Goal: Information Seeking & Learning: Learn about a topic

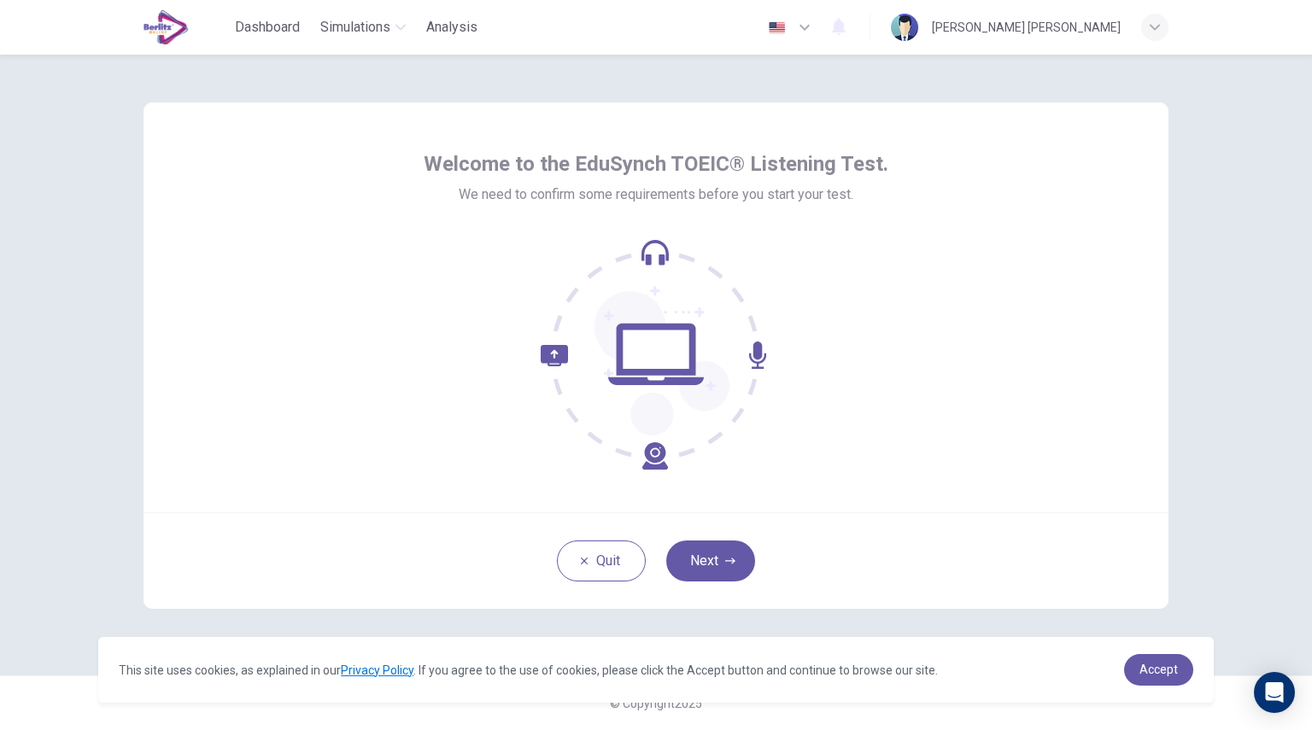
click at [1257, 358] on div "Welcome to the EduSynch TOEIC® Listening Test. We need to confirm some requirem…" at bounding box center [656, 393] width 1312 height 676
click at [686, 573] on button "Next" at bounding box center [710, 561] width 89 height 41
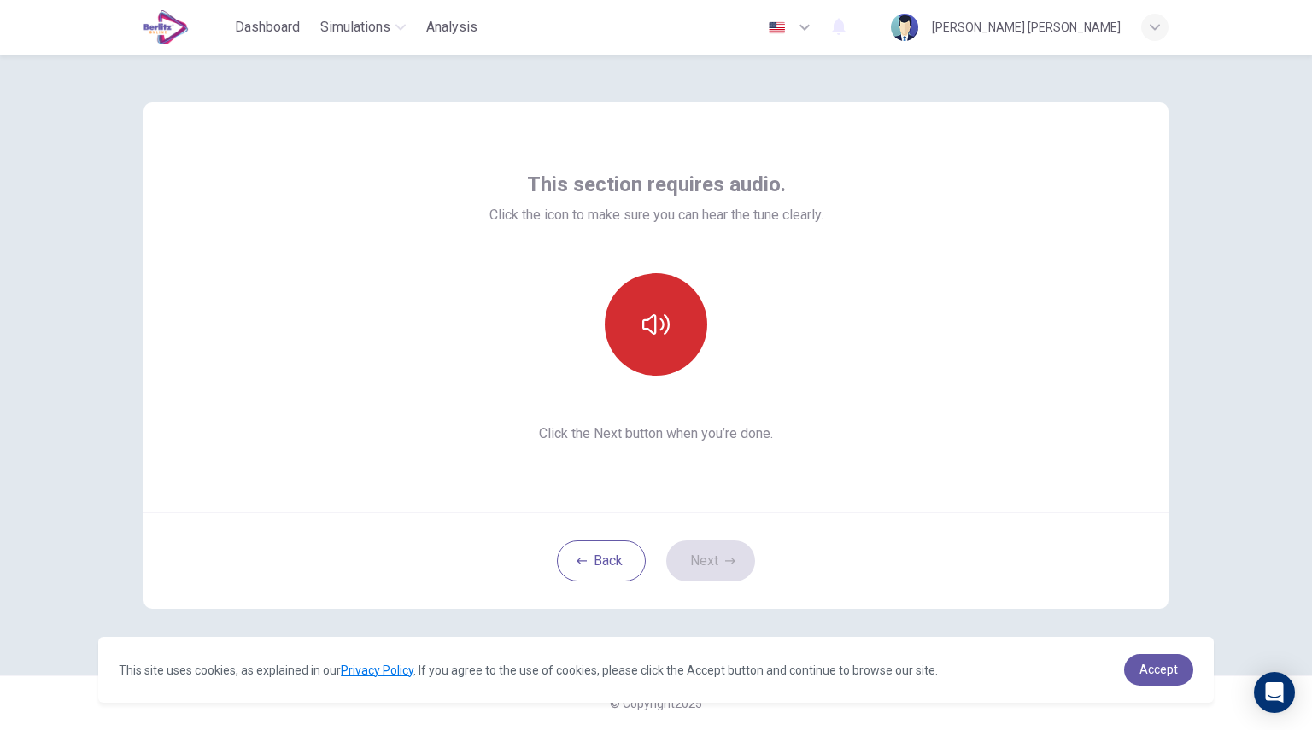
click at [649, 365] on button "button" at bounding box center [656, 324] width 102 height 102
click at [720, 575] on button "Next" at bounding box center [710, 561] width 89 height 41
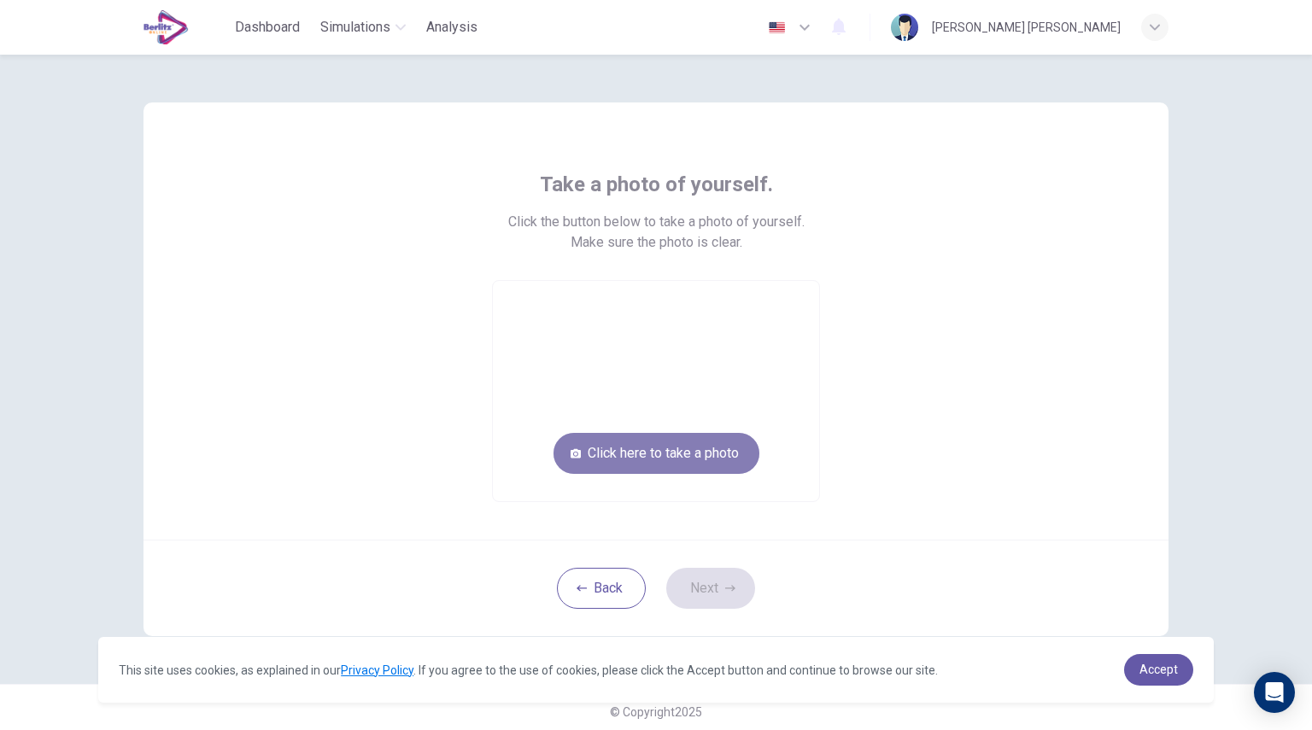
click at [615, 466] on button "Click here to take a photo" at bounding box center [656, 453] width 206 height 41
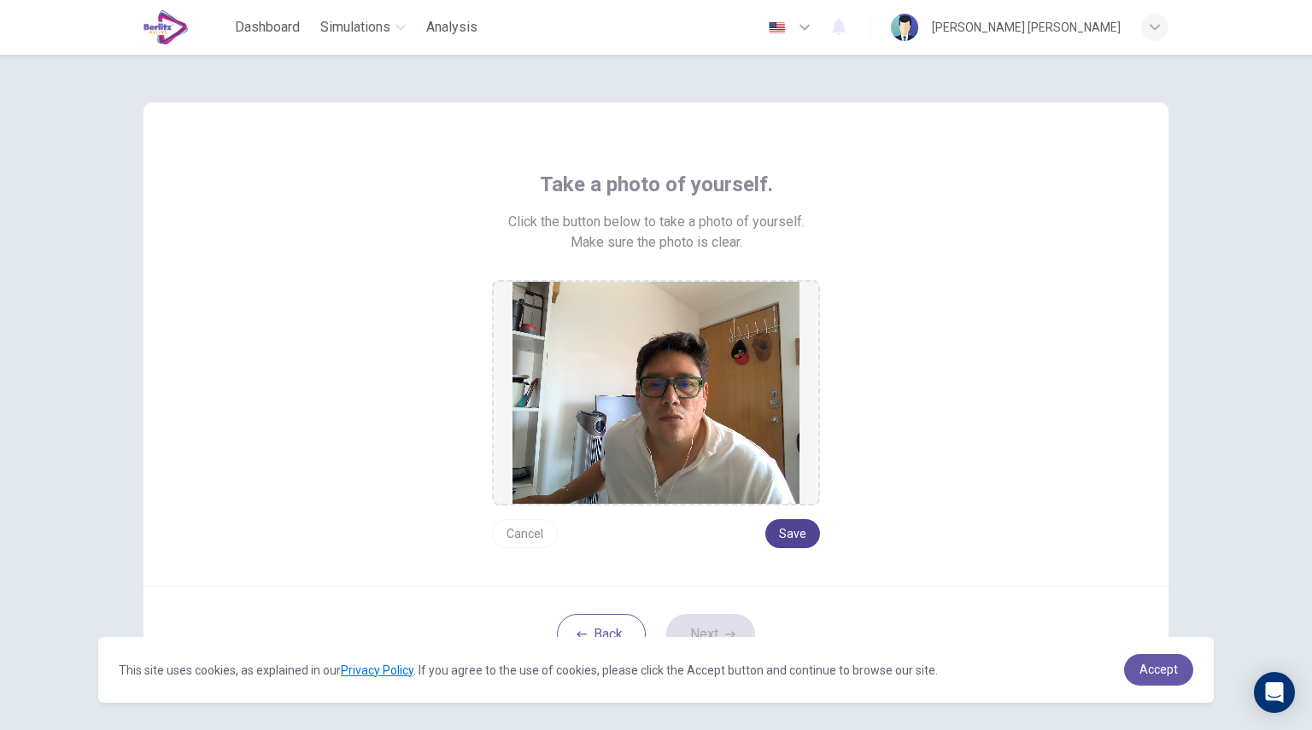
click at [805, 539] on button "Save" at bounding box center [792, 533] width 55 height 29
click at [806, 536] on button "Save" at bounding box center [792, 533] width 55 height 29
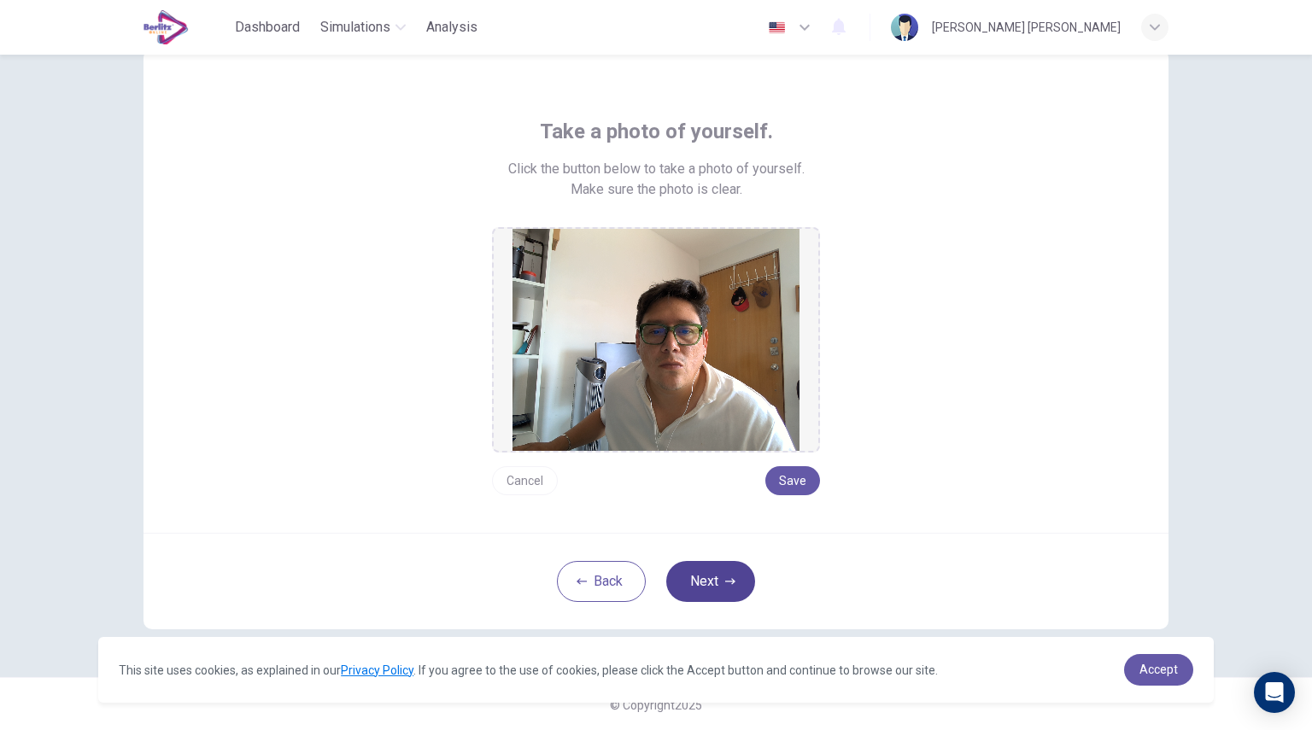
click at [731, 587] on button "Next" at bounding box center [710, 581] width 89 height 41
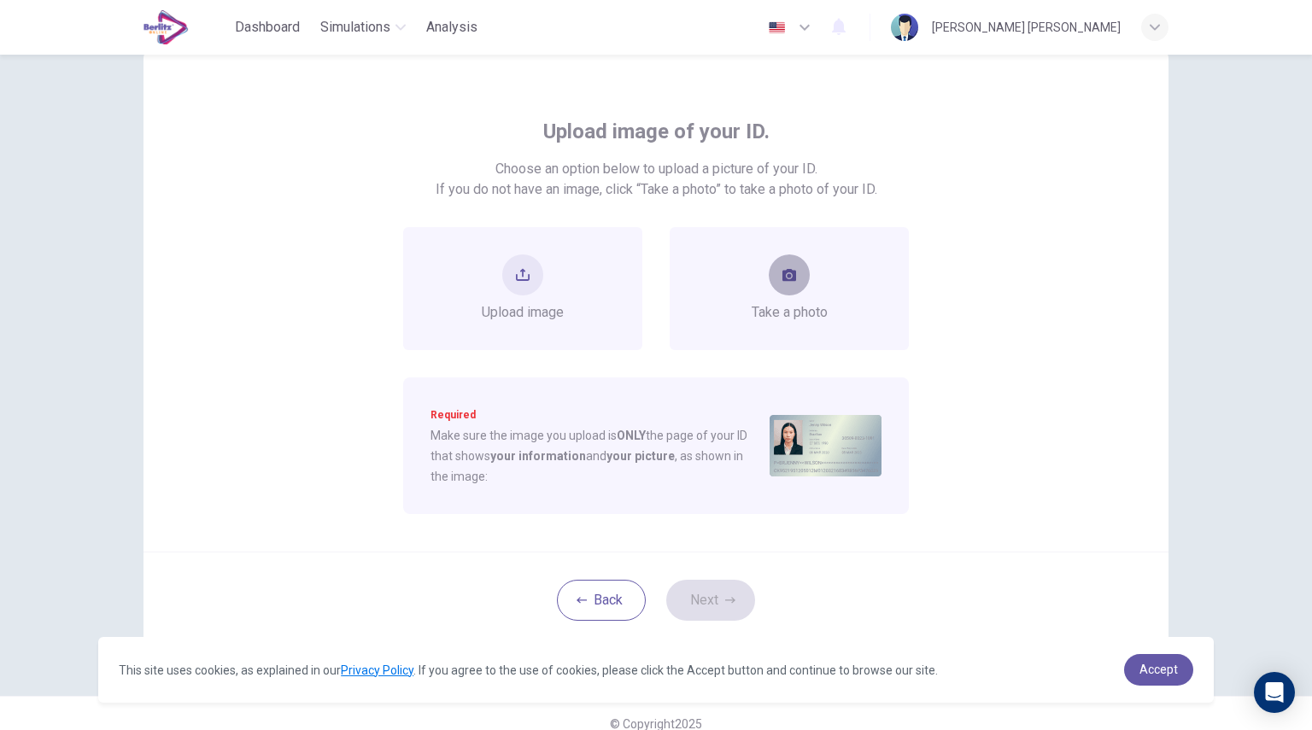
click at [795, 283] on button "take photo" at bounding box center [789, 275] width 41 height 41
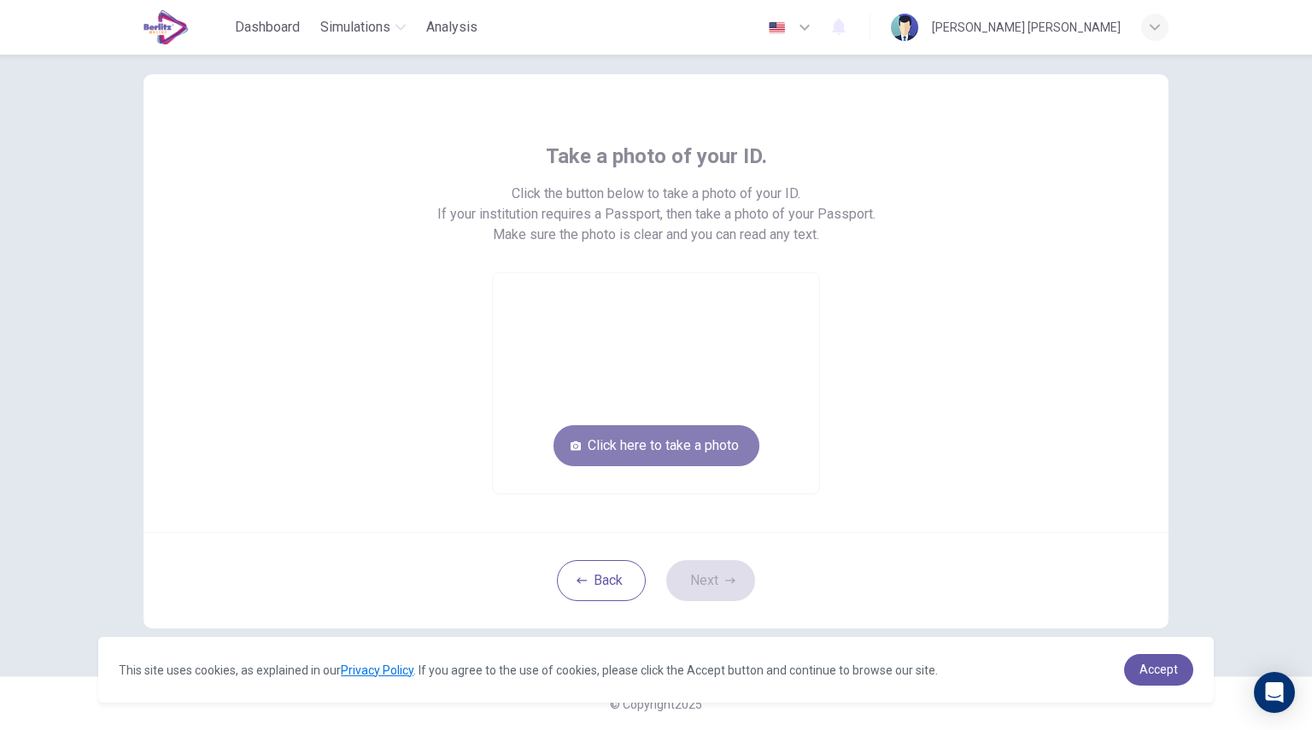
click at [602, 445] on button "Click here to take a photo" at bounding box center [656, 445] width 206 height 41
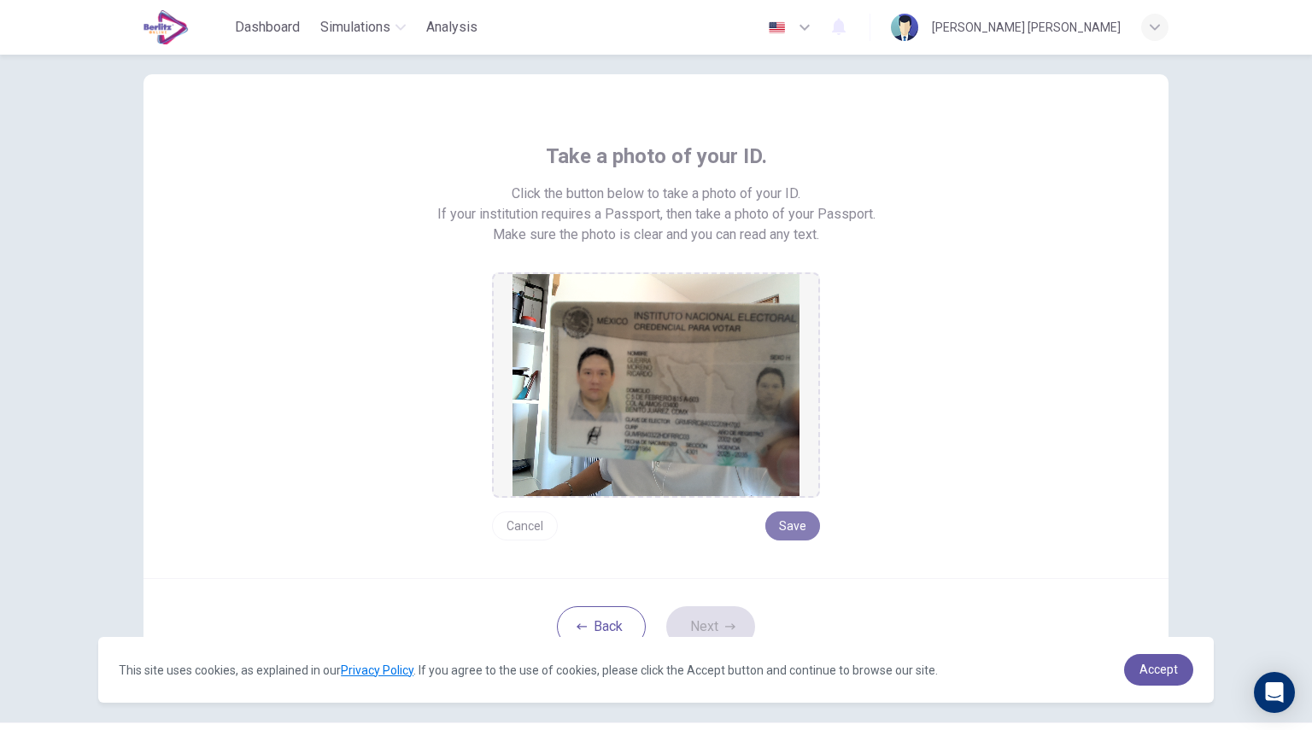
click at [773, 523] on button "Save" at bounding box center [792, 526] width 55 height 29
click at [706, 622] on button "Next" at bounding box center [710, 626] width 89 height 41
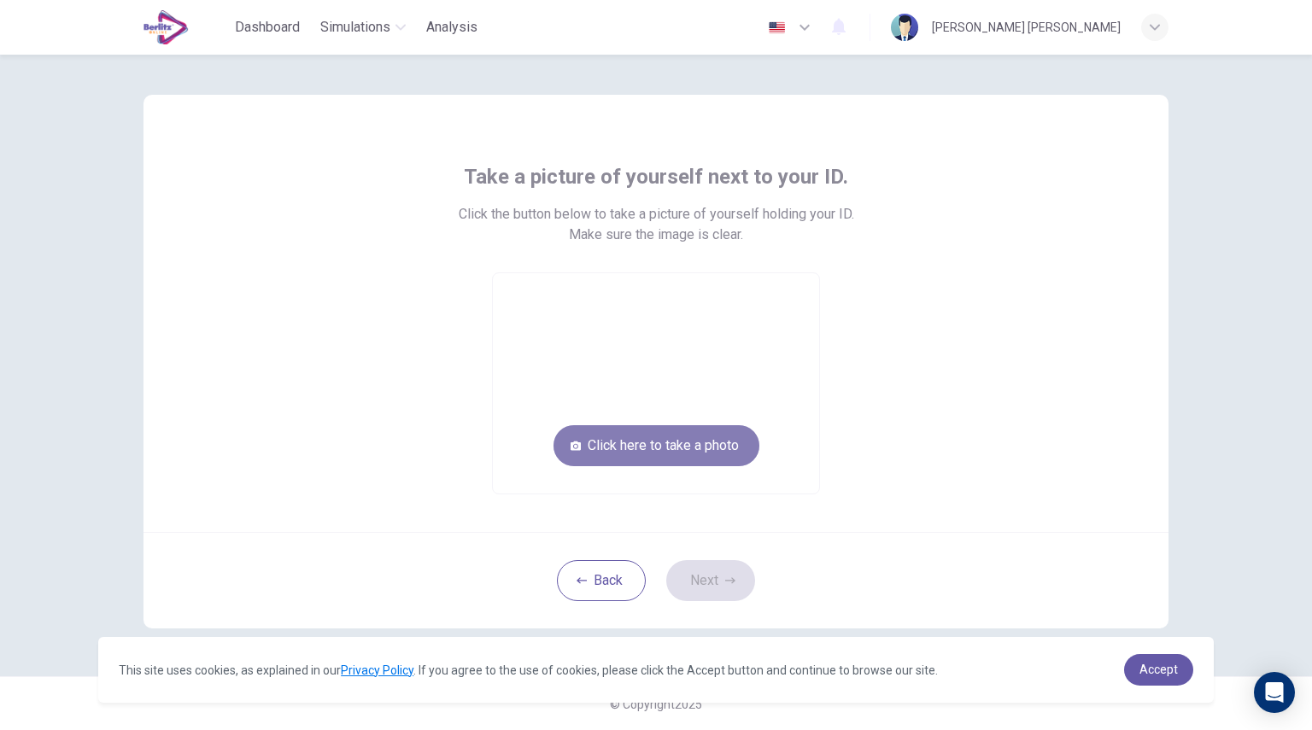
click at [637, 444] on button "Click here to take a photo" at bounding box center [656, 445] width 206 height 41
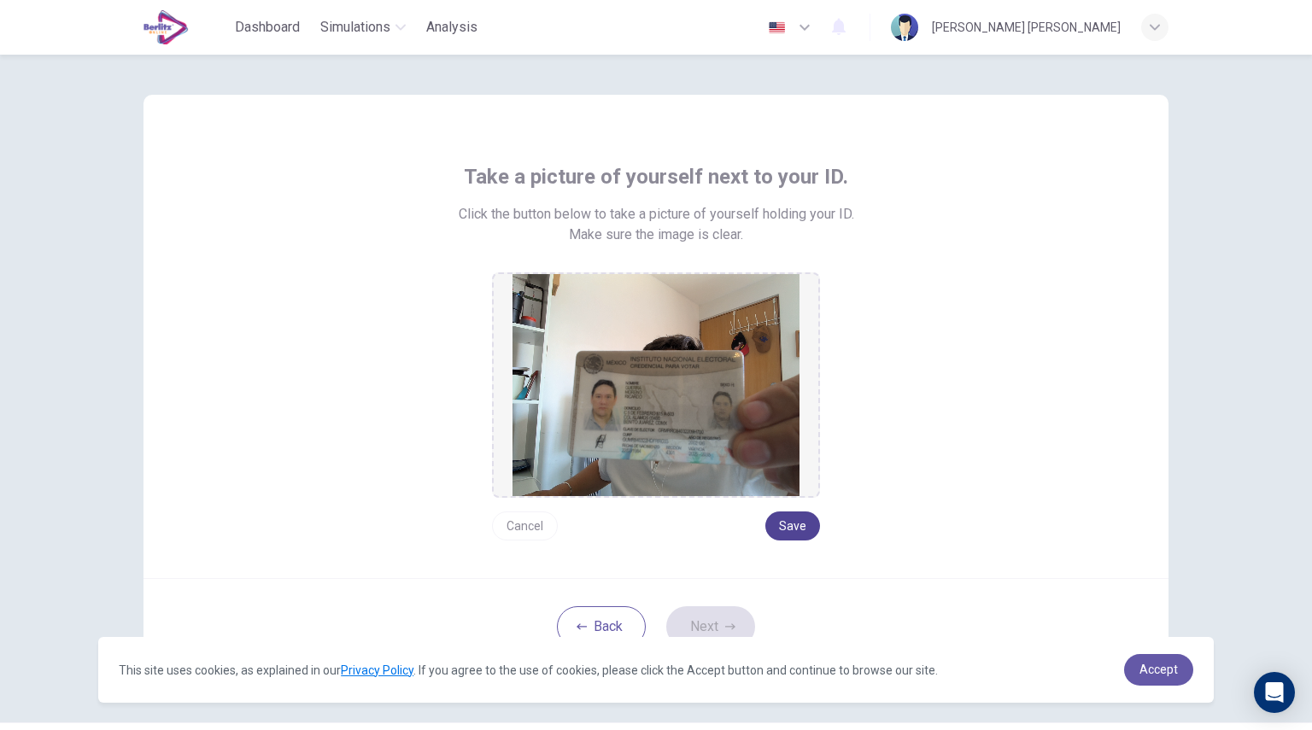
click at [783, 523] on button "Save" at bounding box center [792, 526] width 55 height 29
click at [709, 632] on button "Next" at bounding box center [710, 626] width 89 height 41
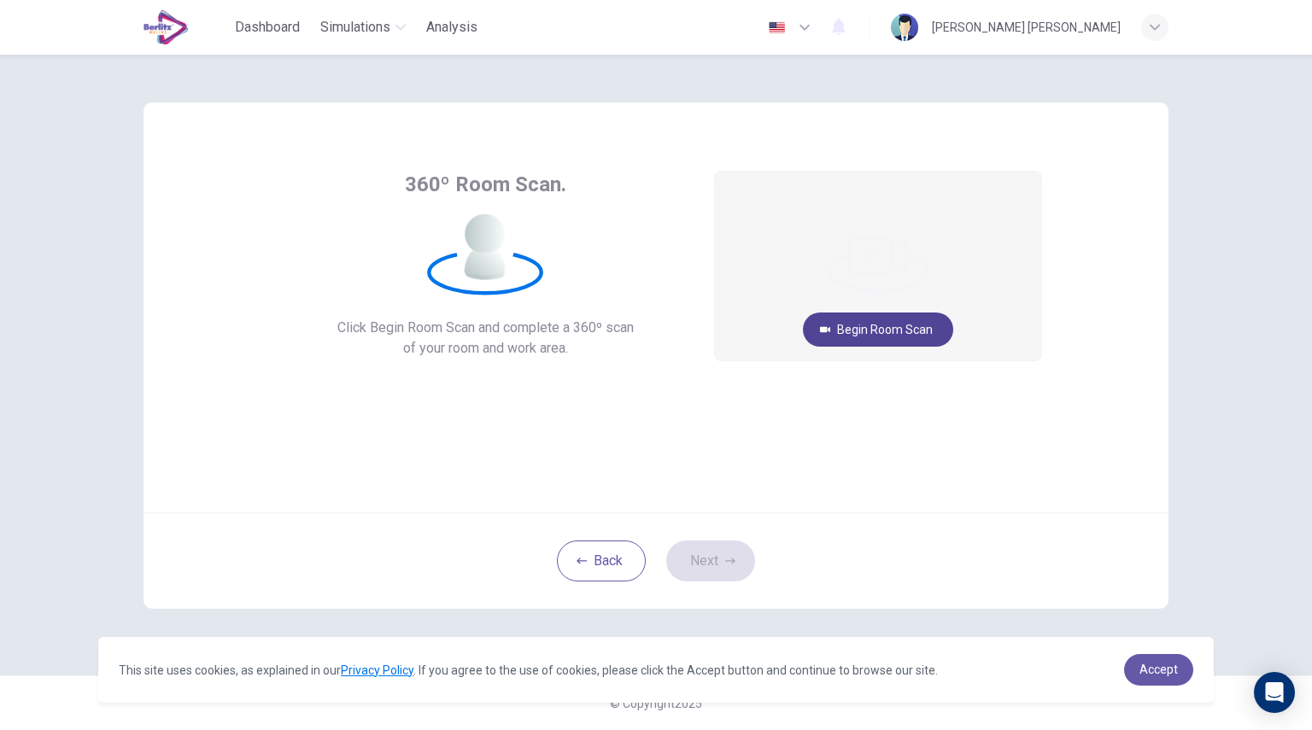
click at [883, 324] on button "Begin Room Scan" at bounding box center [878, 330] width 150 height 34
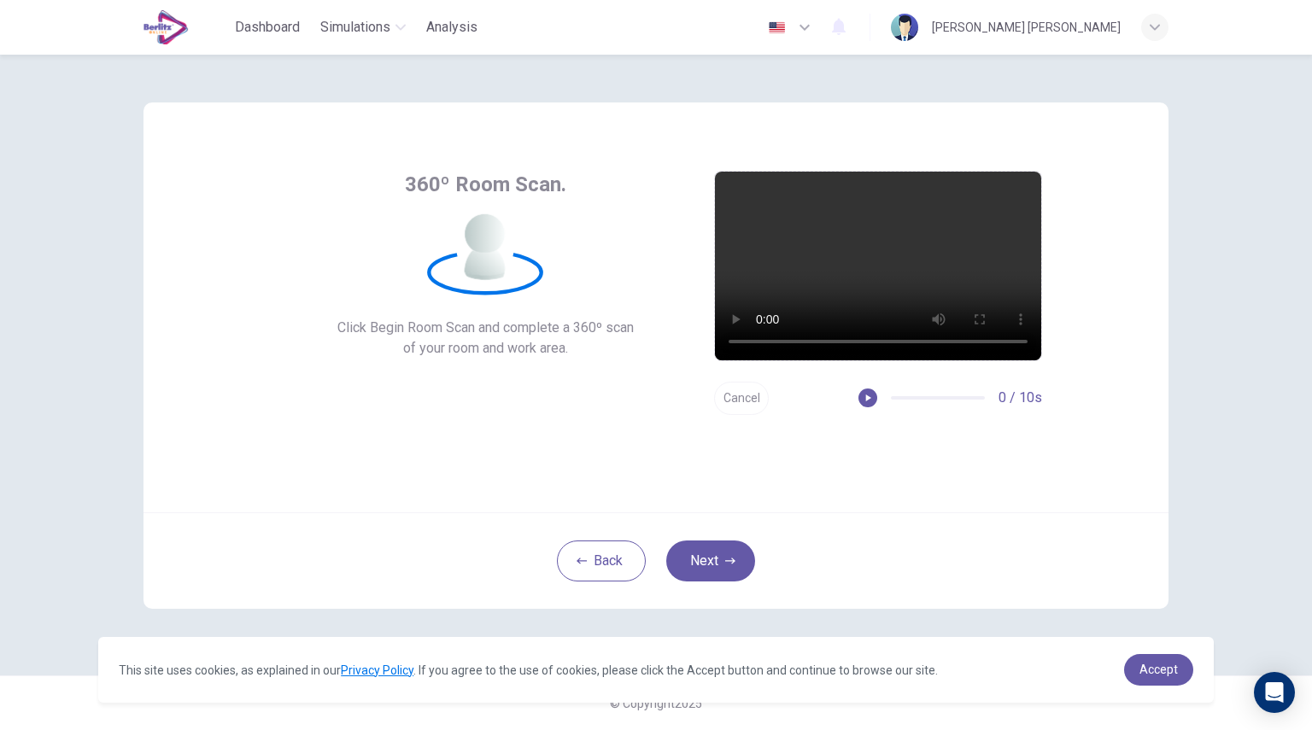
click at [736, 401] on button "Cancel" at bounding box center [741, 398] width 55 height 33
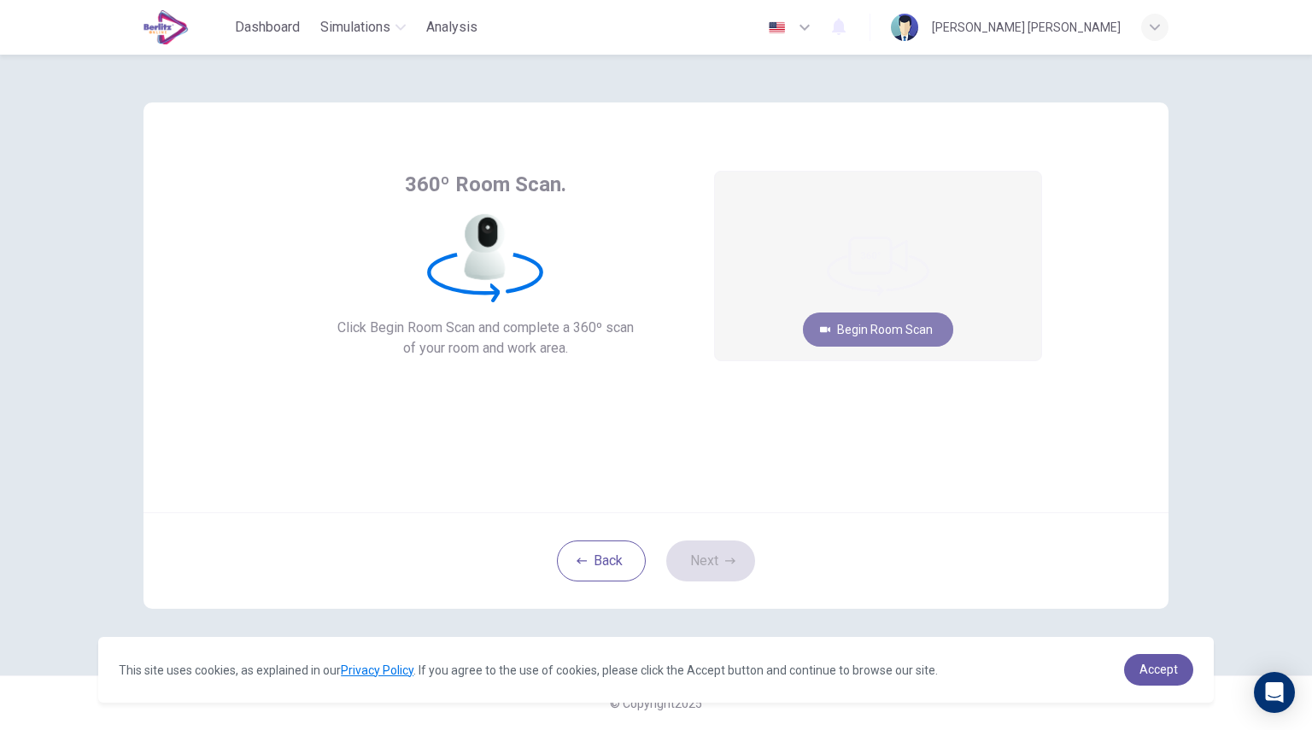
click at [909, 324] on button "Begin Room Scan" at bounding box center [878, 330] width 150 height 34
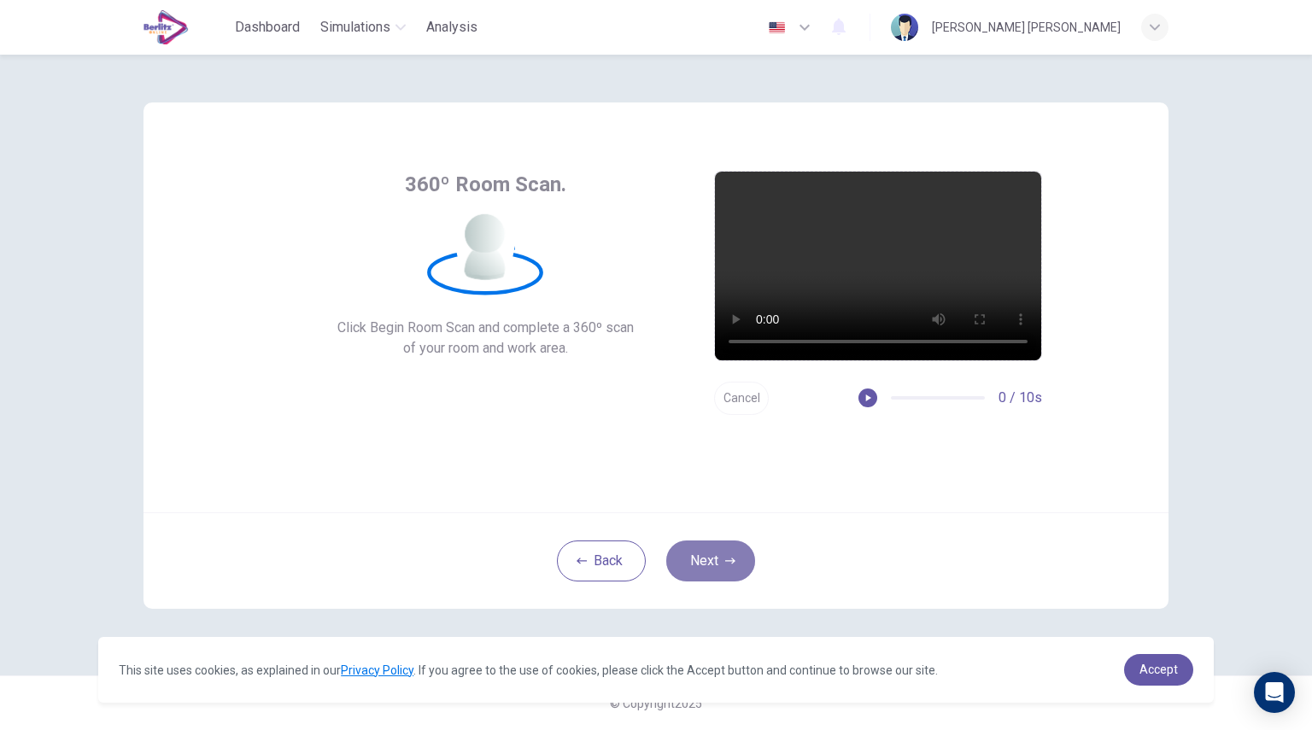
click at [707, 546] on button "Next" at bounding box center [710, 561] width 89 height 41
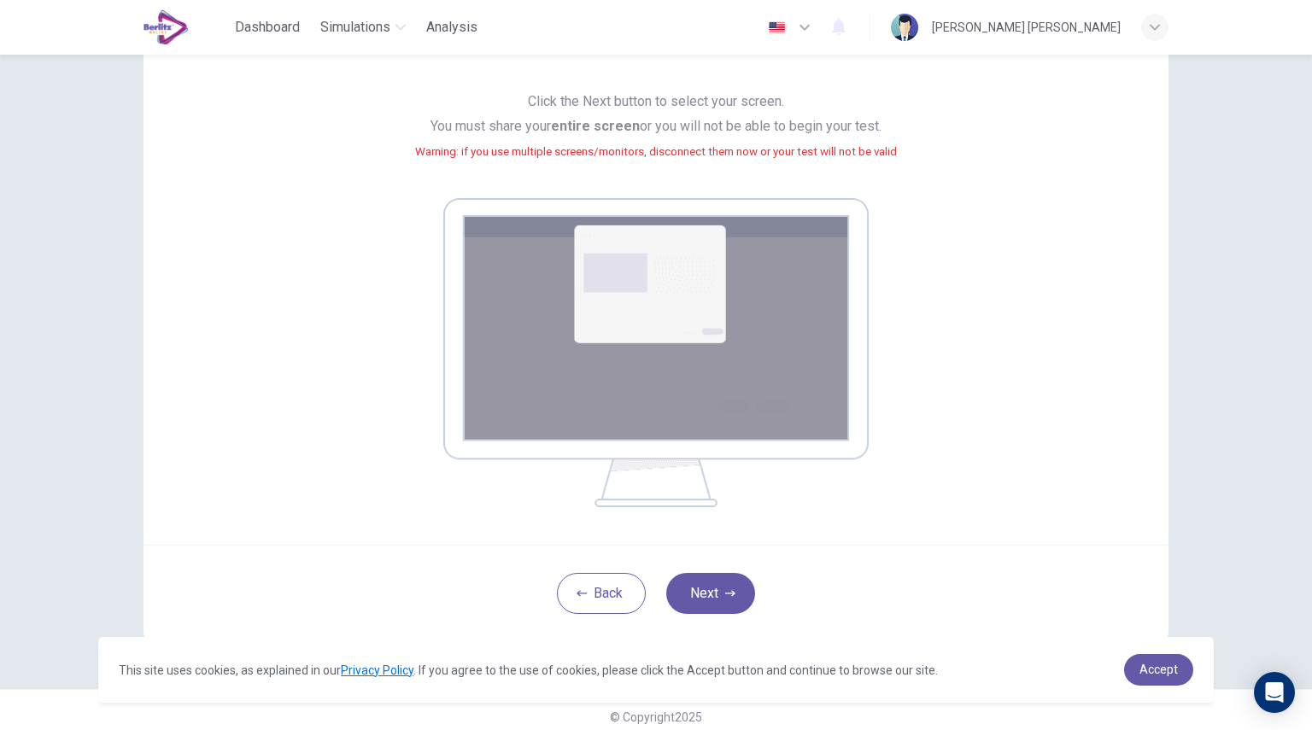
scroll to position [156, 0]
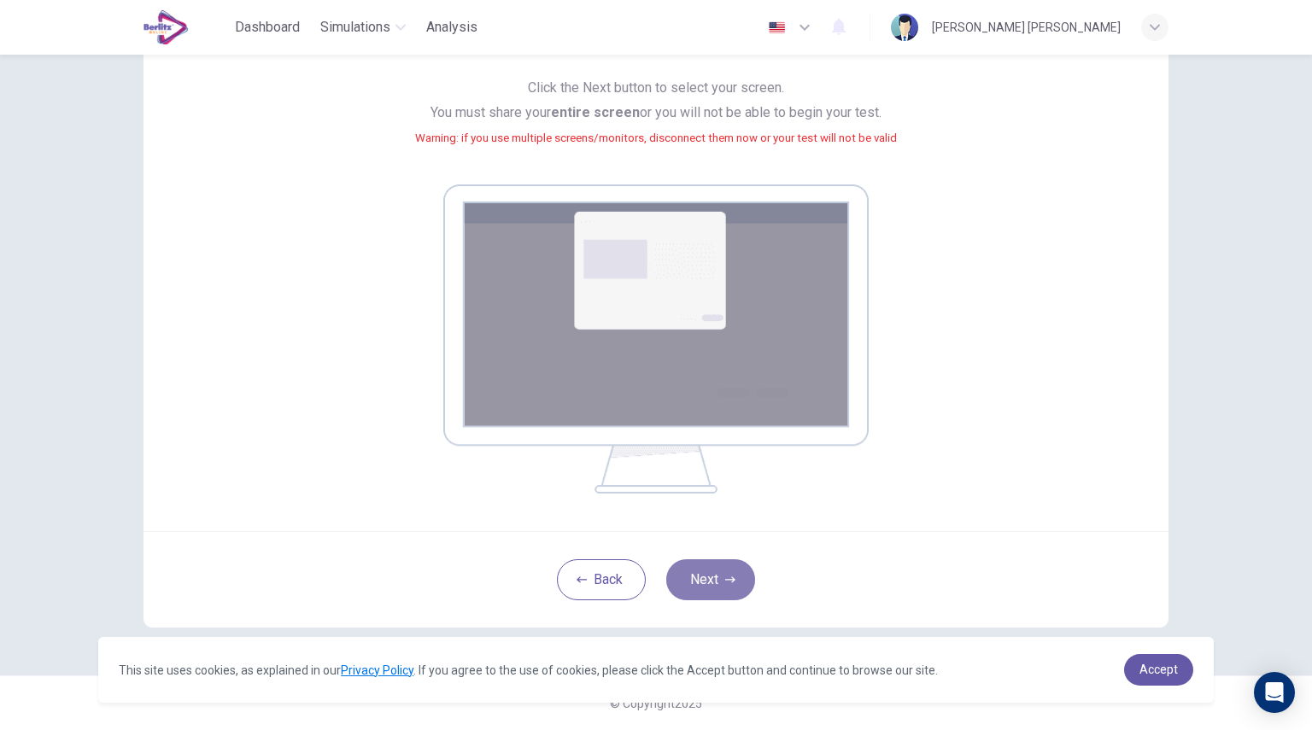
click at [717, 580] on button "Next" at bounding box center [710, 579] width 89 height 41
click at [1165, 684] on link "Accept" at bounding box center [1158, 670] width 69 height 32
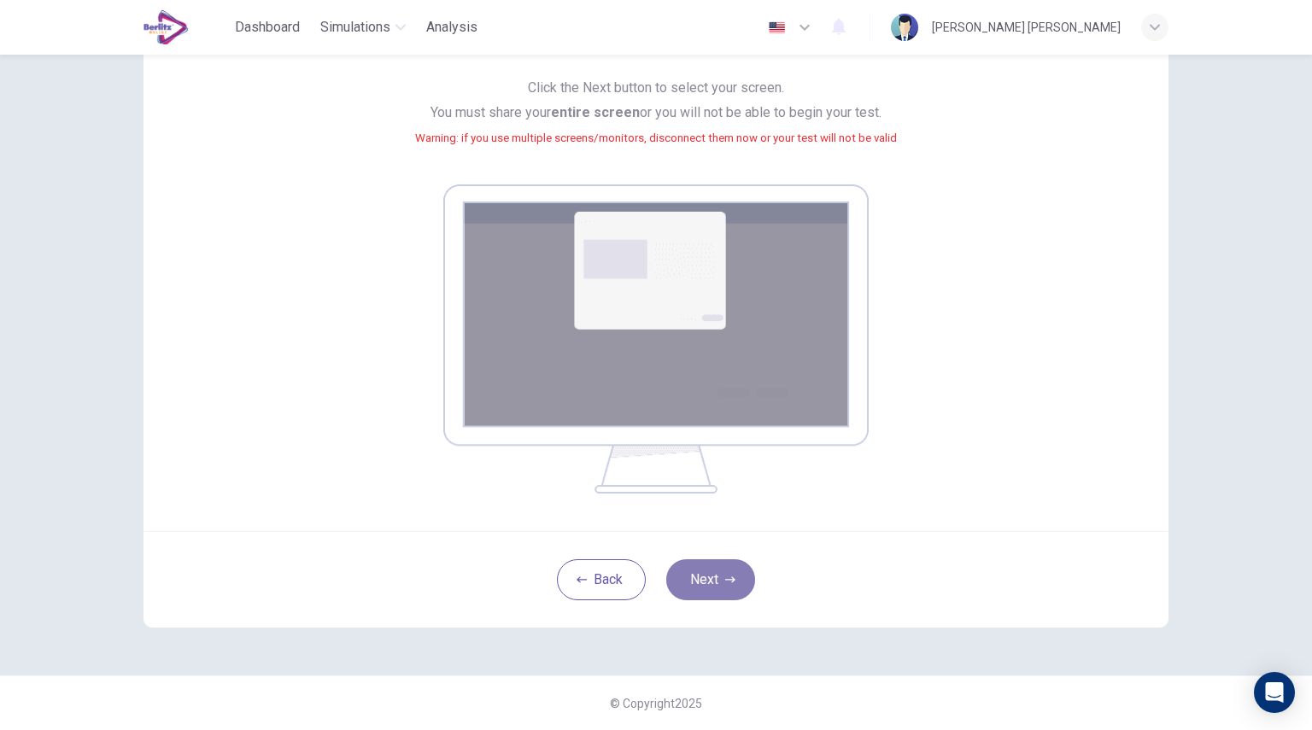
click at [726, 594] on button "Next" at bounding box center [710, 579] width 89 height 41
click at [709, 575] on button "Next" at bounding box center [710, 579] width 89 height 41
click at [707, 596] on button "Next" at bounding box center [710, 579] width 89 height 41
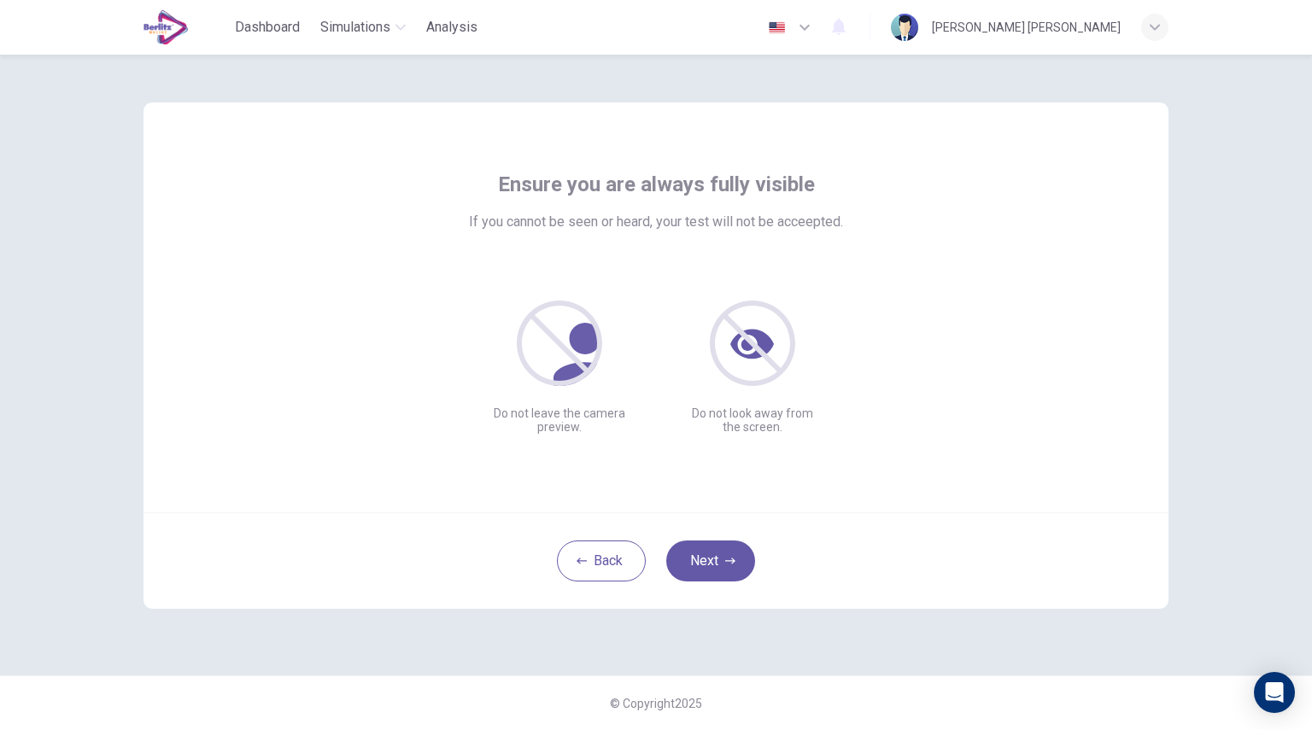
scroll to position [0, 0]
click at [726, 565] on icon "button" at bounding box center [730, 561] width 10 height 10
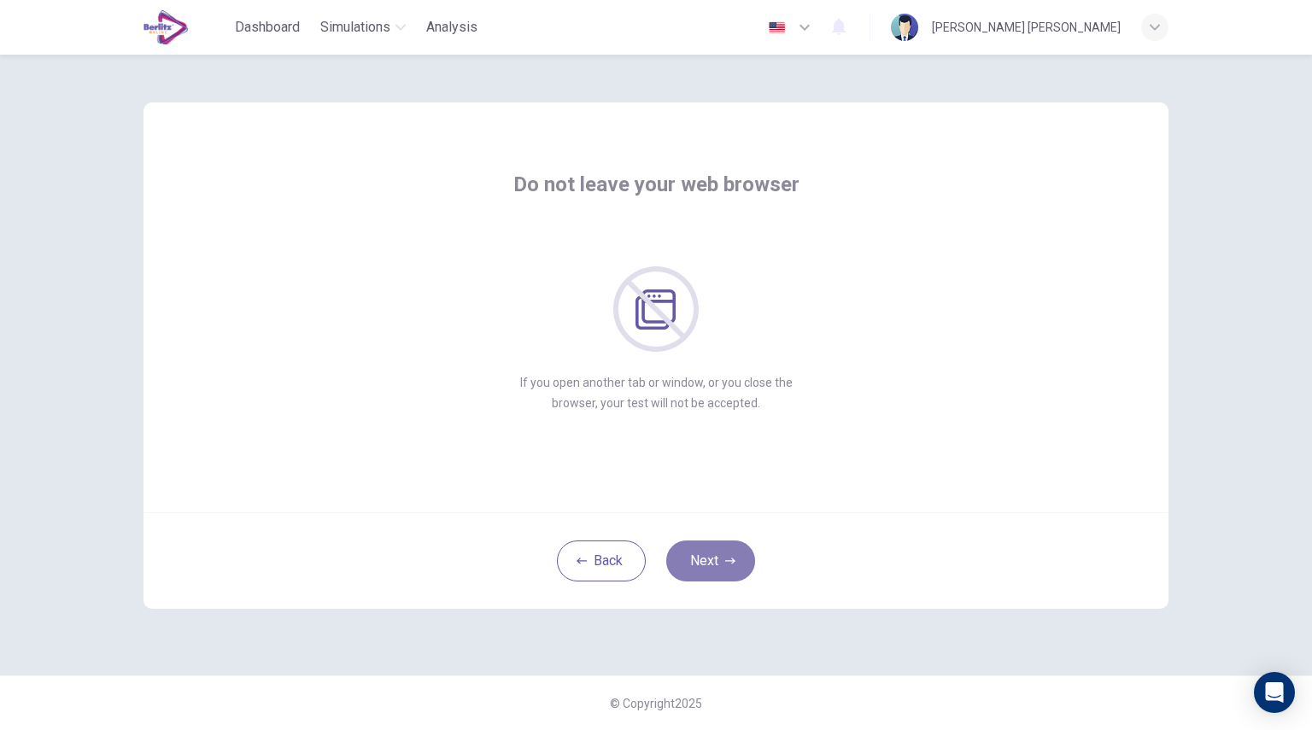
click at [726, 565] on icon "button" at bounding box center [730, 561] width 10 height 10
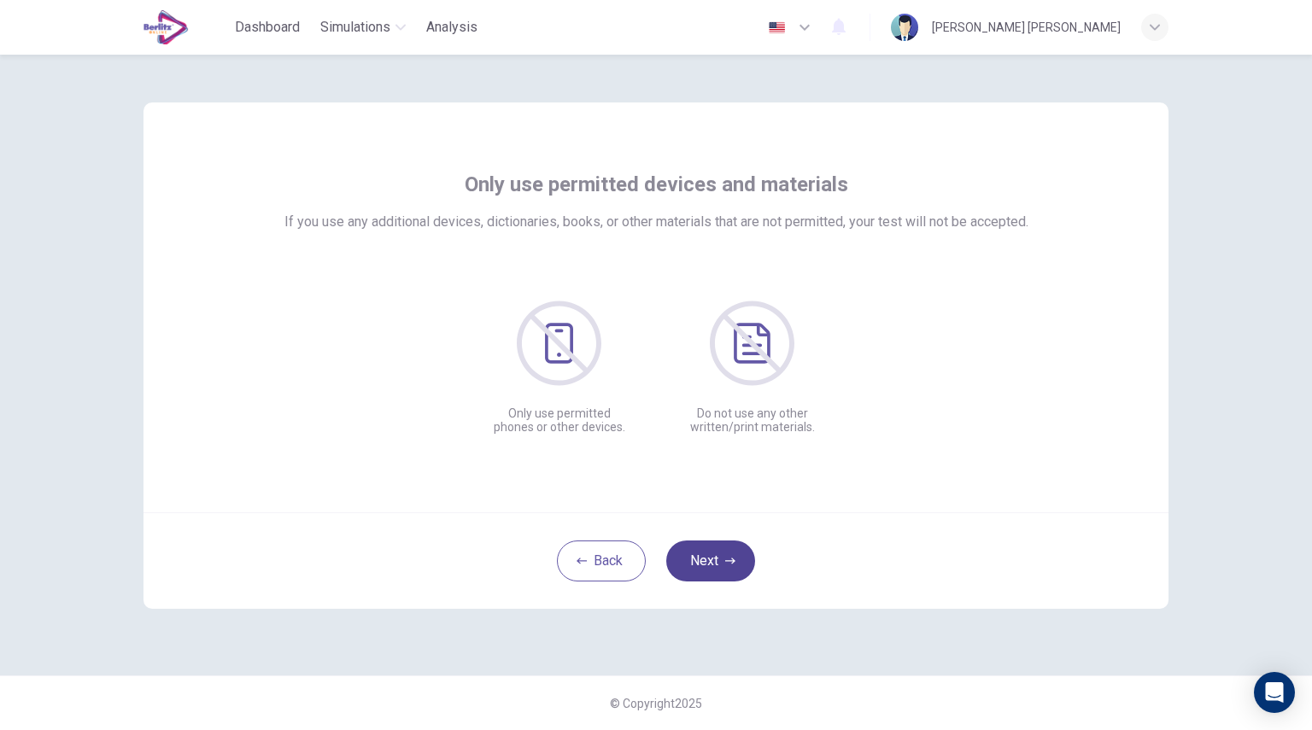
click at [726, 565] on icon "button" at bounding box center [730, 561] width 10 height 10
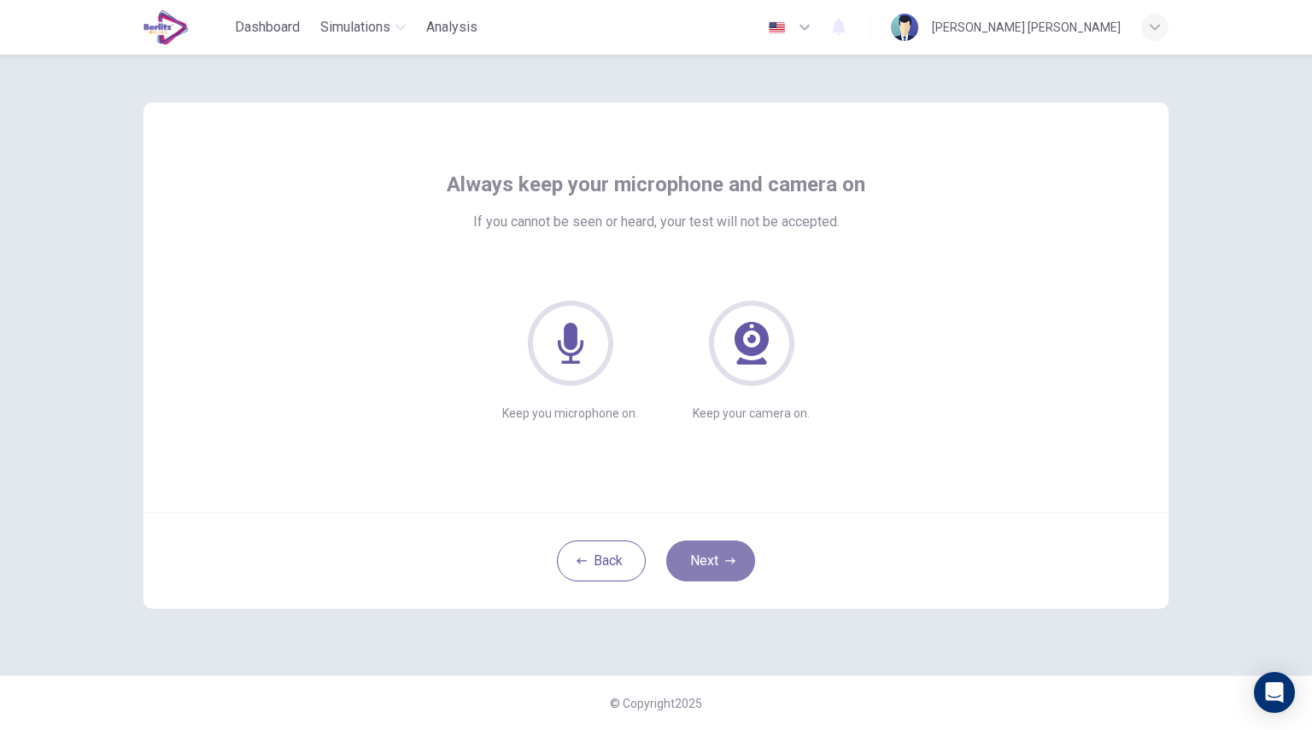
click at [726, 565] on icon "button" at bounding box center [730, 561] width 10 height 10
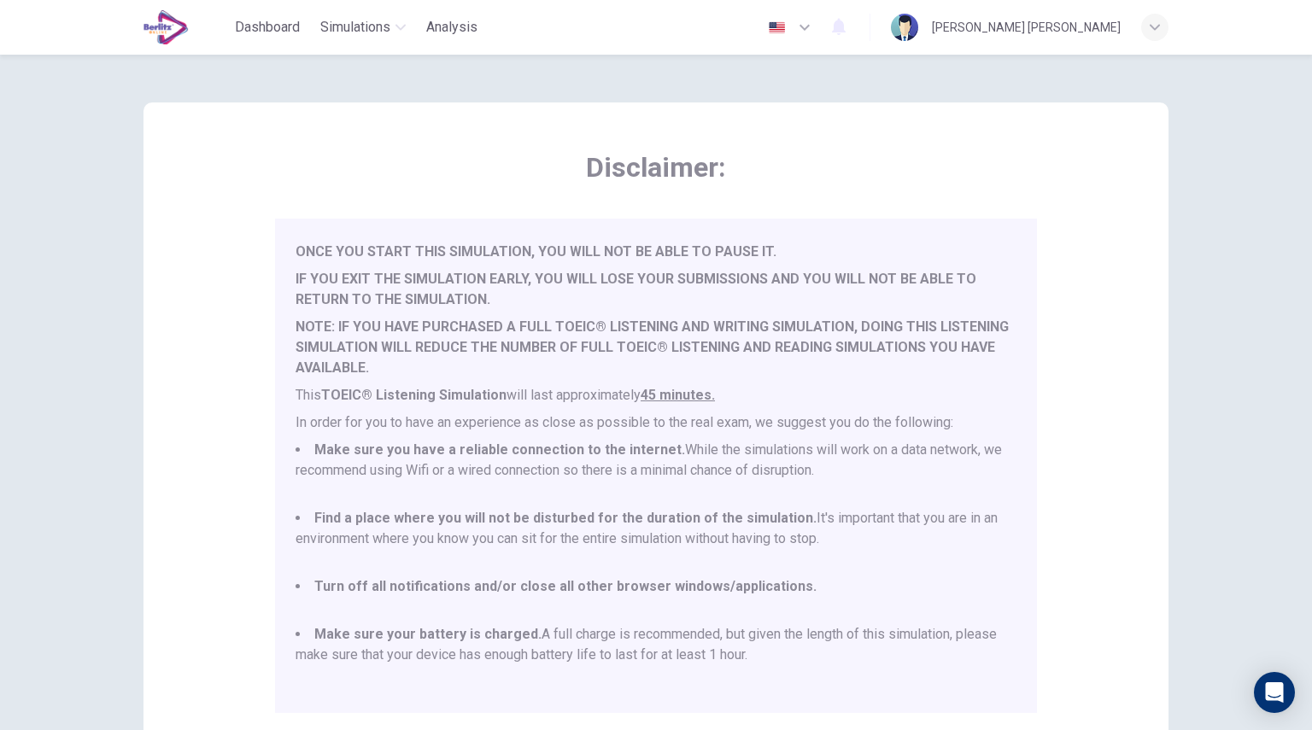
scroll to position [179, 0]
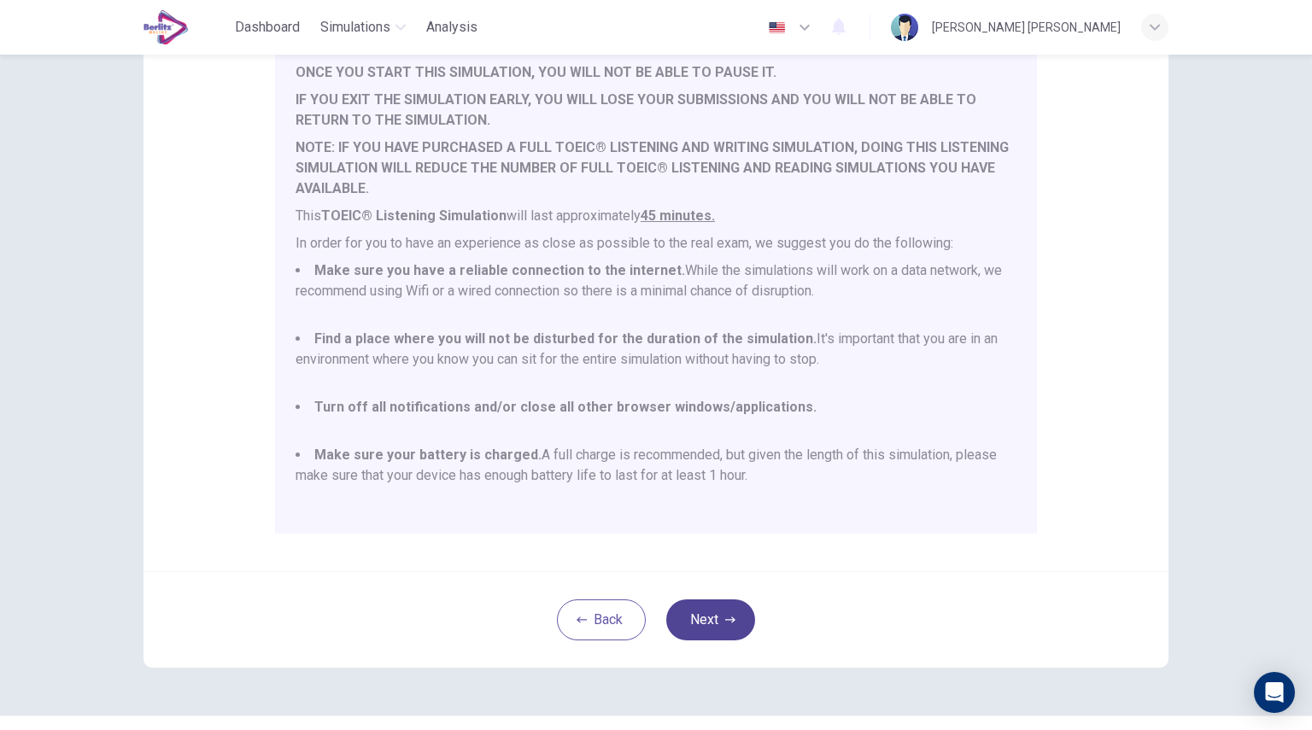
click at [715, 607] on button "Next" at bounding box center [710, 620] width 89 height 41
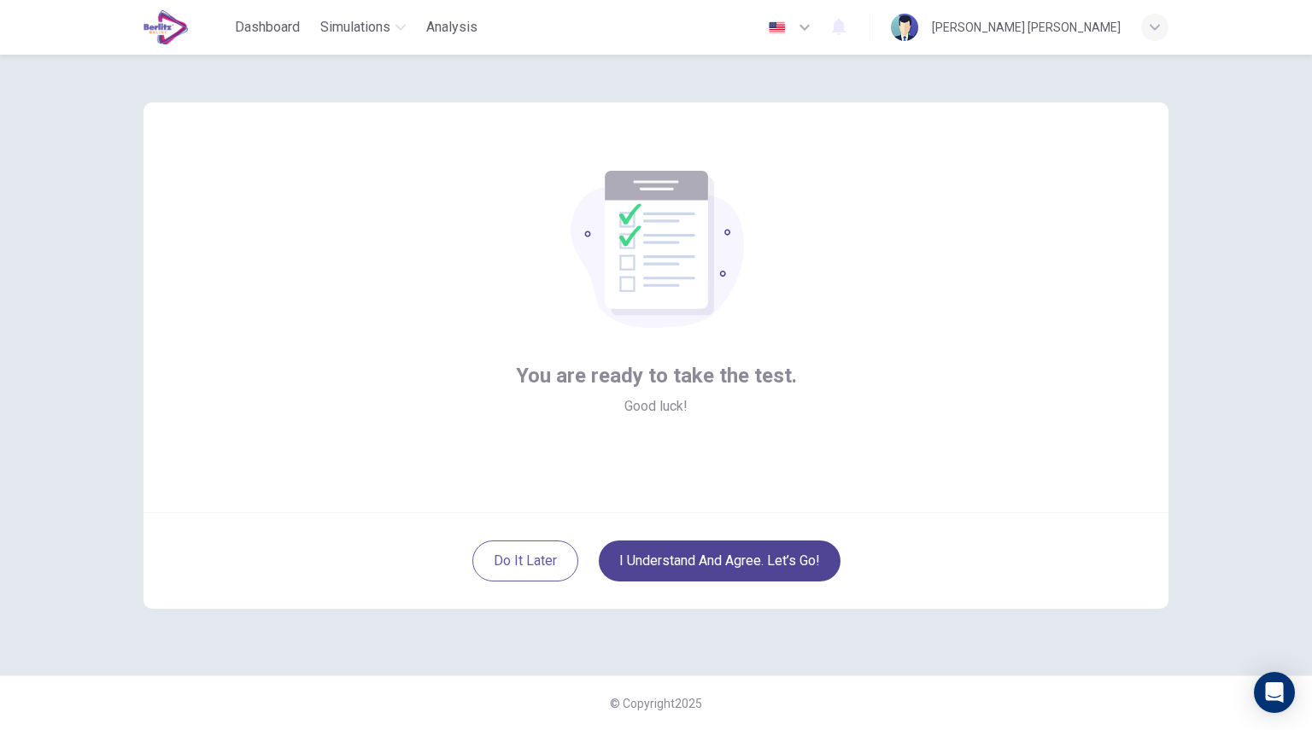
scroll to position [0, 0]
click at [700, 560] on button "I understand and agree. Let’s go!" at bounding box center [720, 561] width 242 height 41
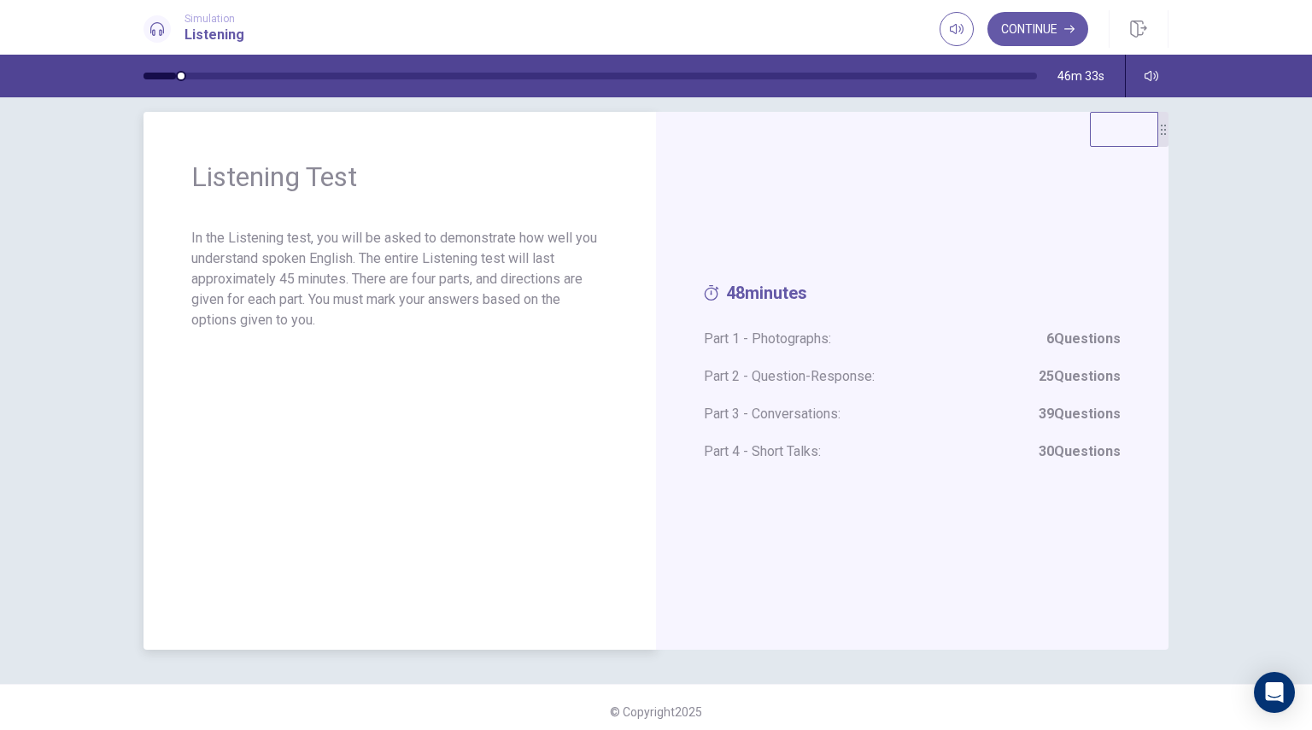
scroll to position [27, 0]
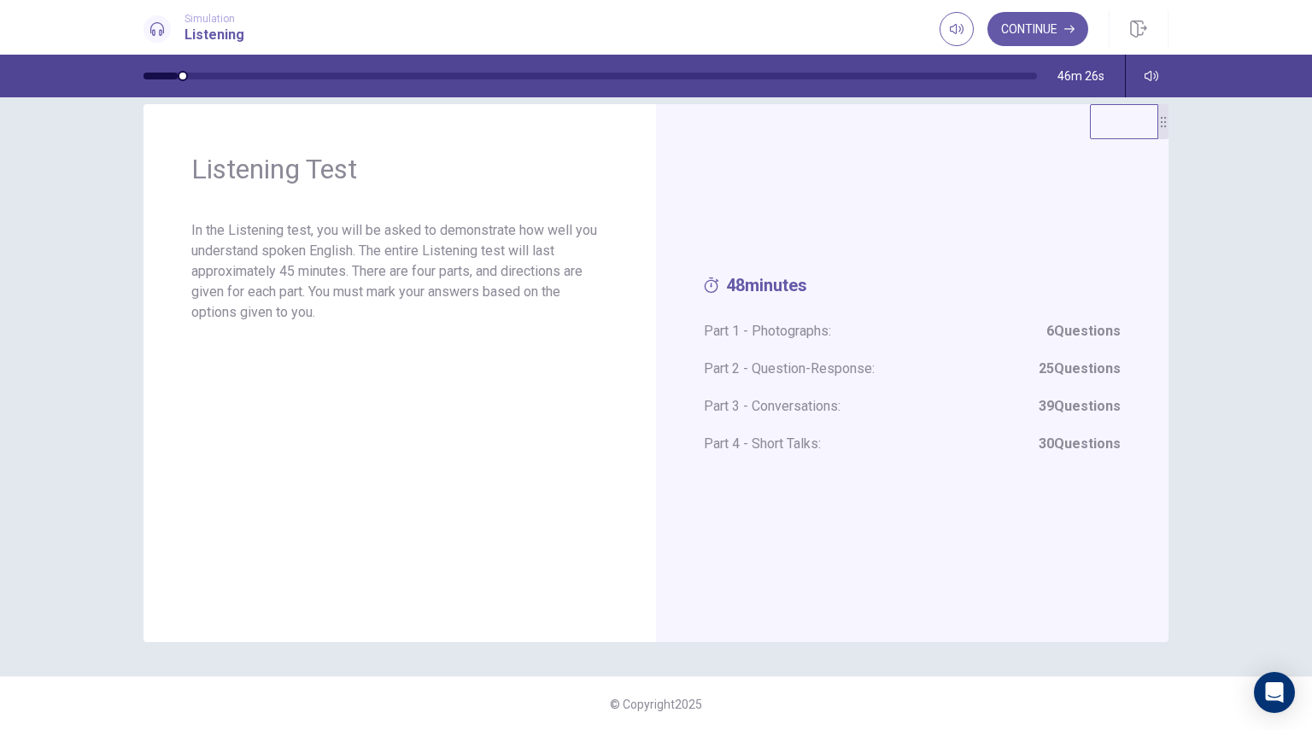
click at [902, 649] on div "Listening Test In the Listening test, you will be asked to demonstrate how well…" at bounding box center [656, 413] width 1312 height 633
click at [876, 531] on div "48 minutes Part 1 - Photographs: 6 Questions Part 2 - Question-Response: 25 Que…" at bounding box center [912, 373] width 512 height 538
click at [594, 360] on div "Listening Test In the Listening test, you will be asked to demonstrate how well…" at bounding box center [399, 373] width 512 height 538
click at [1053, 37] on button "Continue" at bounding box center [1037, 29] width 101 height 34
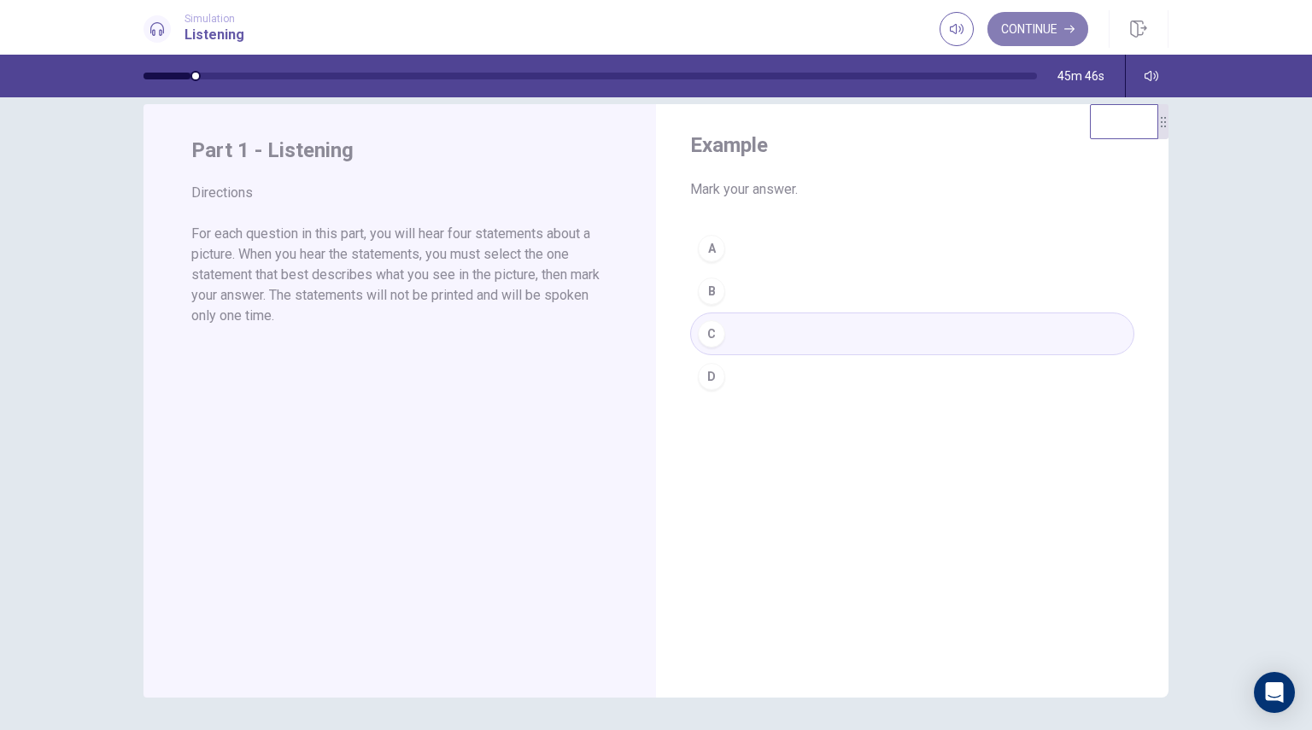
click at [1062, 35] on button "Continue" at bounding box center [1037, 29] width 101 height 34
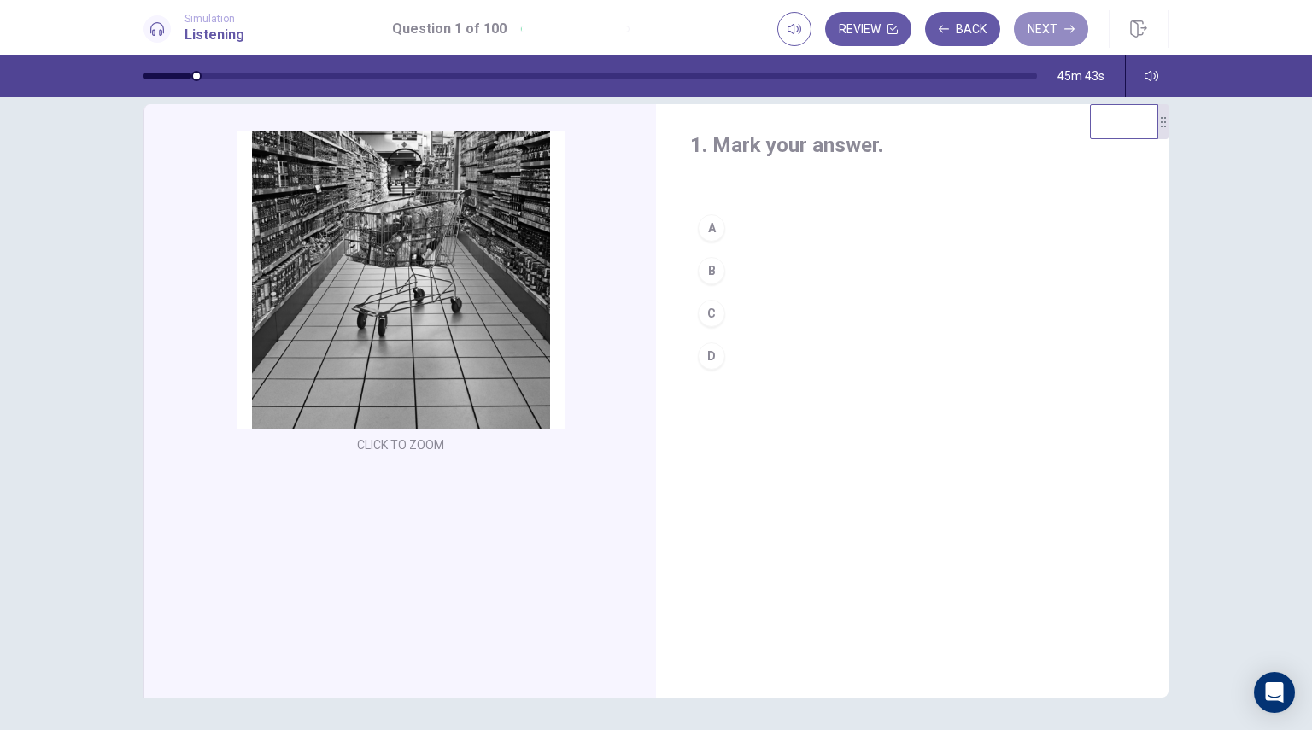
click at [1062, 35] on button "Next" at bounding box center [1051, 29] width 74 height 34
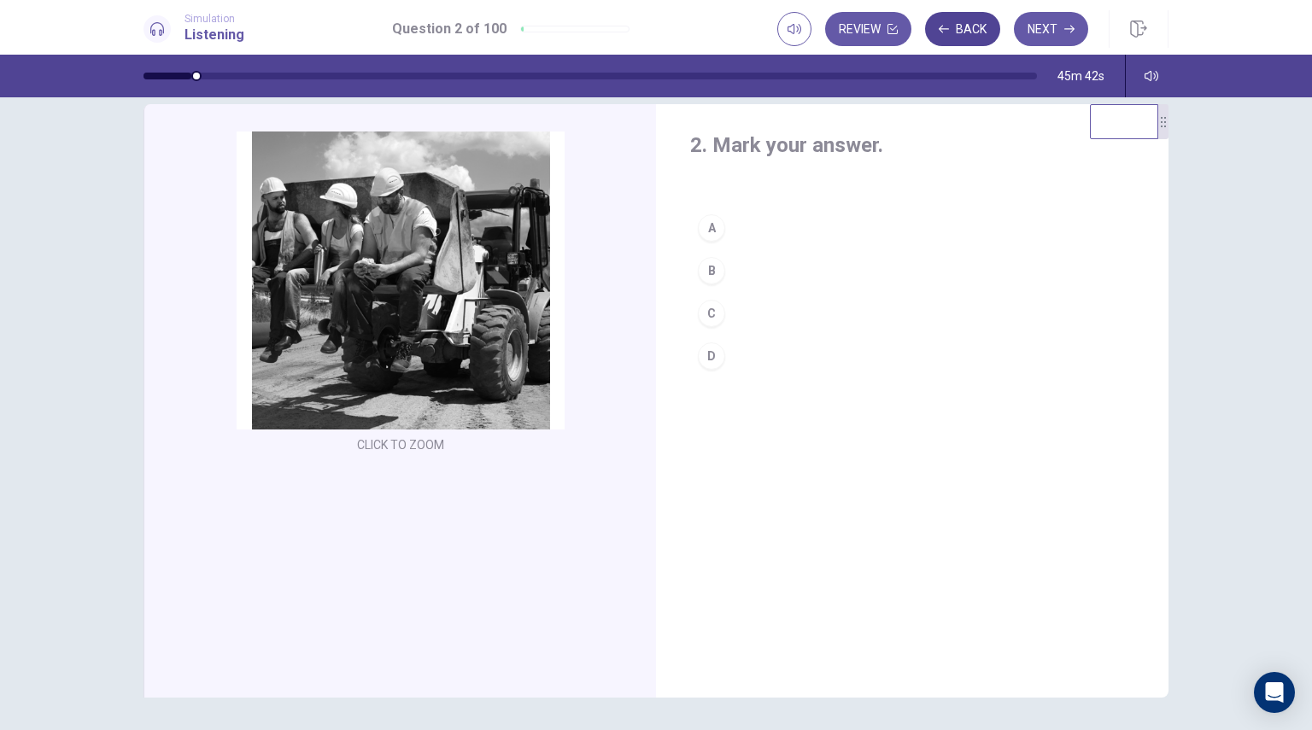
click at [977, 24] on button "Back" at bounding box center [962, 29] width 75 height 34
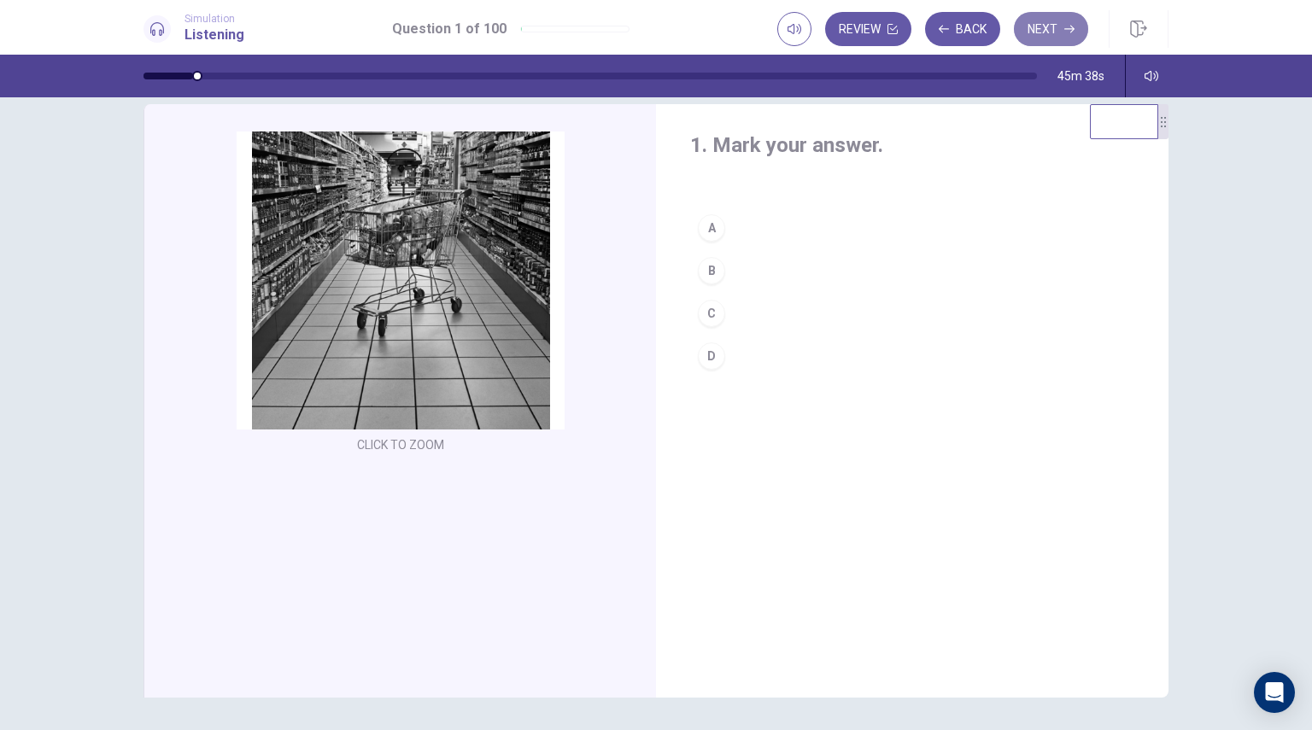
click at [1053, 23] on button "Next" at bounding box center [1051, 29] width 74 height 34
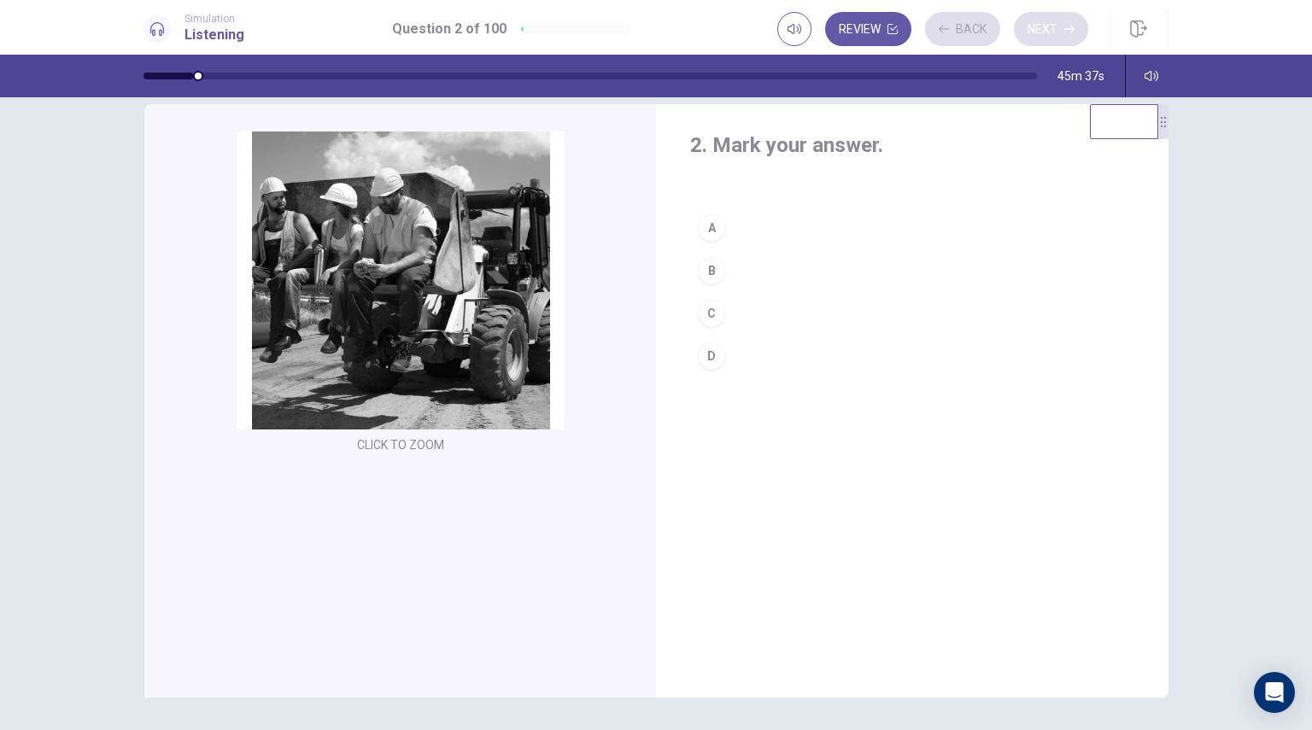
click at [1053, 23] on div "Review Back Next" at bounding box center [932, 29] width 311 height 34
click at [1053, 23] on button "Next" at bounding box center [1051, 29] width 74 height 34
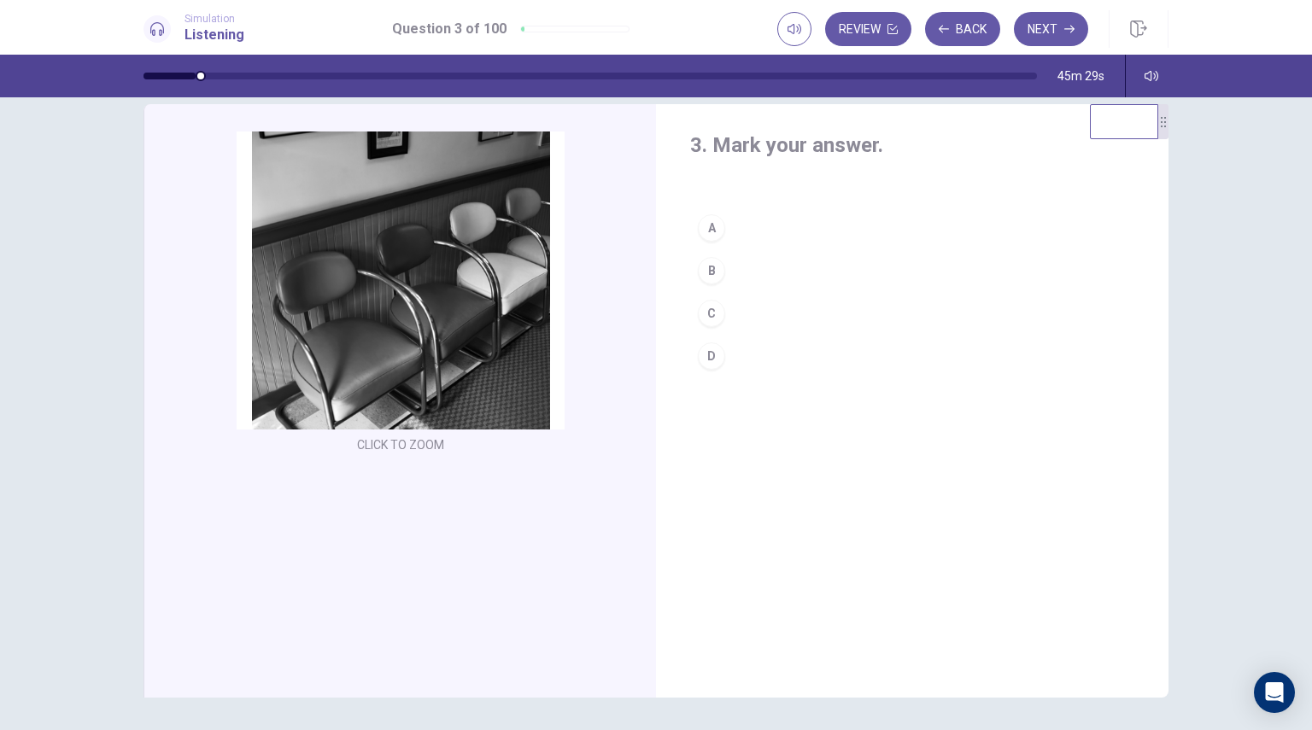
click at [711, 361] on div "D" at bounding box center [711, 356] width 27 height 27
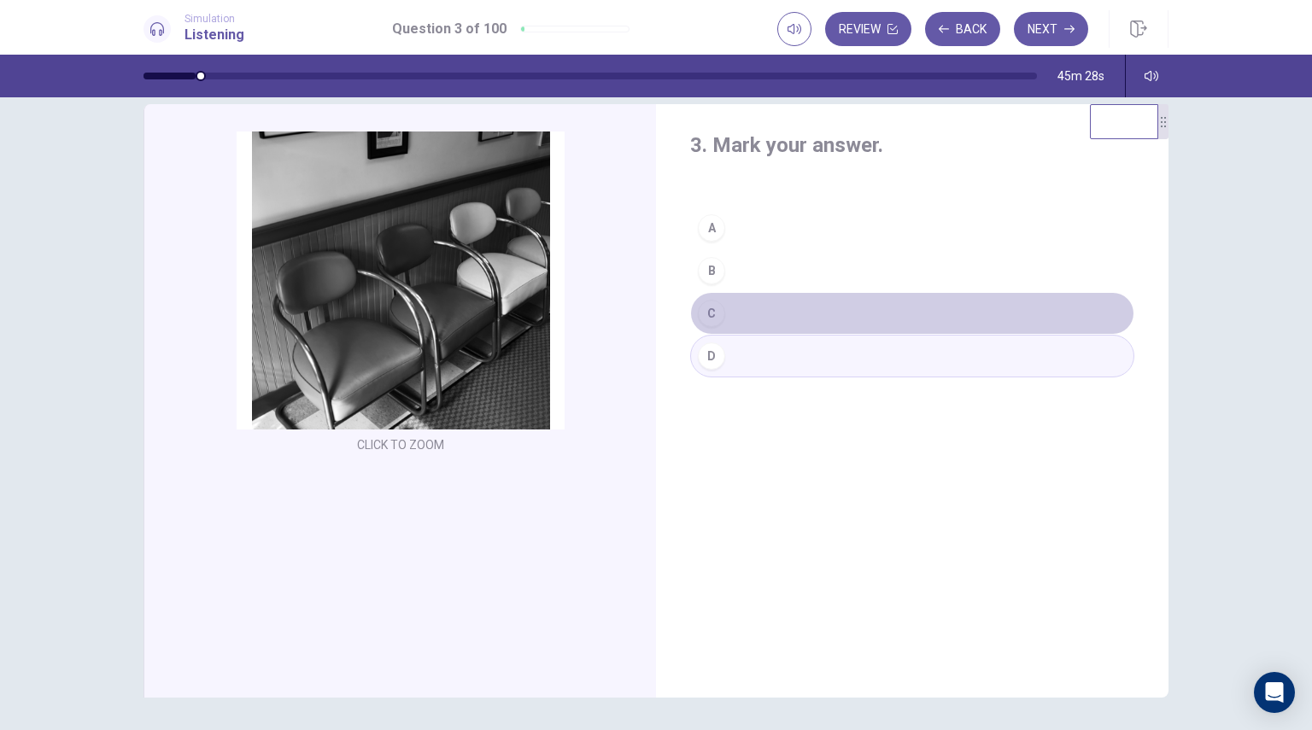
click at [717, 315] on div "C" at bounding box center [711, 313] width 27 height 27
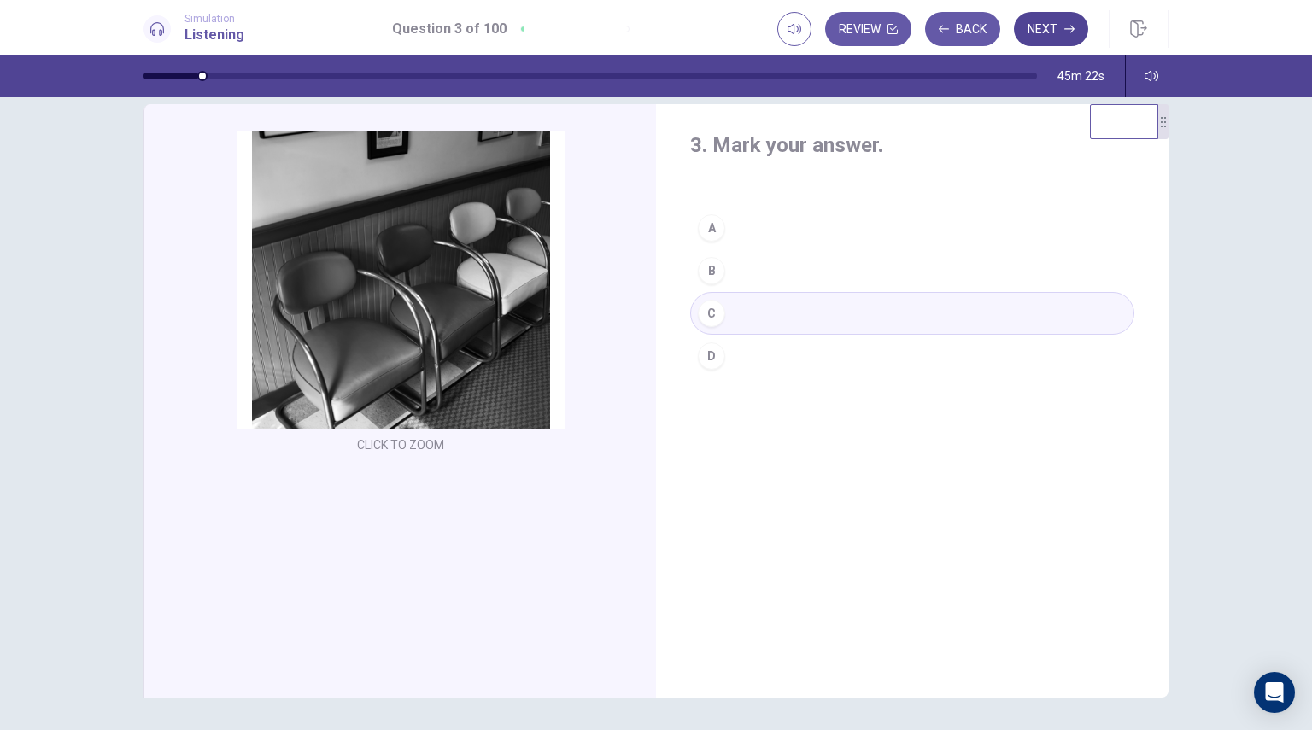
click at [1066, 32] on icon "button" at bounding box center [1069, 29] width 10 height 10
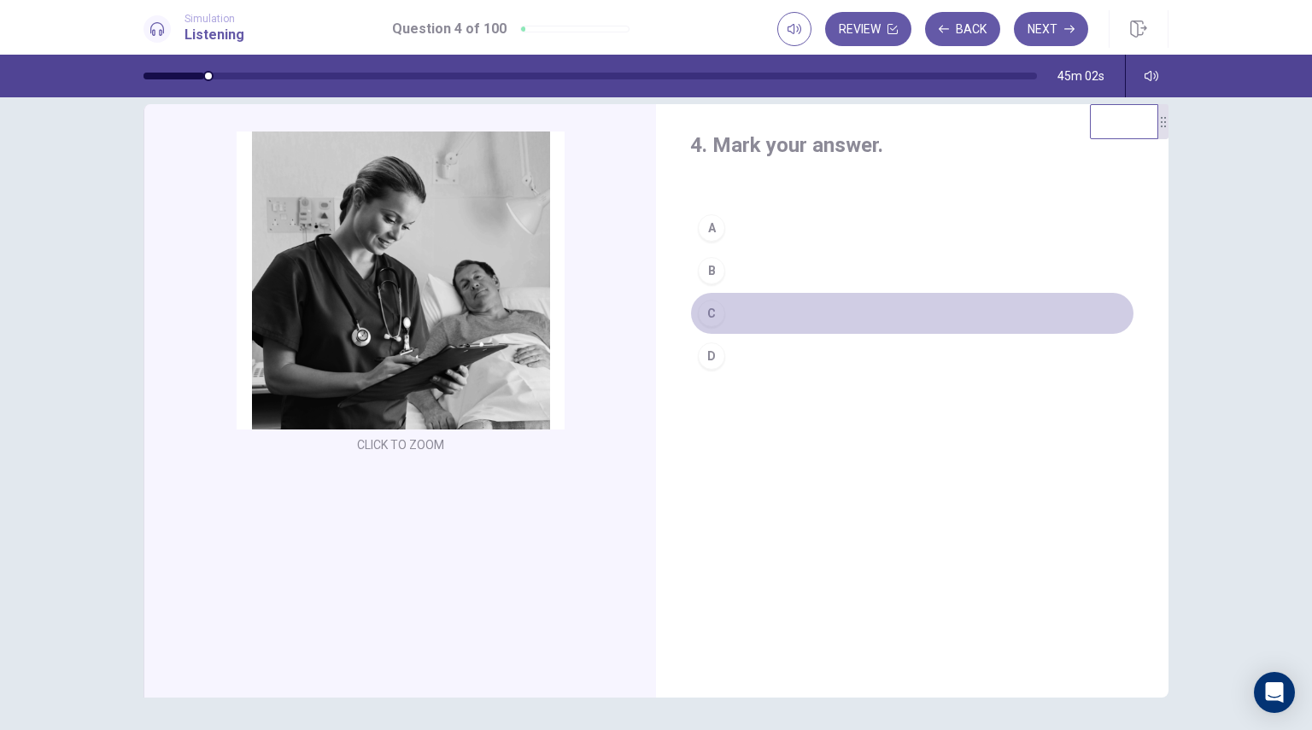
click at [710, 320] on div "C" at bounding box center [711, 313] width 27 height 27
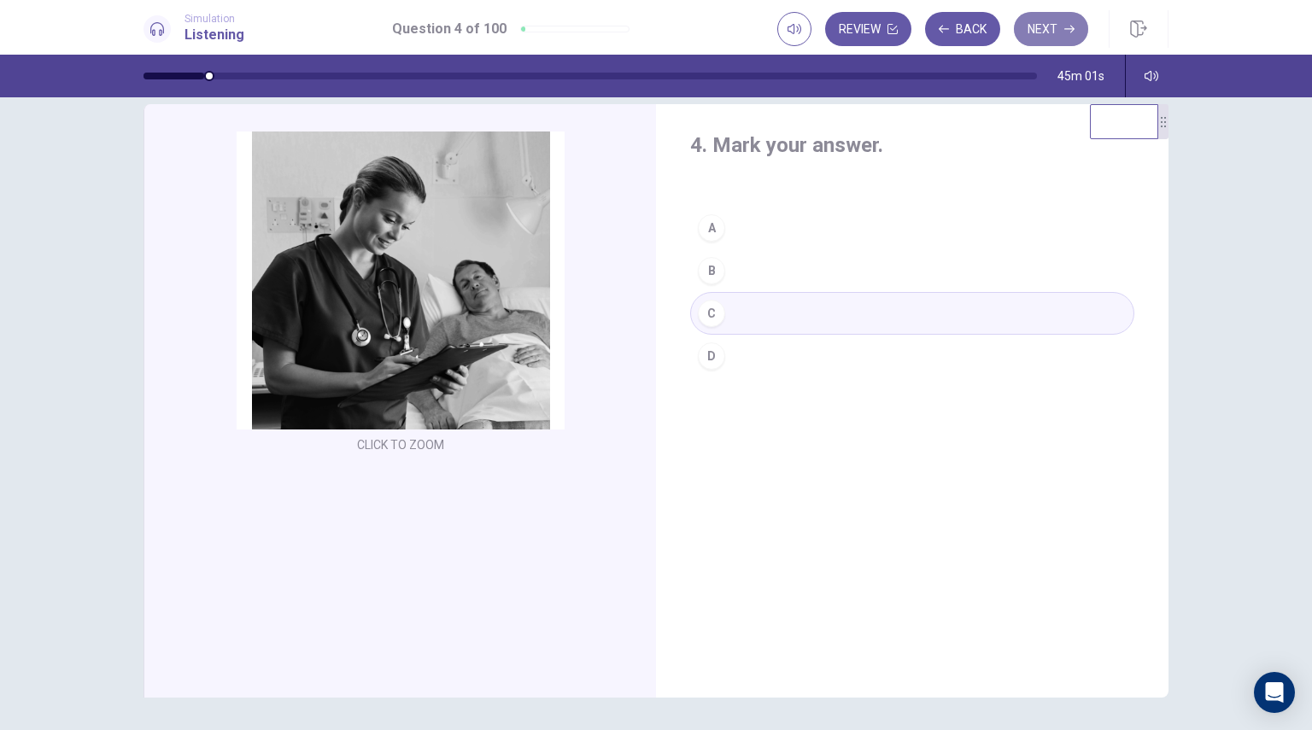
click at [1046, 28] on button "Next" at bounding box center [1051, 29] width 74 height 34
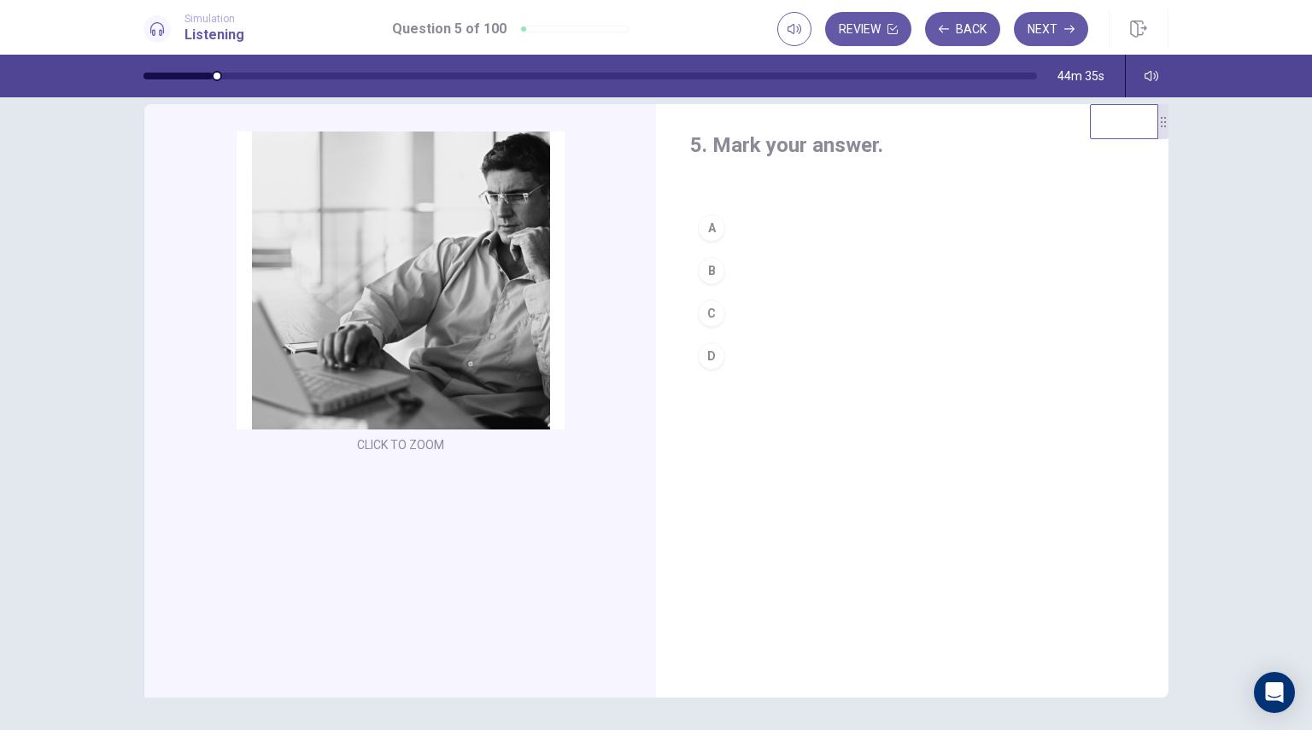
click at [716, 276] on div "B" at bounding box center [711, 270] width 27 height 27
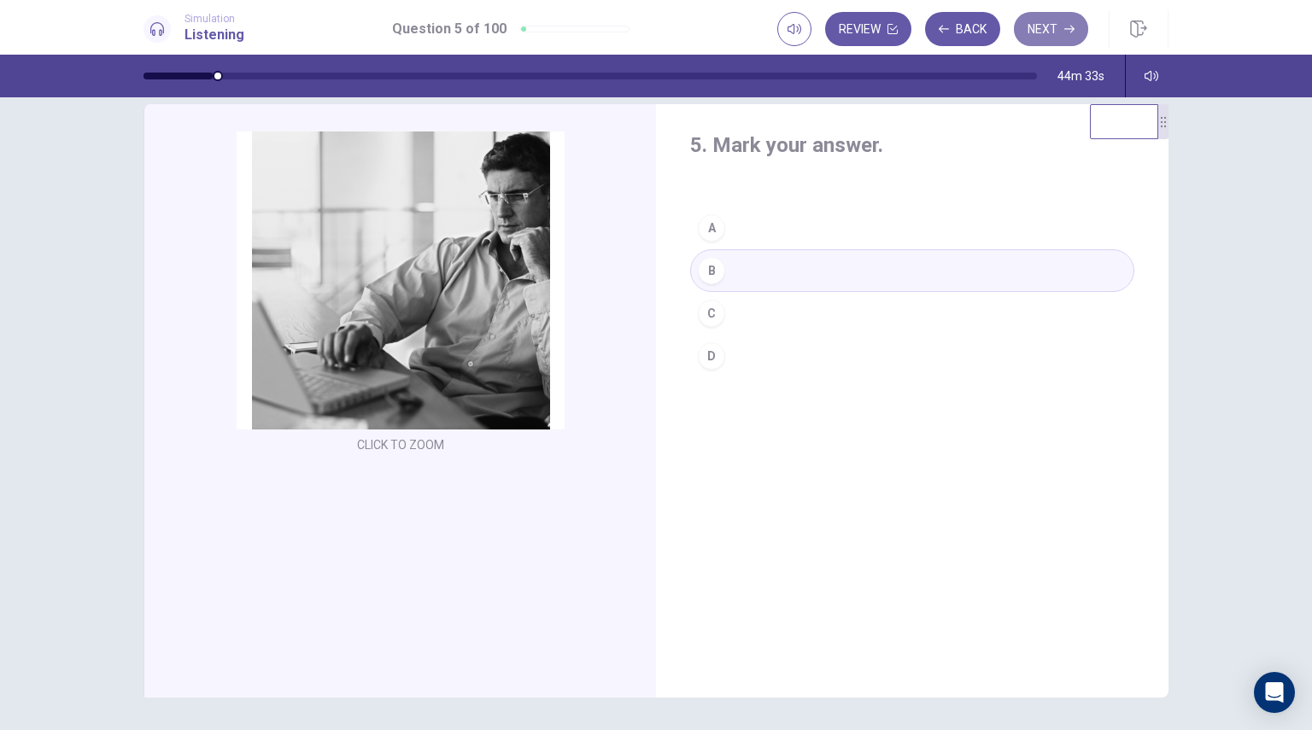
click at [1067, 23] on button "Next" at bounding box center [1051, 29] width 74 height 34
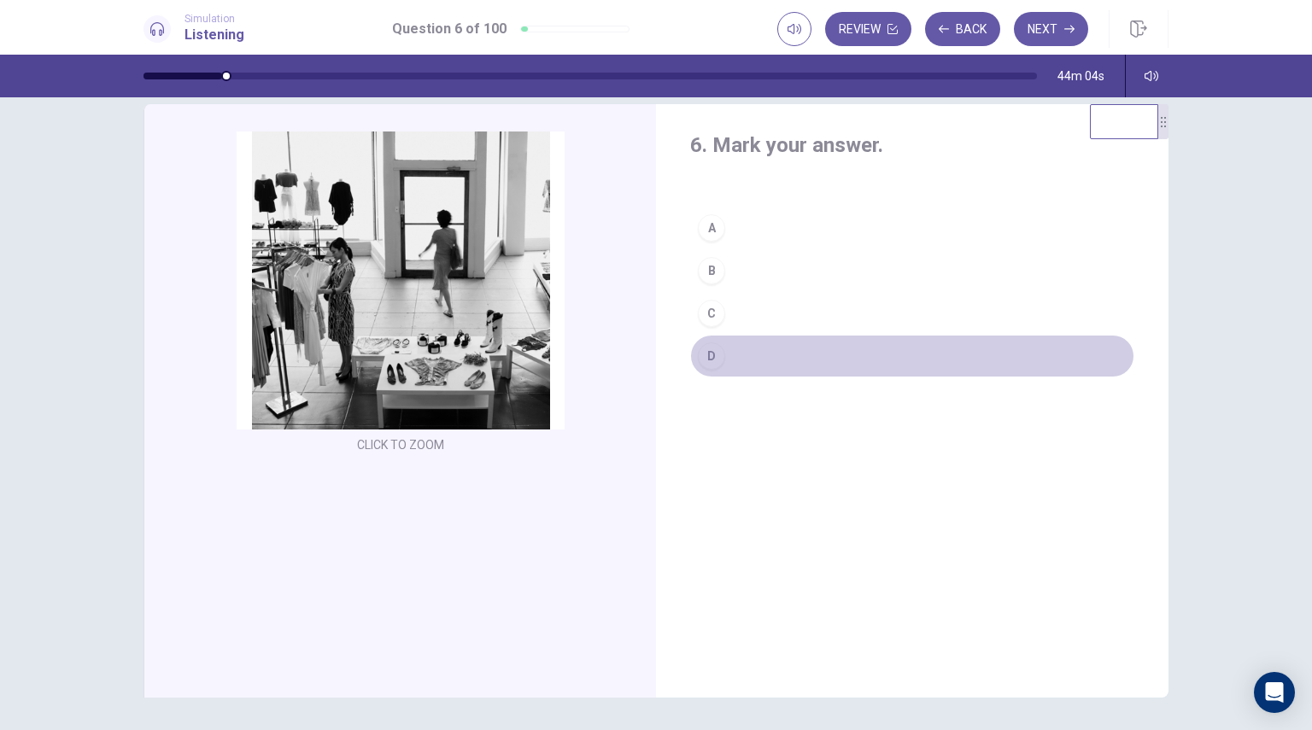
click at [711, 354] on div "D" at bounding box center [711, 356] width 27 height 27
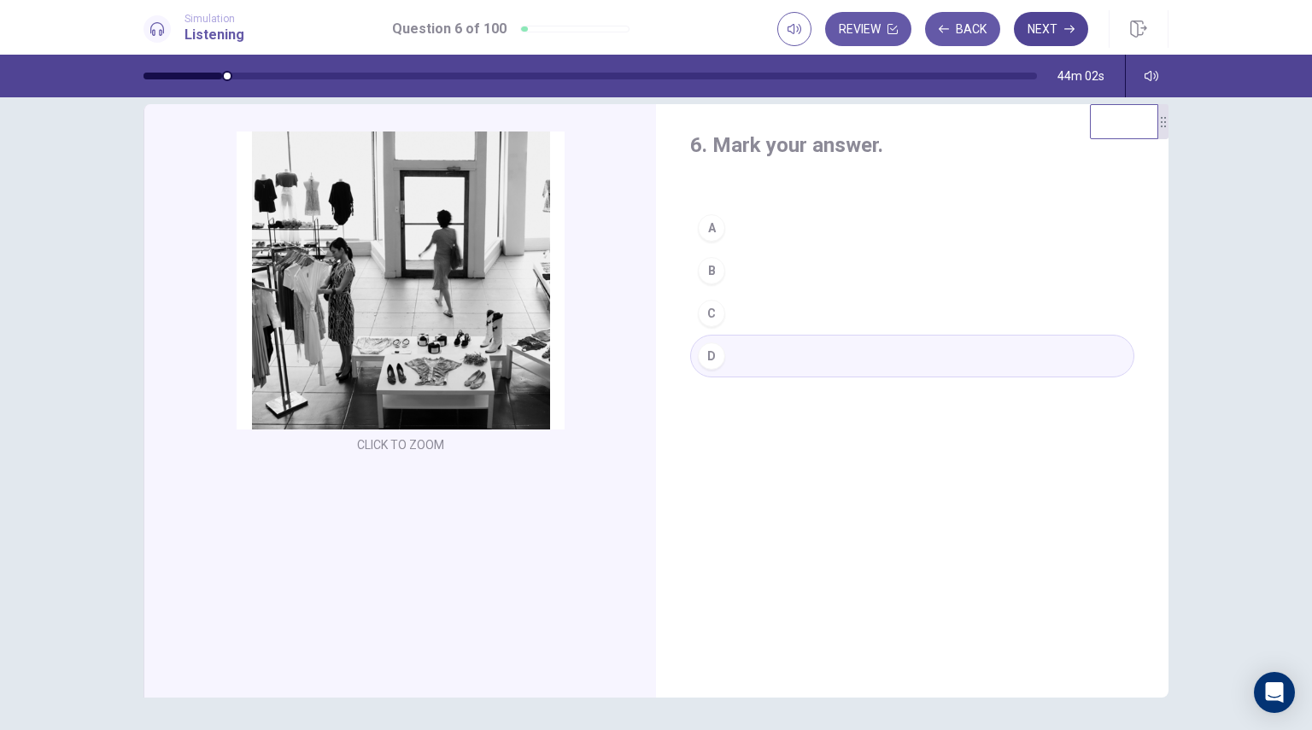
click at [1063, 27] on button "Next" at bounding box center [1051, 29] width 74 height 34
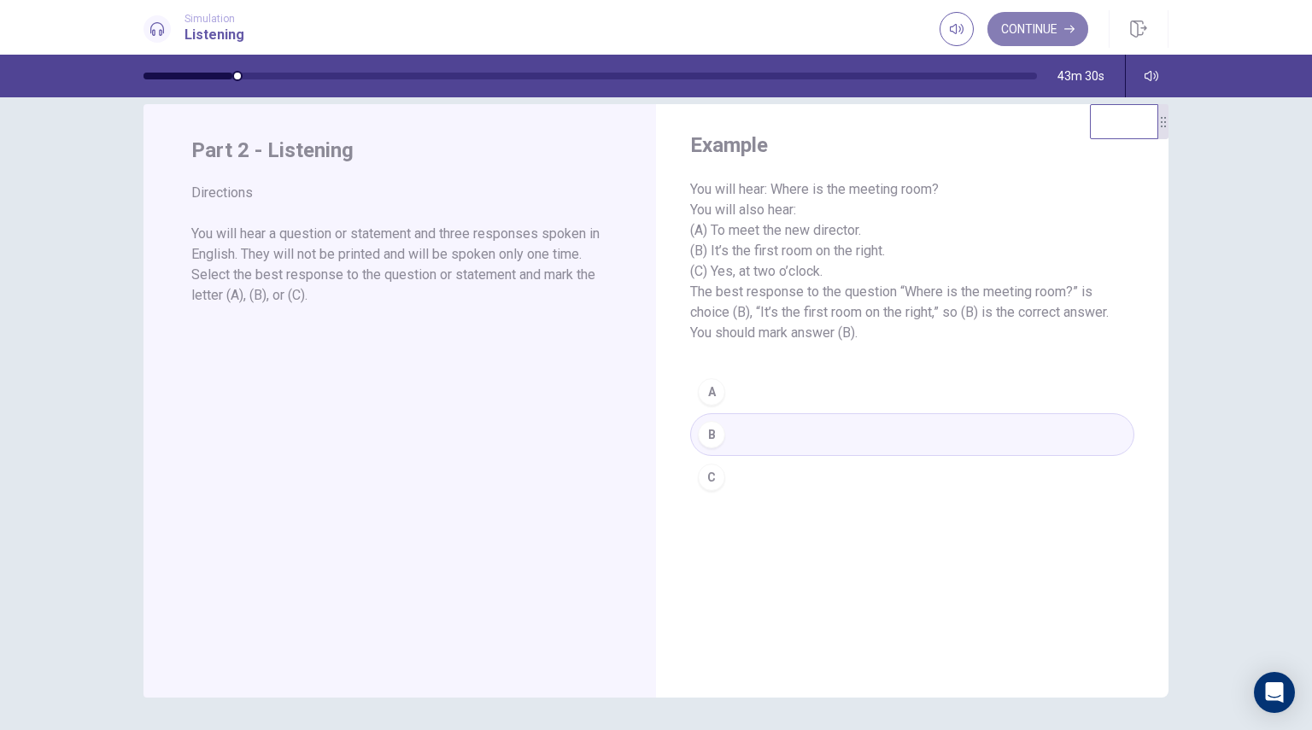
click at [1039, 27] on button "Continue" at bounding box center [1037, 29] width 101 height 34
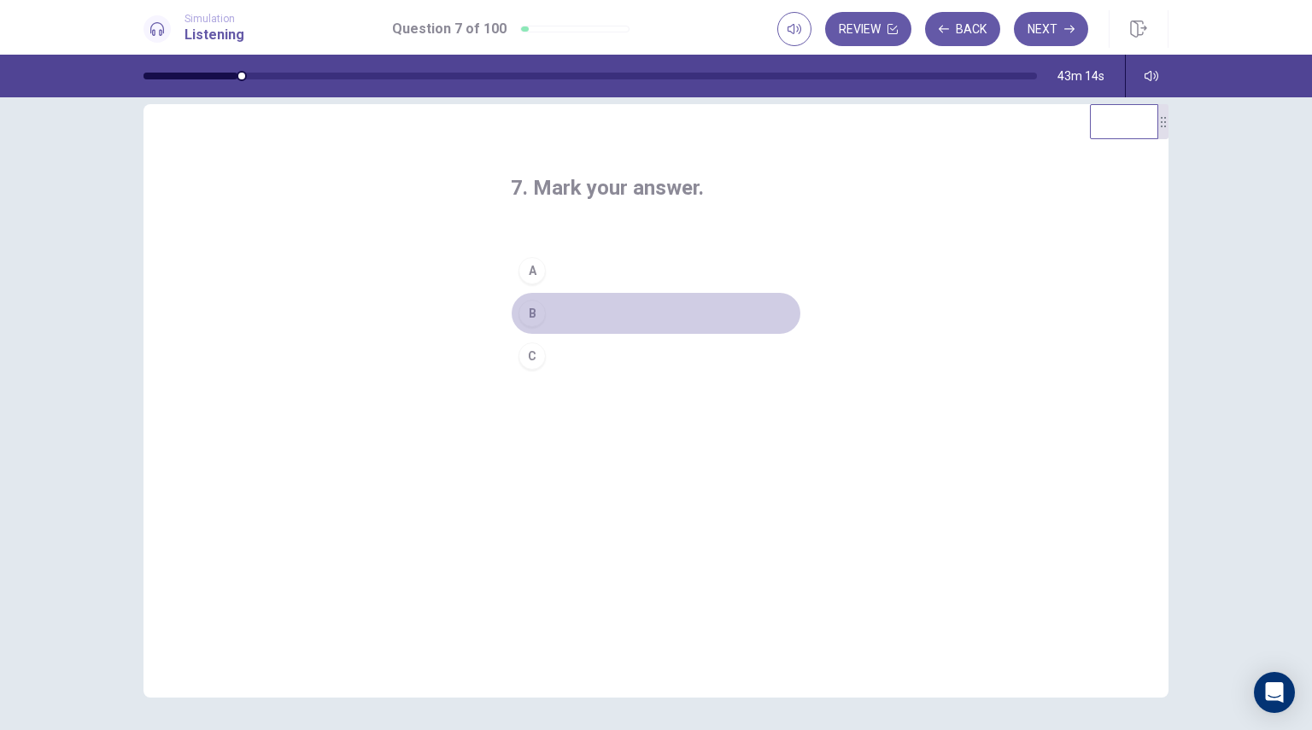
click at [539, 316] on div "B" at bounding box center [531, 313] width 27 height 27
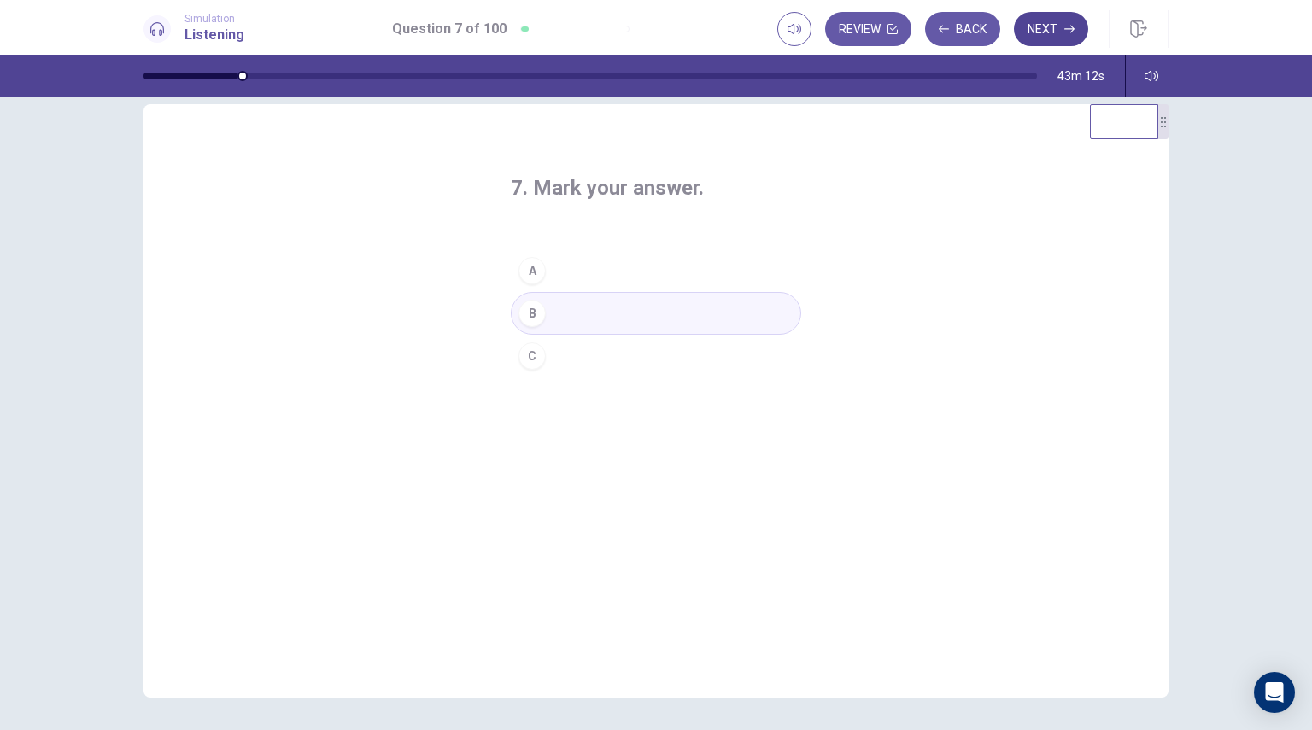
click at [1039, 36] on button "Next" at bounding box center [1051, 29] width 74 height 34
click at [528, 348] on div "C" at bounding box center [531, 356] width 27 height 27
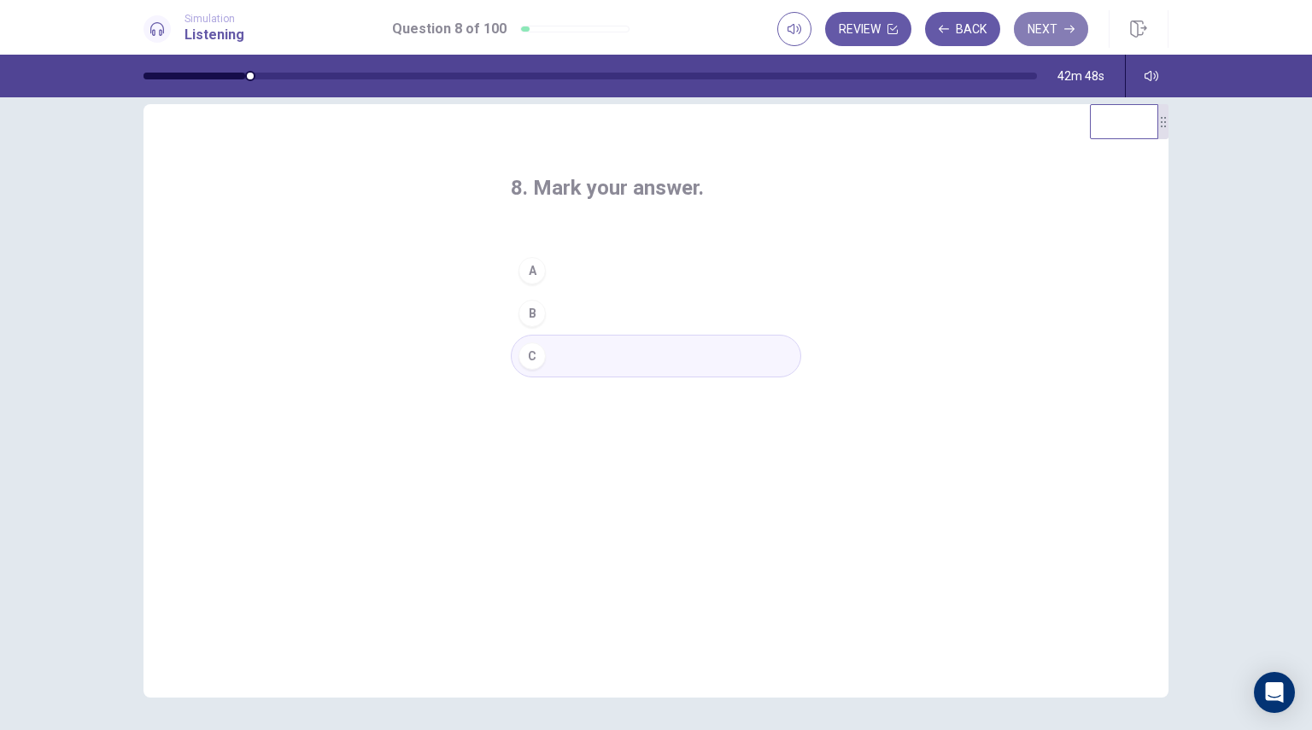
click at [1032, 26] on button "Next" at bounding box center [1051, 29] width 74 height 34
click at [543, 318] on button "B" at bounding box center [656, 313] width 290 height 43
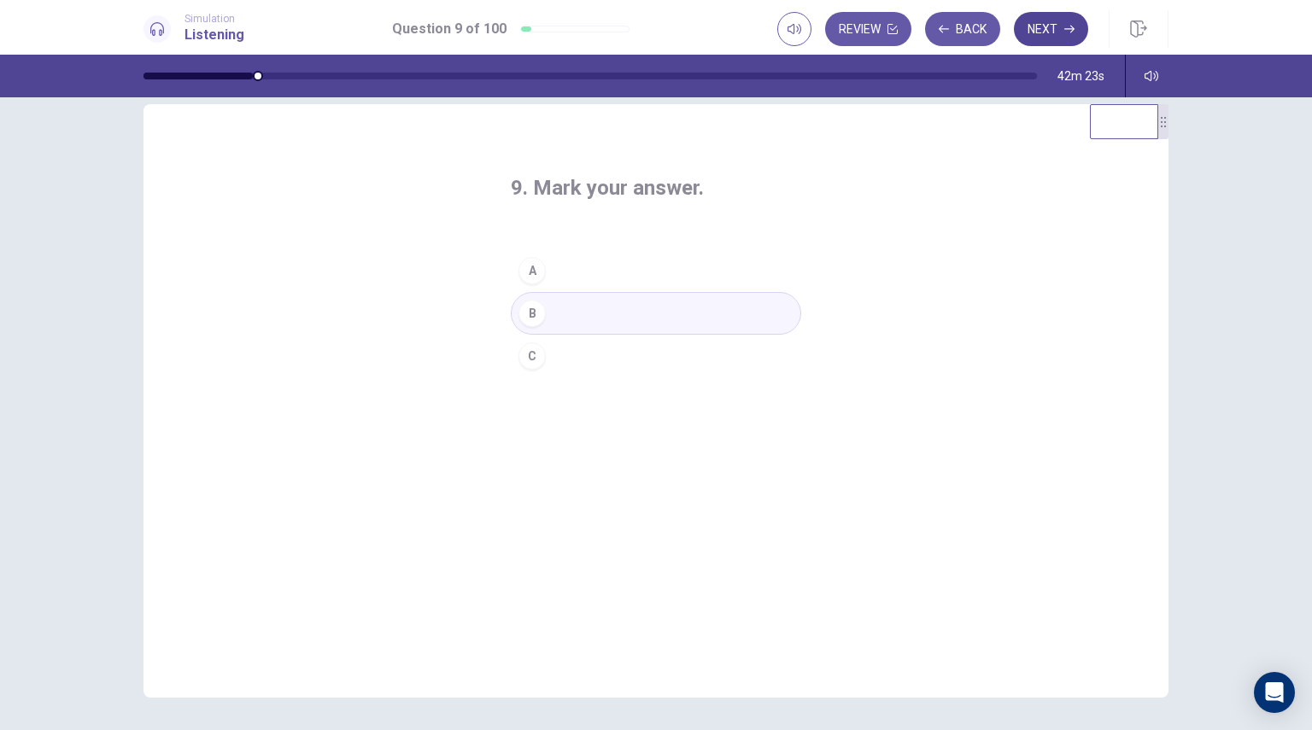
click at [1047, 26] on button "Next" at bounding box center [1051, 29] width 74 height 34
click at [529, 362] on div "C" at bounding box center [531, 356] width 27 height 27
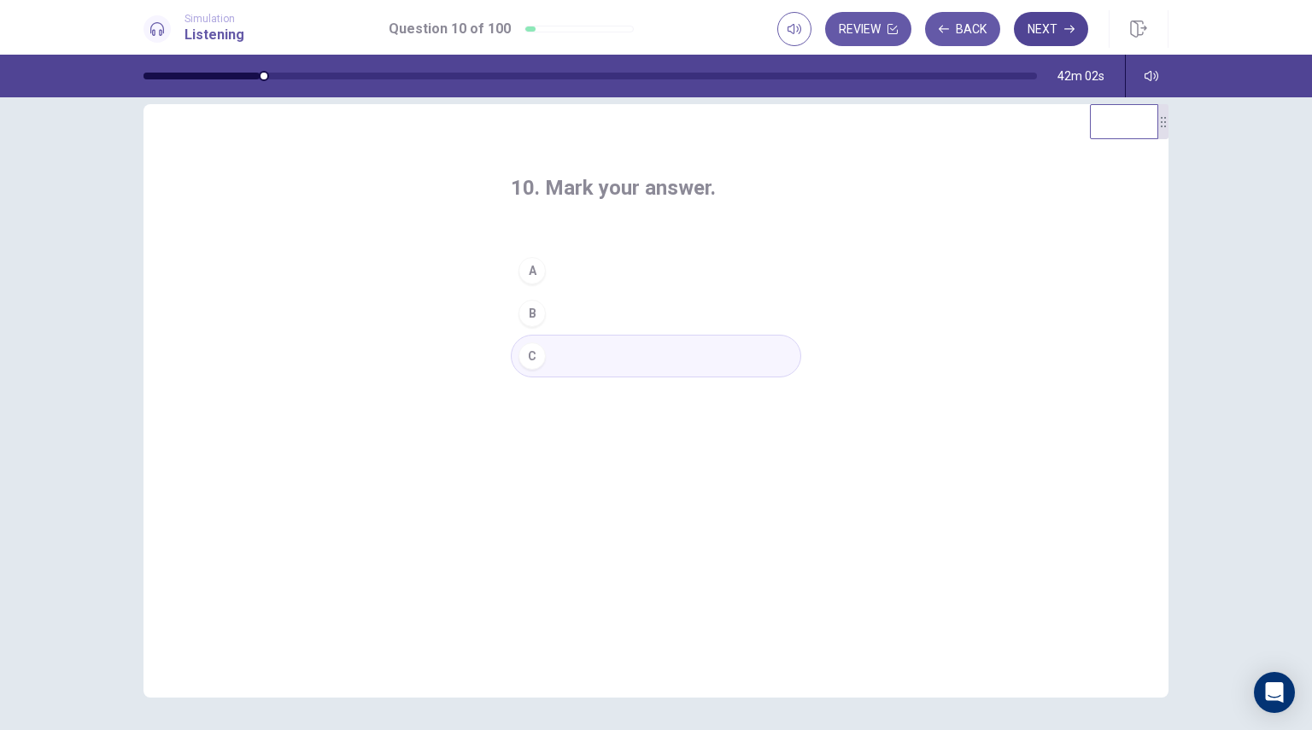
click at [1059, 26] on button "Next" at bounding box center [1051, 29] width 74 height 34
click at [526, 273] on div "A" at bounding box center [531, 270] width 27 height 27
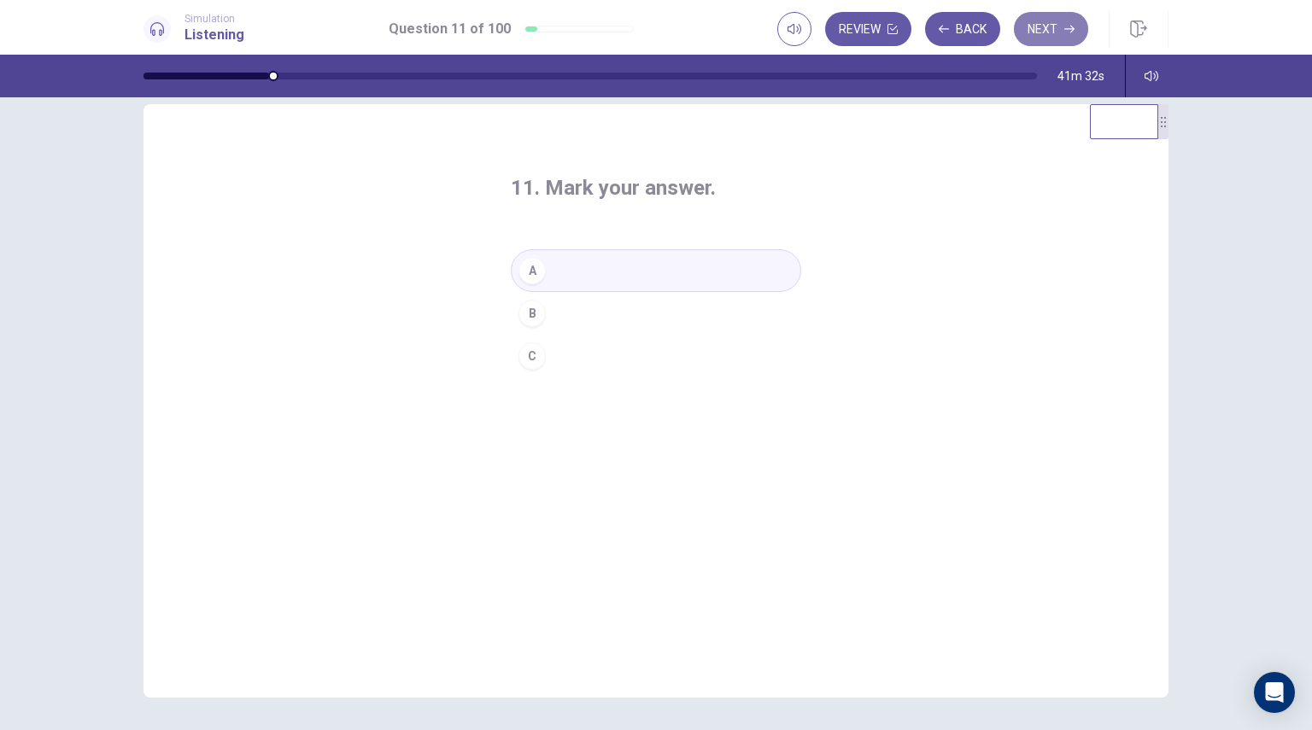
click at [1063, 33] on button "Next" at bounding box center [1051, 29] width 74 height 34
click at [535, 323] on div "B" at bounding box center [531, 313] width 27 height 27
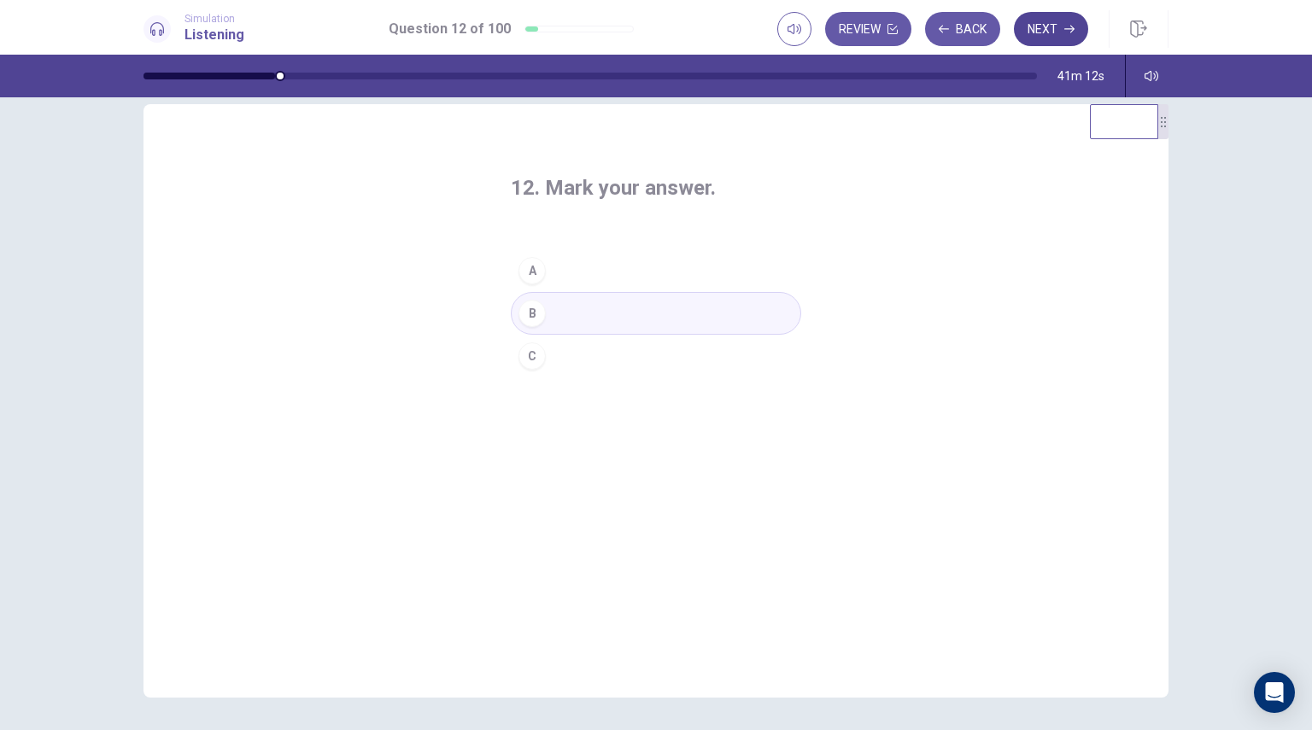
click at [1052, 27] on button "Next" at bounding box center [1051, 29] width 74 height 34
click at [538, 318] on div "B" at bounding box center [531, 313] width 27 height 27
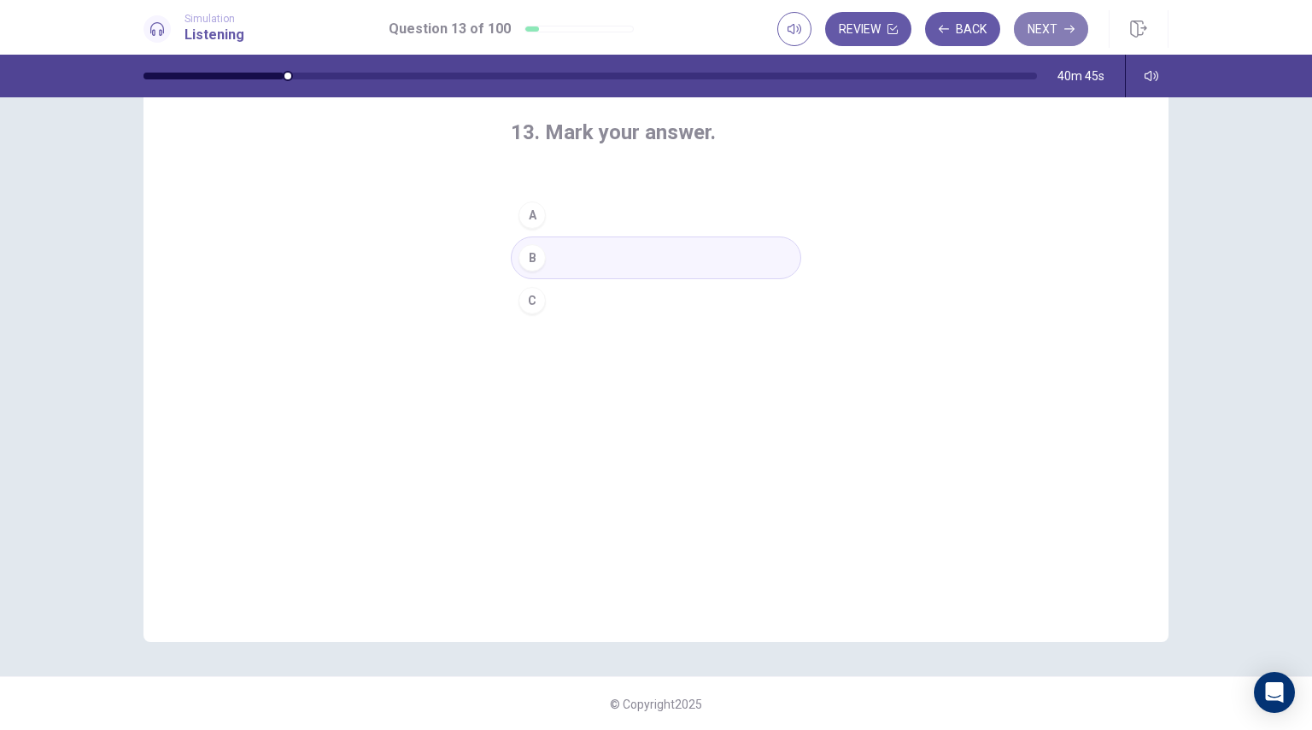
click at [1045, 30] on button "Next" at bounding box center [1051, 29] width 74 height 34
click at [530, 215] on div "A" at bounding box center [531, 215] width 27 height 27
click at [1038, 21] on button "Next" at bounding box center [1051, 29] width 74 height 34
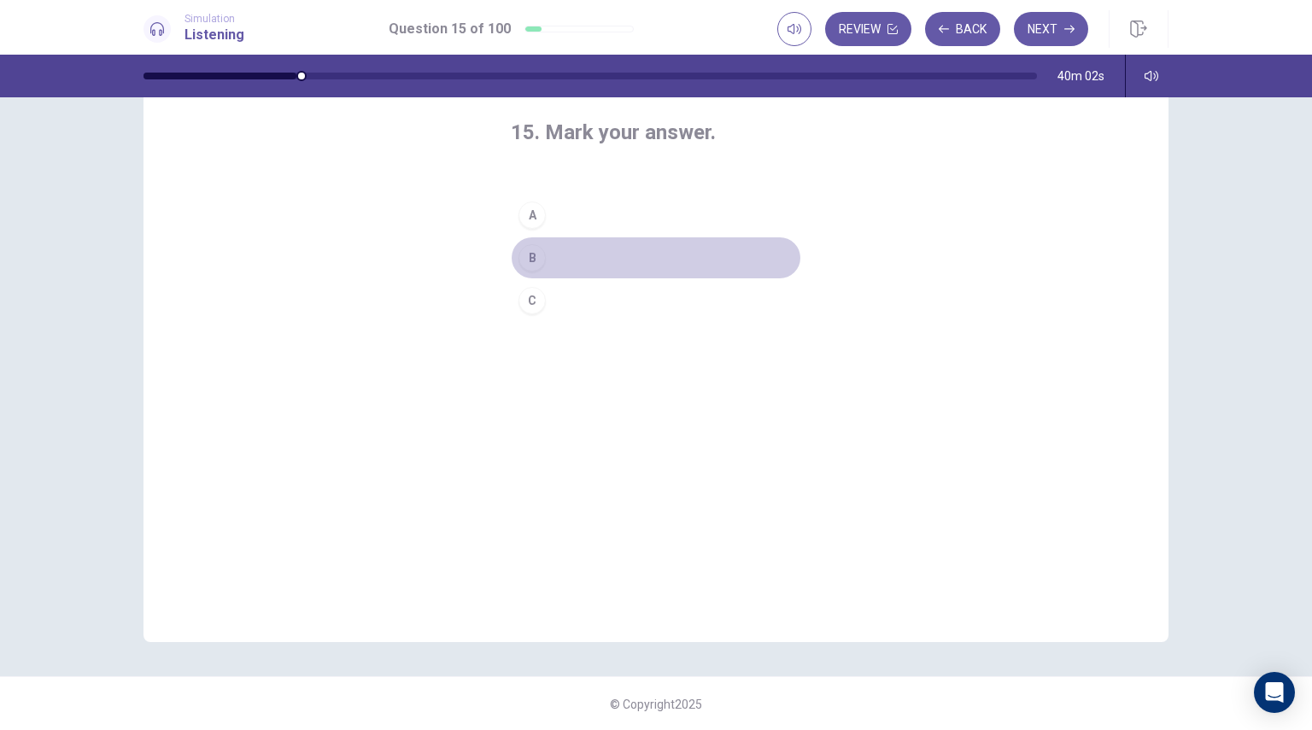
click at [529, 258] on div "B" at bounding box center [531, 257] width 27 height 27
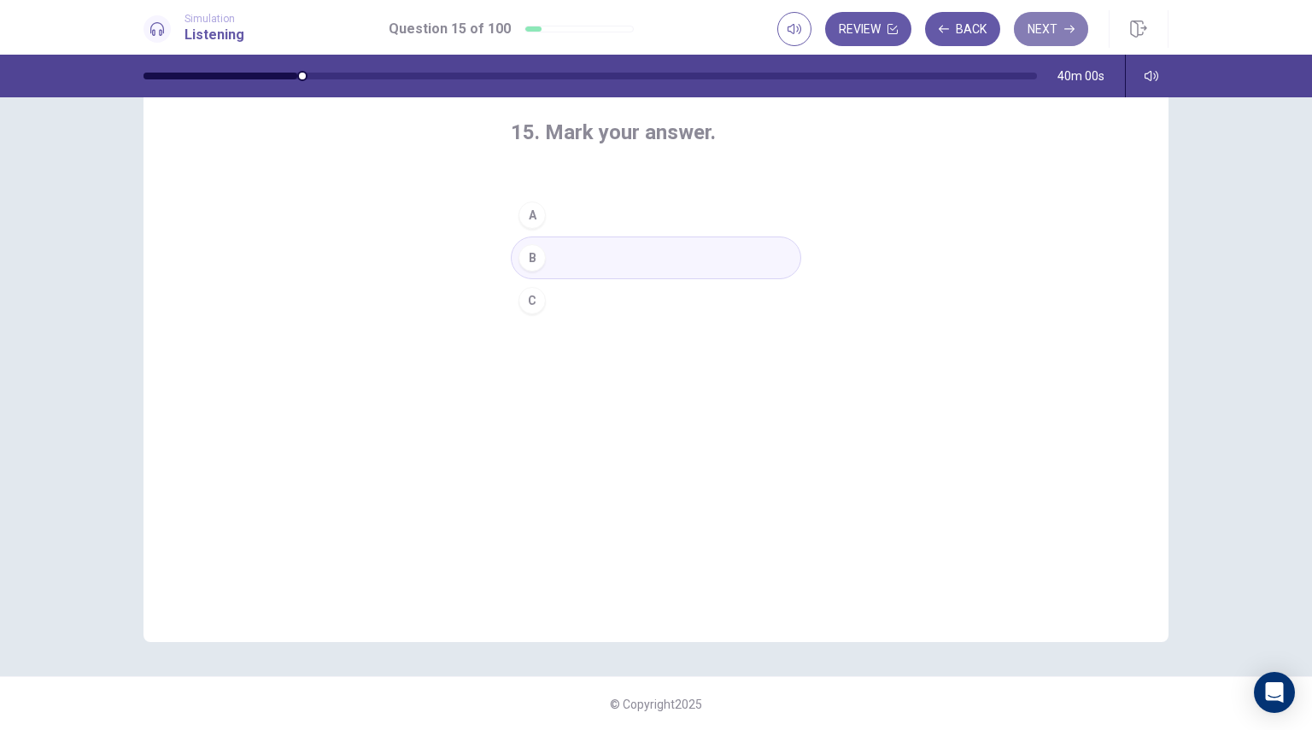
click at [1069, 30] on icon "button" at bounding box center [1069, 29] width 10 height 10
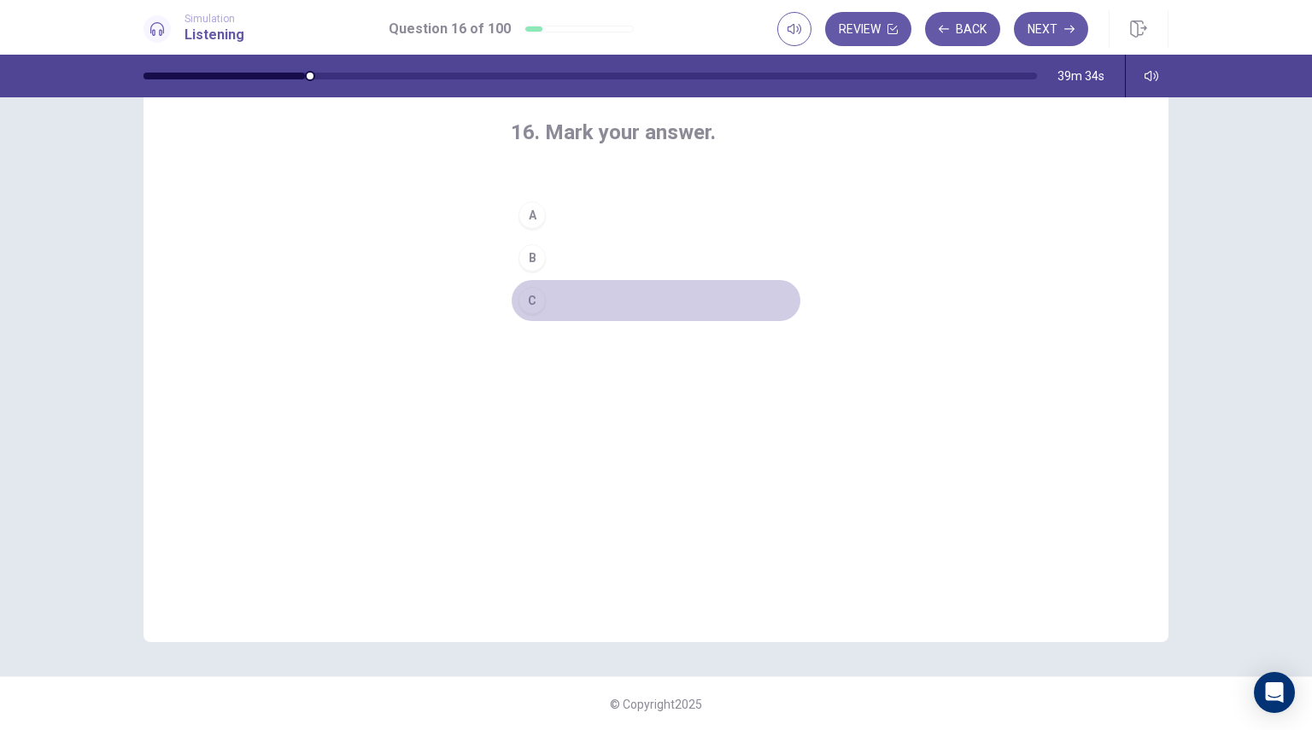
click at [526, 311] on div "C" at bounding box center [531, 300] width 27 height 27
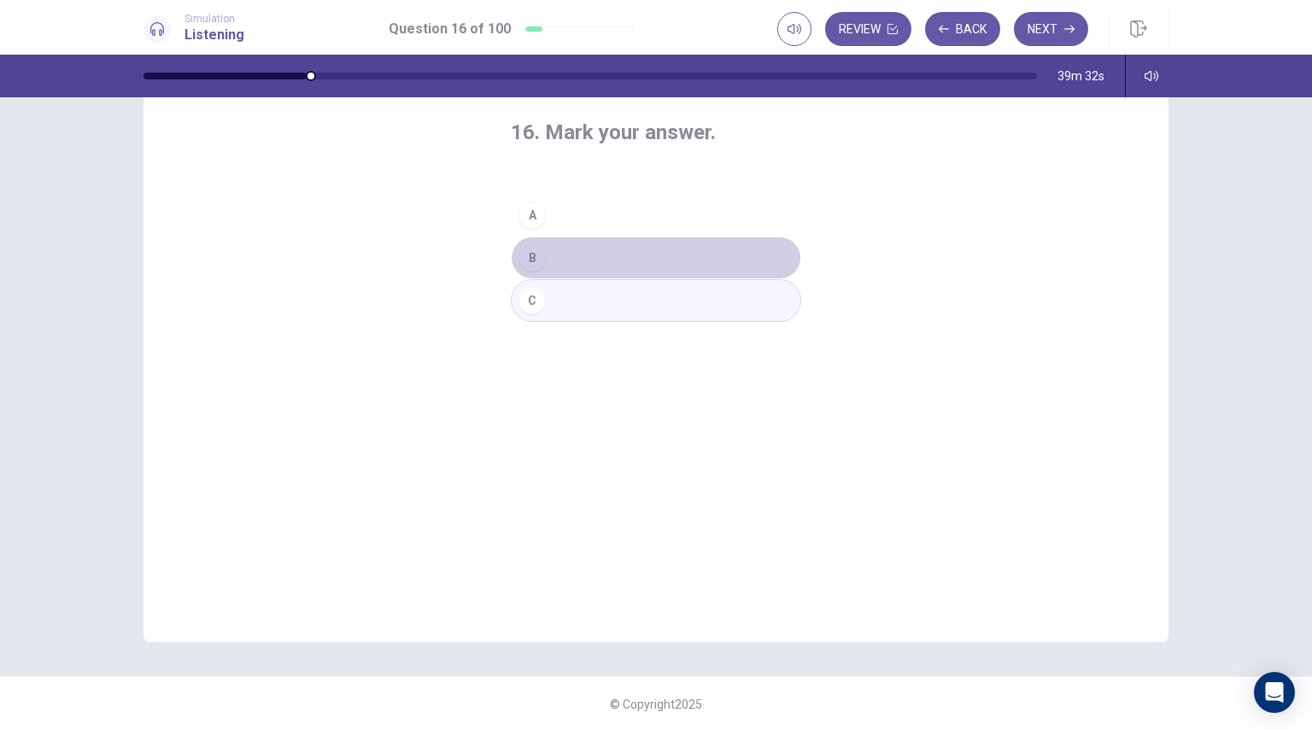
click at [525, 266] on div "B" at bounding box center [531, 257] width 27 height 27
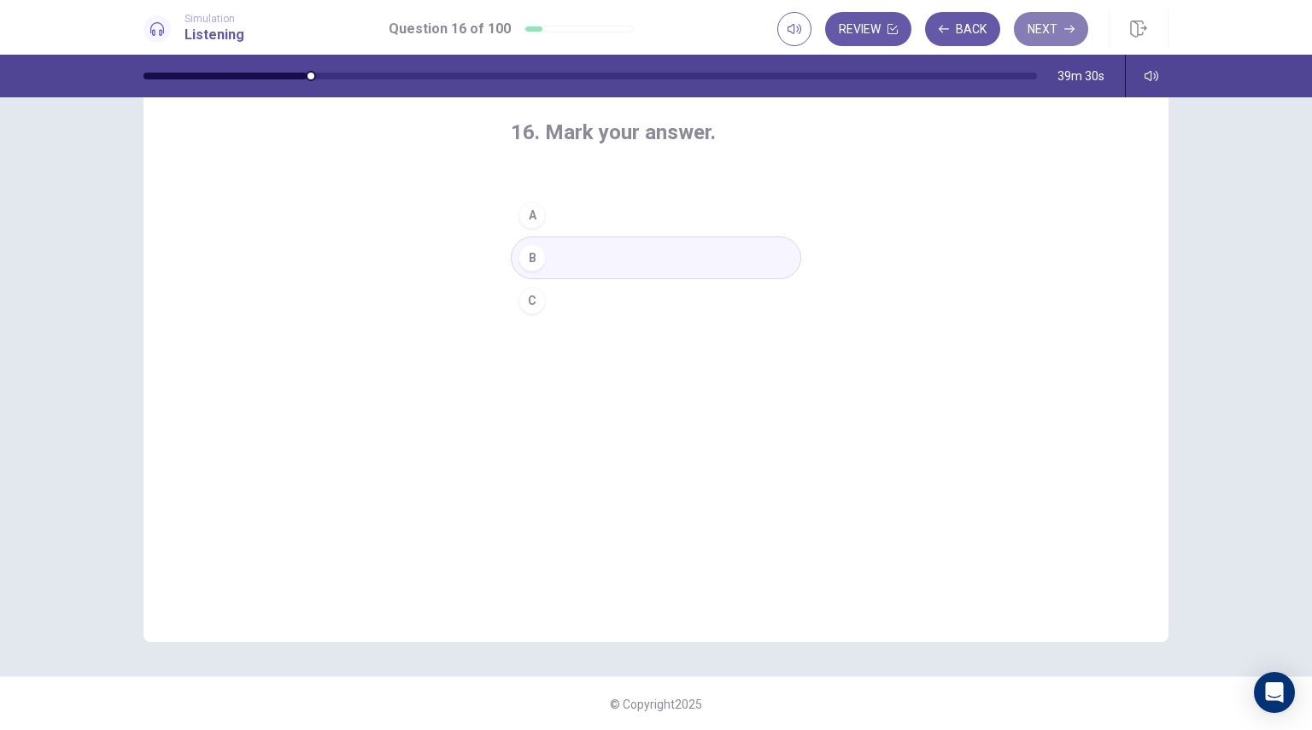
click at [1045, 21] on button "Next" at bounding box center [1051, 29] width 74 height 34
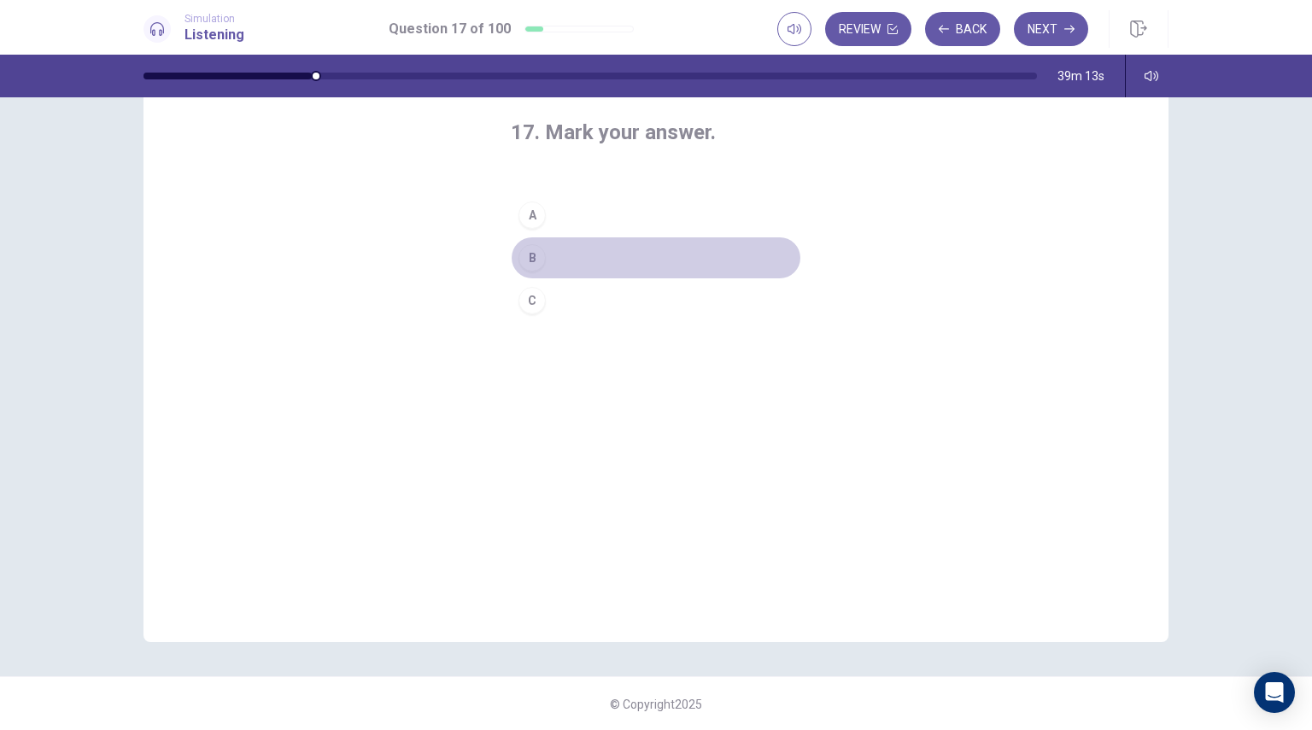
click at [533, 255] on div "B" at bounding box center [531, 257] width 27 height 27
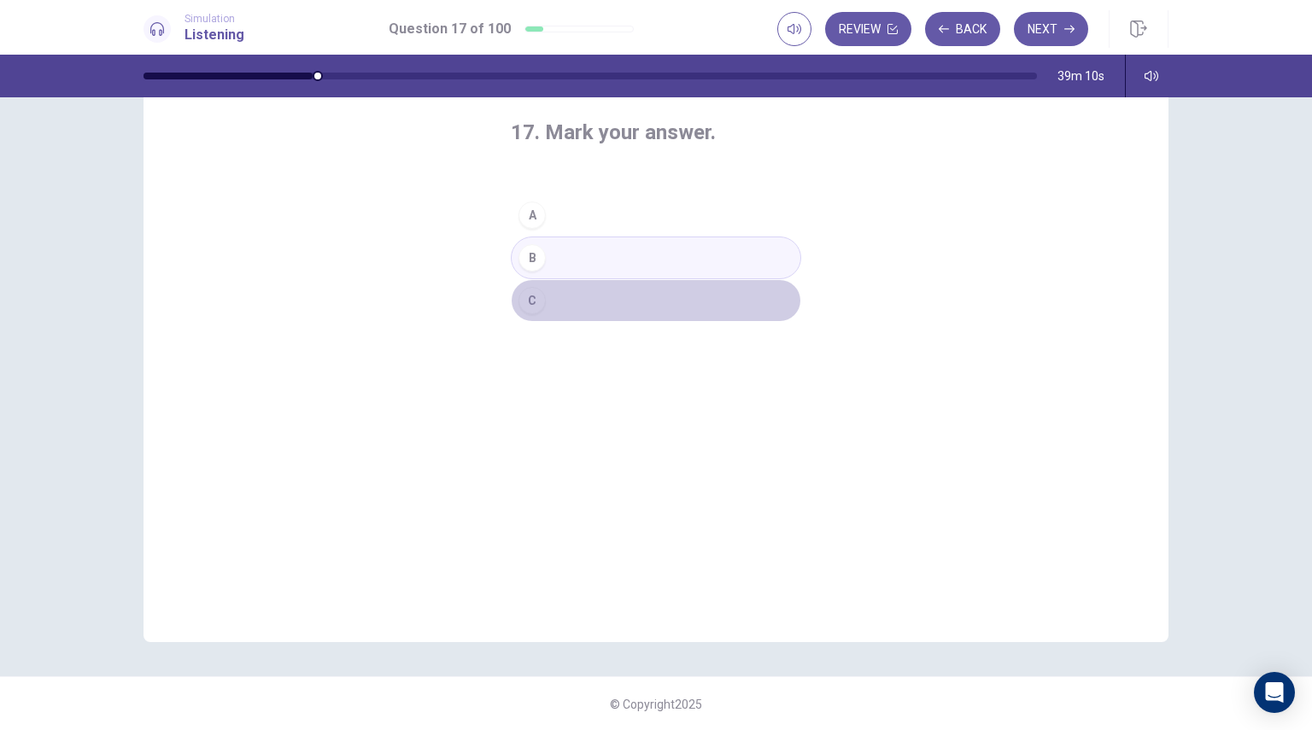
click at [531, 305] on div "C" at bounding box center [531, 300] width 27 height 27
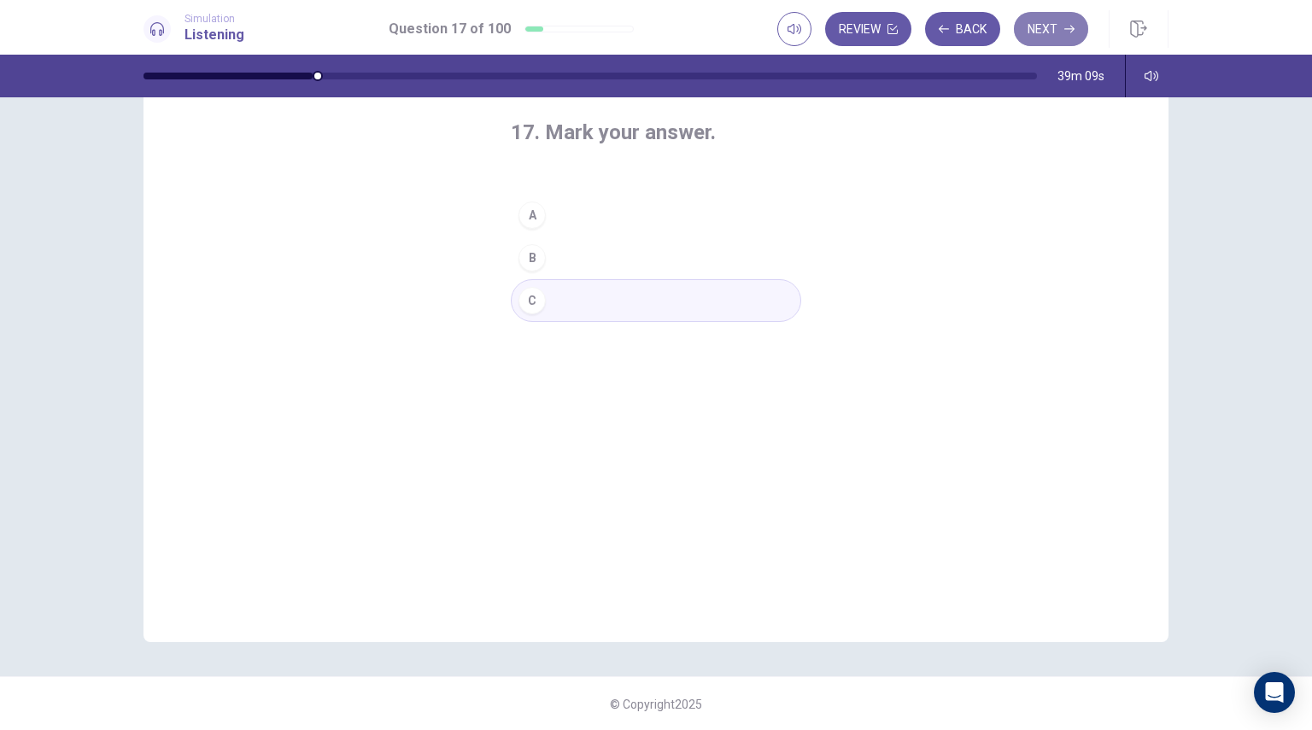
click at [1078, 23] on button "Next" at bounding box center [1051, 29] width 74 height 34
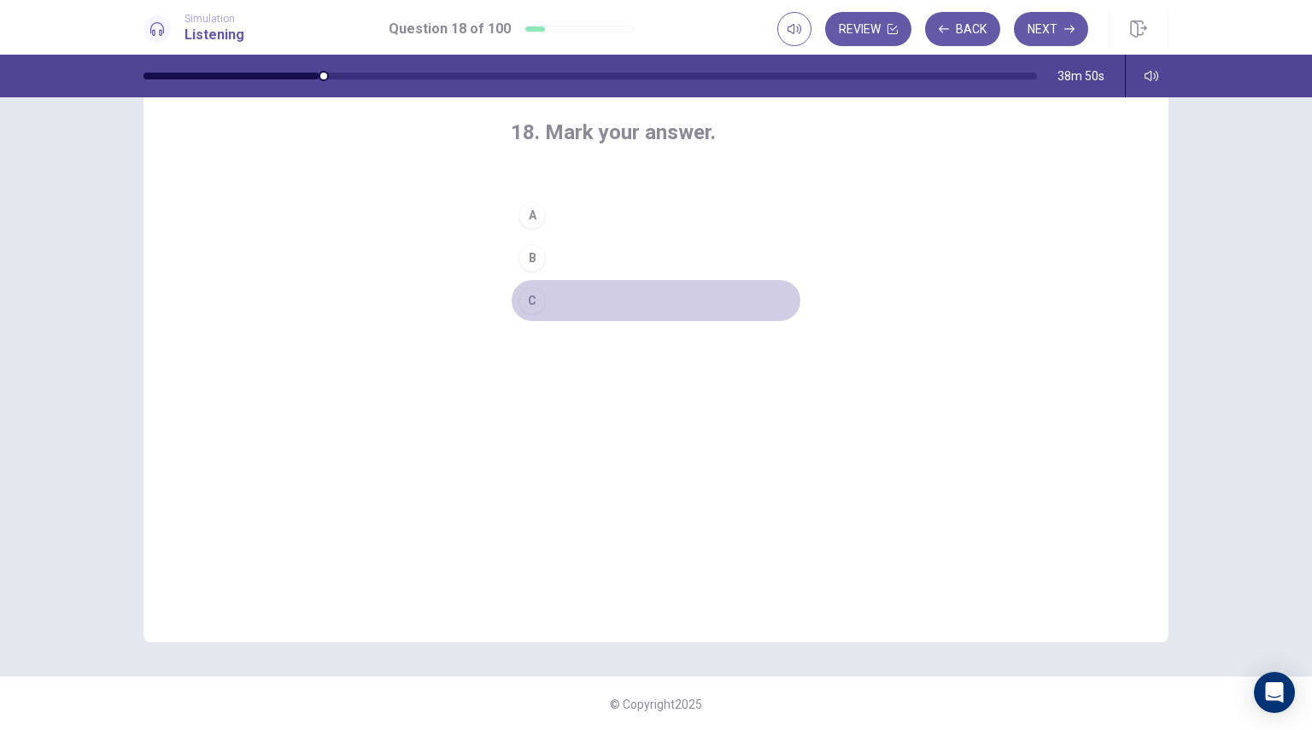
click at [536, 295] on div "C" at bounding box center [531, 300] width 27 height 27
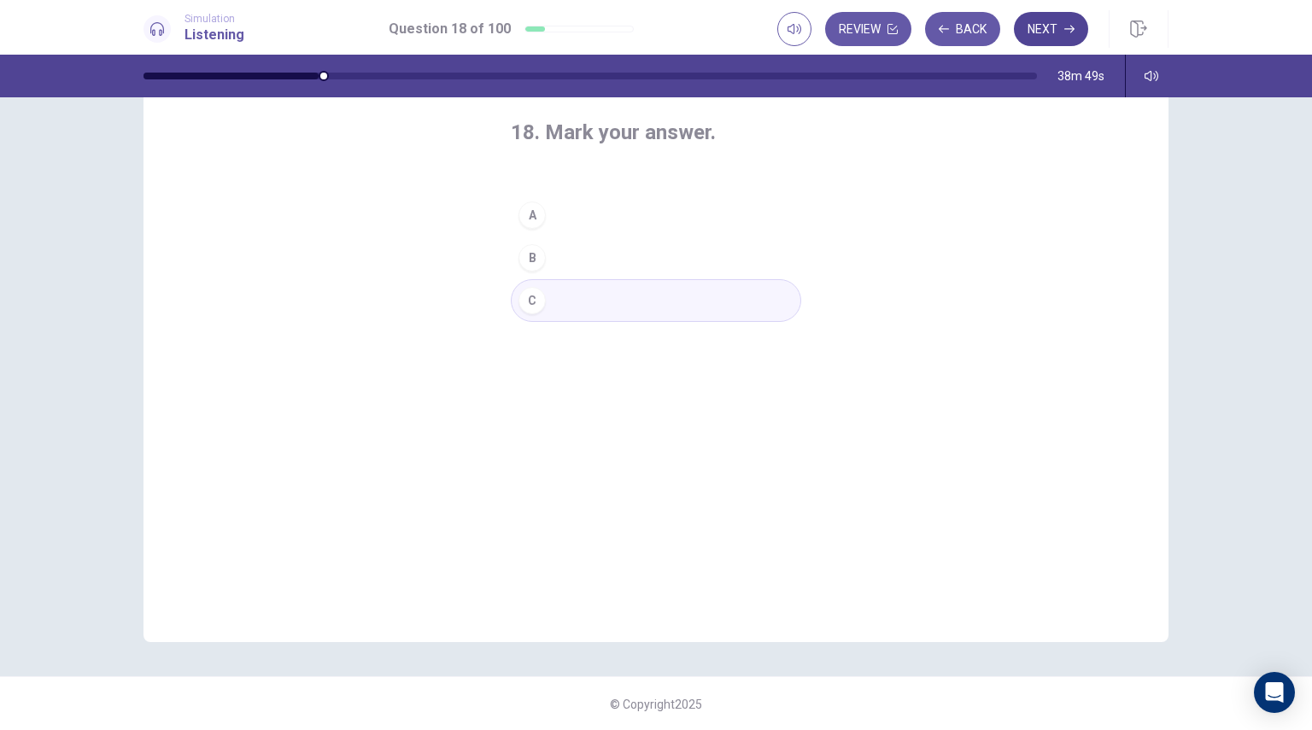
click at [1042, 30] on button "Next" at bounding box center [1051, 29] width 74 height 34
click at [540, 256] on div "B" at bounding box center [531, 257] width 27 height 27
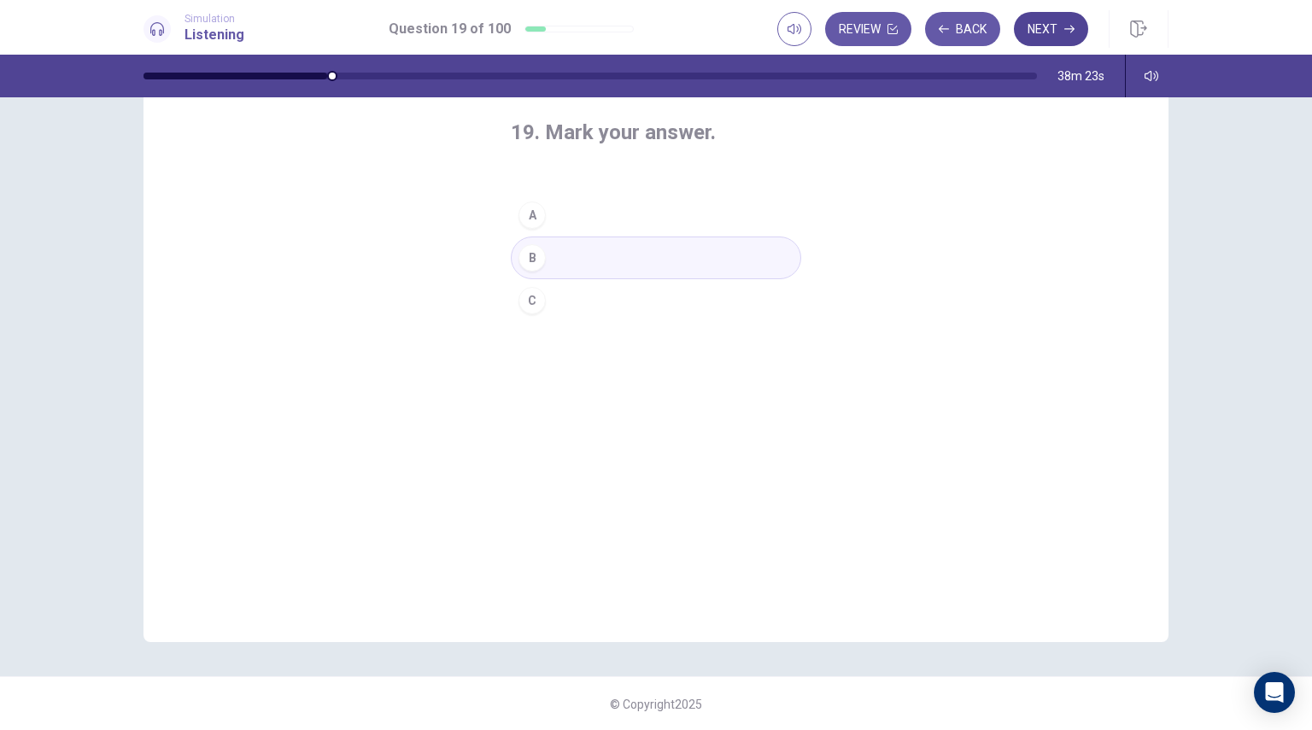
click at [1052, 25] on button "Next" at bounding box center [1051, 29] width 74 height 34
drag, startPoint x: 526, startPoint y: 302, endPoint x: 536, endPoint y: 301, distance: 9.4
click at [526, 302] on div "C" at bounding box center [531, 300] width 27 height 27
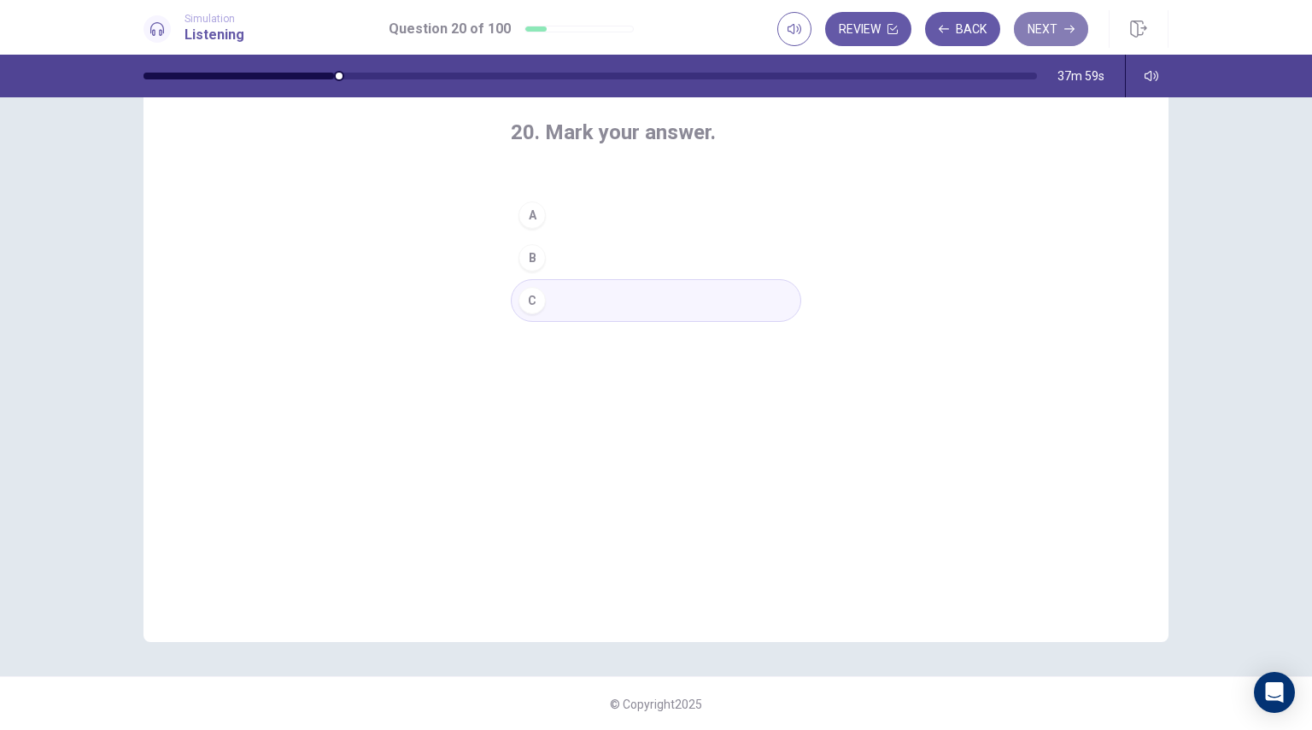
click at [1051, 40] on button "Next" at bounding box center [1051, 29] width 74 height 34
click at [540, 211] on div "A" at bounding box center [531, 215] width 27 height 27
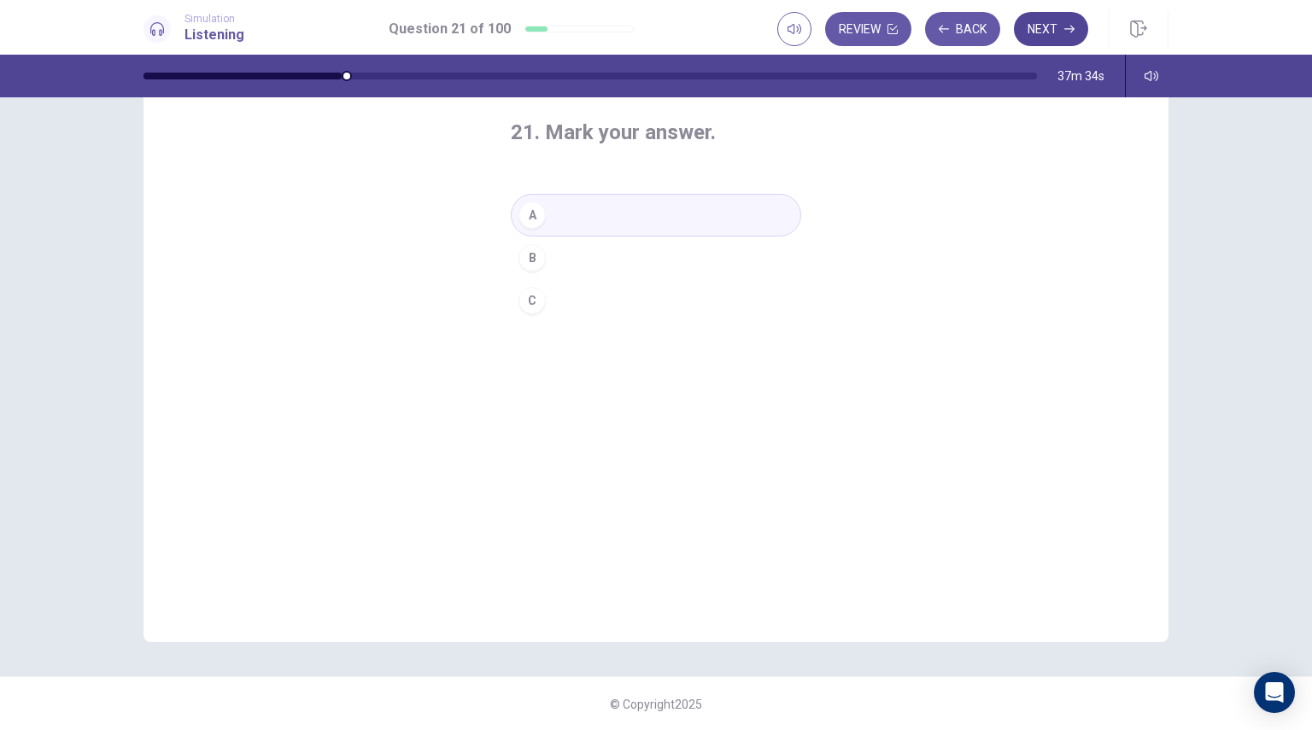
click at [1035, 33] on button "Next" at bounding box center [1051, 29] width 74 height 34
click at [527, 263] on div "B" at bounding box center [531, 257] width 27 height 27
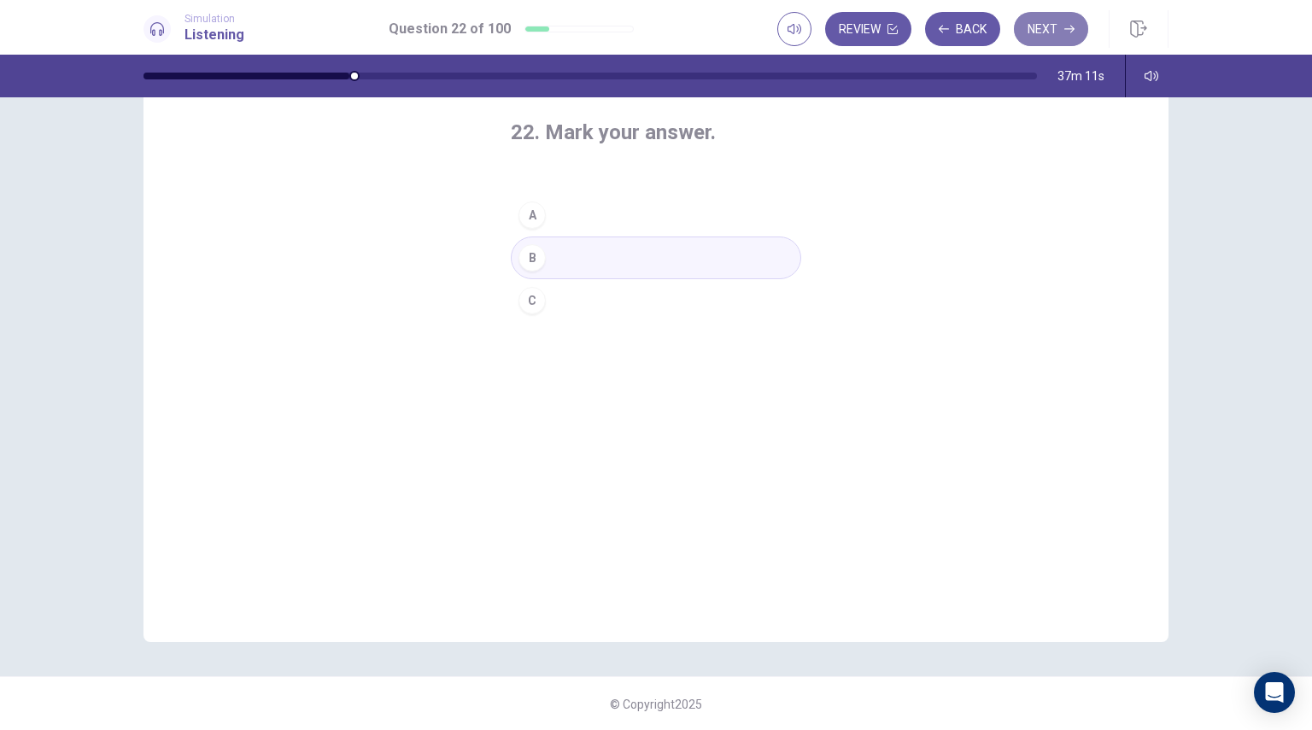
click at [1063, 40] on button "Next" at bounding box center [1051, 29] width 74 height 34
click at [534, 265] on div "B" at bounding box center [531, 257] width 27 height 27
click at [1047, 34] on button "Next" at bounding box center [1051, 29] width 74 height 34
click at [565, 312] on button "C" at bounding box center [656, 300] width 290 height 43
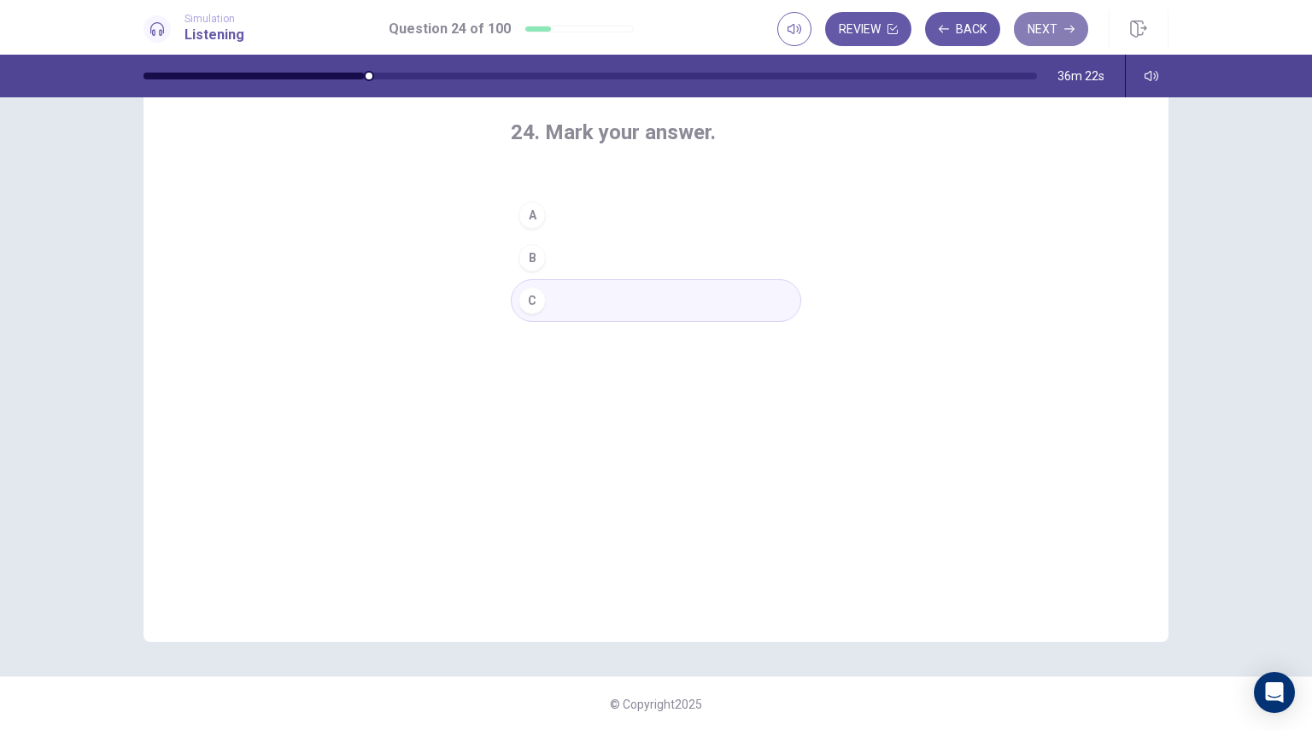
click at [1042, 34] on button "Next" at bounding box center [1051, 29] width 74 height 34
click at [530, 253] on div "B" at bounding box center [531, 257] width 27 height 27
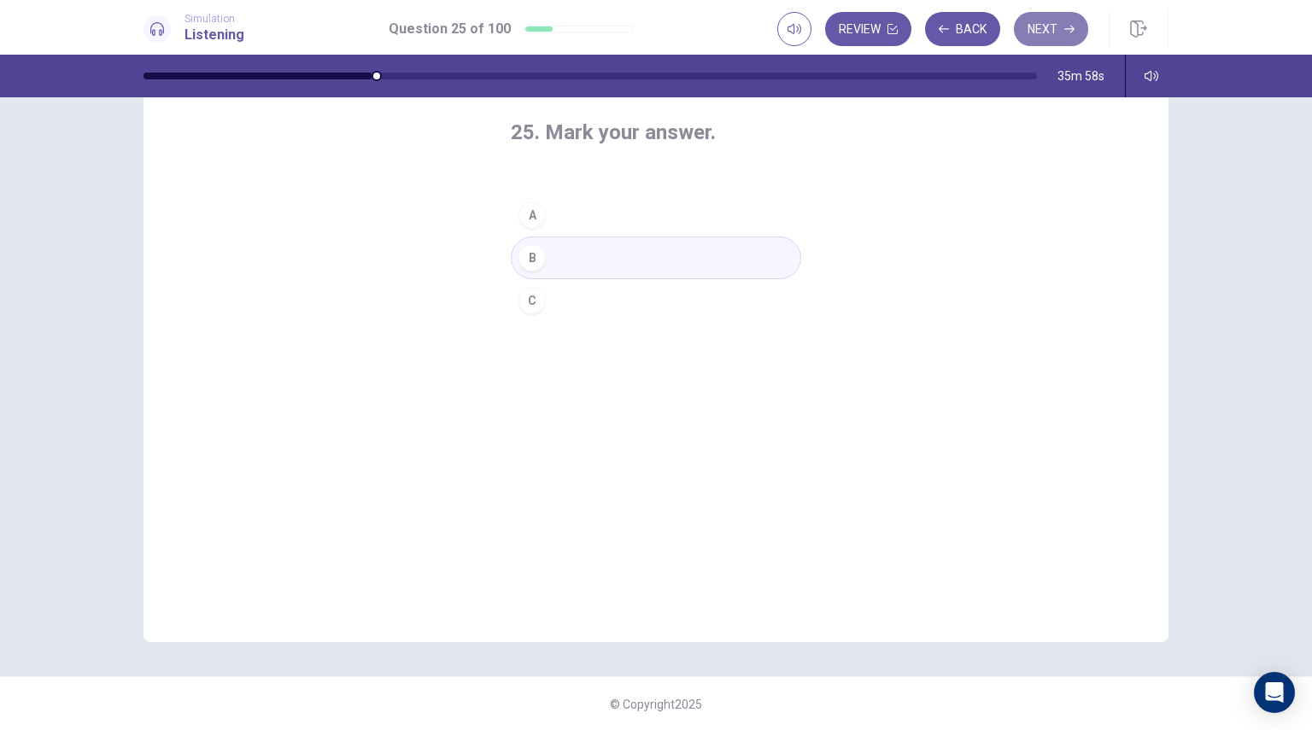
click at [1028, 29] on button "Next" at bounding box center [1051, 29] width 74 height 34
click at [528, 220] on div "A" at bounding box center [531, 215] width 27 height 27
click at [1032, 32] on button "Next" at bounding box center [1051, 29] width 74 height 34
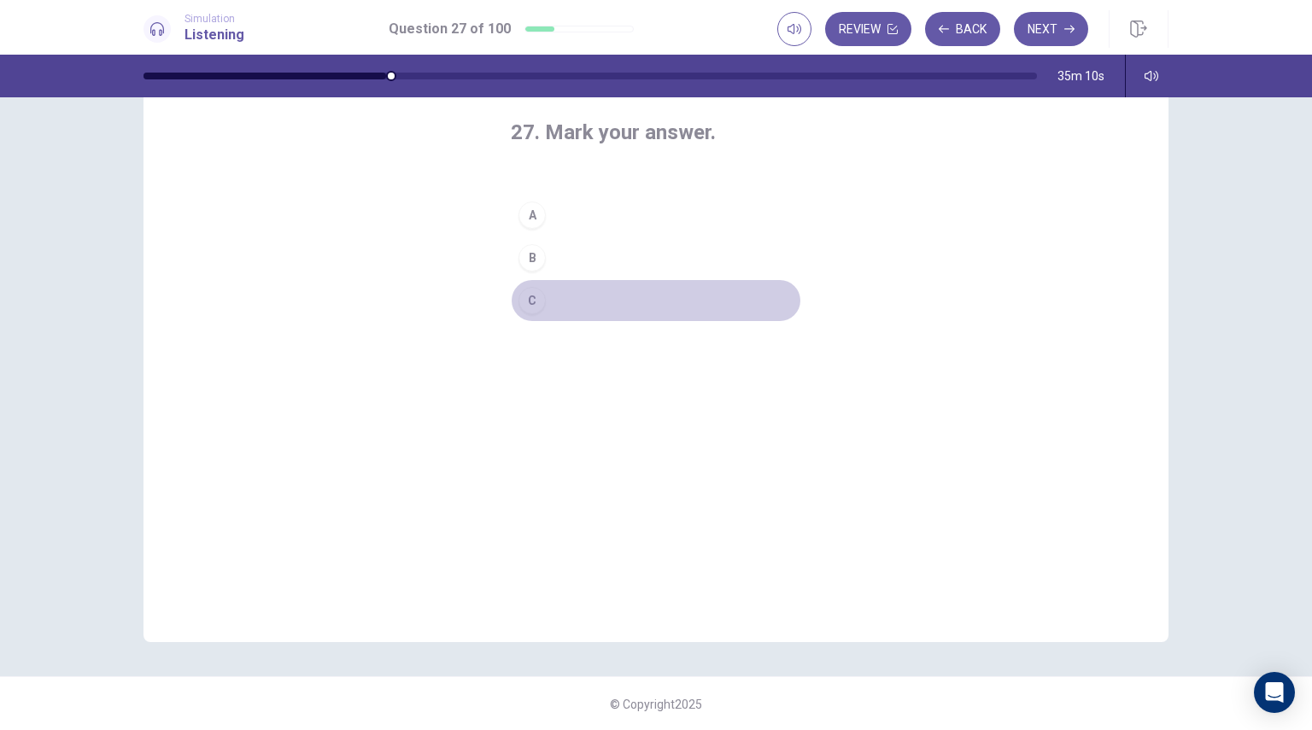
click at [540, 288] on button "C" at bounding box center [656, 300] width 290 height 43
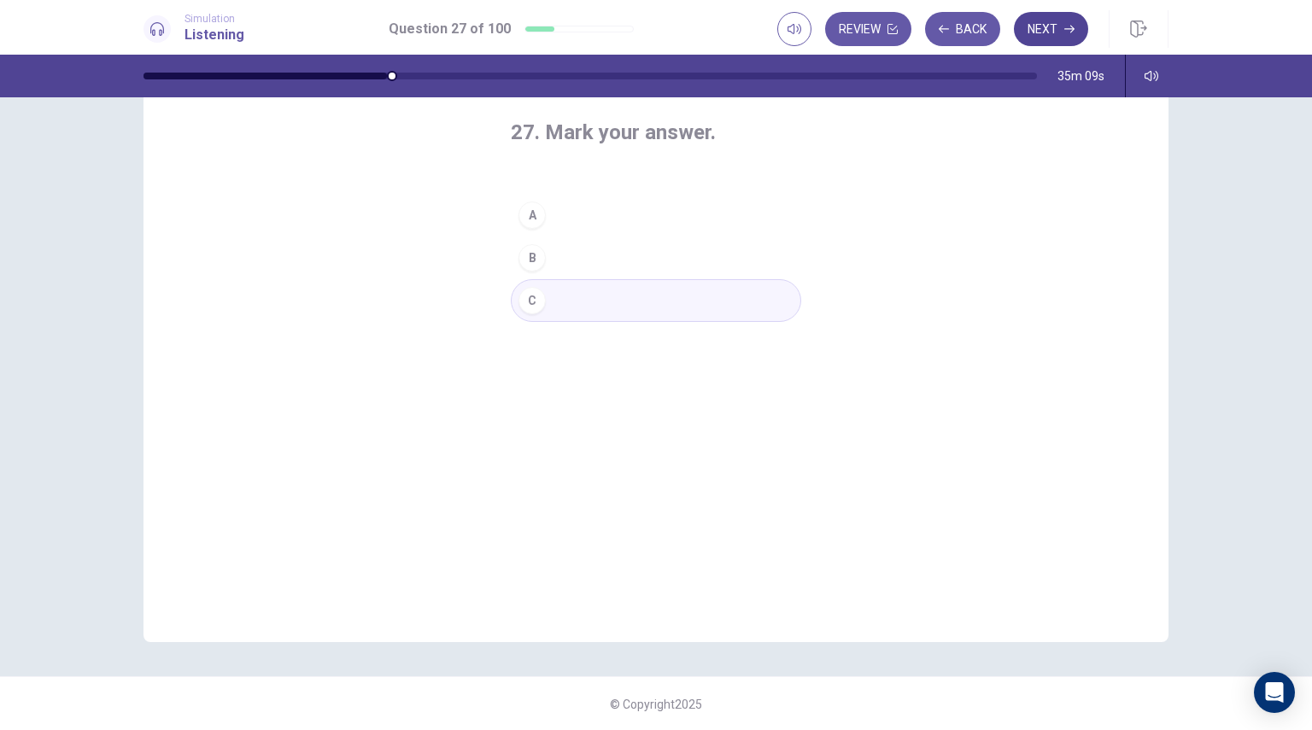
click at [1058, 30] on button "Next" at bounding box center [1051, 29] width 74 height 34
click at [526, 297] on div "C" at bounding box center [531, 300] width 27 height 27
click at [1069, 36] on button "Next" at bounding box center [1051, 29] width 74 height 34
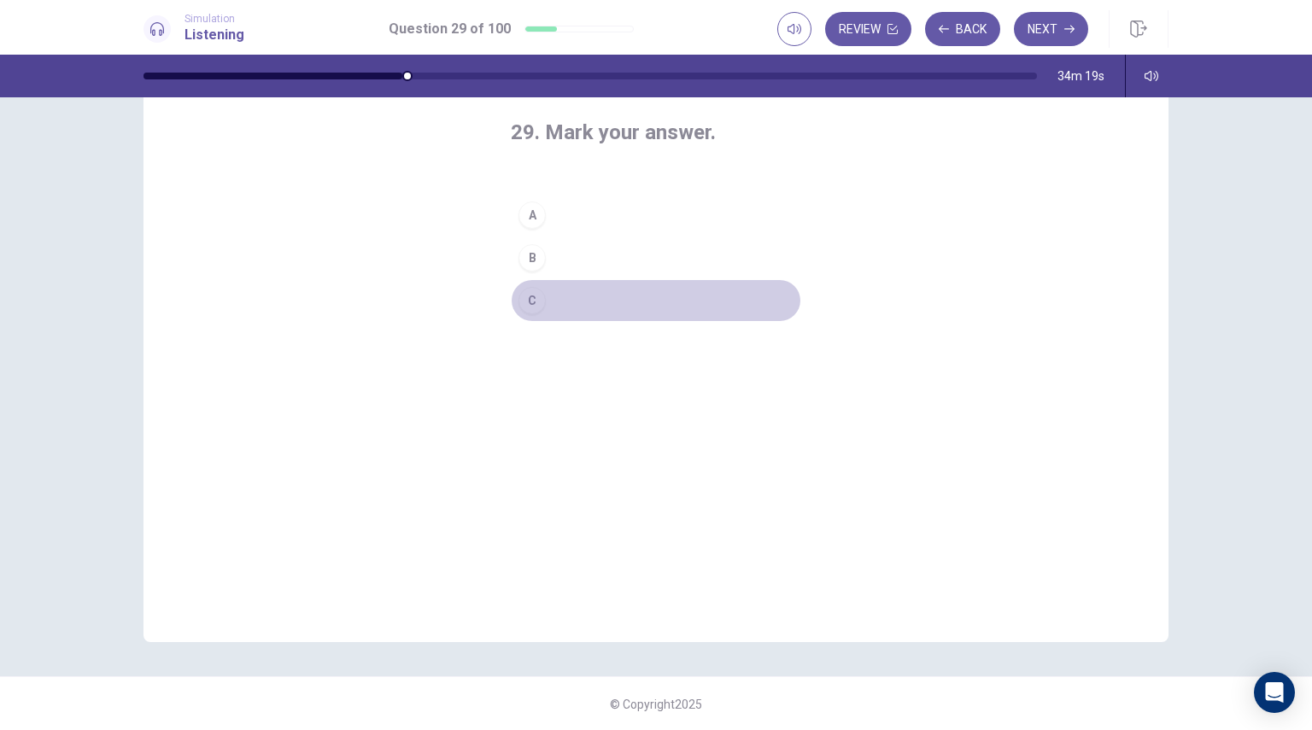
click at [538, 303] on div "C" at bounding box center [531, 300] width 27 height 27
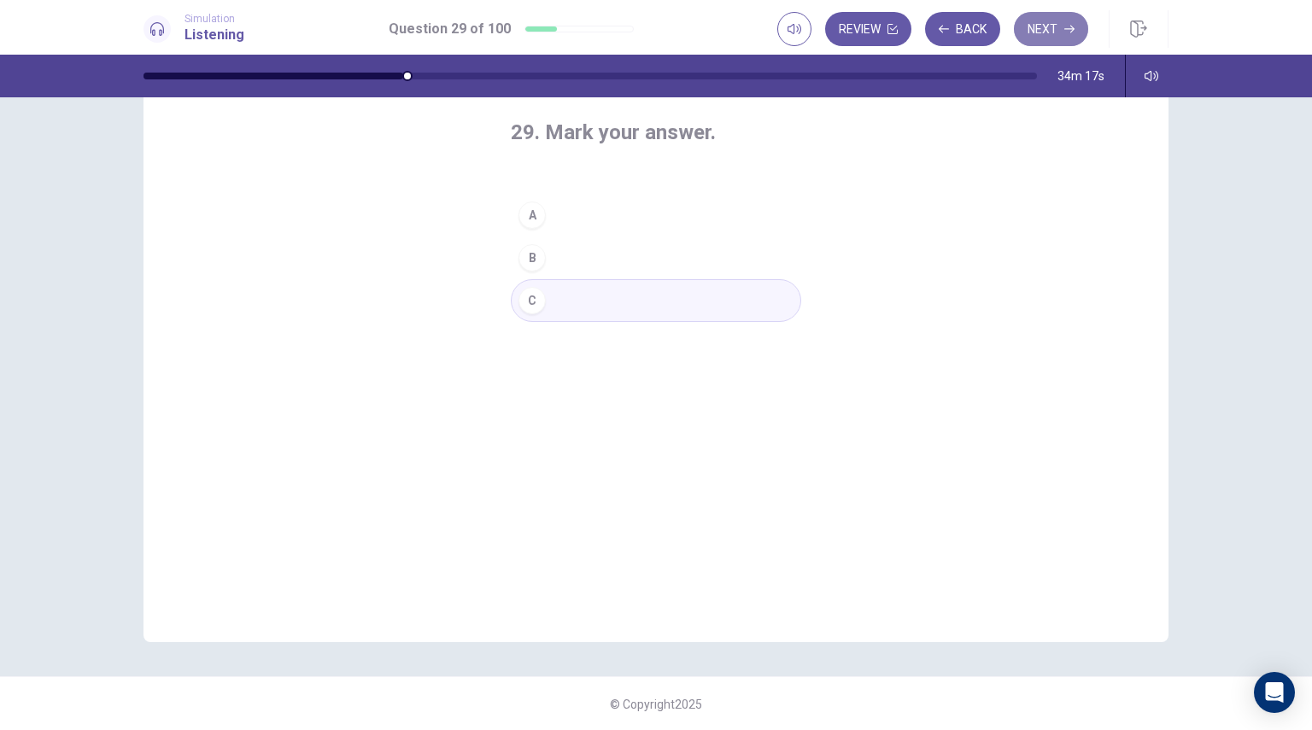
click at [1045, 42] on button "Next" at bounding box center [1051, 29] width 74 height 34
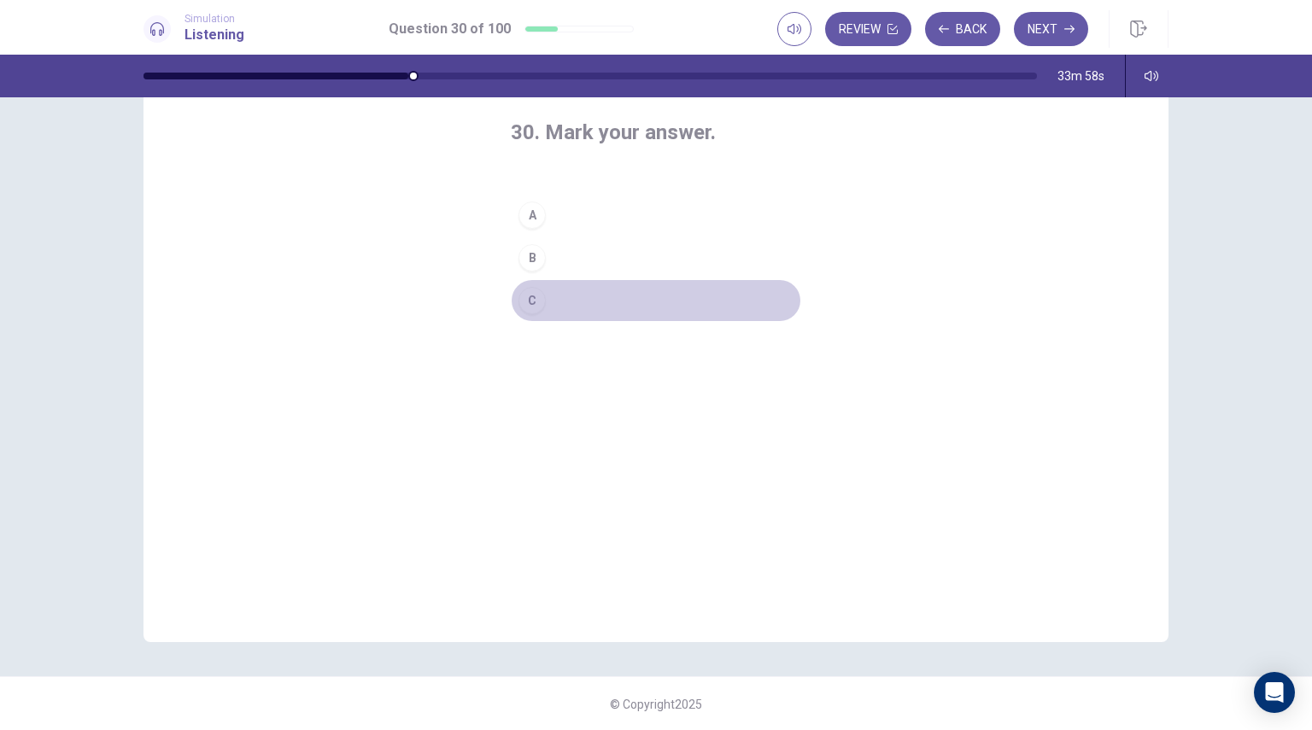
click at [529, 301] on div "C" at bounding box center [531, 300] width 27 height 27
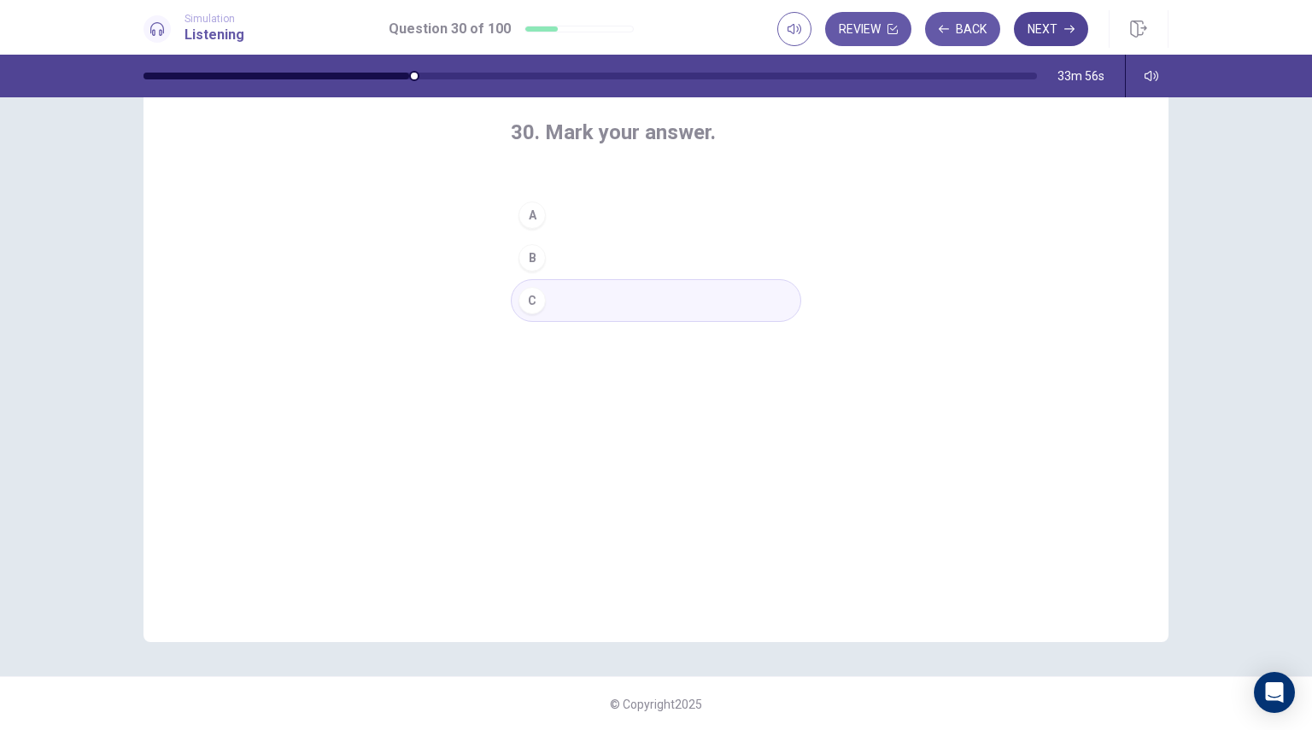
click at [1033, 21] on button "Next" at bounding box center [1051, 29] width 74 height 34
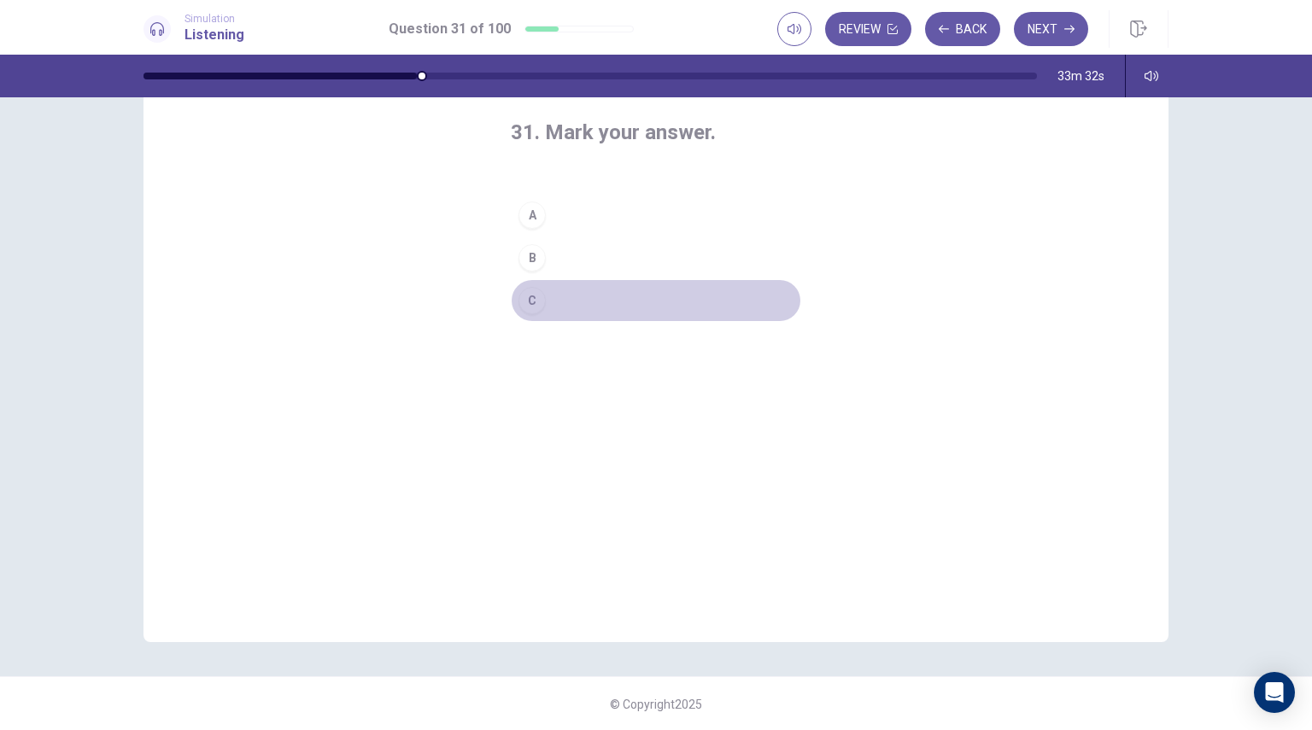
click at [550, 303] on button "C" at bounding box center [656, 300] width 290 height 43
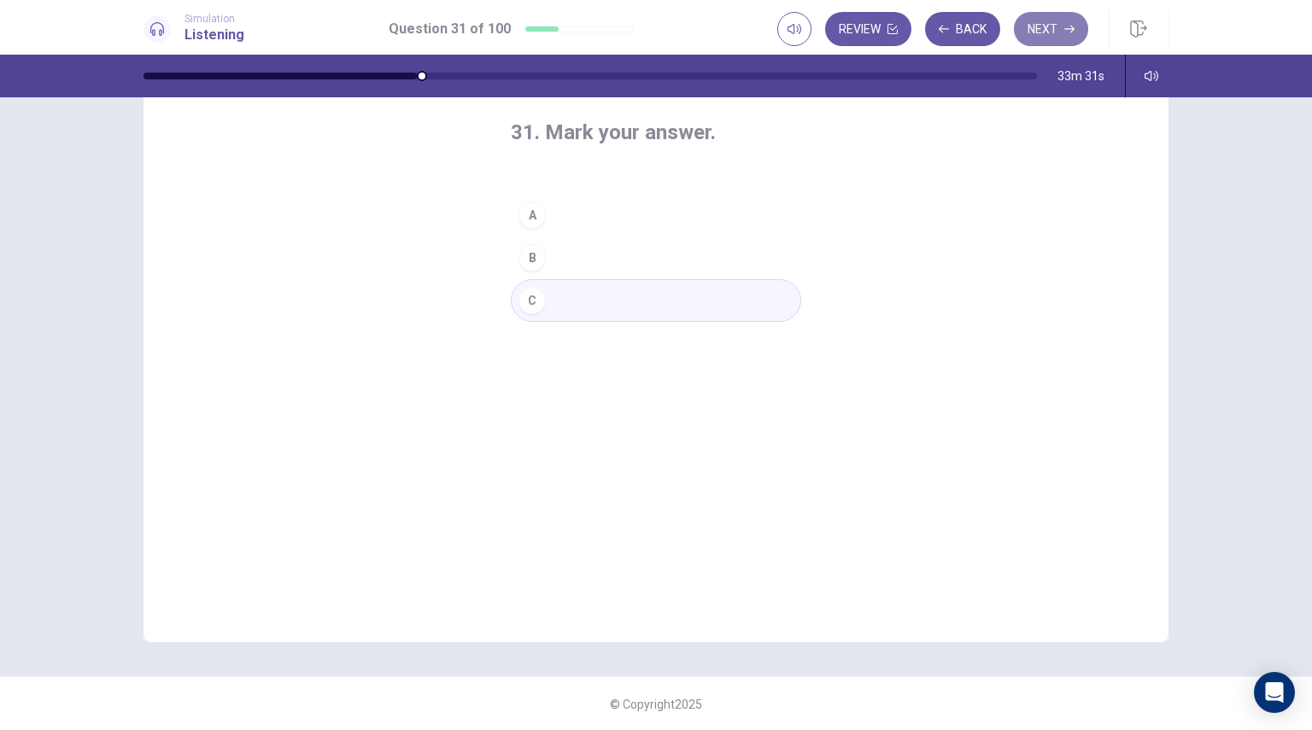
click at [1074, 30] on icon "button" at bounding box center [1069, 29] width 10 height 10
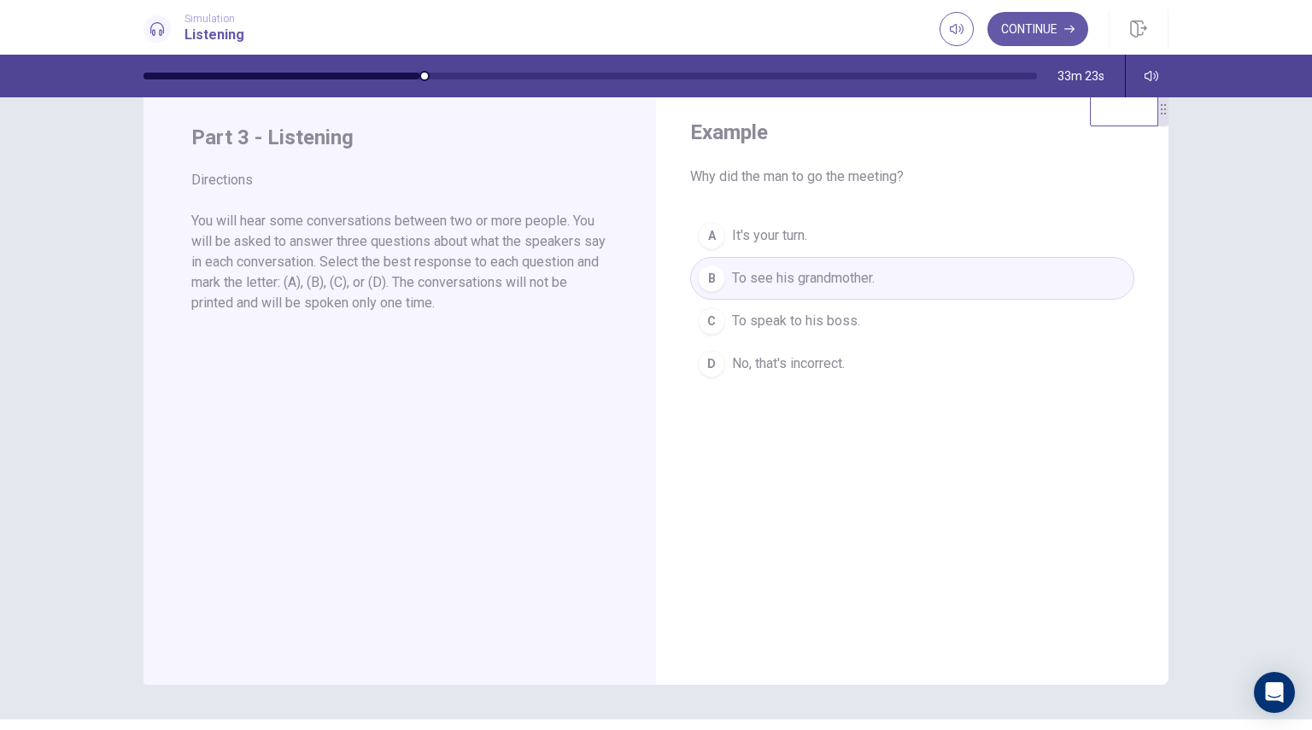
scroll to position [0, 0]
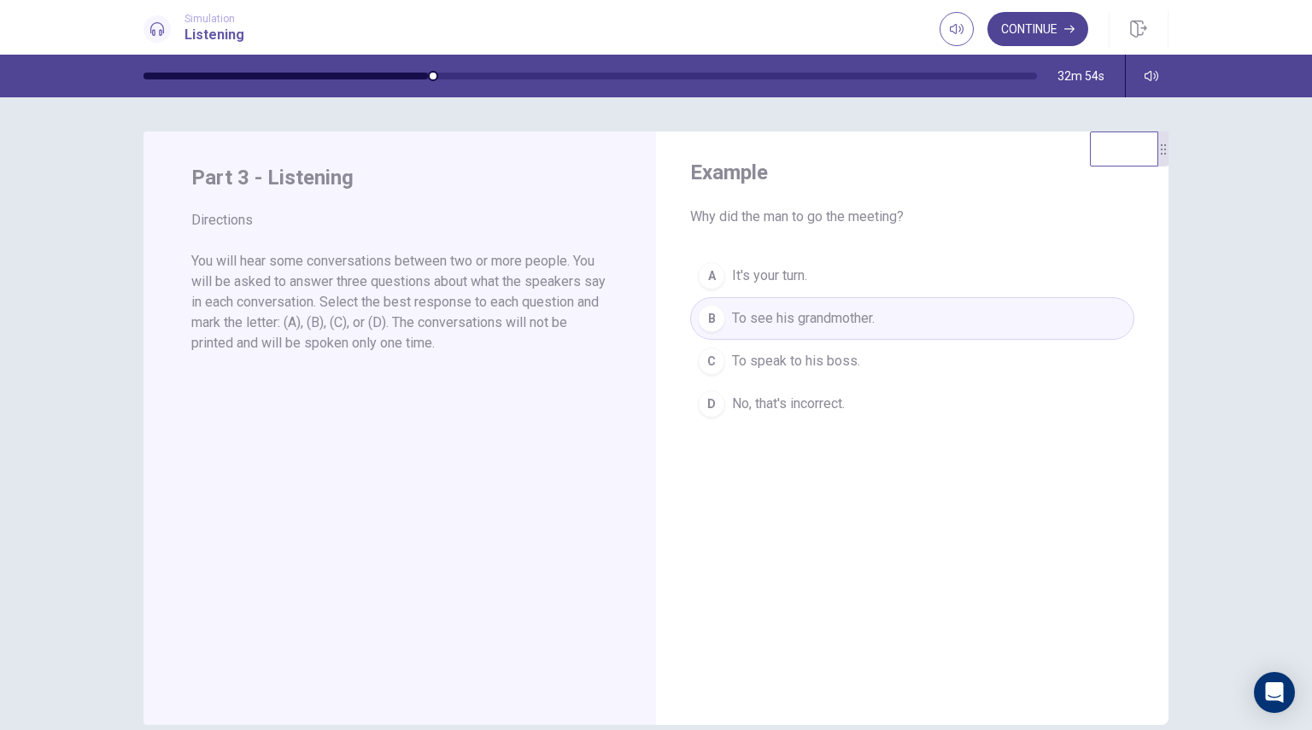
click at [1039, 26] on button "Continue" at bounding box center [1037, 29] width 101 height 34
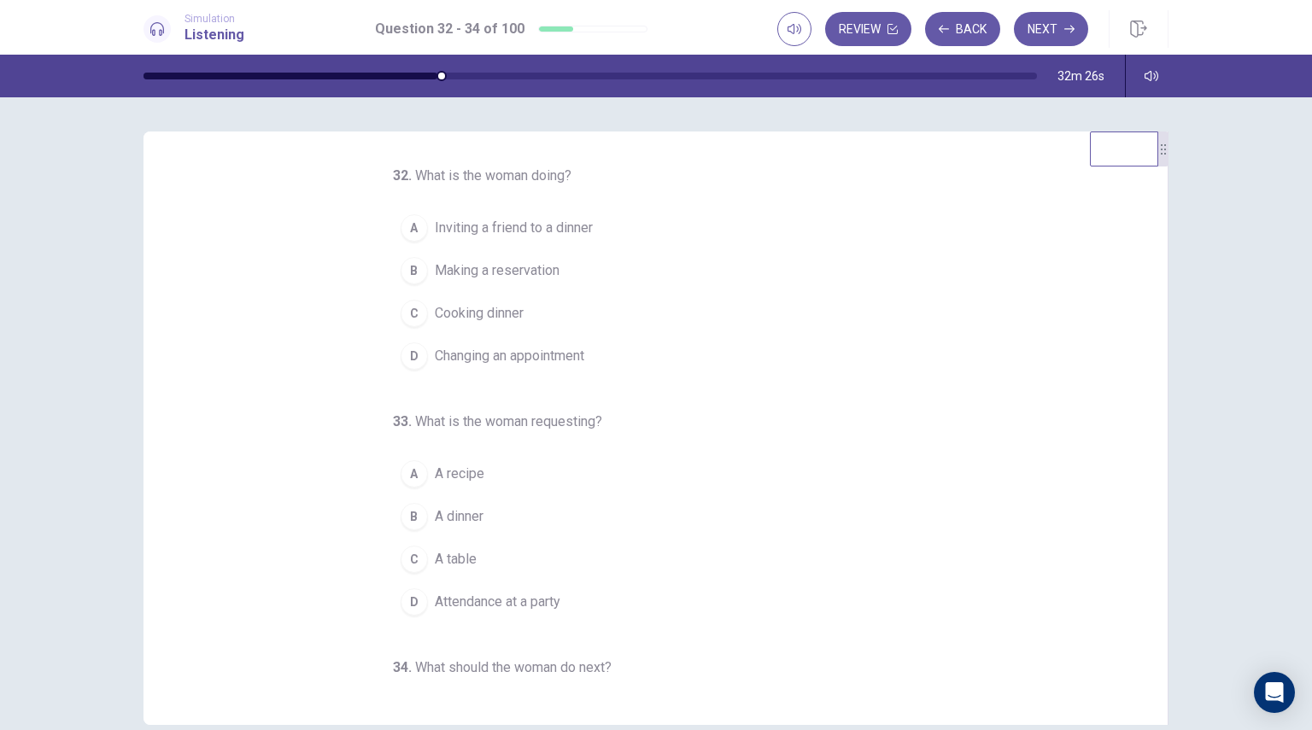
click at [495, 359] on span "Changing an appointment" at bounding box center [509, 356] width 149 height 20
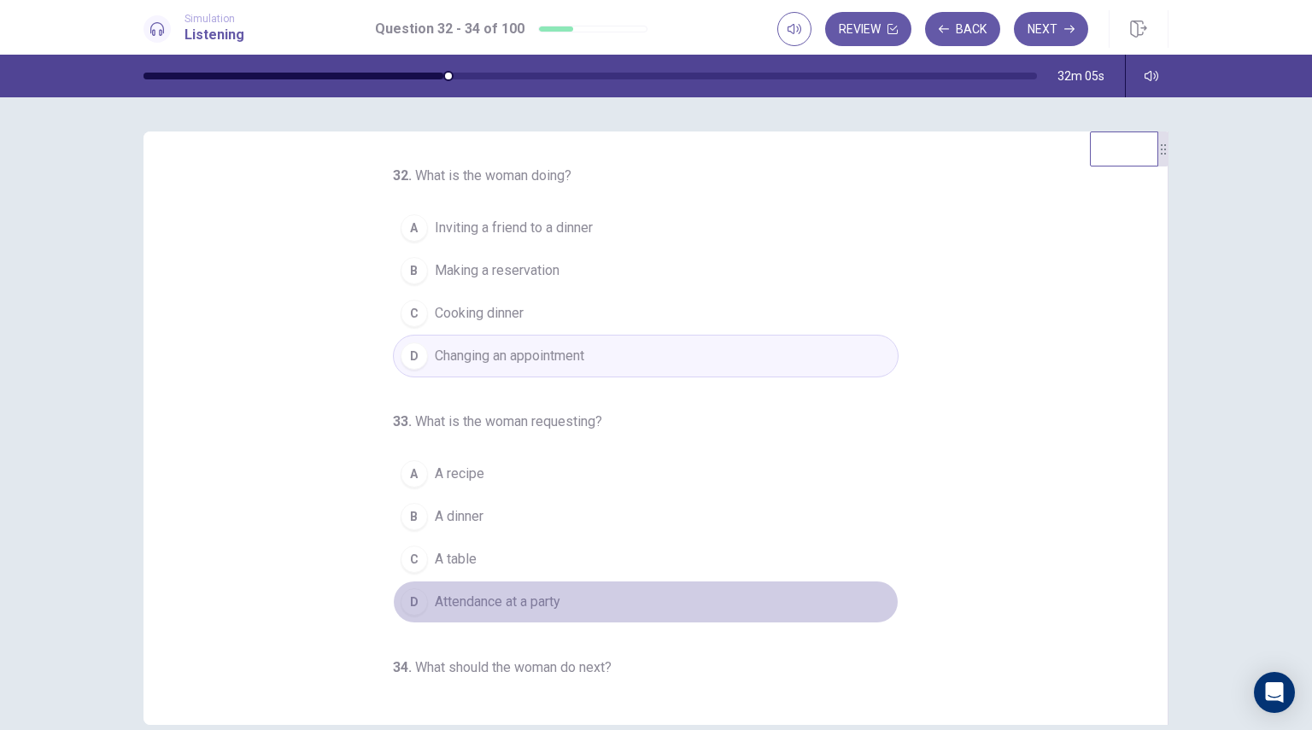
click at [512, 607] on span "Attendance at a party" at bounding box center [498, 602] width 126 height 20
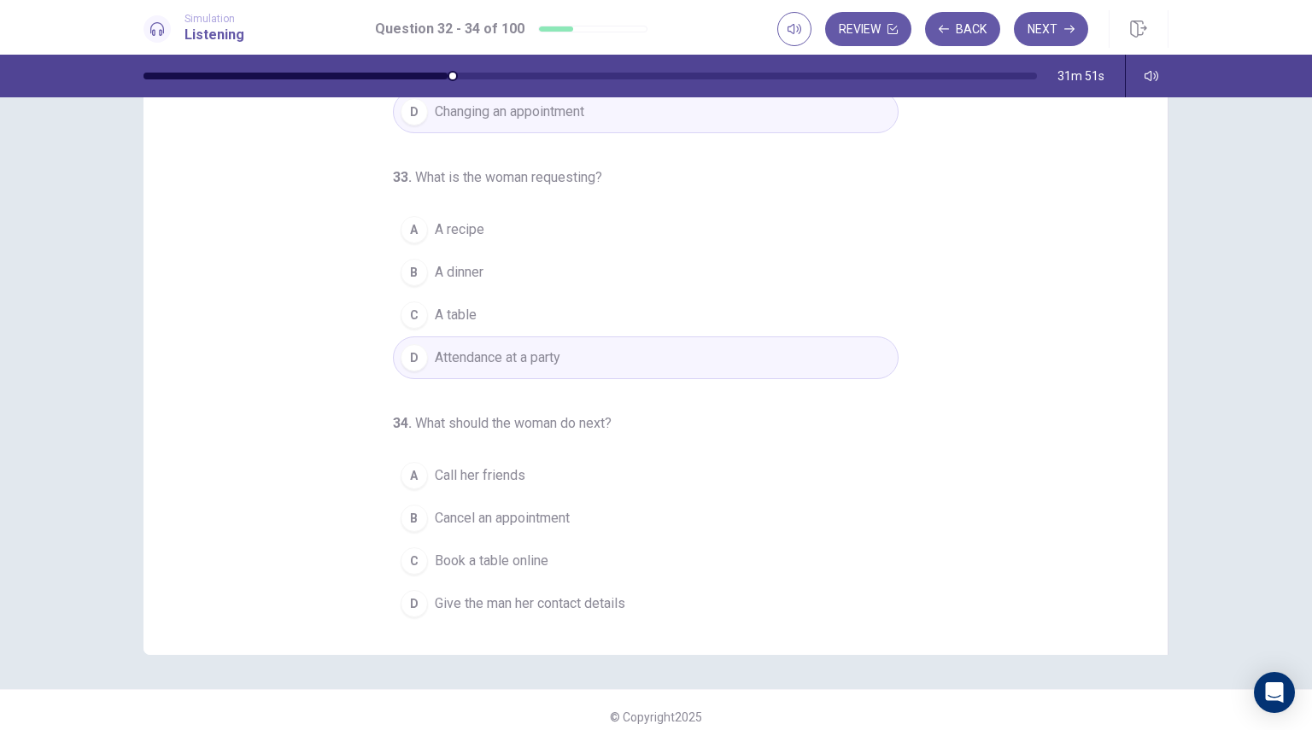
scroll to position [83, 0]
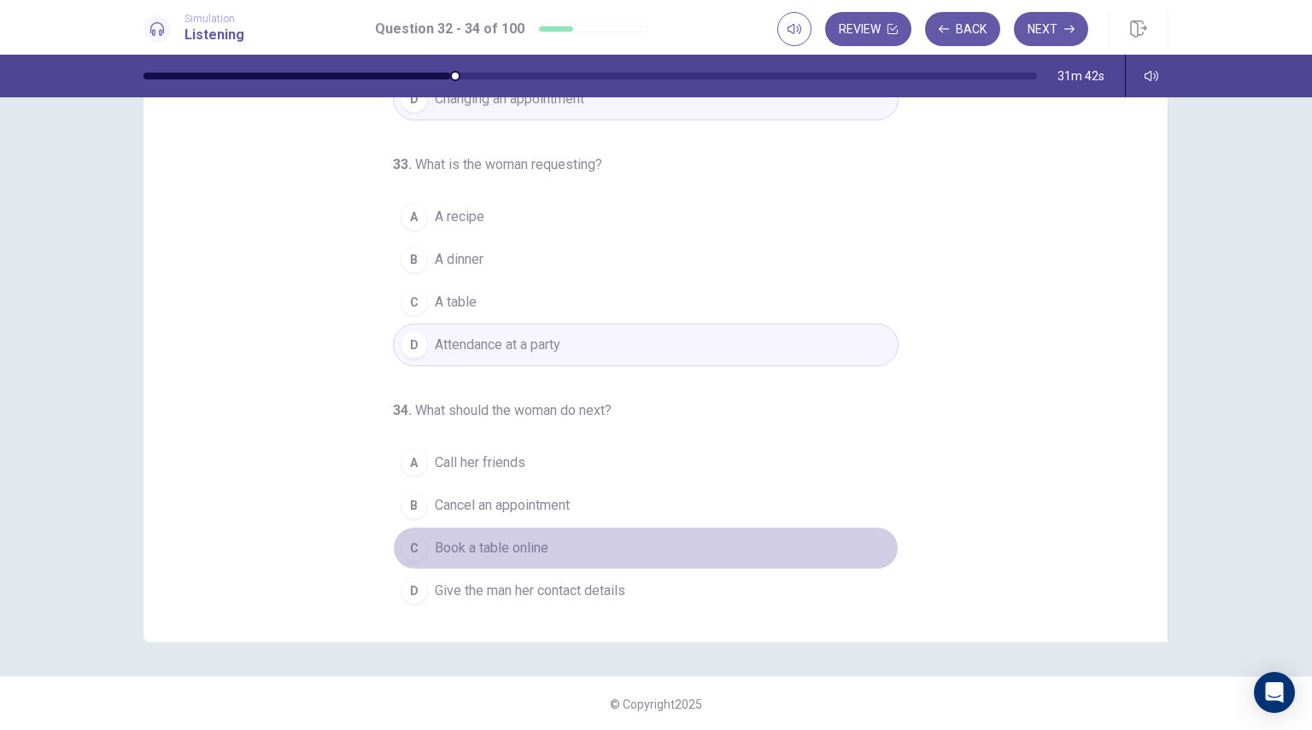
click at [503, 549] on span "Book a table online" at bounding box center [492, 548] width 114 height 20
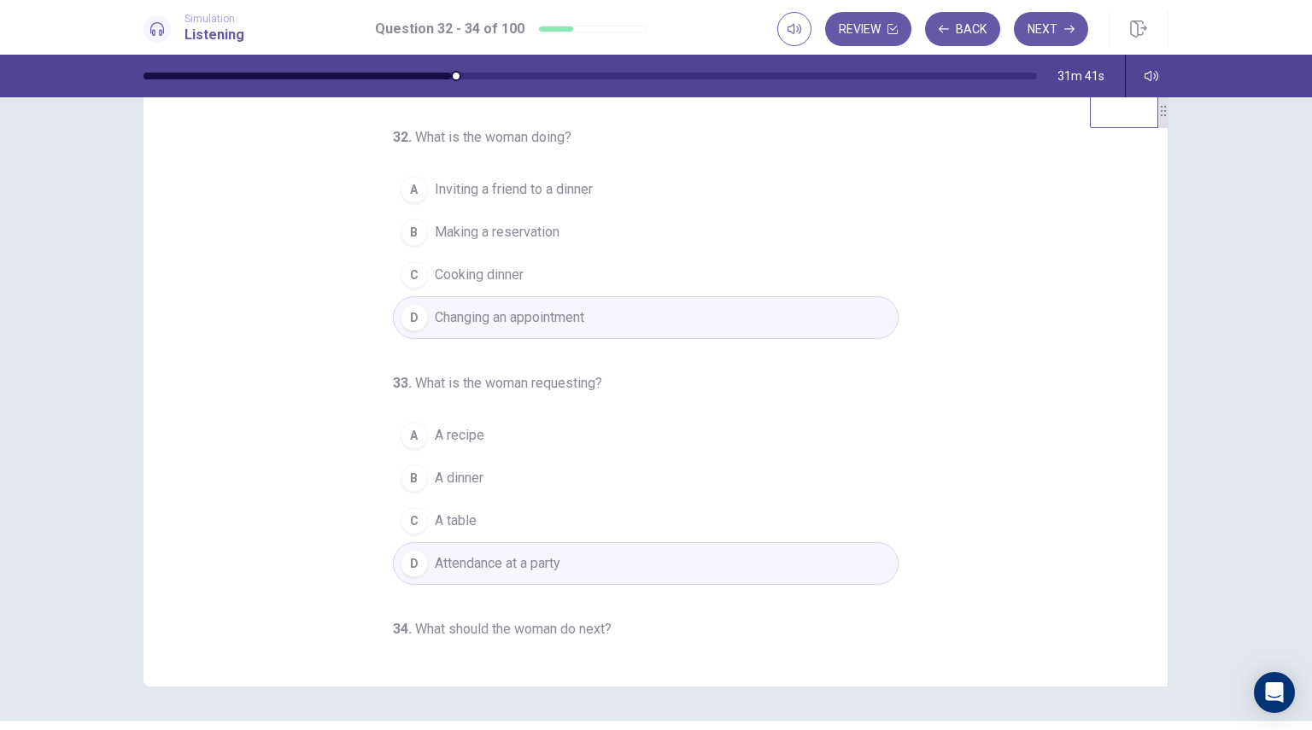
scroll to position [0, 0]
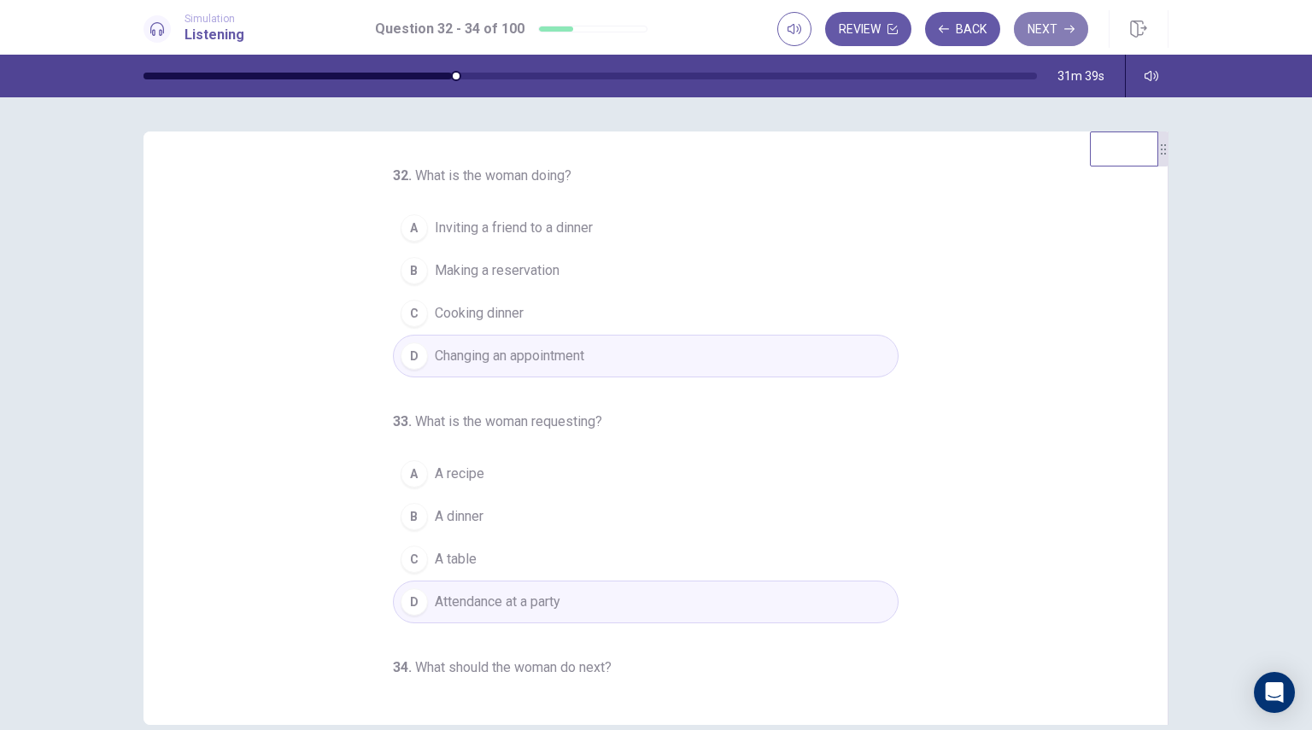
click at [1040, 21] on button "Next" at bounding box center [1051, 29] width 74 height 34
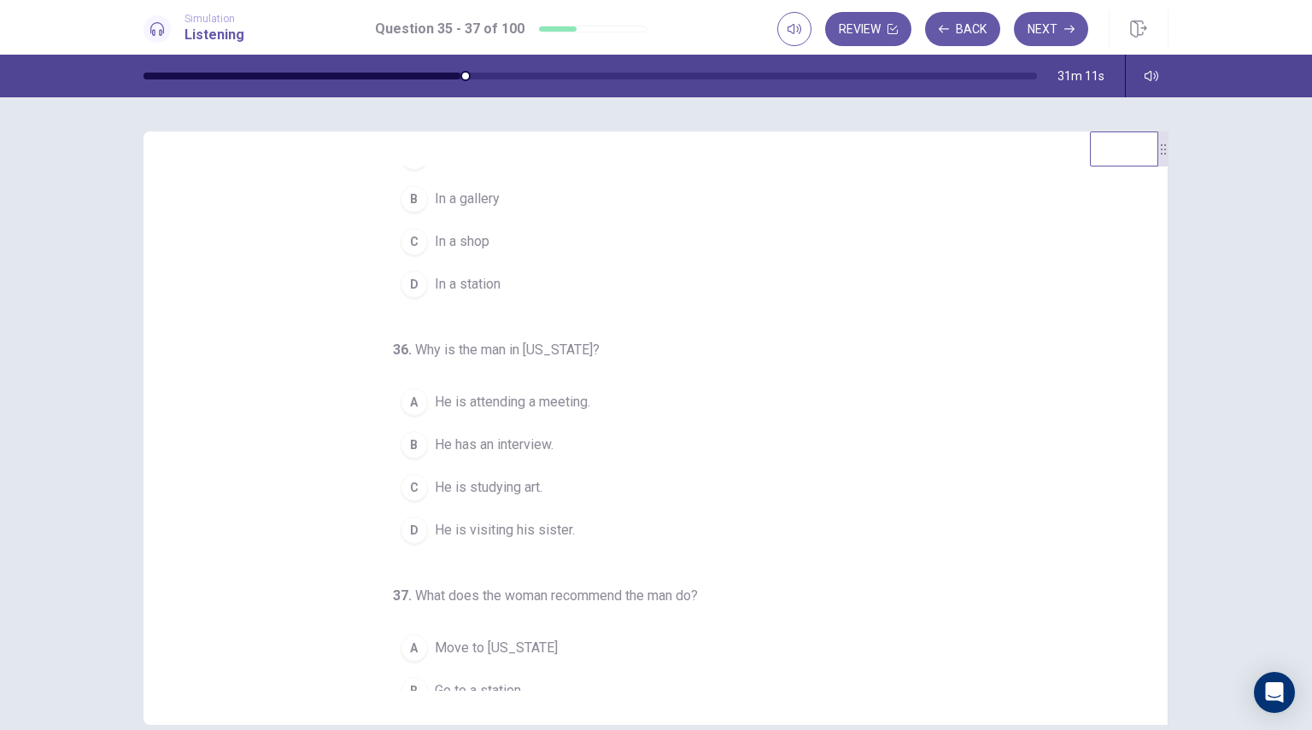
scroll to position [174, 0]
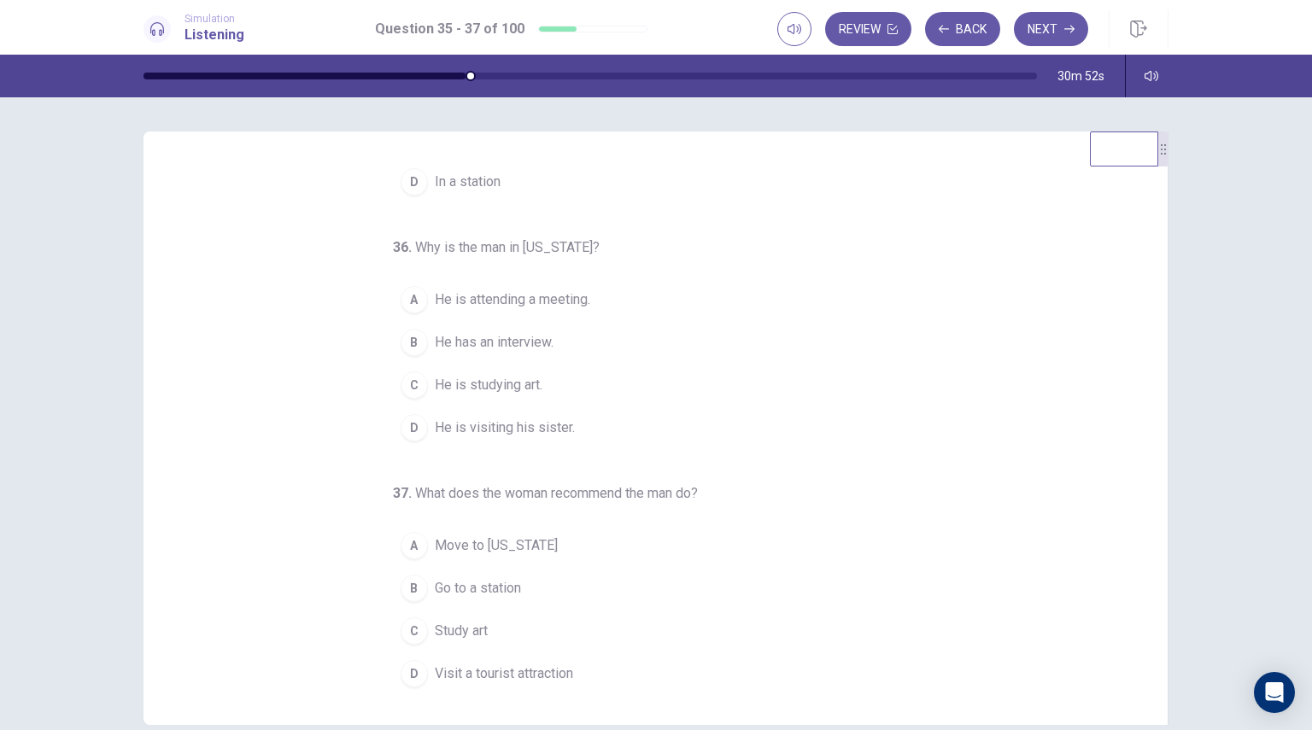
click at [417, 669] on div "D" at bounding box center [414, 673] width 27 height 27
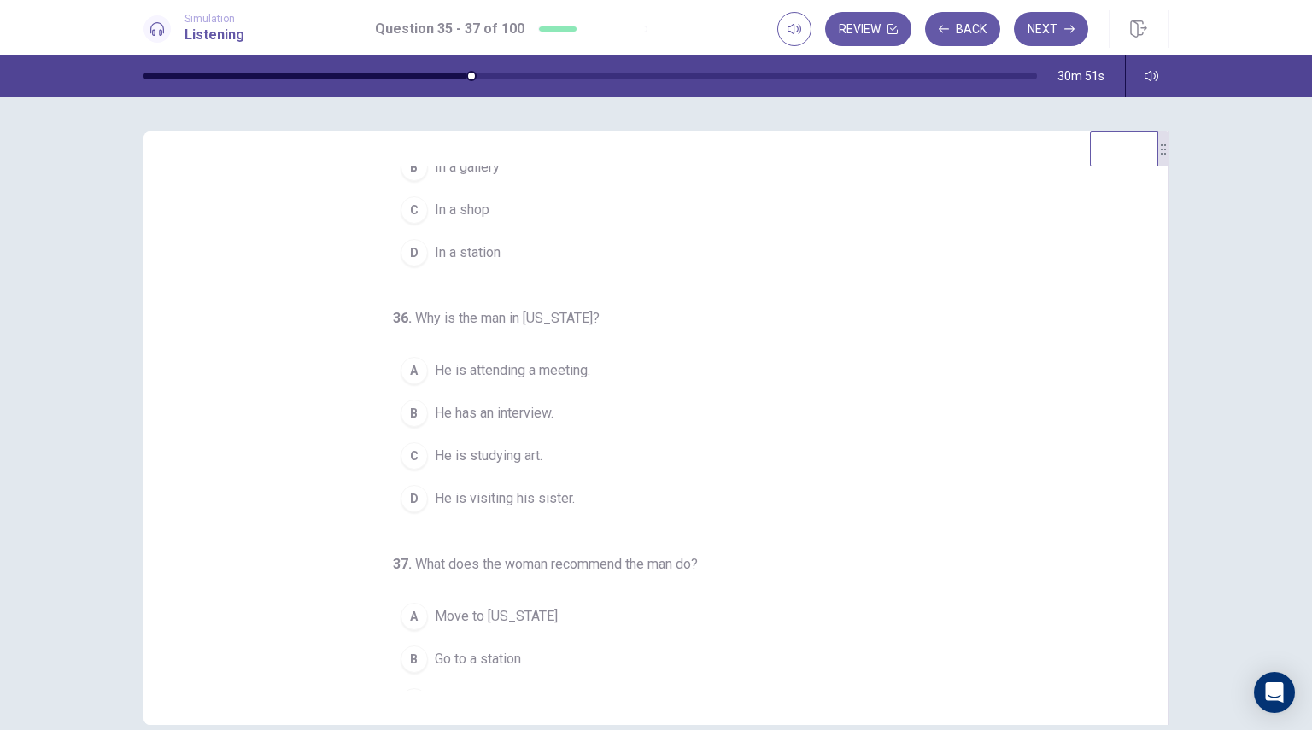
scroll to position [0, 0]
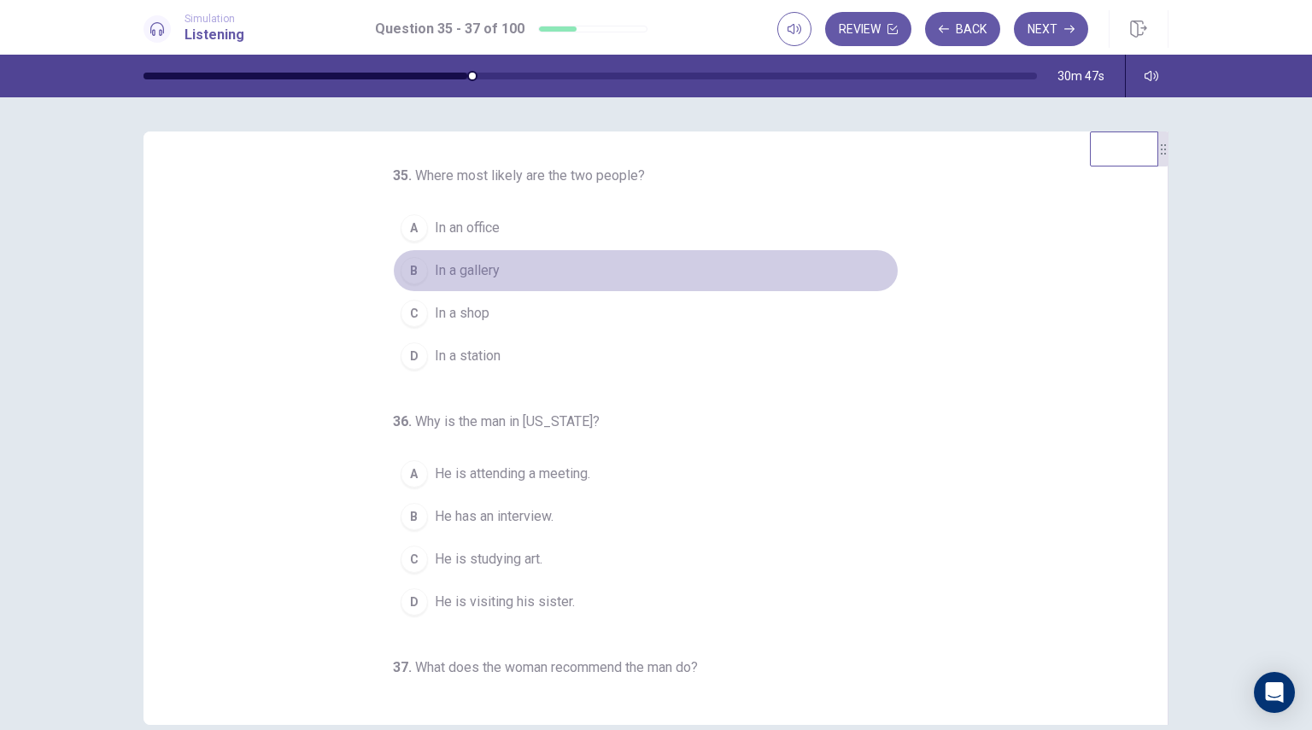
click at [454, 281] on button "B In a gallery" at bounding box center [646, 270] width 506 height 43
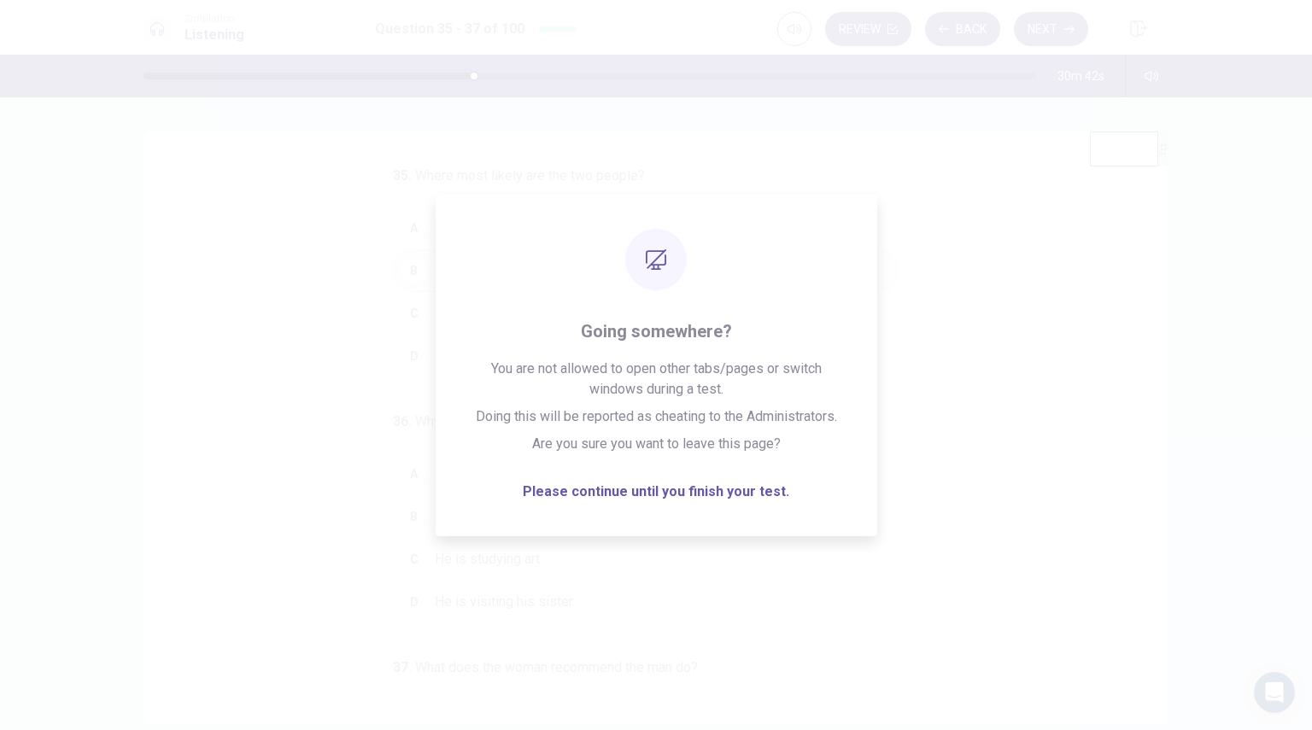
click at [936, 399] on div "35 . Where most likely are the two people? A In an office B In a gallery C In a…" at bounding box center [662, 428] width 983 height 525
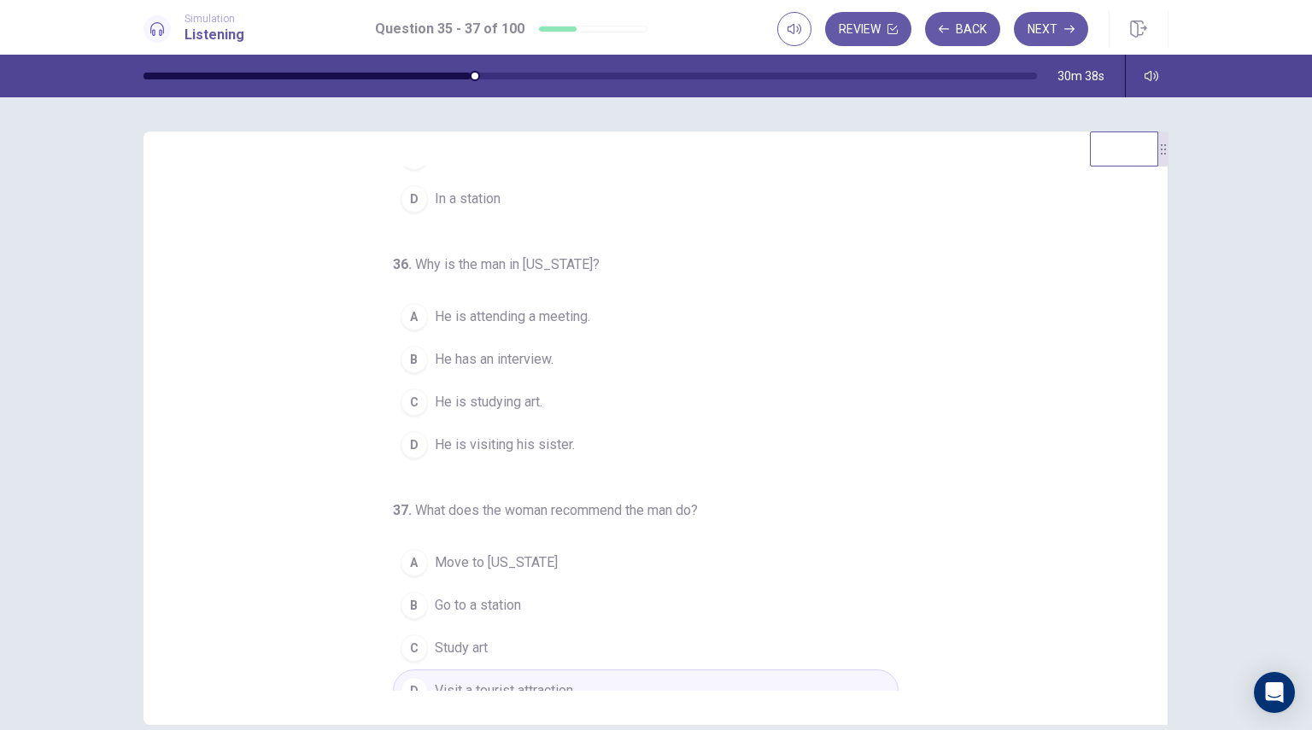
scroll to position [171, 0]
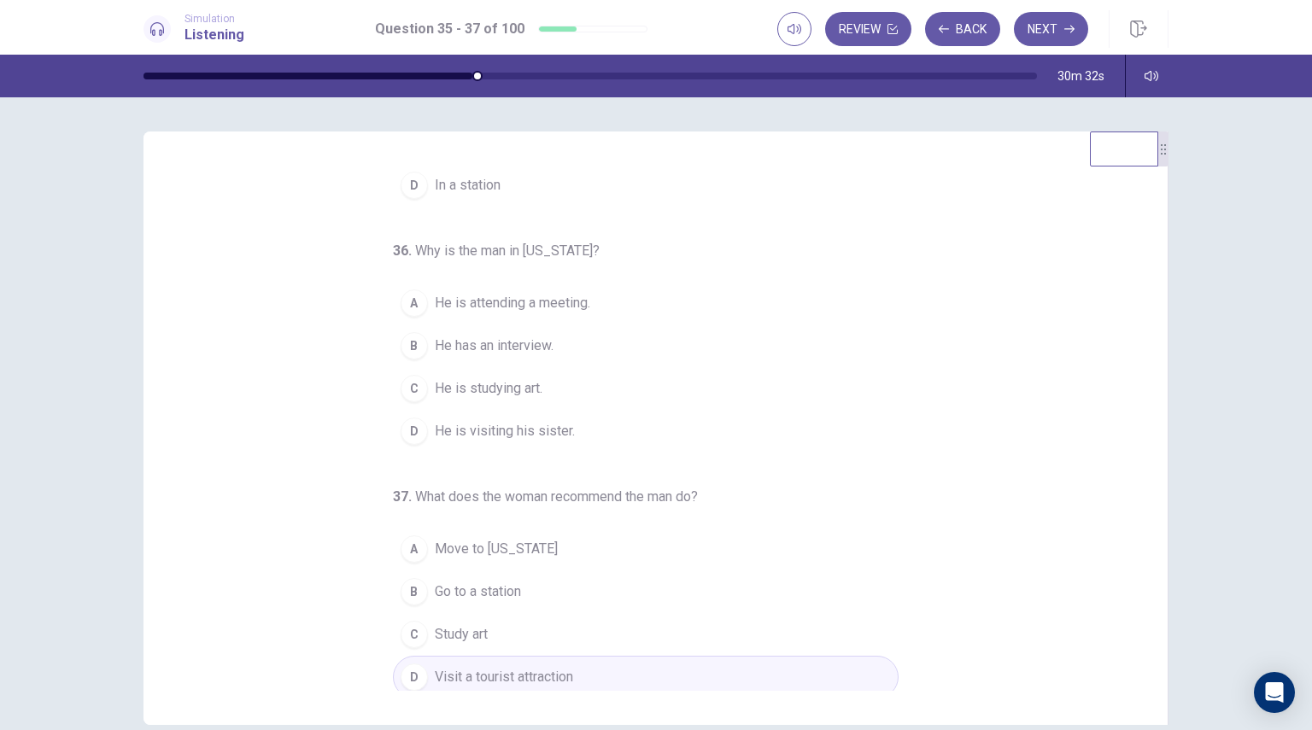
click at [457, 433] on span "He is visiting his sister." at bounding box center [505, 431] width 140 height 20
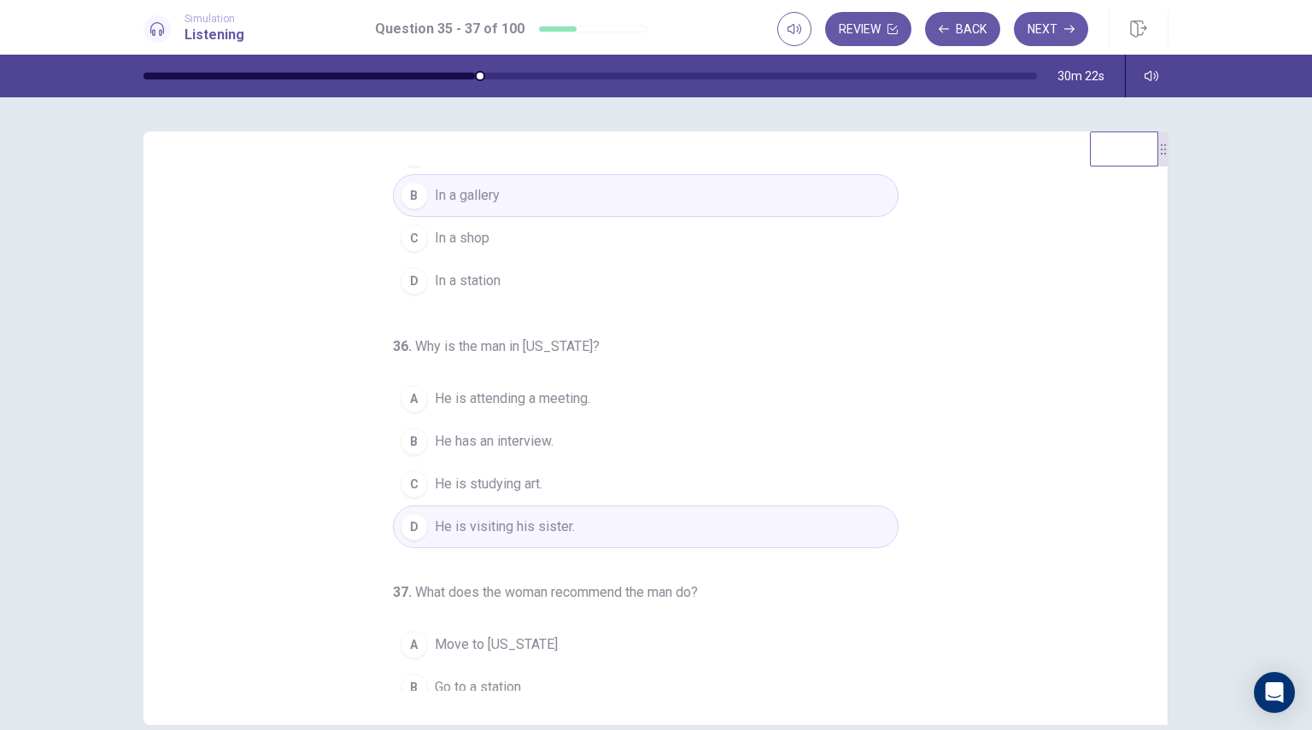
scroll to position [0, 0]
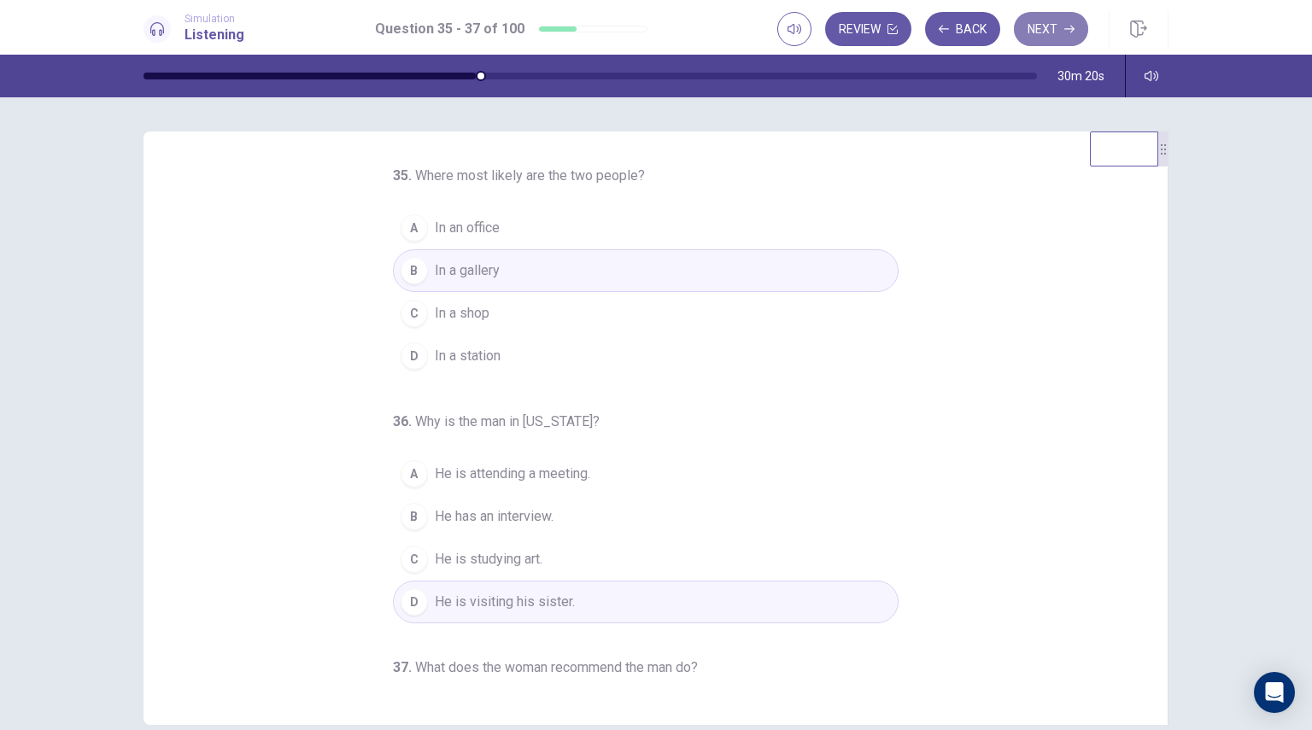
click at [1068, 34] on button "Next" at bounding box center [1051, 29] width 74 height 34
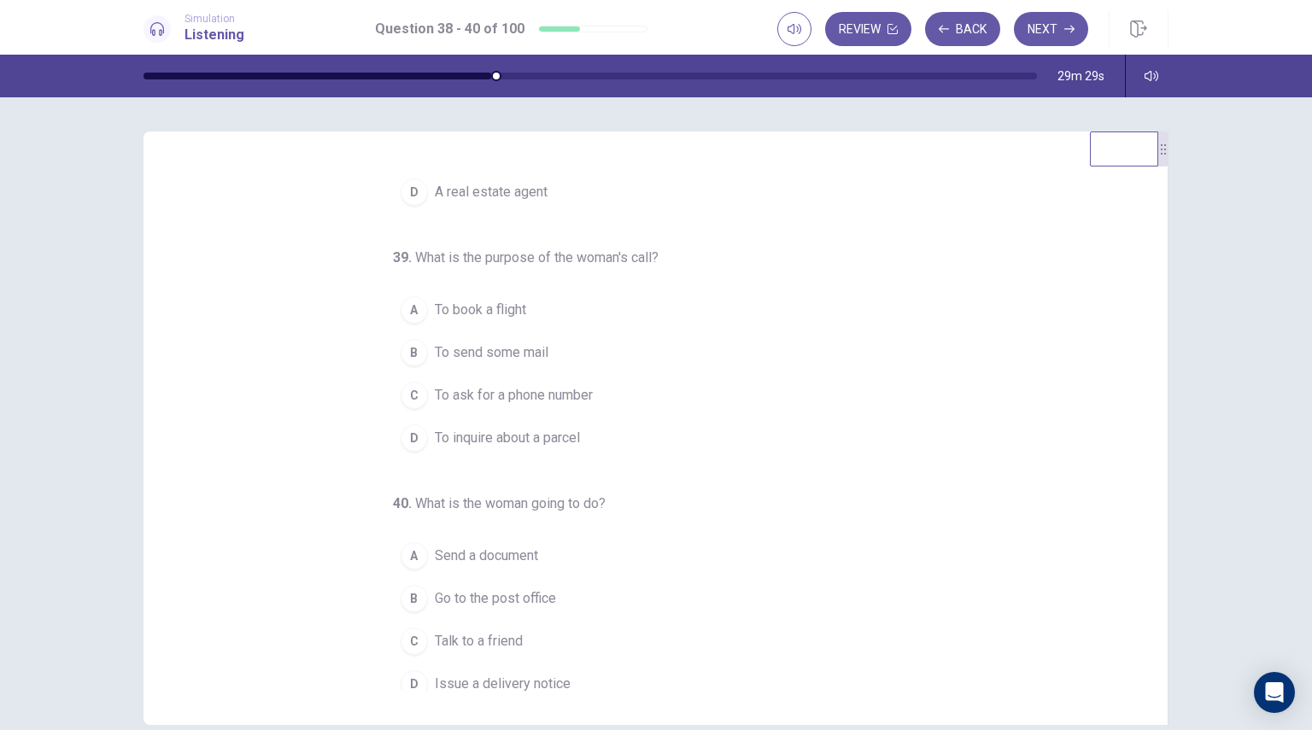
scroll to position [174, 0]
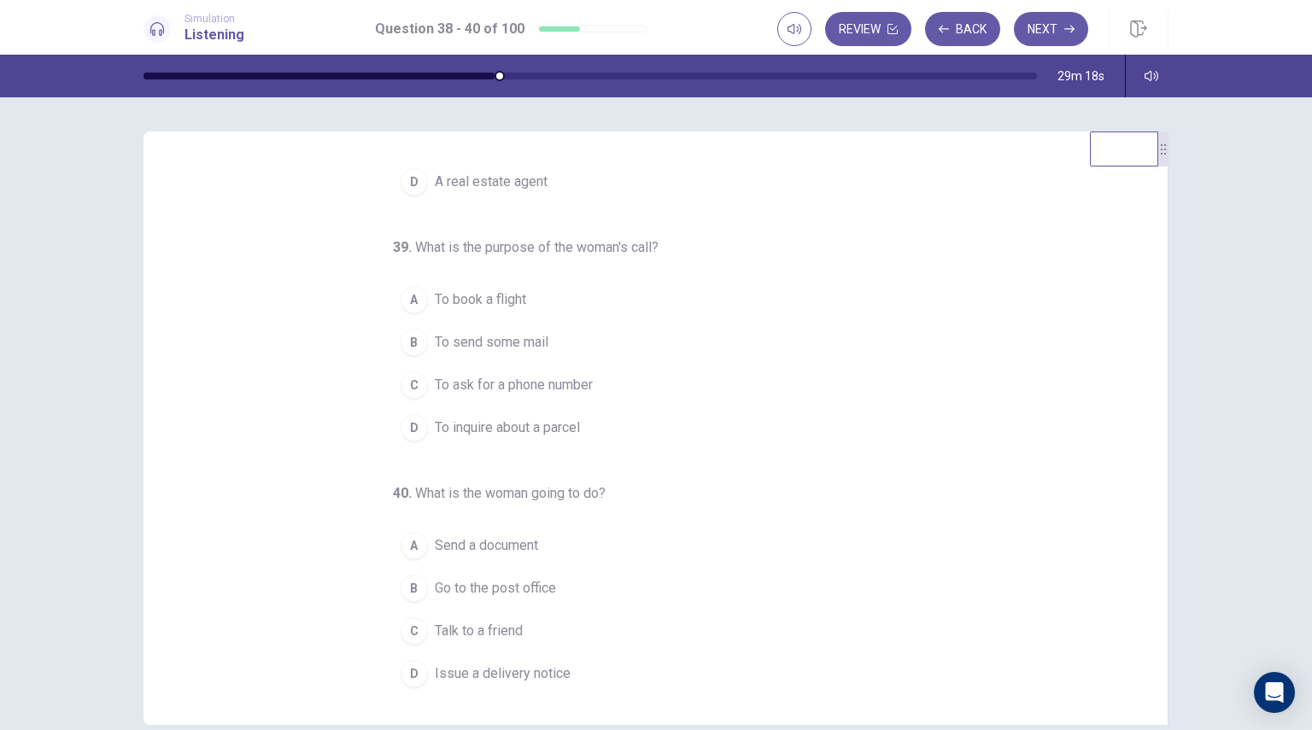
click at [473, 635] on span "Talk to a friend" at bounding box center [479, 631] width 88 height 20
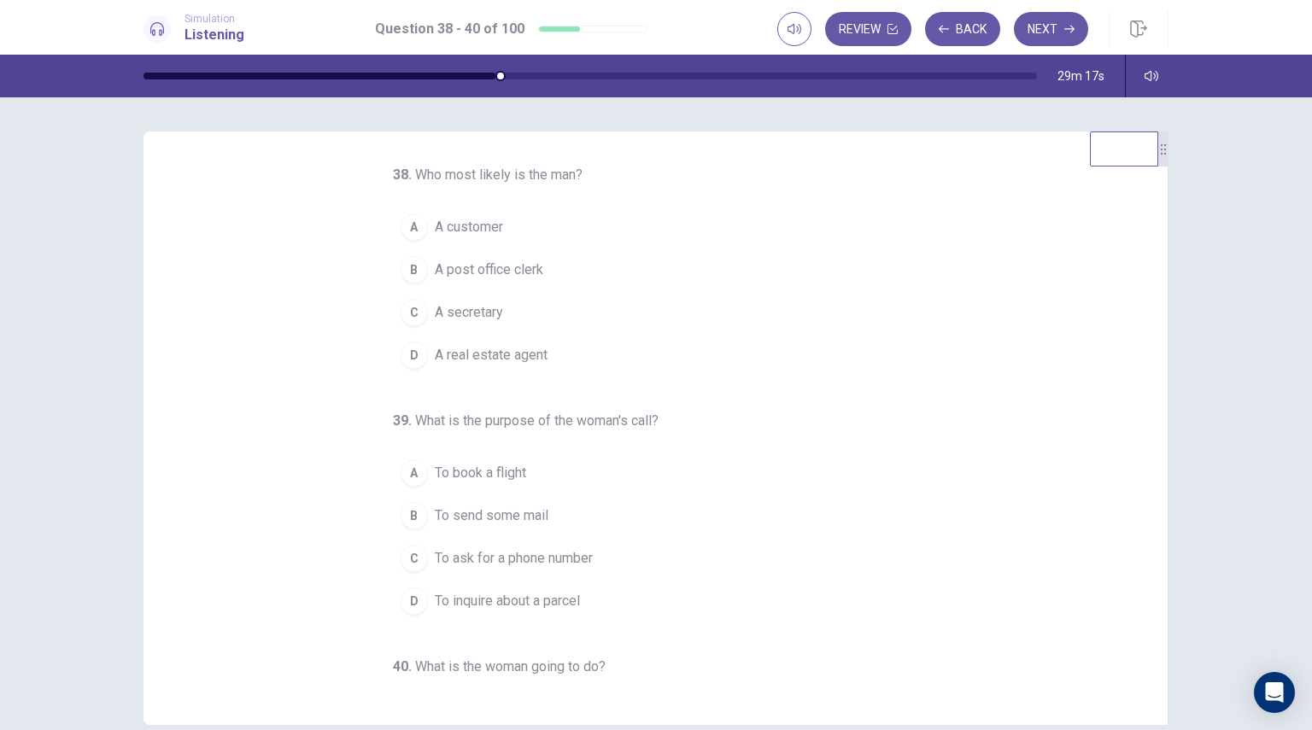
scroll to position [0, 0]
click at [469, 464] on span "To book a flight" at bounding box center [480, 474] width 91 height 20
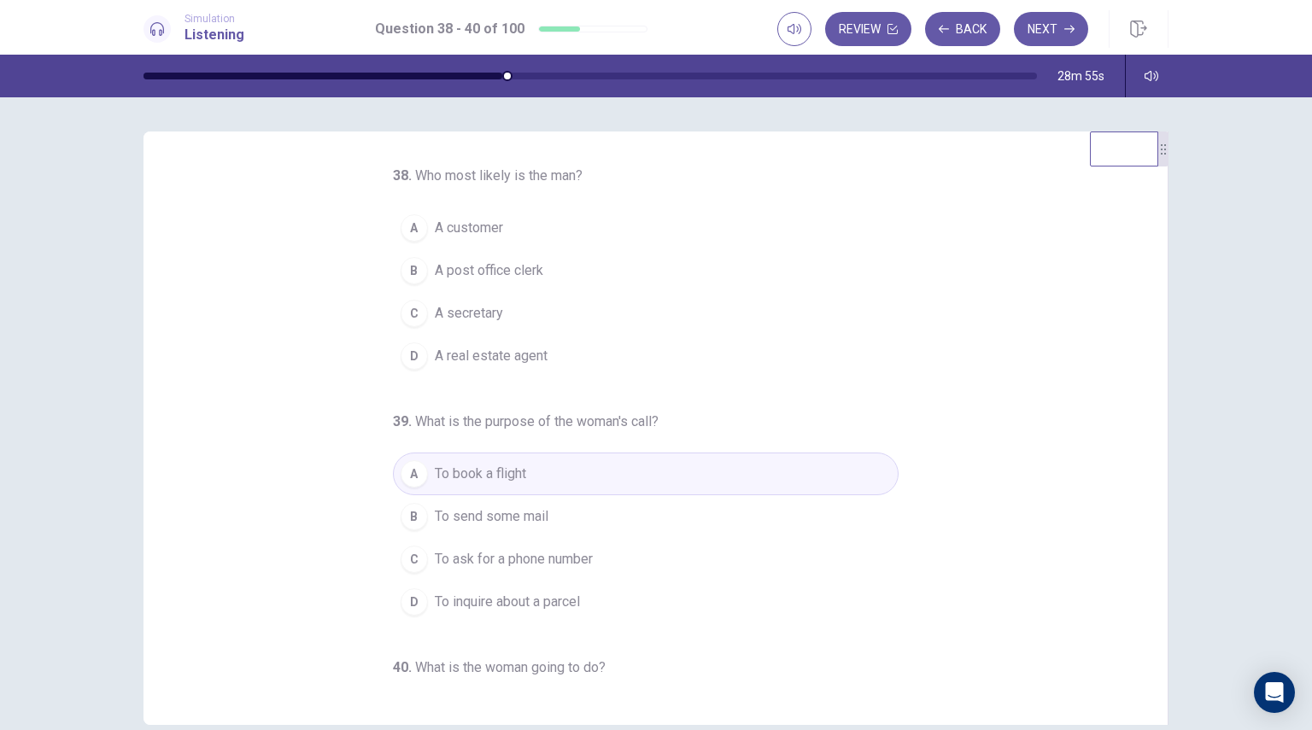
click at [448, 222] on span "A customer" at bounding box center [469, 228] width 68 height 20
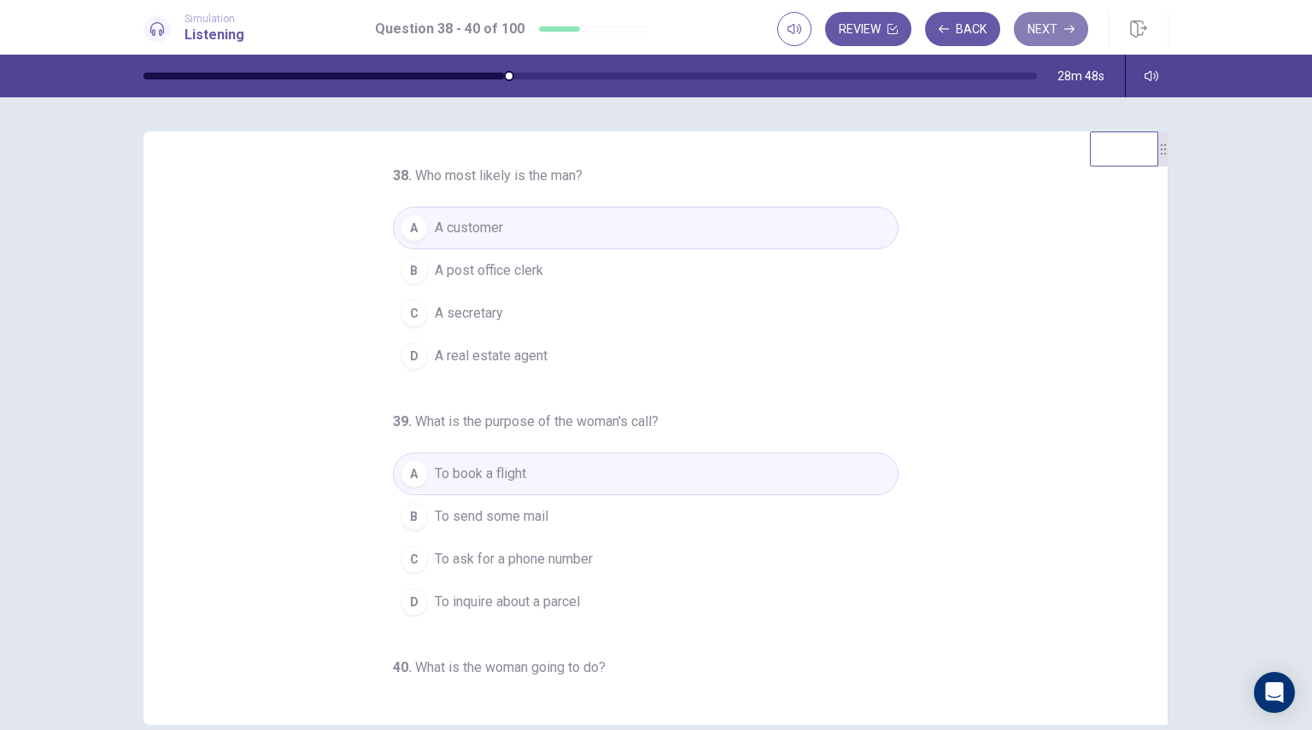
click at [1042, 32] on button "Next" at bounding box center [1051, 29] width 74 height 34
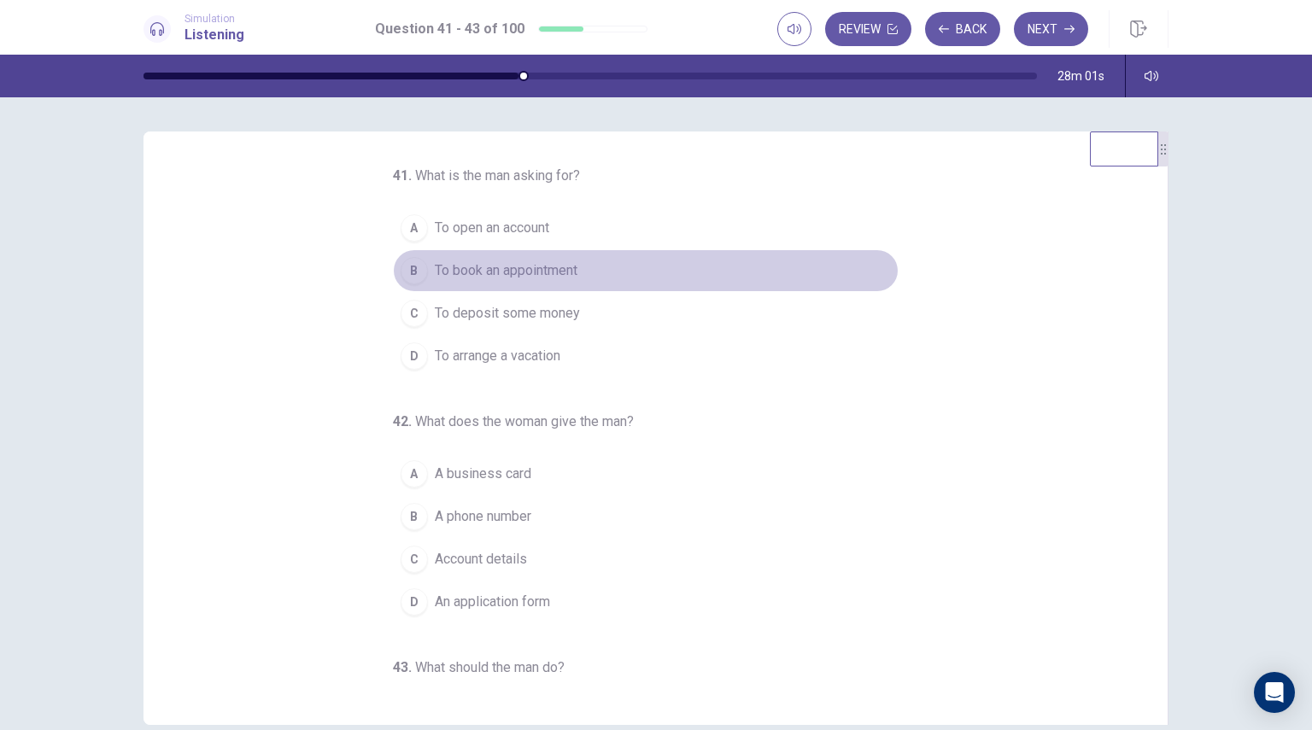
click at [533, 276] on span "To book an appointment" at bounding box center [506, 271] width 143 height 20
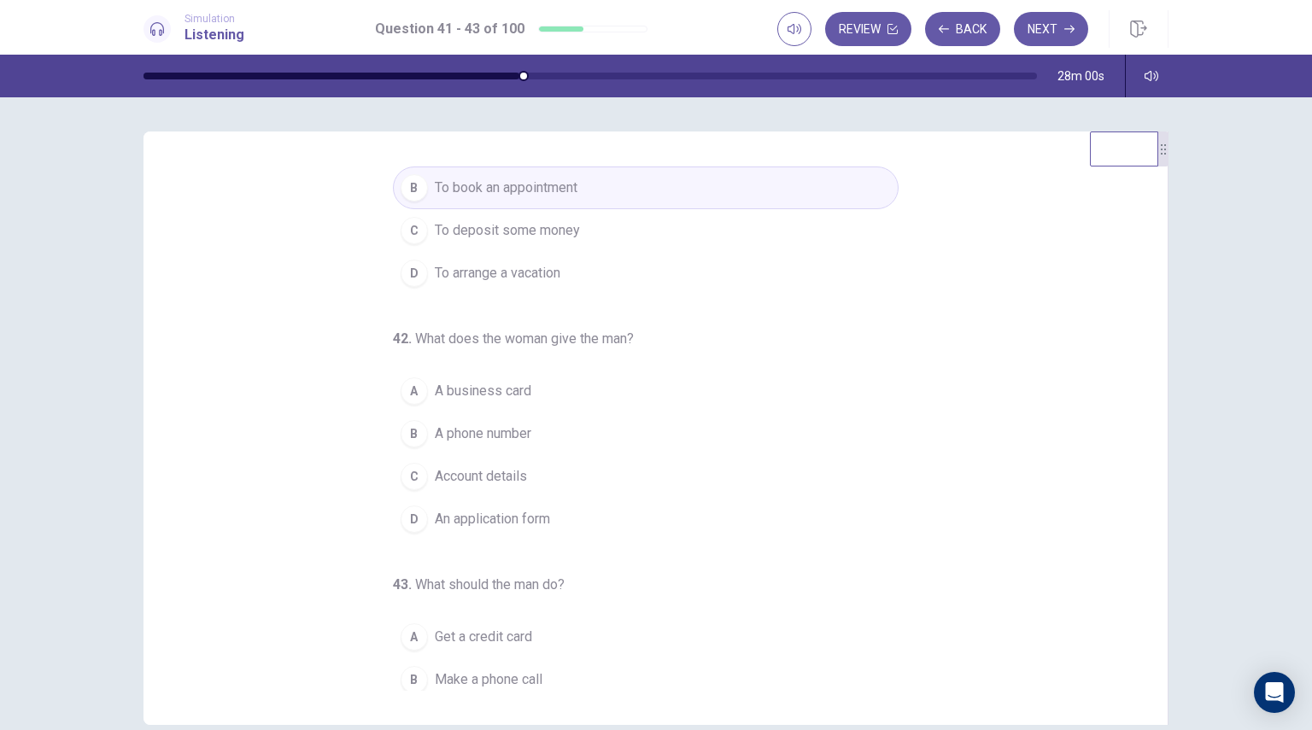
scroll to position [85, 0]
drag, startPoint x: 461, startPoint y: 514, endPoint x: 469, endPoint y: 508, distance: 9.7
click at [461, 513] on span "An application form" at bounding box center [492, 516] width 115 height 20
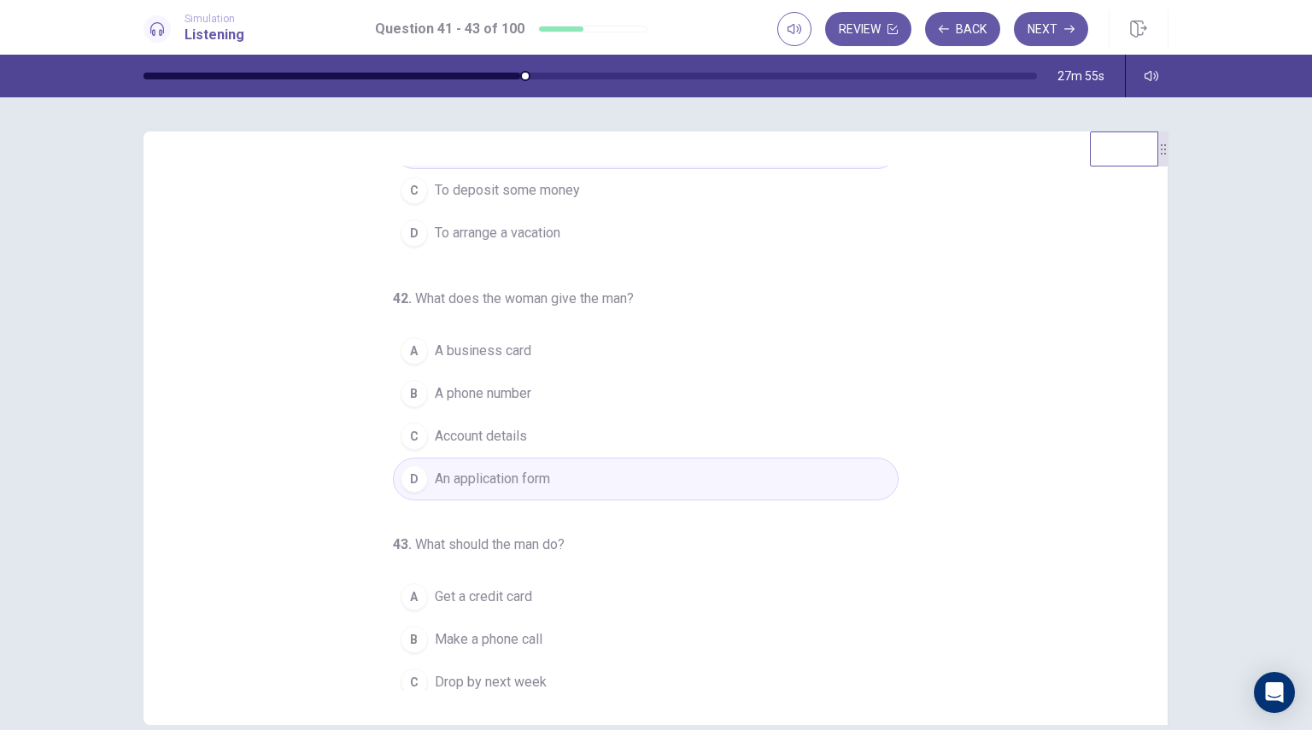
scroll to position [174, 0]
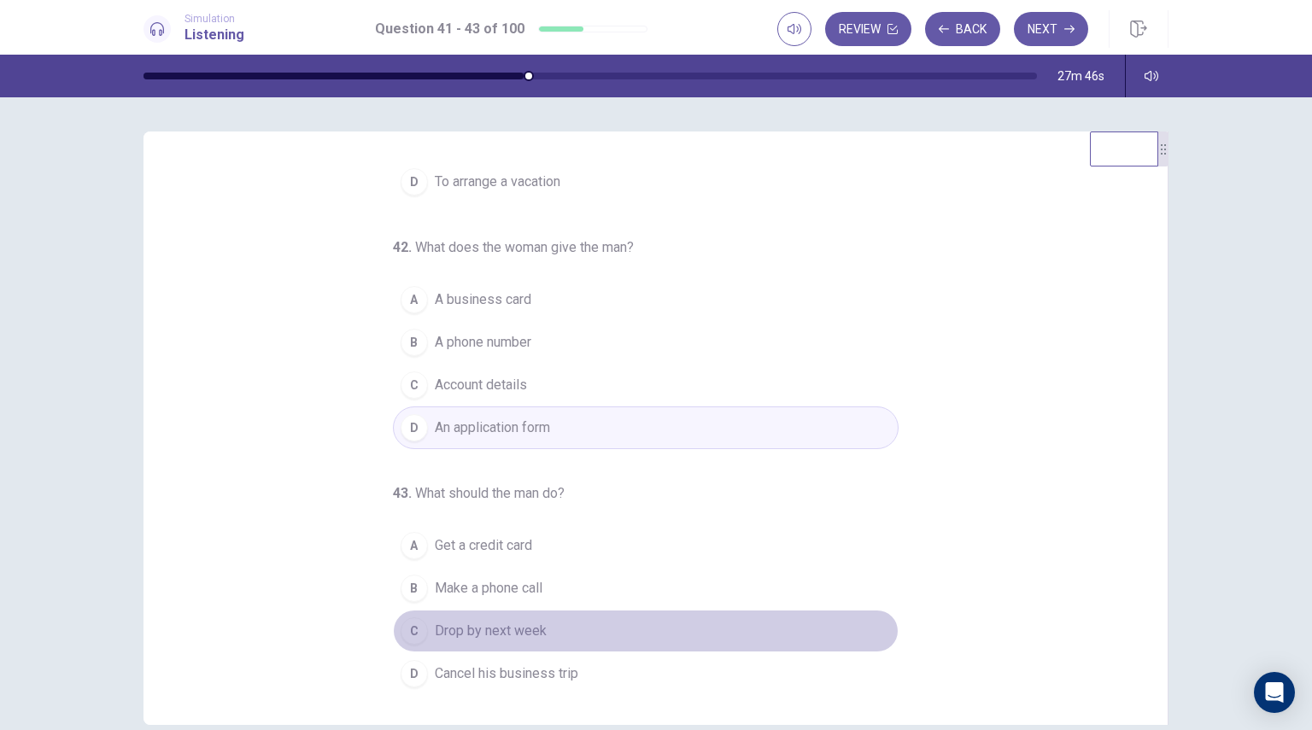
click at [448, 628] on span "Drop by next week" at bounding box center [491, 631] width 112 height 20
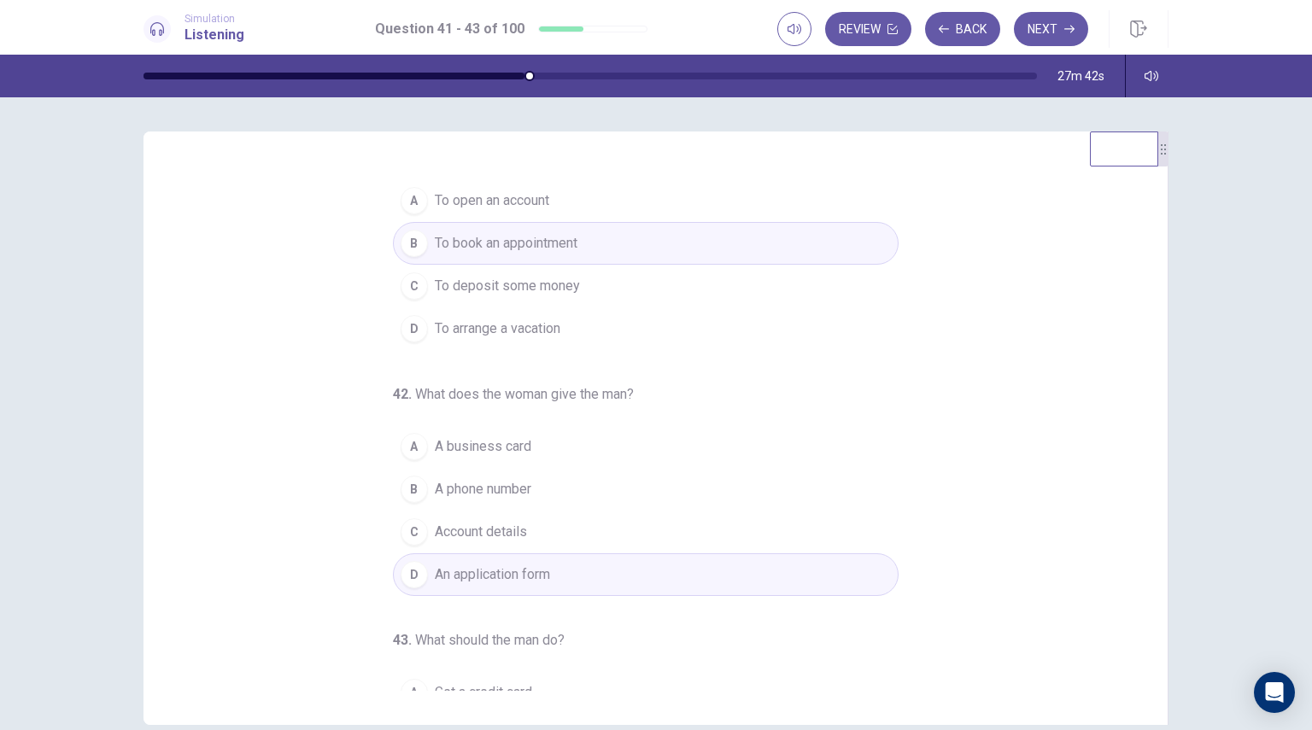
scroll to position [0, 0]
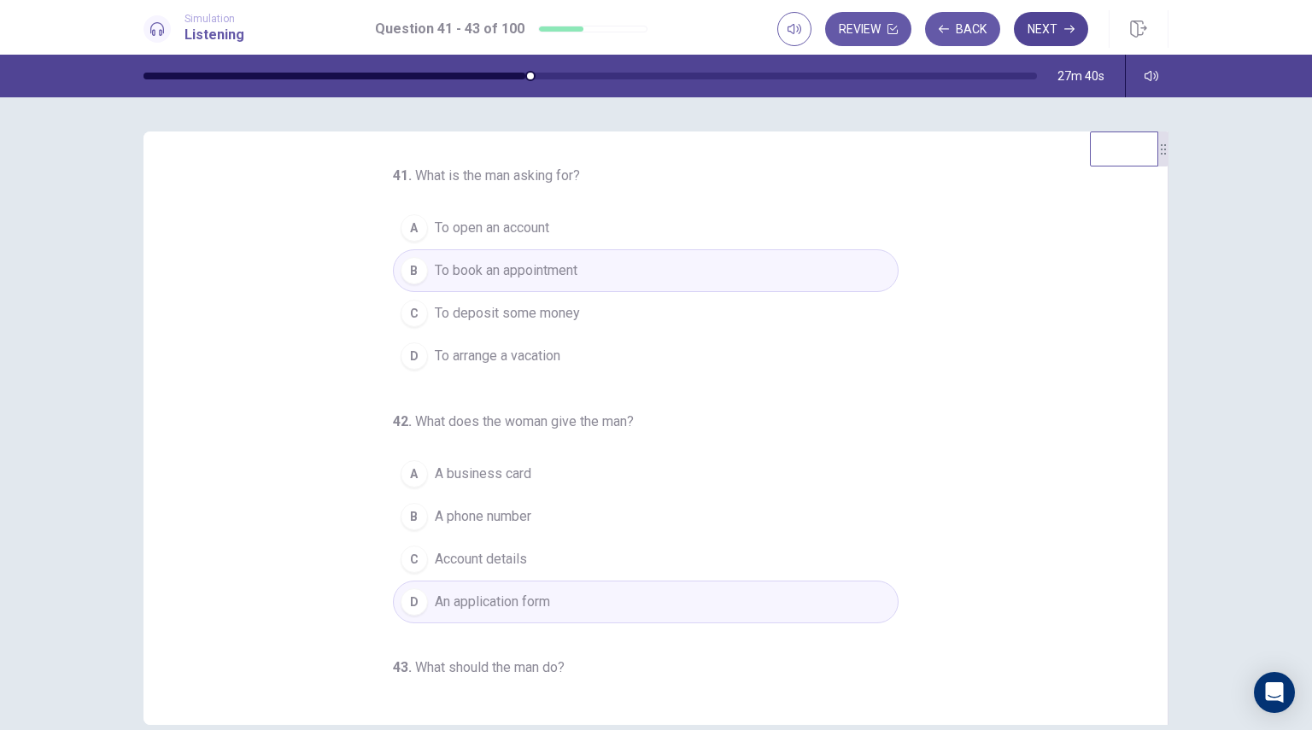
click at [1056, 25] on button "Next" at bounding box center [1051, 29] width 74 height 34
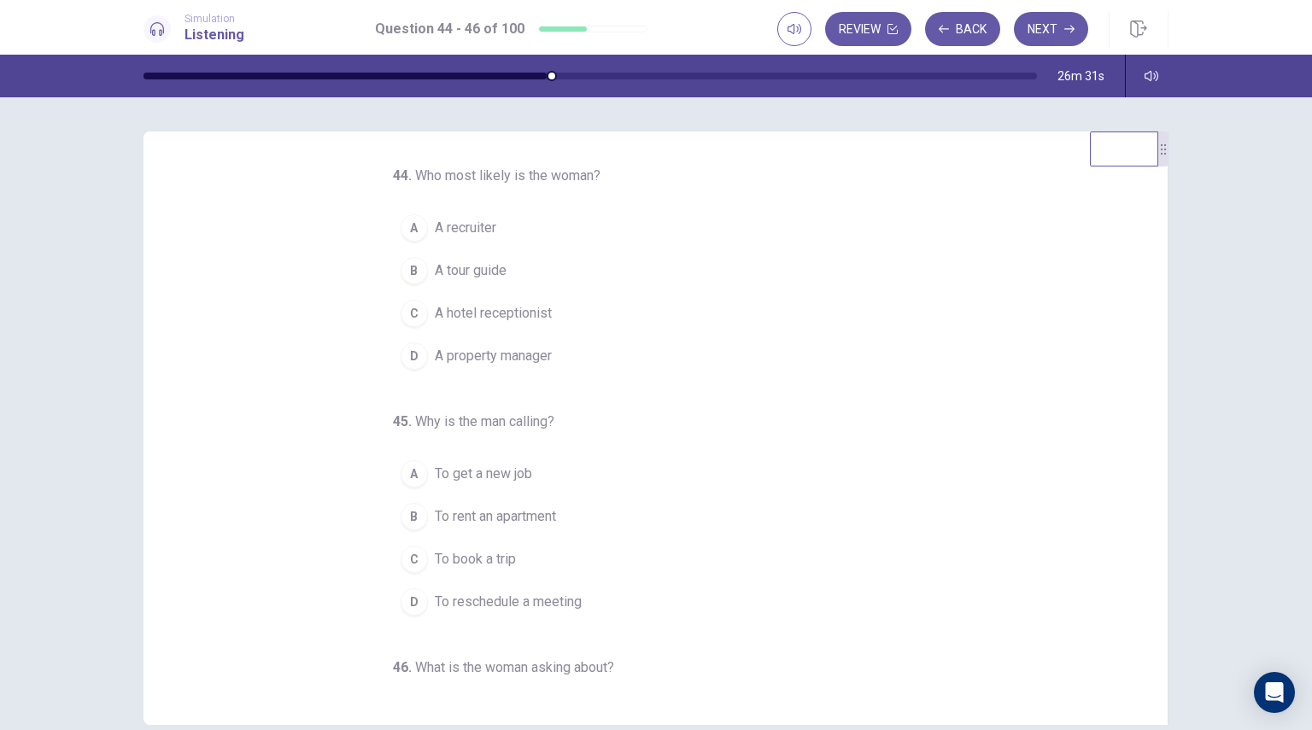
click at [474, 231] on span "A recruiter" at bounding box center [465, 228] width 61 height 20
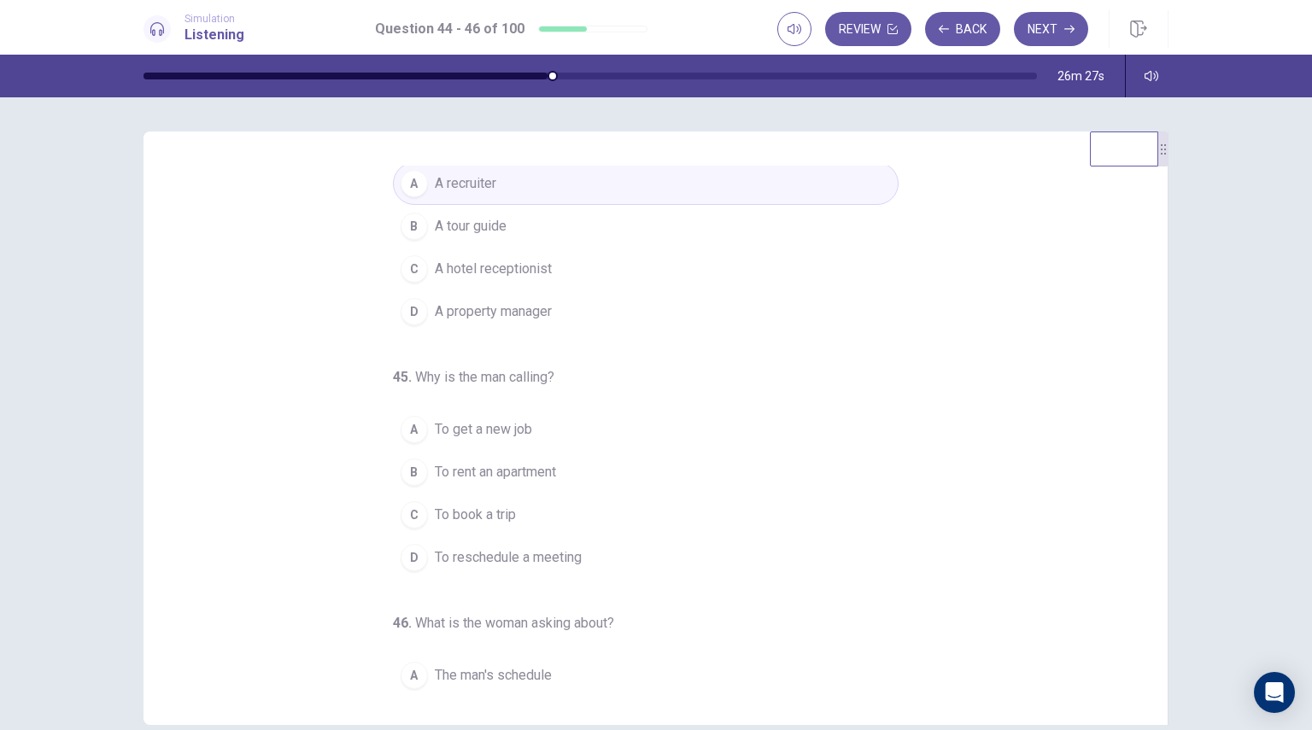
scroll to position [85, 0]
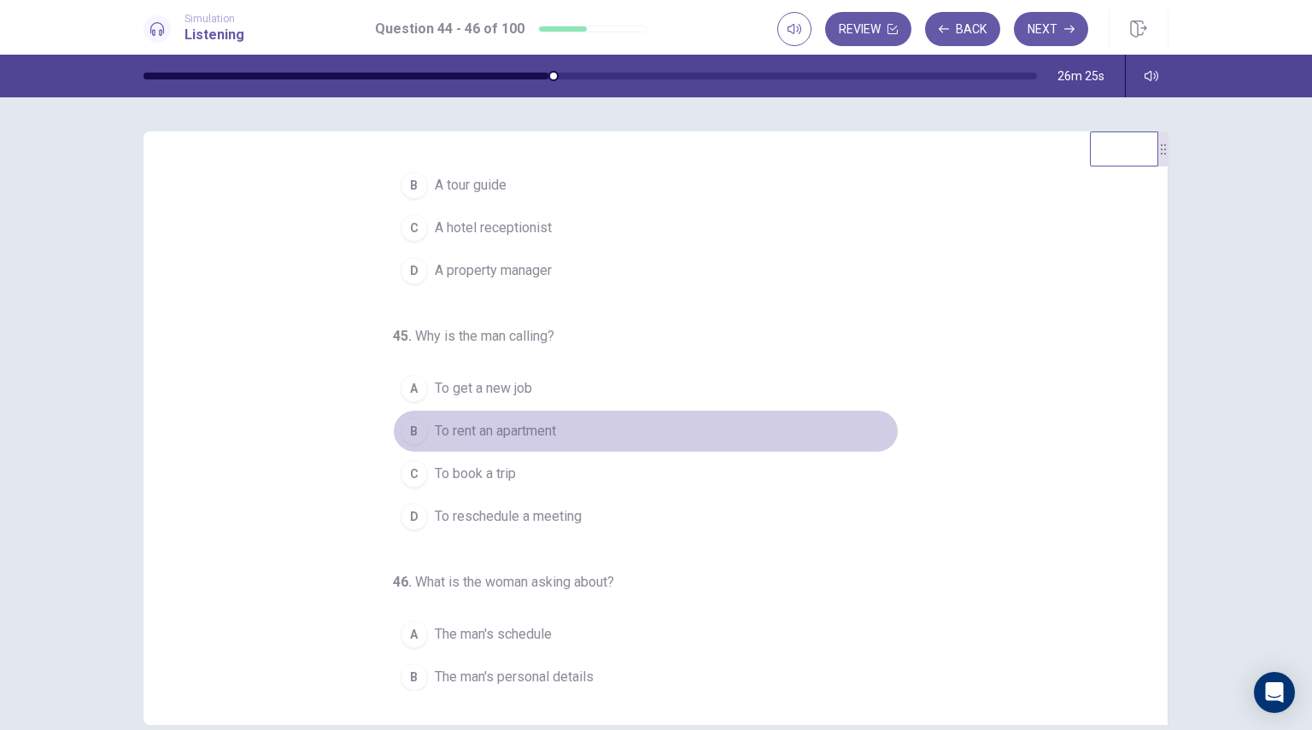
click at [535, 433] on span "To rent an apartment" at bounding box center [495, 431] width 121 height 20
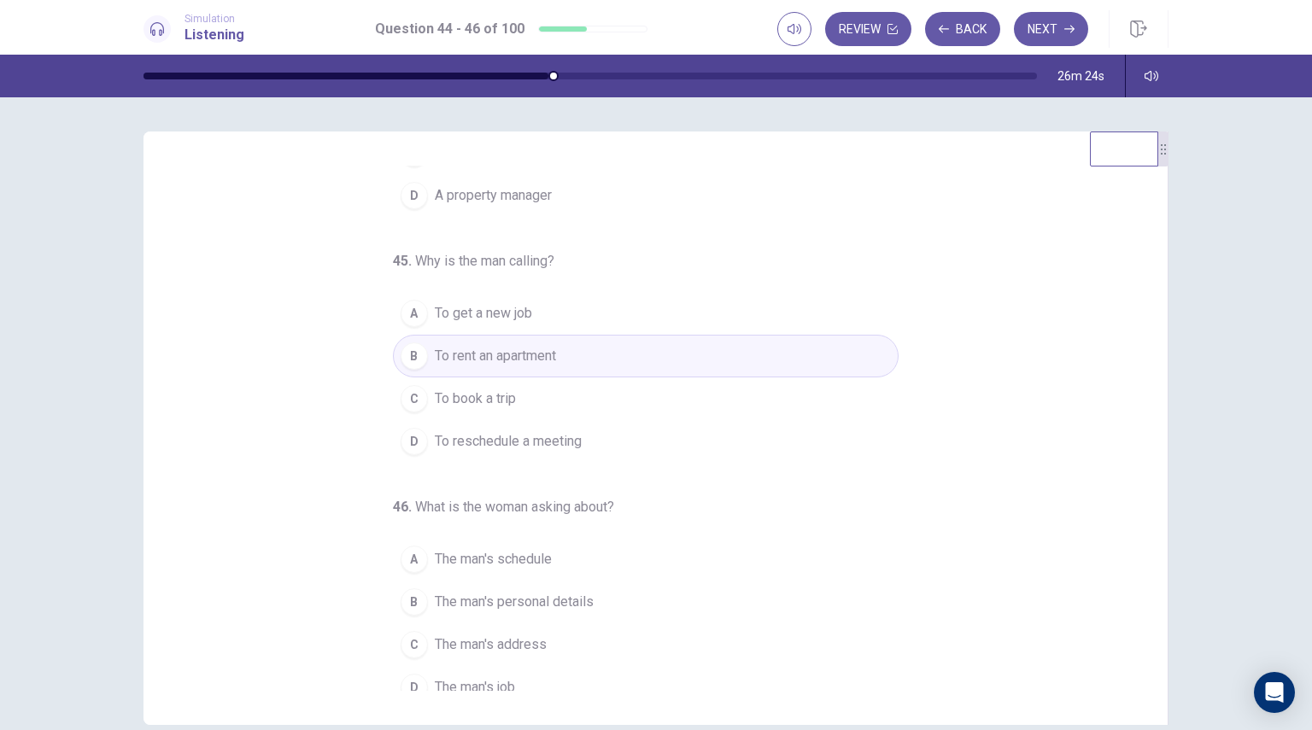
scroll to position [174, 0]
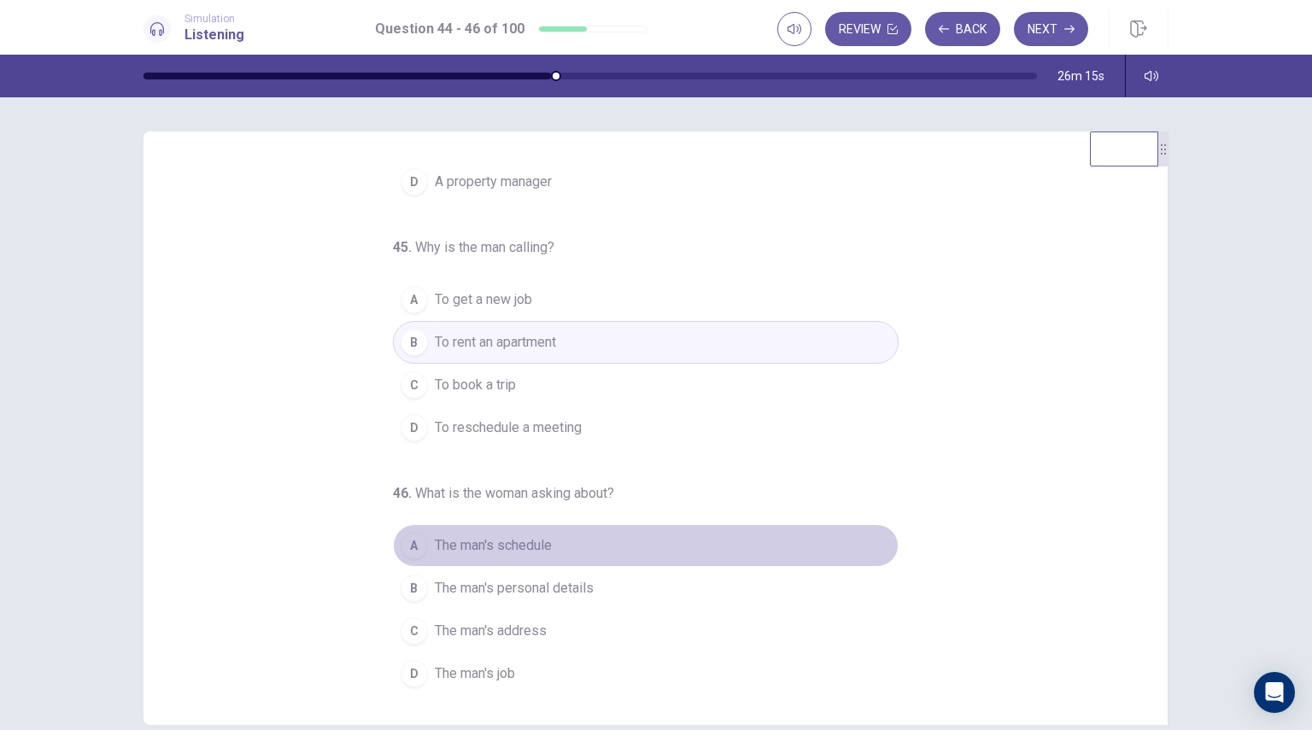
click at [506, 539] on span "The man's schedule" at bounding box center [493, 546] width 117 height 20
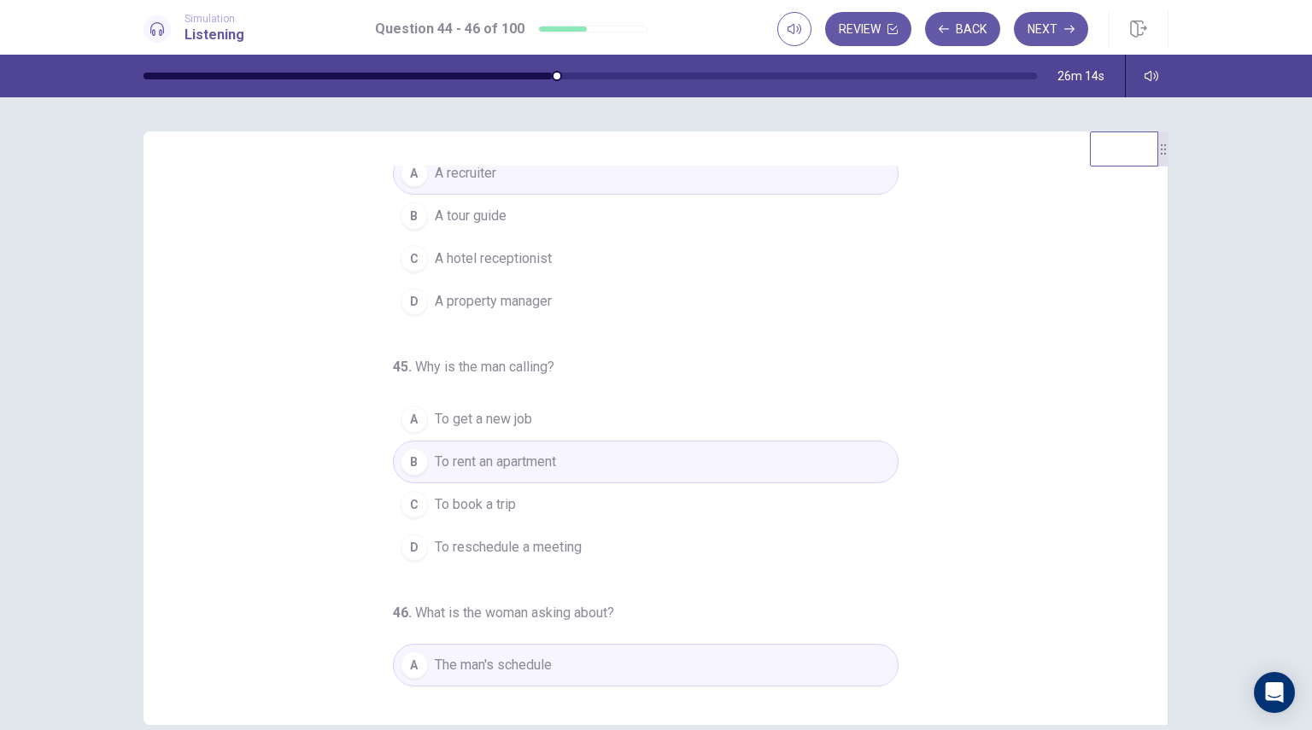
scroll to position [0, 0]
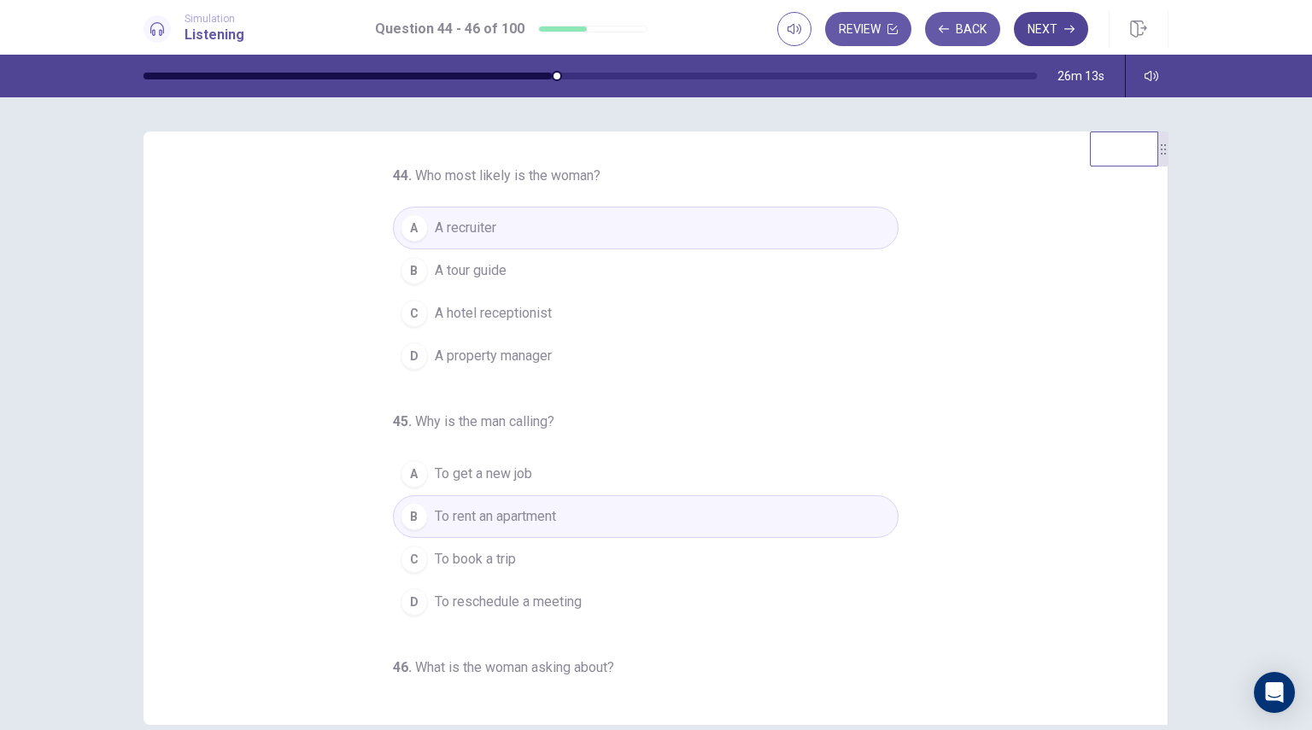
click at [1040, 26] on button "Next" at bounding box center [1051, 29] width 74 height 34
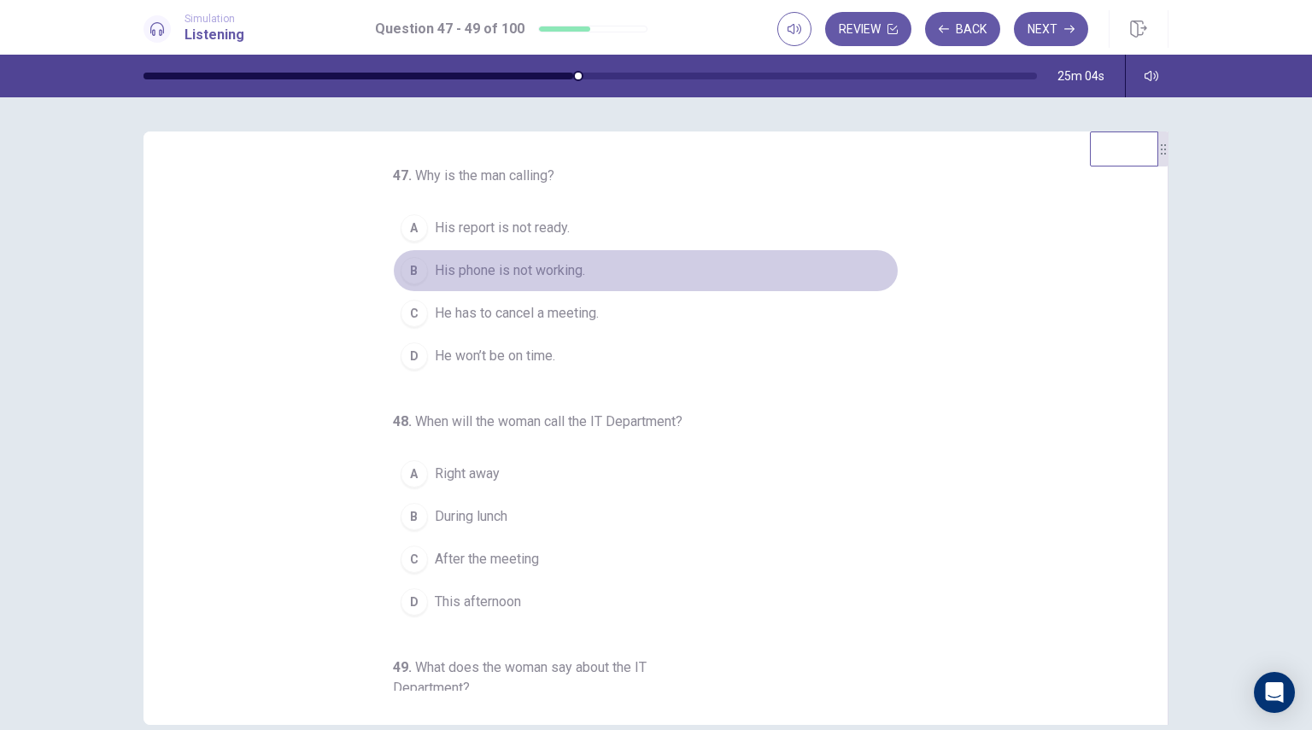
click at [529, 269] on span "His phone is not working." at bounding box center [510, 271] width 150 height 20
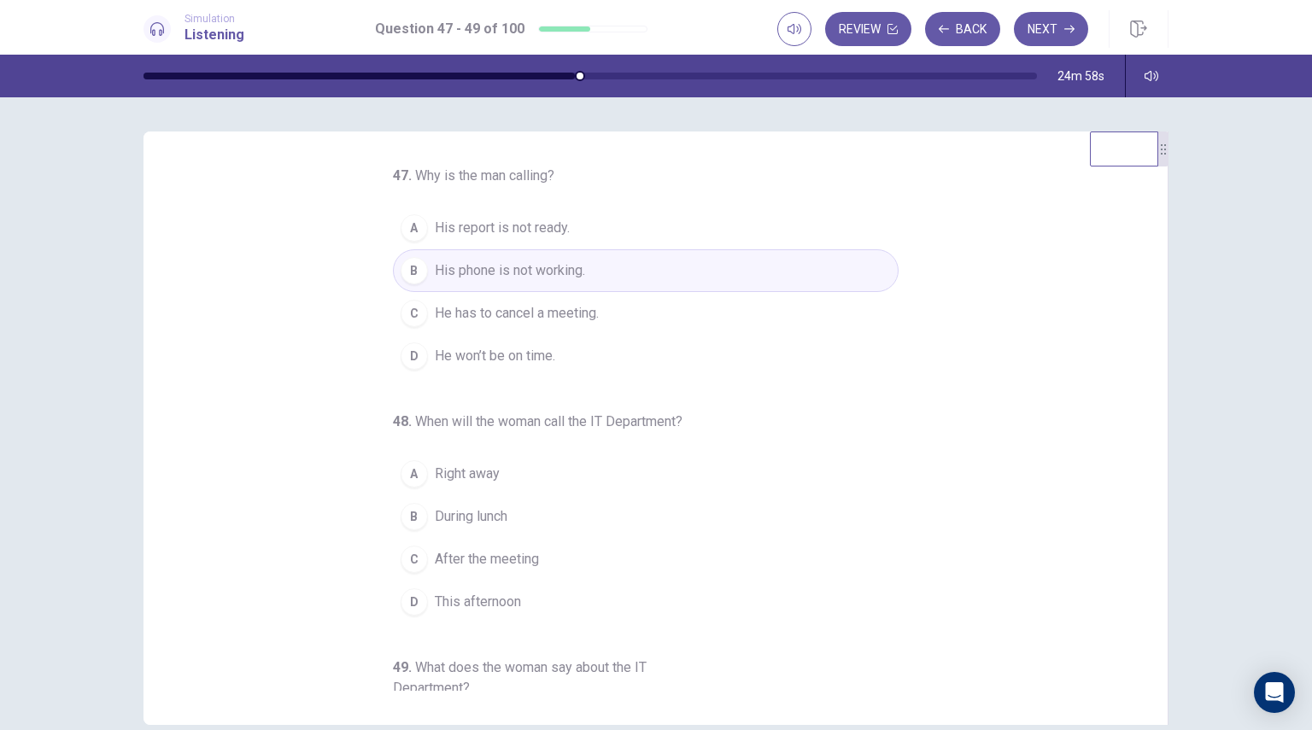
scroll to position [171, 0]
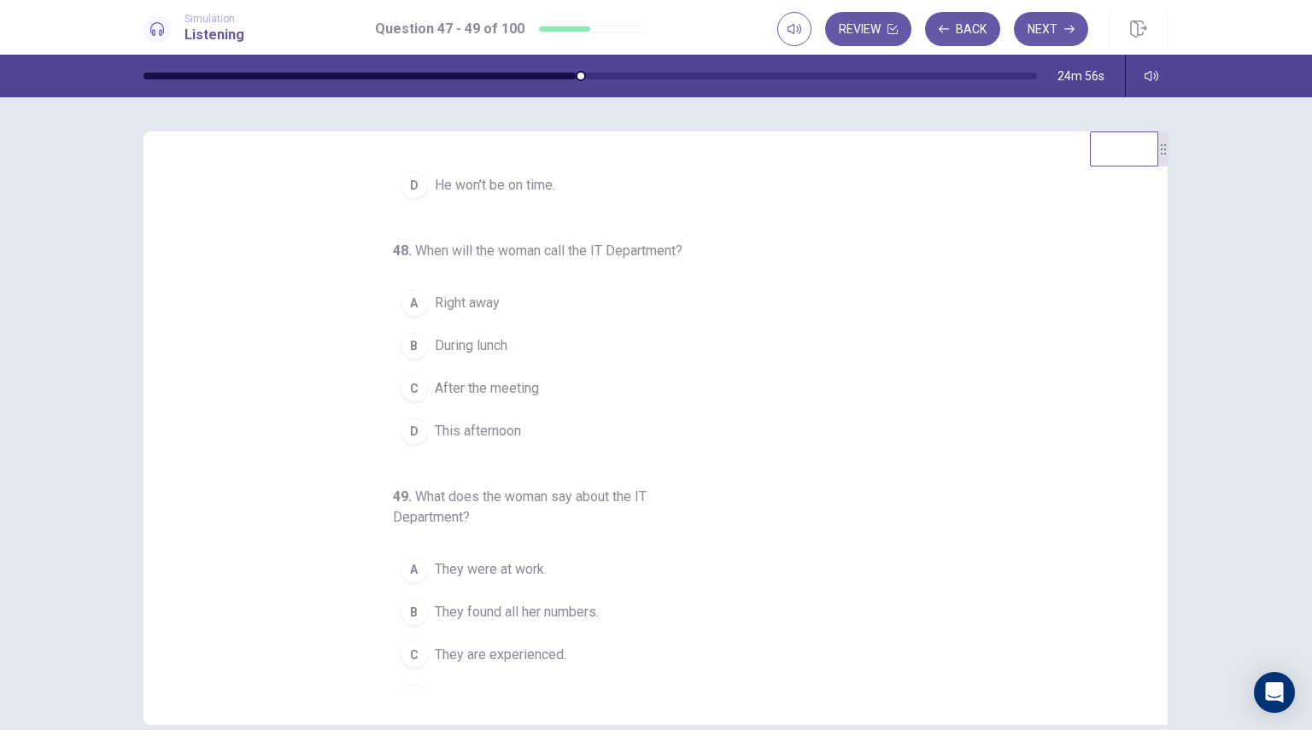
click at [441, 304] on span "Right away" at bounding box center [467, 303] width 65 height 20
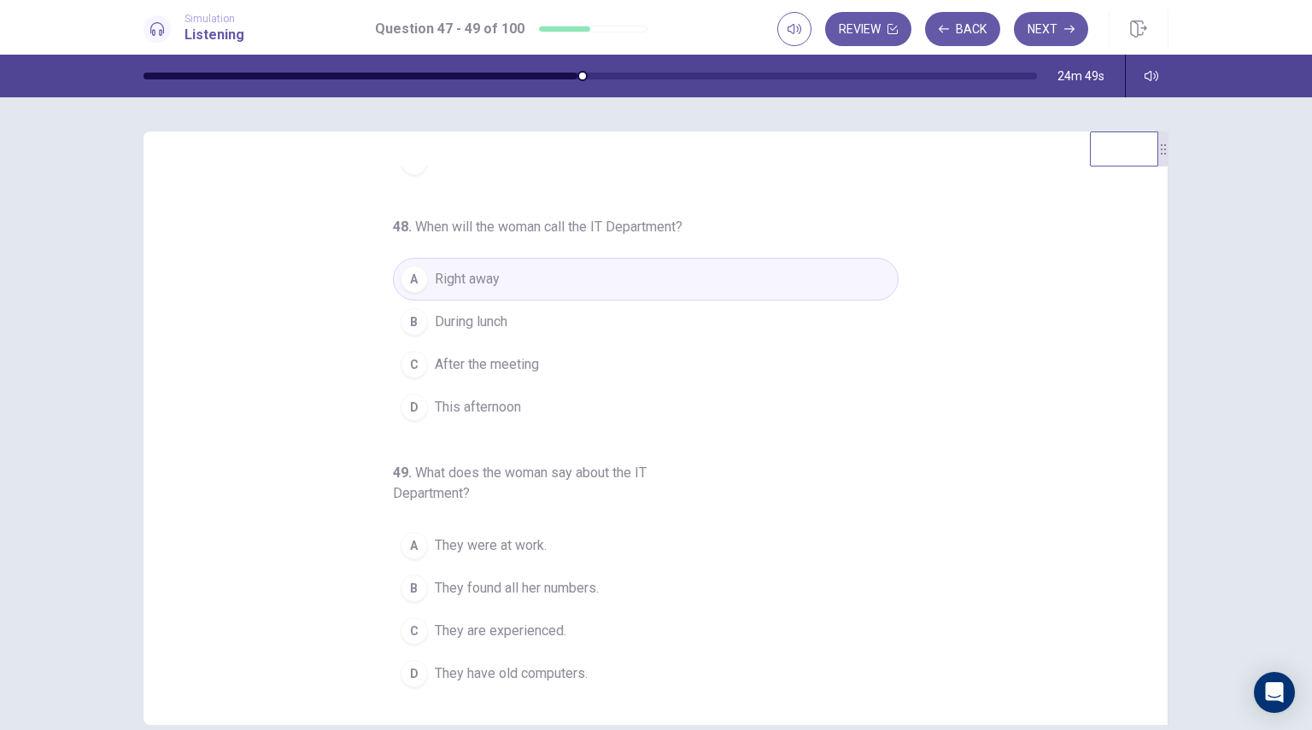
click at [541, 598] on button "B They found all her numbers." at bounding box center [646, 588] width 506 height 43
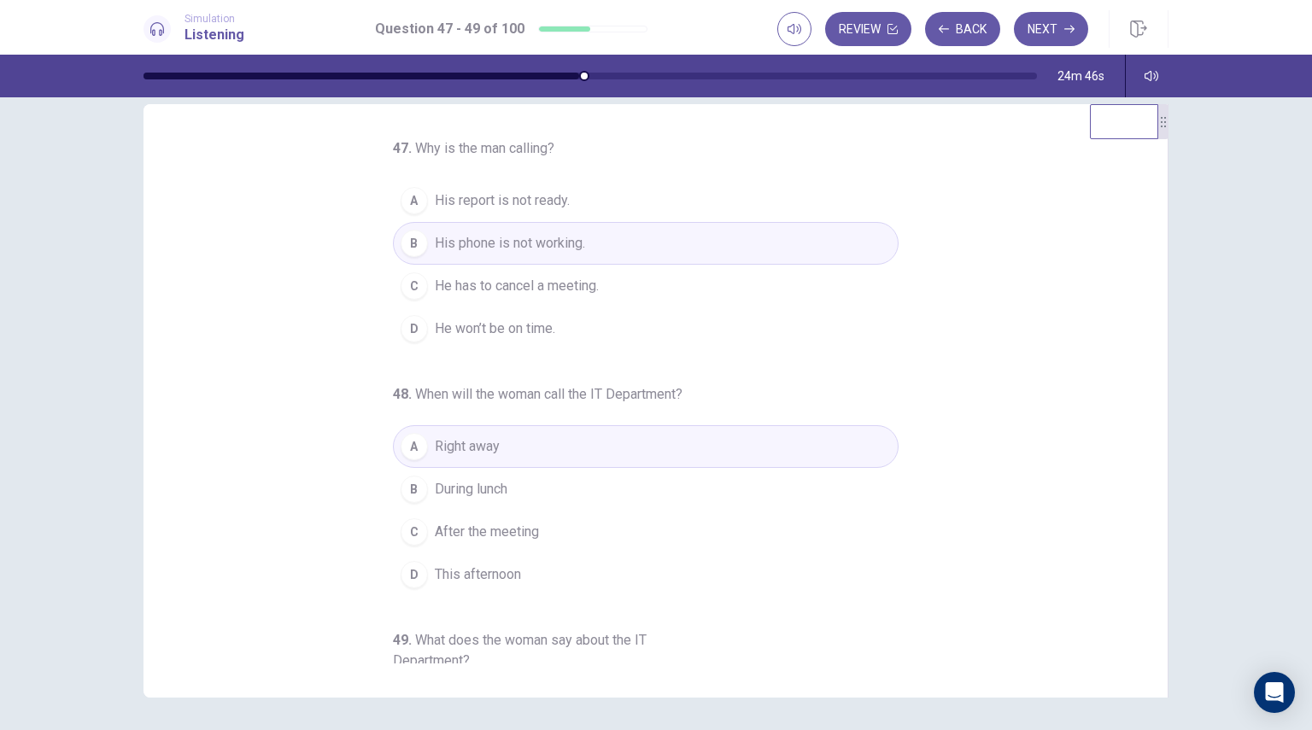
scroll to position [0, 0]
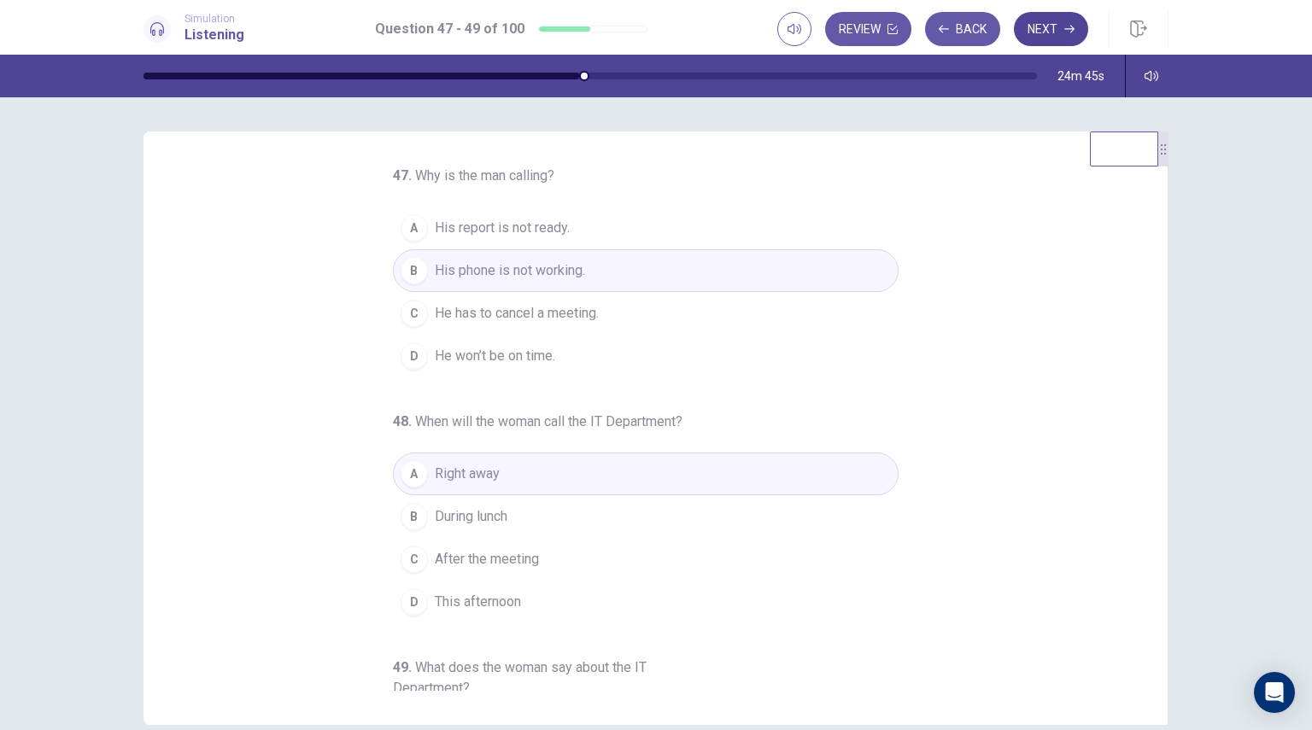
click at [1048, 40] on button "Next" at bounding box center [1051, 29] width 74 height 34
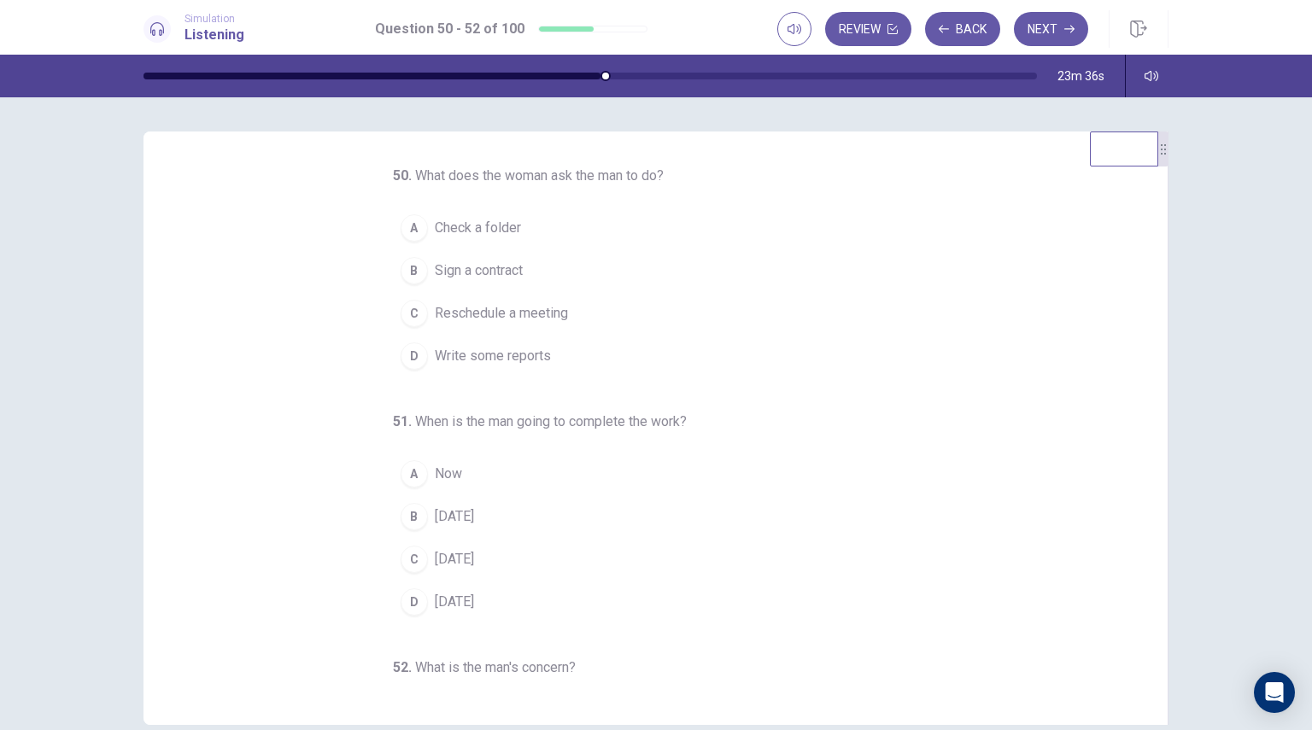
click at [456, 225] on span "Check a folder" at bounding box center [478, 228] width 86 height 20
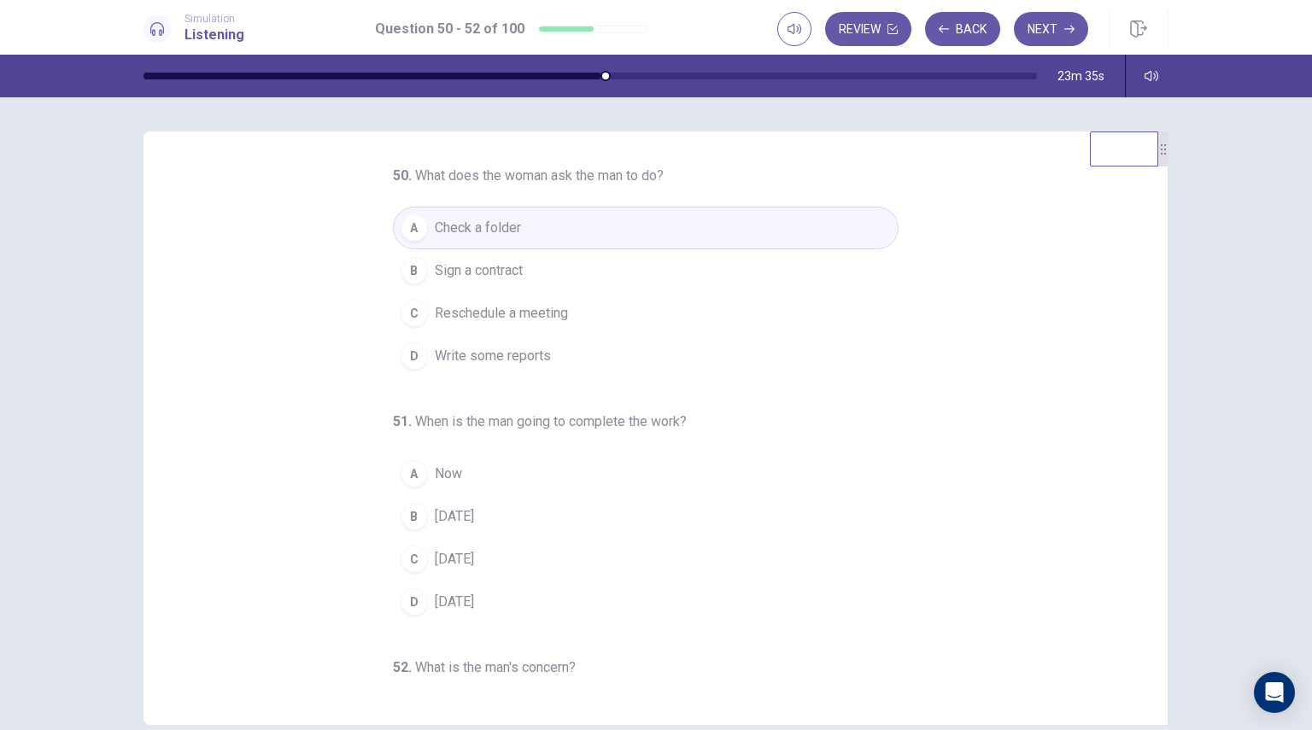
scroll to position [171, 0]
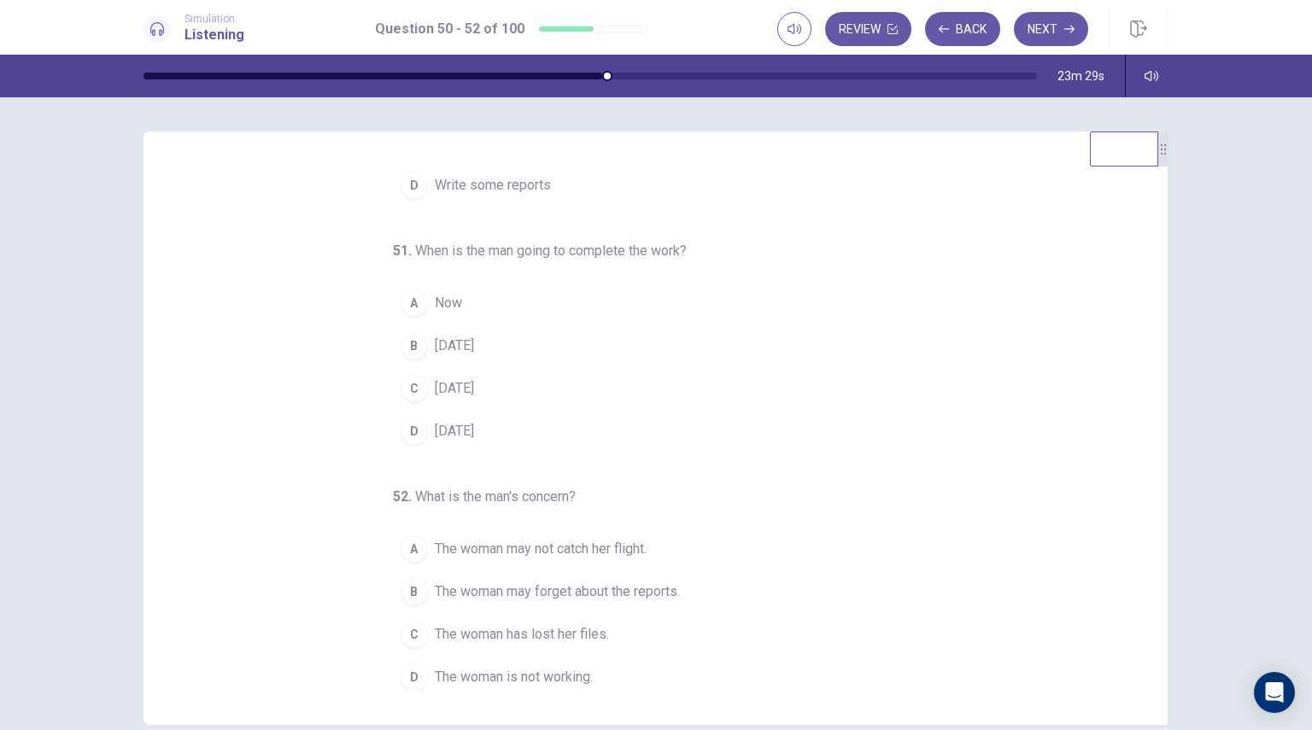
click at [437, 302] on span "Now" at bounding box center [448, 303] width 27 height 20
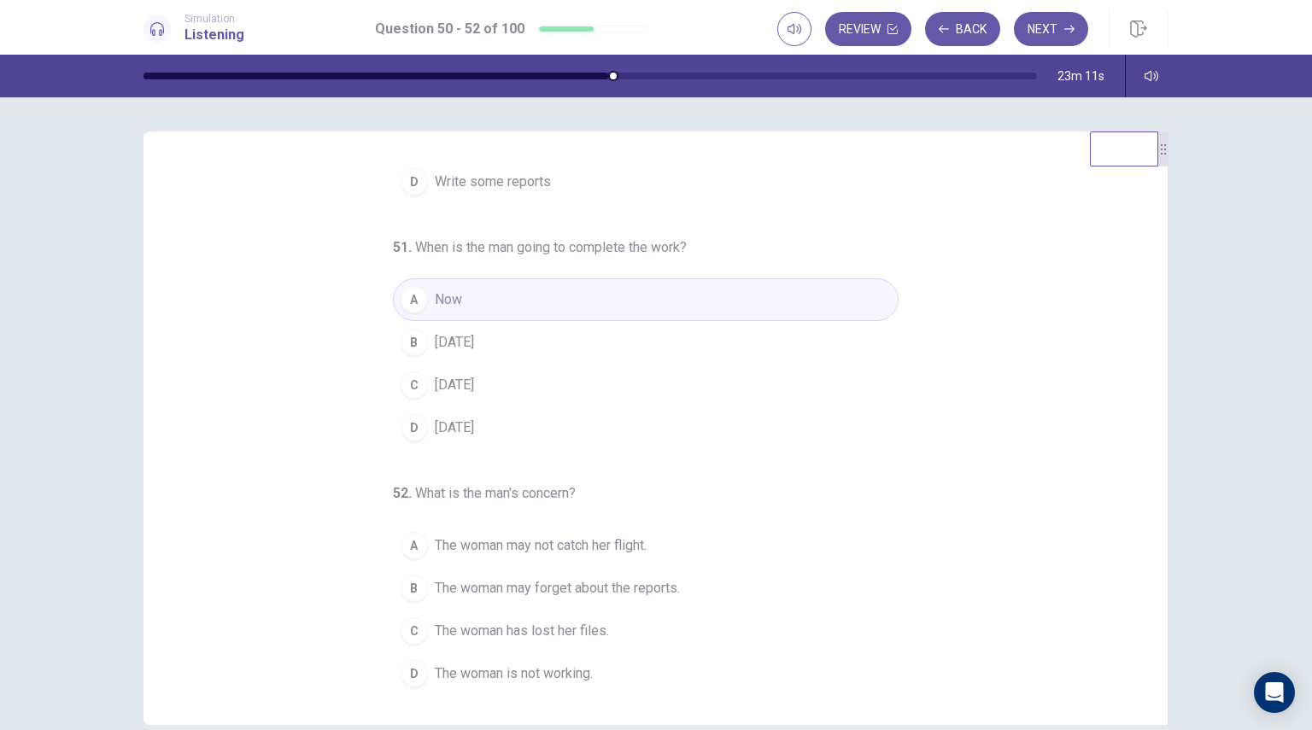
click at [483, 553] on span "The woman may not catch her flight." at bounding box center [541, 546] width 212 height 20
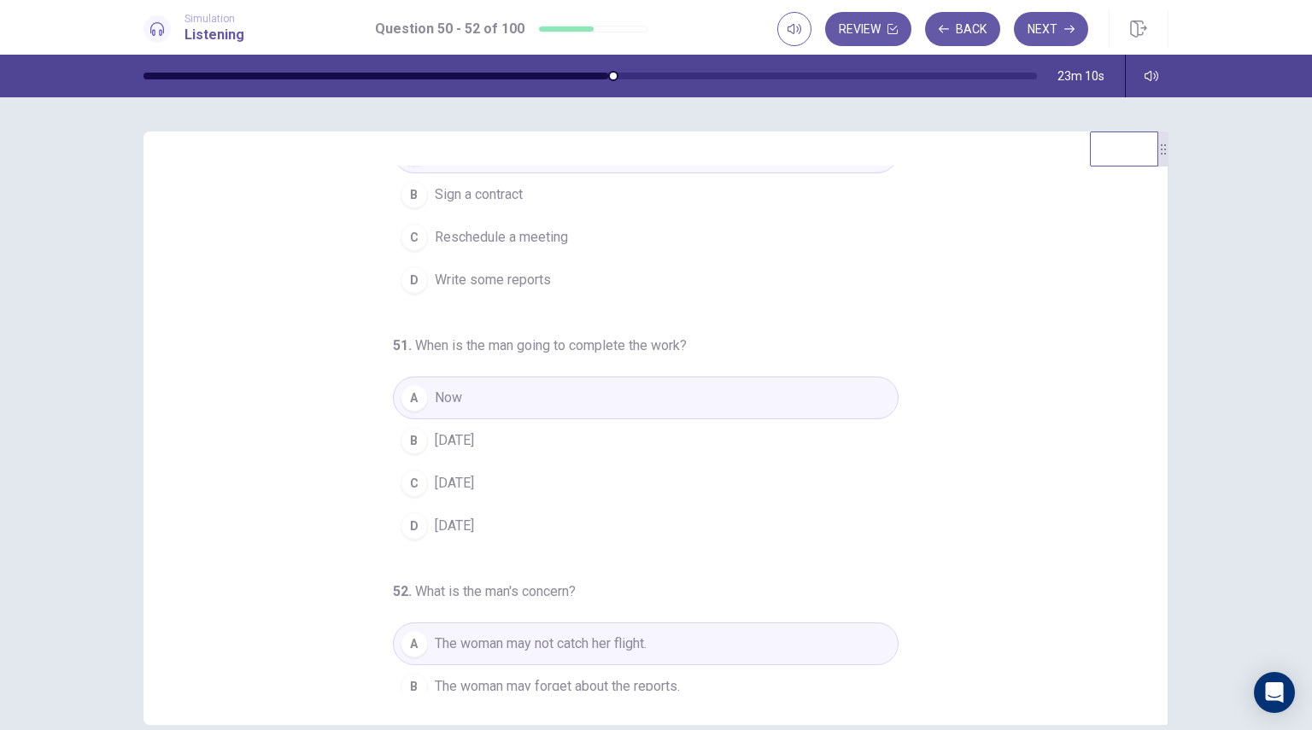
scroll to position [0, 0]
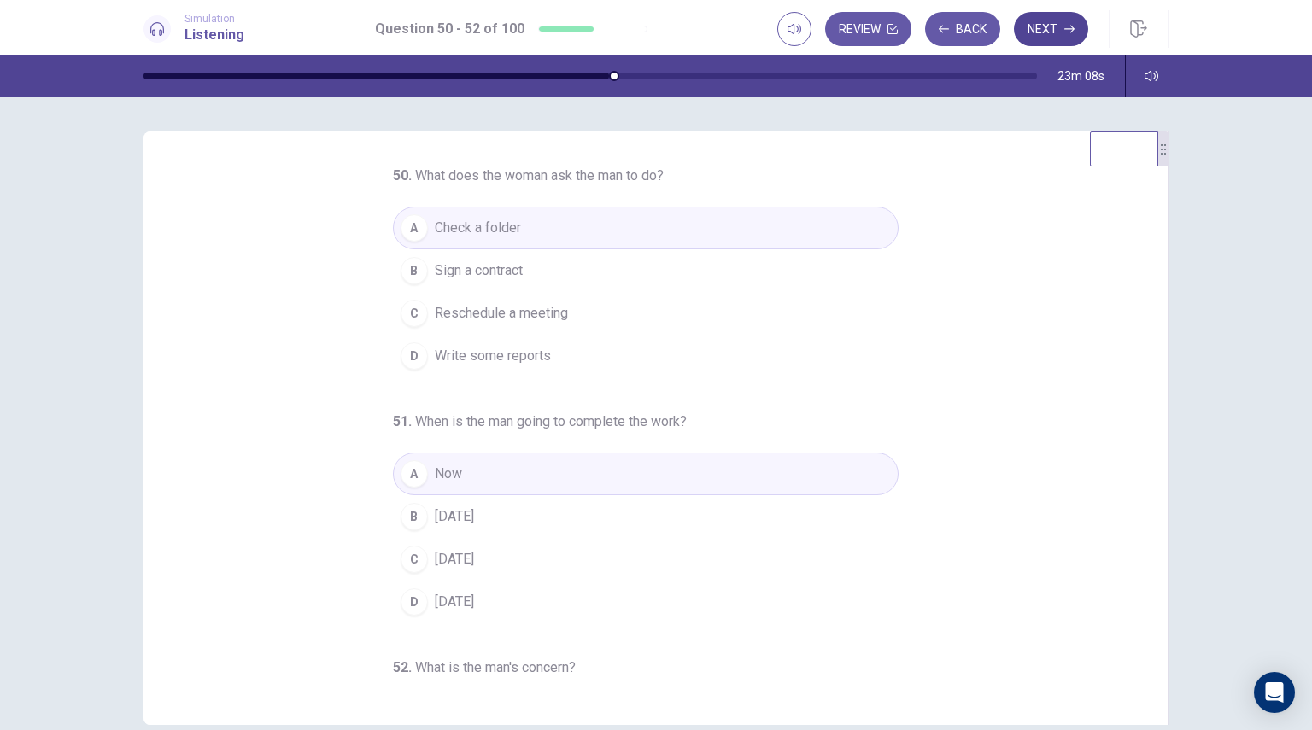
click at [1069, 26] on icon "button" at bounding box center [1069, 29] width 10 height 10
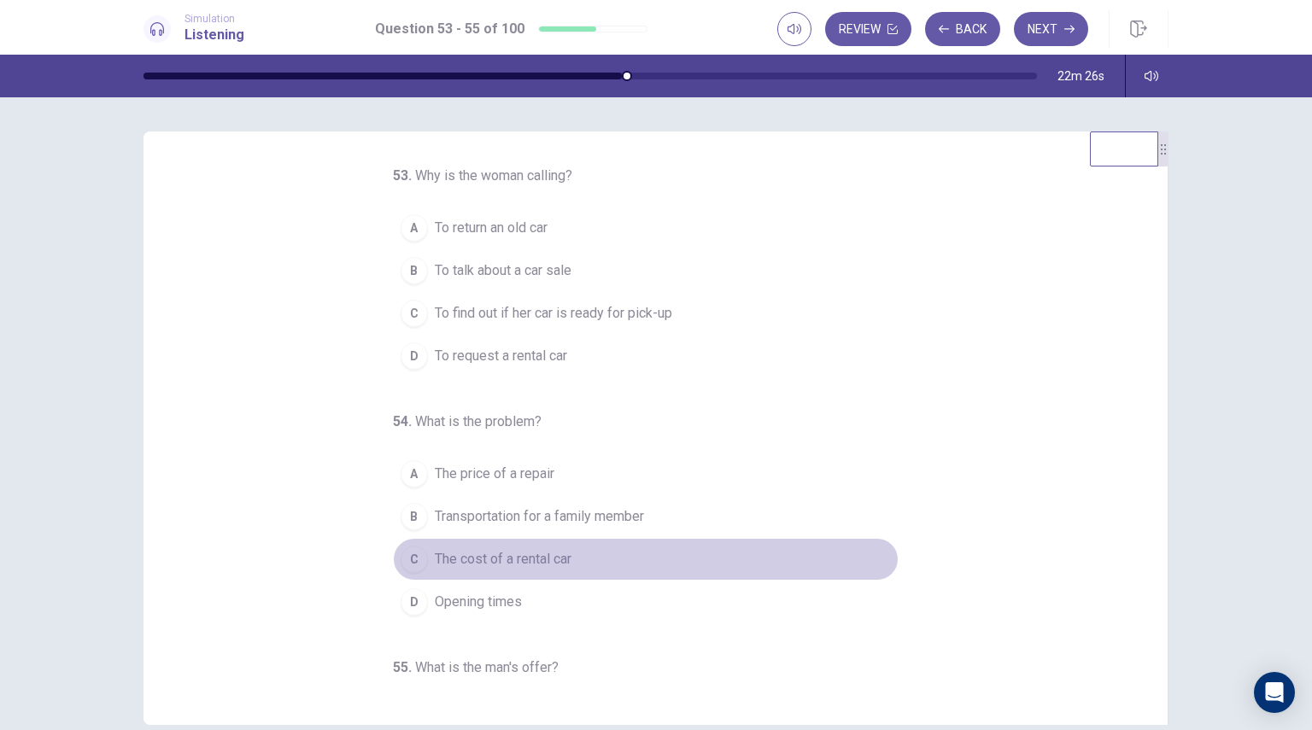
click at [512, 559] on span "The cost of a rental car" at bounding box center [503, 559] width 137 height 20
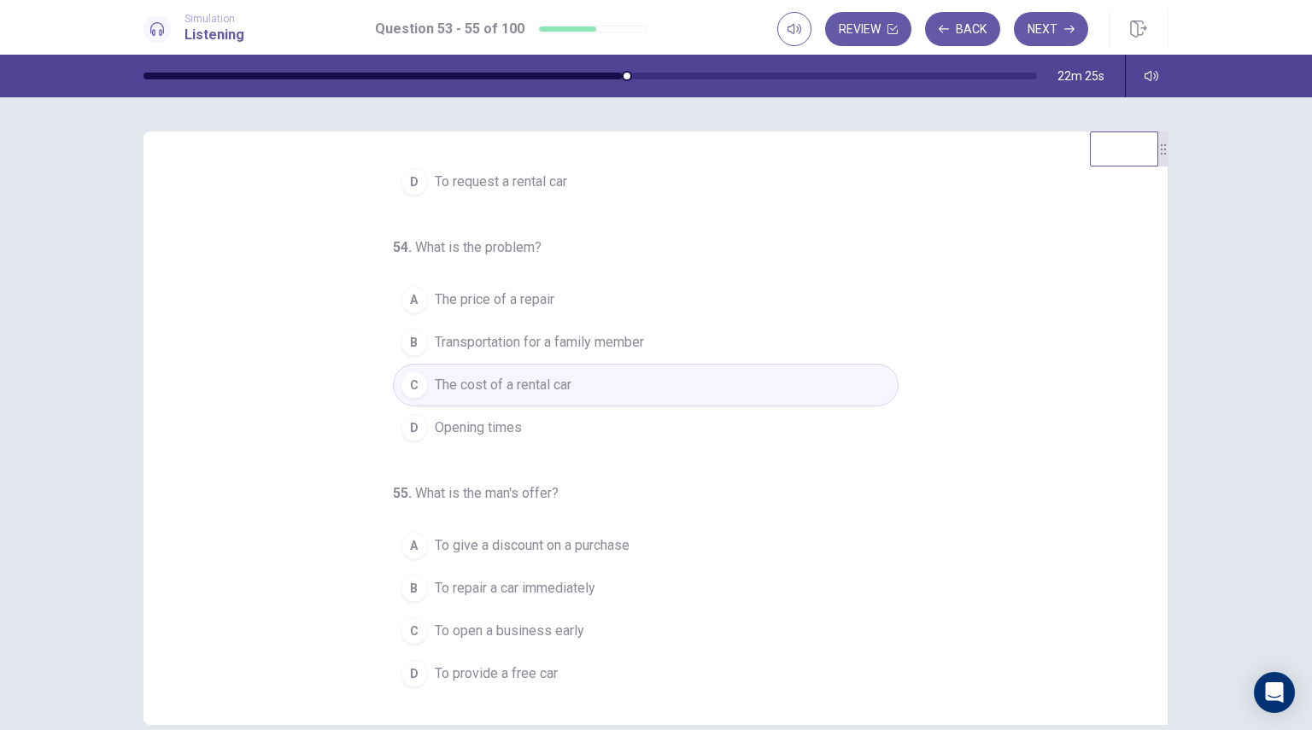
scroll to position [83, 0]
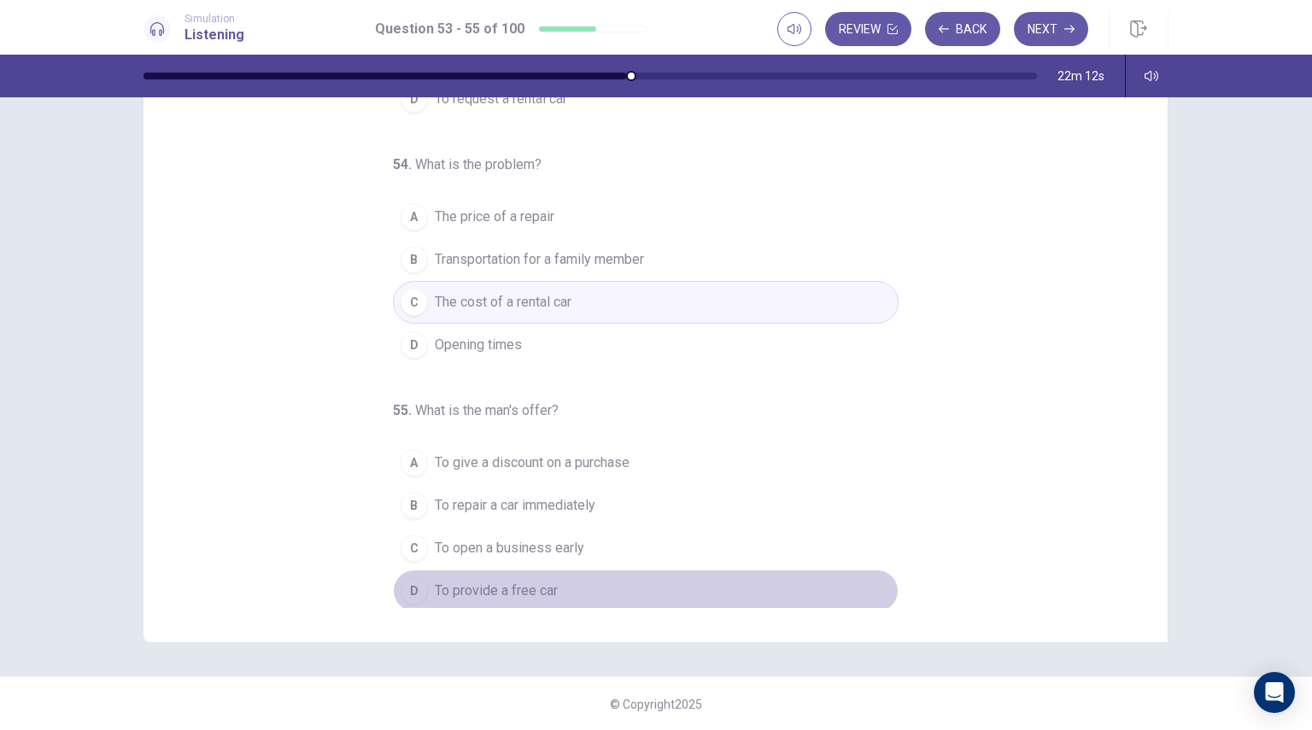
click at [512, 583] on span "To provide a free car" at bounding box center [496, 591] width 123 height 20
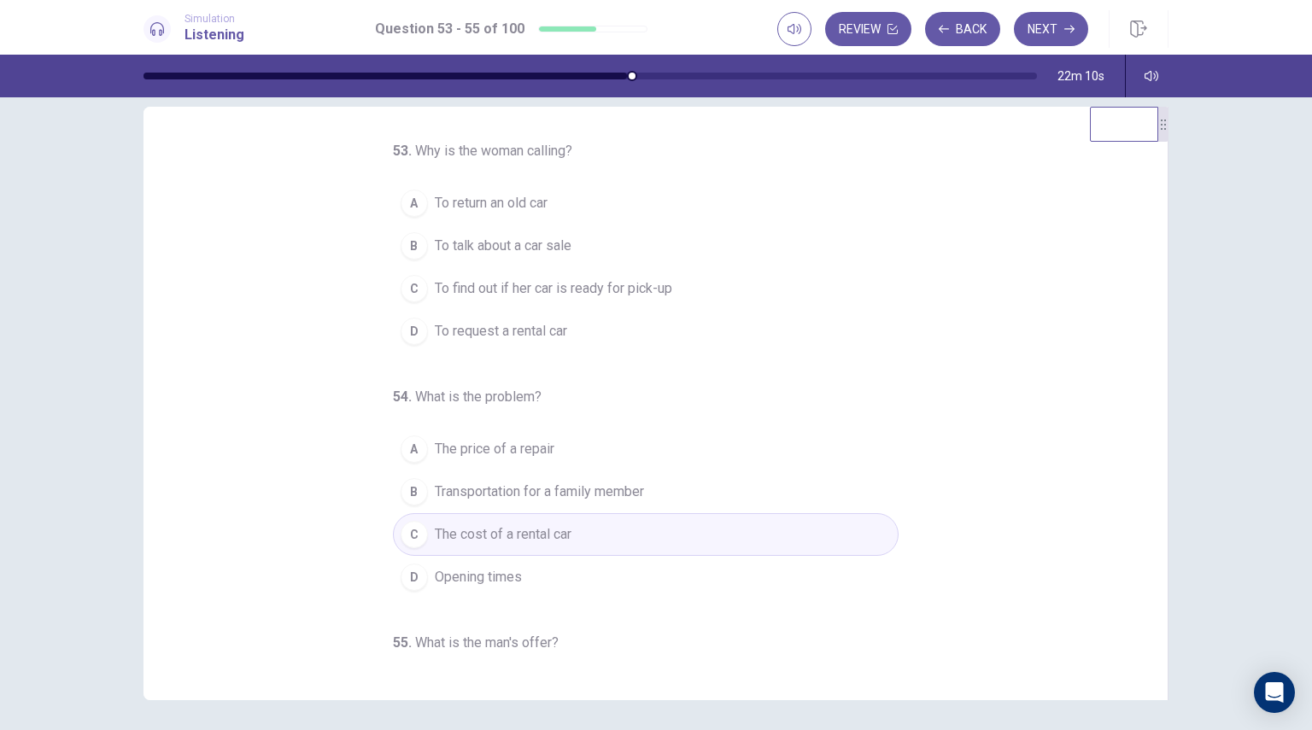
scroll to position [0, 0]
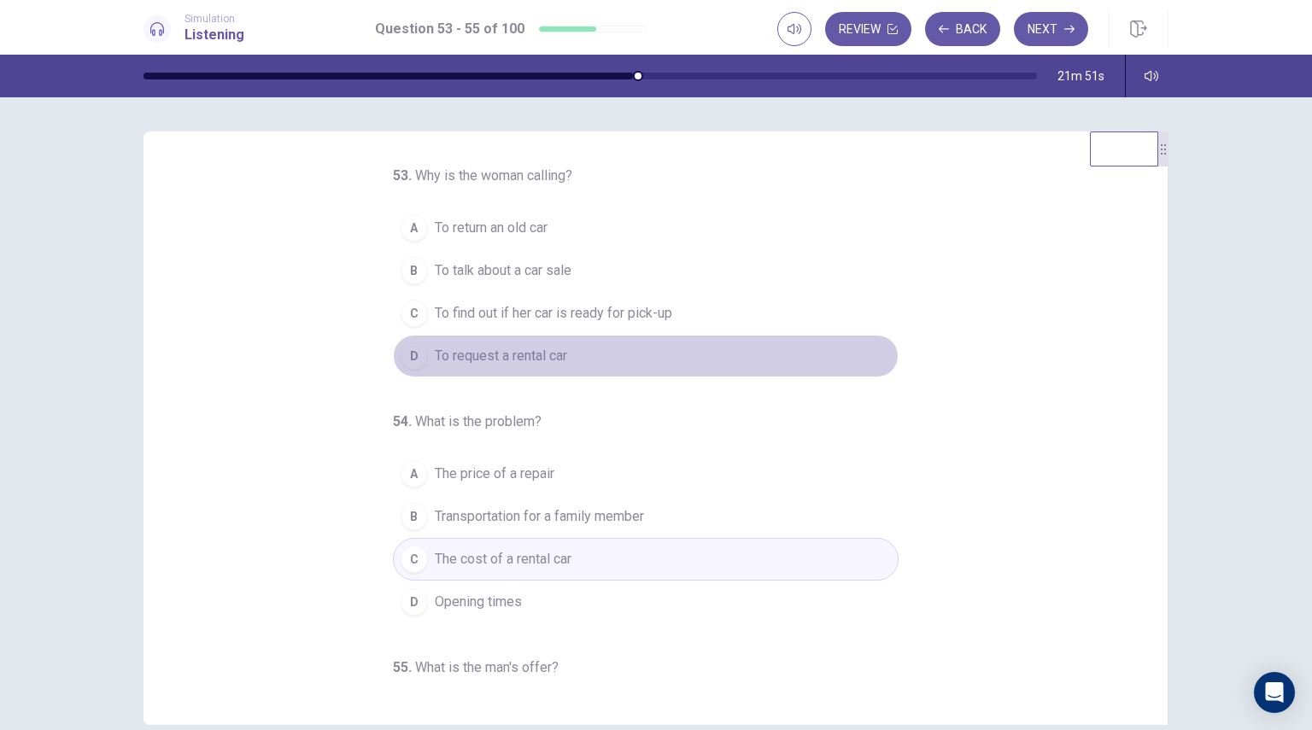
click at [510, 361] on span "To request a rental car" at bounding box center [501, 356] width 132 height 20
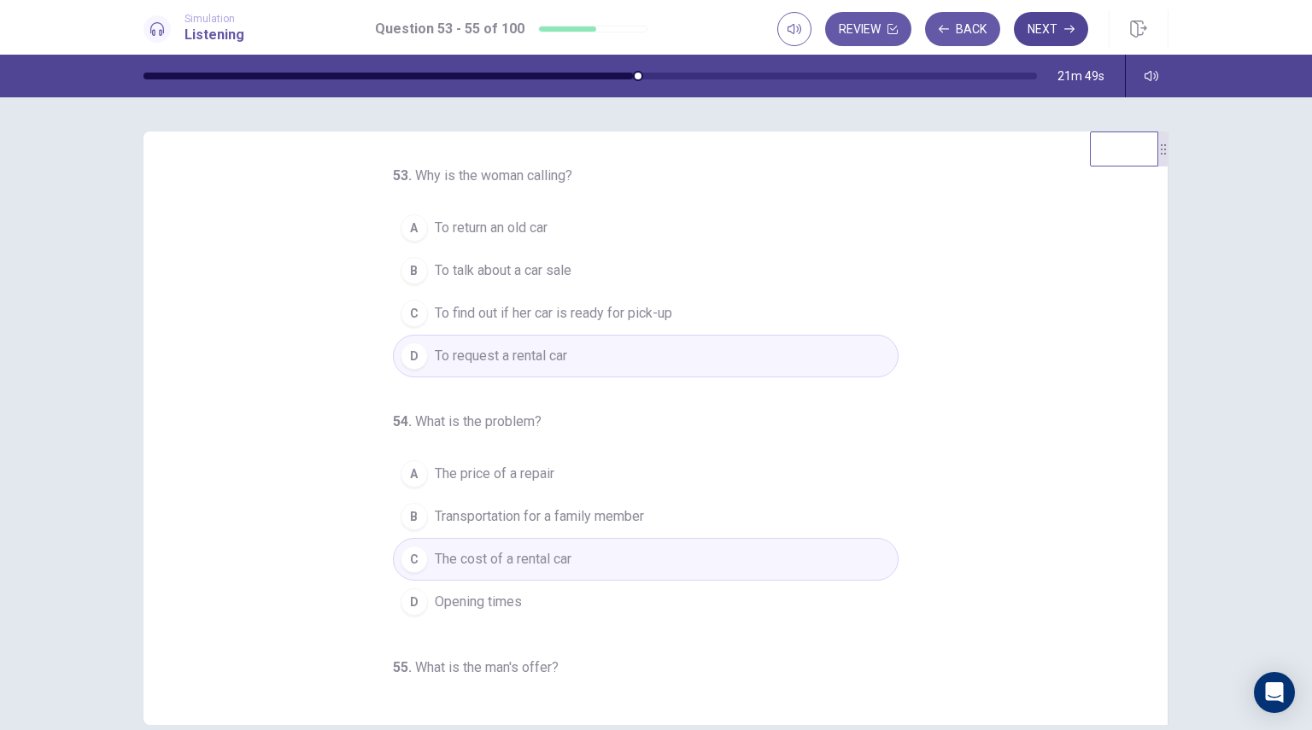
click at [1064, 25] on icon "button" at bounding box center [1069, 29] width 10 height 10
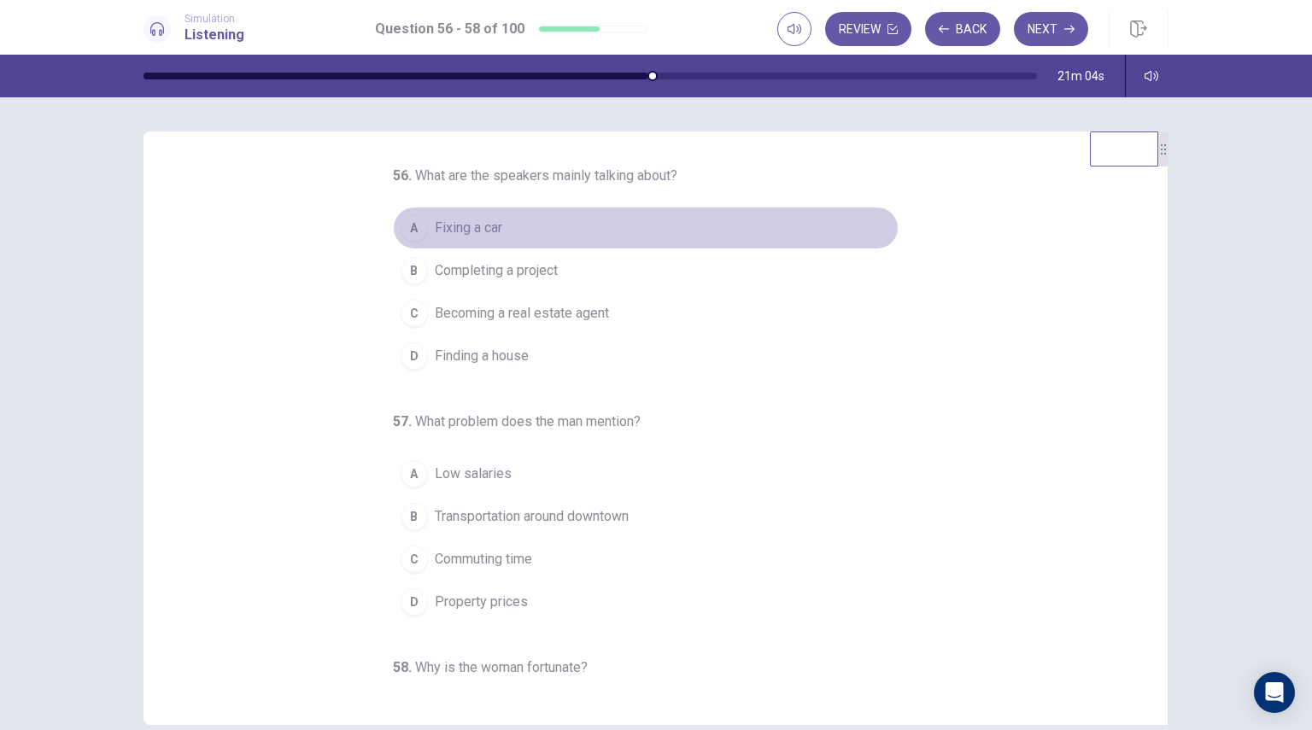
click at [470, 228] on span "Fixing a car" at bounding box center [468, 228] width 67 height 20
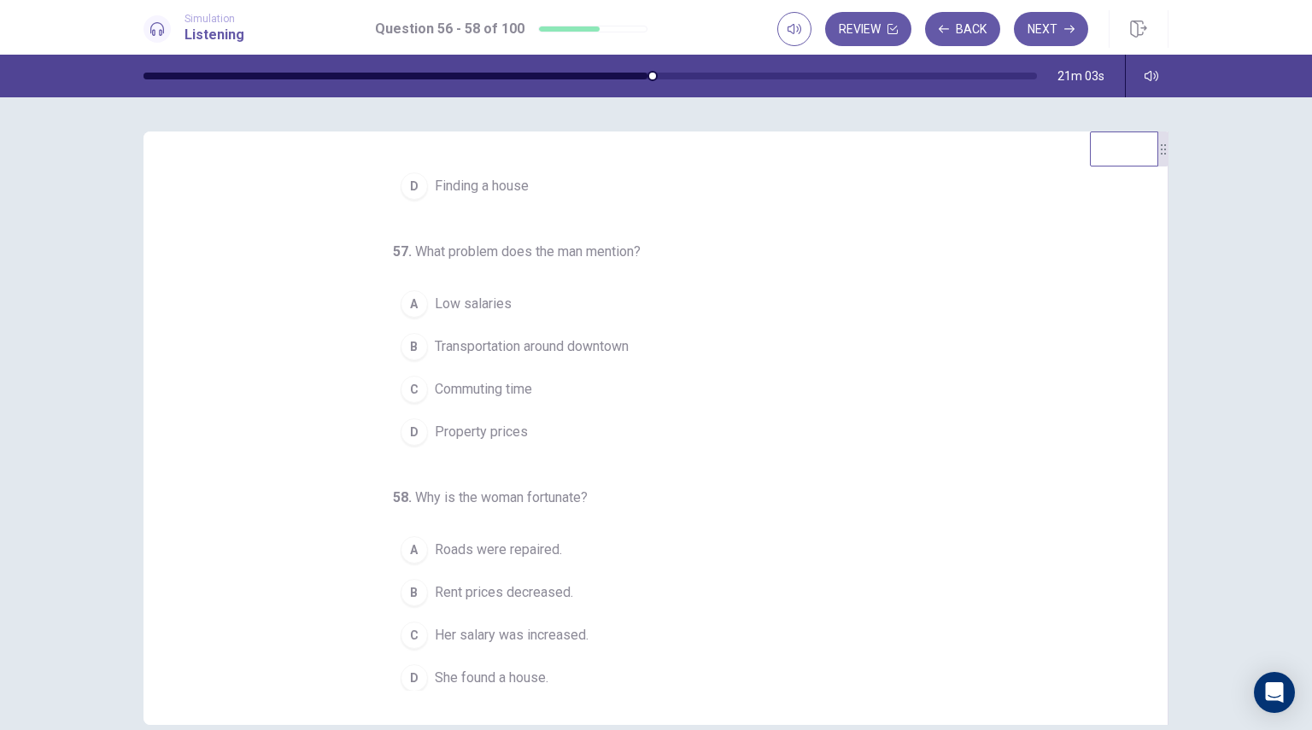
scroll to position [171, 0]
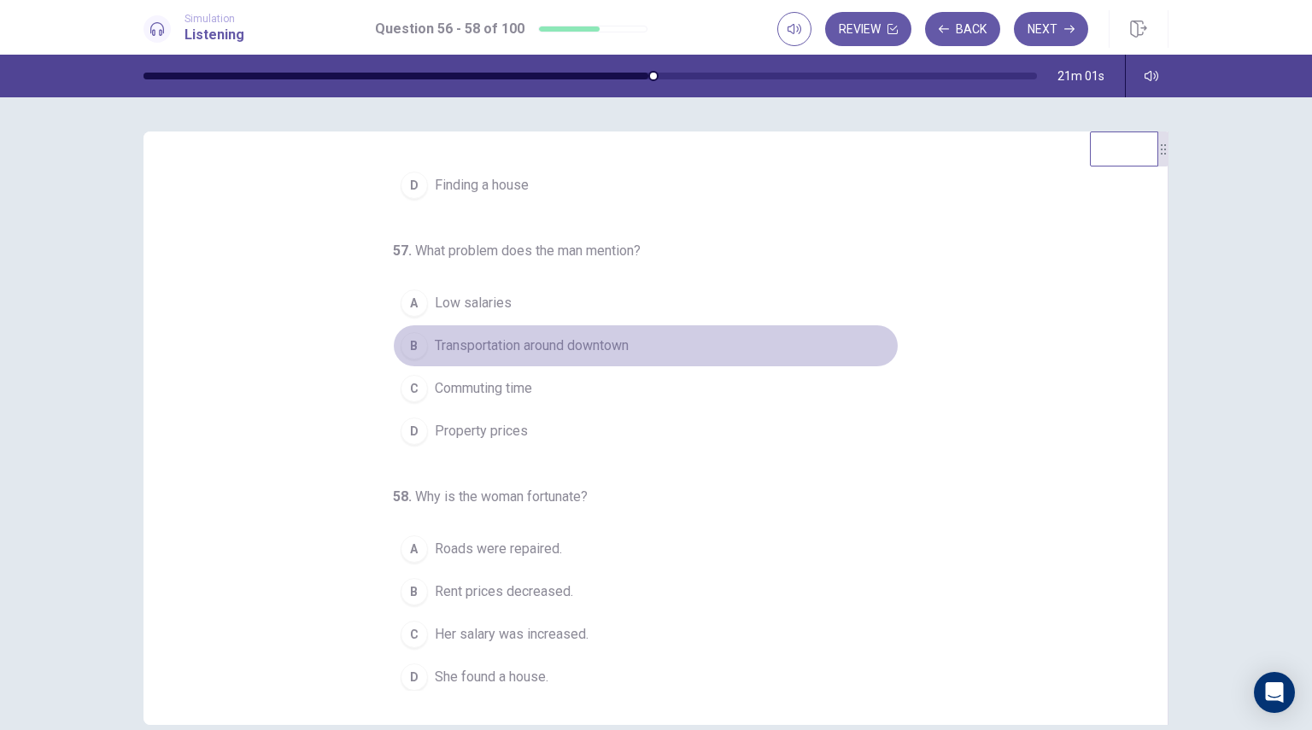
click at [607, 341] on span "Transportation around downtown" at bounding box center [532, 346] width 194 height 20
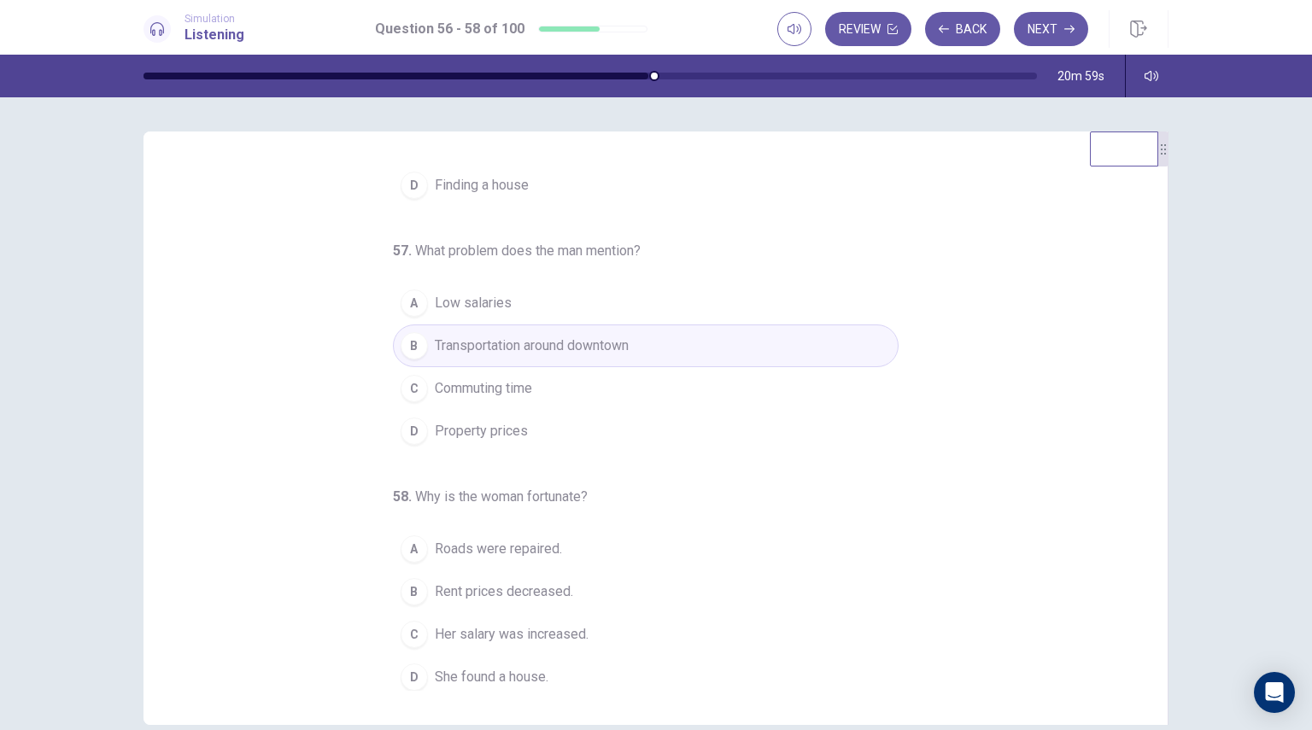
scroll to position [174, 0]
click at [539, 624] on span "Her salary was increased." at bounding box center [512, 631] width 154 height 20
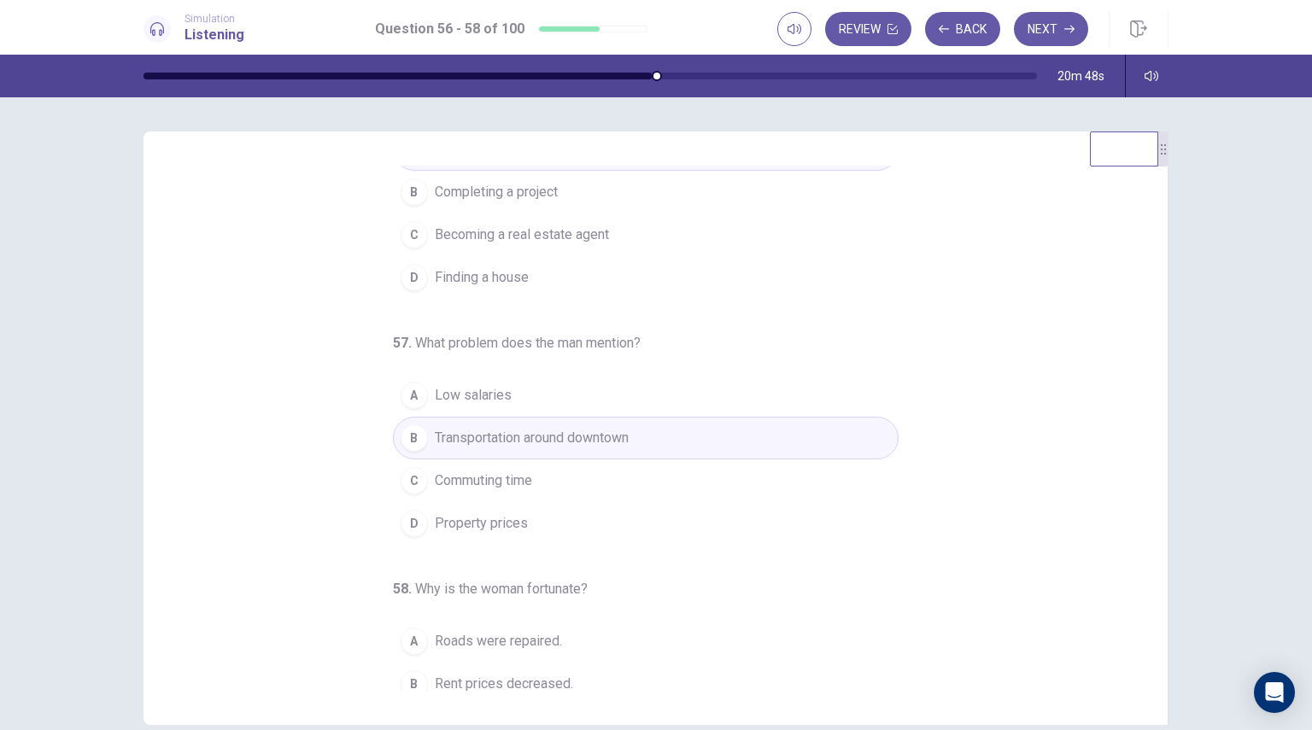
scroll to position [0, 0]
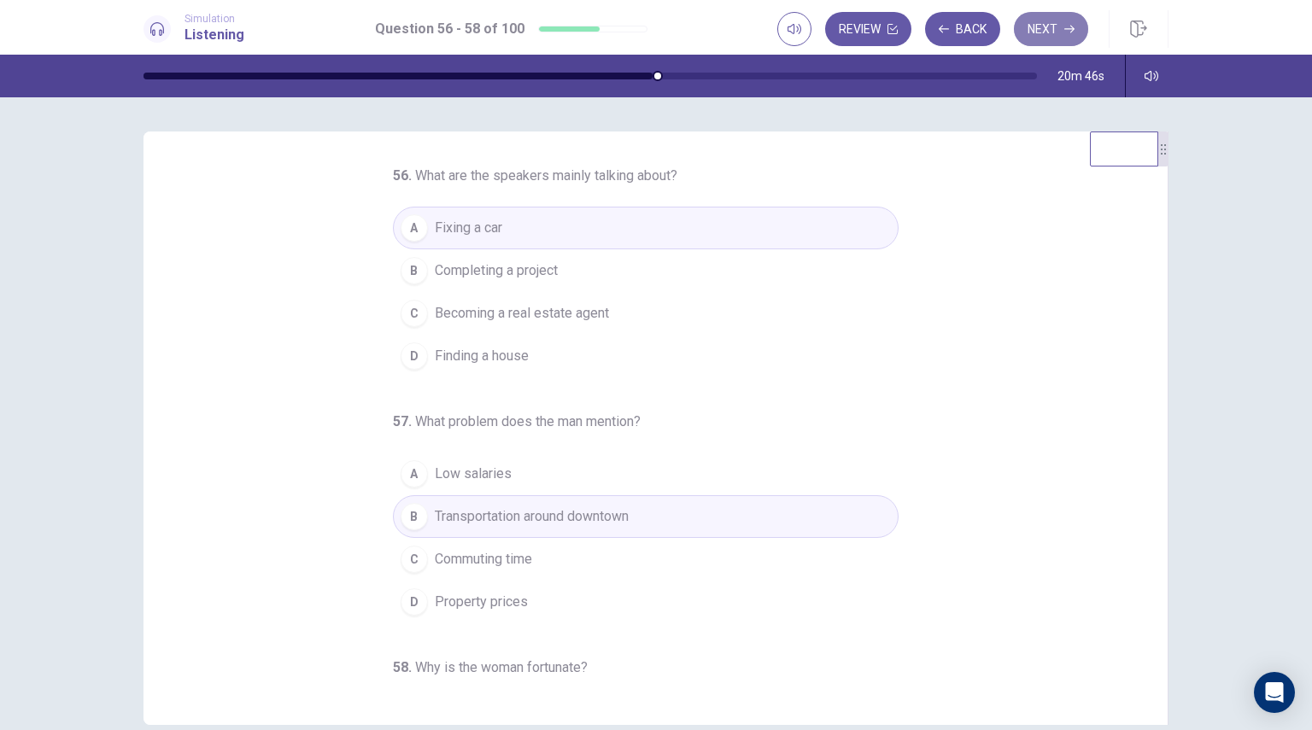
click at [1061, 26] on button "Next" at bounding box center [1051, 29] width 74 height 34
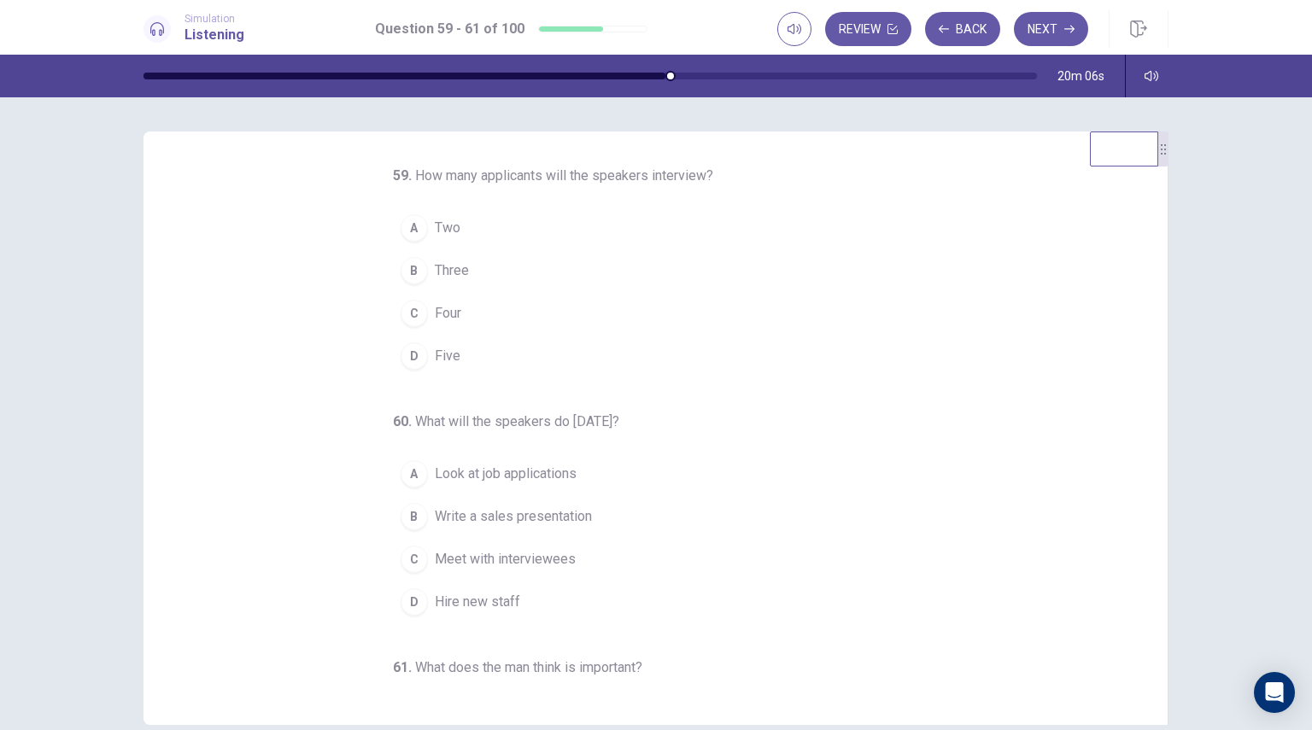
click at [435, 362] on span "Five" at bounding box center [448, 356] width 26 height 20
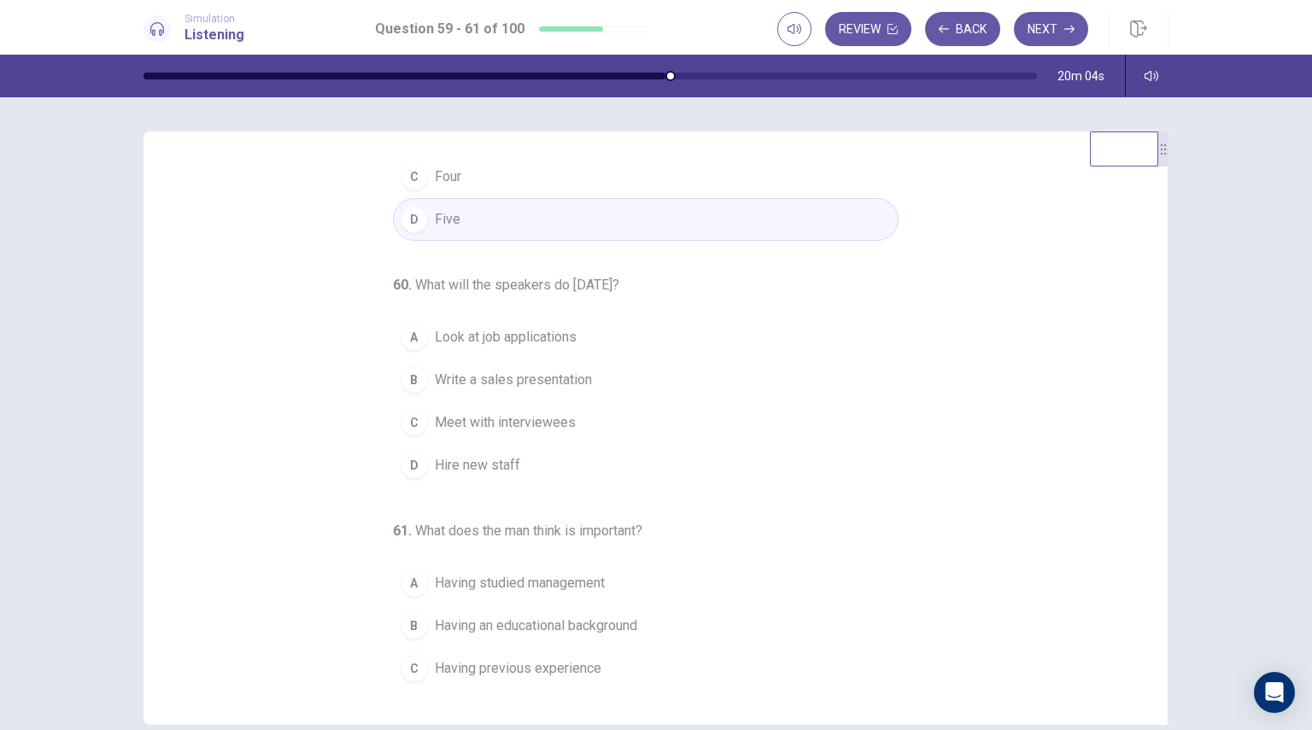
scroll to position [171, 0]
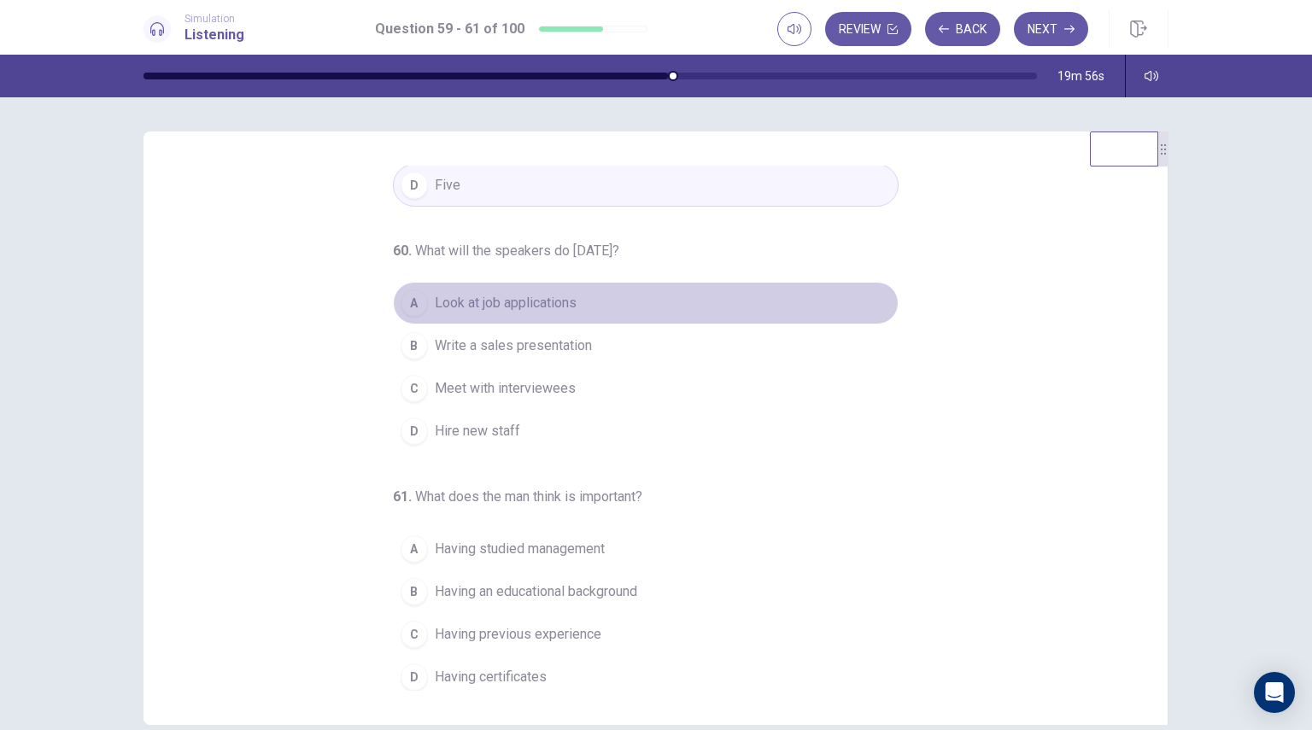
click at [539, 305] on span "Look at job applications" at bounding box center [506, 303] width 142 height 20
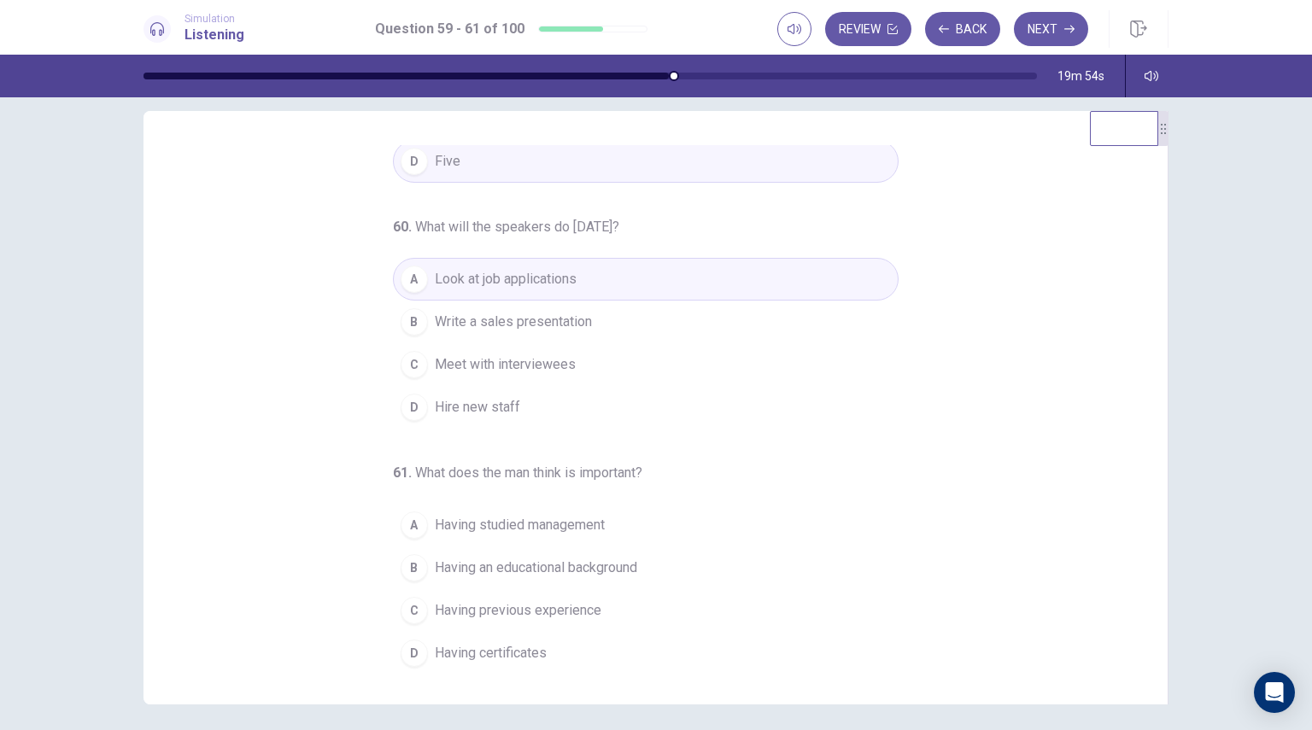
scroll to position [83, 0]
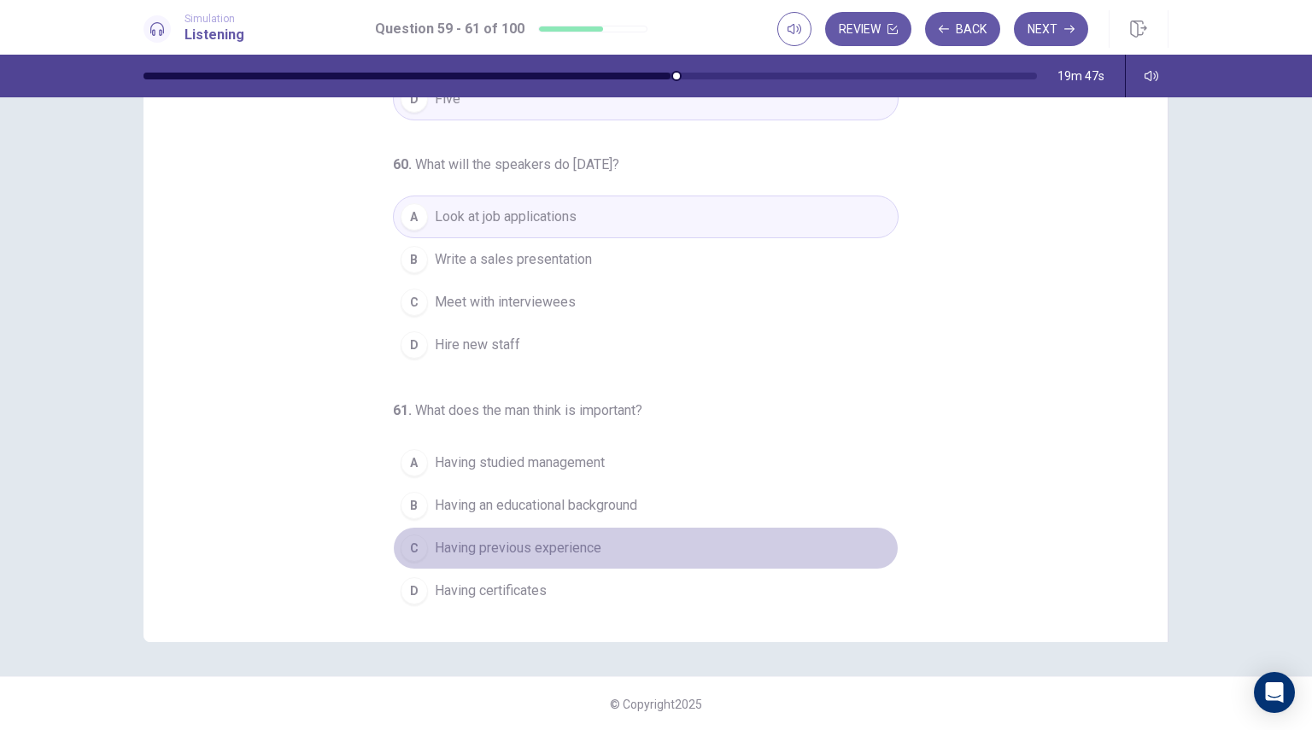
click at [518, 539] on span "Having previous experience" at bounding box center [518, 548] width 167 height 20
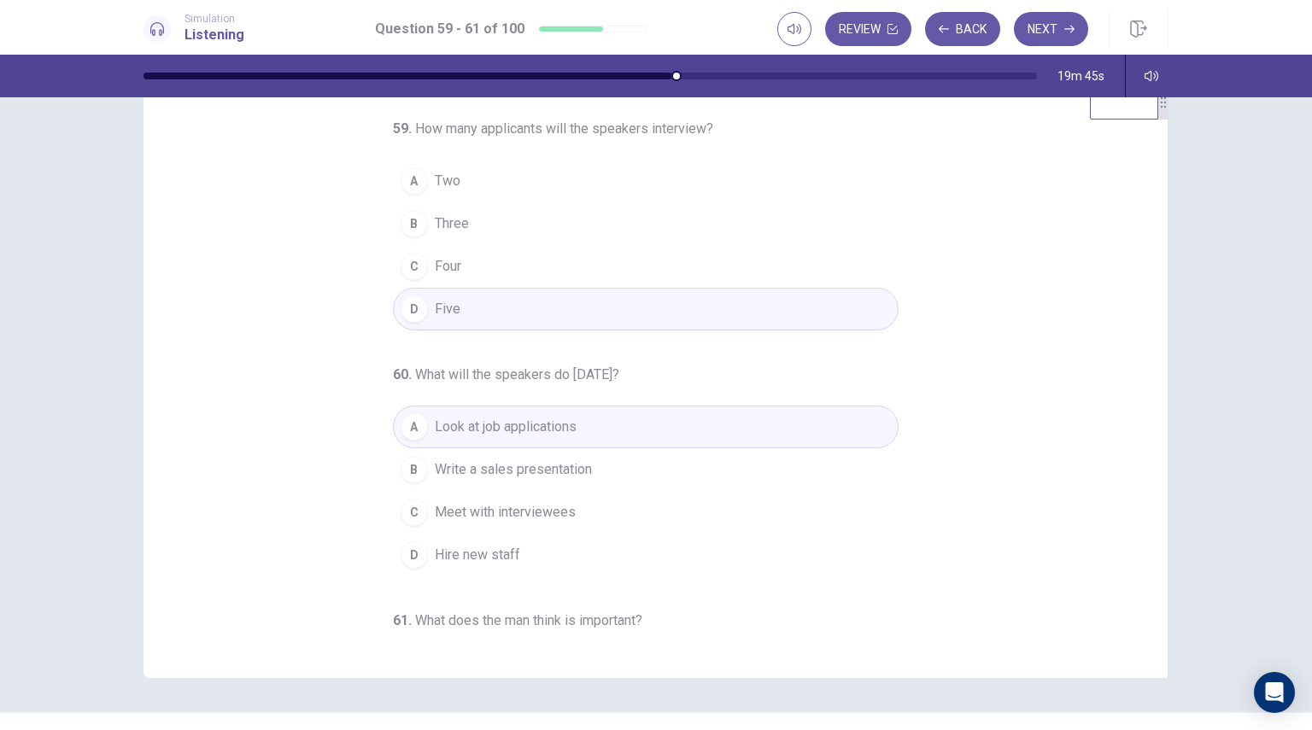
scroll to position [0, 0]
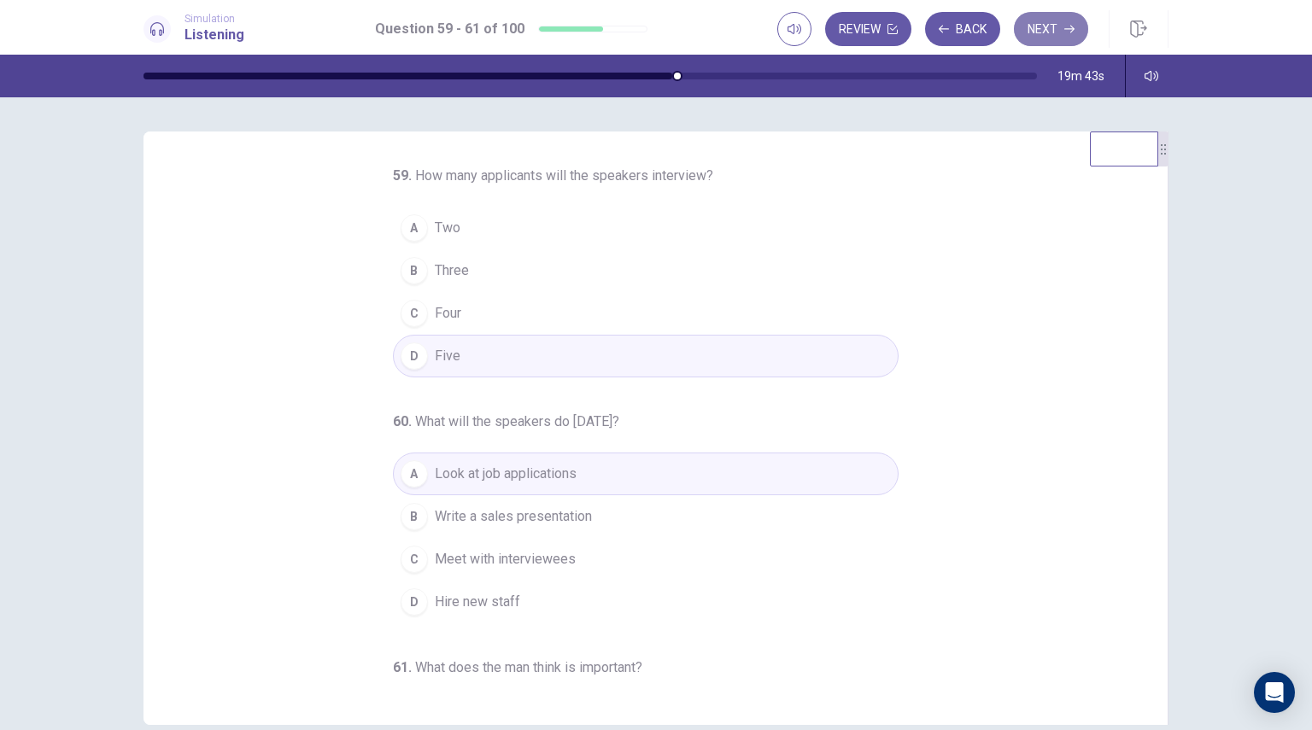
click at [1080, 26] on button "Next" at bounding box center [1051, 29] width 74 height 34
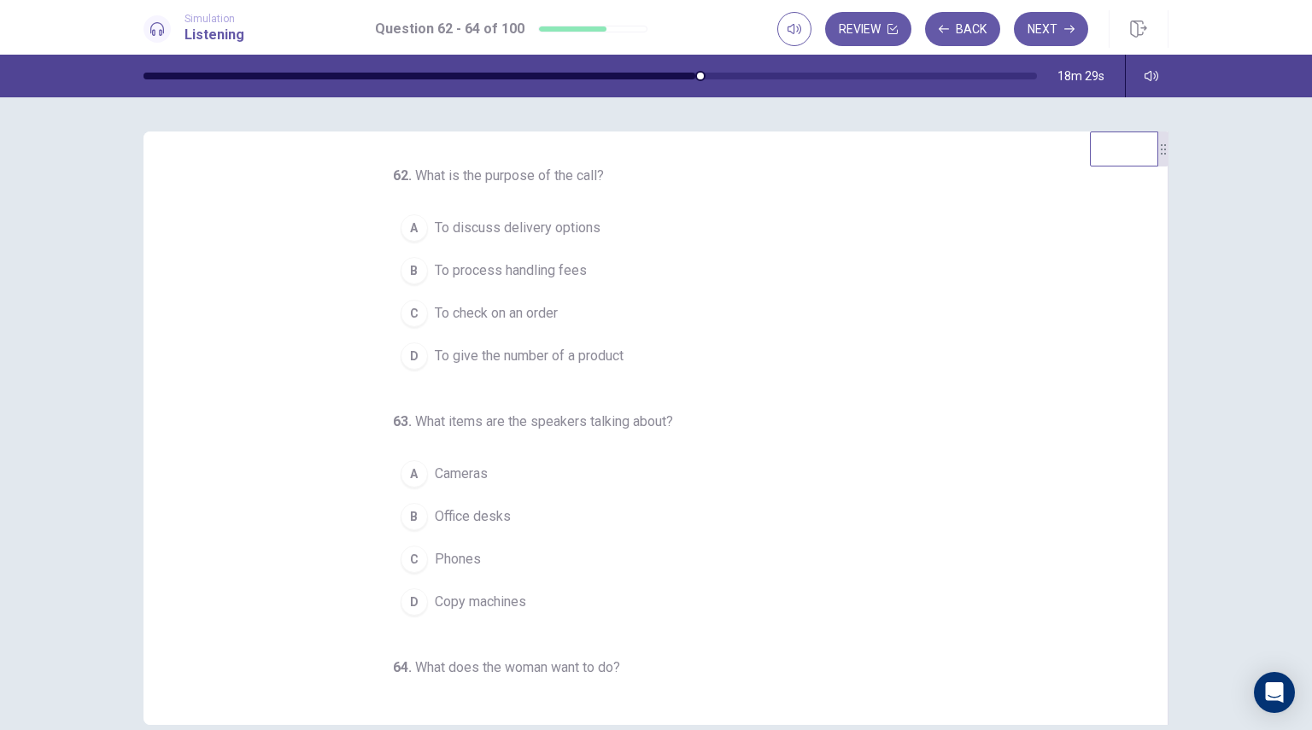
click at [435, 597] on span "Copy machines" at bounding box center [480, 602] width 91 height 20
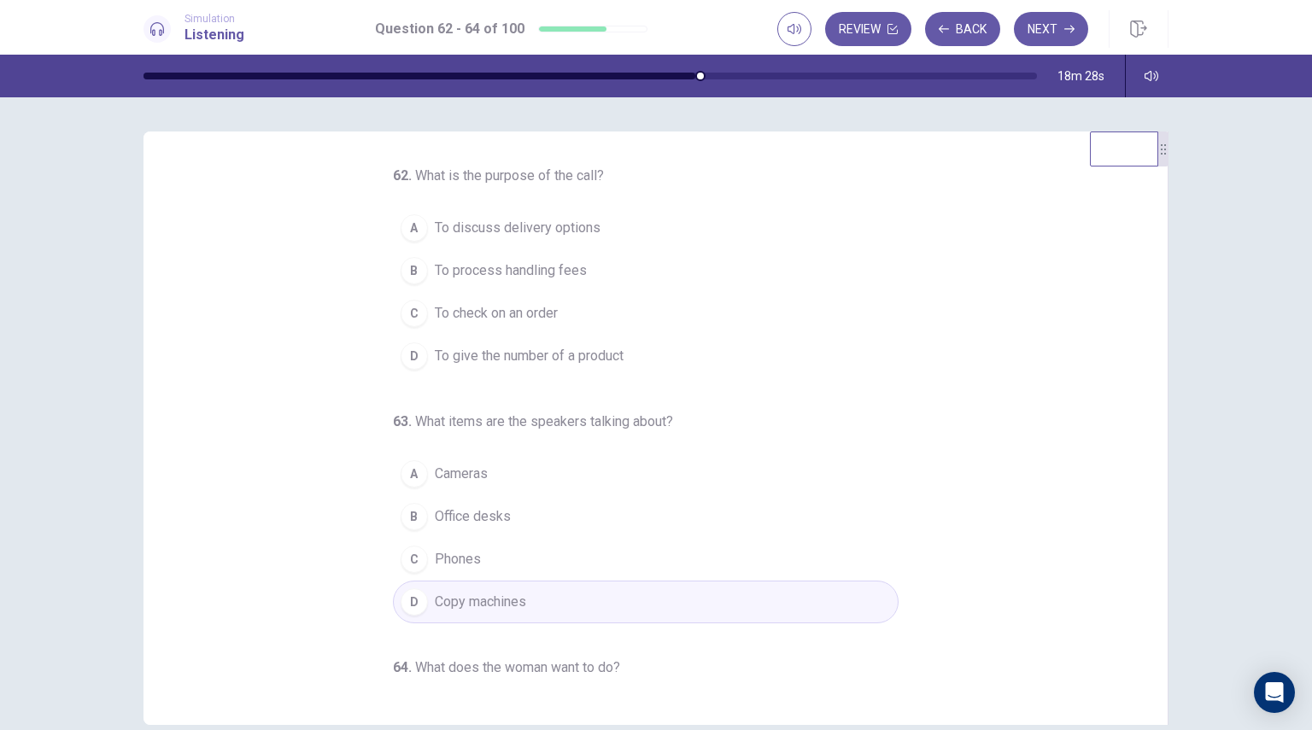
scroll to position [171, 0]
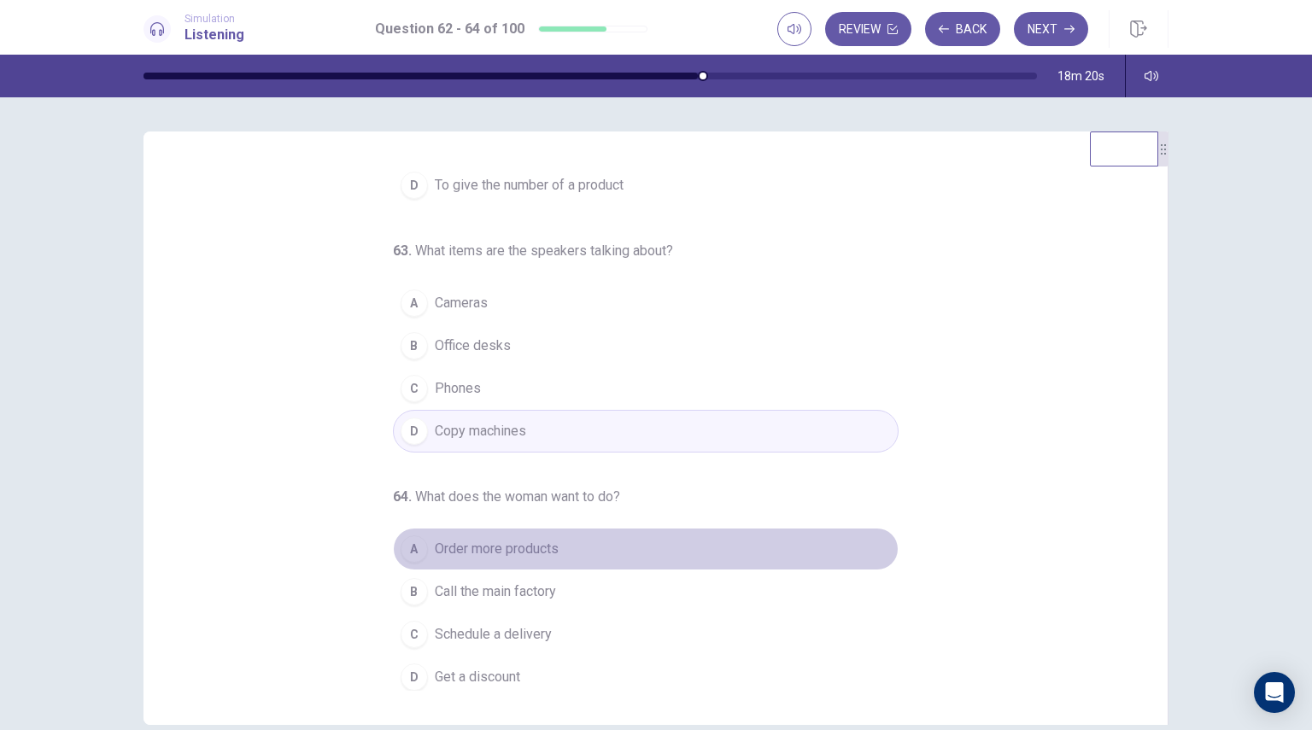
click at [499, 539] on span "Order more products" at bounding box center [497, 549] width 124 height 20
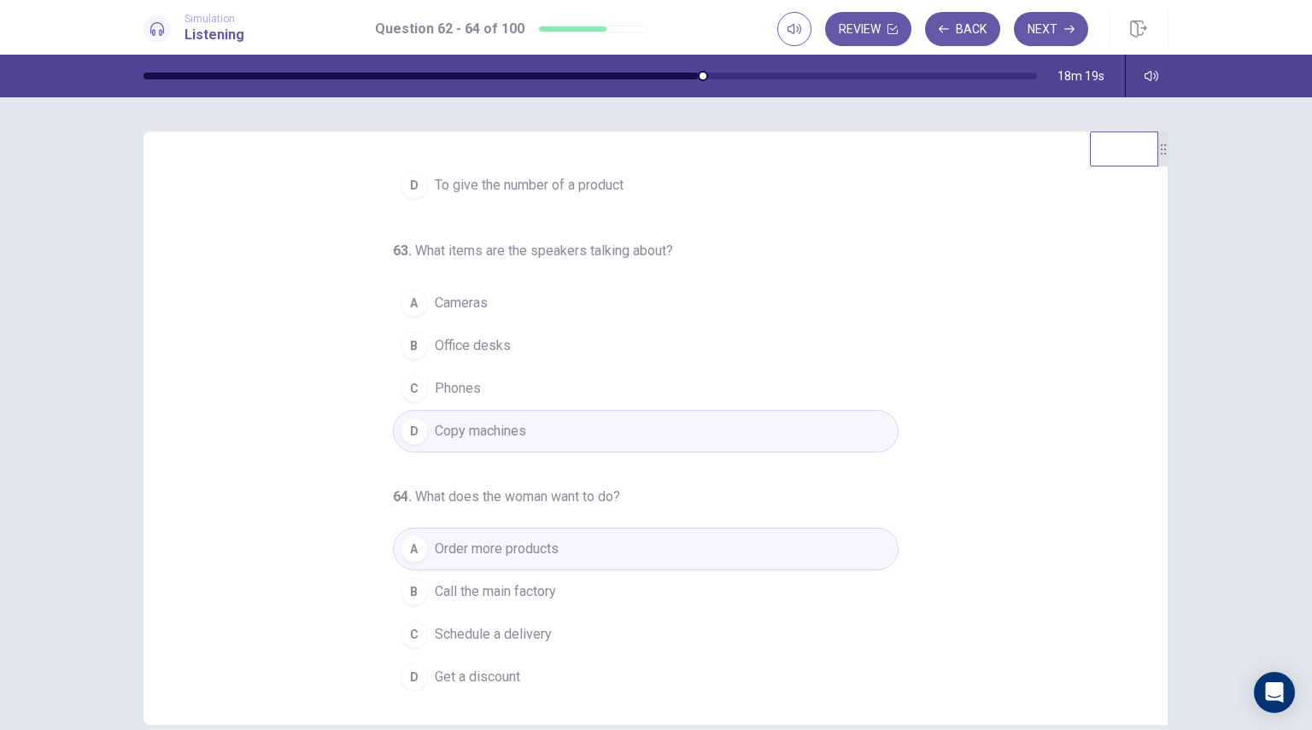
scroll to position [0, 0]
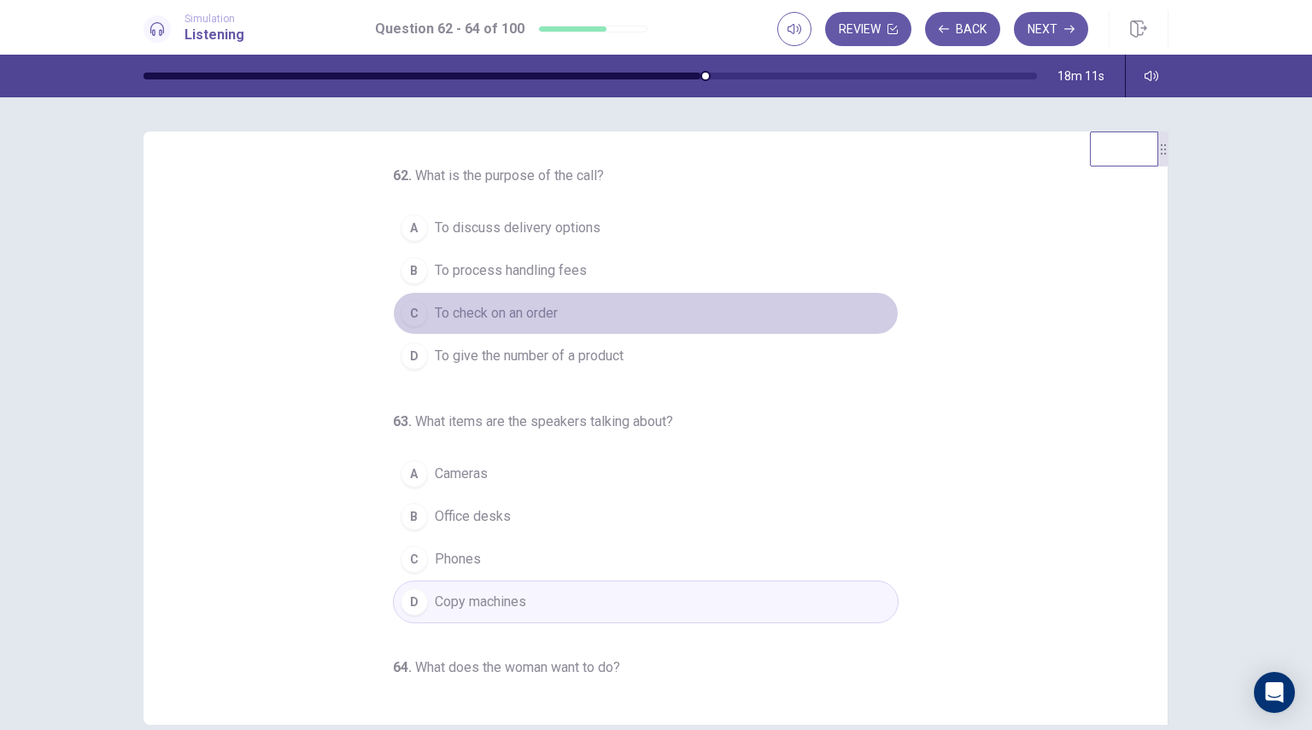
click at [458, 319] on span "To check on an order" at bounding box center [496, 313] width 123 height 20
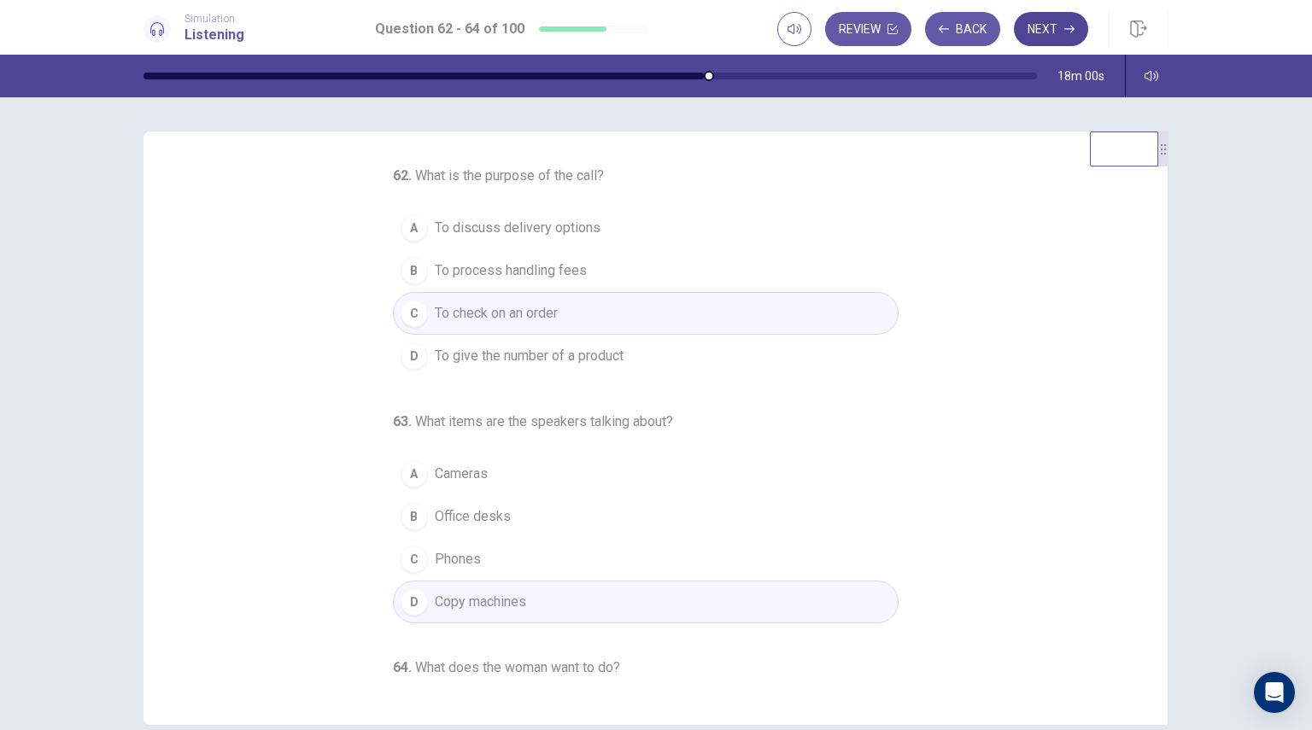
click at [1033, 34] on button "Next" at bounding box center [1051, 29] width 74 height 34
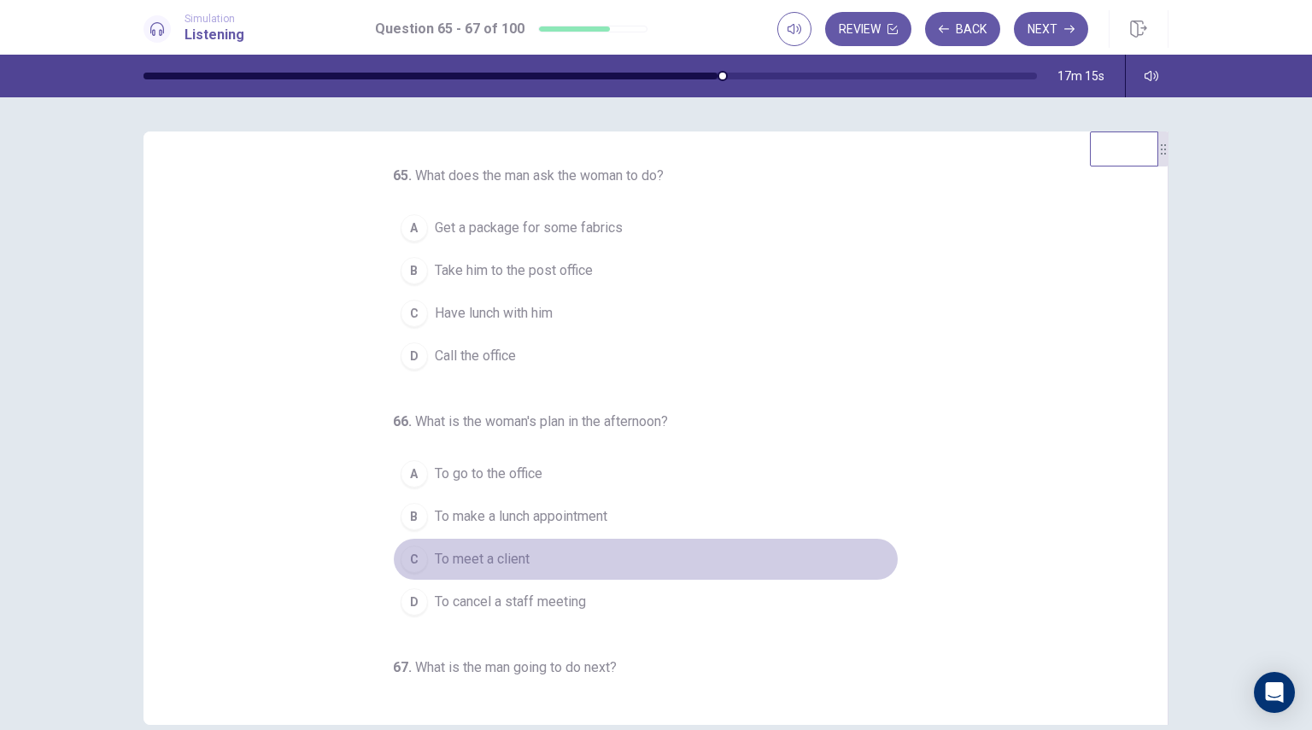
click at [451, 565] on span "To meet a client" at bounding box center [482, 559] width 95 height 20
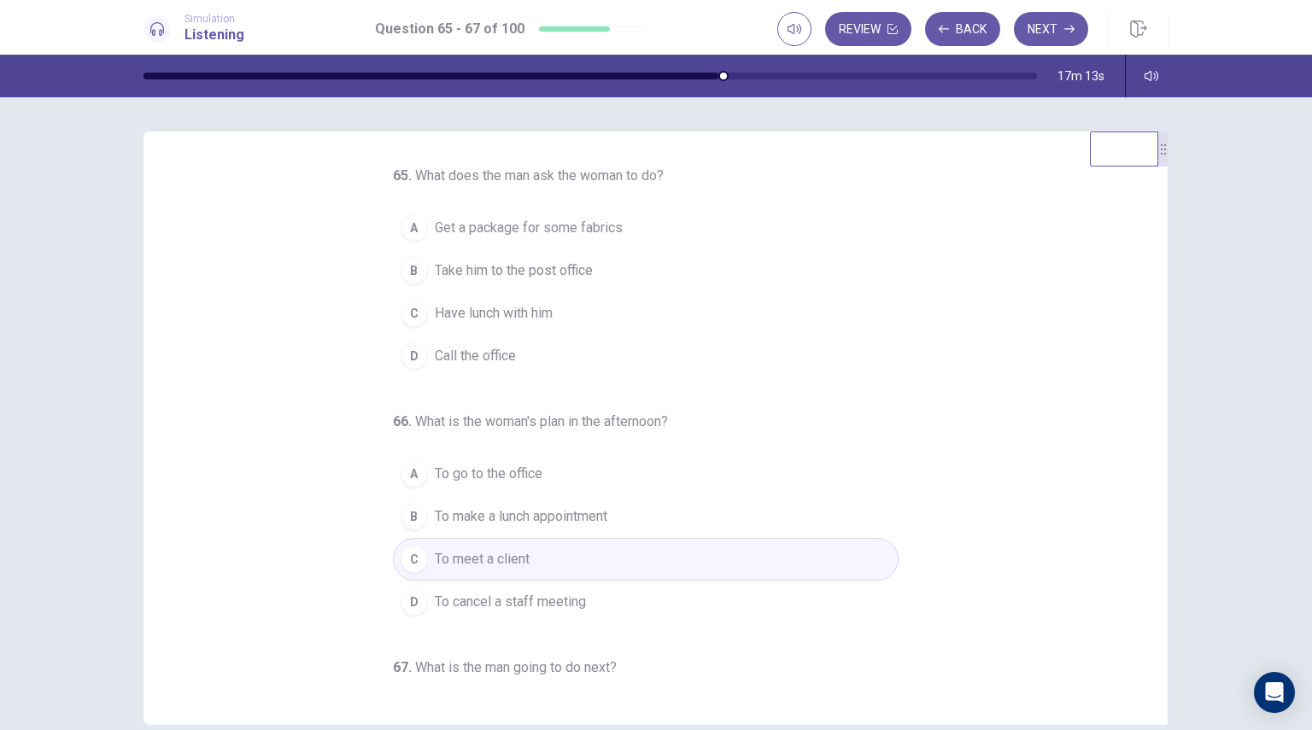
scroll to position [174, 0]
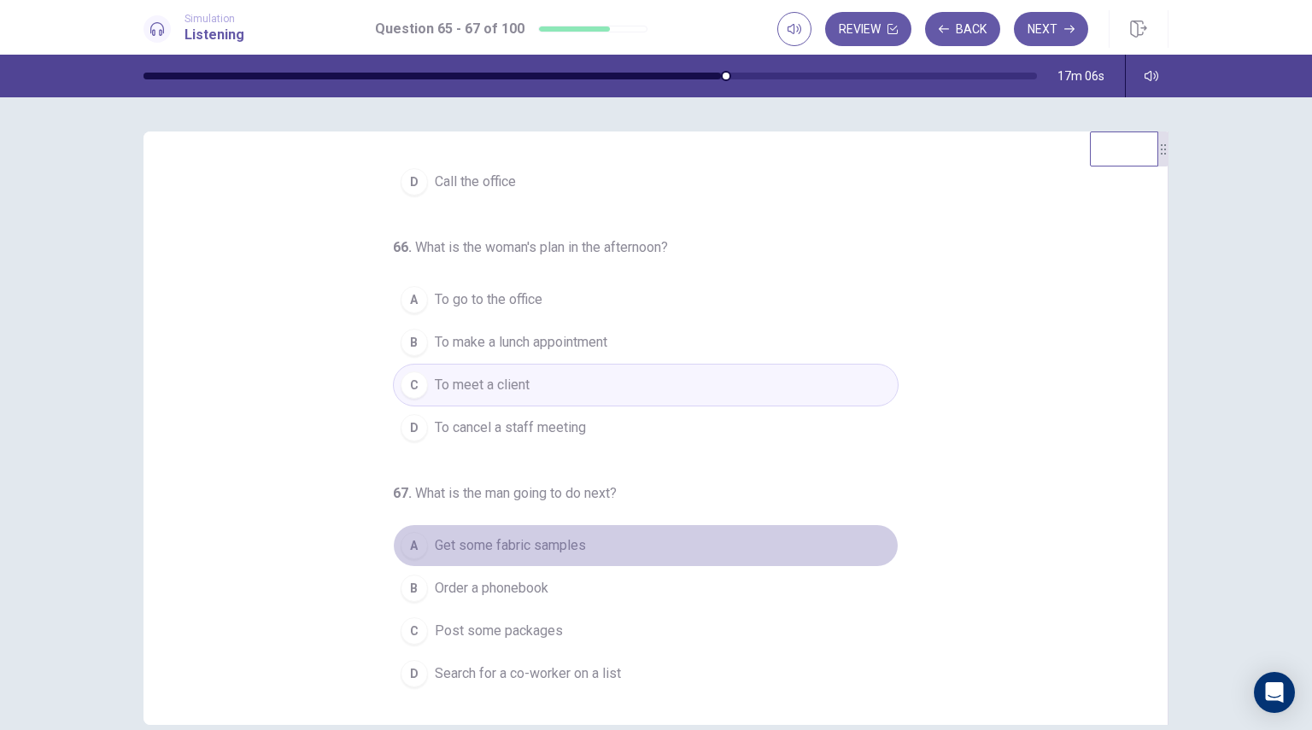
click at [558, 542] on span "Get some fabric samples" at bounding box center [510, 546] width 151 height 20
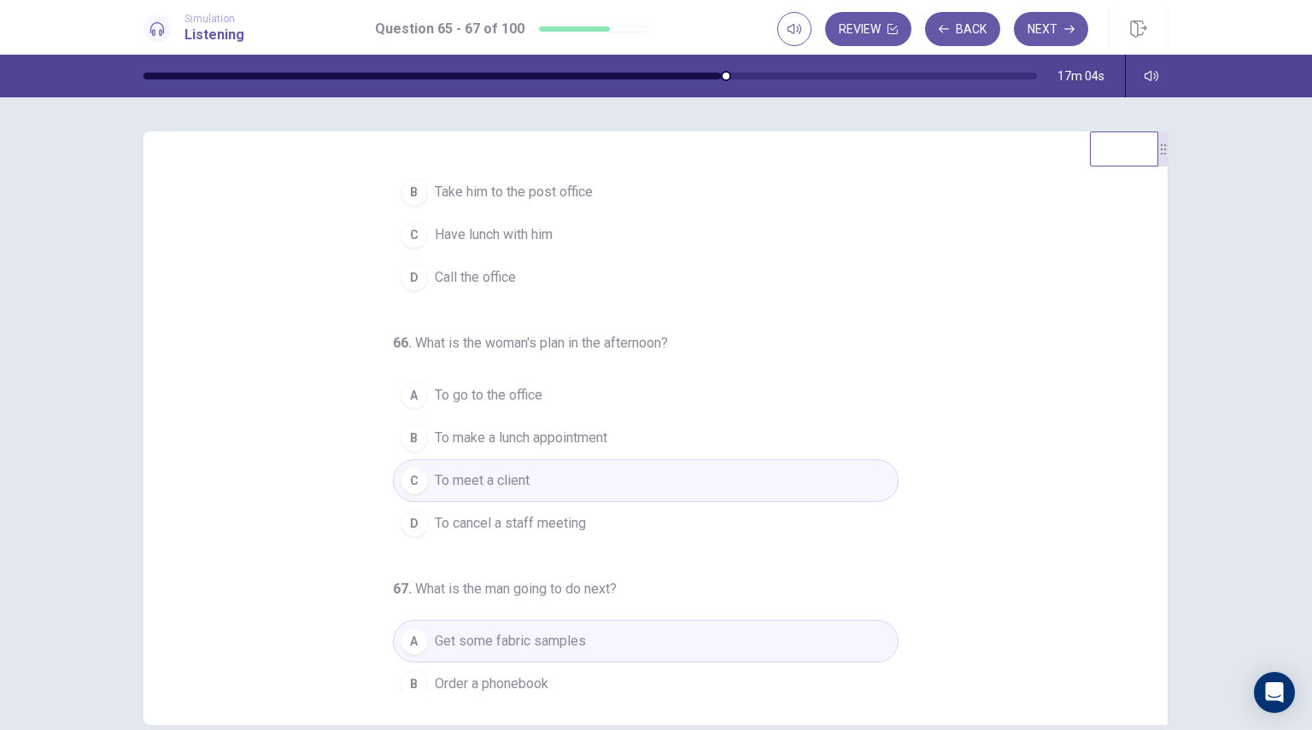
scroll to position [0, 0]
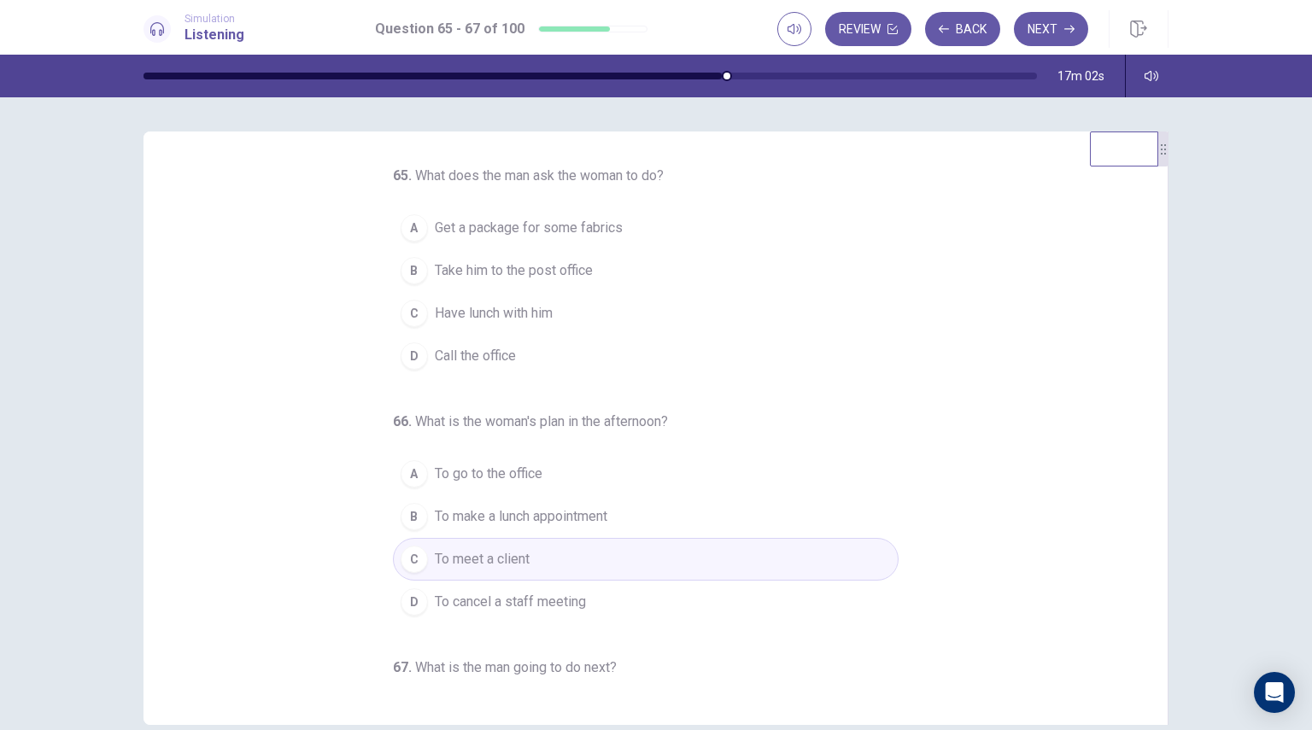
click at [574, 243] on button "A Get a package for some fabrics" at bounding box center [646, 228] width 506 height 43
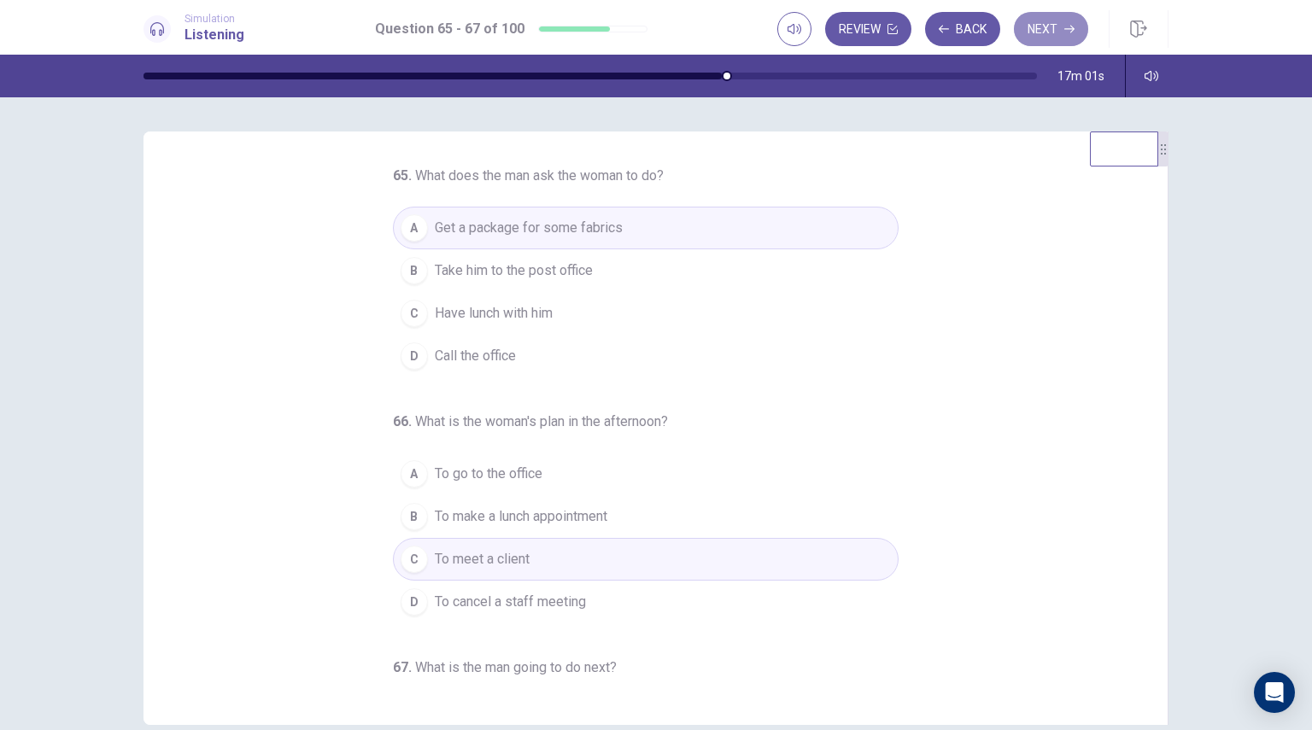
click at [1073, 32] on icon "button" at bounding box center [1069, 29] width 10 height 10
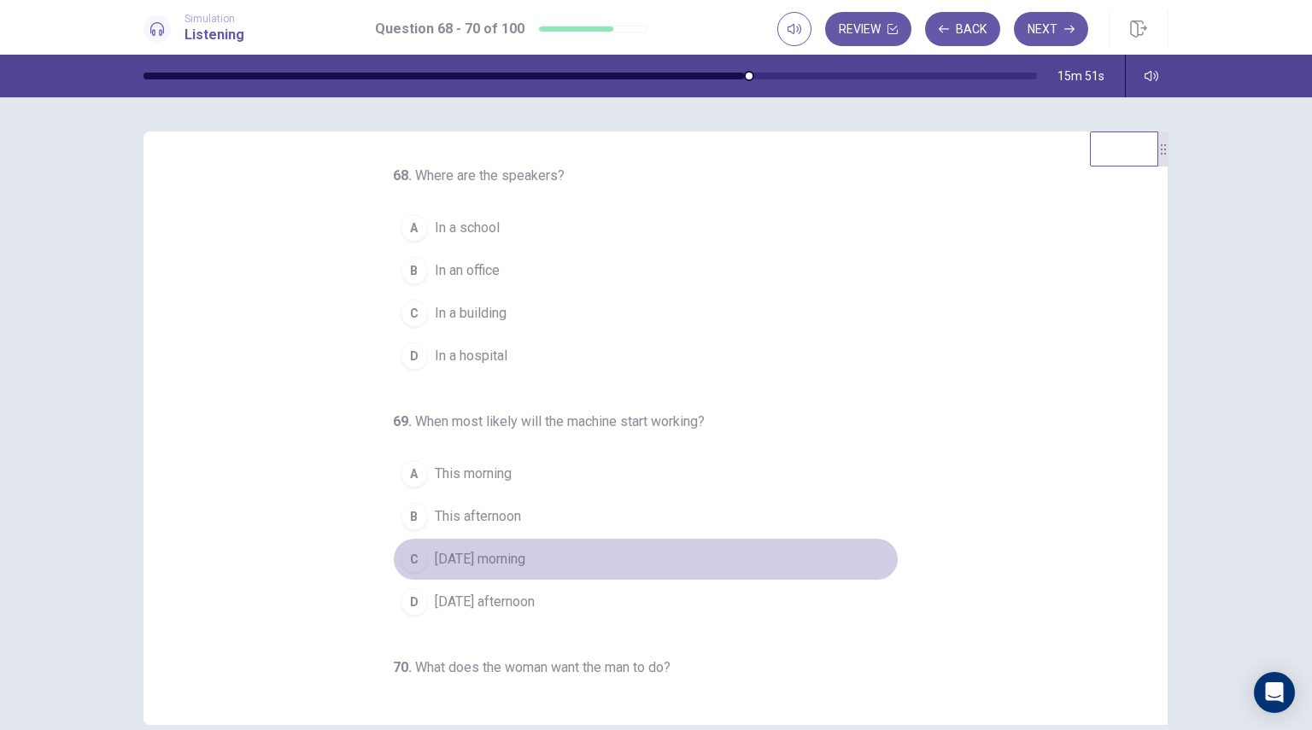
click at [496, 554] on span "Tomorrow morning" at bounding box center [480, 559] width 91 height 20
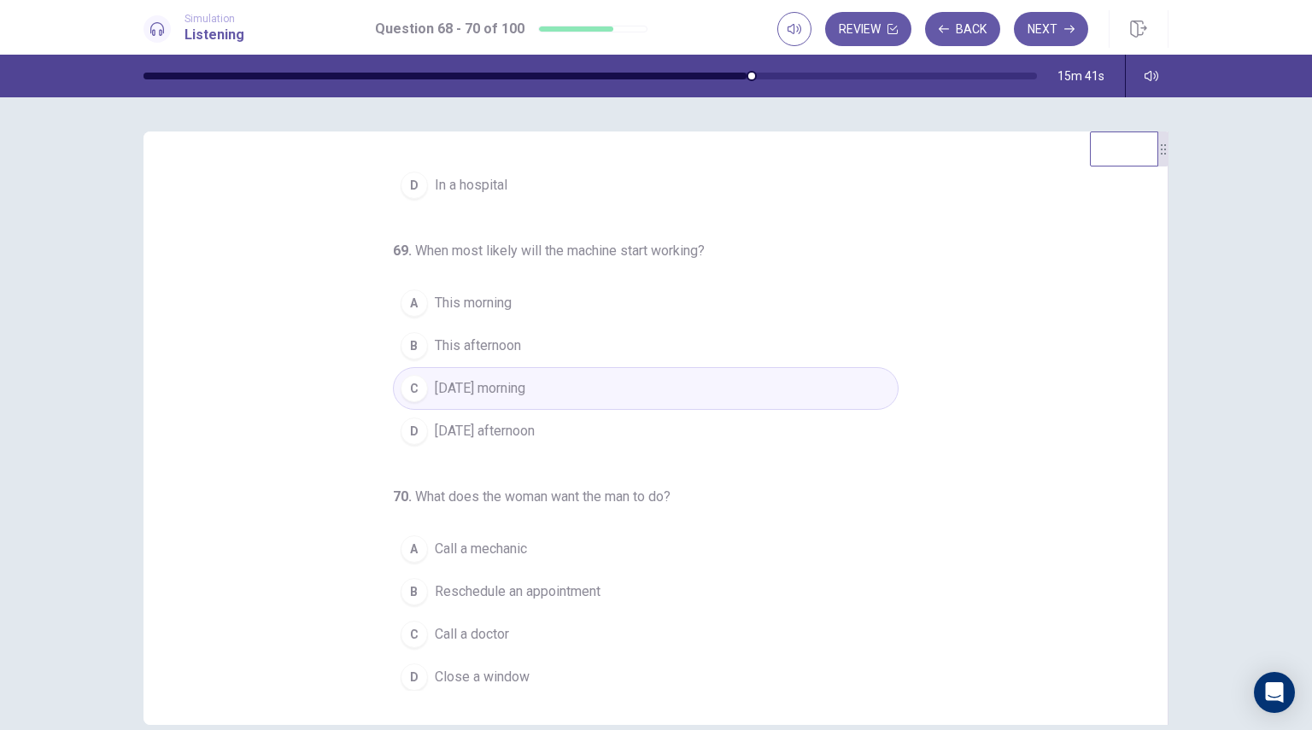
scroll to position [174, 0]
click at [452, 664] on span "Close a window" at bounding box center [482, 674] width 95 height 20
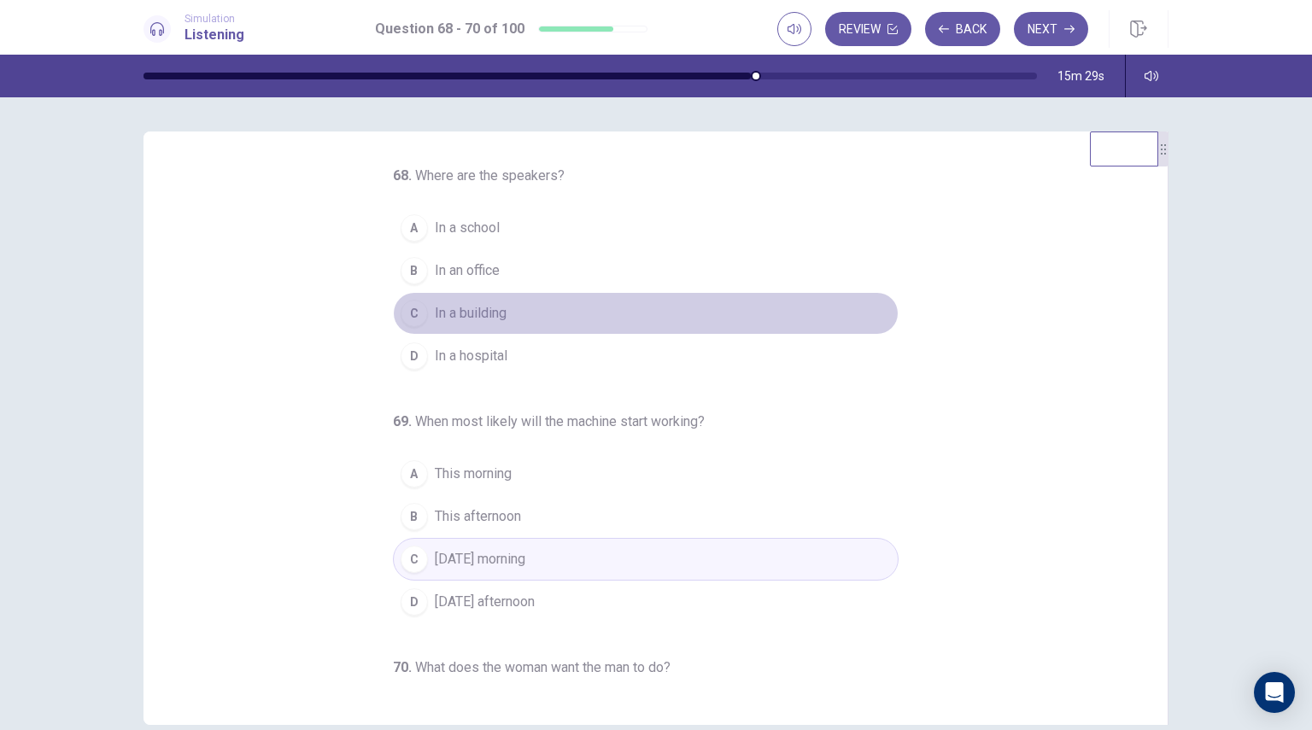
click at [498, 309] on span "In a building" at bounding box center [471, 313] width 72 height 20
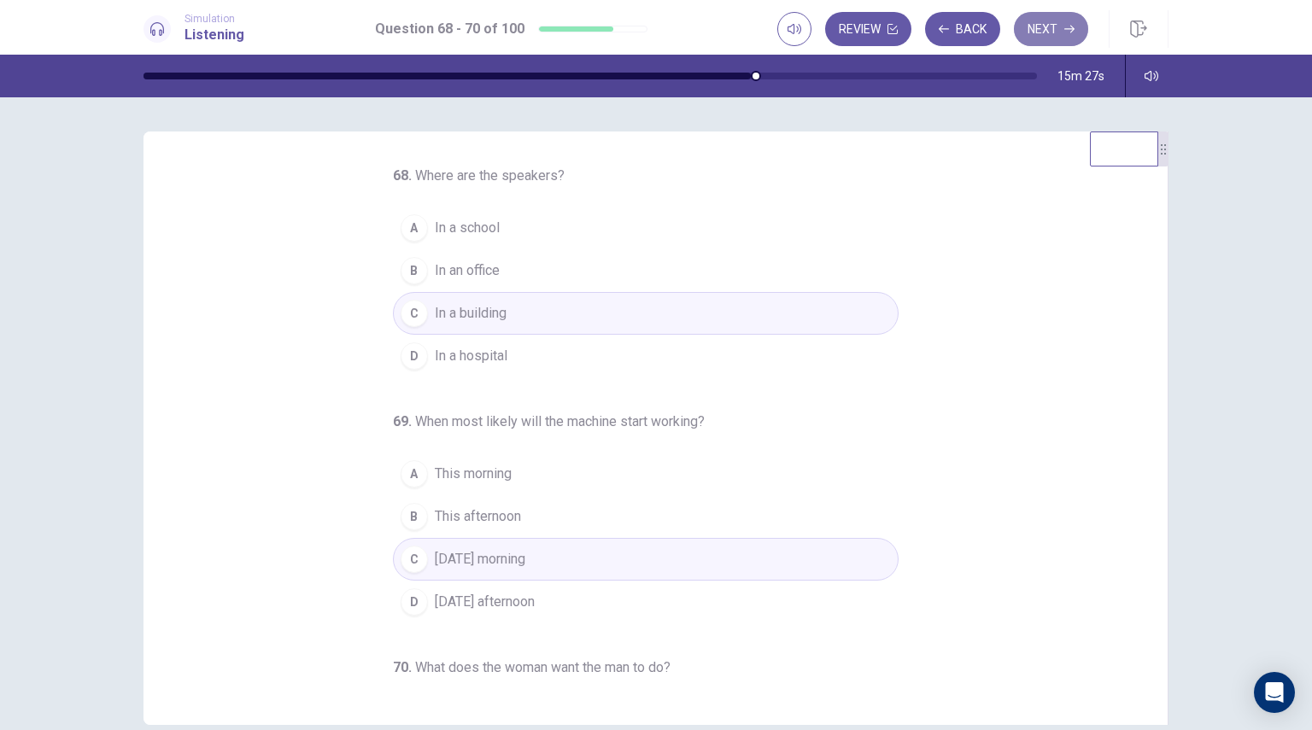
click at [1066, 26] on icon "button" at bounding box center [1069, 29] width 10 height 10
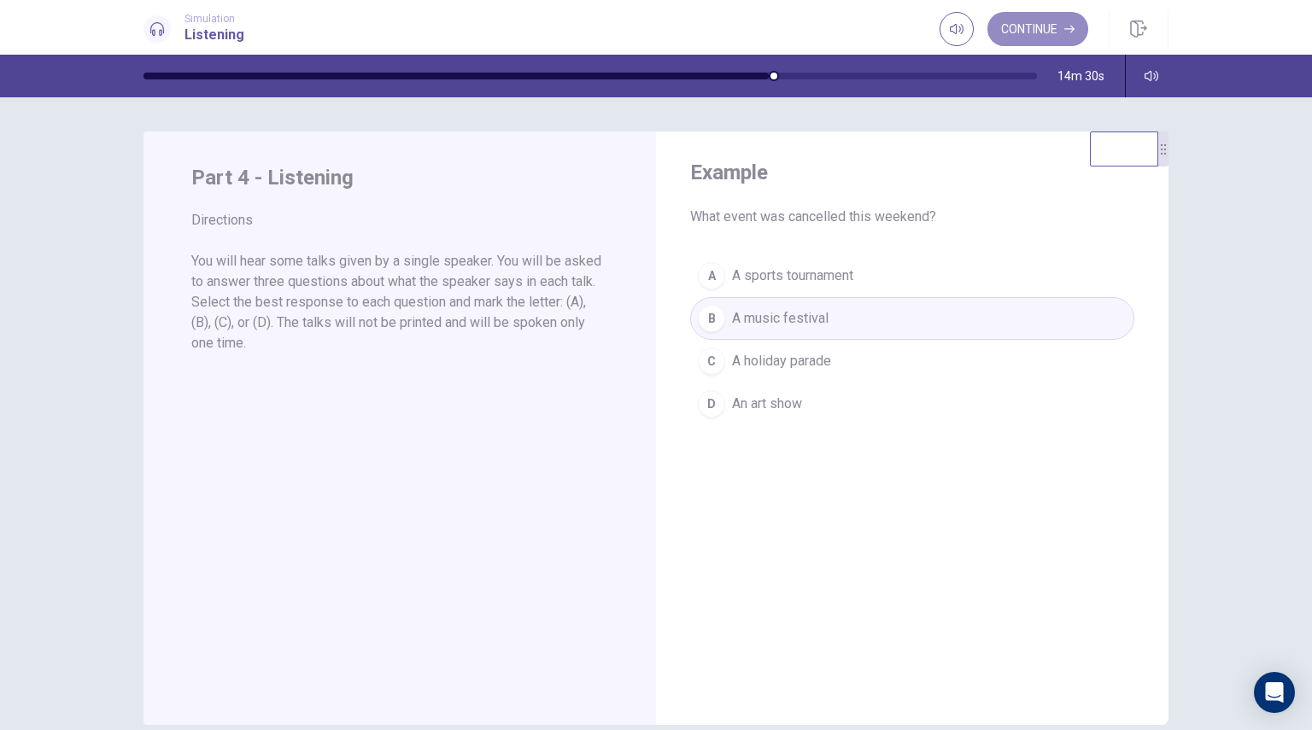
click at [1066, 26] on icon "button" at bounding box center [1069, 29] width 10 height 10
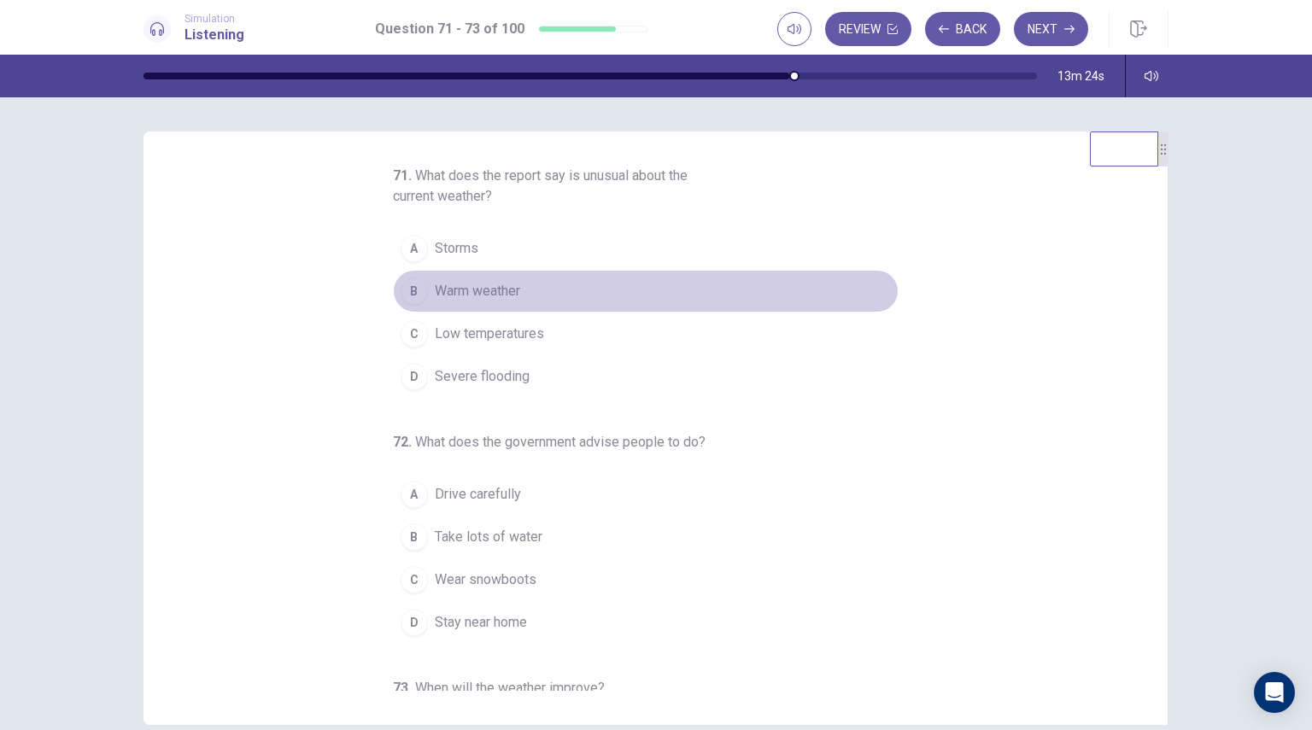
click at [451, 290] on span "Warm weather" at bounding box center [477, 291] width 85 height 20
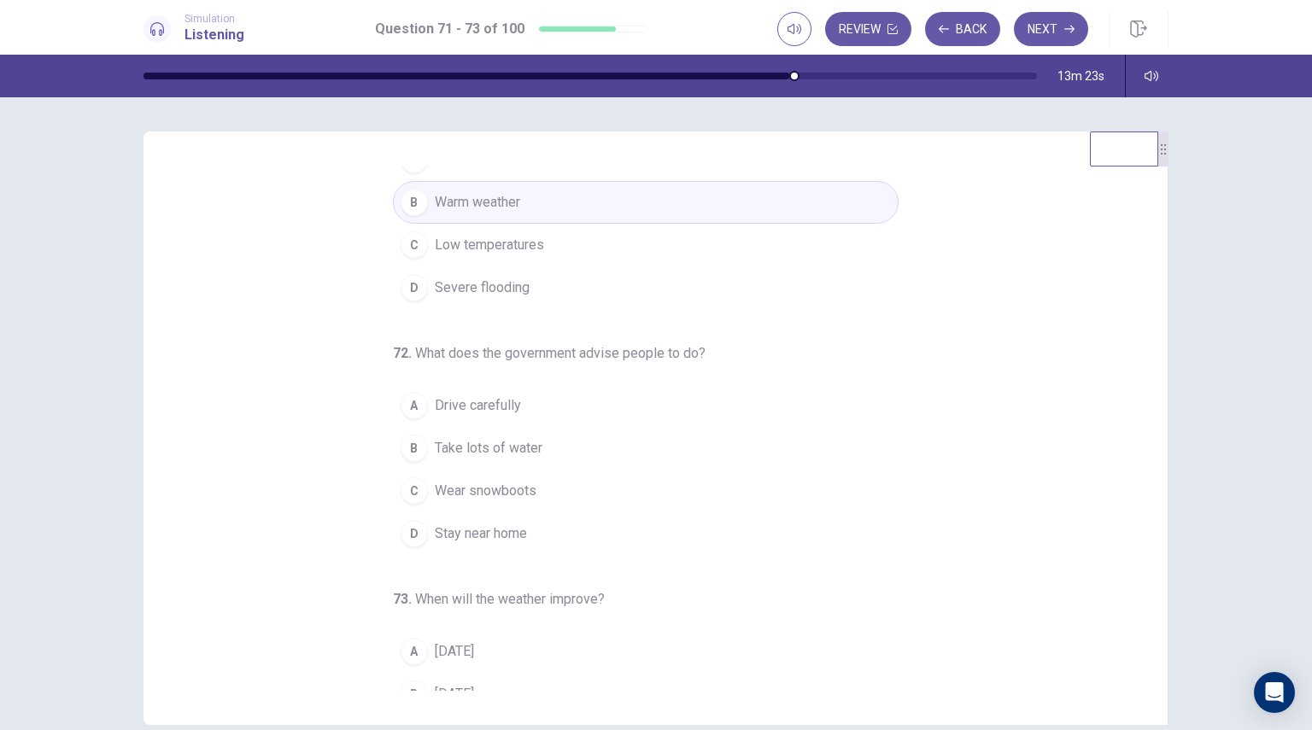
scroll to position [171, 0]
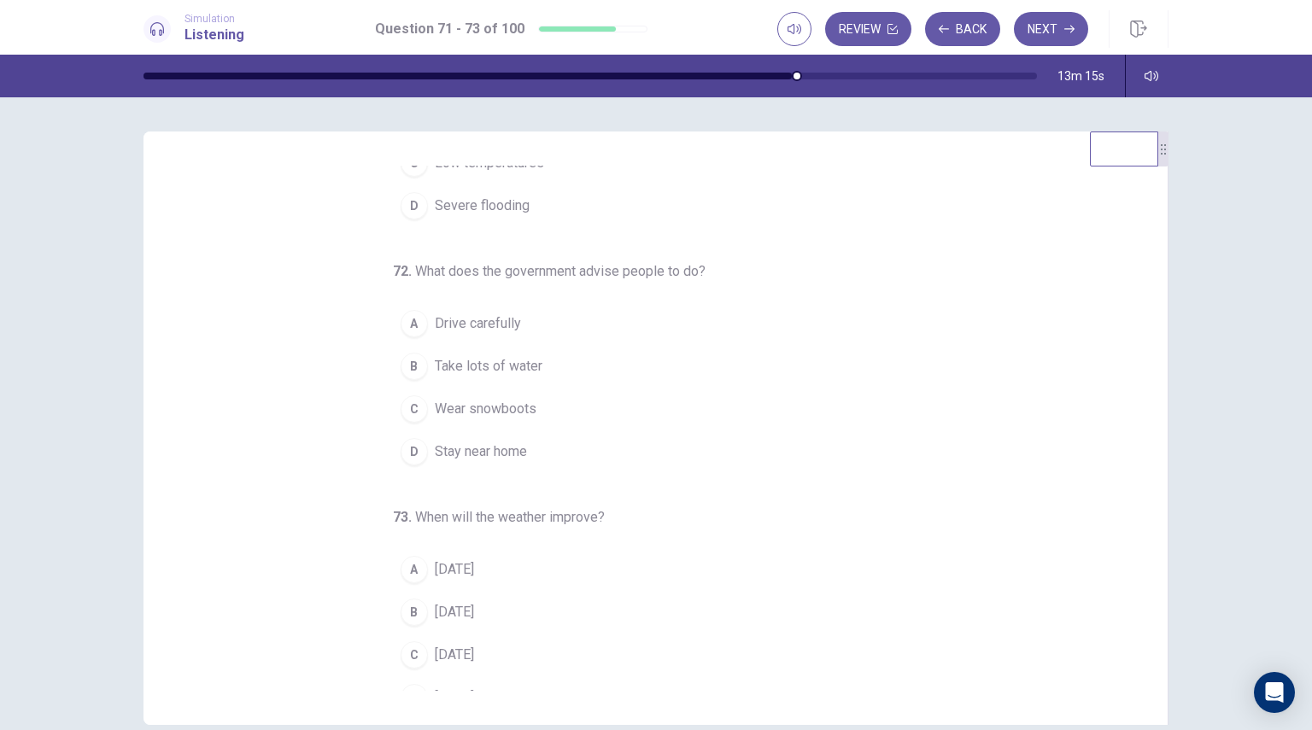
click at [504, 454] on span "Stay near home" at bounding box center [481, 452] width 92 height 20
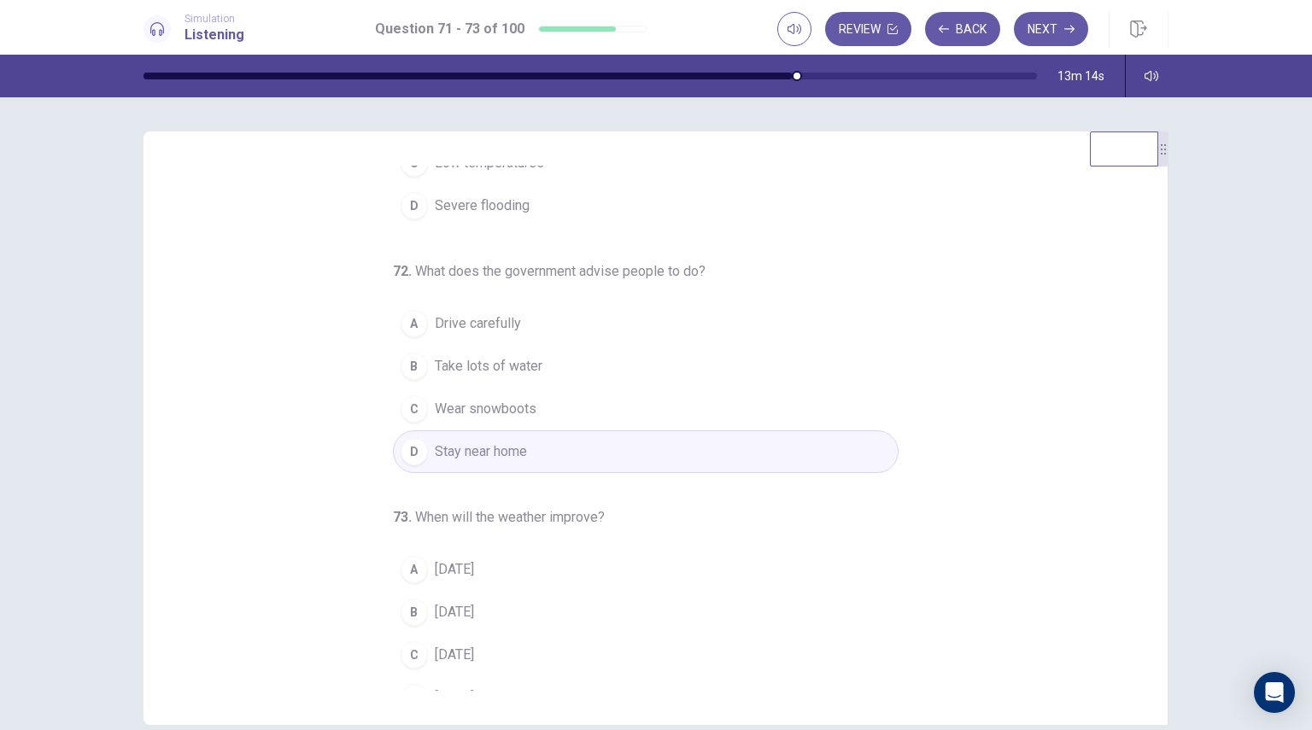
scroll to position [195, 0]
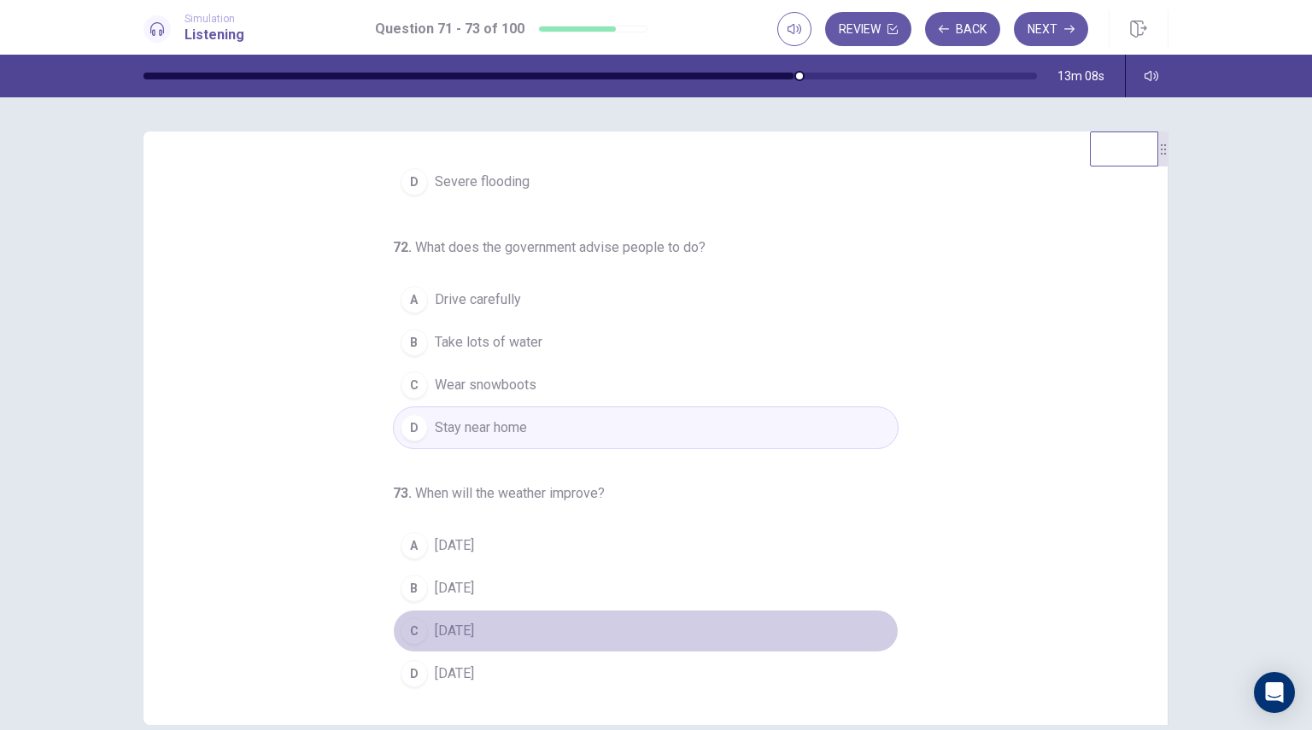
click at [474, 628] on span "On Sunday" at bounding box center [454, 631] width 39 height 20
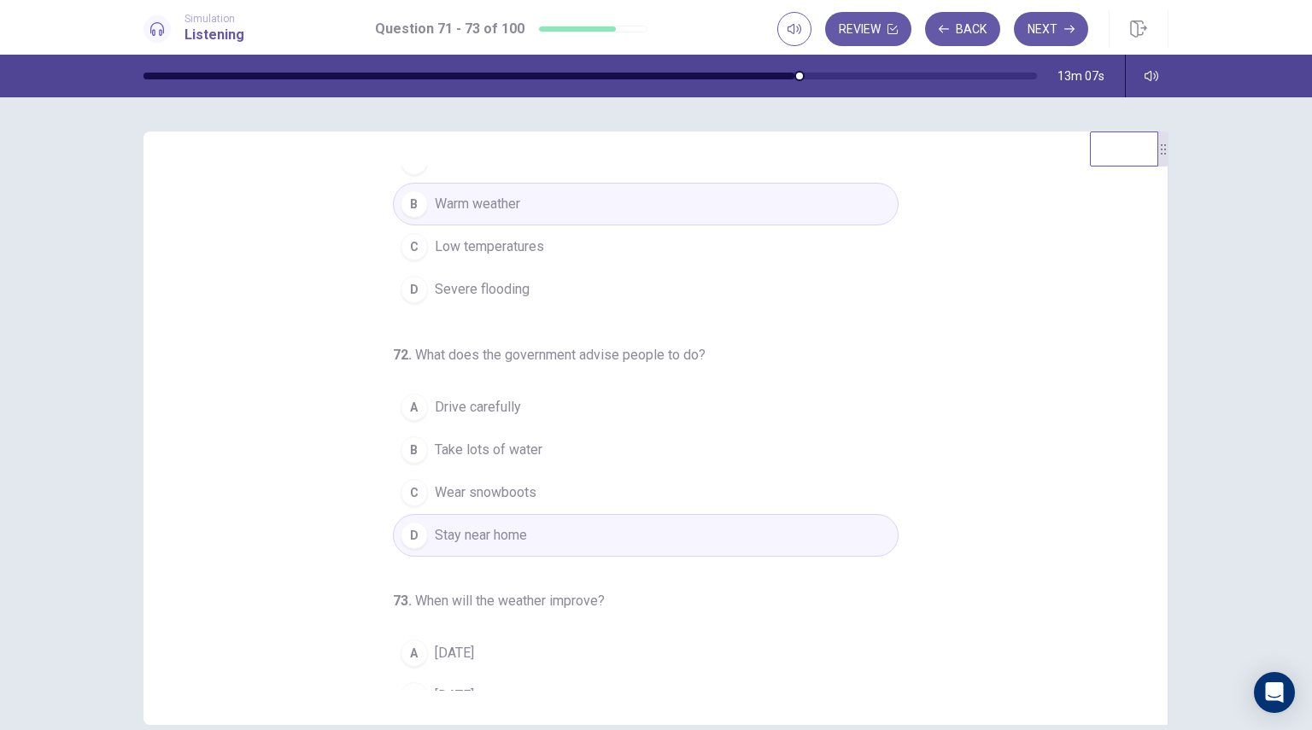
scroll to position [0, 0]
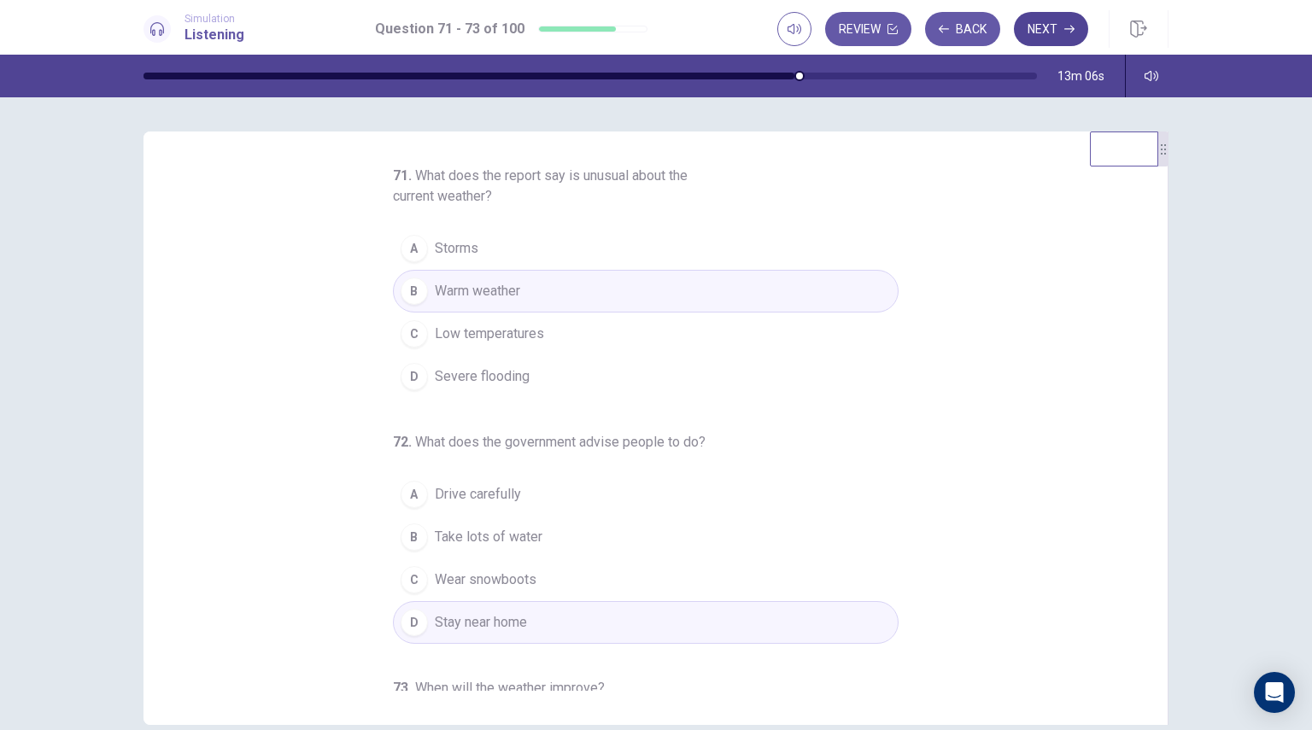
click at [1056, 32] on button "Next" at bounding box center [1051, 29] width 74 height 34
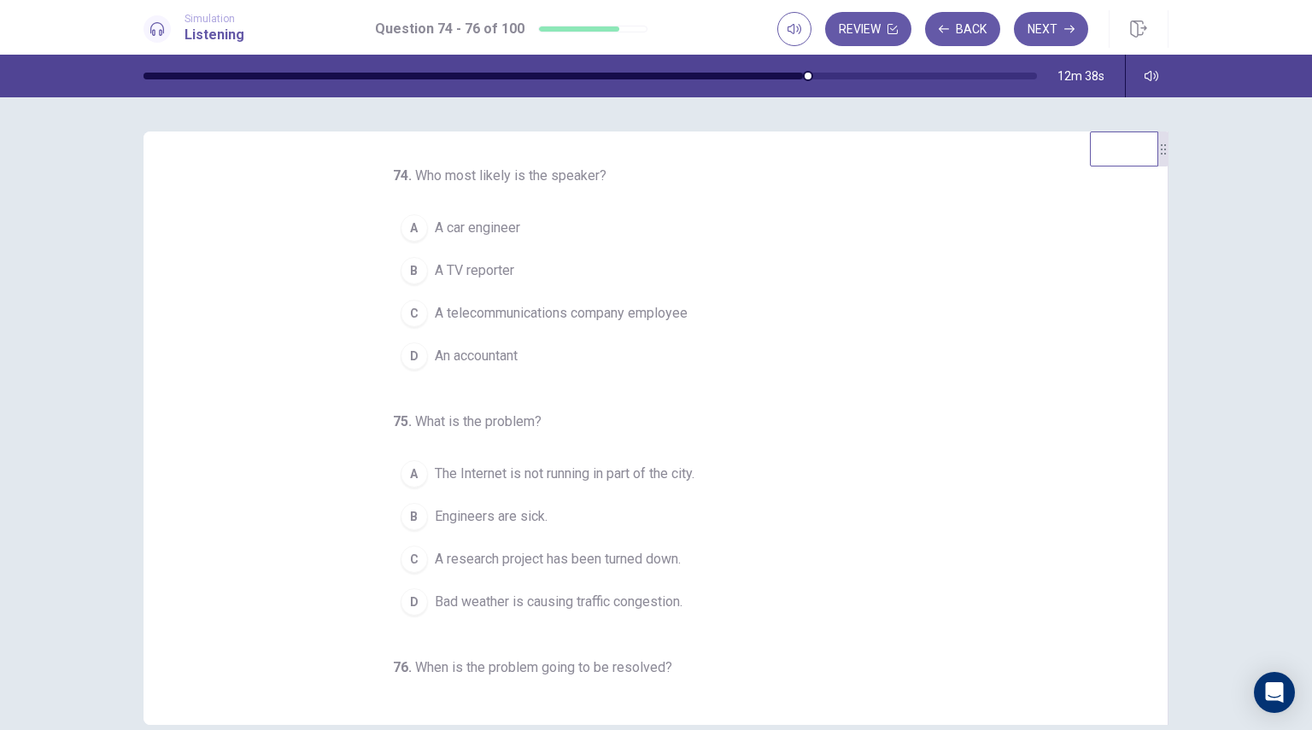
click at [489, 268] on span "A TV reporter" at bounding box center [474, 271] width 79 height 20
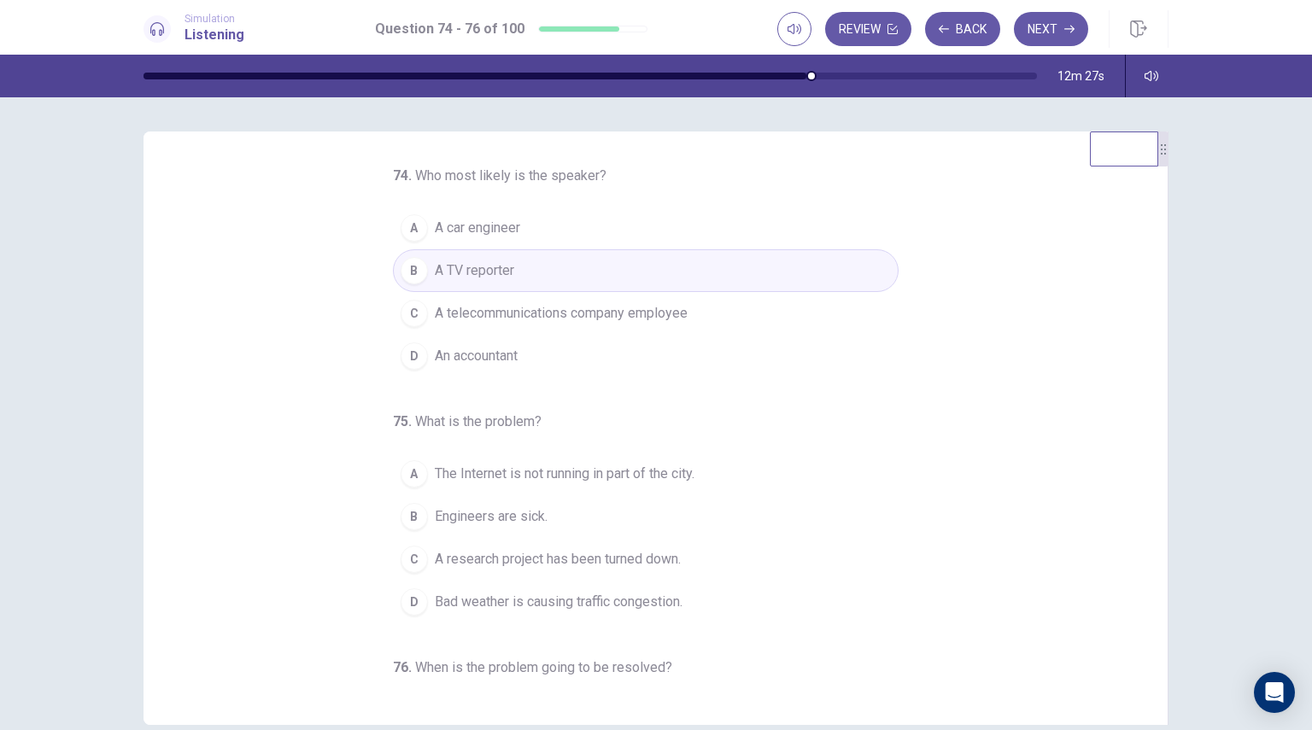
click at [477, 518] on span "Engineers are sick." at bounding box center [491, 516] width 113 height 20
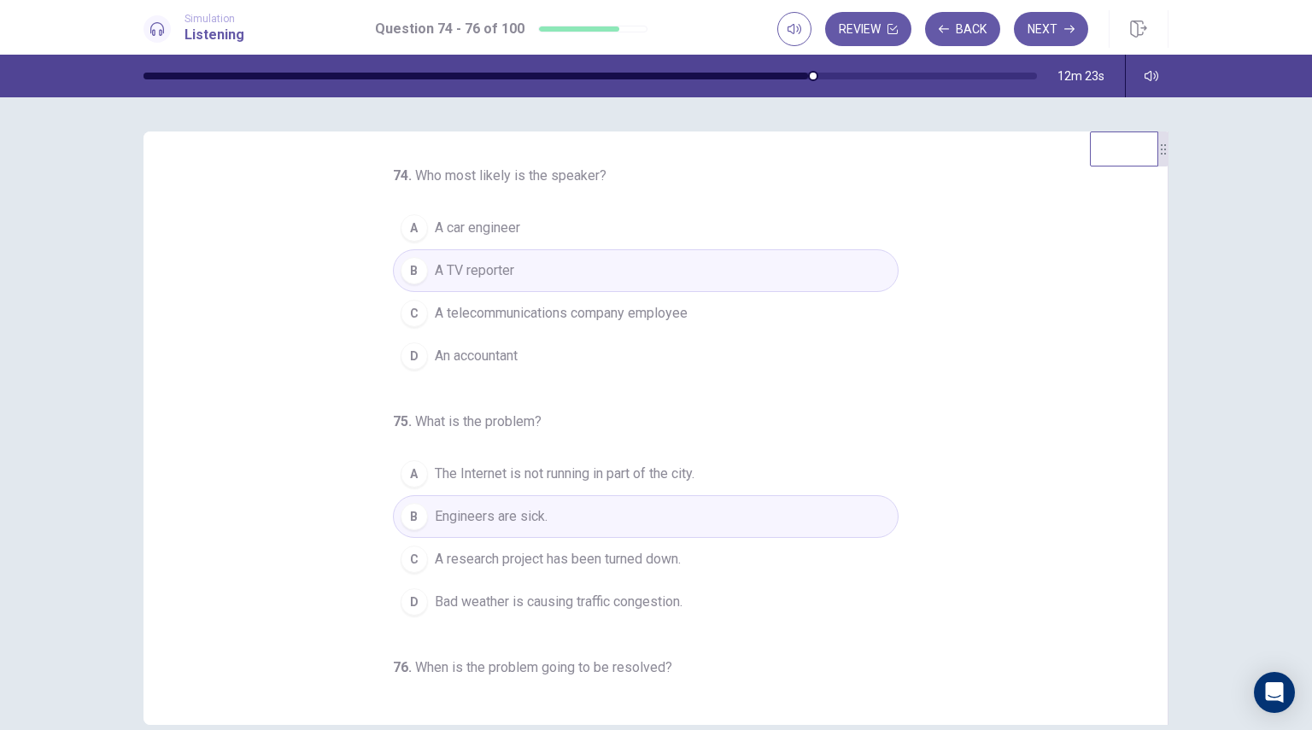
click at [623, 474] on span "The Internet is not running in part of the city." at bounding box center [565, 474] width 260 height 20
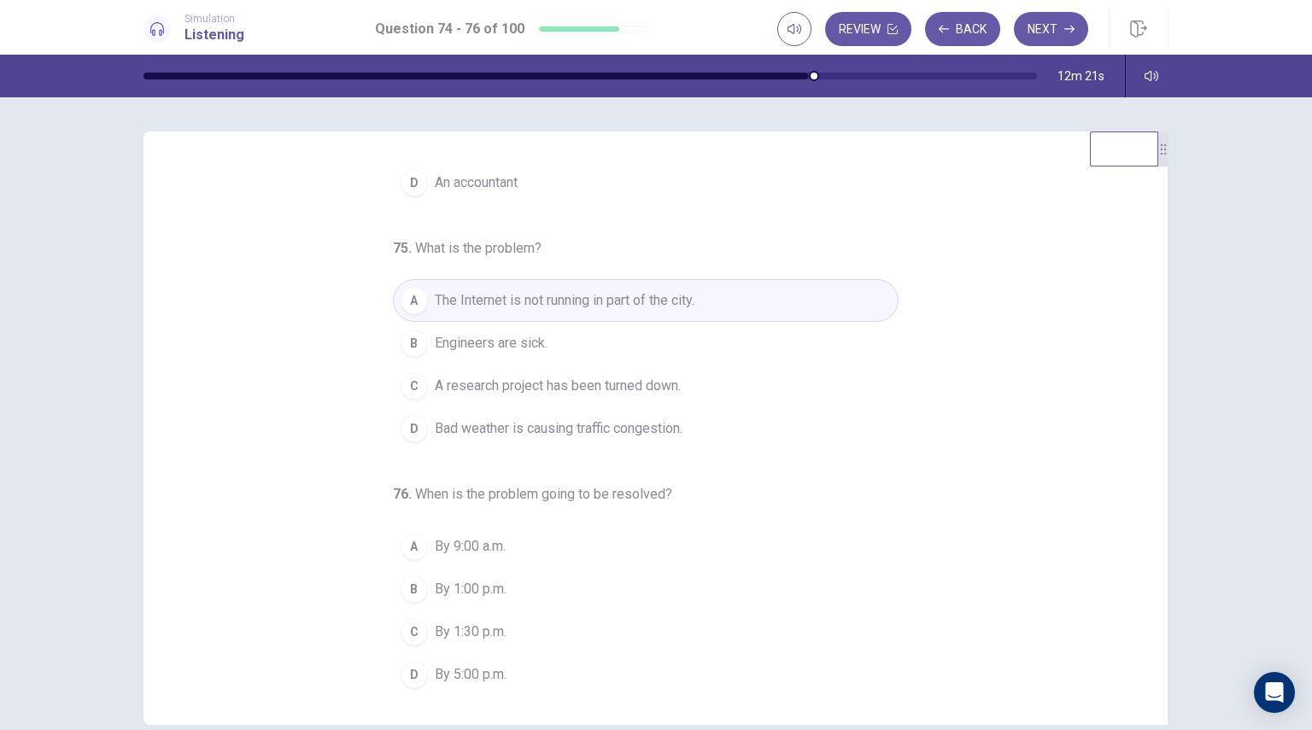
scroll to position [174, 0]
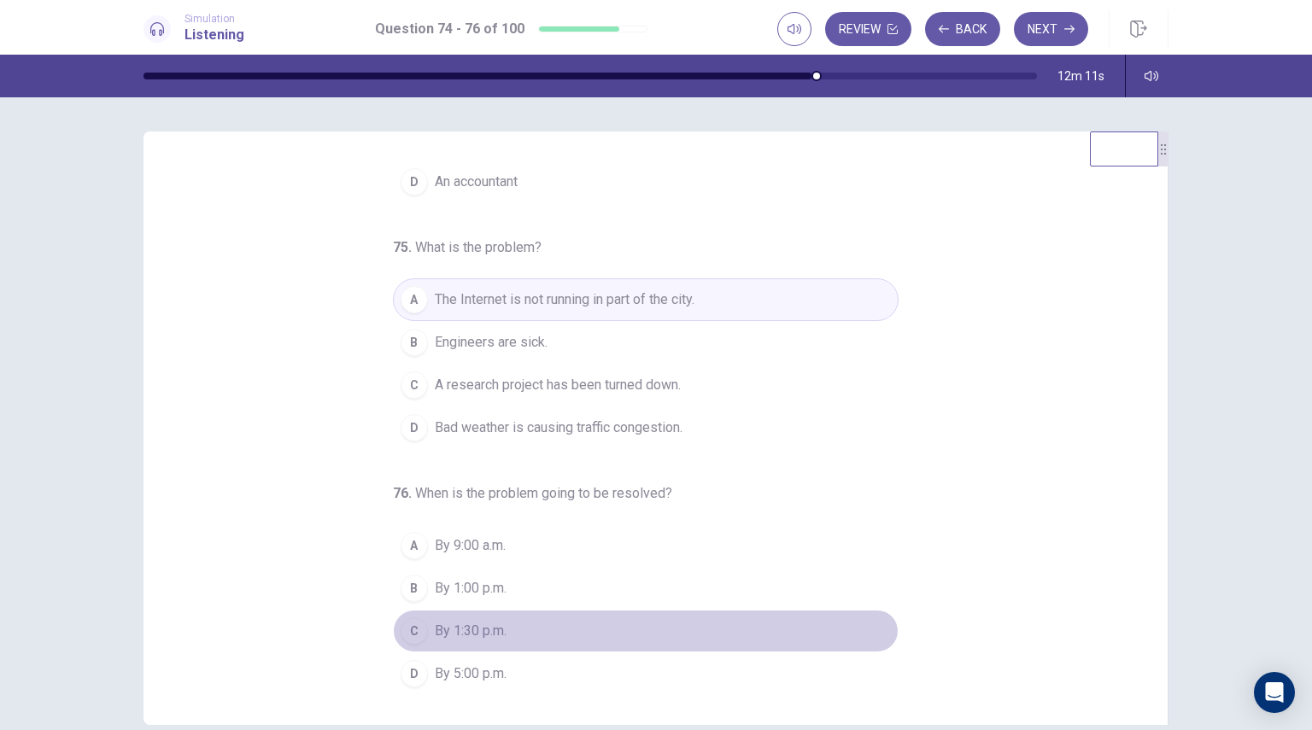
click at [470, 634] on span "By 1:30 p.m." at bounding box center [471, 631] width 72 height 20
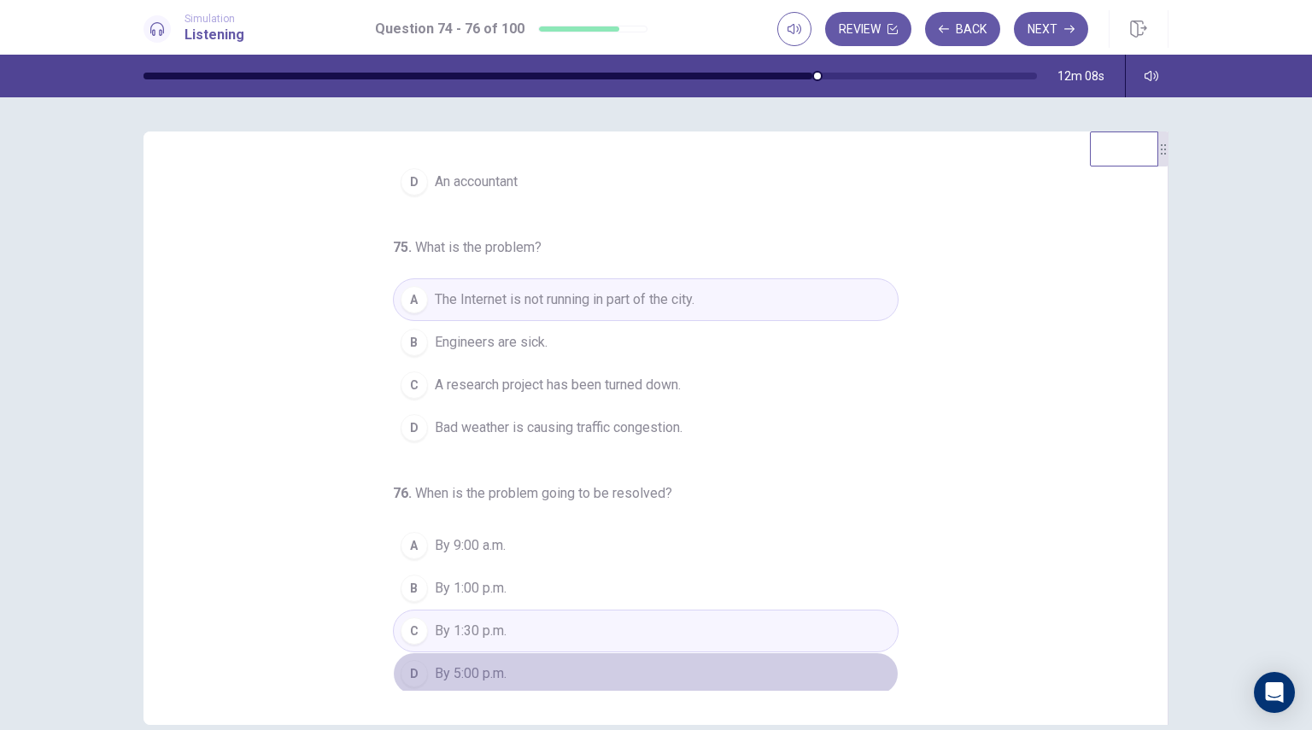
click at [458, 673] on span "By 5:00 p.m." at bounding box center [471, 674] width 72 height 20
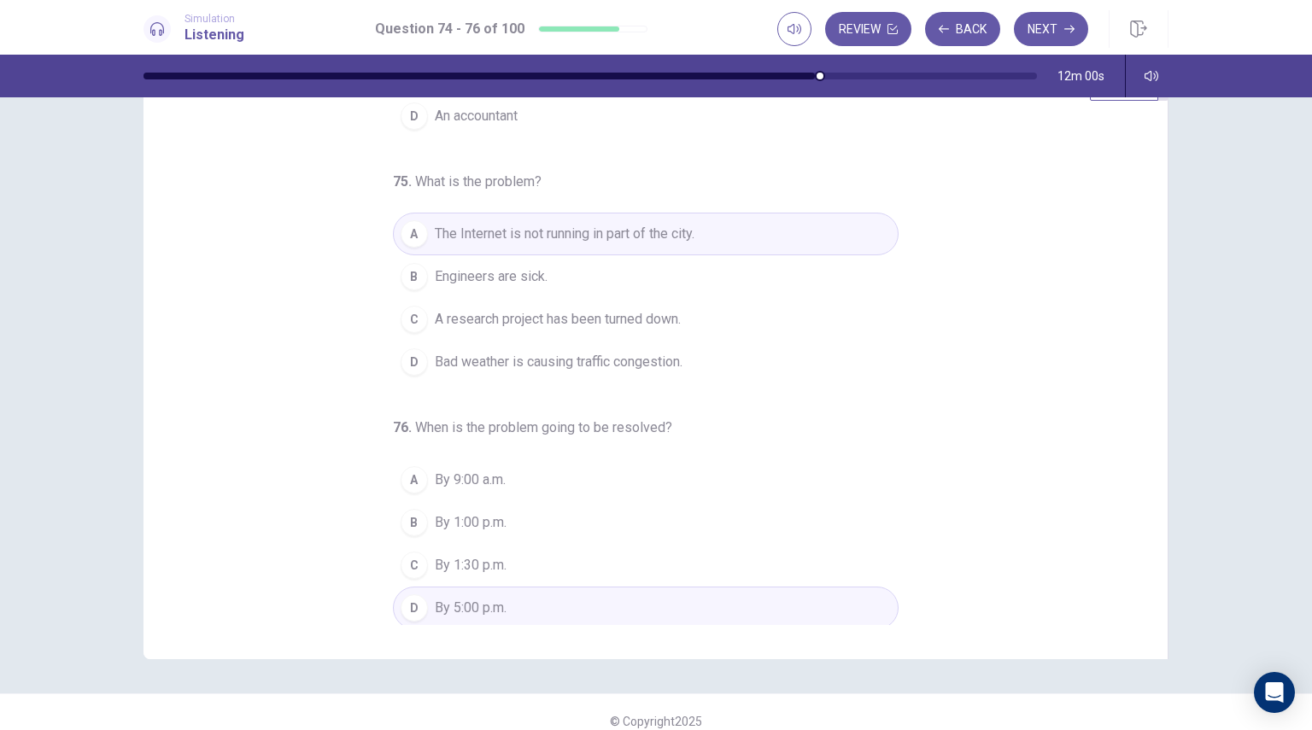
scroll to position [83, 0]
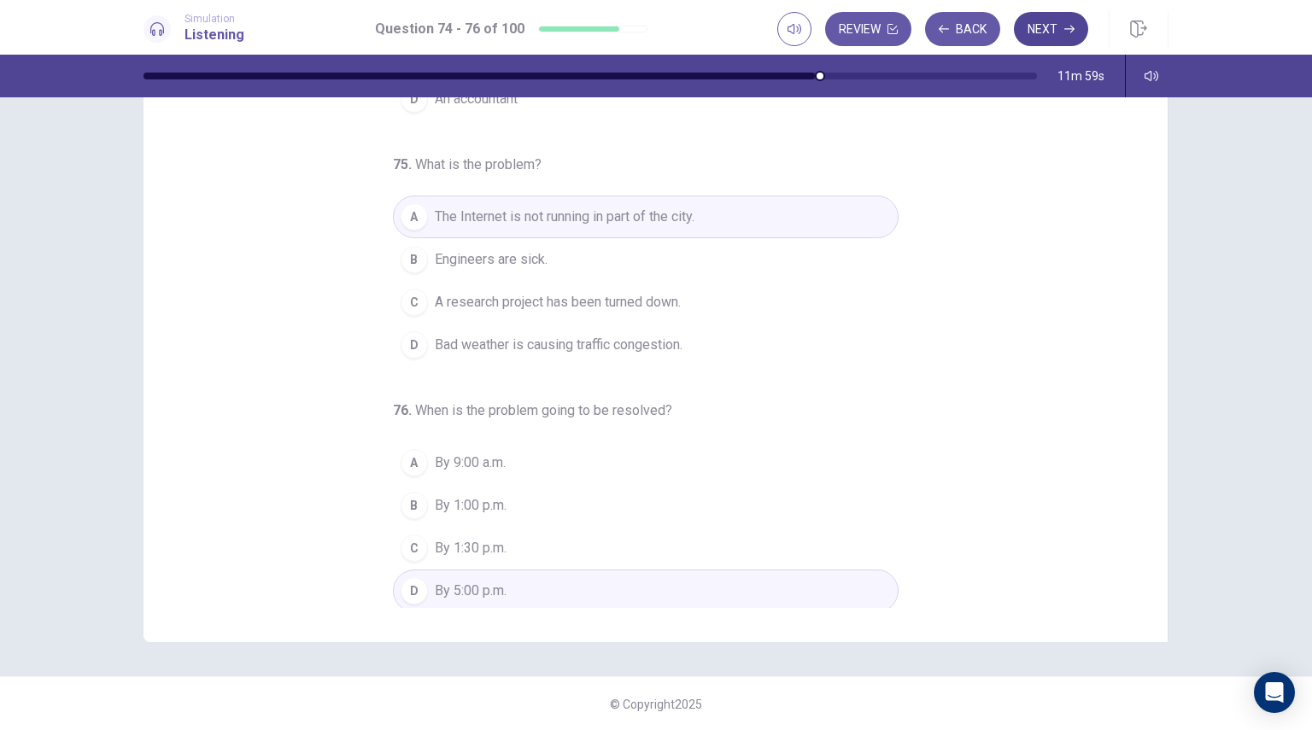
click at [1070, 30] on icon "button" at bounding box center [1069, 29] width 10 height 10
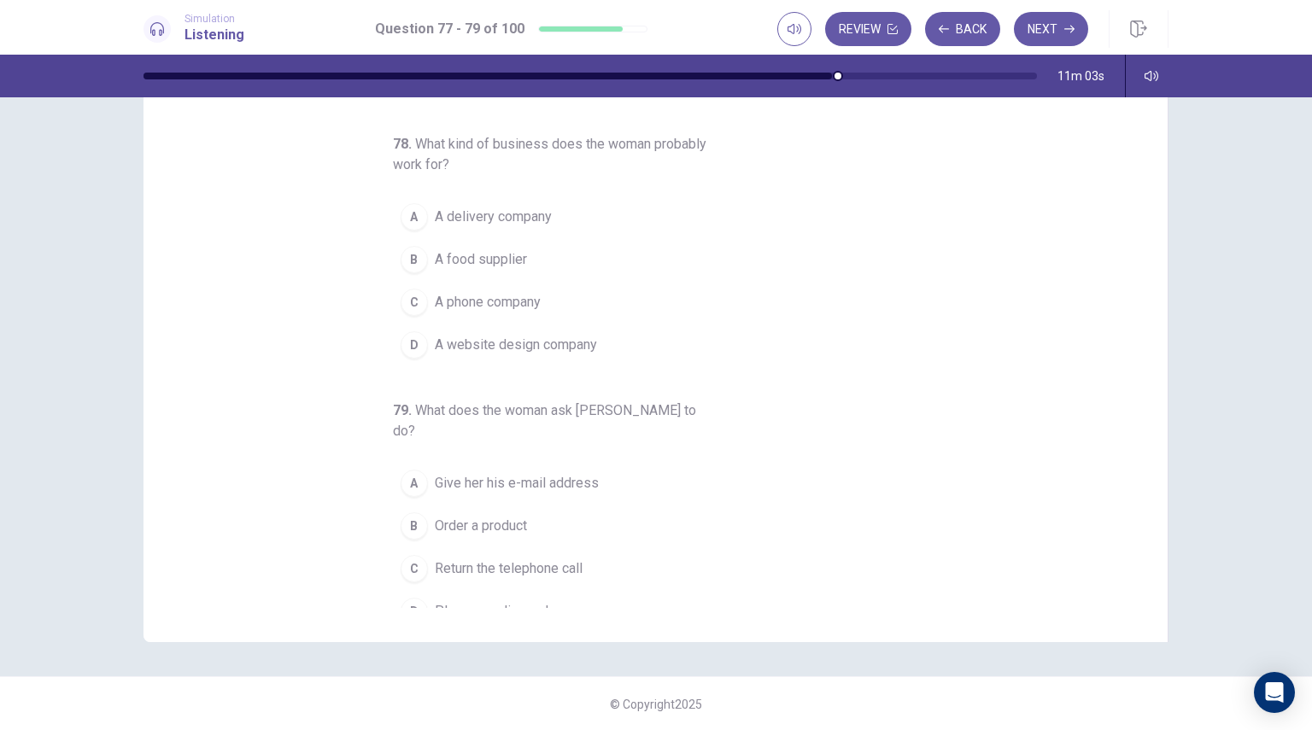
click at [458, 559] on span "Return the telephone call" at bounding box center [509, 569] width 148 height 20
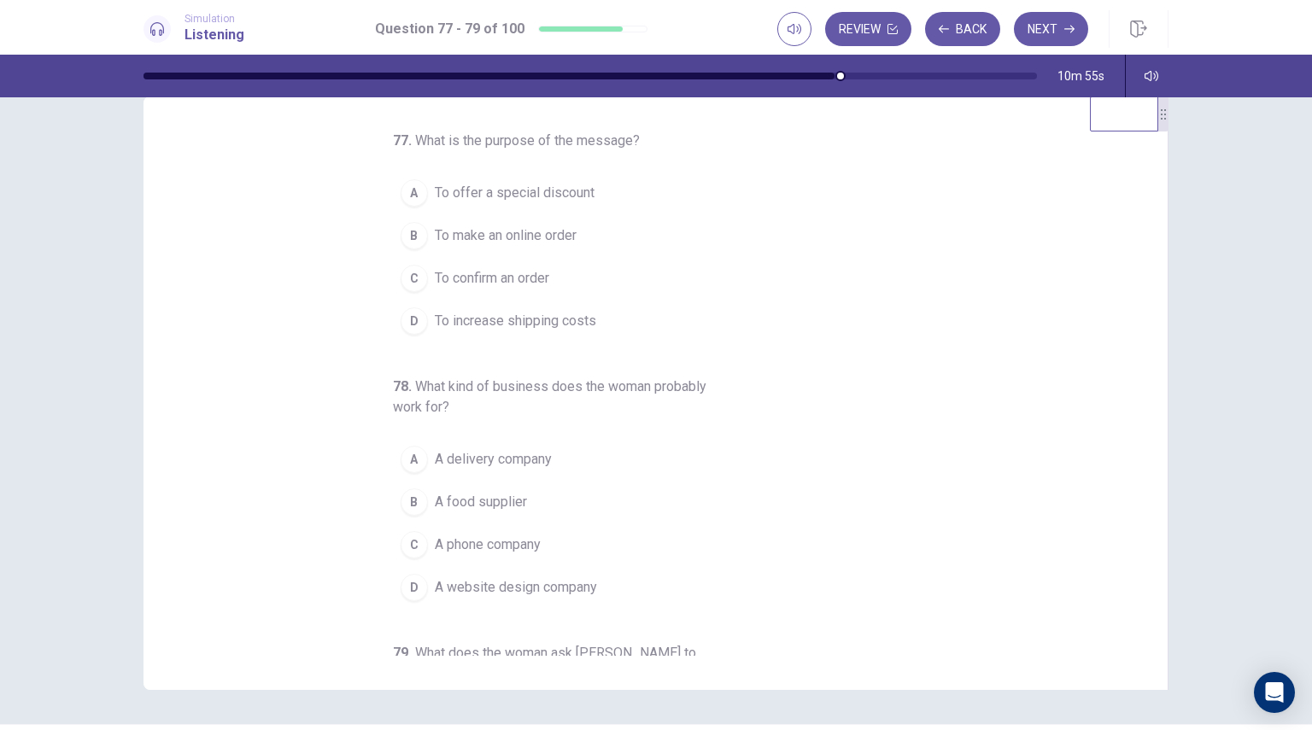
scroll to position [0, 0]
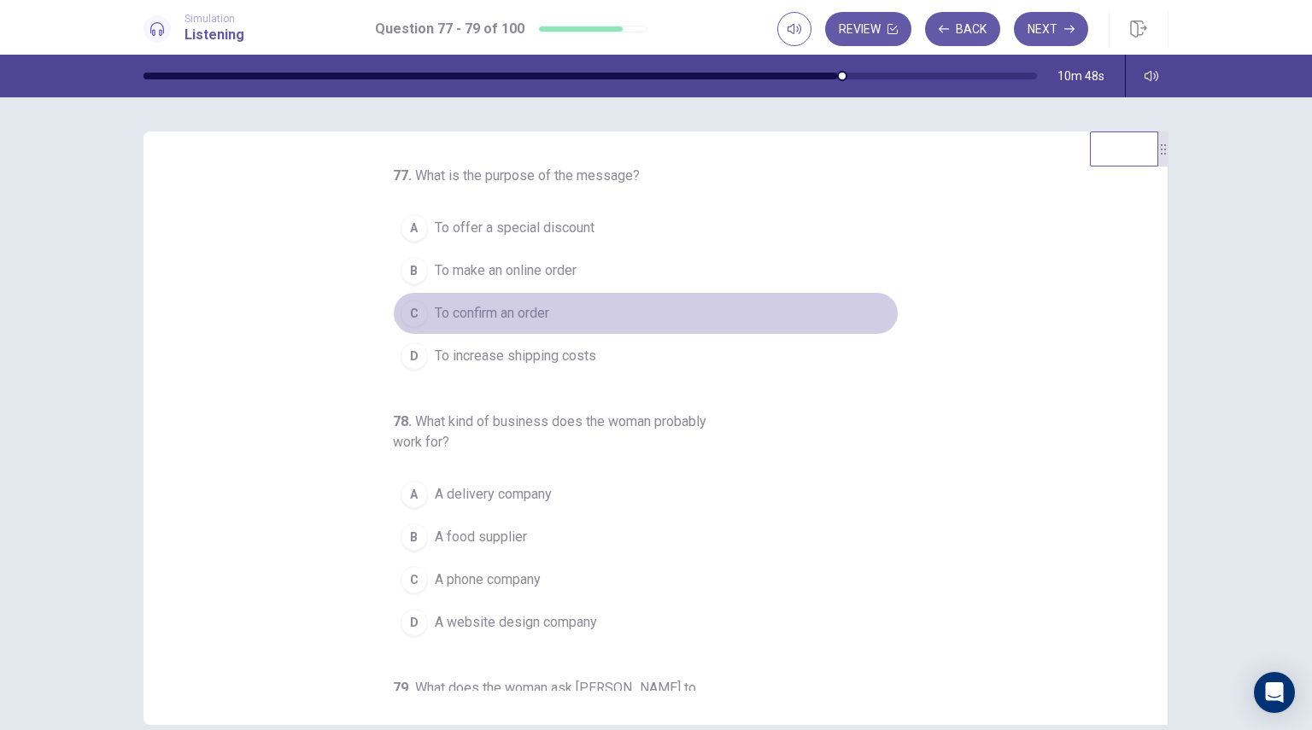
click at [497, 310] on span "To confirm an order" at bounding box center [492, 313] width 114 height 20
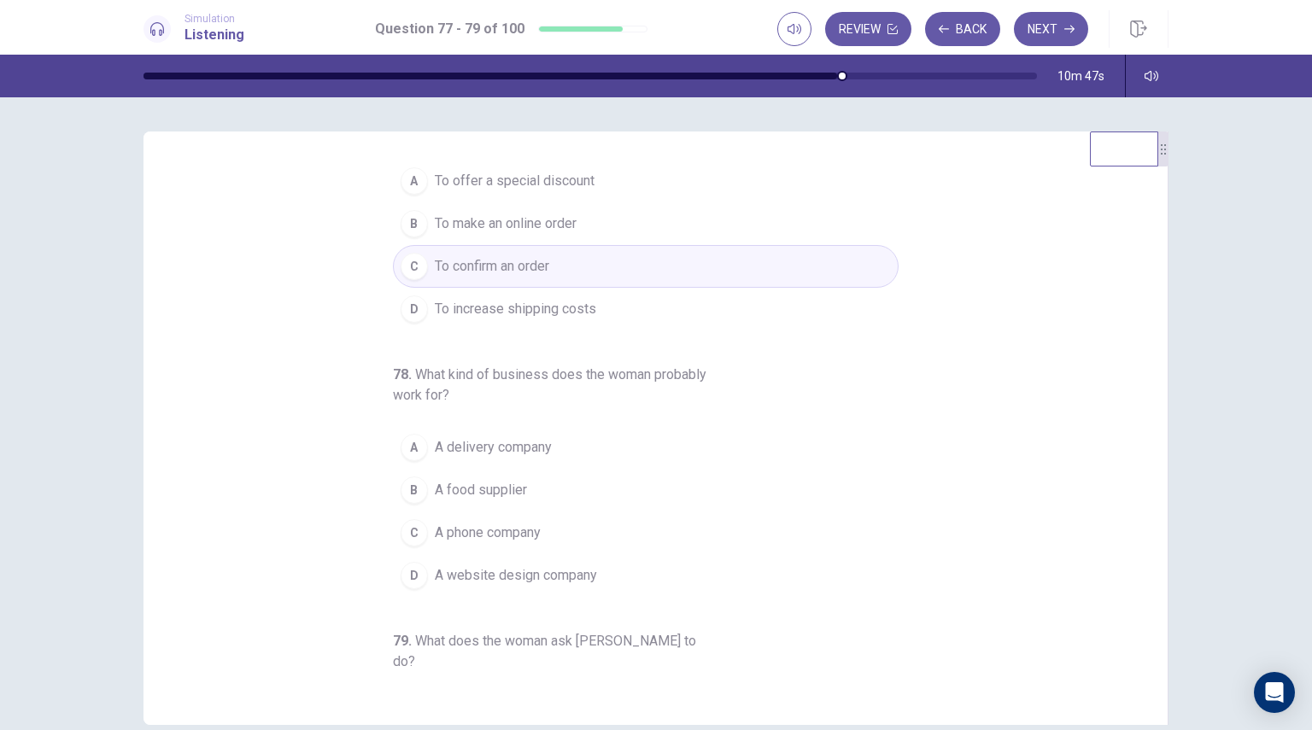
scroll to position [195, 0]
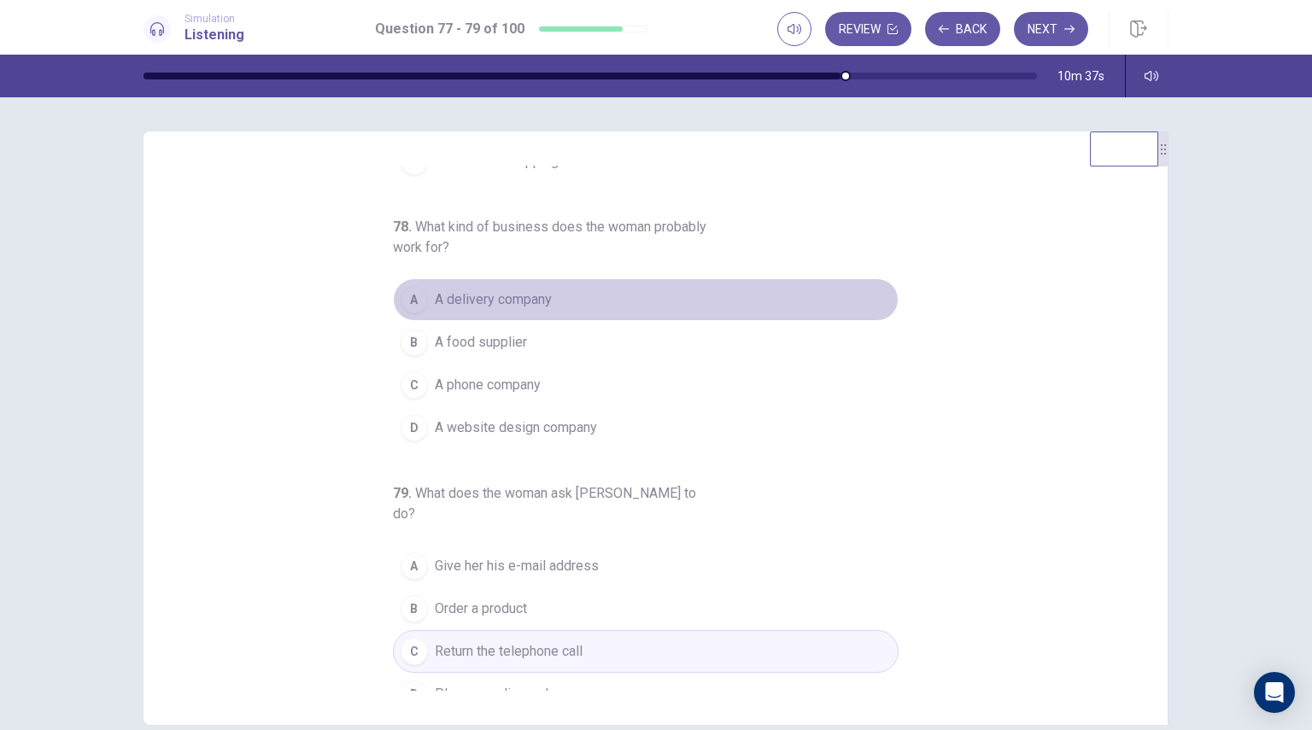
click at [494, 310] on button "A A delivery company" at bounding box center [646, 299] width 506 height 43
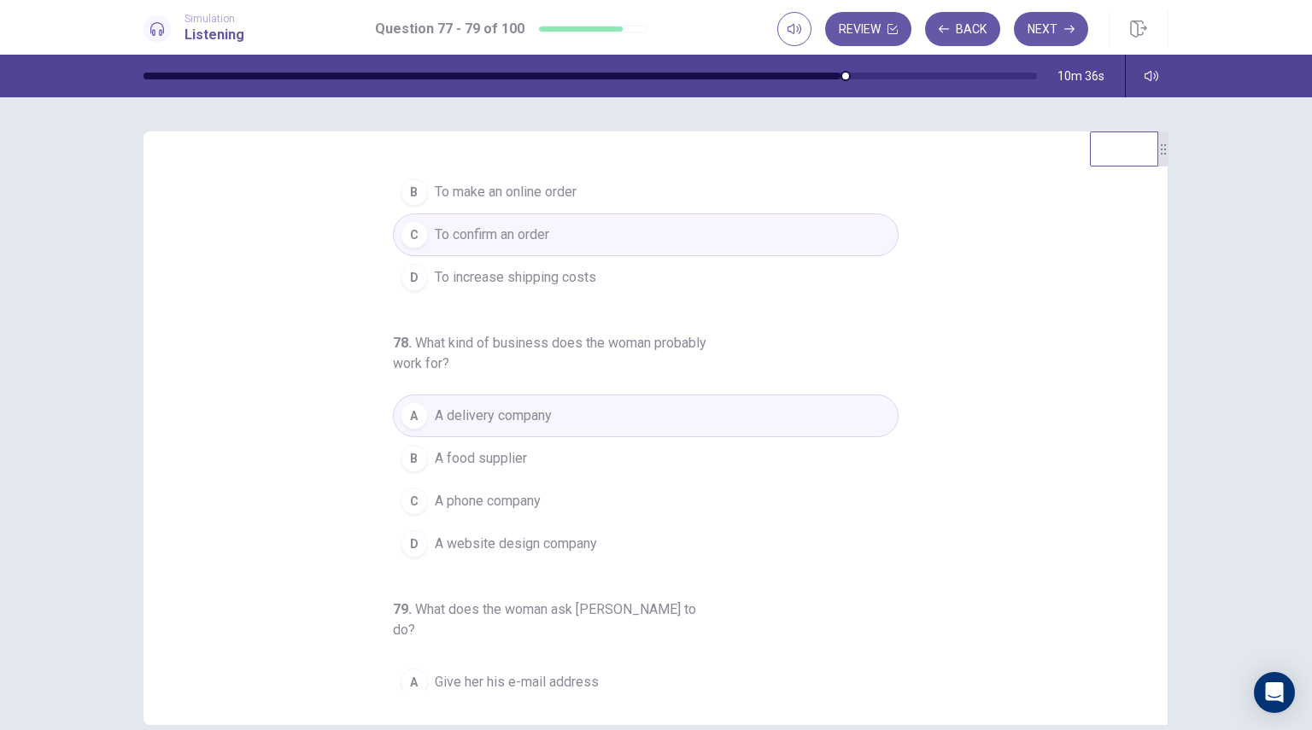
scroll to position [0, 0]
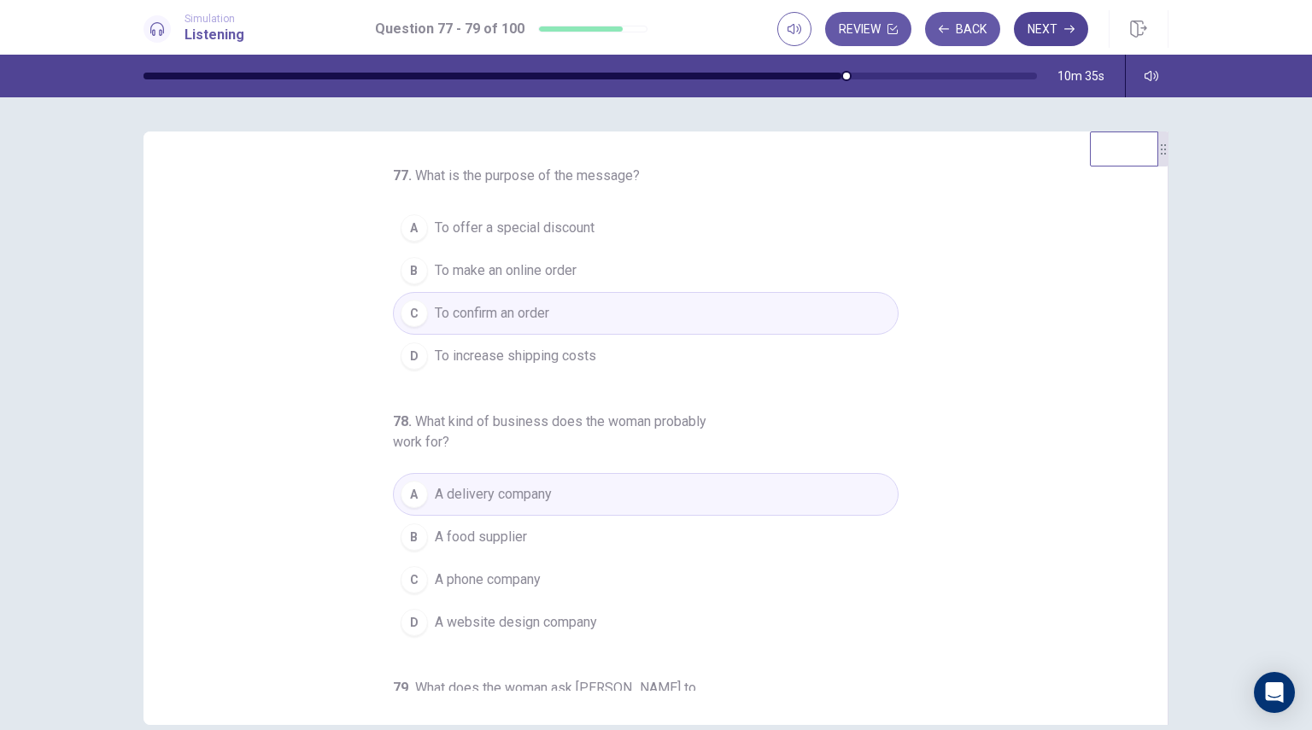
click at [1056, 30] on button "Next" at bounding box center [1051, 29] width 74 height 34
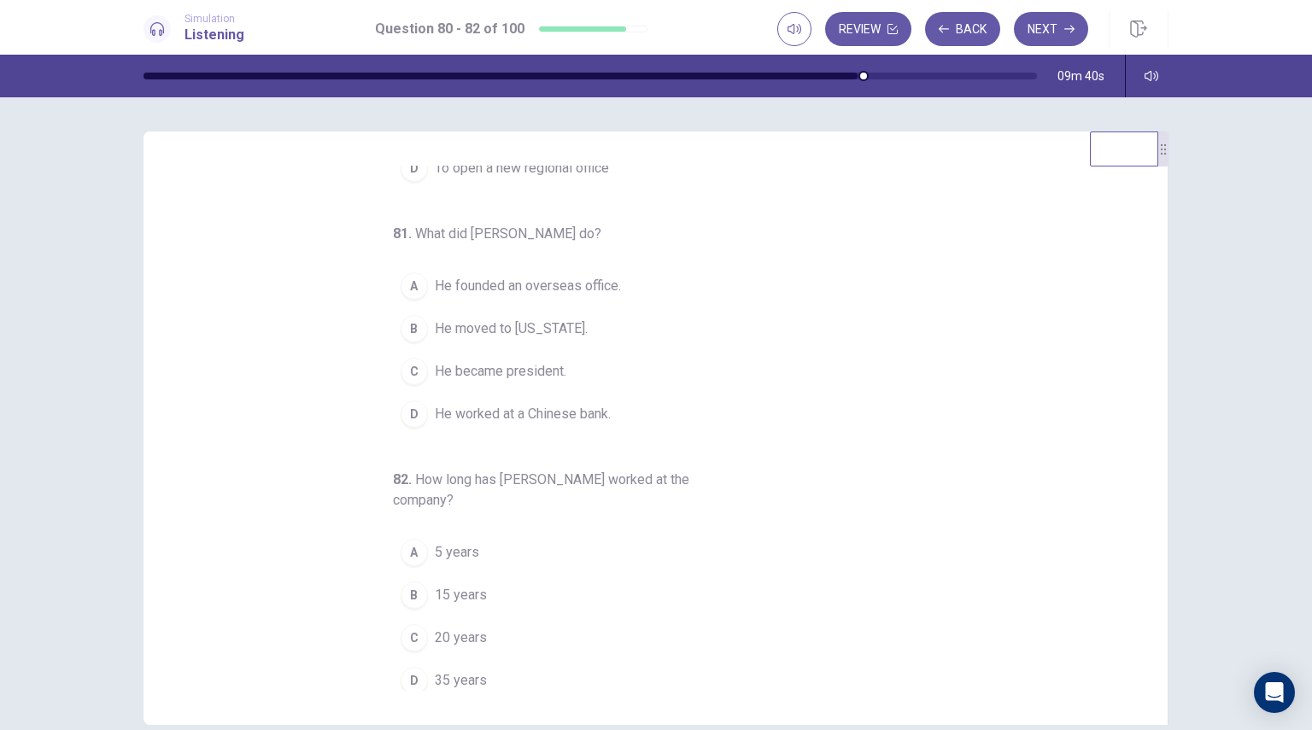
scroll to position [195, 0]
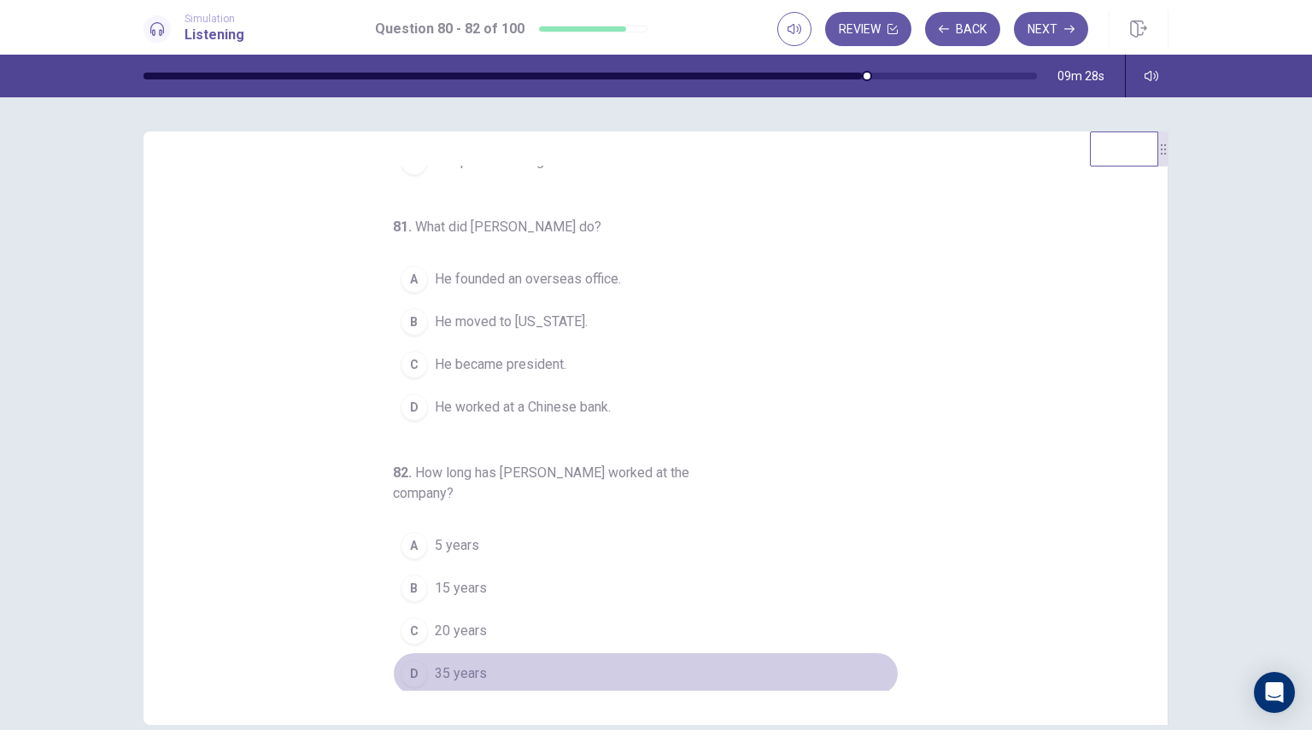
click at [460, 672] on span "35 years" at bounding box center [461, 674] width 52 height 20
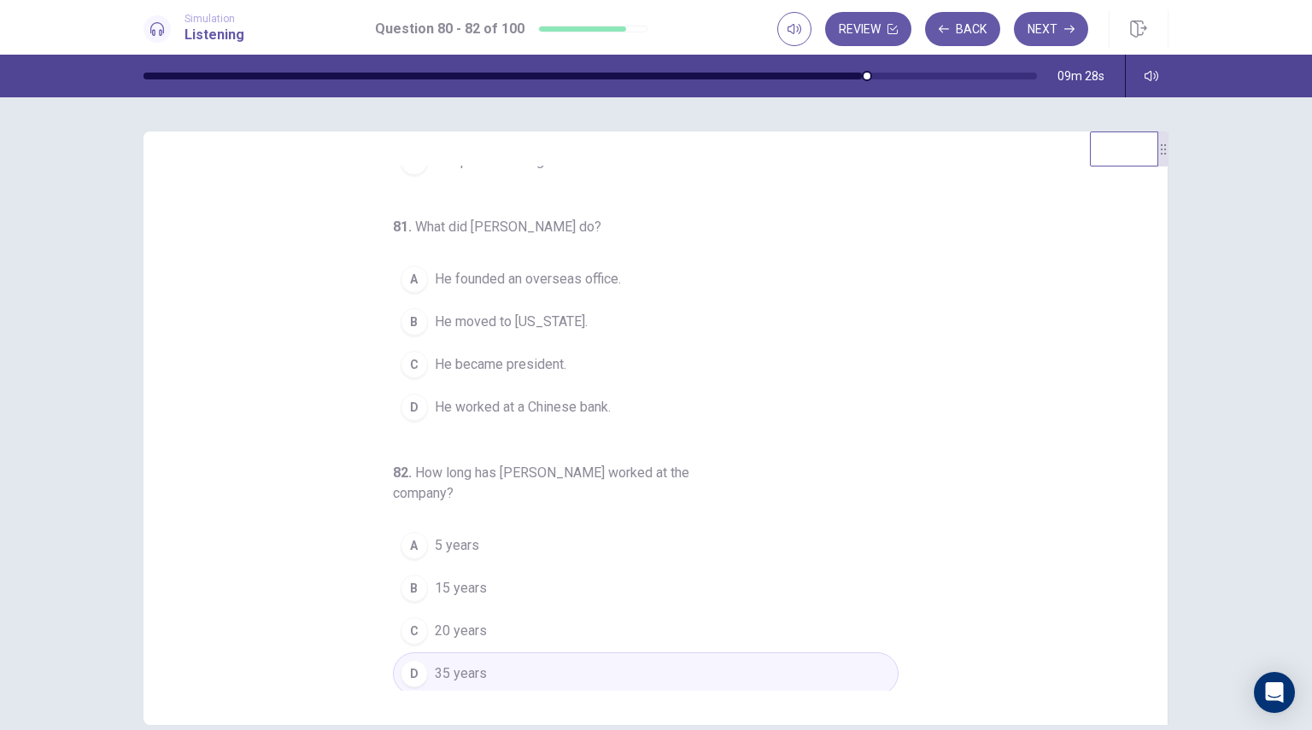
scroll to position [0, 0]
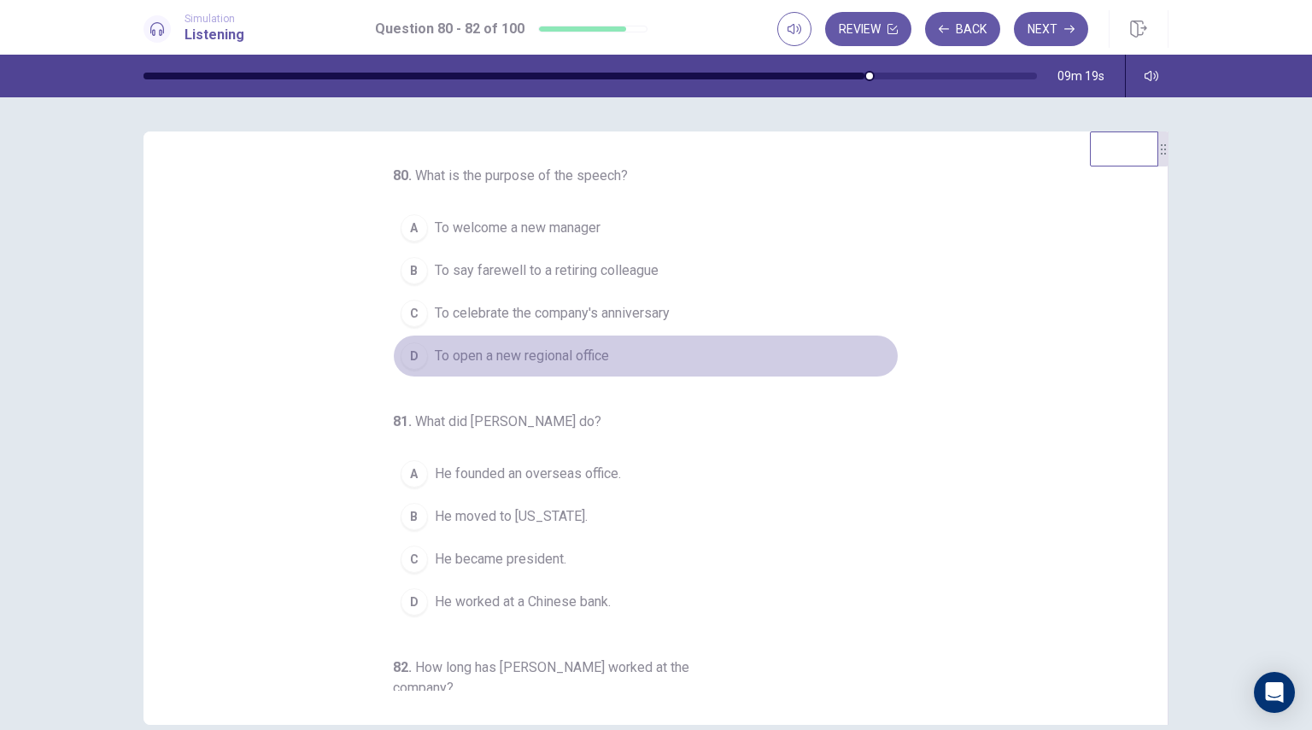
click at [498, 348] on span "To open a new regional office" at bounding box center [522, 356] width 174 height 20
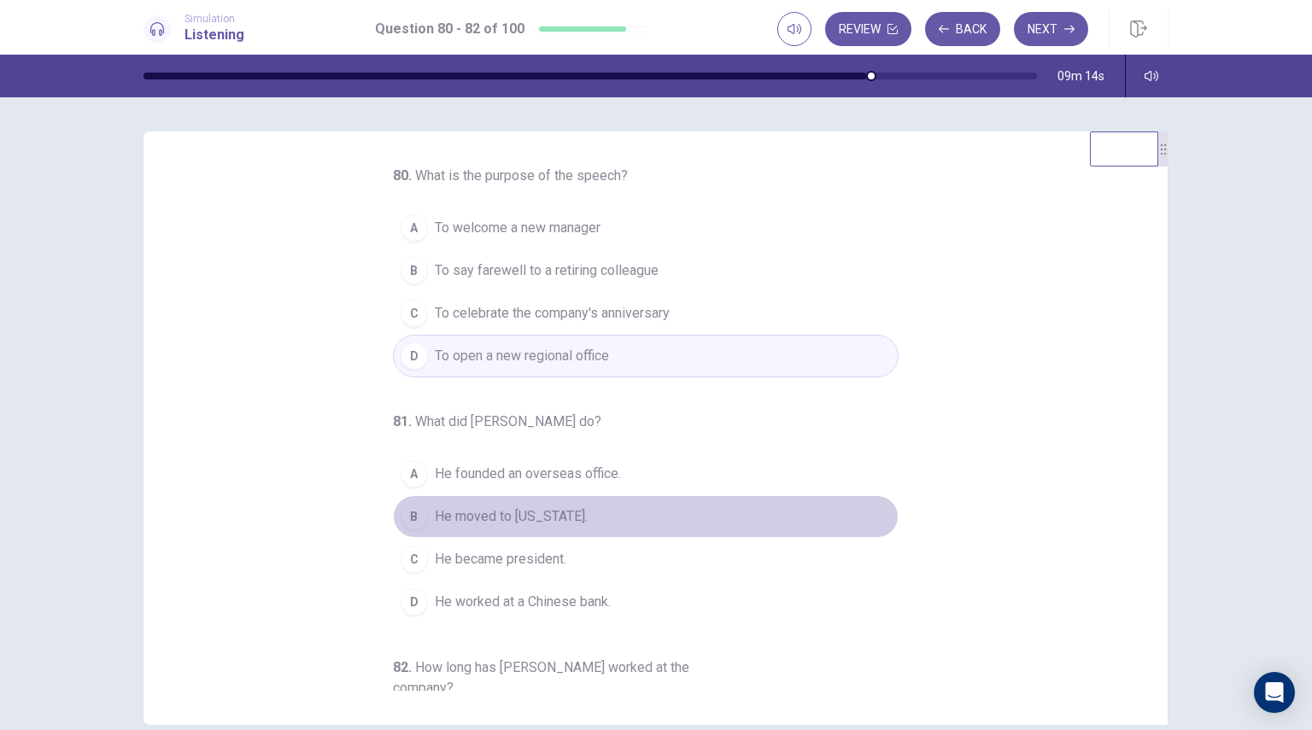
click at [530, 509] on span "He moved to New York." at bounding box center [511, 516] width 153 height 20
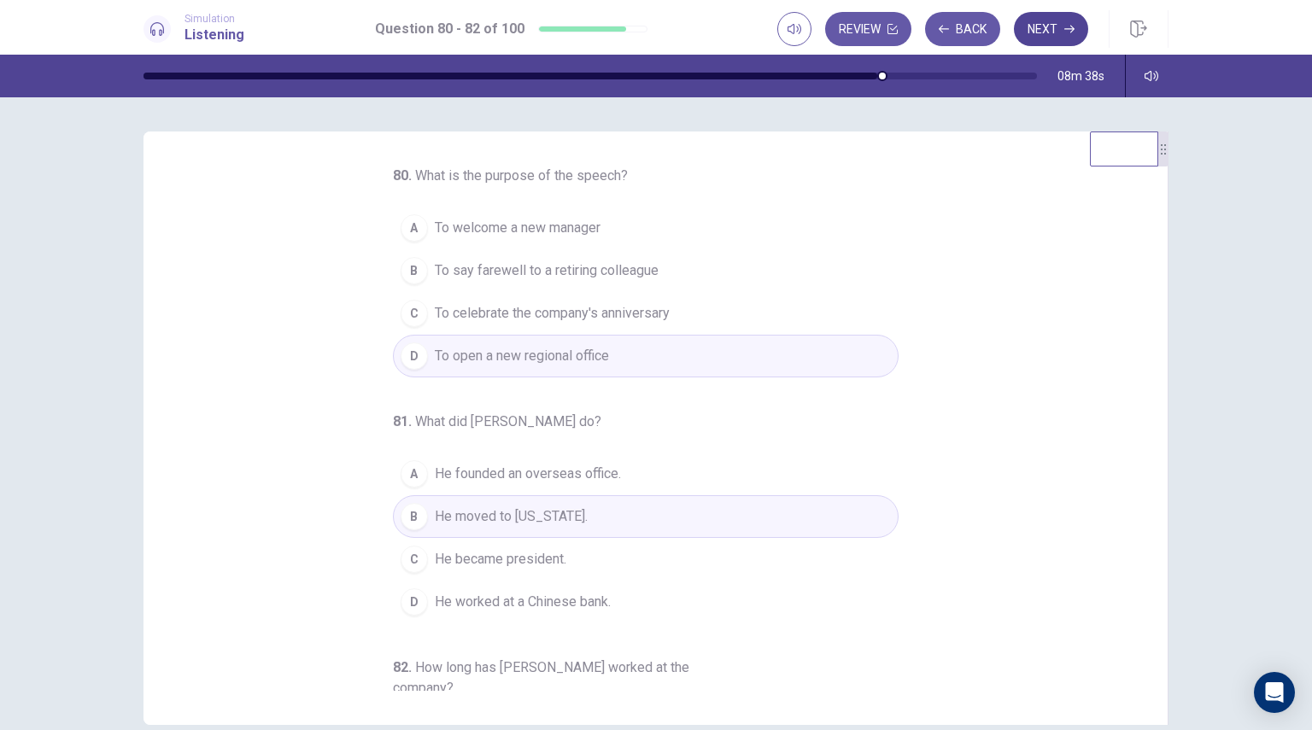
click at [1061, 28] on button "Next" at bounding box center [1051, 29] width 74 height 34
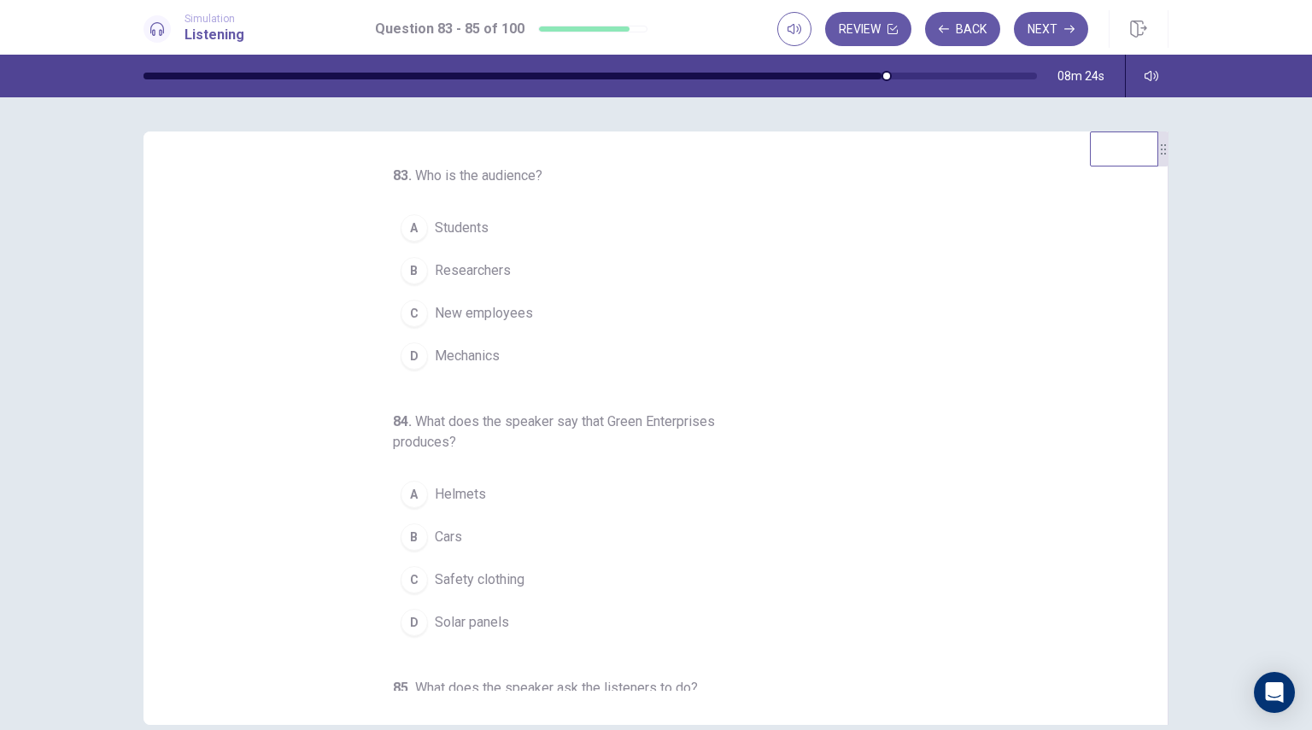
click at [492, 324] on button "C New employees" at bounding box center [646, 313] width 506 height 43
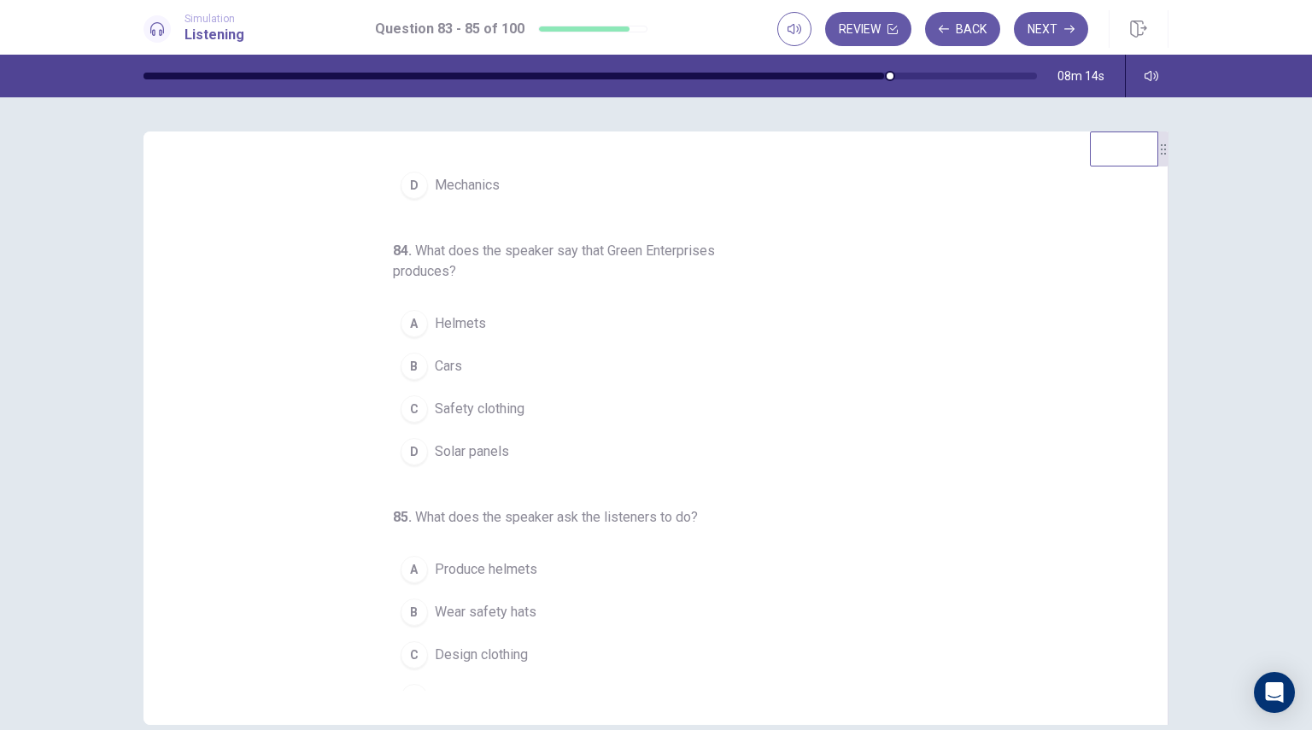
scroll to position [195, 0]
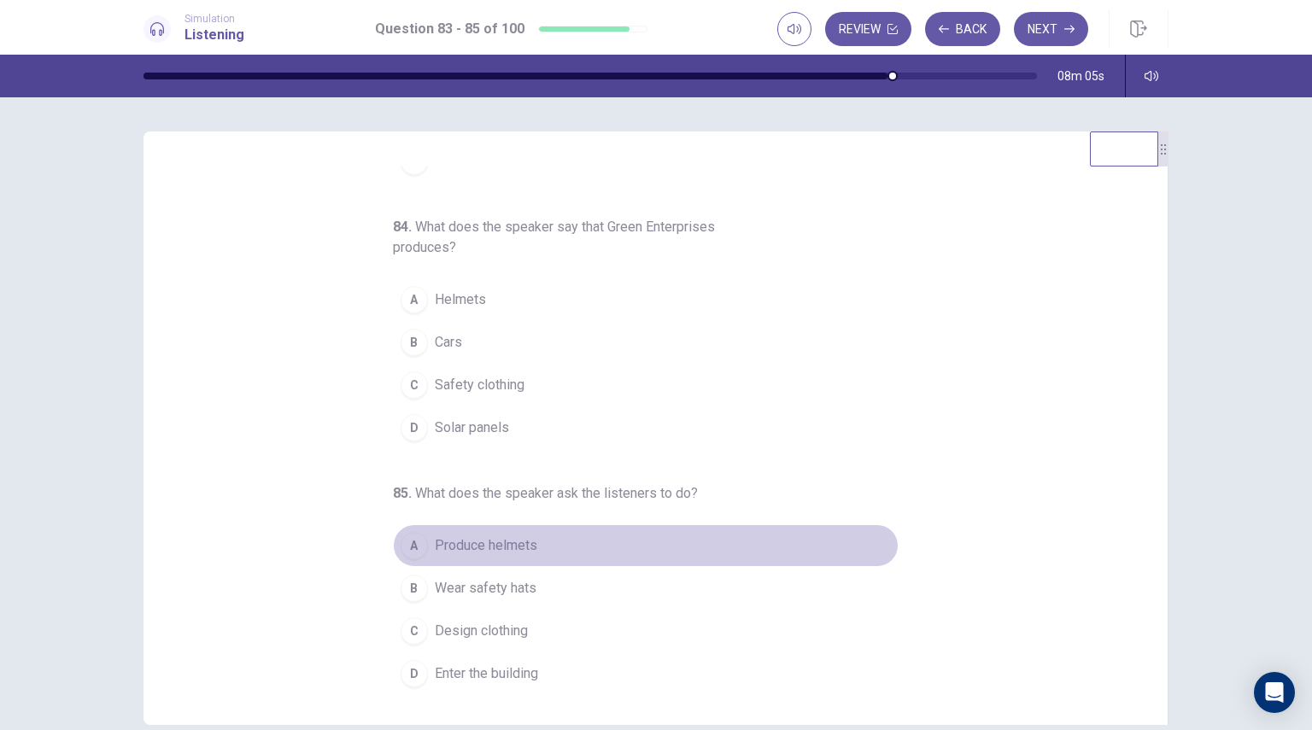
click at [451, 536] on span "Produce helmets" at bounding box center [486, 546] width 102 height 20
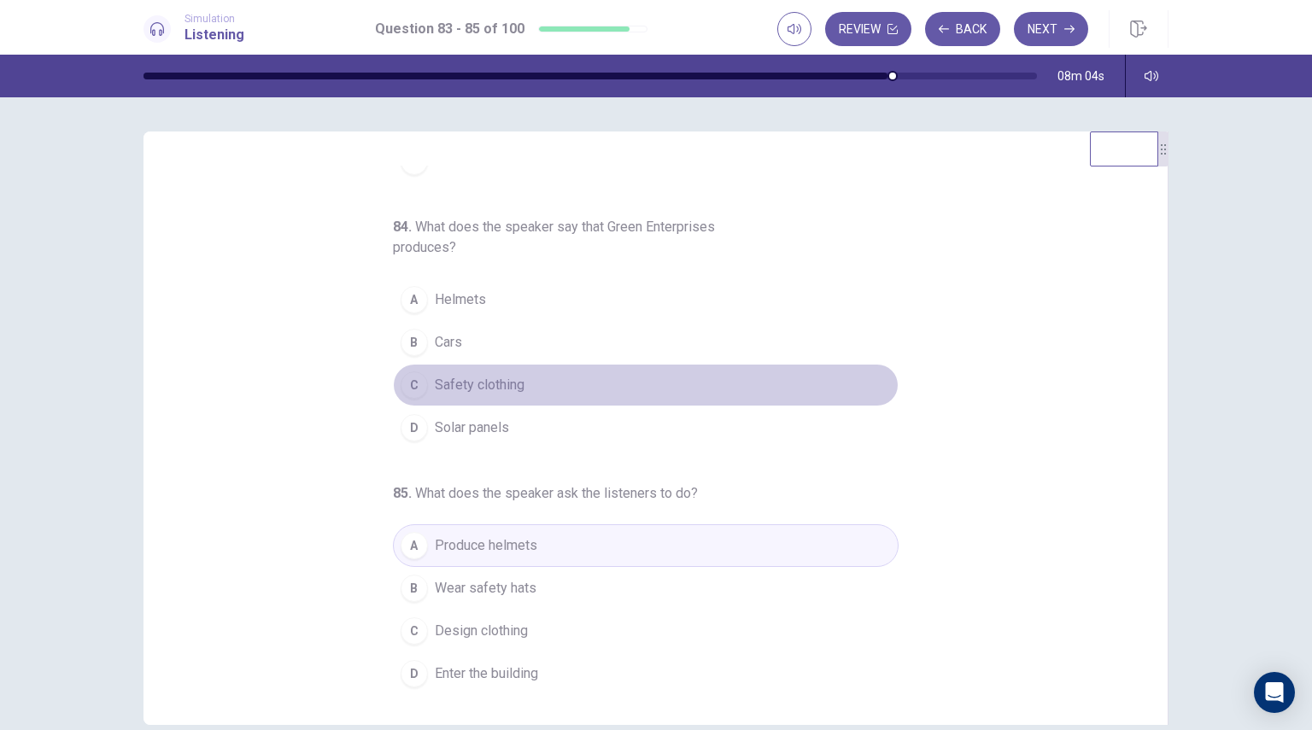
click at [506, 379] on span "Safety clothing" at bounding box center [480, 385] width 90 height 20
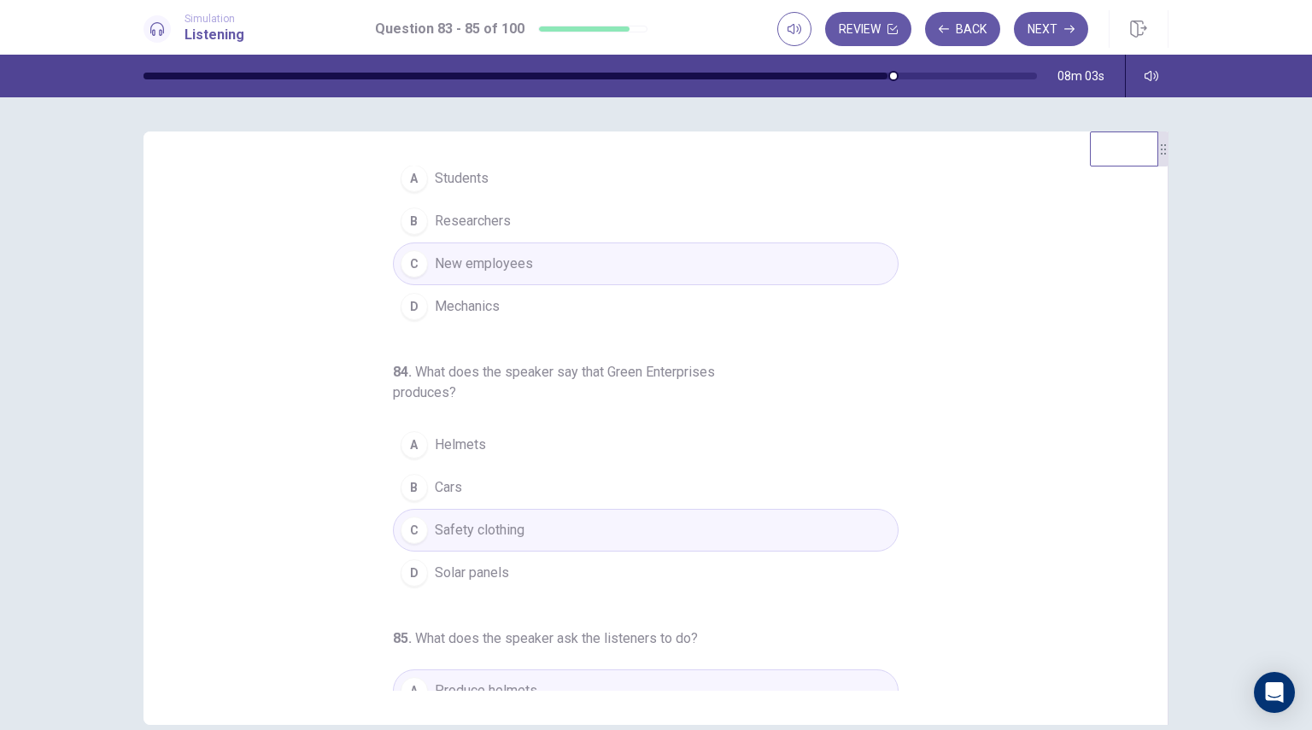
scroll to position [0, 0]
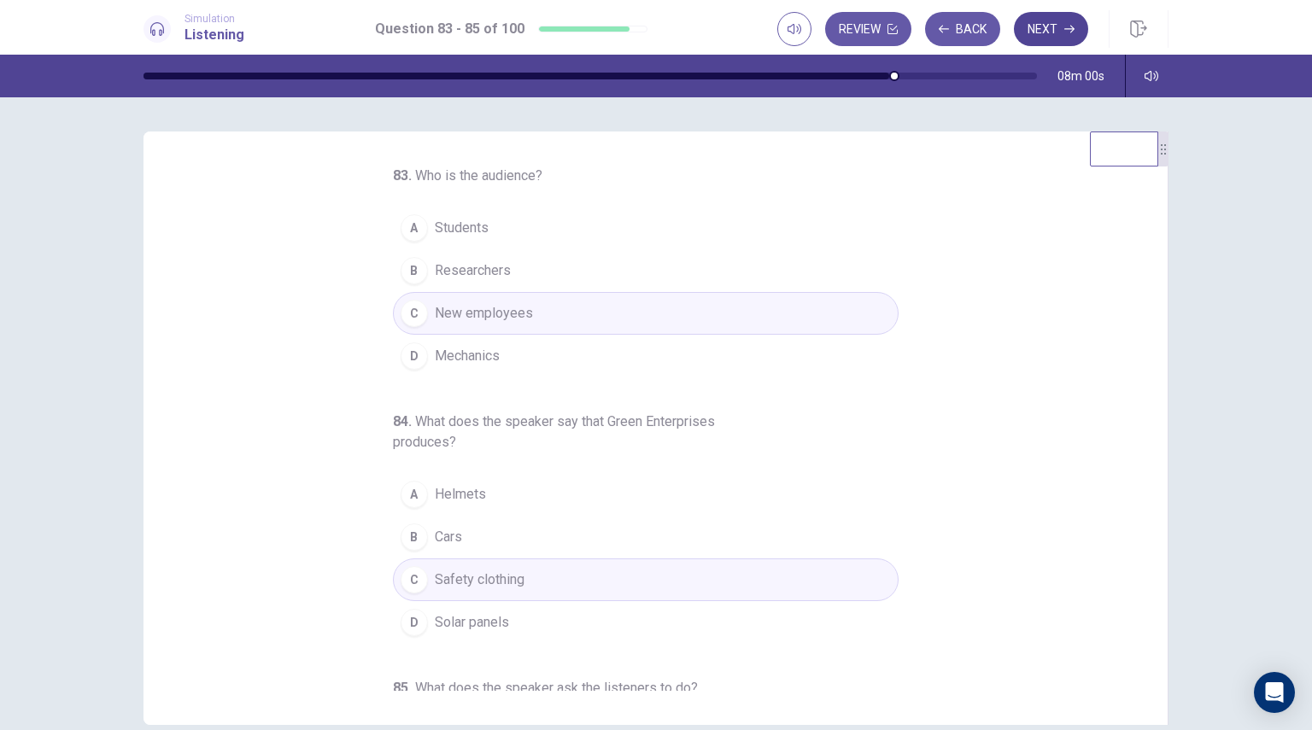
click at [1048, 34] on button "Next" at bounding box center [1051, 29] width 74 height 34
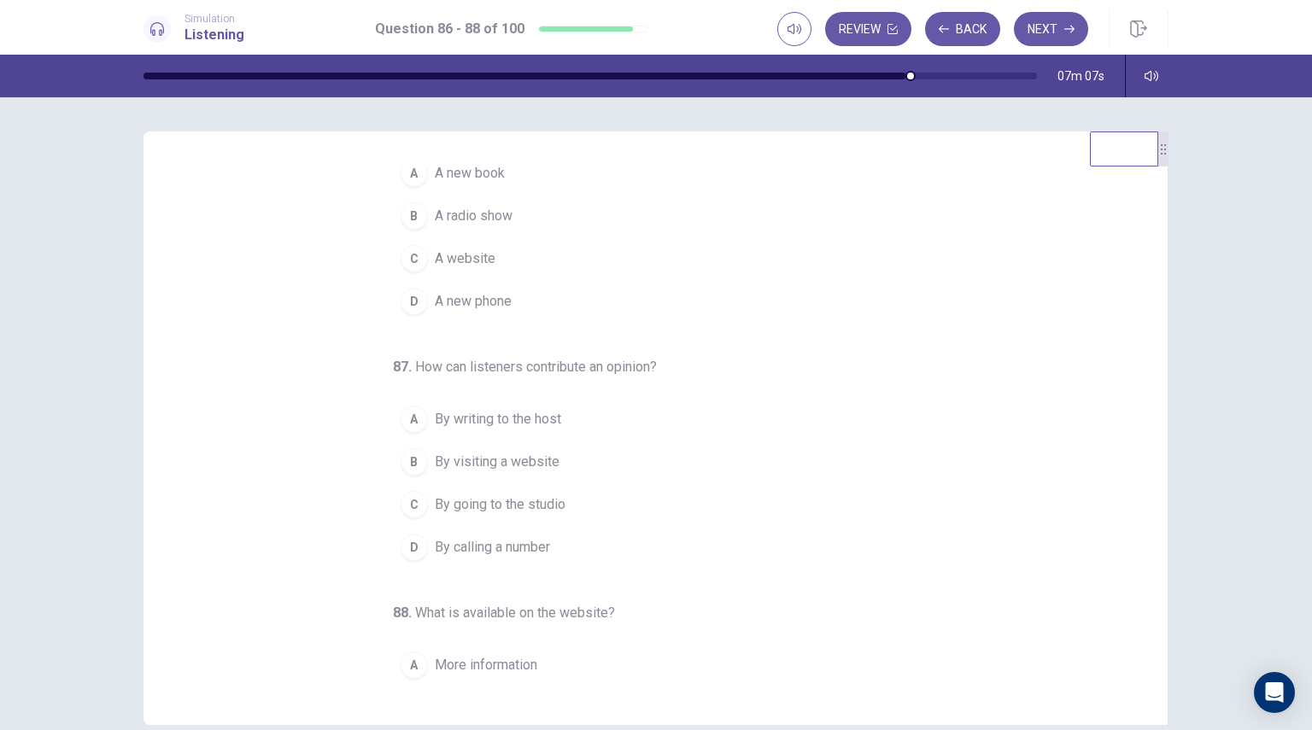
scroll to position [174, 0]
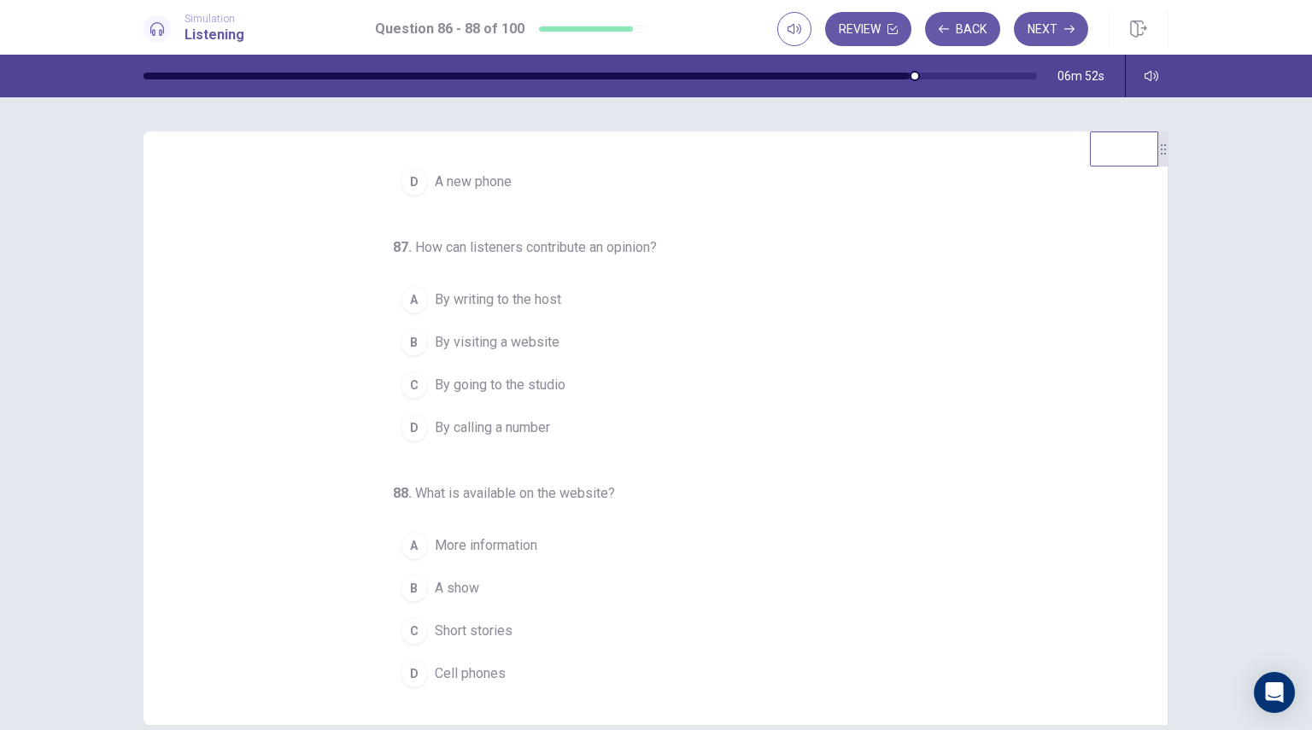
click at [485, 427] on span "By calling a number" at bounding box center [492, 428] width 115 height 20
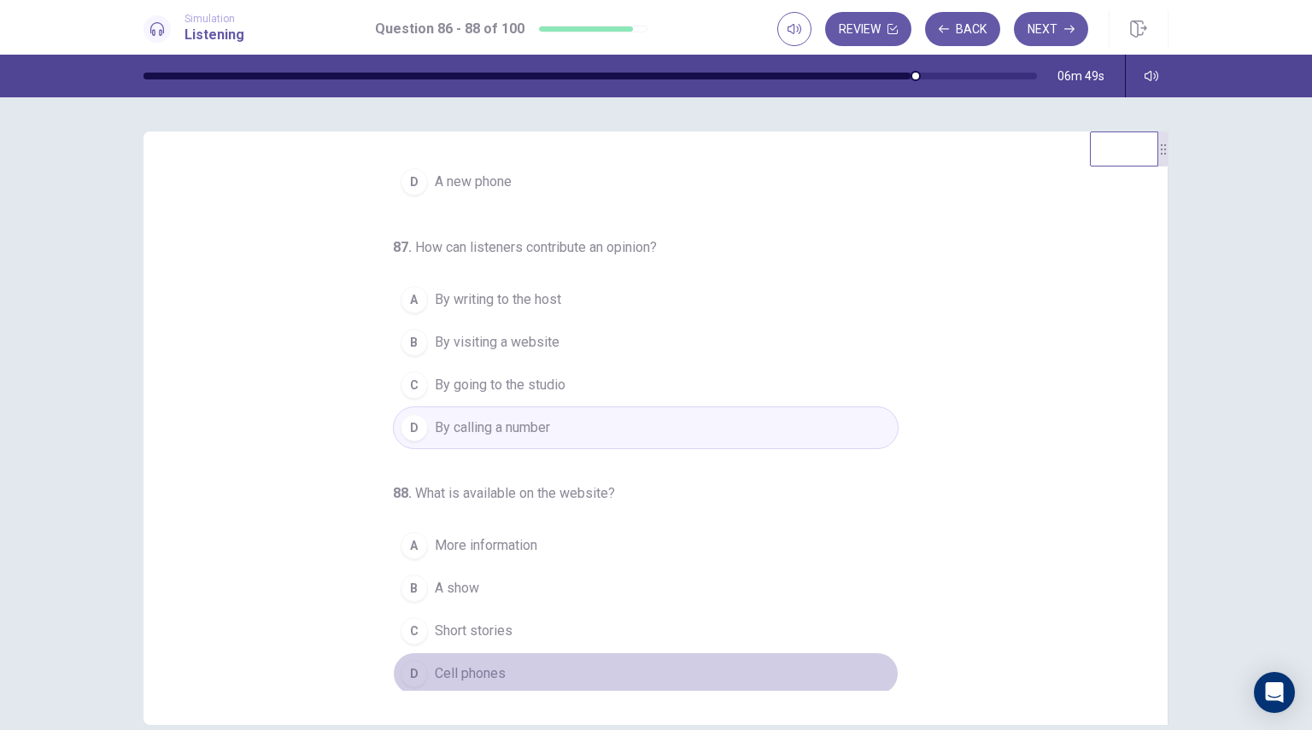
click at [444, 671] on span "Cell phones" at bounding box center [470, 674] width 71 height 20
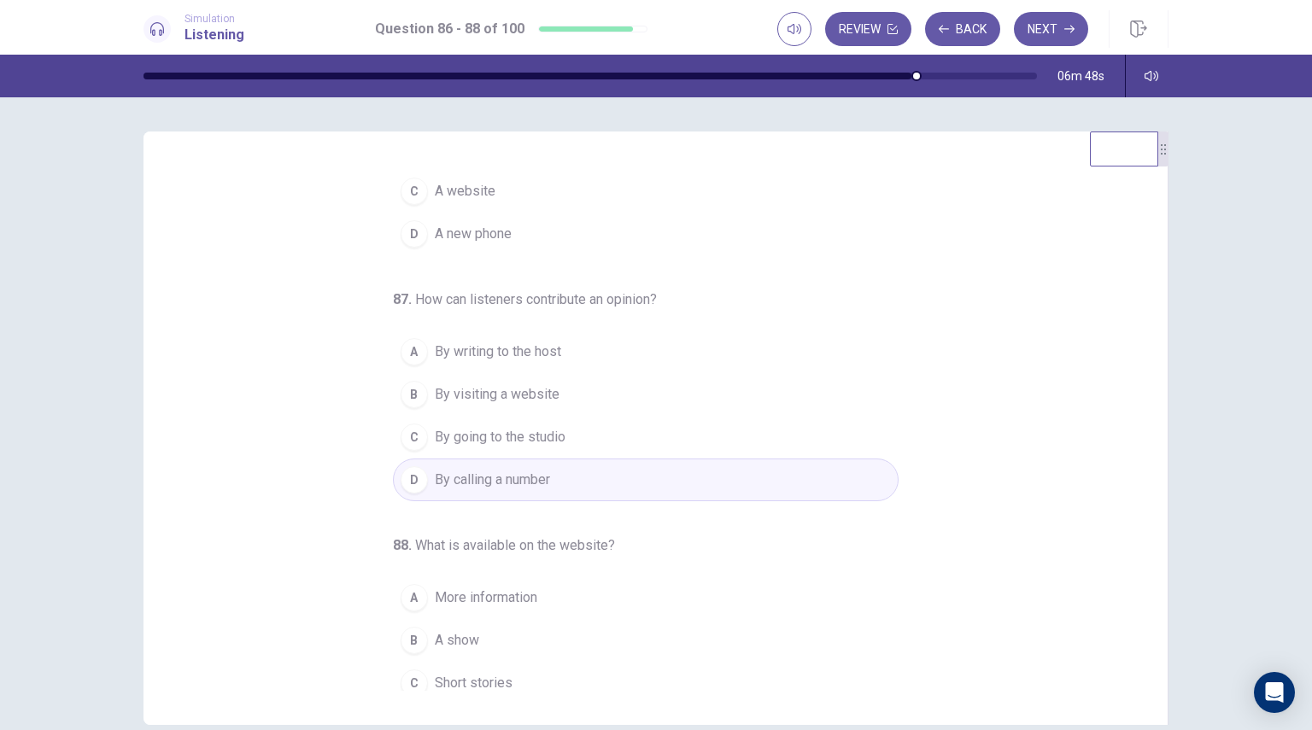
scroll to position [0, 0]
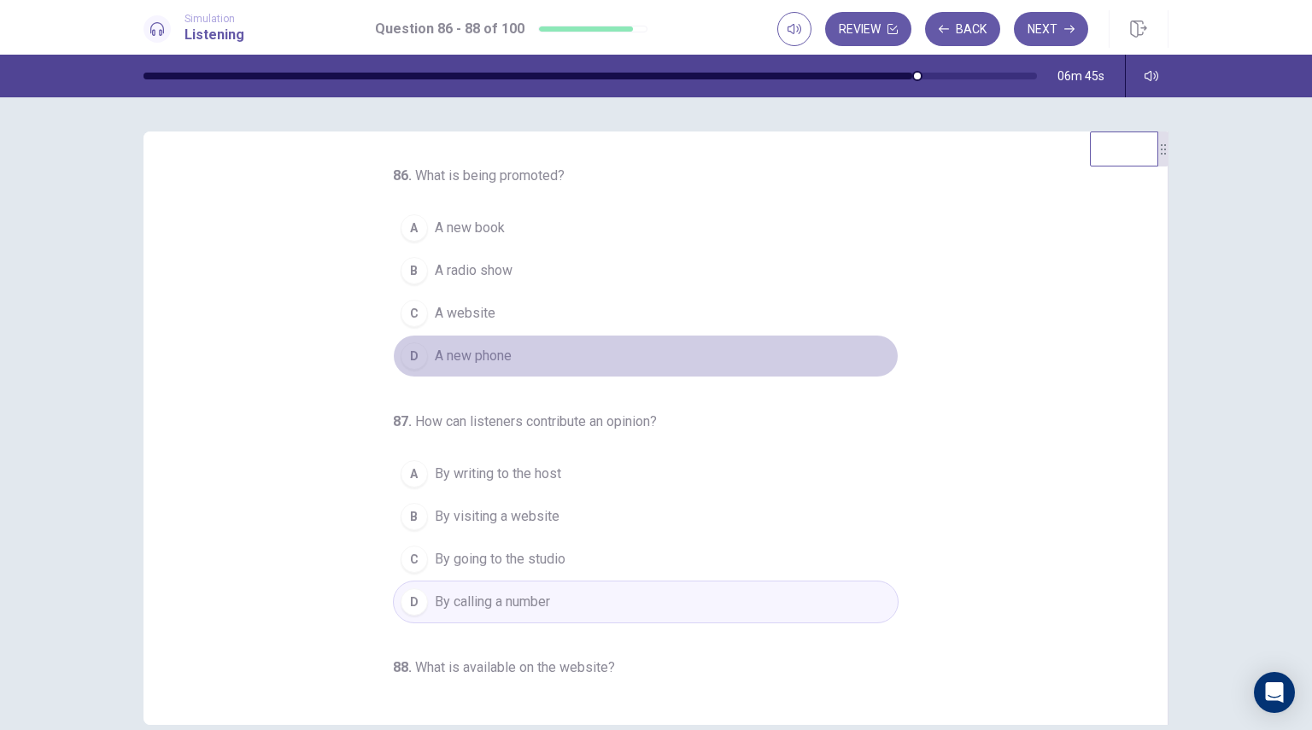
click at [442, 360] on span "A new phone" at bounding box center [473, 356] width 77 height 20
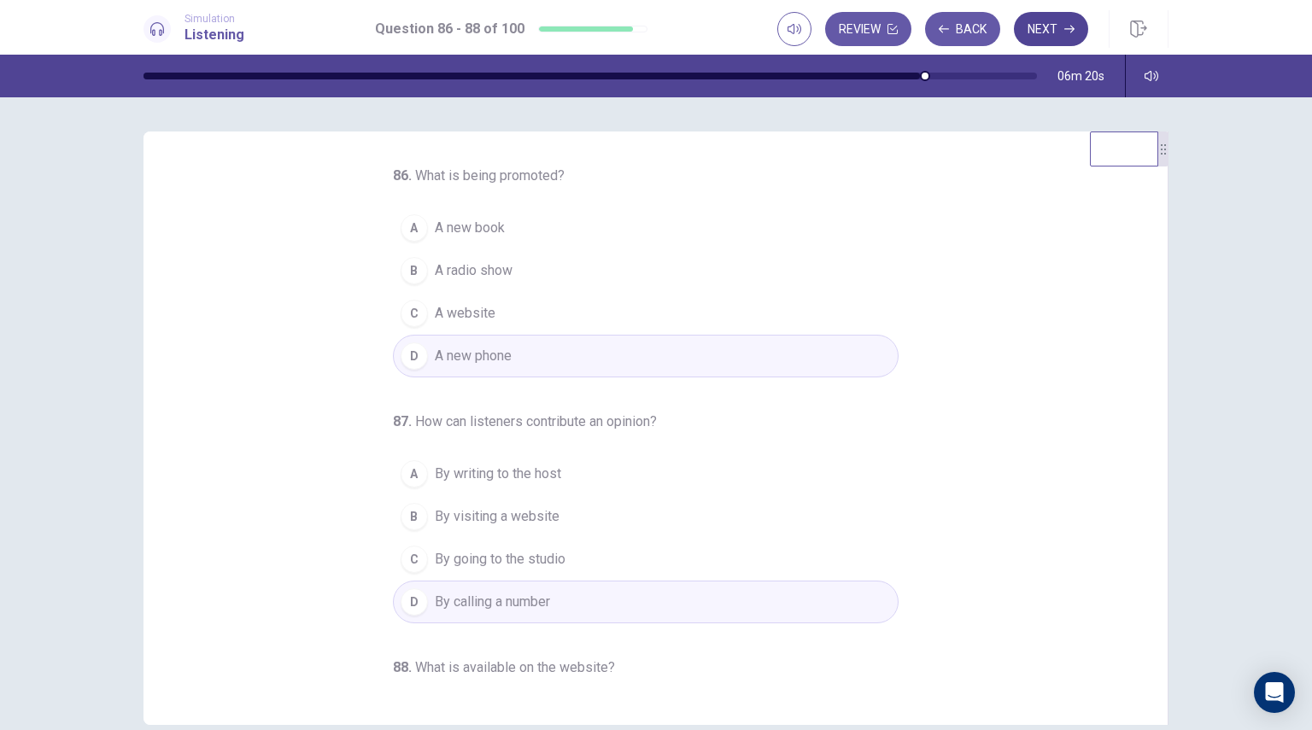
click at [1043, 30] on button "Next" at bounding box center [1051, 29] width 74 height 34
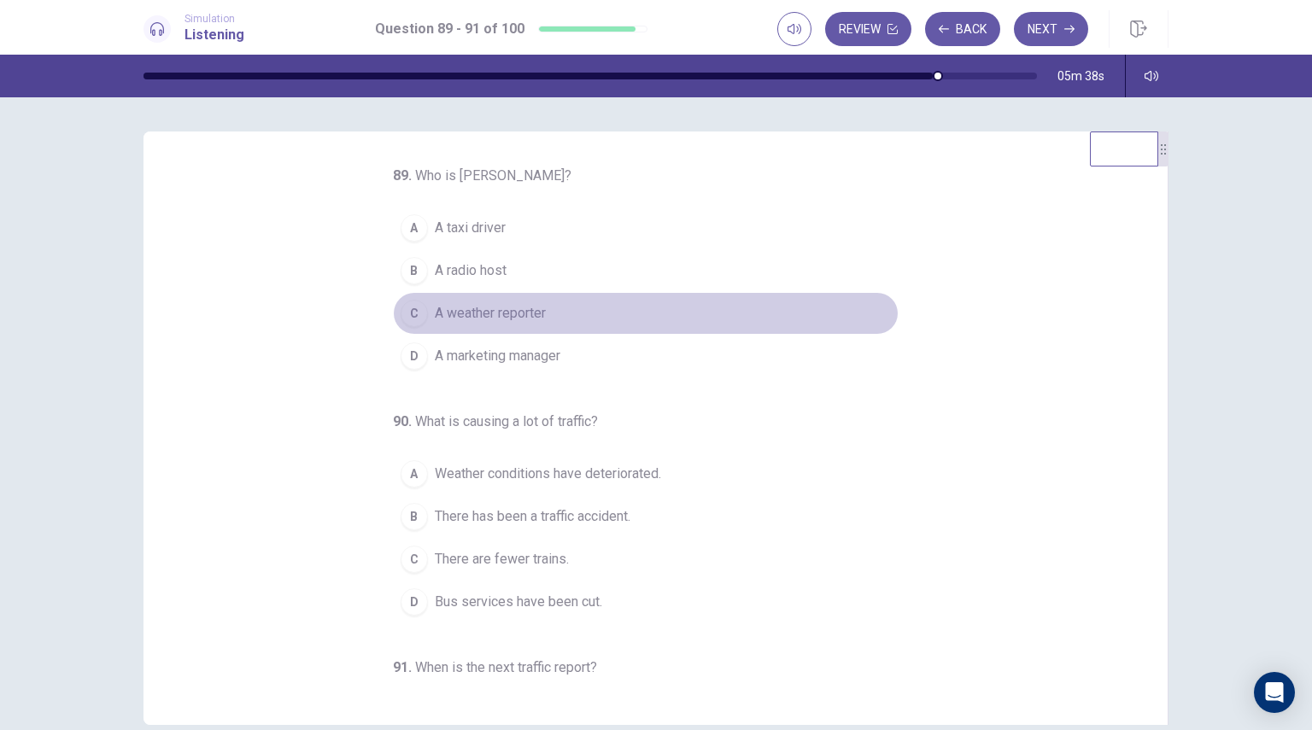
click at [462, 317] on span "A weather reporter" at bounding box center [490, 313] width 111 height 20
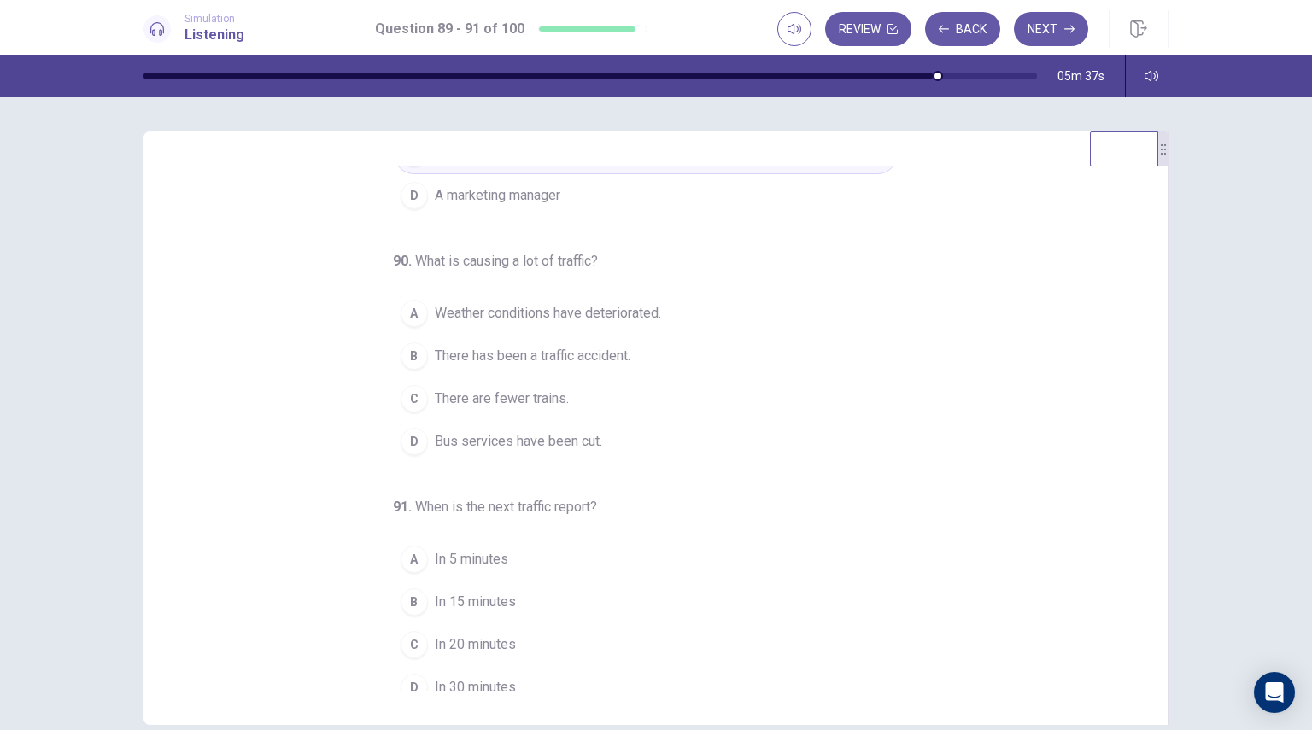
scroll to position [171, 0]
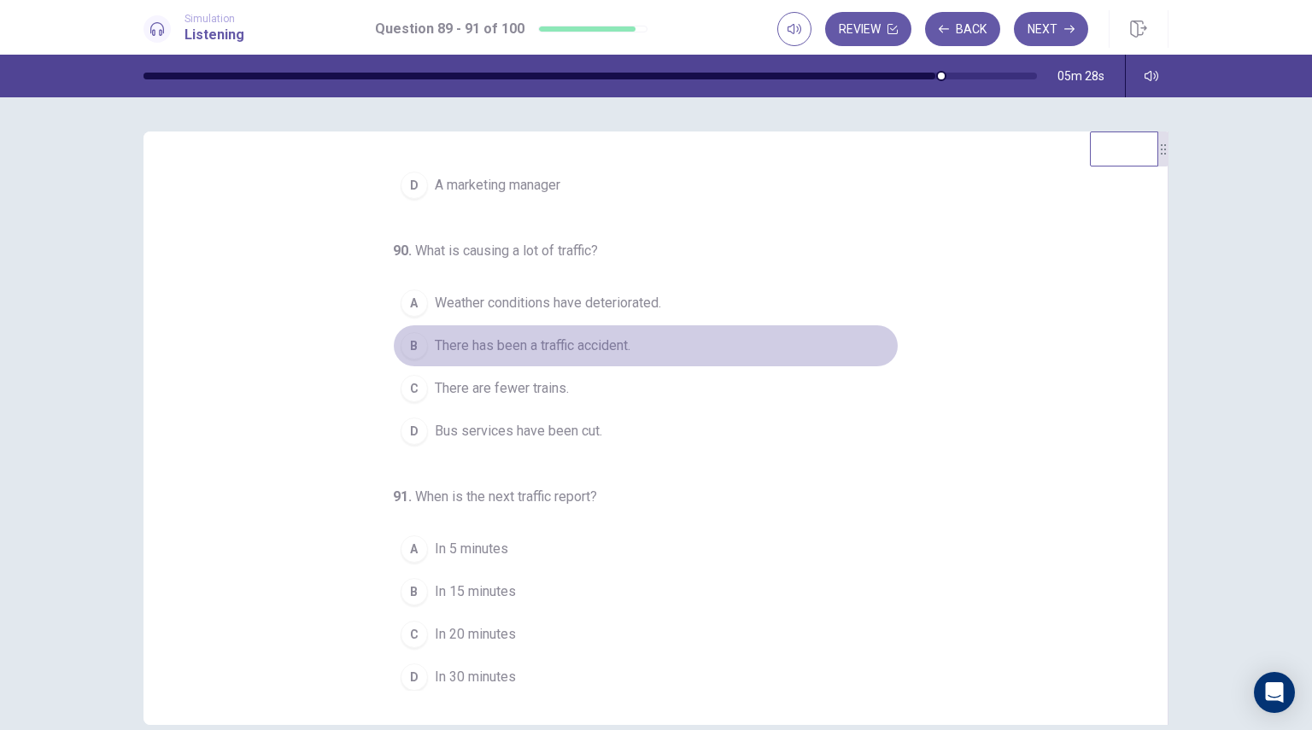
click at [521, 343] on span "There has been a traffic accident." at bounding box center [533, 346] width 196 height 20
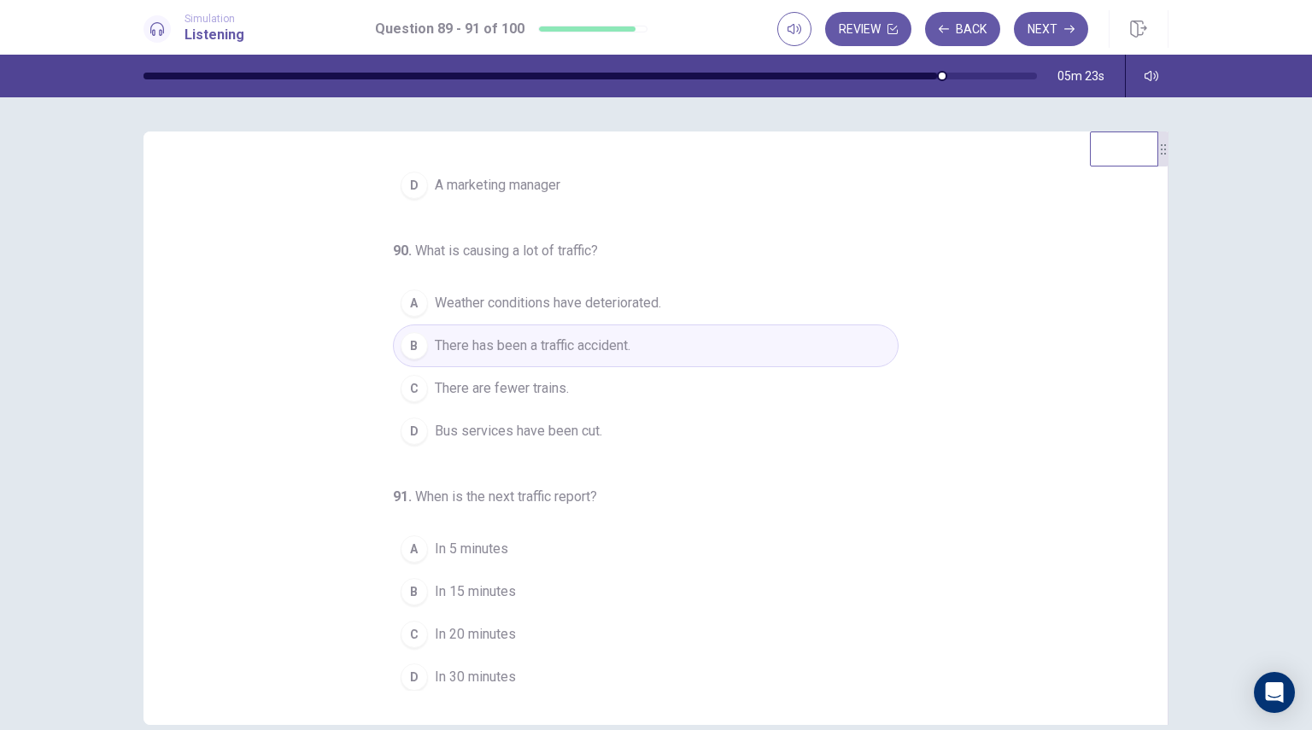
click at [544, 386] on span "There are fewer trains." at bounding box center [502, 388] width 134 height 20
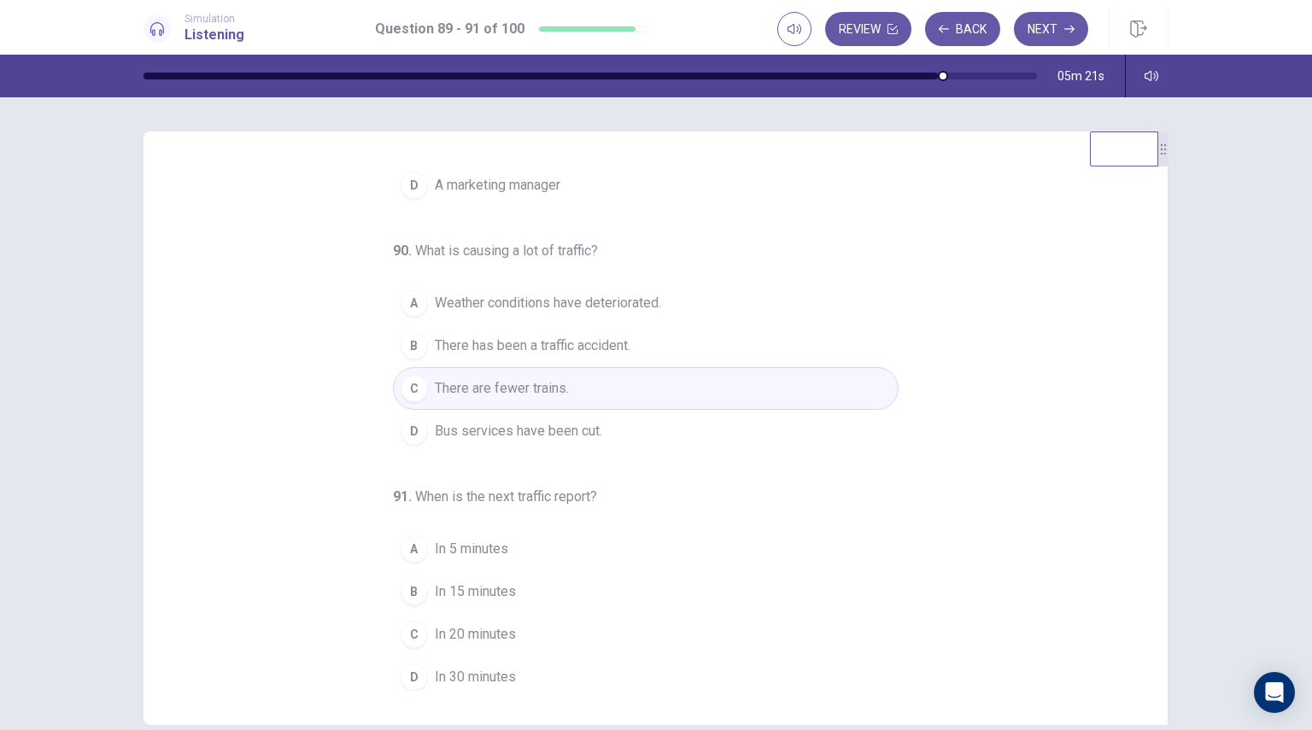
scroll to position [174, 0]
click at [463, 585] on span "In 15 minutes" at bounding box center [475, 588] width 81 height 20
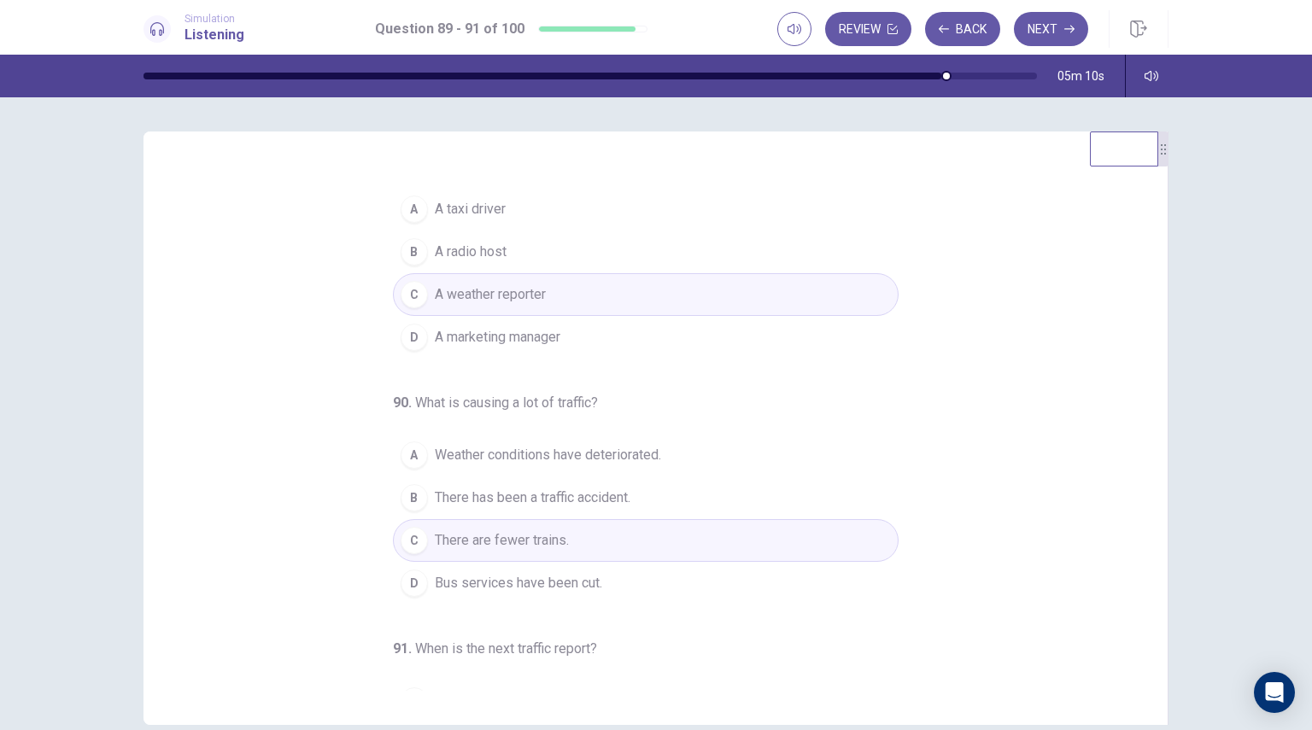
scroll to position [0, 0]
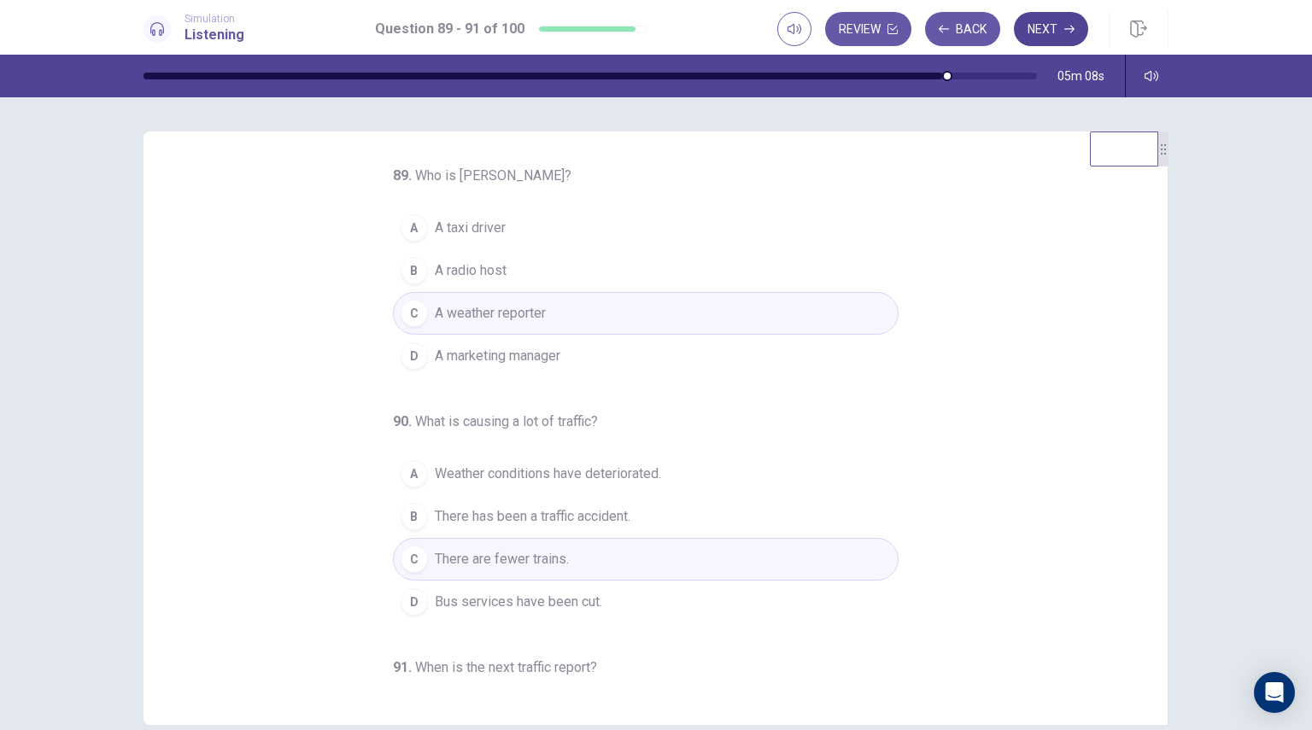
click at [1049, 25] on button "Next" at bounding box center [1051, 29] width 74 height 34
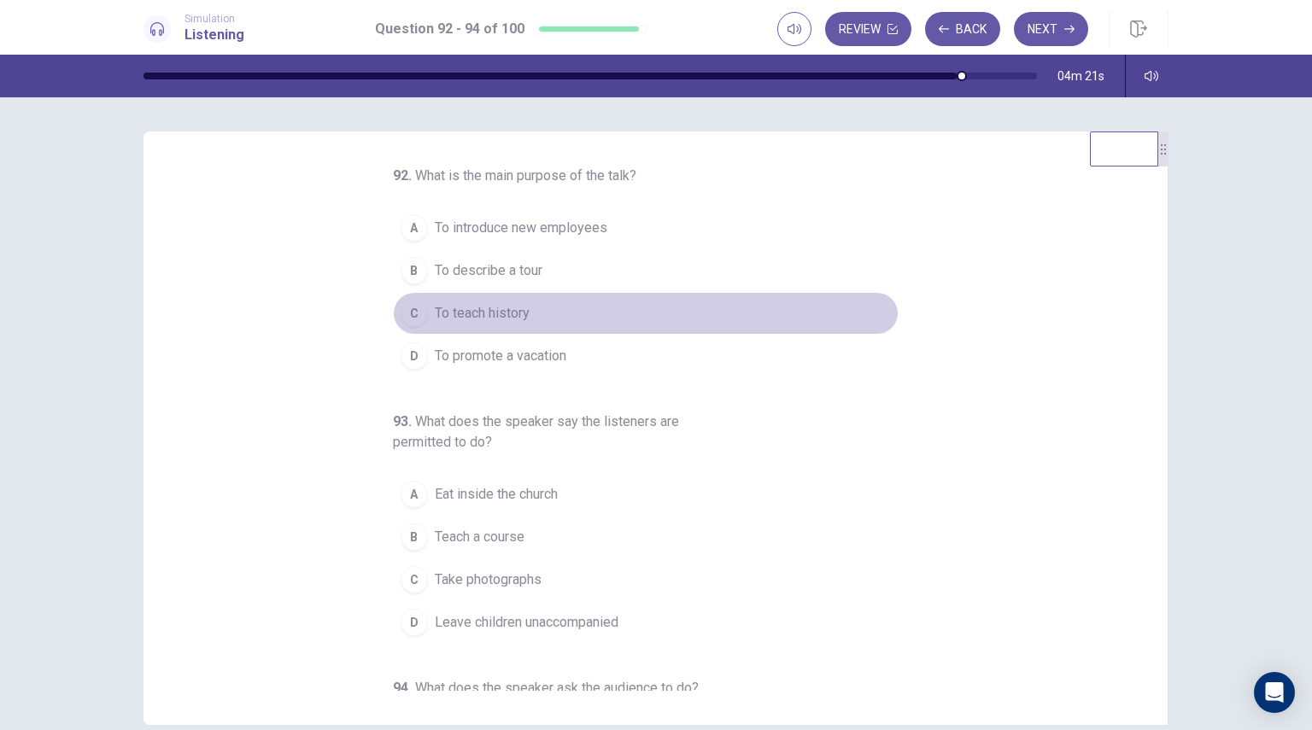
click at [409, 314] on div "C" at bounding box center [414, 313] width 27 height 27
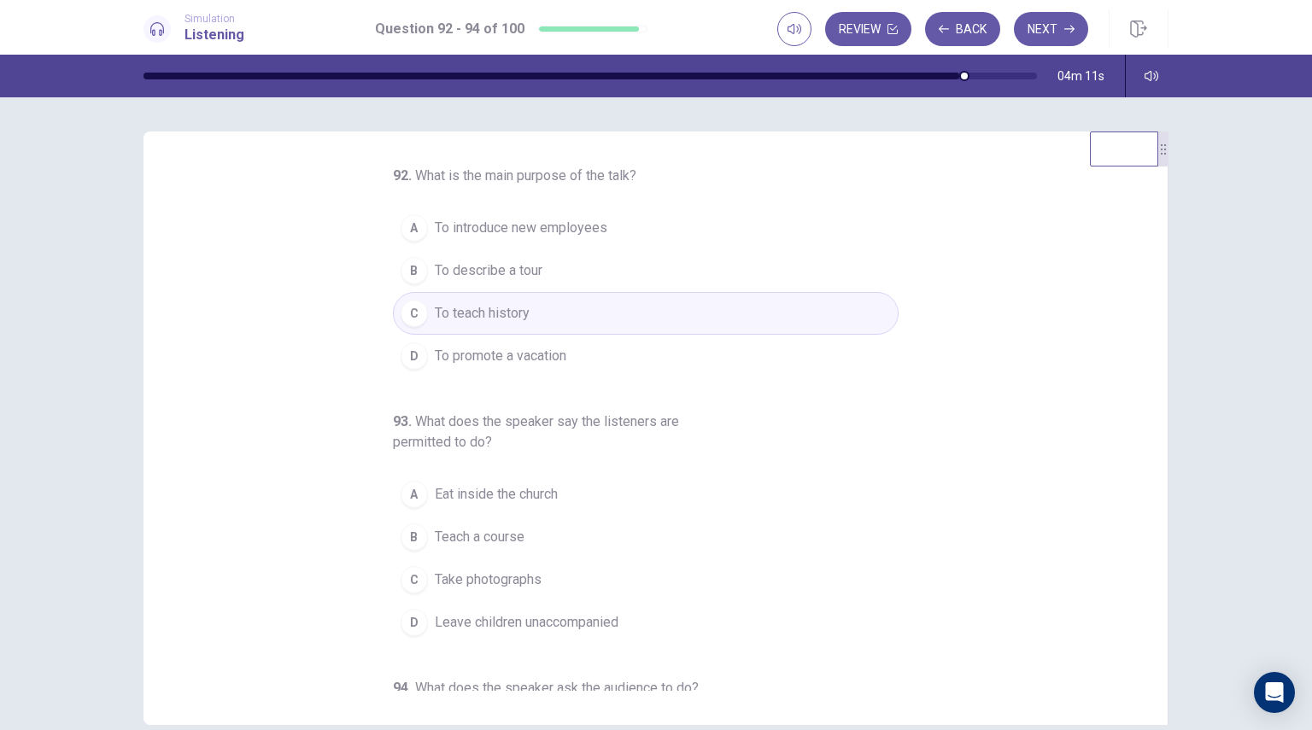
click at [479, 528] on span "Teach a course" at bounding box center [480, 537] width 90 height 20
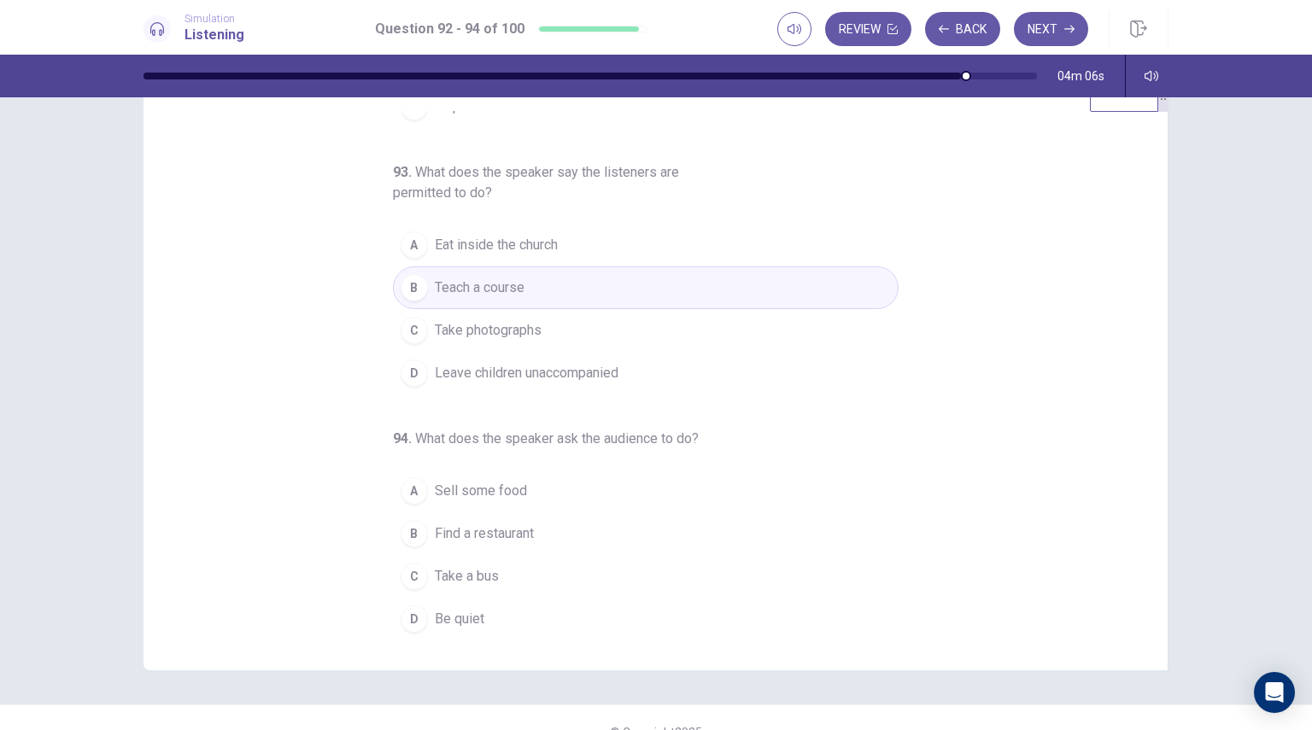
scroll to position [83, 0]
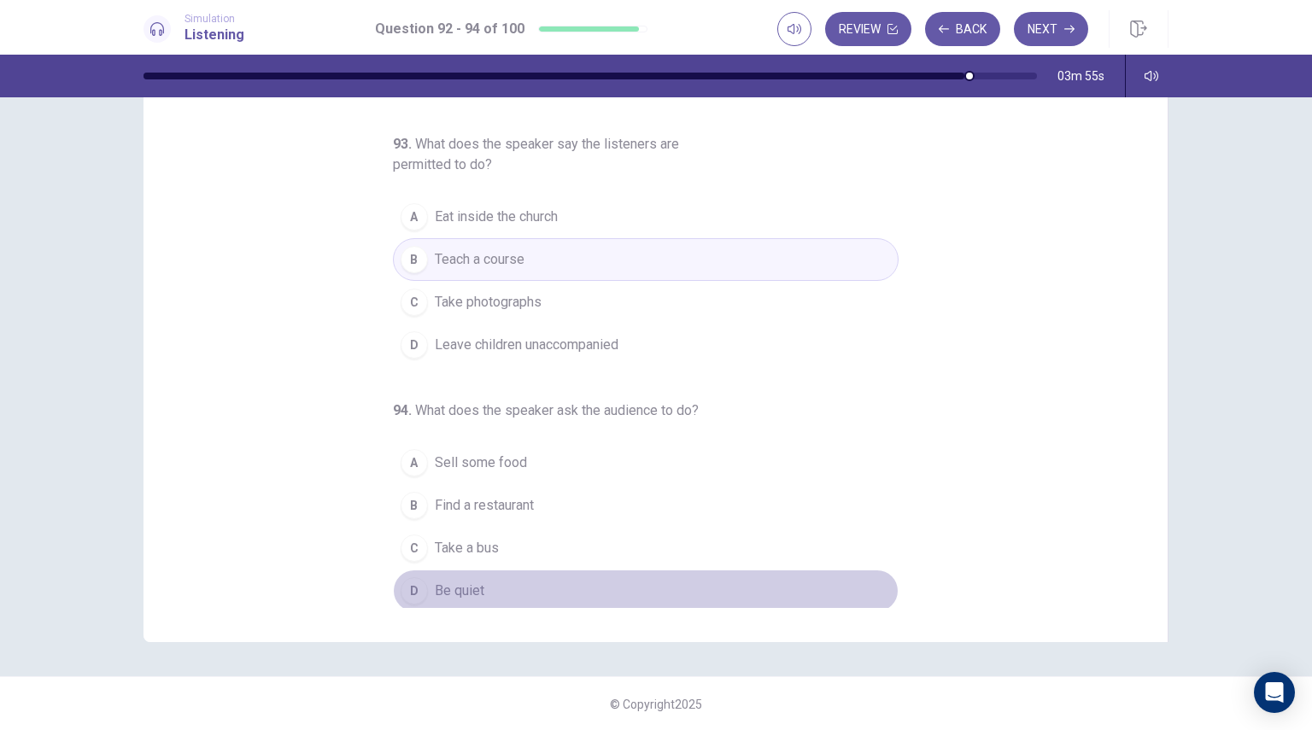
click at [435, 594] on span "Be quiet" at bounding box center [460, 591] width 50 height 20
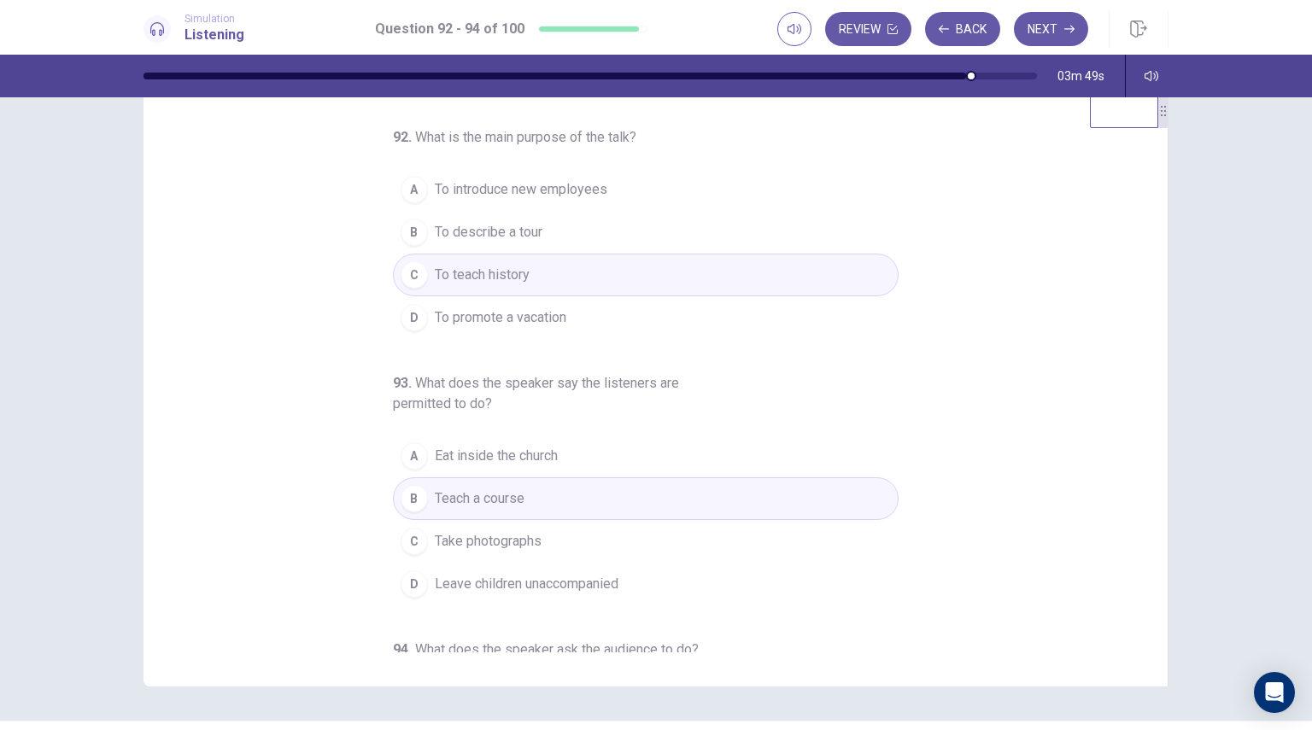
scroll to position [0, 0]
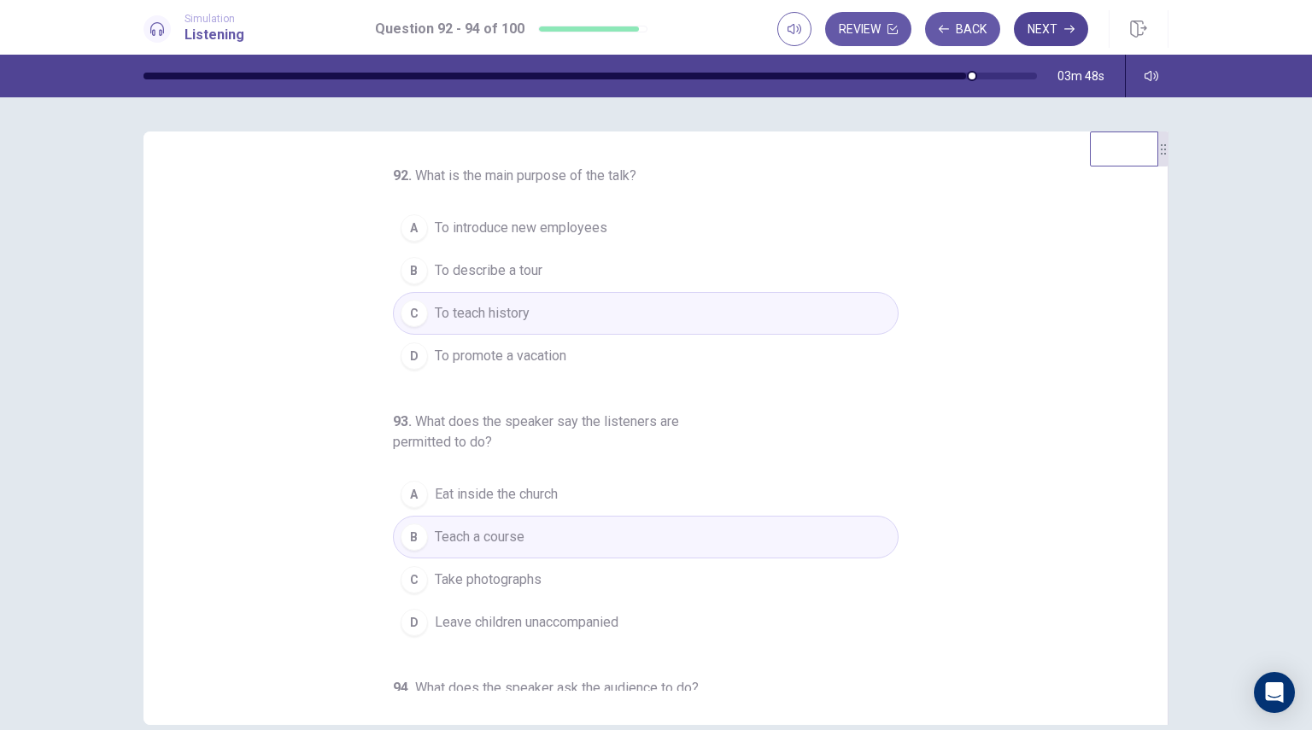
click at [1044, 26] on button "Next" at bounding box center [1051, 29] width 74 height 34
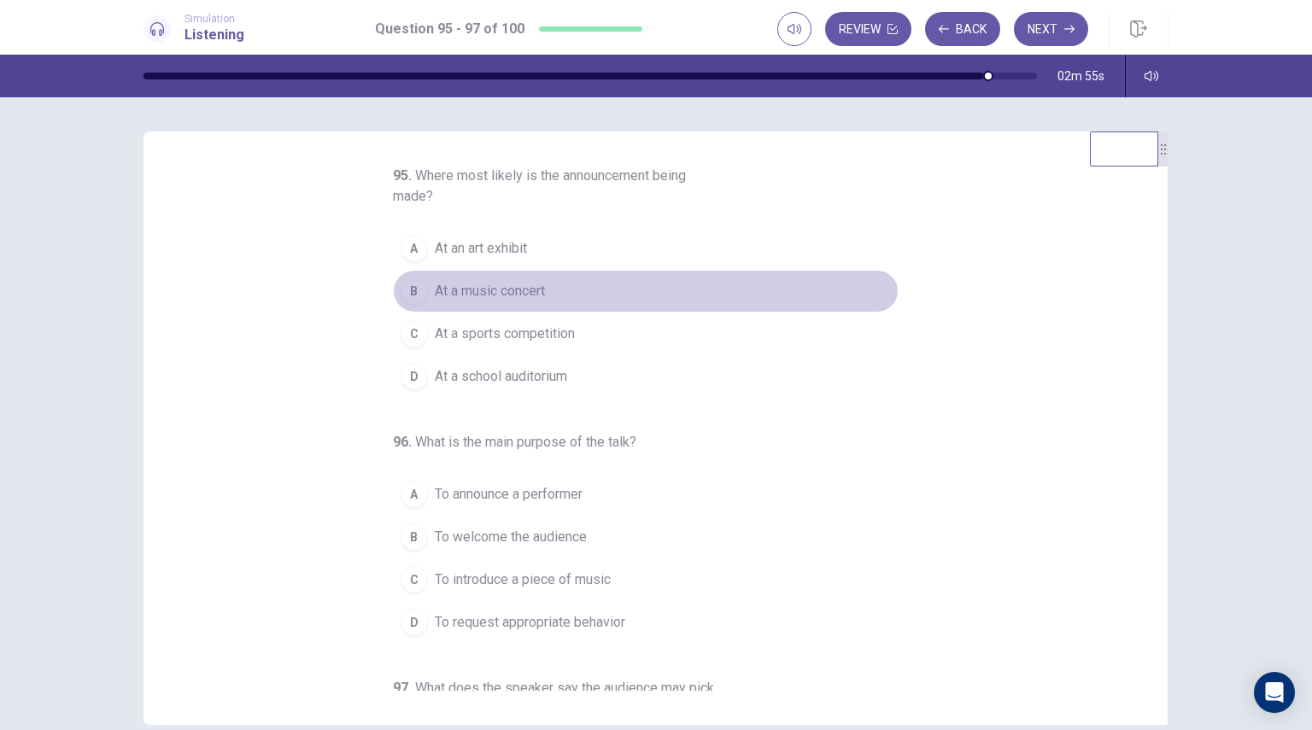
click at [484, 296] on span "At a music concert" at bounding box center [490, 291] width 110 height 20
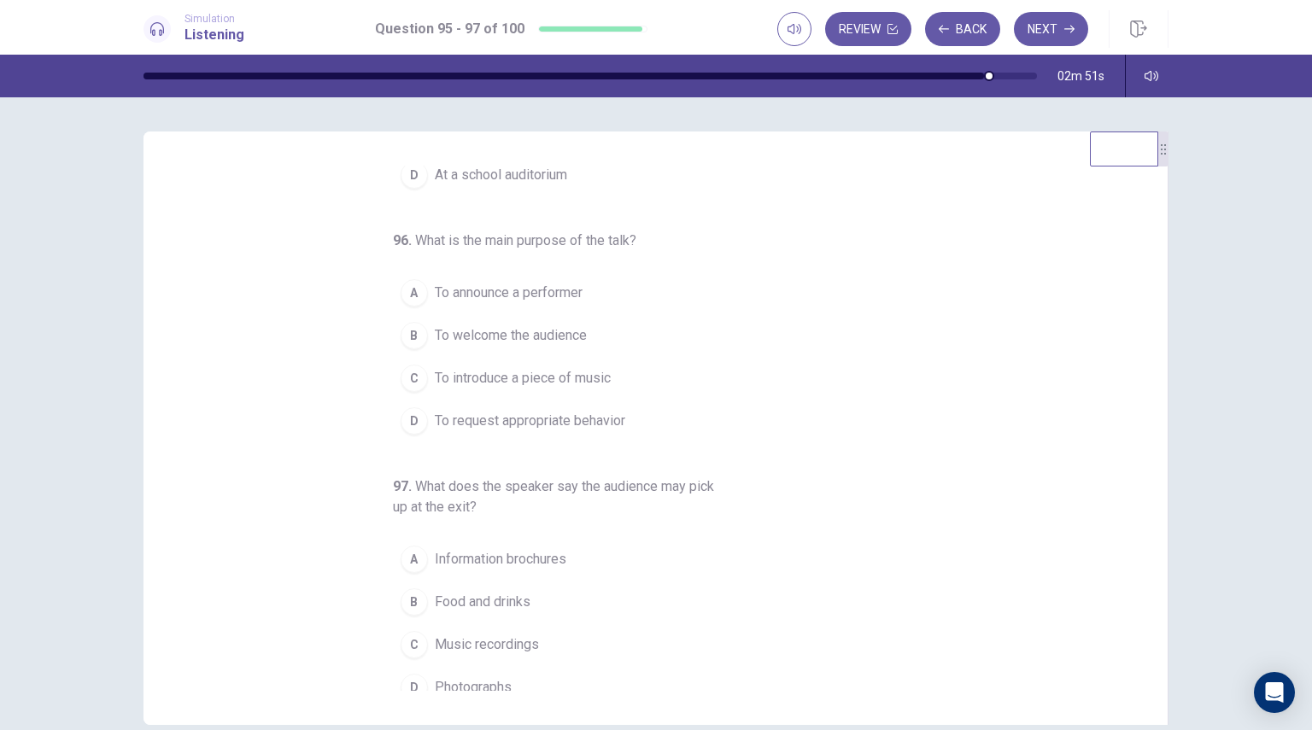
scroll to position [215, 0]
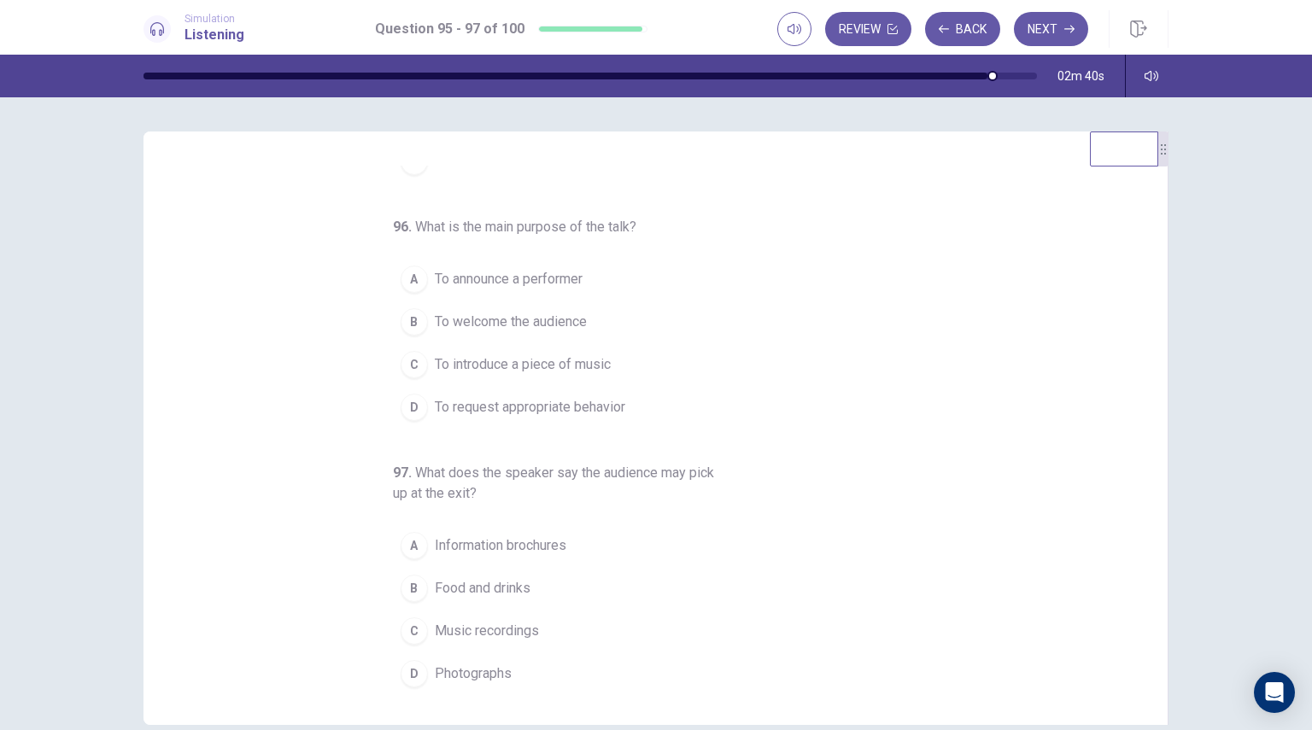
click at [553, 407] on span "To request appropriate behavior" at bounding box center [530, 407] width 190 height 20
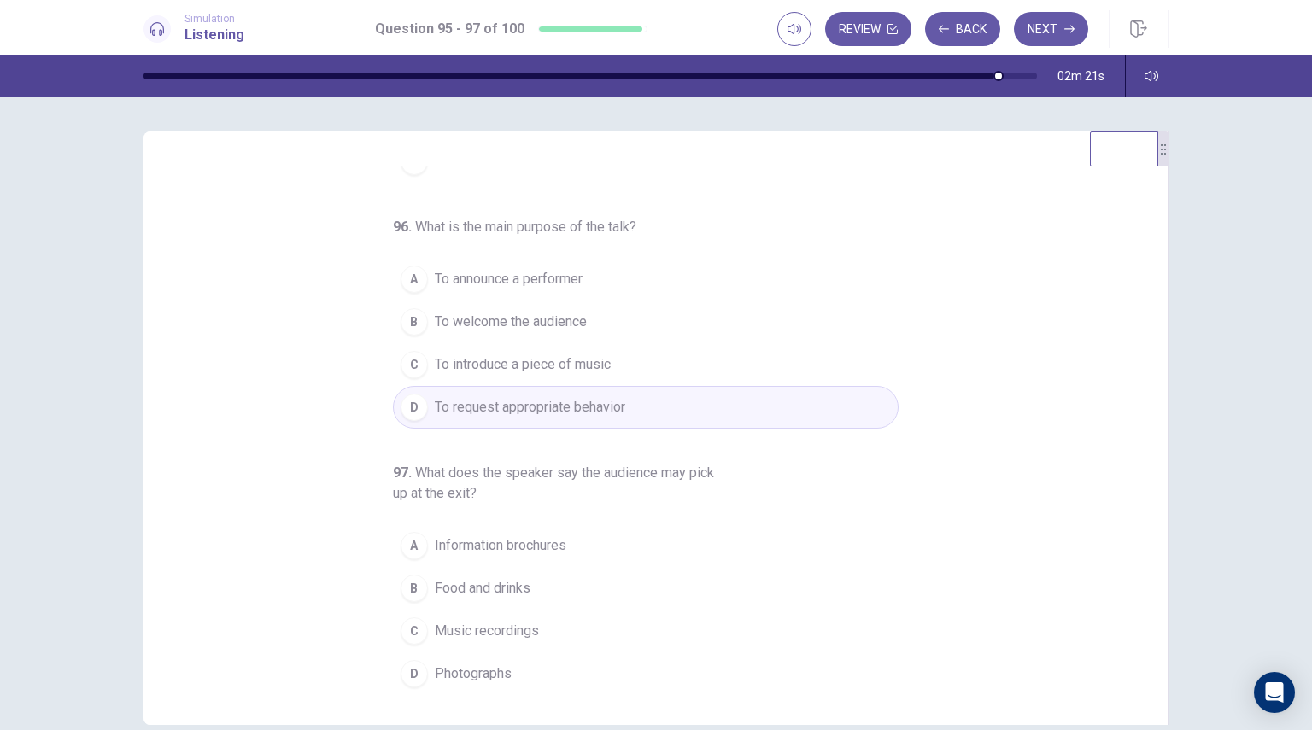
click at [530, 542] on span "Information brochures" at bounding box center [501, 546] width 132 height 20
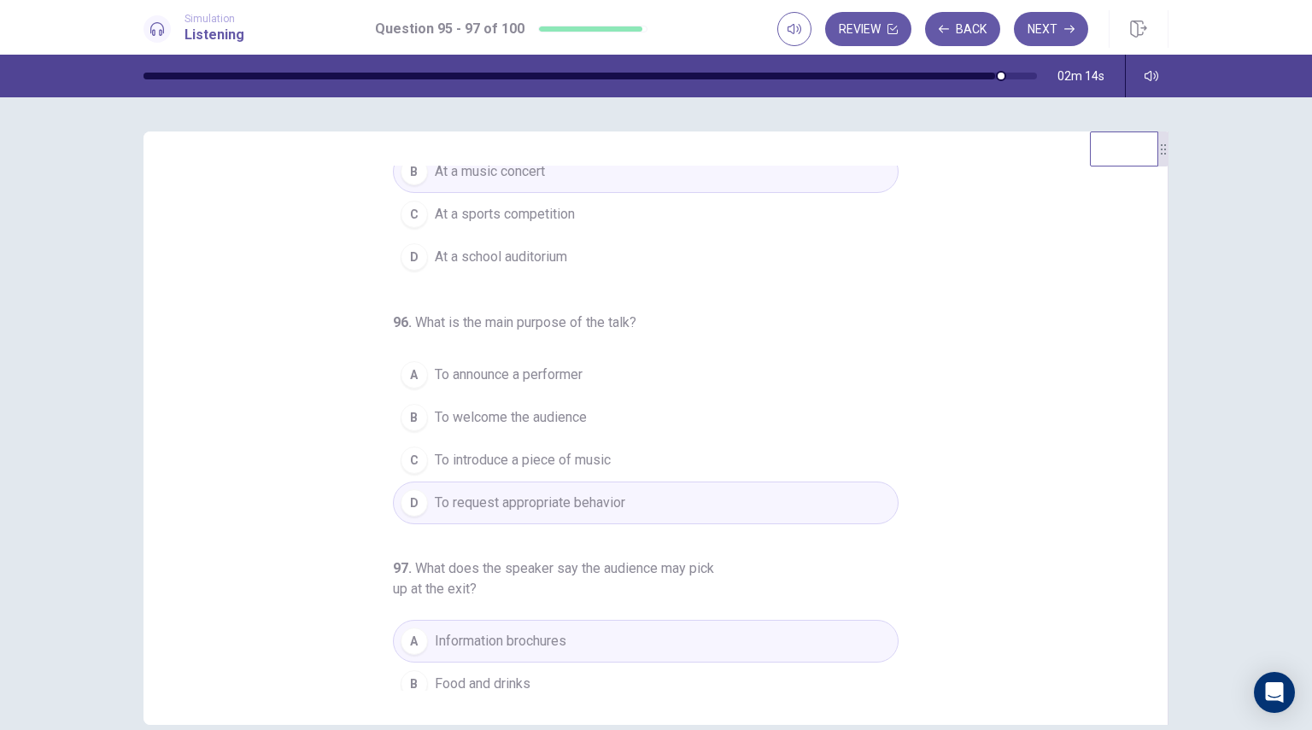
scroll to position [0, 0]
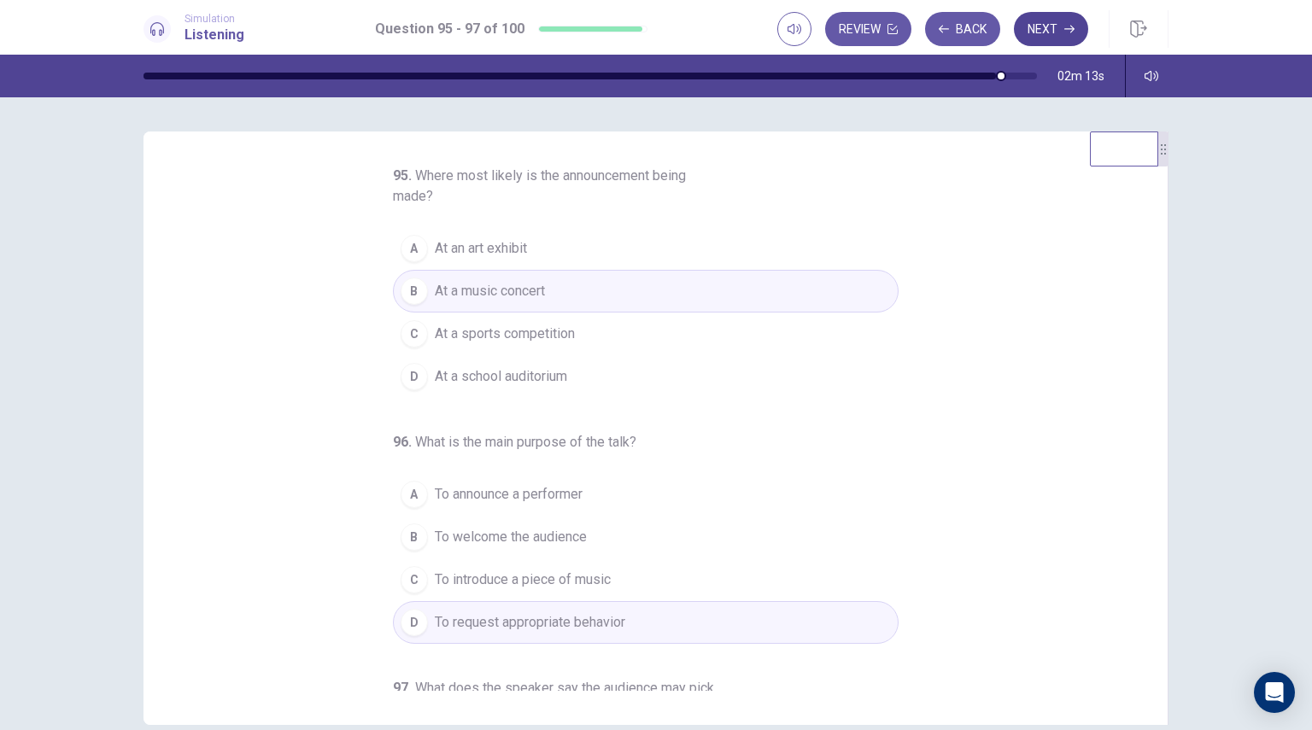
click at [1047, 31] on button "Next" at bounding box center [1051, 29] width 74 height 34
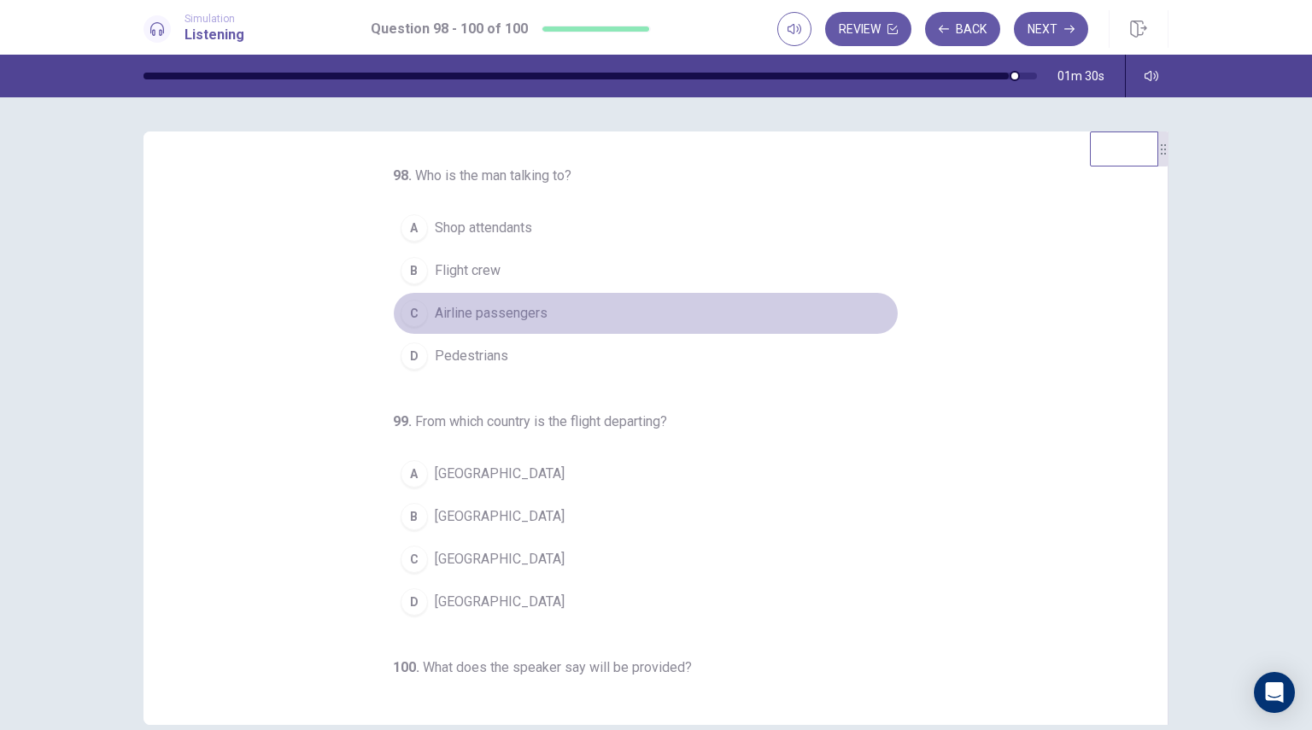
click at [473, 310] on span "Airline passengers" at bounding box center [491, 313] width 113 height 20
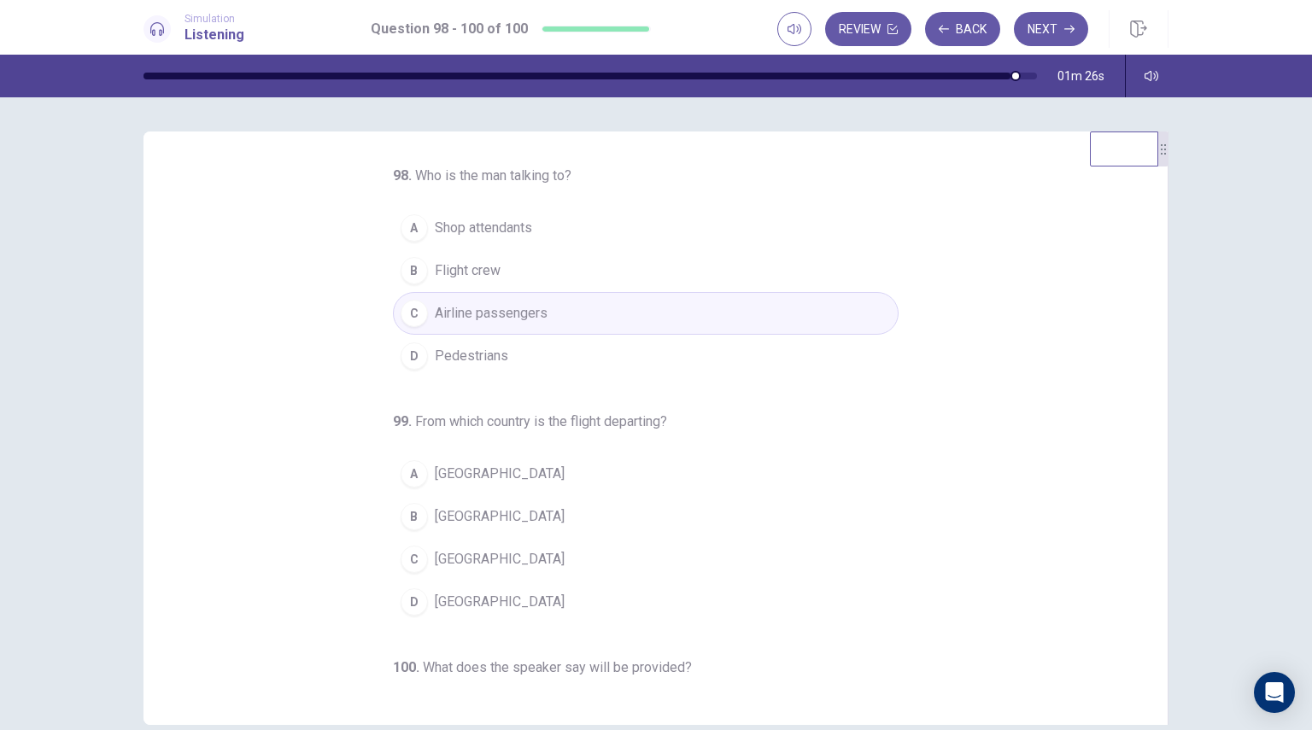
click at [458, 607] on span "Mexico" at bounding box center [500, 602] width 130 height 20
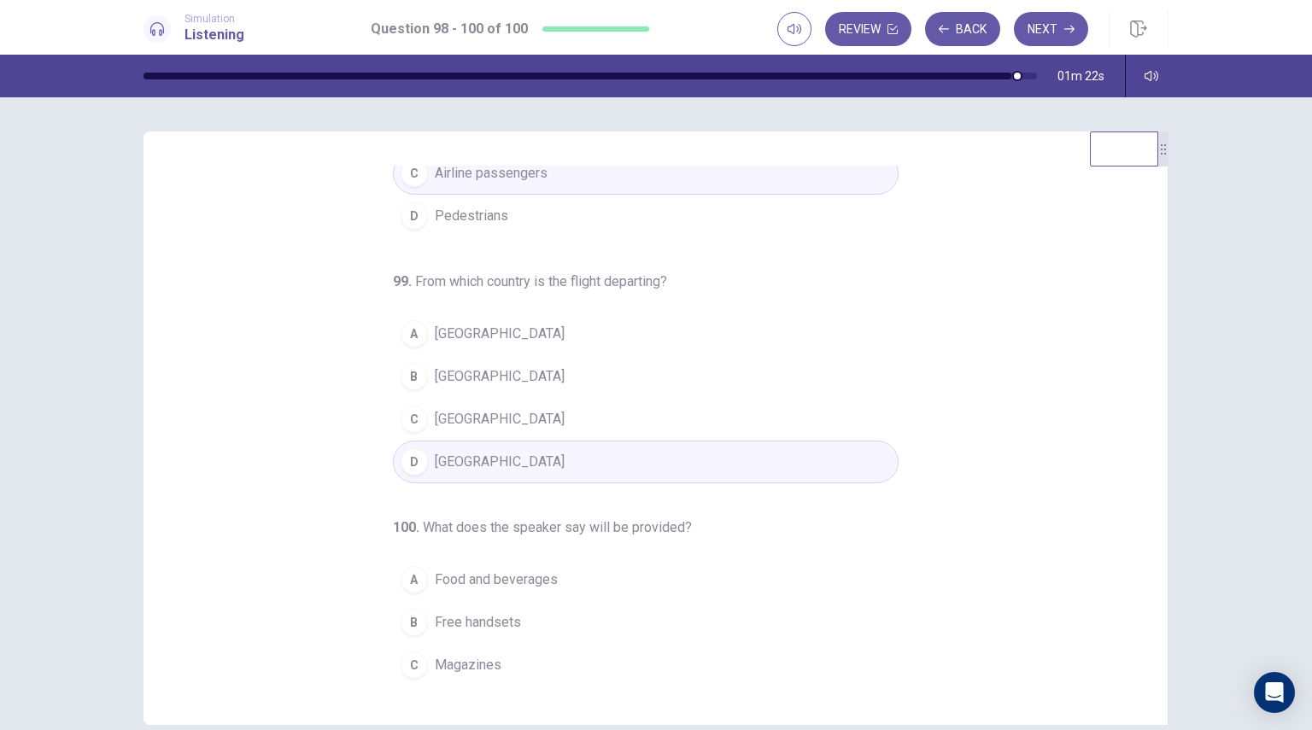
scroll to position [174, 0]
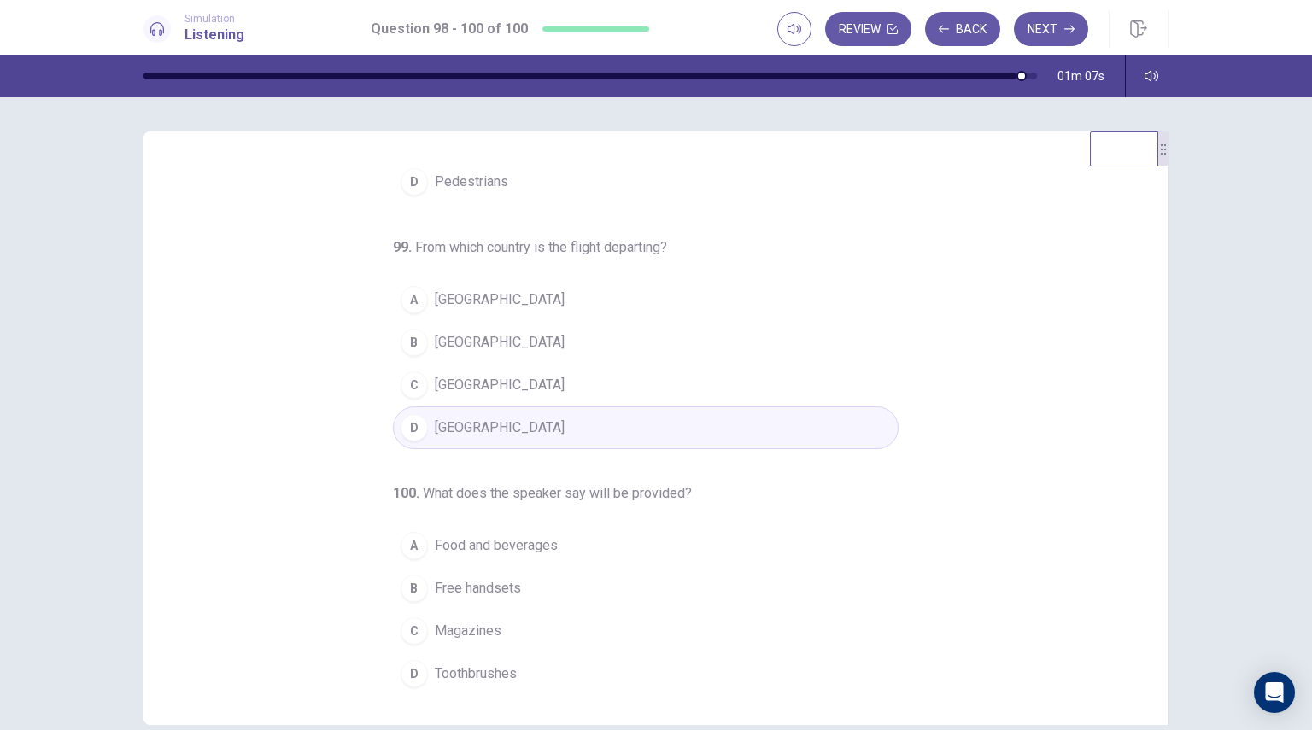
click at [518, 544] on span "Food and beverages" at bounding box center [496, 546] width 123 height 20
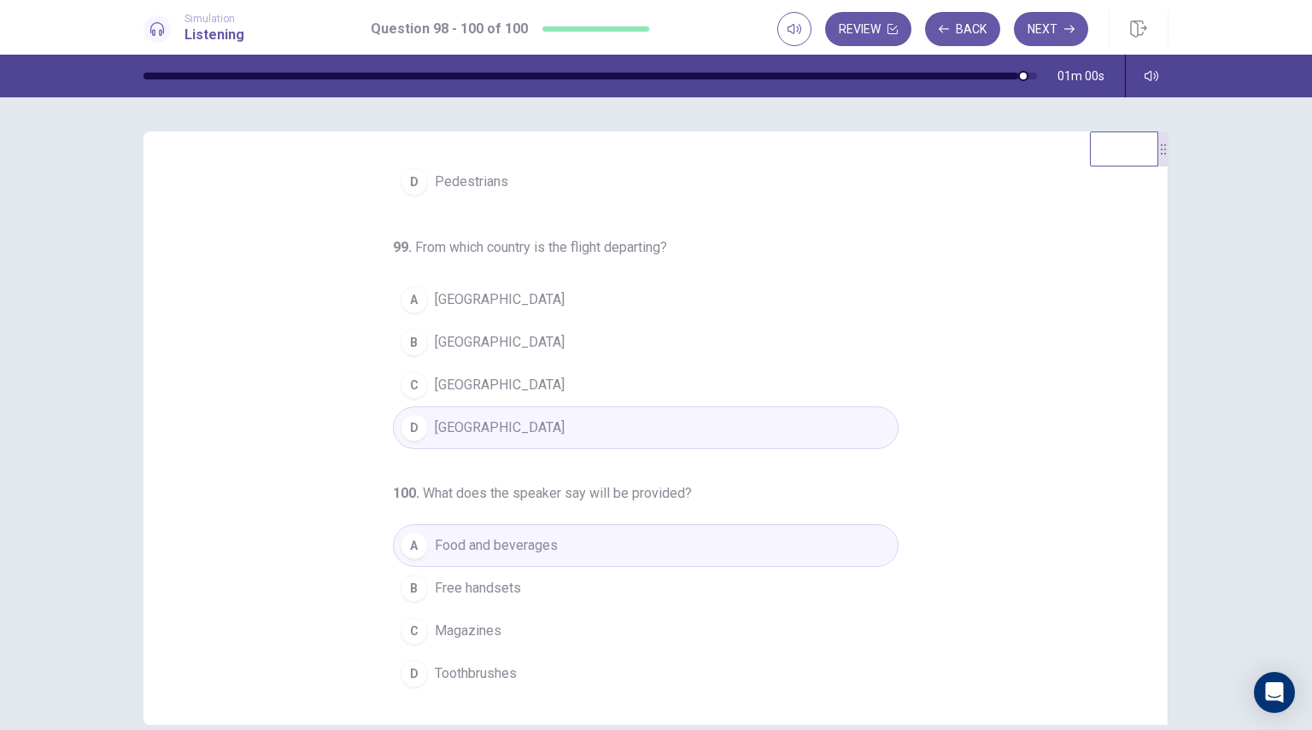
scroll to position [0, 0]
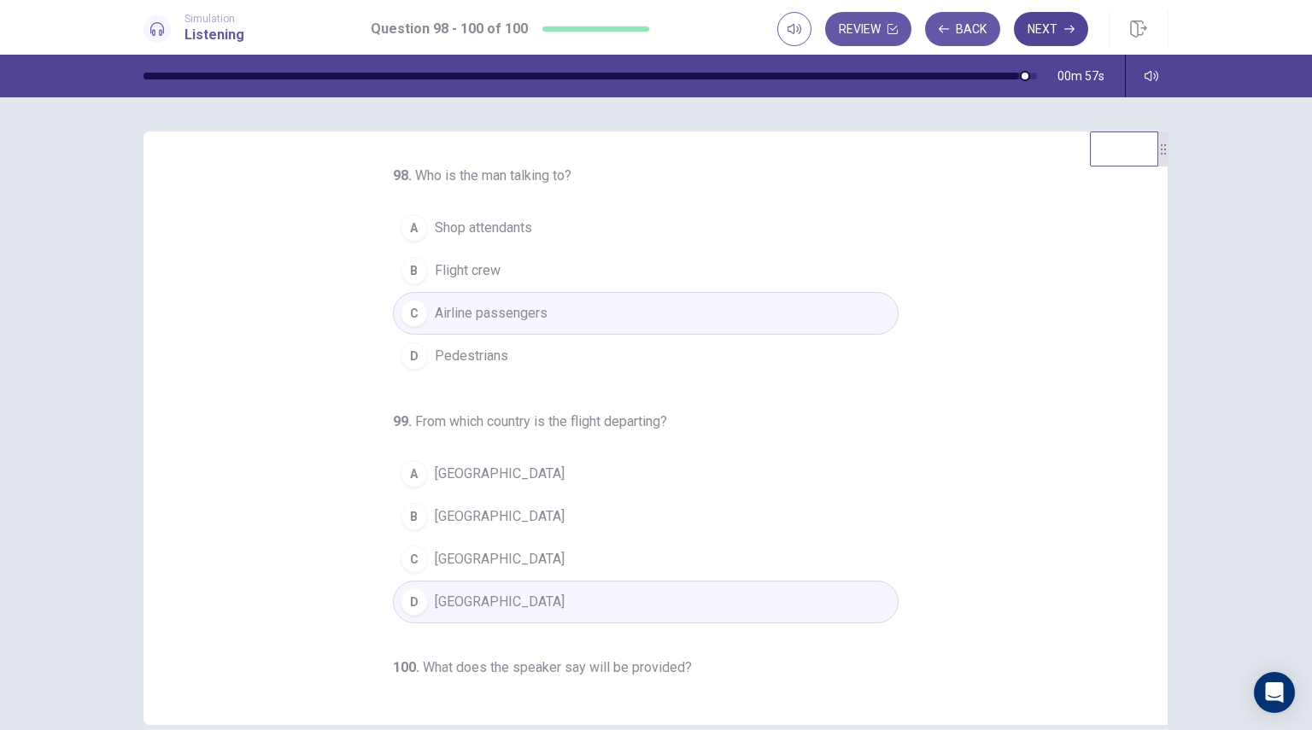
click at [1056, 26] on button "Next" at bounding box center [1051, 29] width 74 height 34
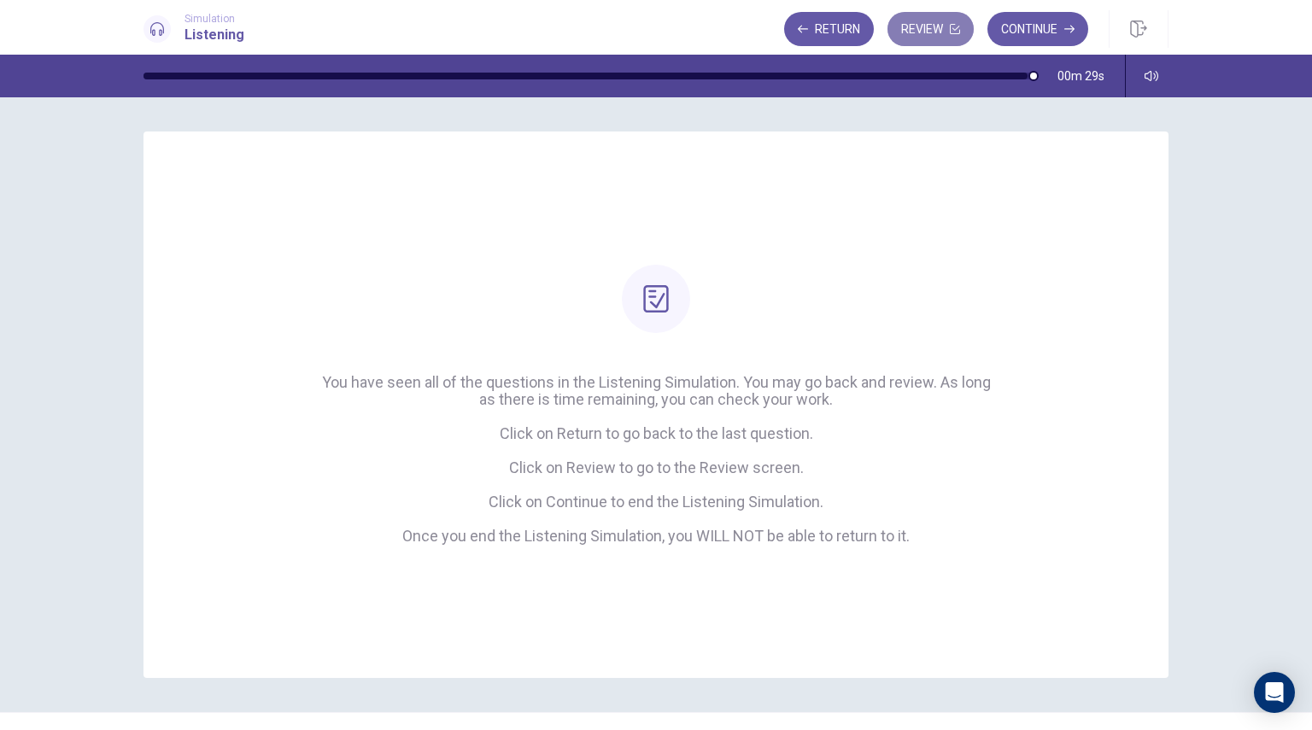
click at [922, 15] on button "Review" at bounding box center [930, 29] width 86 height 34
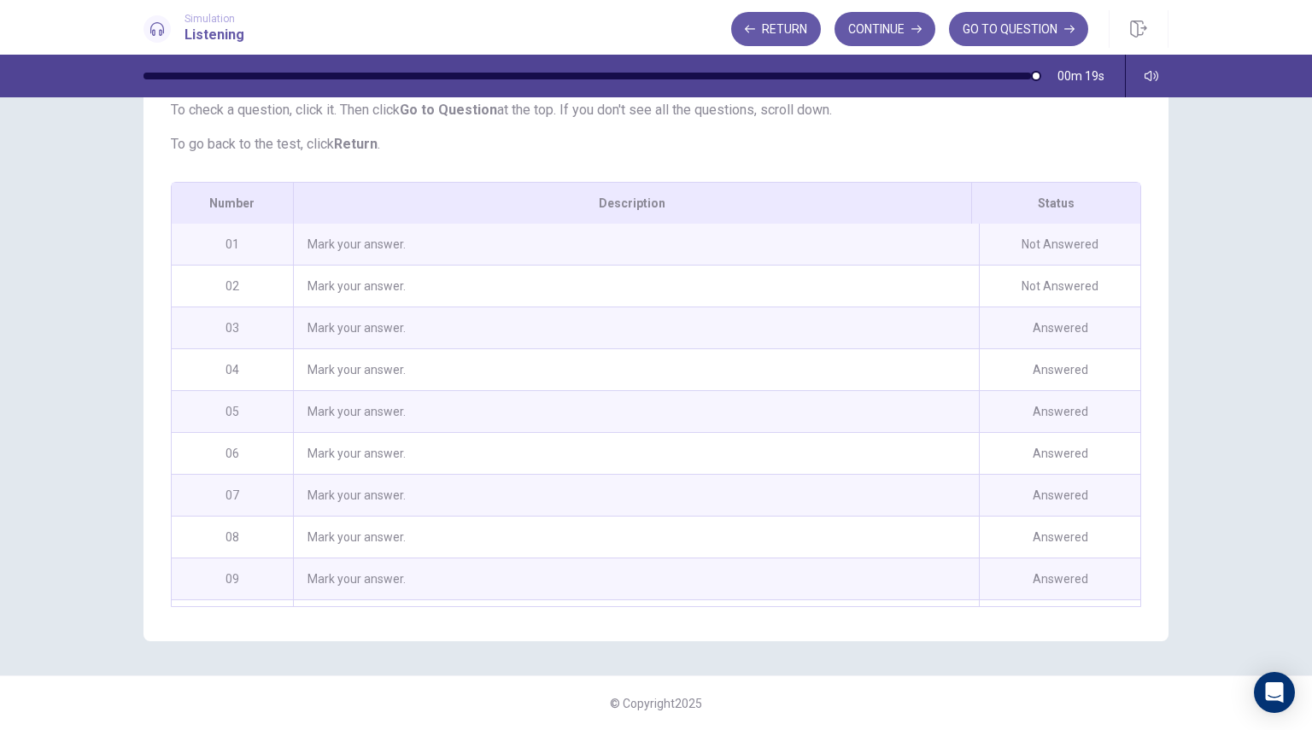
click at [806, 252] on div "Mark your answer." at bounding box center [636, 244] width 686 height 41
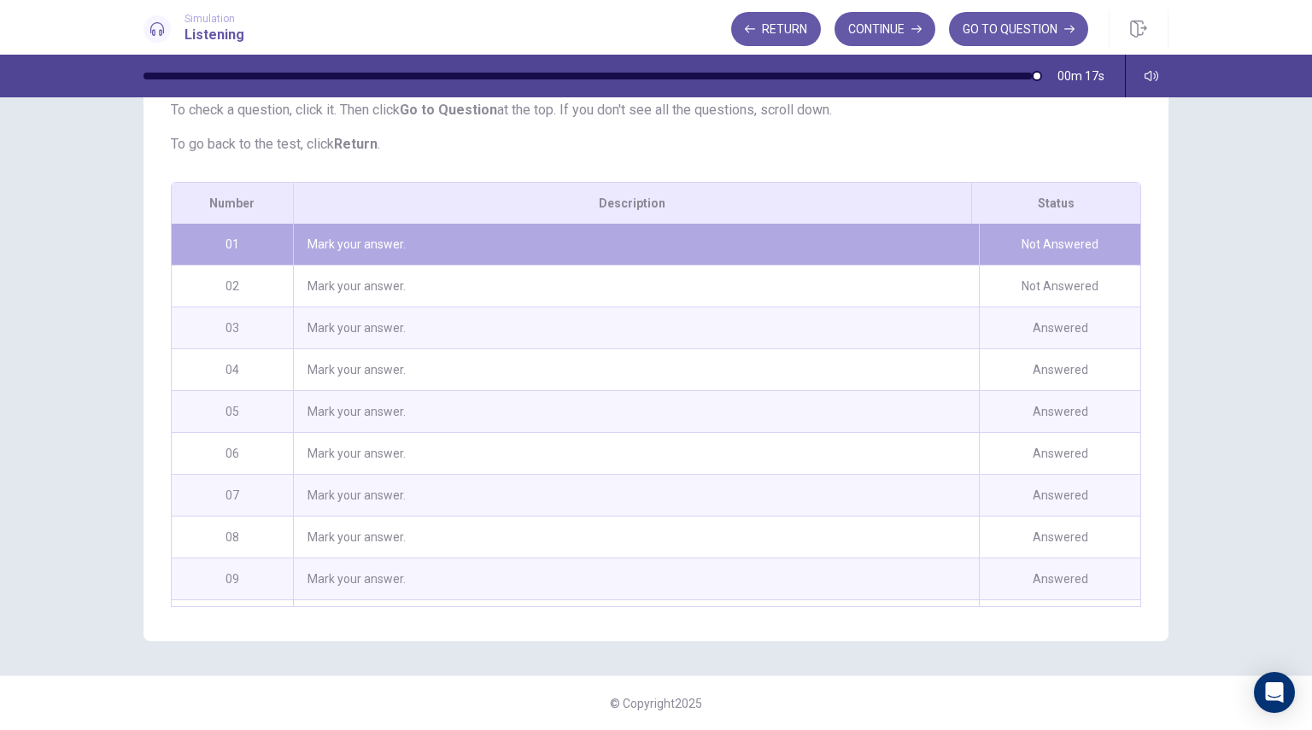
click at [1041, 248] on div "Not Answered" at bounding box center [1059, 244] width 161 height 41
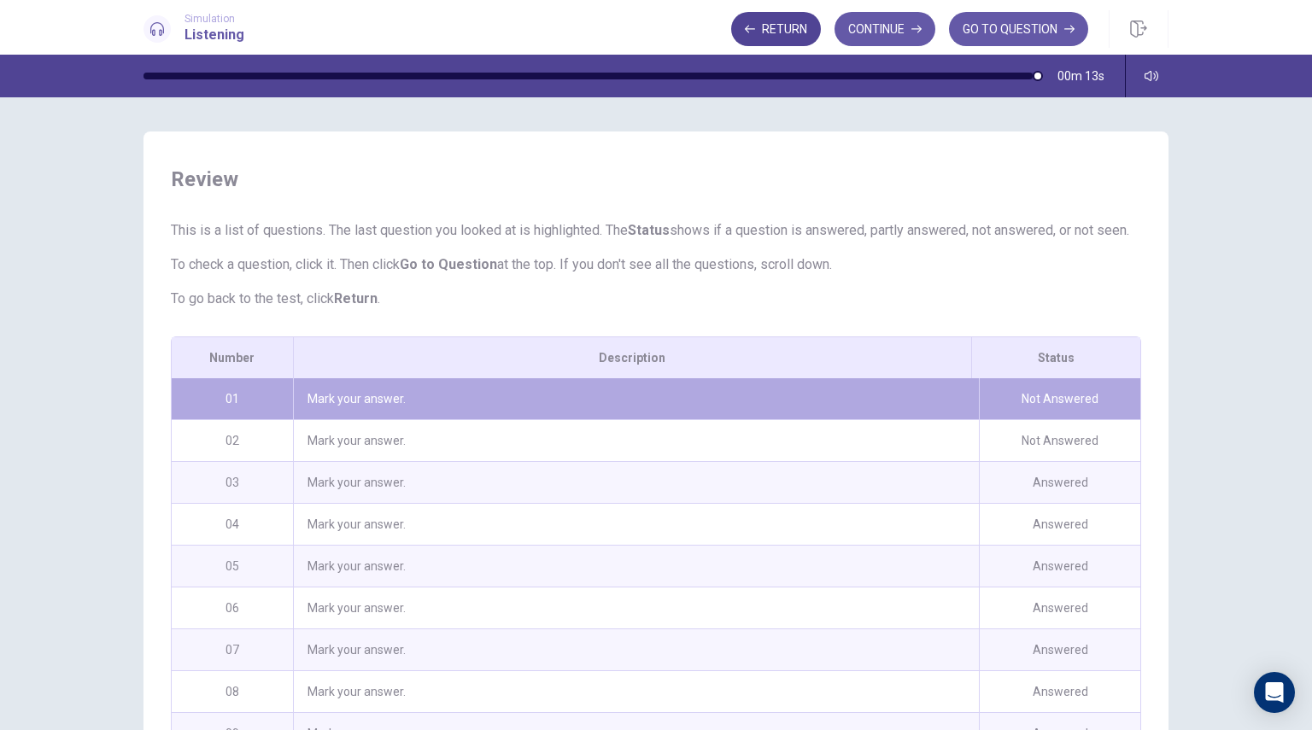
click at [790, 26] on button "Return" at bounding box center [776, 29] width 90 height 34
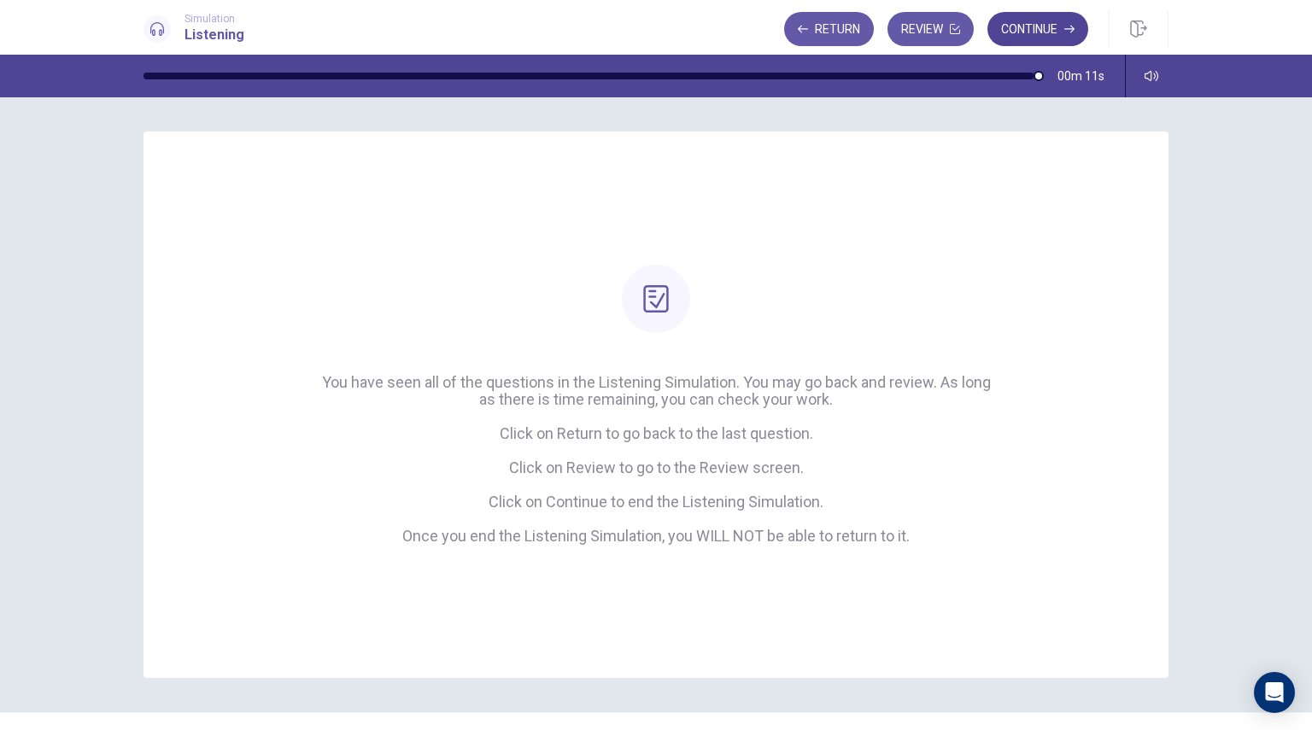
click at [1035, 27] on button "Continue" at bounding box center [1037, 29] width 101 height 34
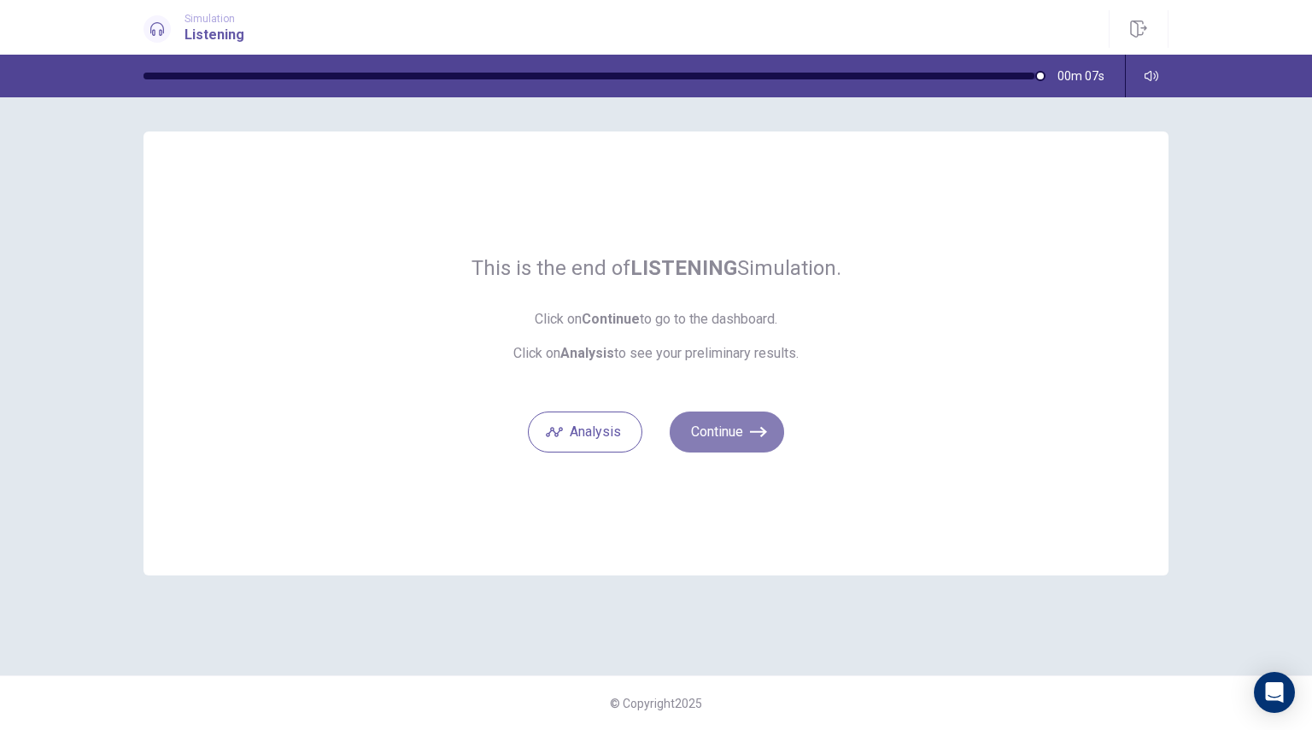
click at [694, 437] on button "Continue" at bounding box center [727, 432] width 114 height 41
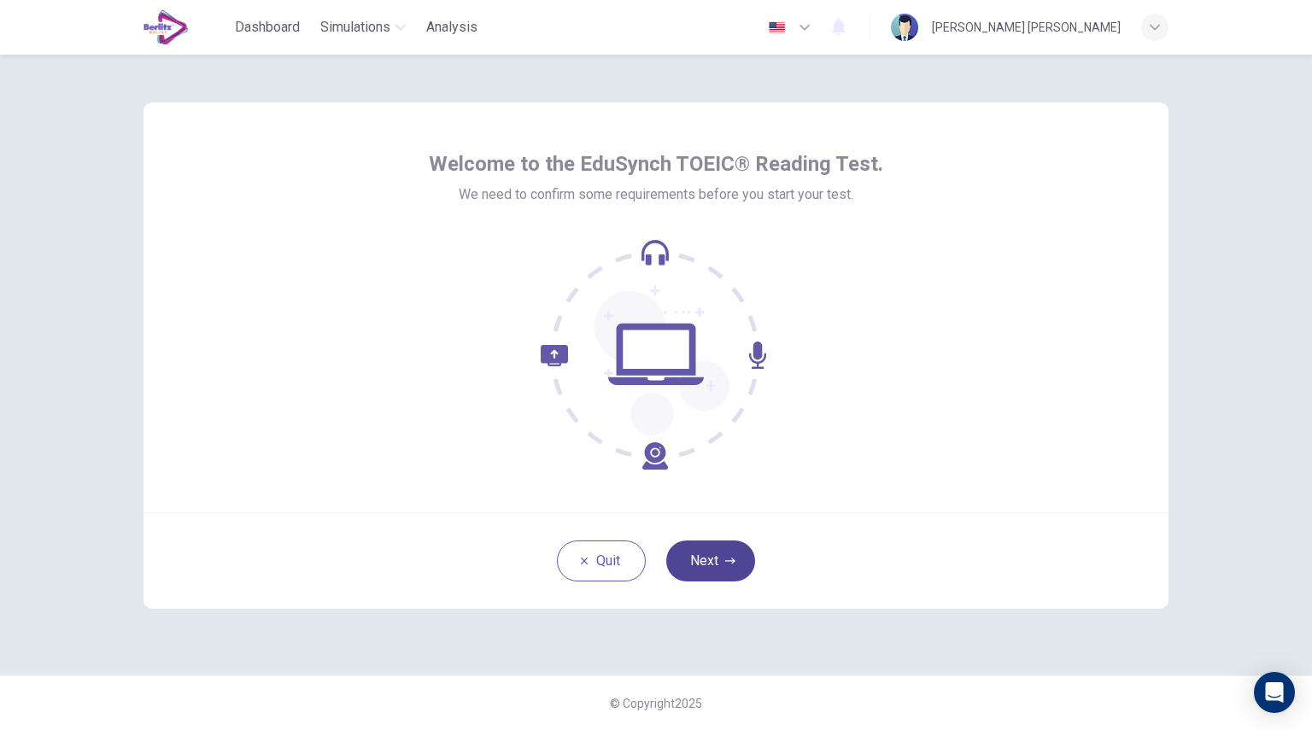
click at [725, 557] on icon "button" at bounding box center [730, 561] width 10 height 10
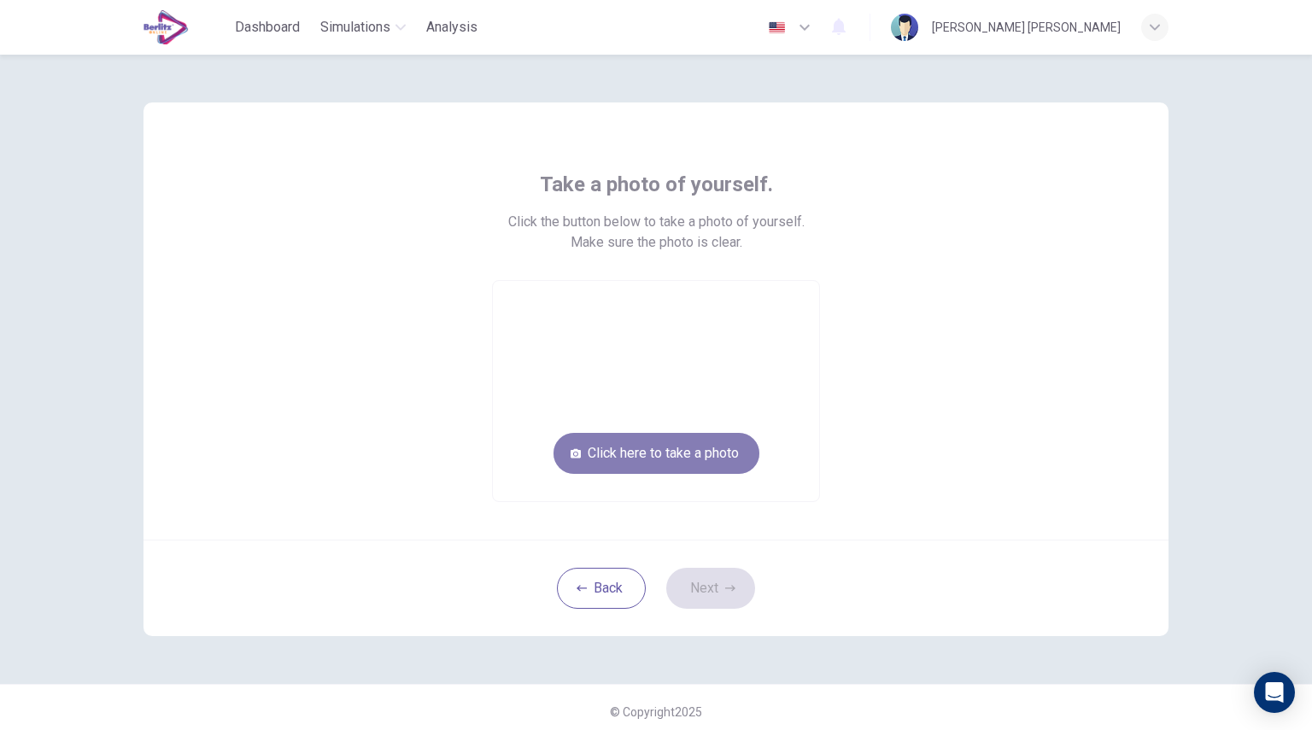
click at [680, 448] on button "Click here to take a photo" at bounding box center [656, 453] width 206 height 41
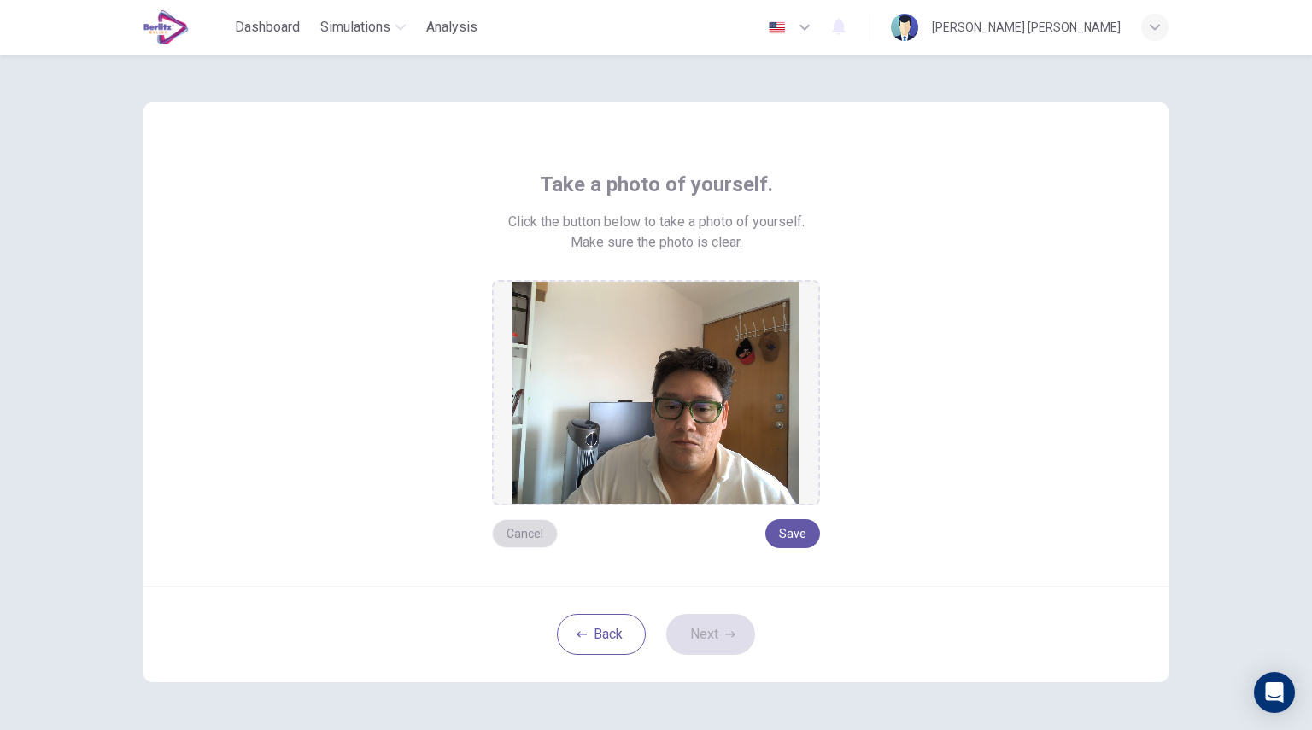
click at [506, 536] on button "Cancel" at bounding box center [525, 533] width 66 height 29
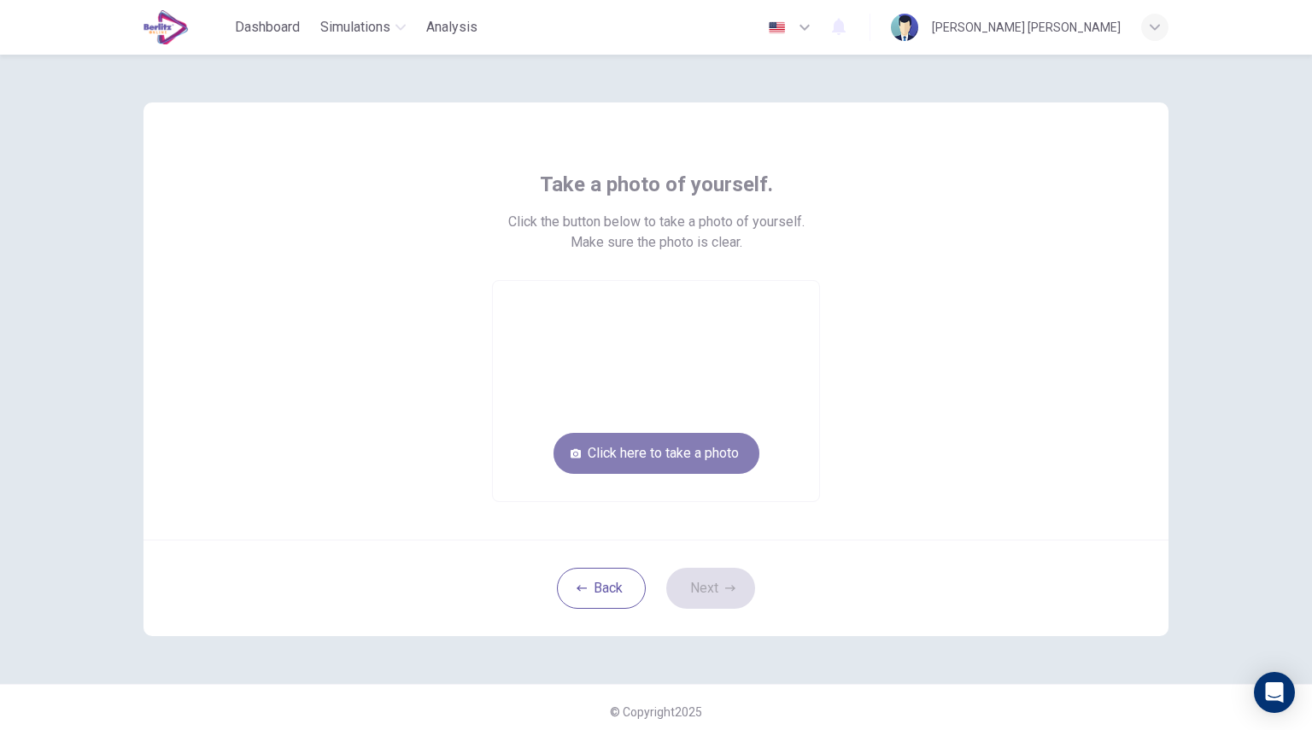
click at [656, 465] on button "Click here to take a photo" at bounding box center [656, 453] width 206 height 41
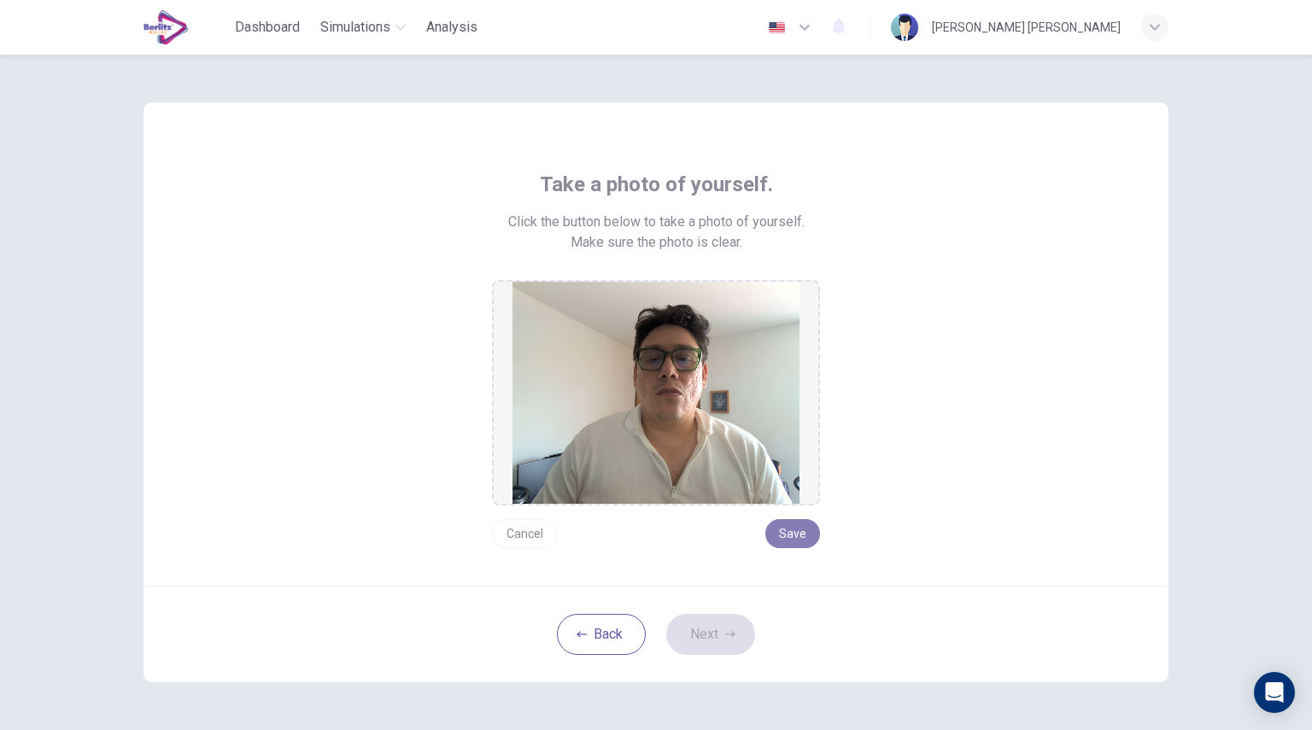
click at [779, 533] on button "Save" at bounding box center [792, 533] width 55 height 29
click at [717, 628] on button "Next" at bounding box center [710, 634] width 89 height 41
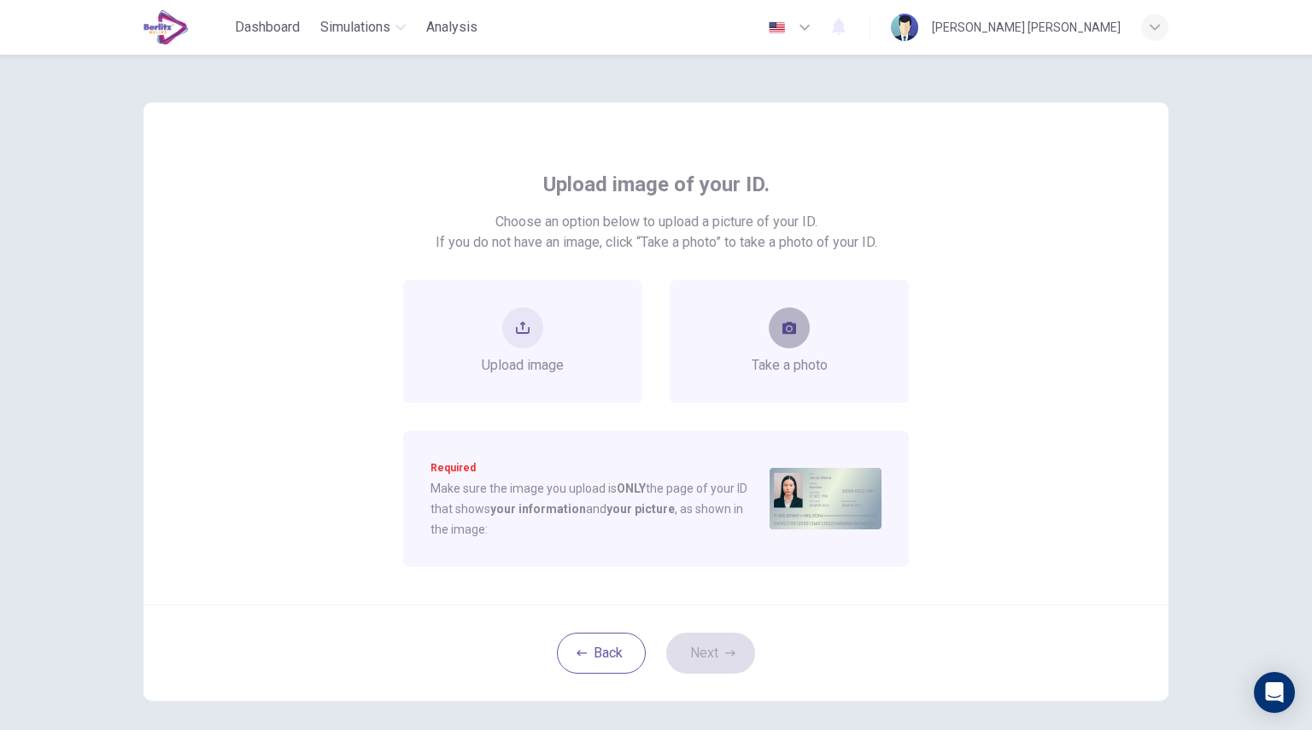
click at [786, 324] on icon "take photo" at bounding box center [789, 328] width 14 height 12
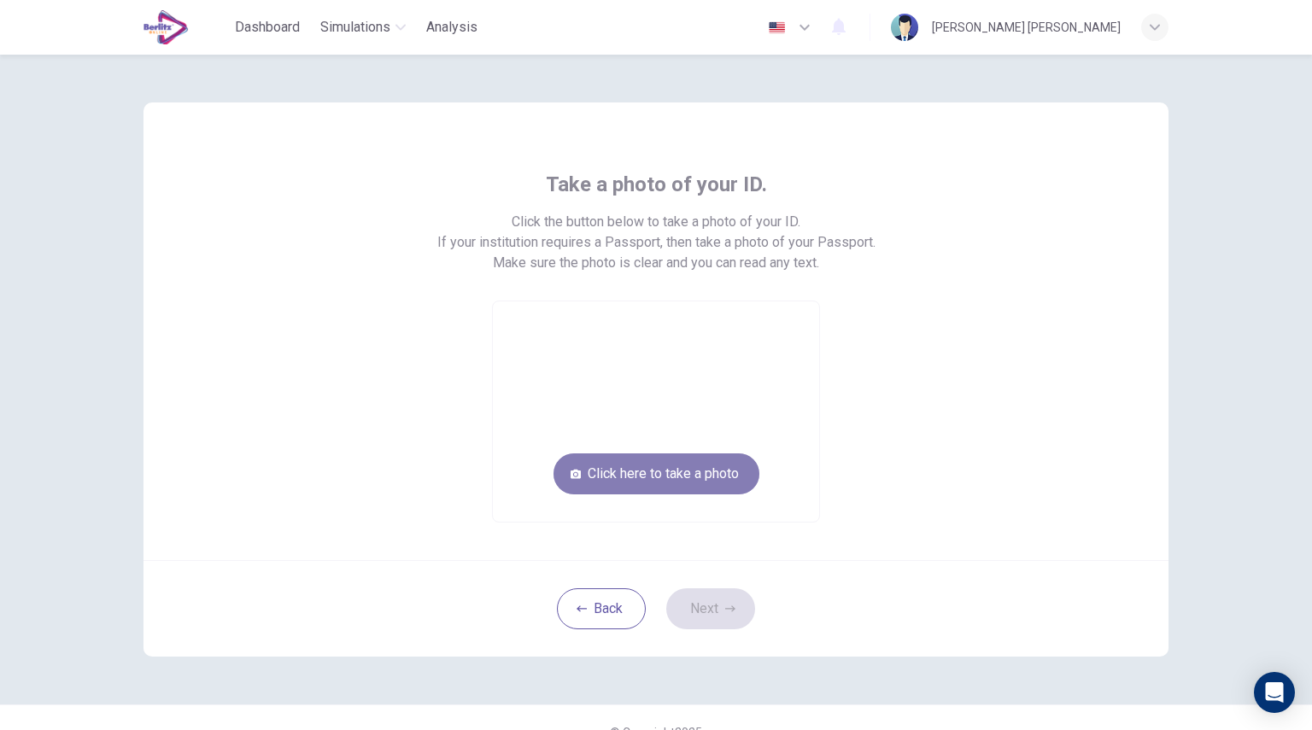
click at [667, 467] on button "Click here to take a photo" at bounding box center [656, 474] width 206 height 41
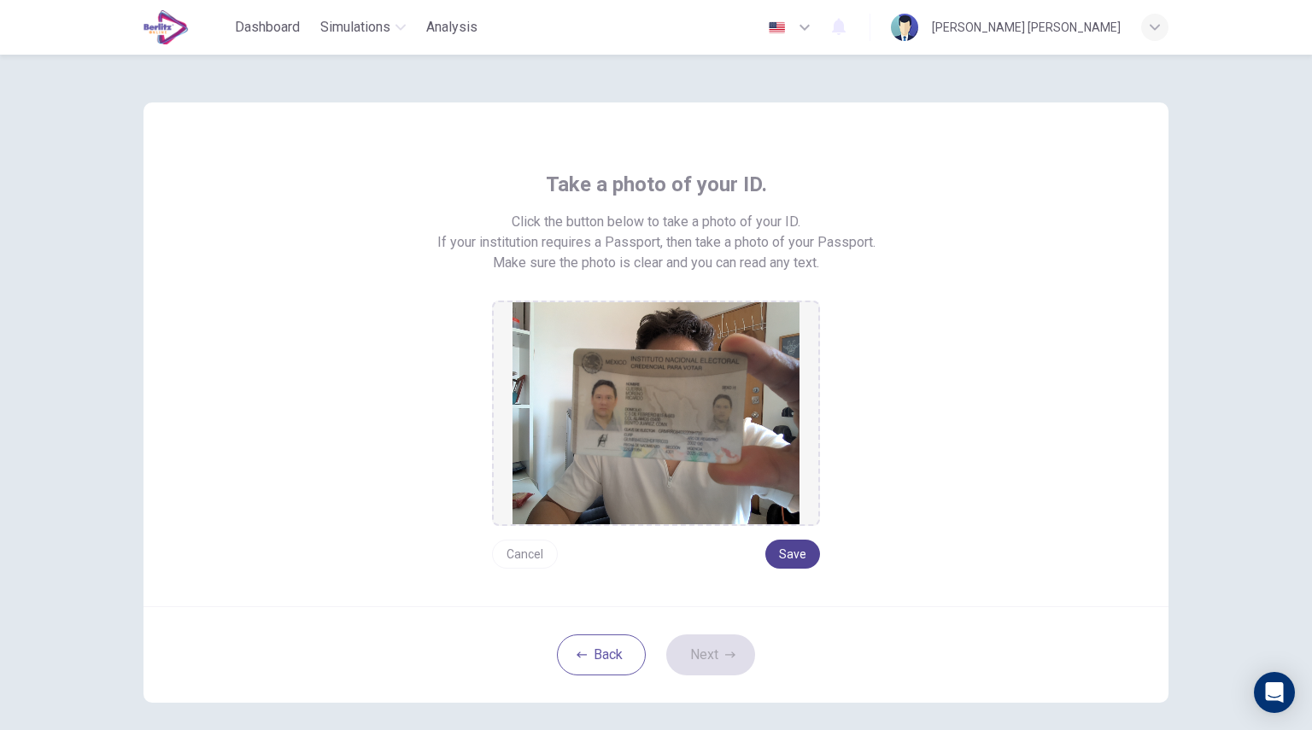
click at [788, 552] on button "Save" at bounding box center [792, 554] width 55 height 29
click at [702, 663] on button "Next" at bounding box center [710, 655] width 89 height 41
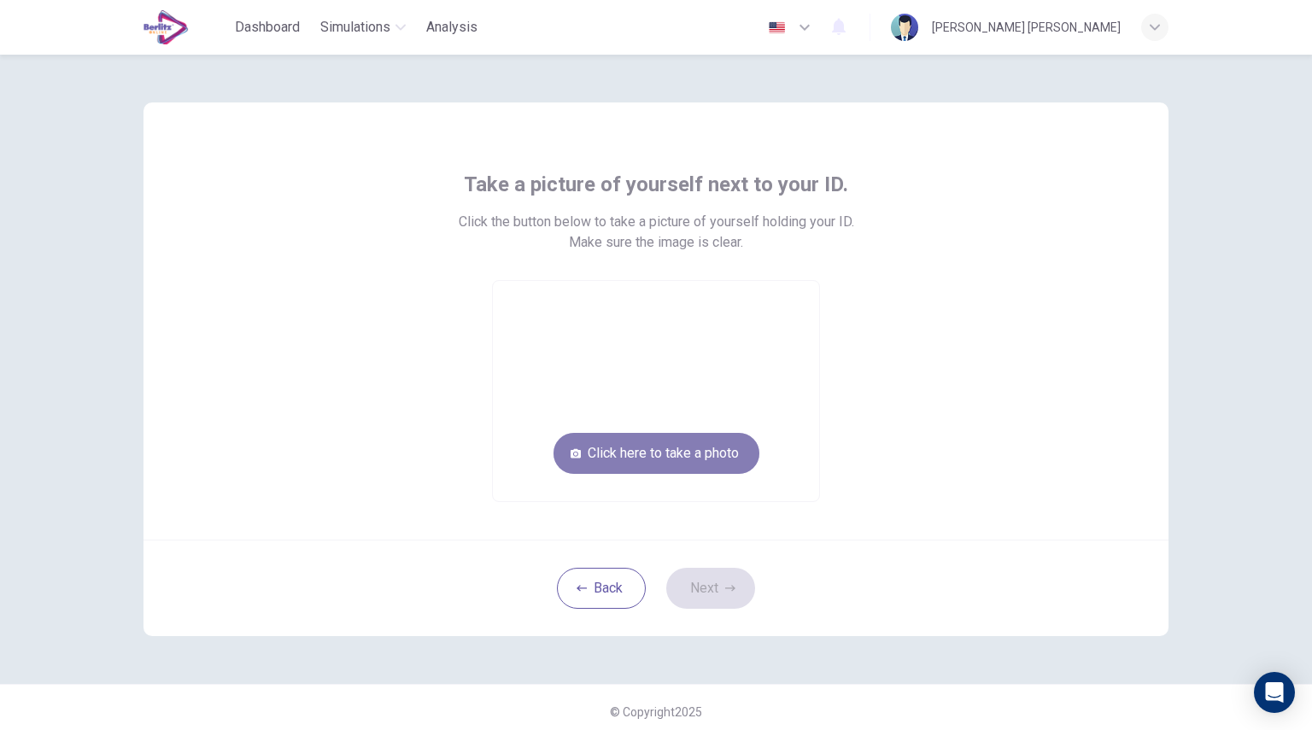
click at [663, 457] on button "Click here to take a photo" at bounding box center [656, 453] width 206 height 41
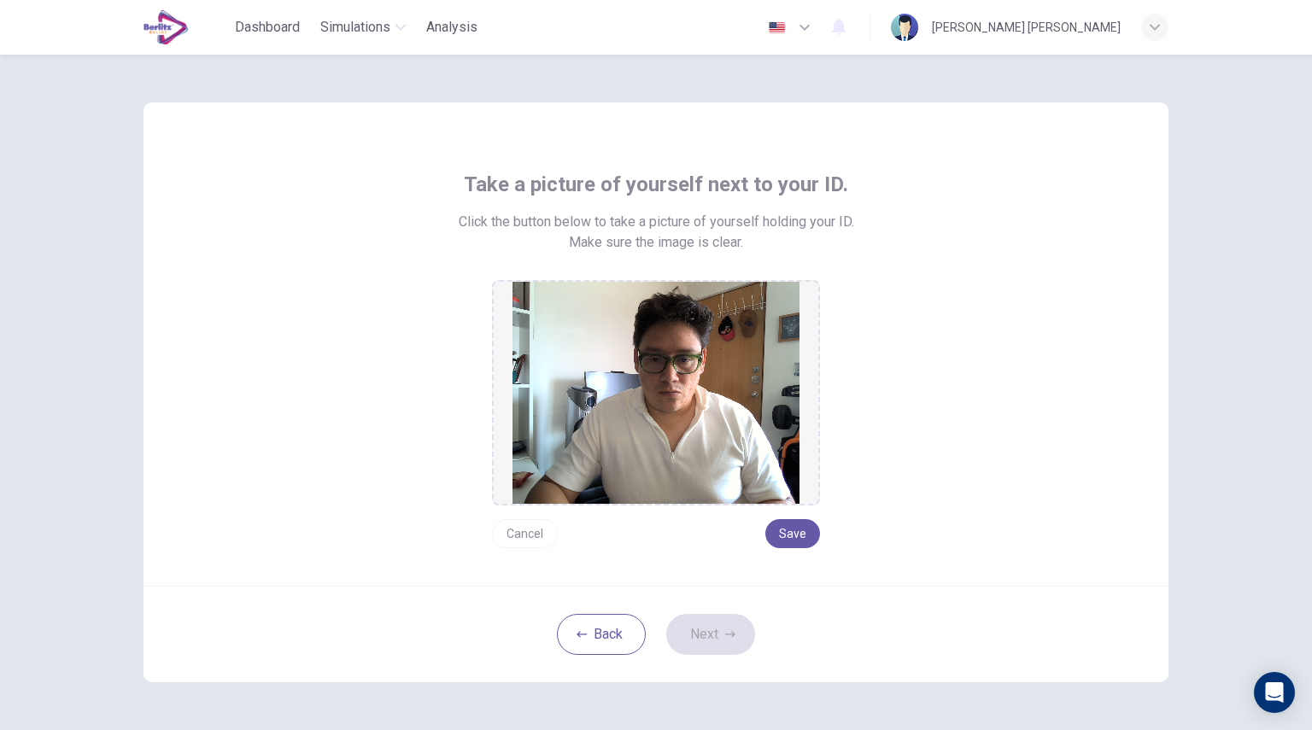
click at [521, 536] on button "Cancel" at bounding box center [525, 533] width 66 height 29
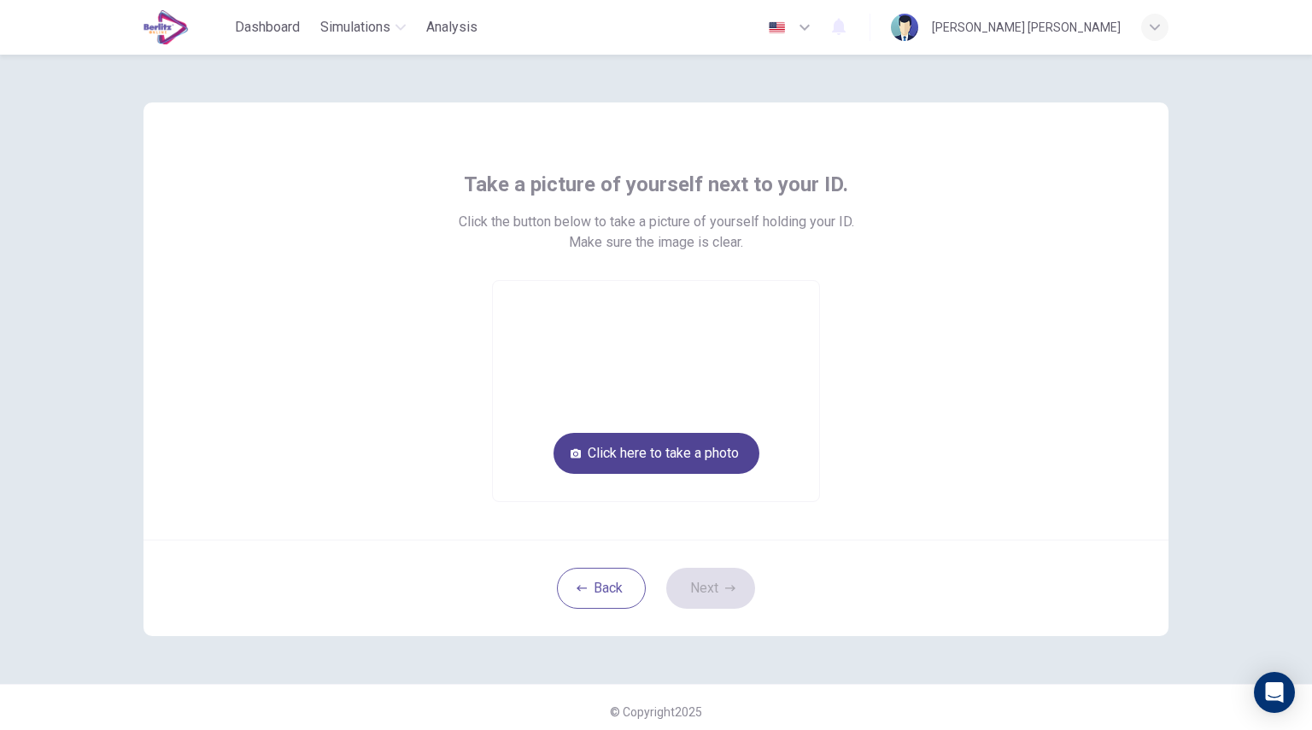
click at [650, 454] on button "Click here to take a photo" at bounding box center [656, 453] width 206 height 41
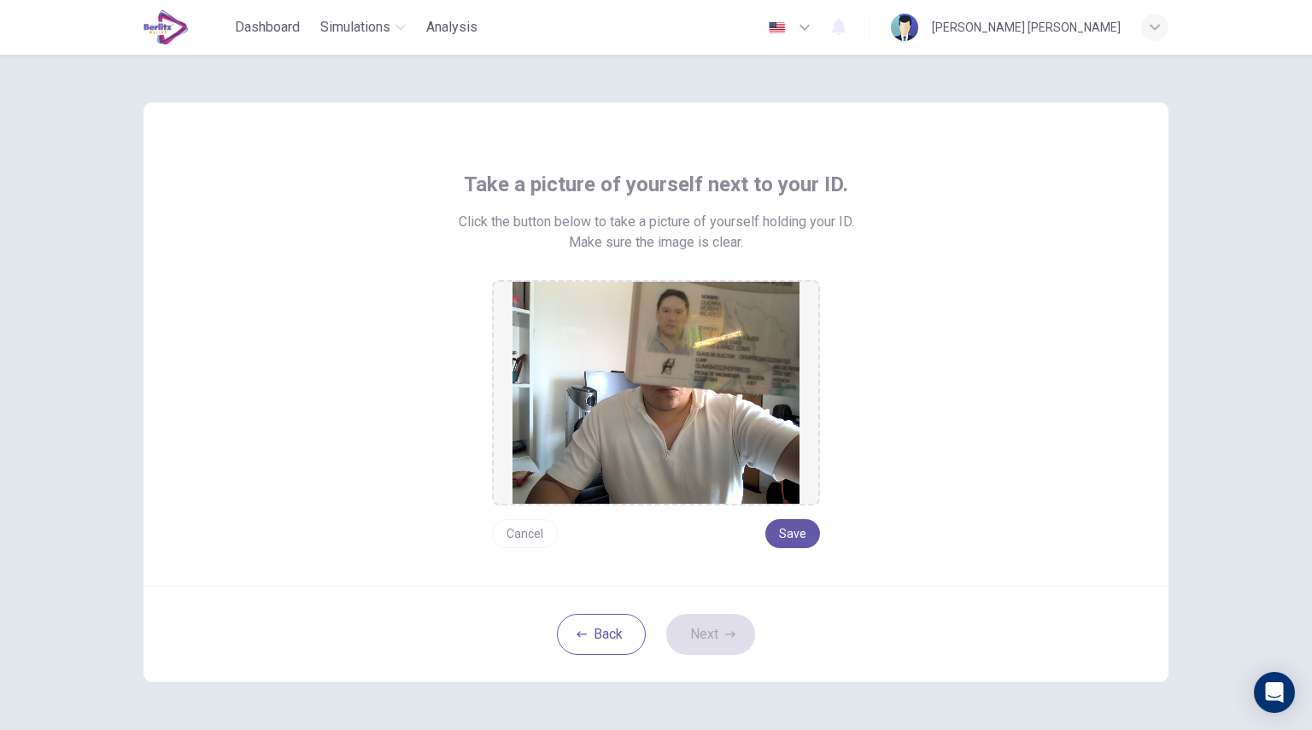
click at [524, 536] on button "Cancel" at bounding box center [525, 533] width 66 height 29
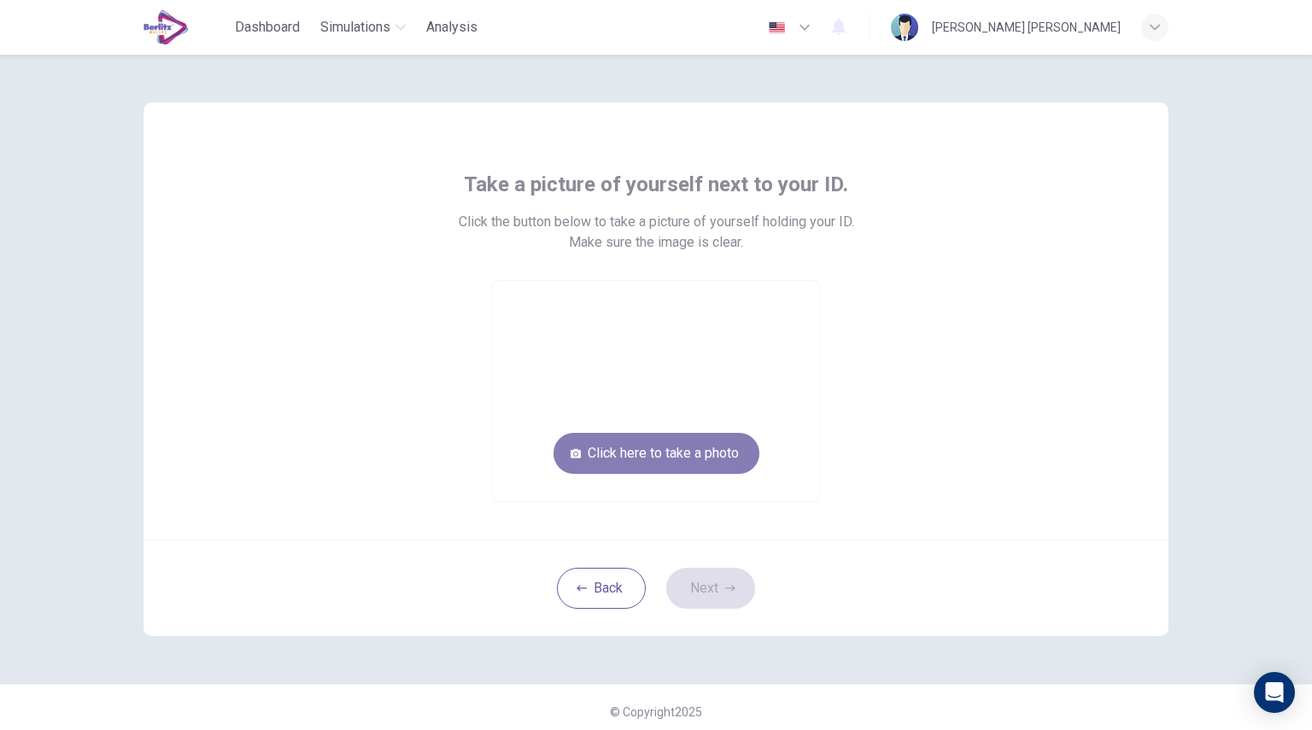
click at [638, 460] on button "Click here to take a photo" at bounding box center [656, 453] width 206 height 41
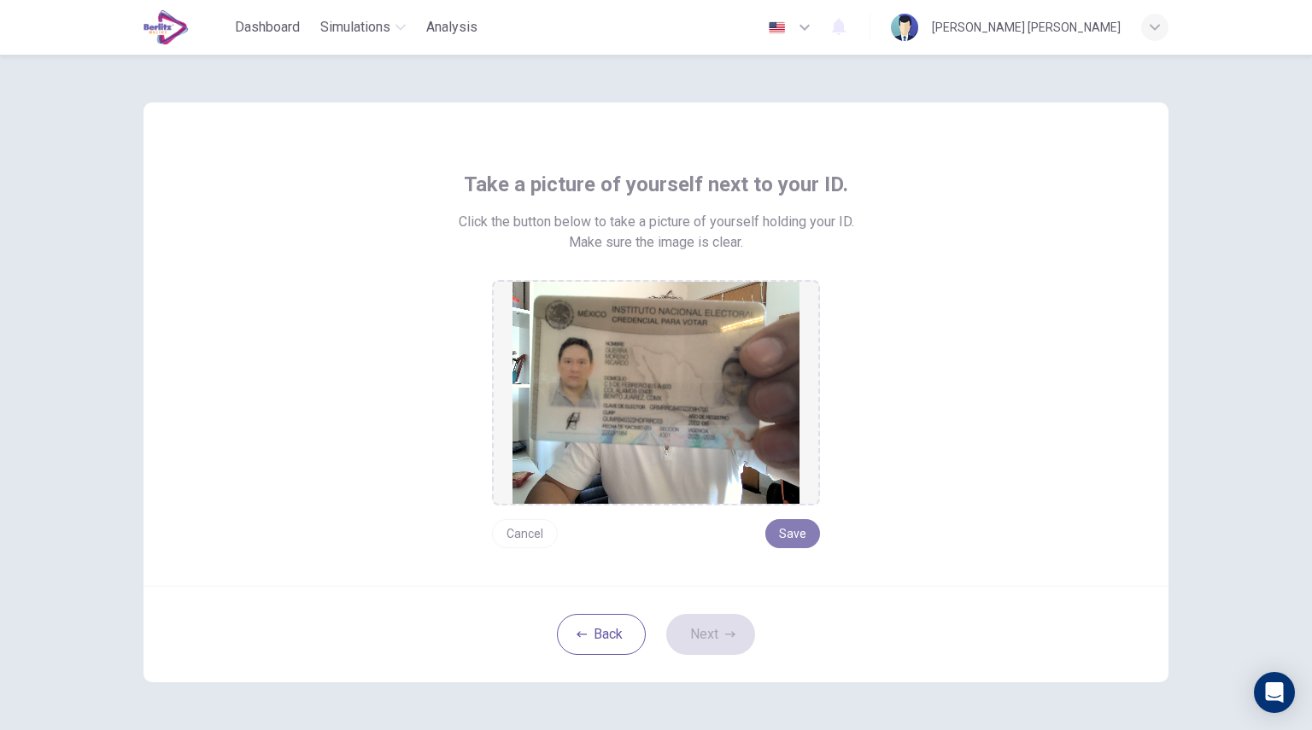
click at [783, 544] on button "Save" at bounding box center [792, 533] width 55 height 29
click at [701, 652] on button "Next" at bounding box center [710, 634] width 89 height 41
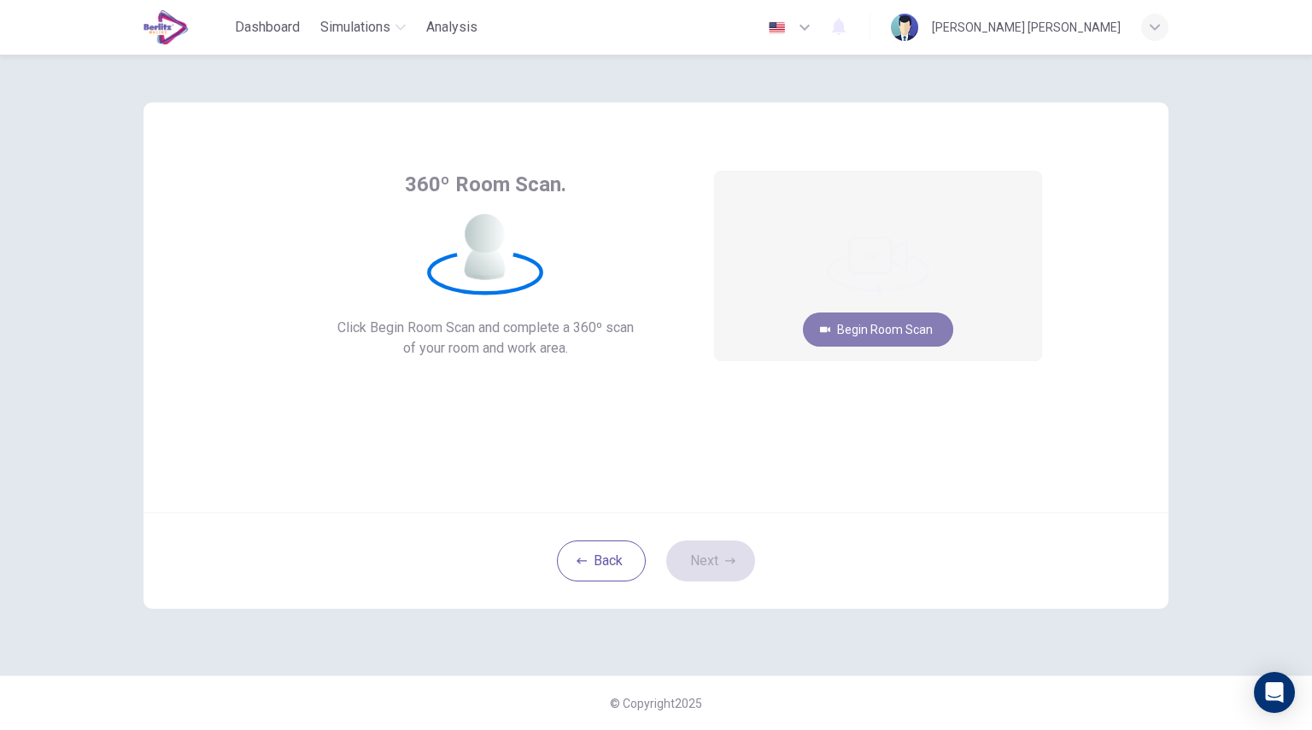
click at [878, 327] on button "Begin Room Scan" at bounding box center [878, 330] width 150 height 34
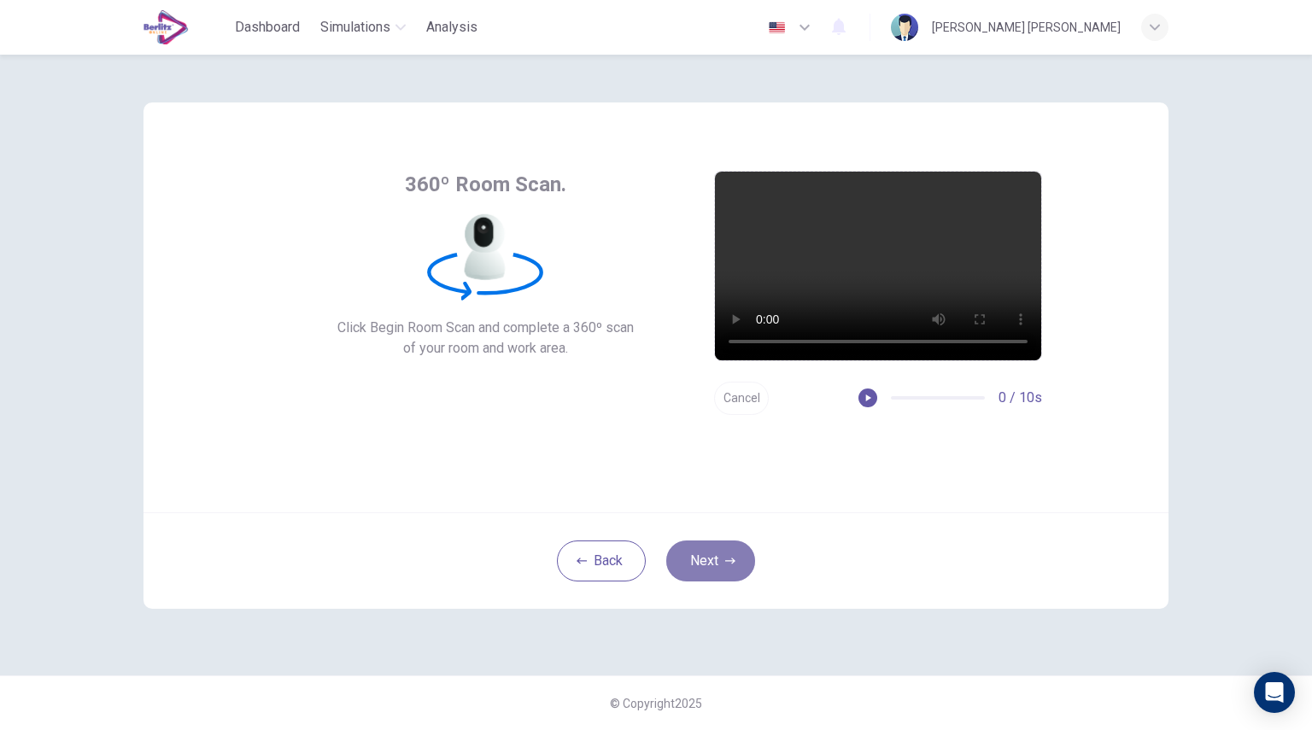
click at [692, 560] on button "Next" at bounding box center [710, 561] width 89 height 41
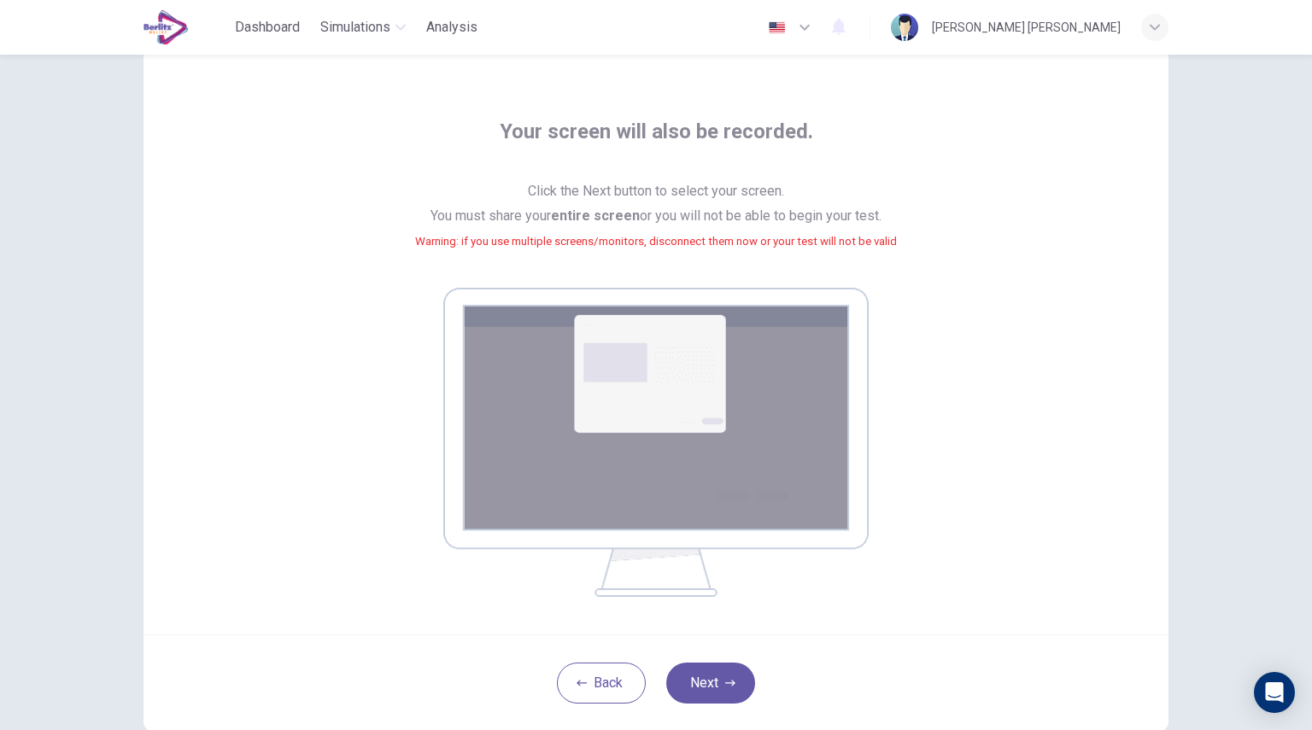
scroll to position [156, 0]
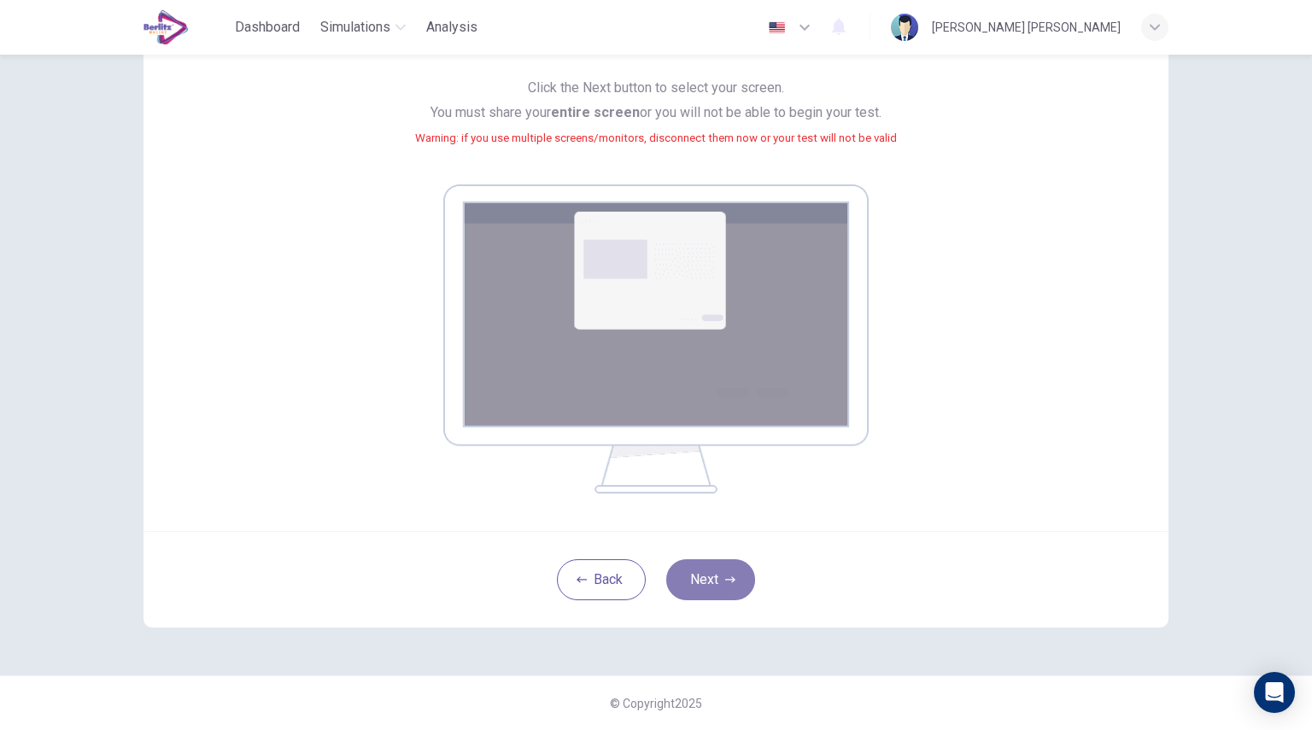
click at [695, 590] on button "Next" at bounding box center [710, 579] width 89 height 41
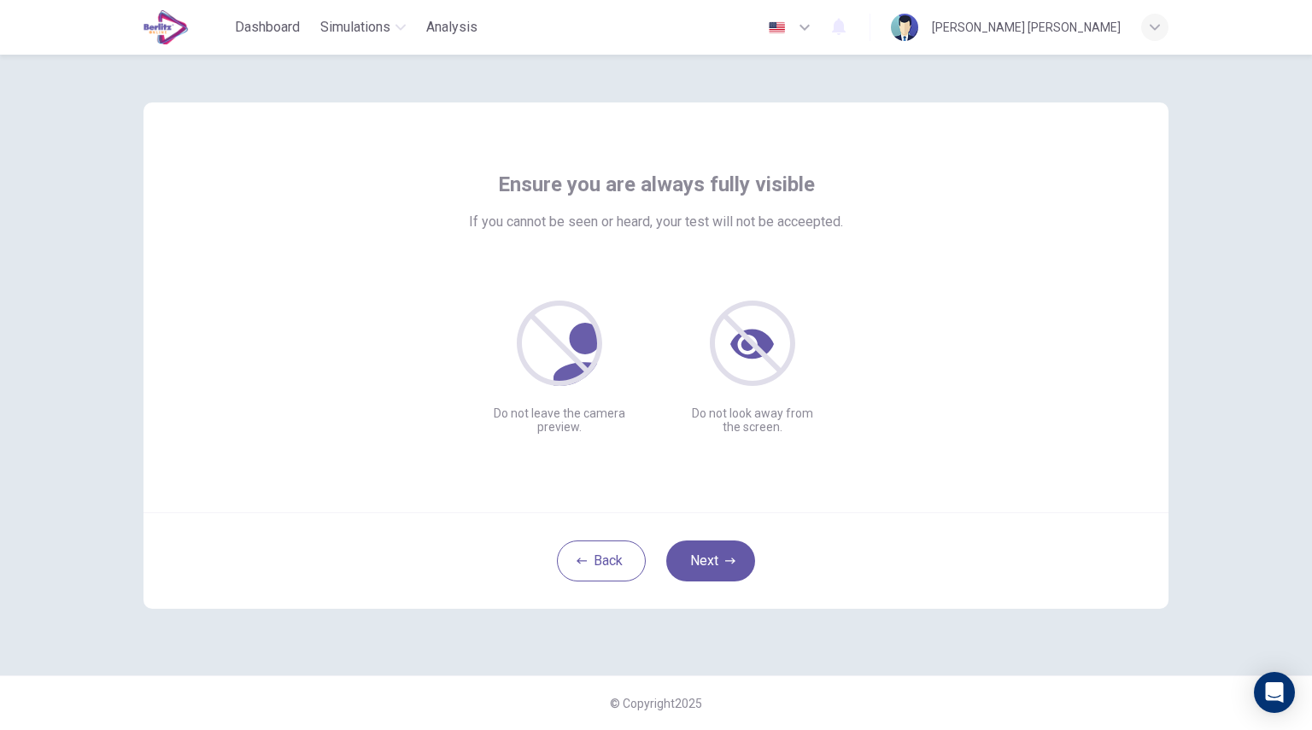
scroll to position [0, 0]
click at [706, 568] on button "Next" at bounding box center [710, 561] width 89 height 41
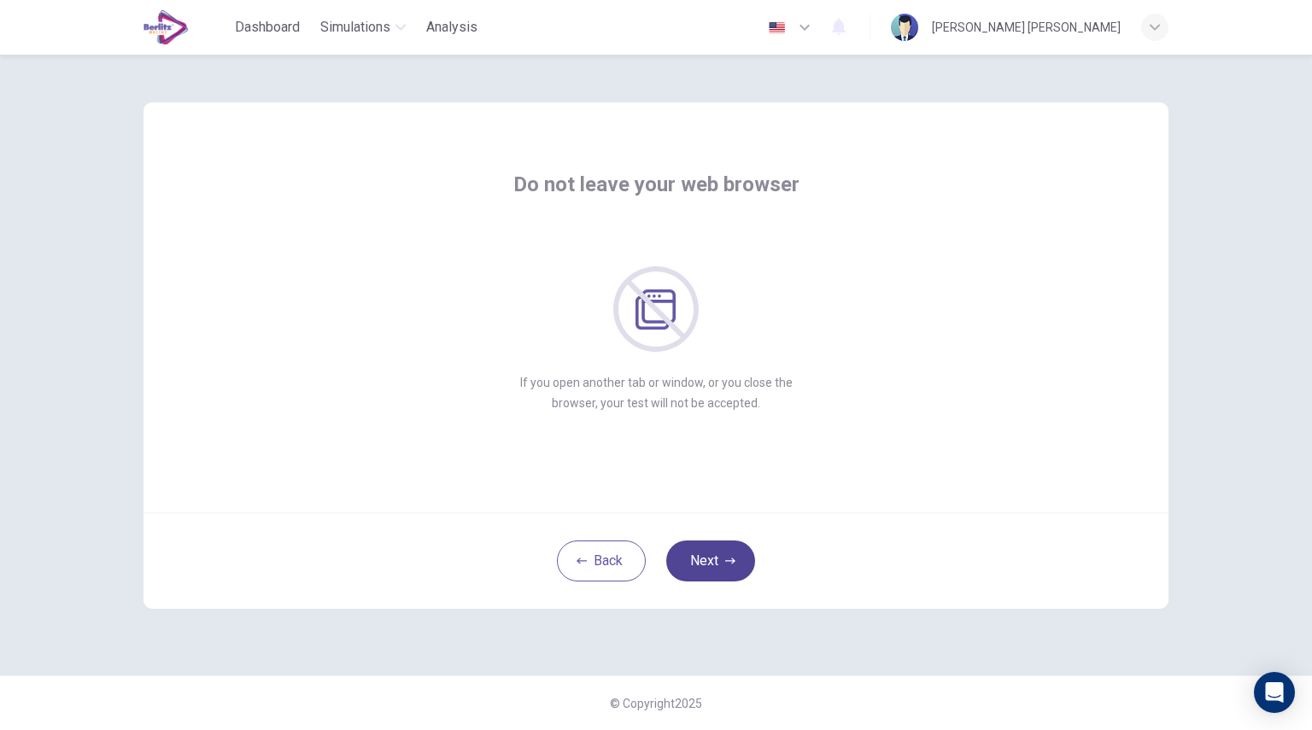
click at [673, 562] on button "Next" at bounding box center [710, 561] width 89 height 41
click at [687, 551] on button "Next" at bounding box center [710, 561] width 89 height 41
click at [690, 563] on button "Next" at bounding box center [710, 561] width 89 height 41
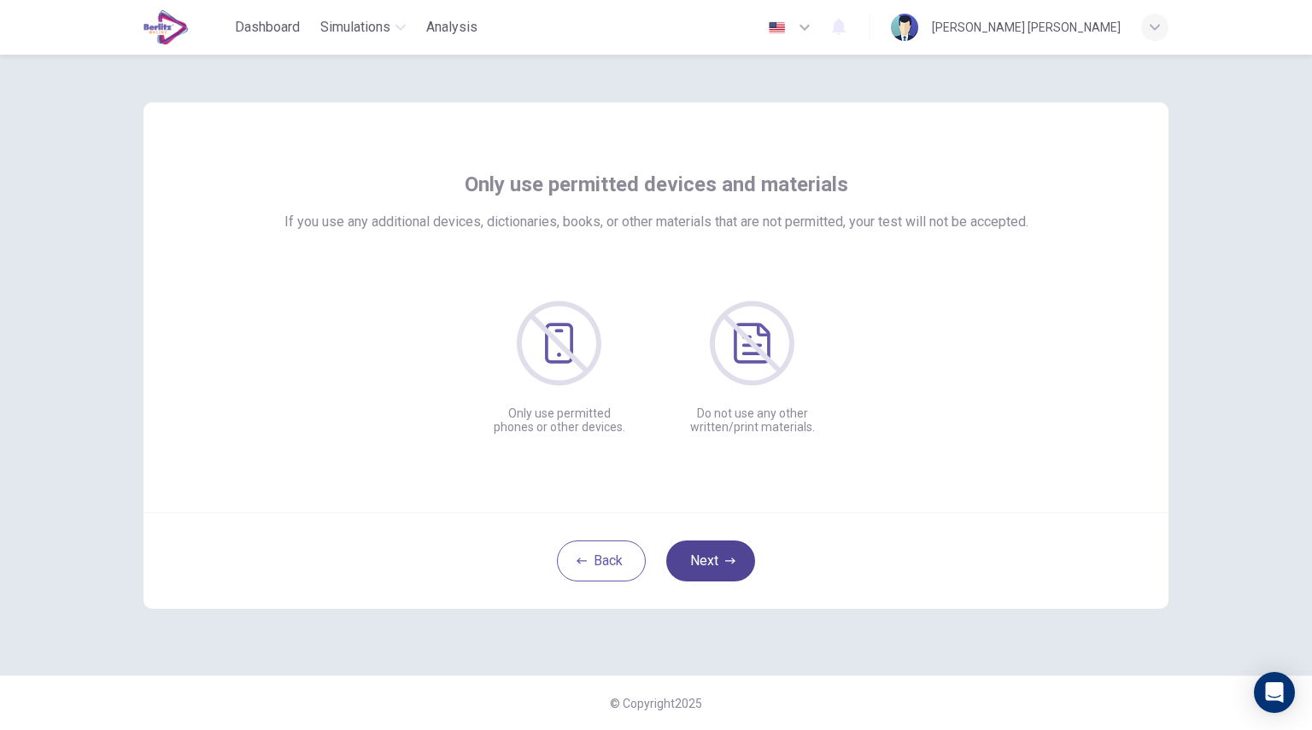
click at [700, 553] on button "Next" at bounding box center [710, 561] width 89 height 41
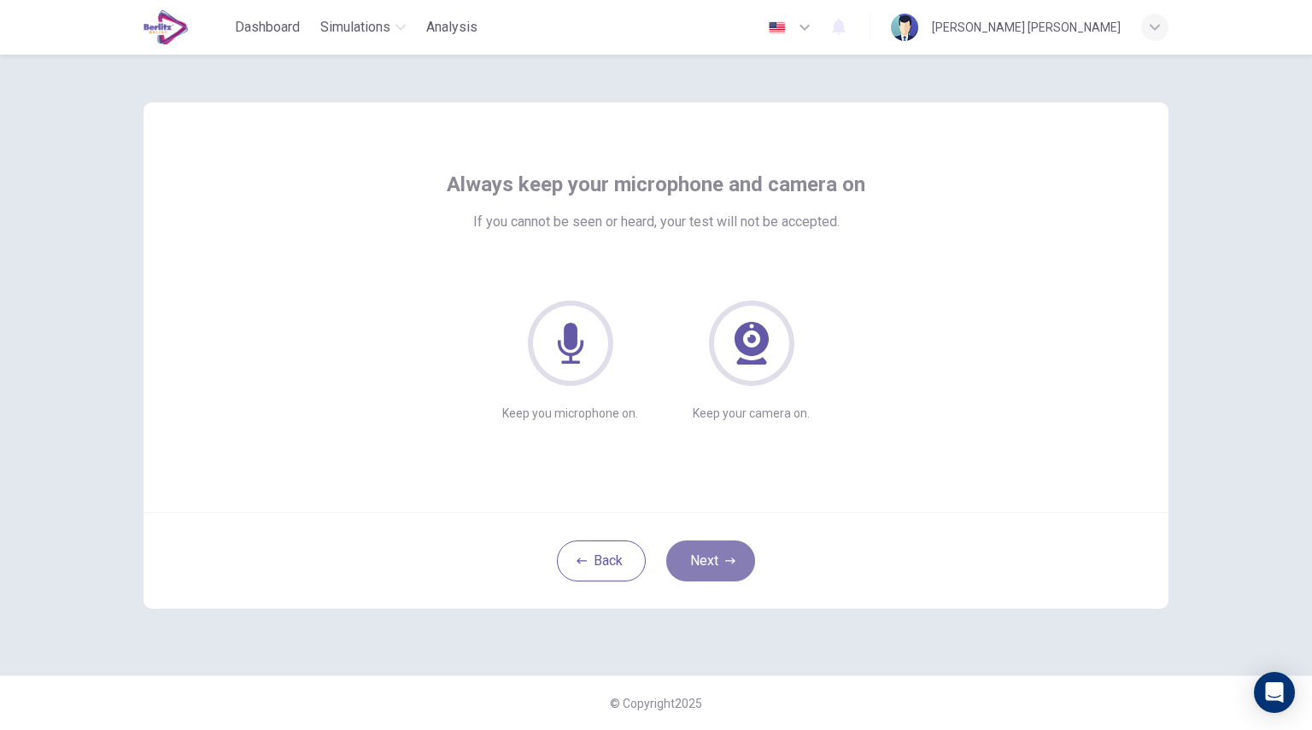
click at [731, 565] on icon "button" at bounding box center [730, 561] width 10 height 10
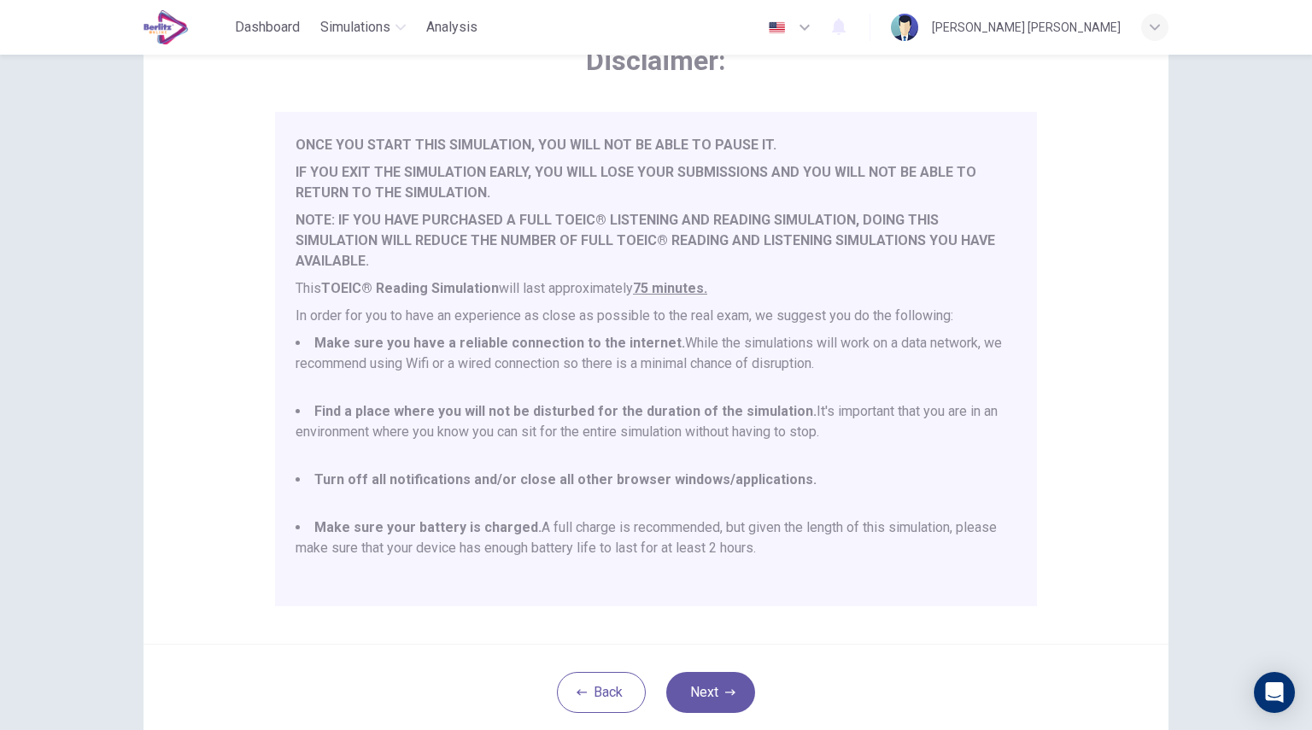
scroll to position [219, 0]
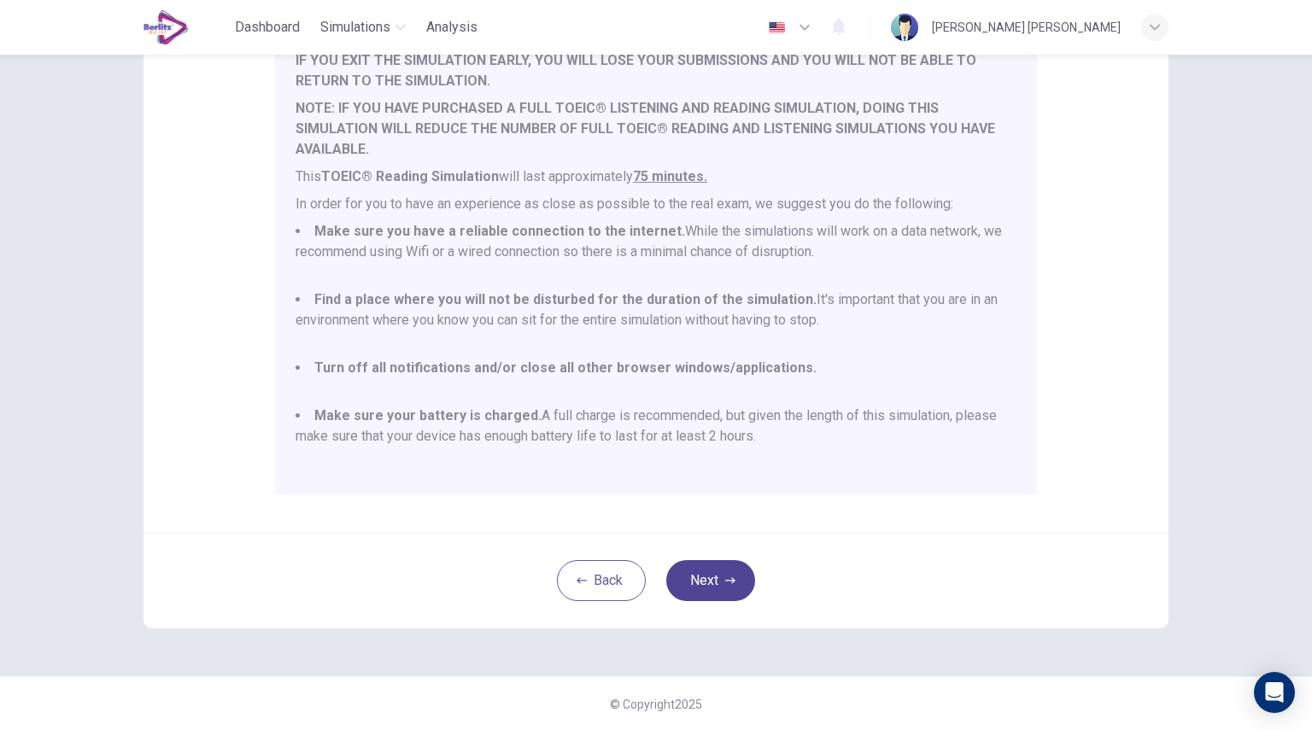
click at [721, 588] on button "Next" at bounding box center [710, 580] width 89 height 41
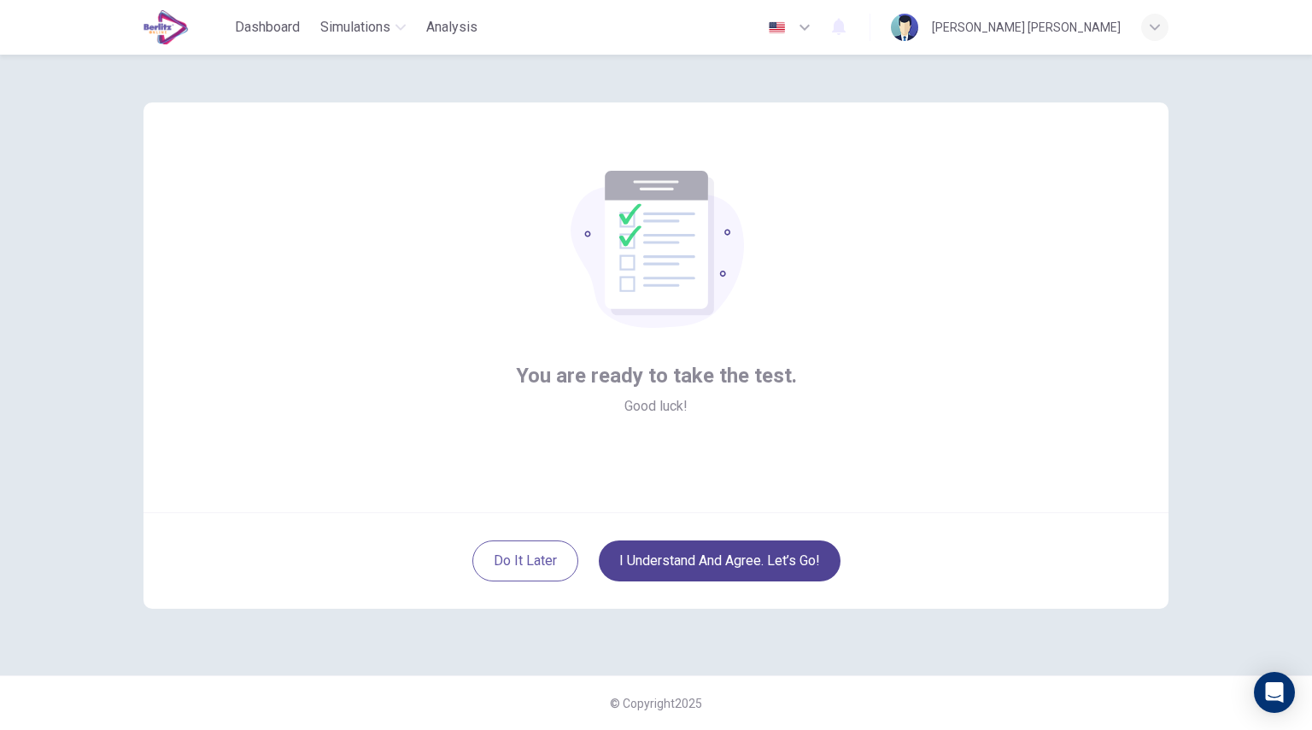
scroll to position [0, 0]
click at [713, 571] on button "I understand and agree. Let’s go!" at bounding box center [720, 561] width 242 height 41
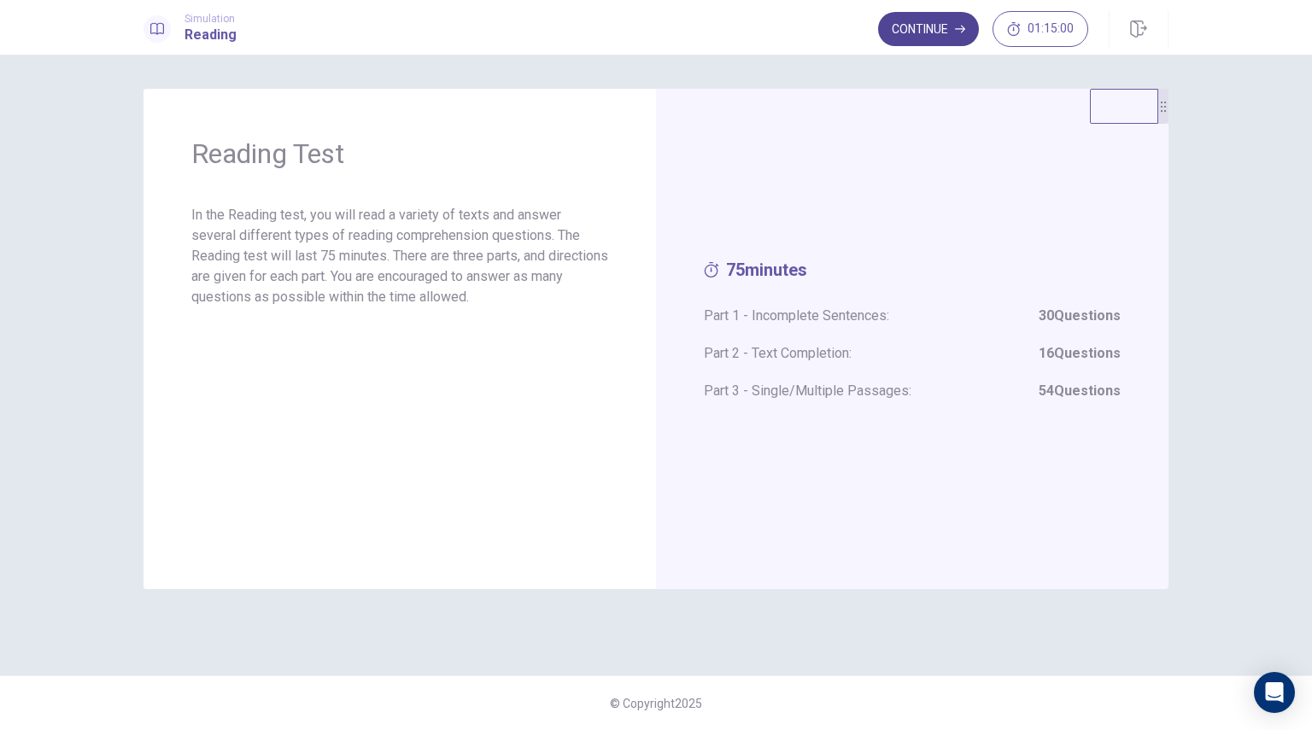
click at [949, 33] on button "Continue" at bounding box center [928, 29] width 101 height 34
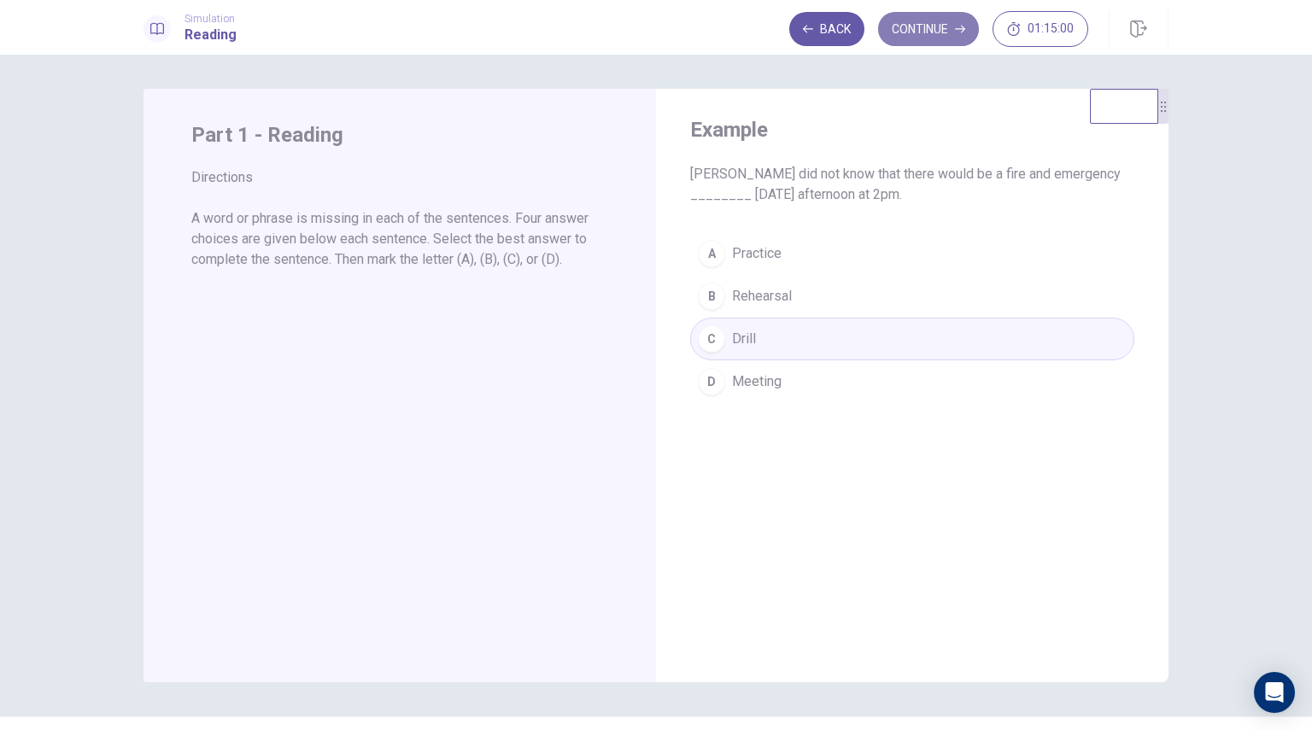
click at [919, 37] on button "Continue" at bounding box center [928, 29] width 101 height 34
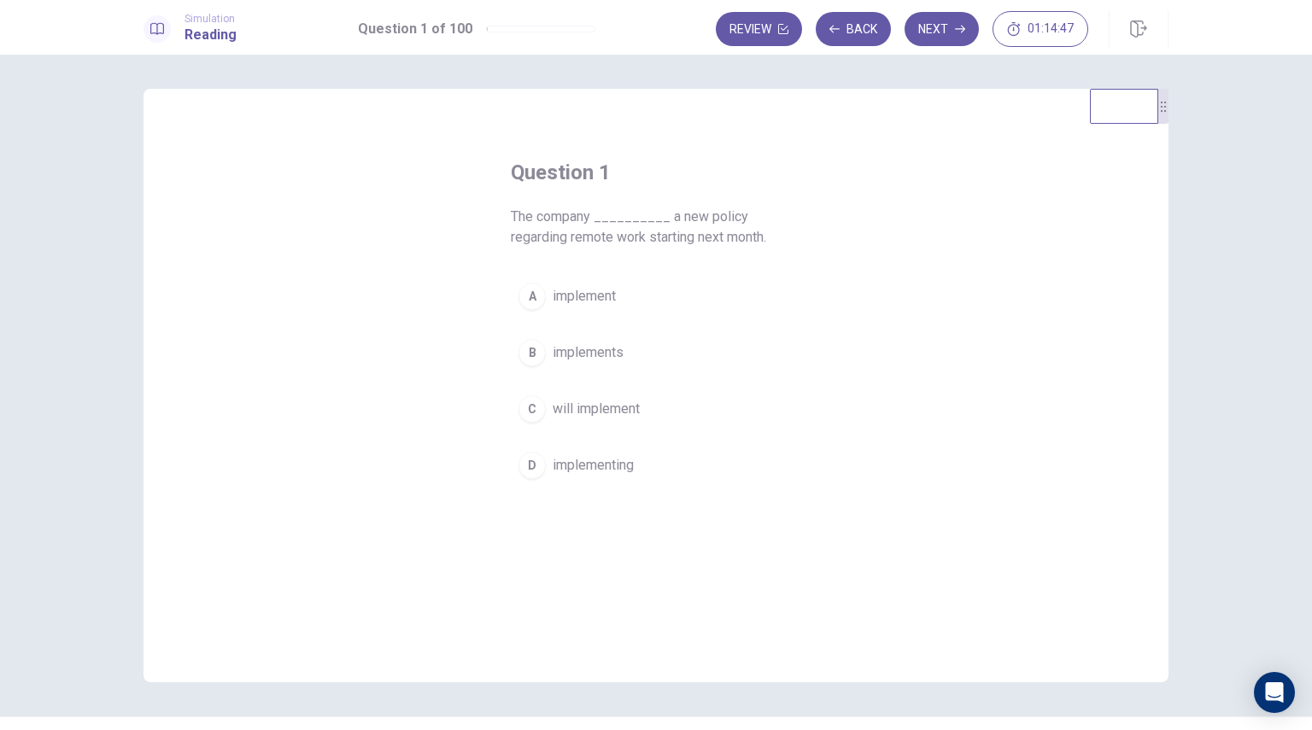
click at [581, 416] on span "will implement" at bounding box center [596, 409] width 87 height 20
click at [957, 30] on icon "button" at bounding box center [960, 29] width 10 height 10
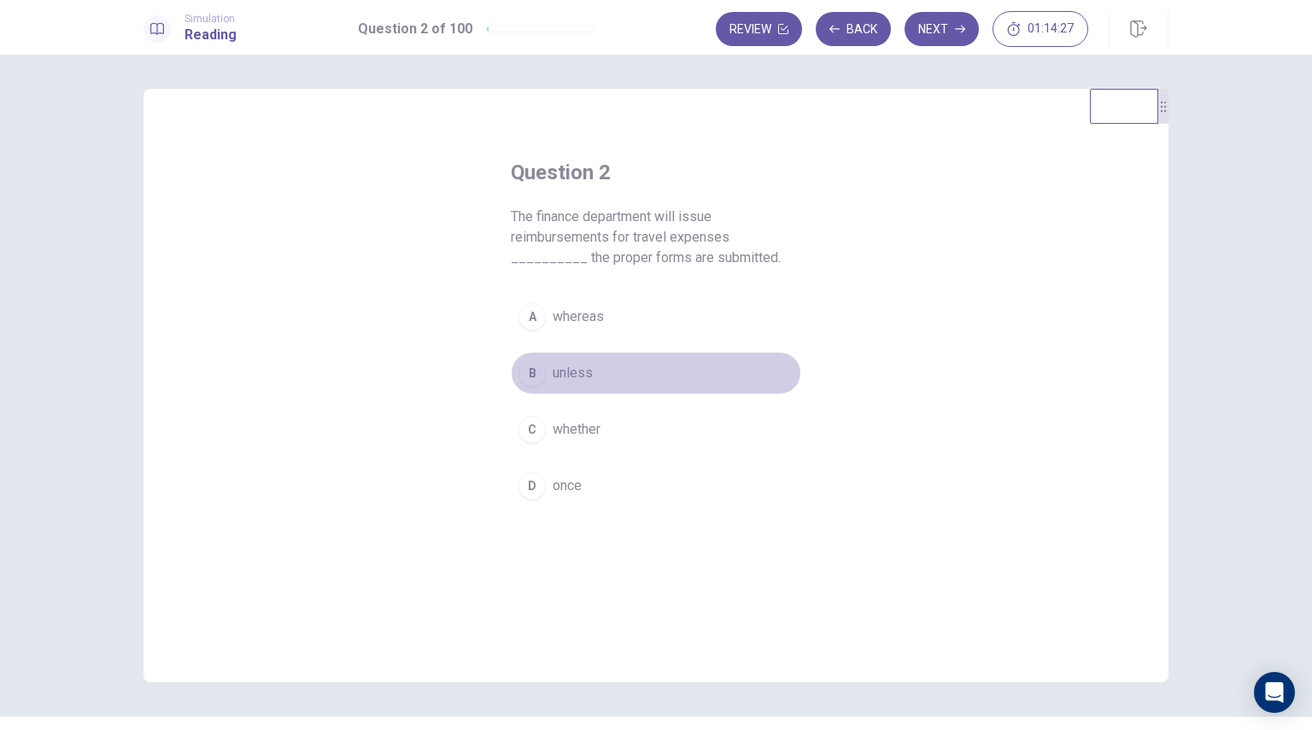
click at [566, 378] on span "unless" at bounding box center [573, 373] width 40 height 20
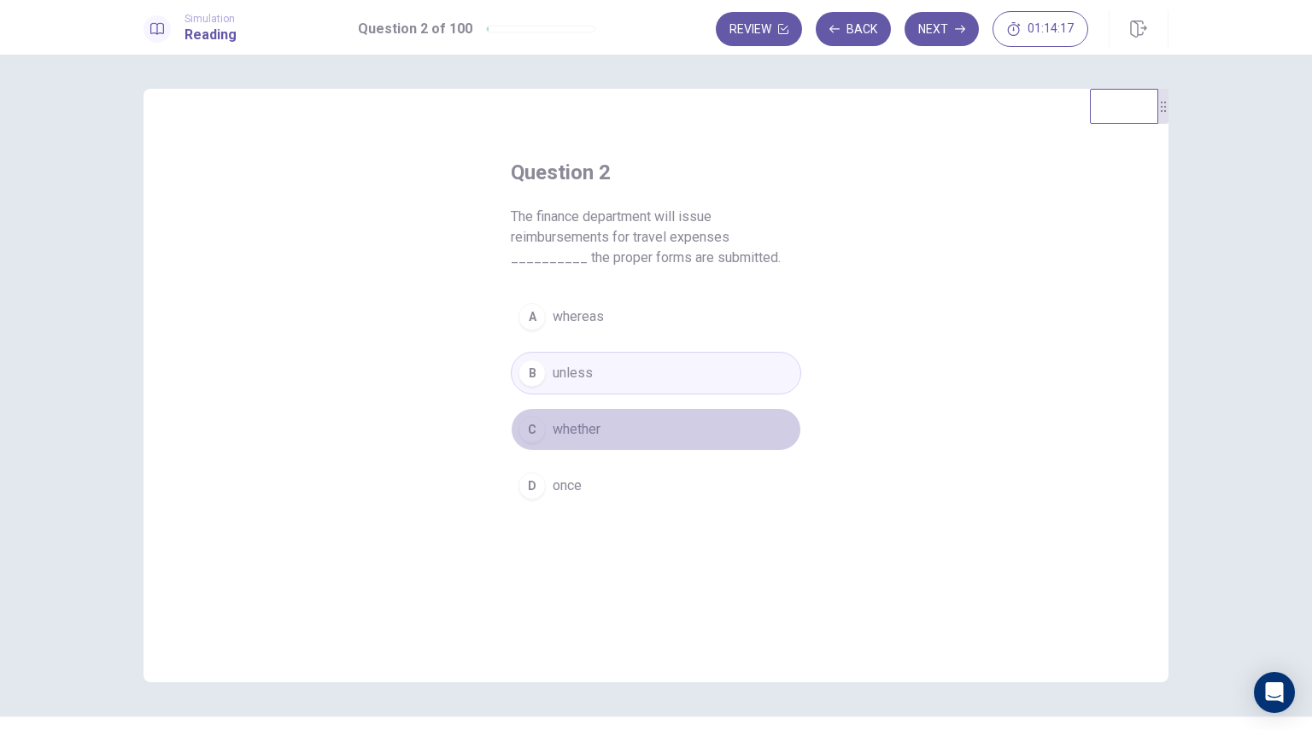
click at [546, 446] on button "C whether" at bounding box center [656, 429] width 290 height 43
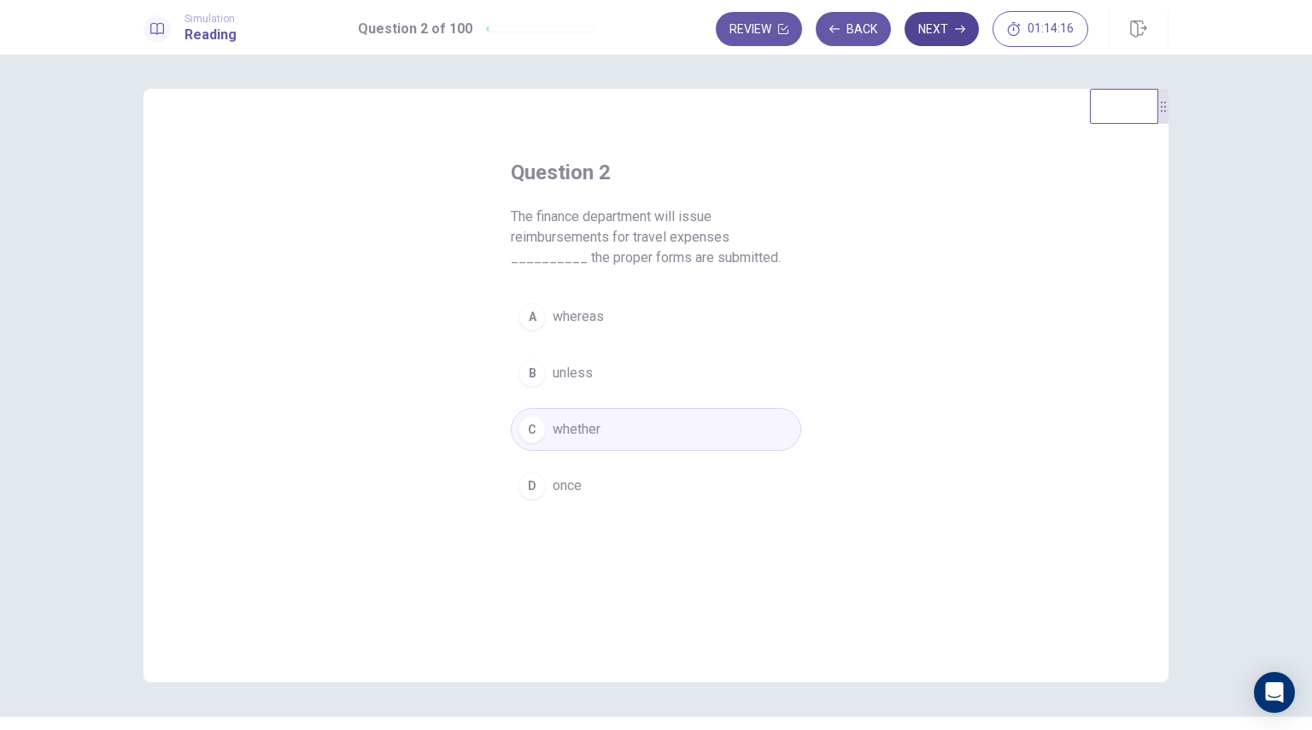
click at [946, 25] on button "Next" at bounding box center [942, 29] width 74 height 34
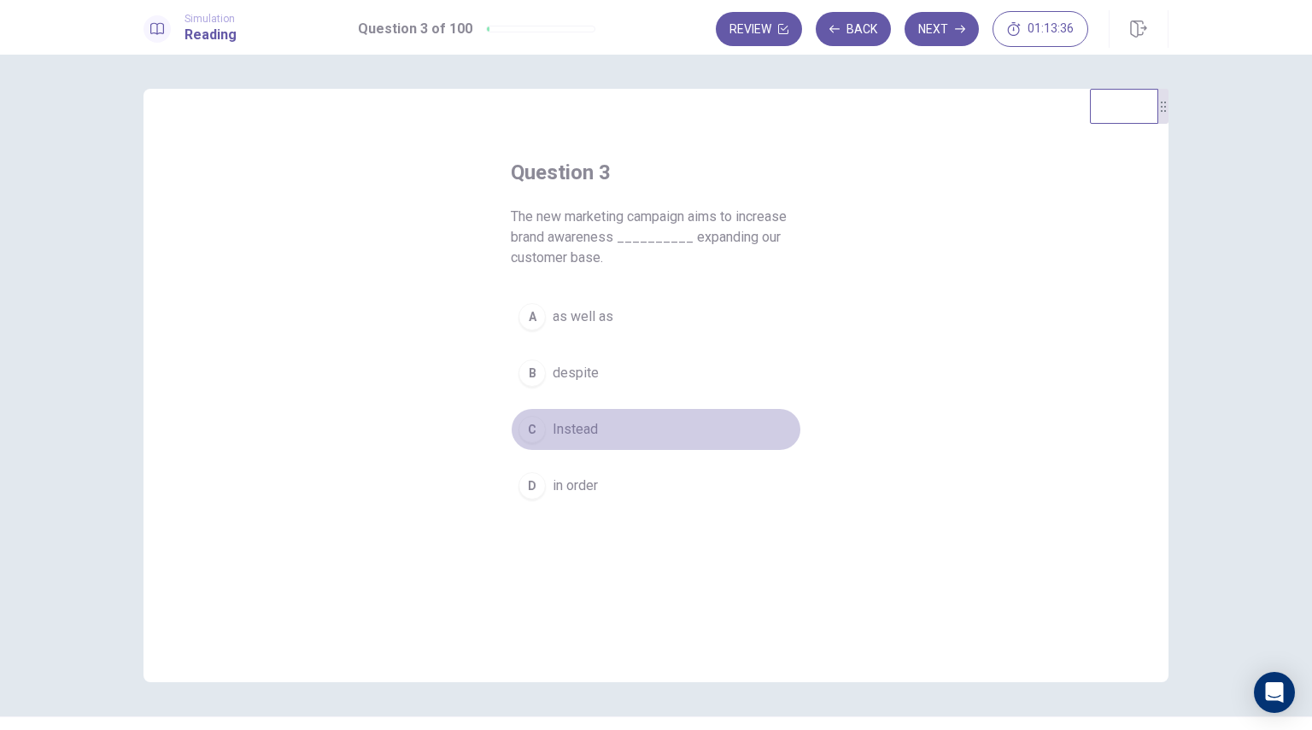
click at [595, 437] on button "C Instead" at bounding box center [656, 429] width 290 height 43
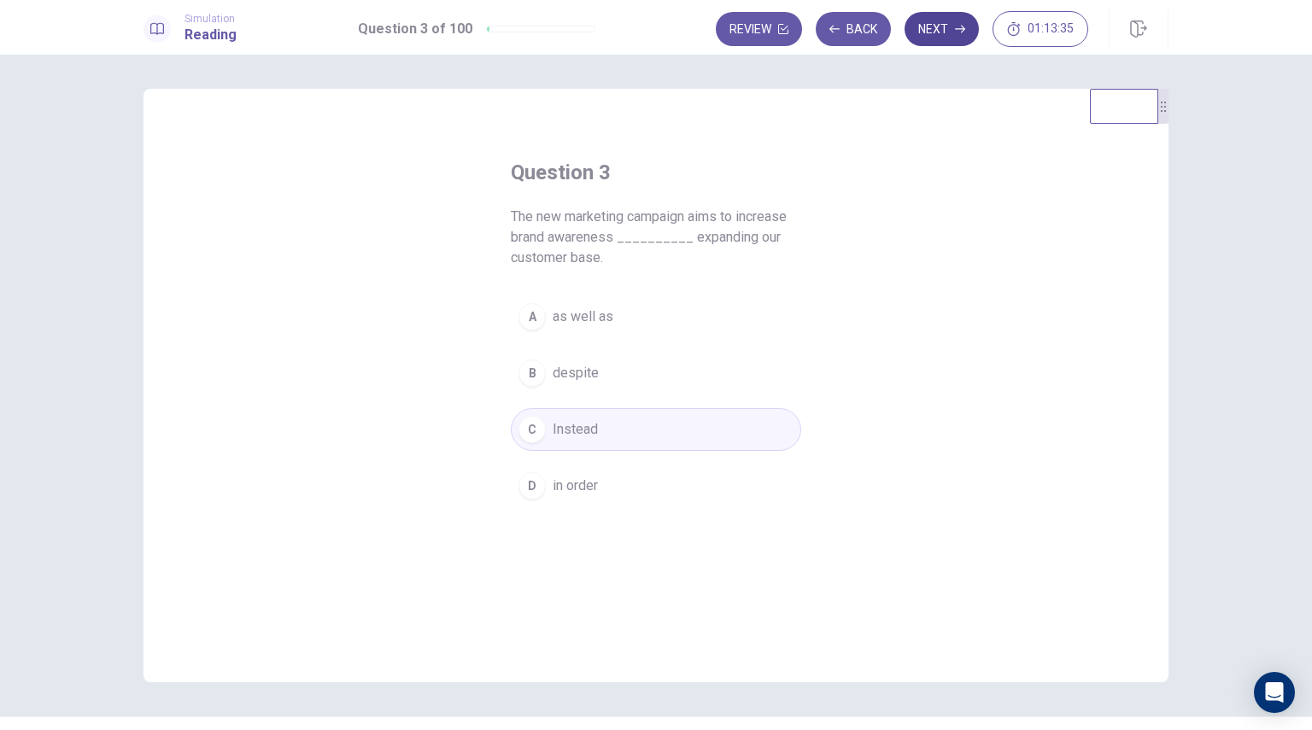
click at [945, 36] on button "Next" at bounding box center [942, 29] width 74 height 34
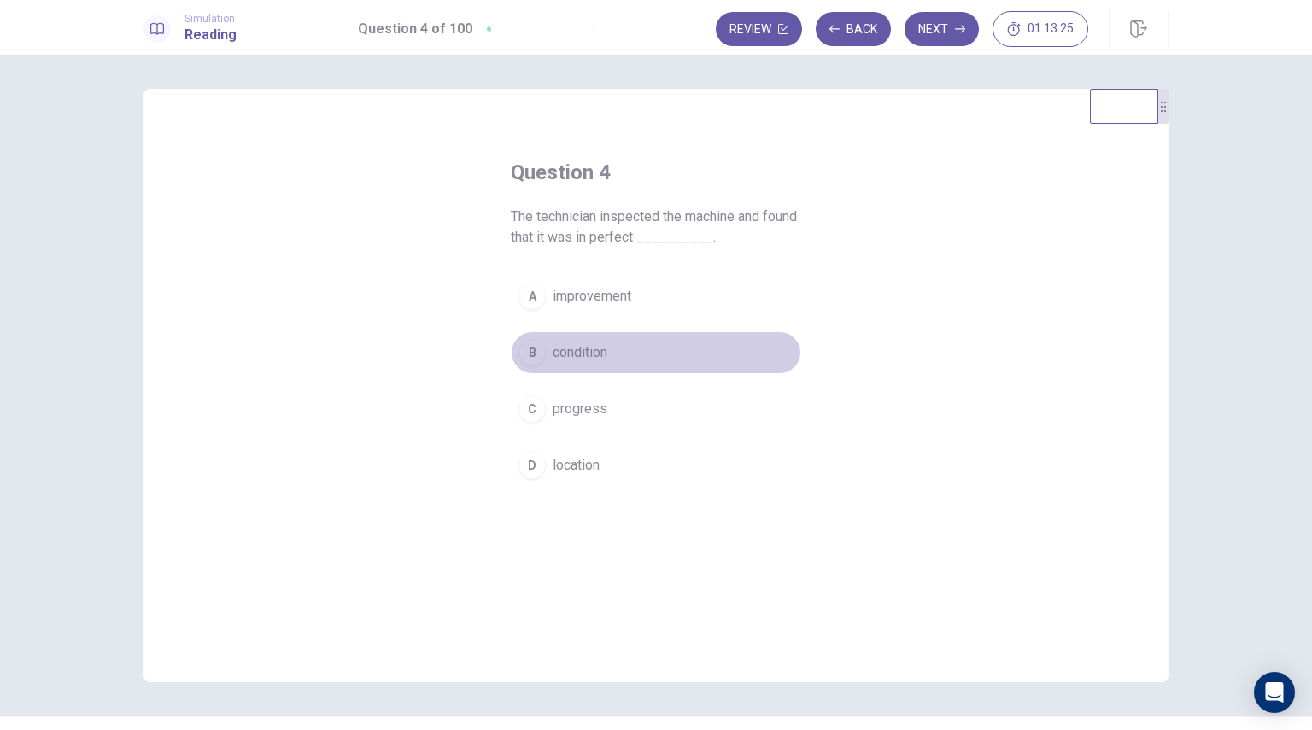
click at [593, 352] on span "condition" at bounding box center [580, 353] width 55 height 20
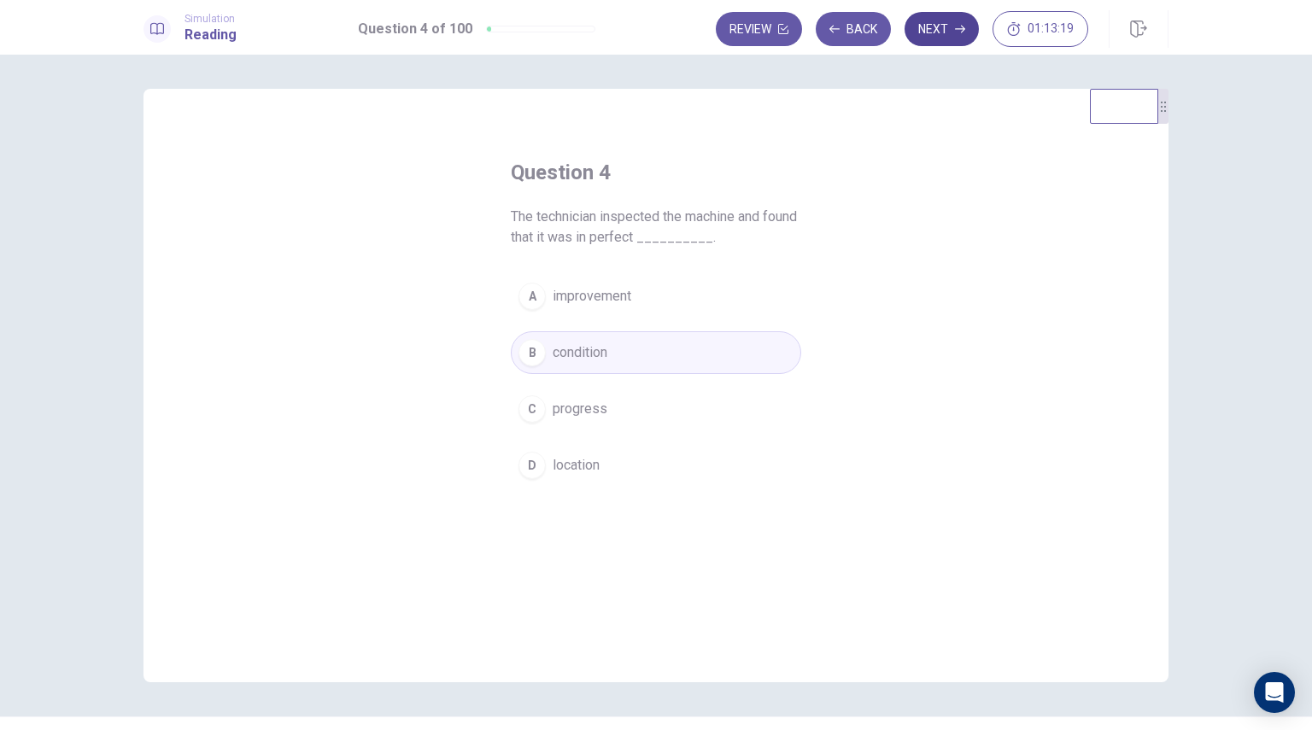
click at [960, 37] on button "Next" at bounding box center [942, 29] width 74 height 34
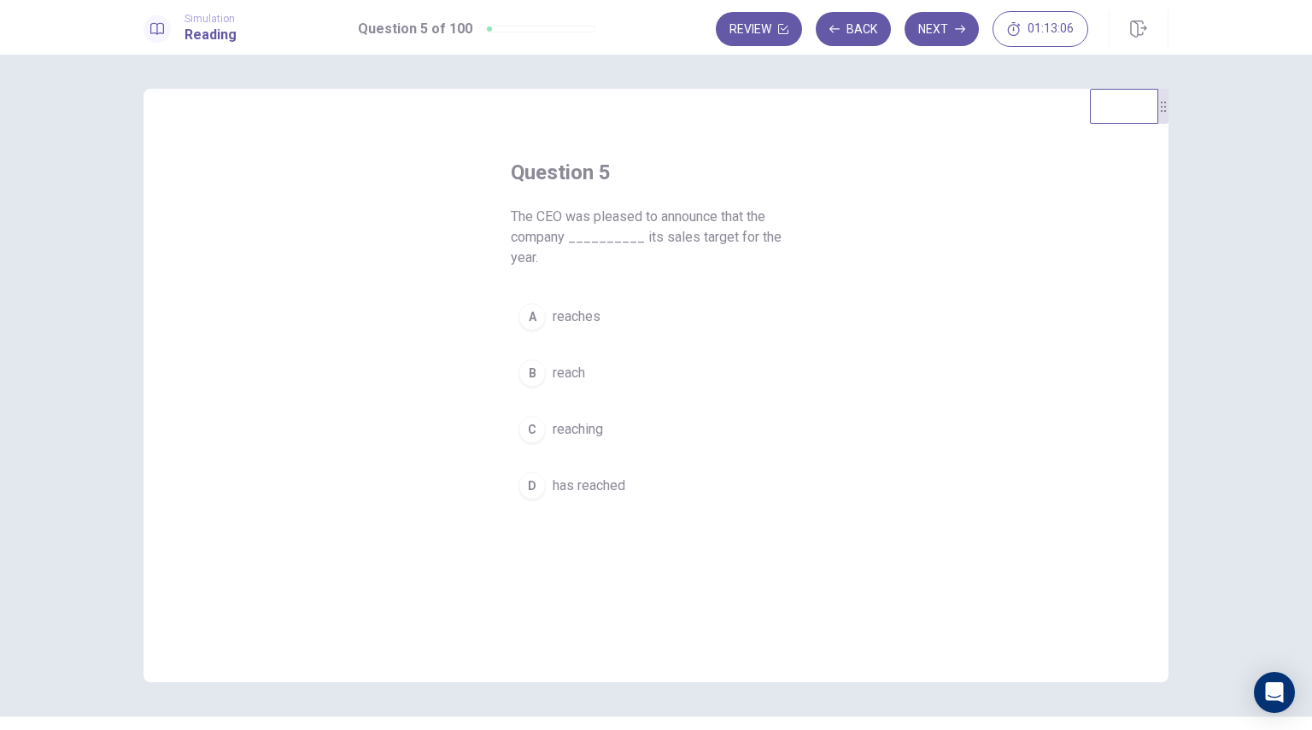
click at [584, 476] on span "has reached" at bounding box center [589, 486] width 73 height 20
click at [946, 31] on button "Next" at bounding box center [942, 29] width 74 height 34
click at [562, 300] on button "A by" at bounding box center [656, 296] width 290 height 43
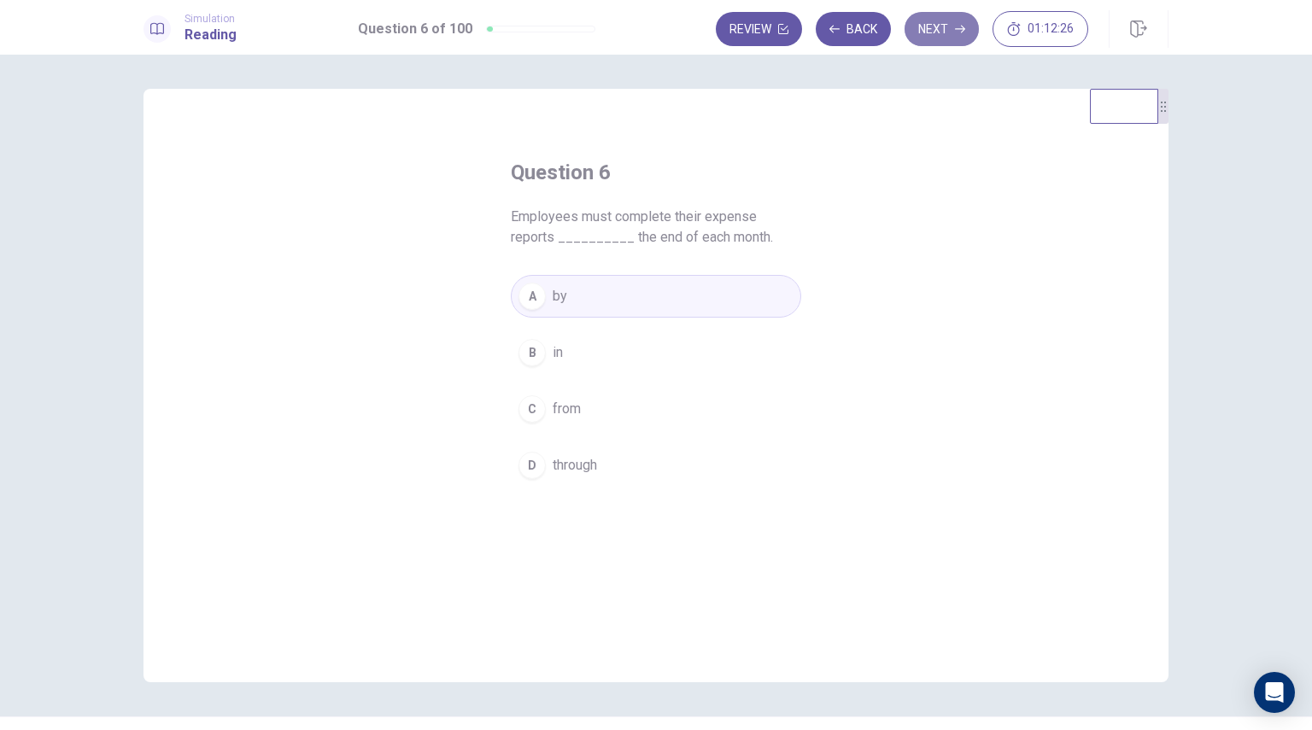
click at [941, 16] on button "Next" at bounding box center [942, 29] width 74 height 34
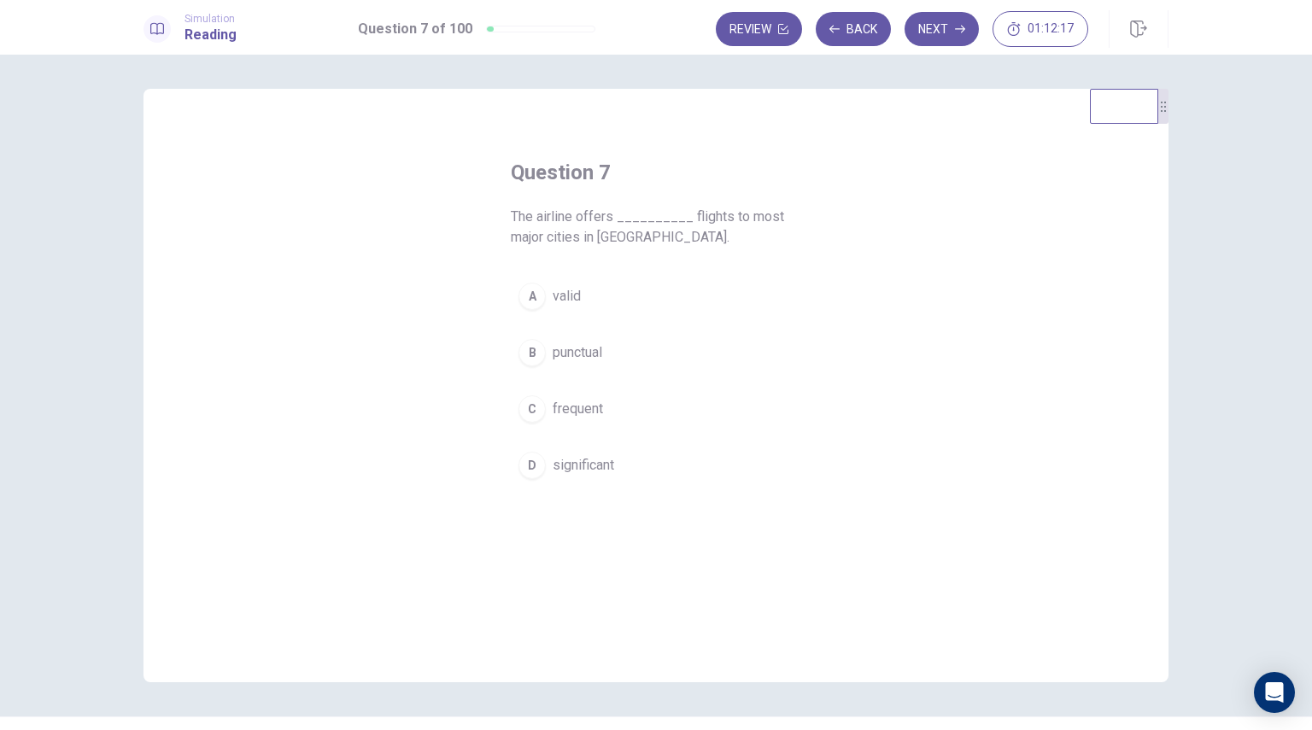
click at [581, 412] on span "frequent" at bounding box center [578, 409] width 50 height 20
click at [961, 26] on icon "button" at bounding box center [960, 29] width 10 height 10
click at [591, 409] on span "became" at bounding box center [577, 409] width 48 height 20
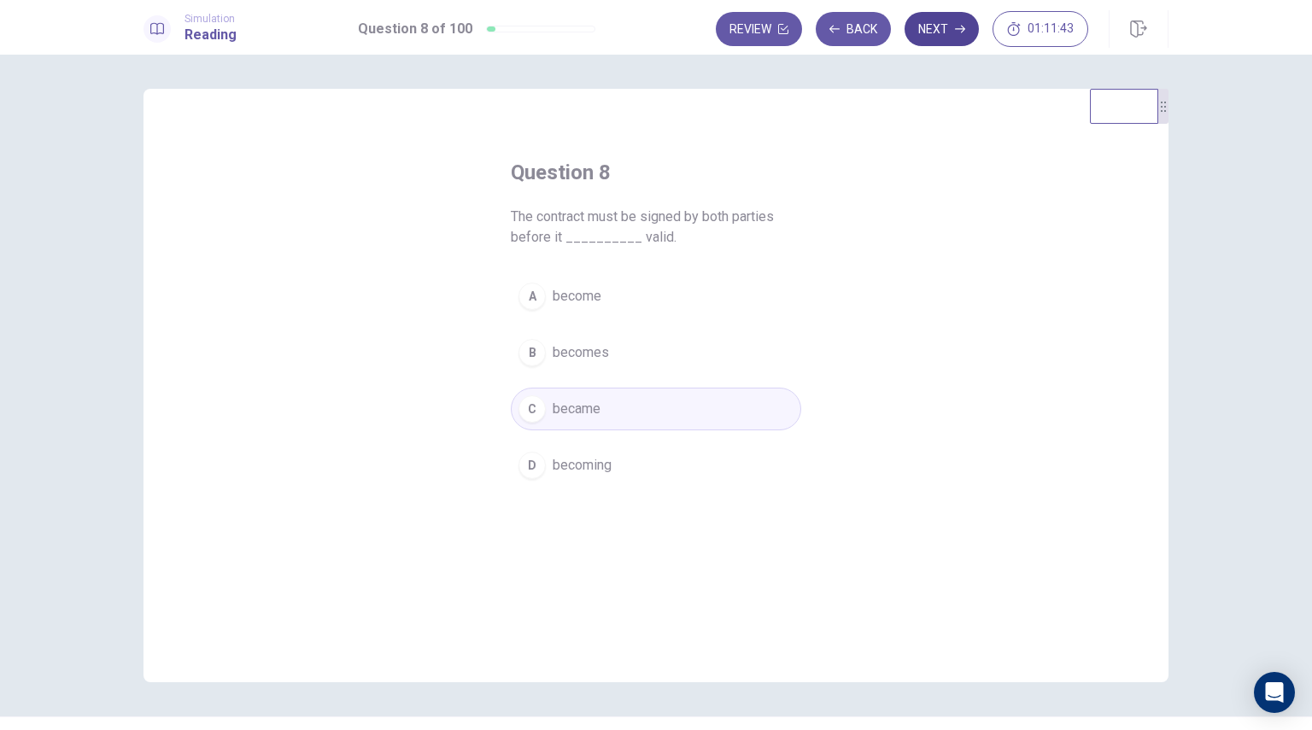
click at [963, 30] on icon "button" at bounding box center [960, 29] width 10 height 10
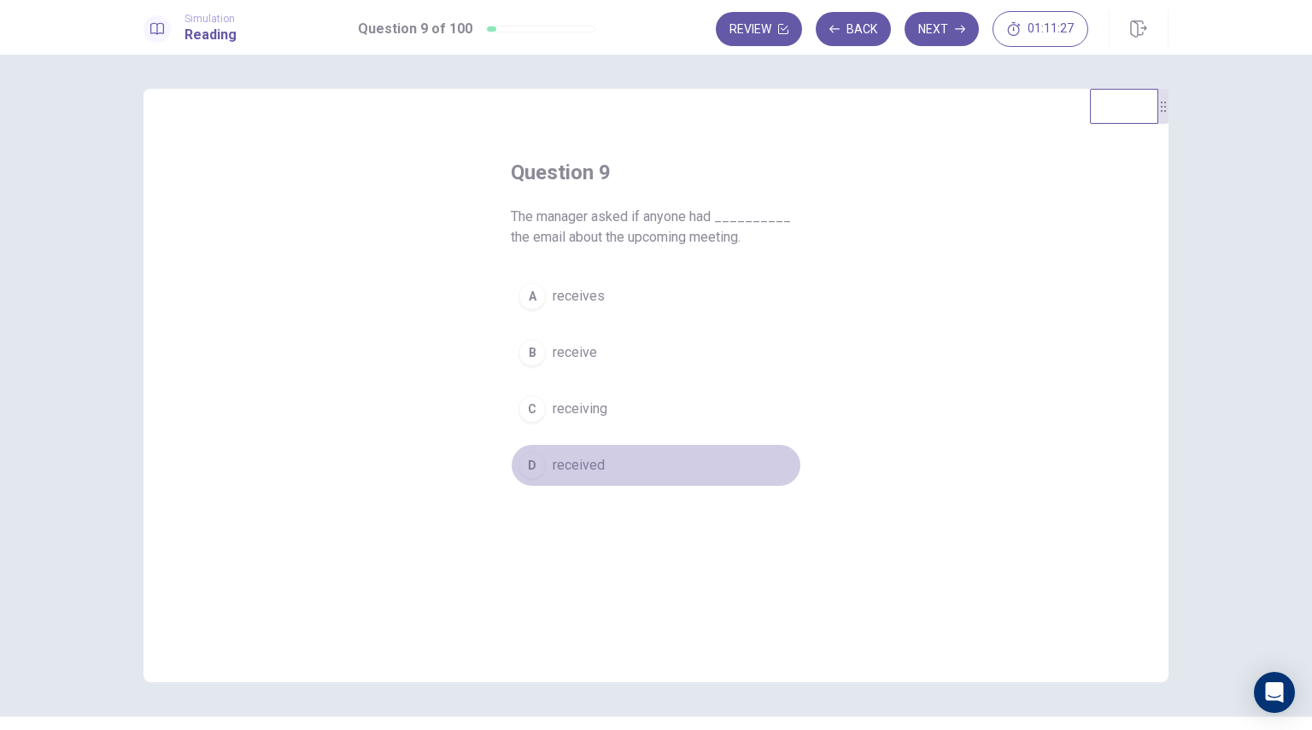
click at [589, 474] on span "received" at bounding box center [579, 465] width 52 height 20
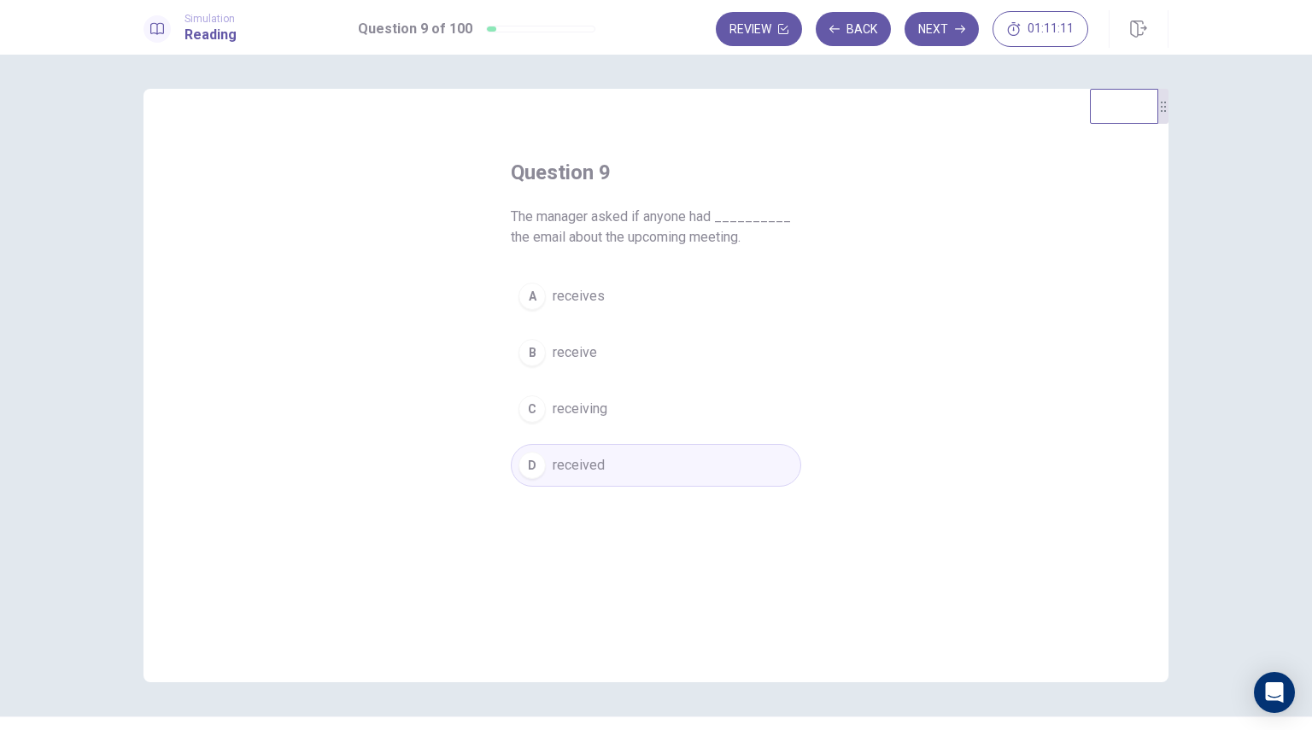
click at [592, 404] on span "receiving" at bounding box center [580, 409] width 55 height 20
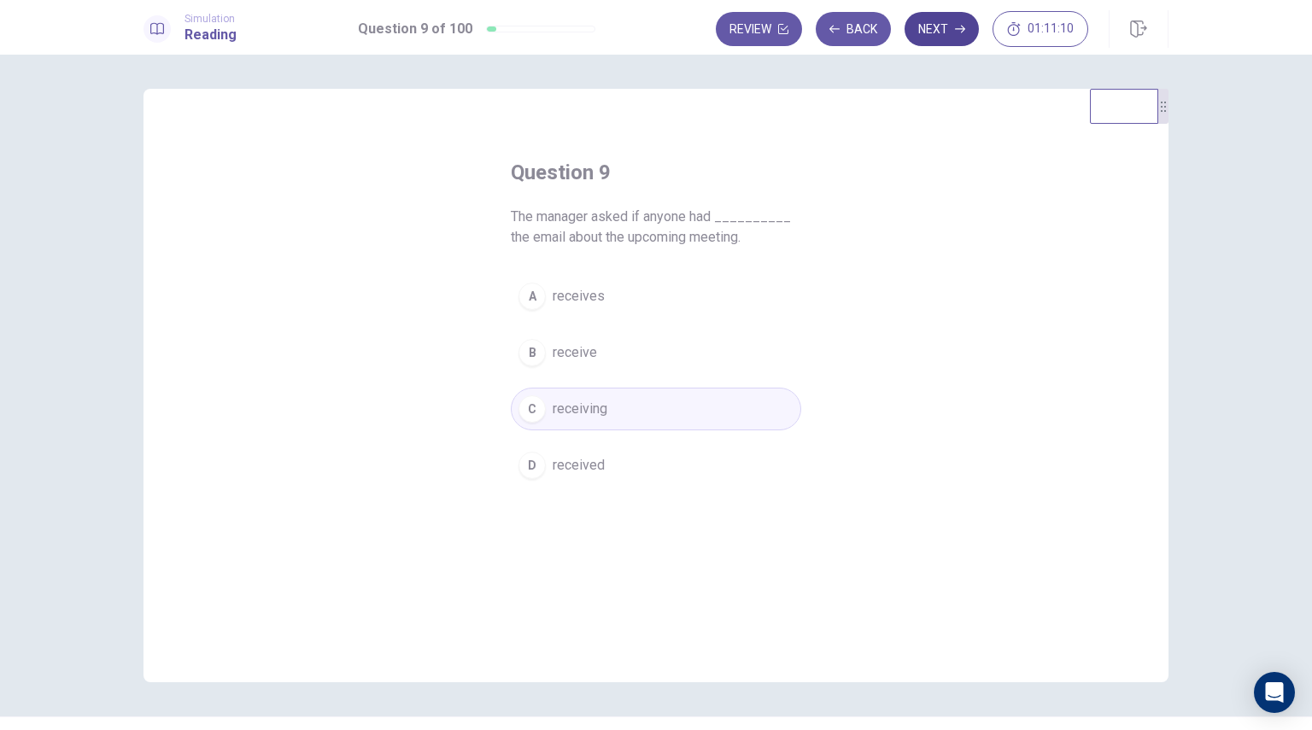
click at [944, 31] on button "Next" at bounding box center [942, 29] width 74 height 34
click at [571, 302] on span "prevent" at bounding box center [575, 296] width 45 height 20
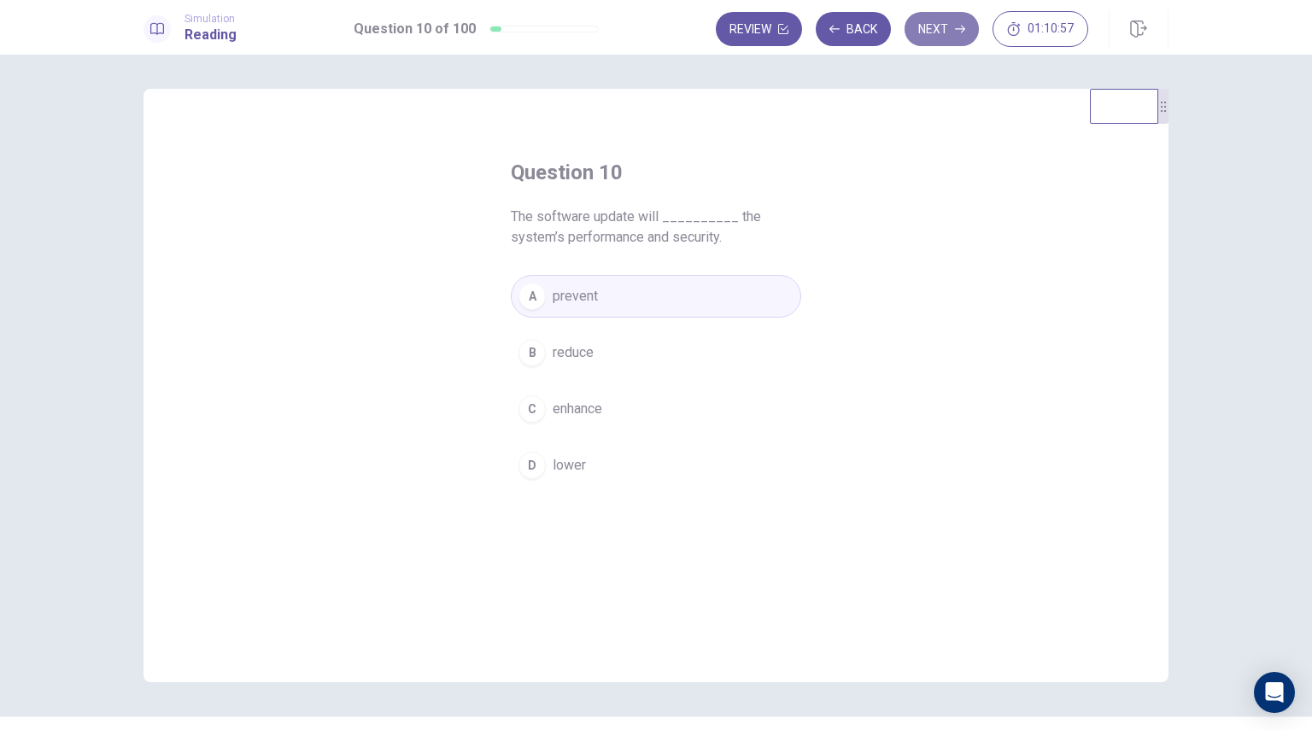
click at [936, 32] on button "Next" at bounding box center [942, 29] width 74 height 34
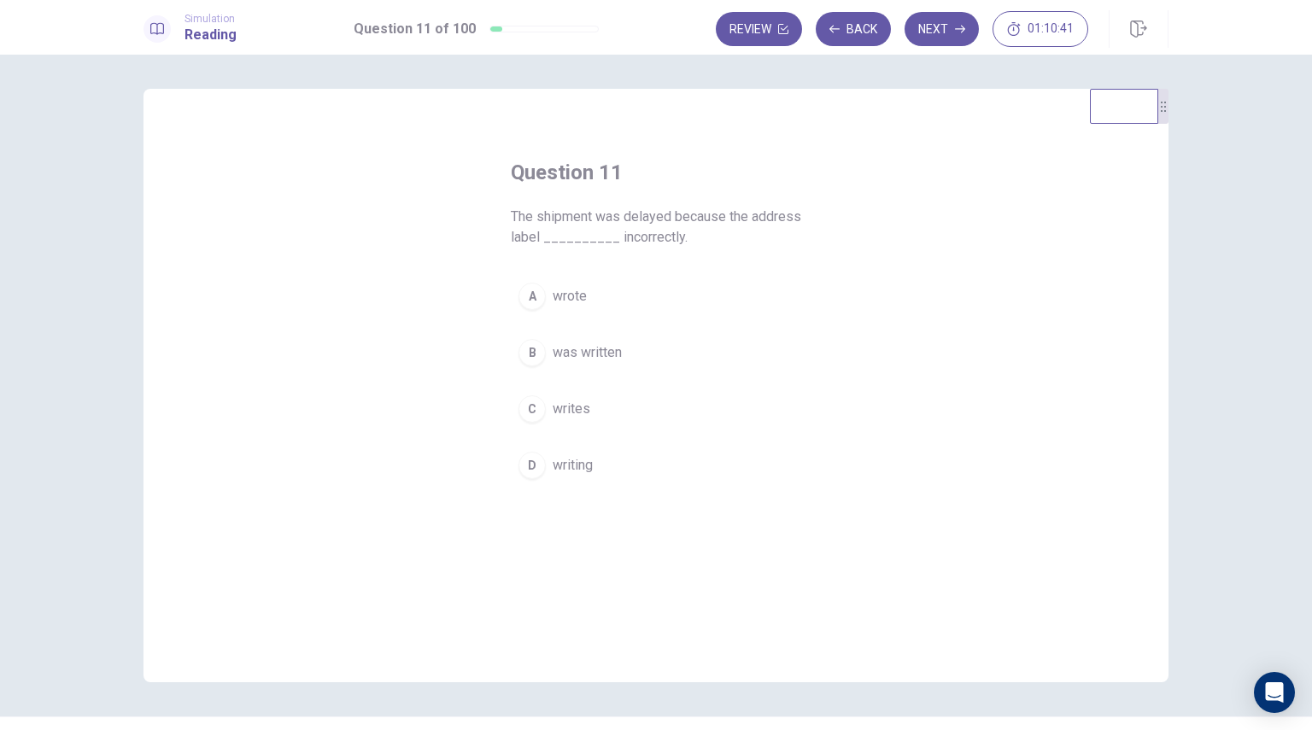
click at [608, 379] on div "A wrote B was written C writes D writing" at bounding box center [656, 381] width 290 height 212
click at [615, 354] on span "was written" at bounding box center [587, 353] width 69 height 20
click at [950, 27] on button "Next" at bounding box center [942, 29] width 74 height 34
click at [569, 476] on button "D have" at bounding box center [656, 465] width 290 height 43
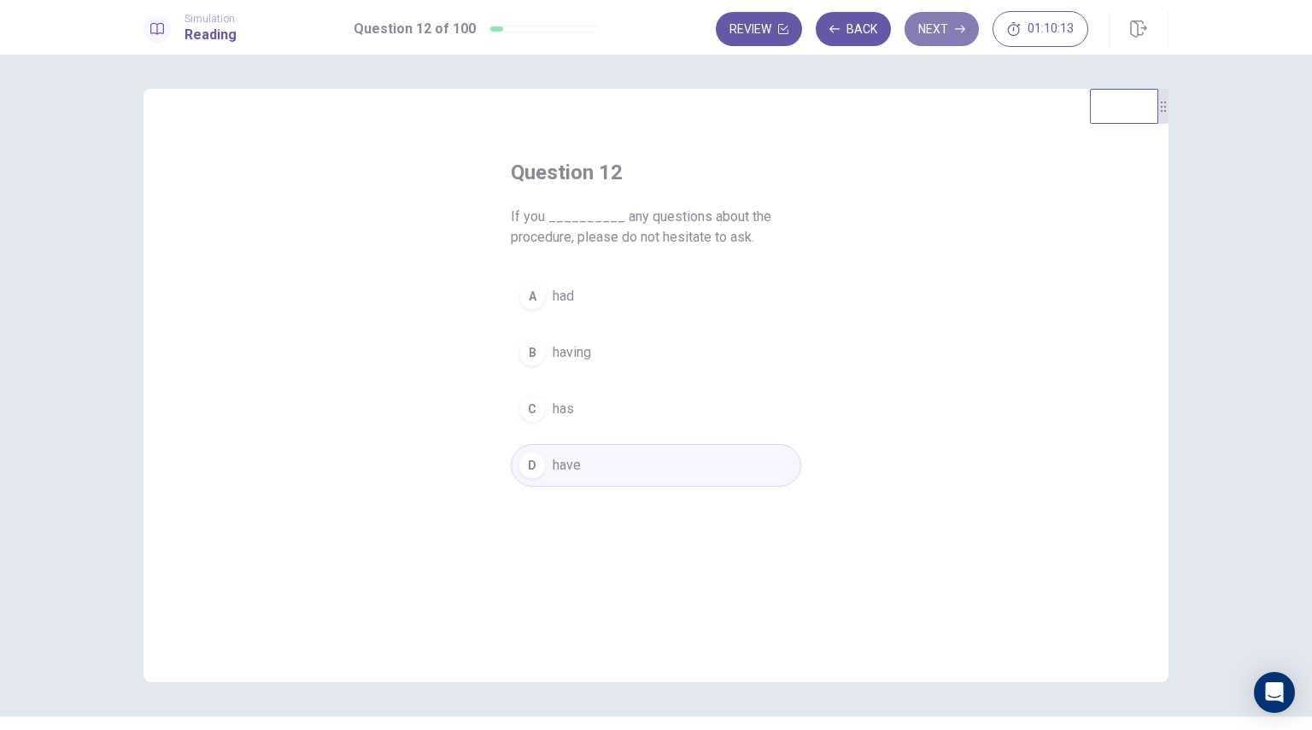
click at [951, 40] on button "Next" at bounding box center [942, 29] width 74 height 34
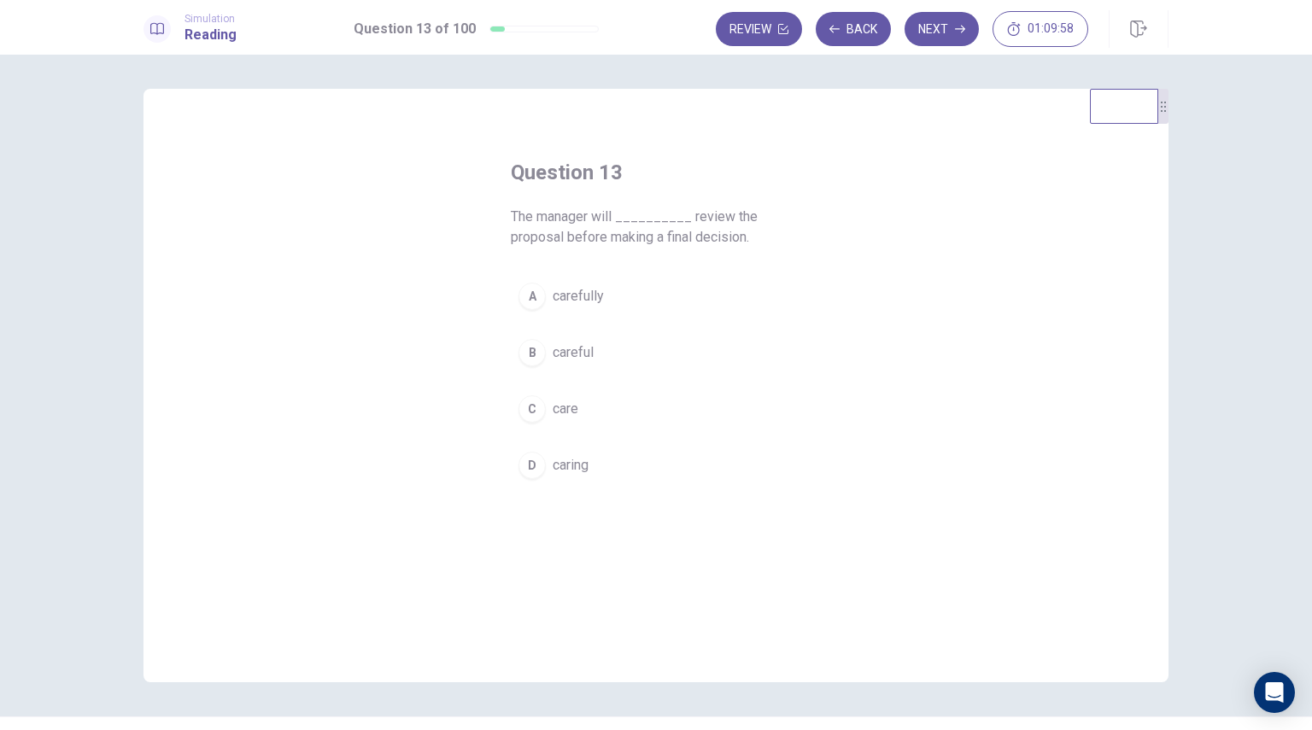
click at [604, 301] on button "A carefully" at bounding box center [656, 296] width 290 height 43
click at [949, 32] on button "Next" at bounding box center [942, 29] width 74 height 34
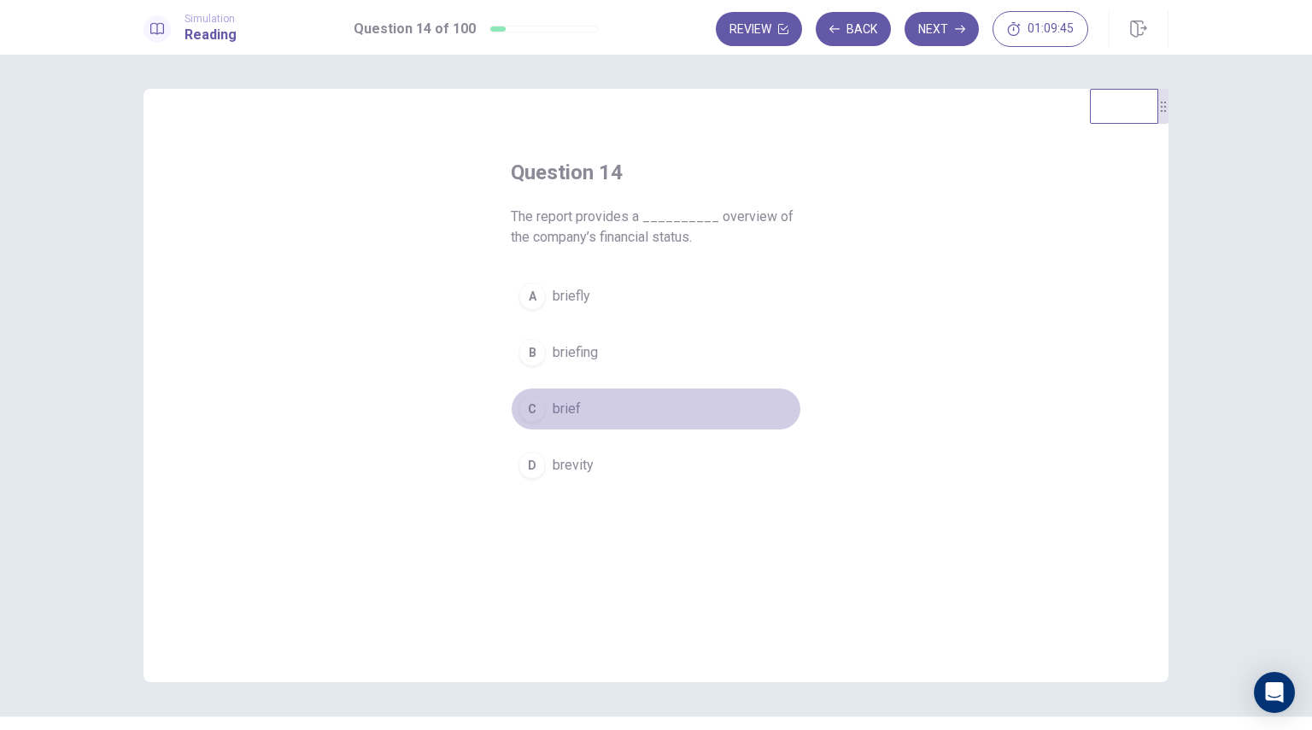
click at [562, 414] on span "brief" at bounding box center [567, 409] width 28 height 20
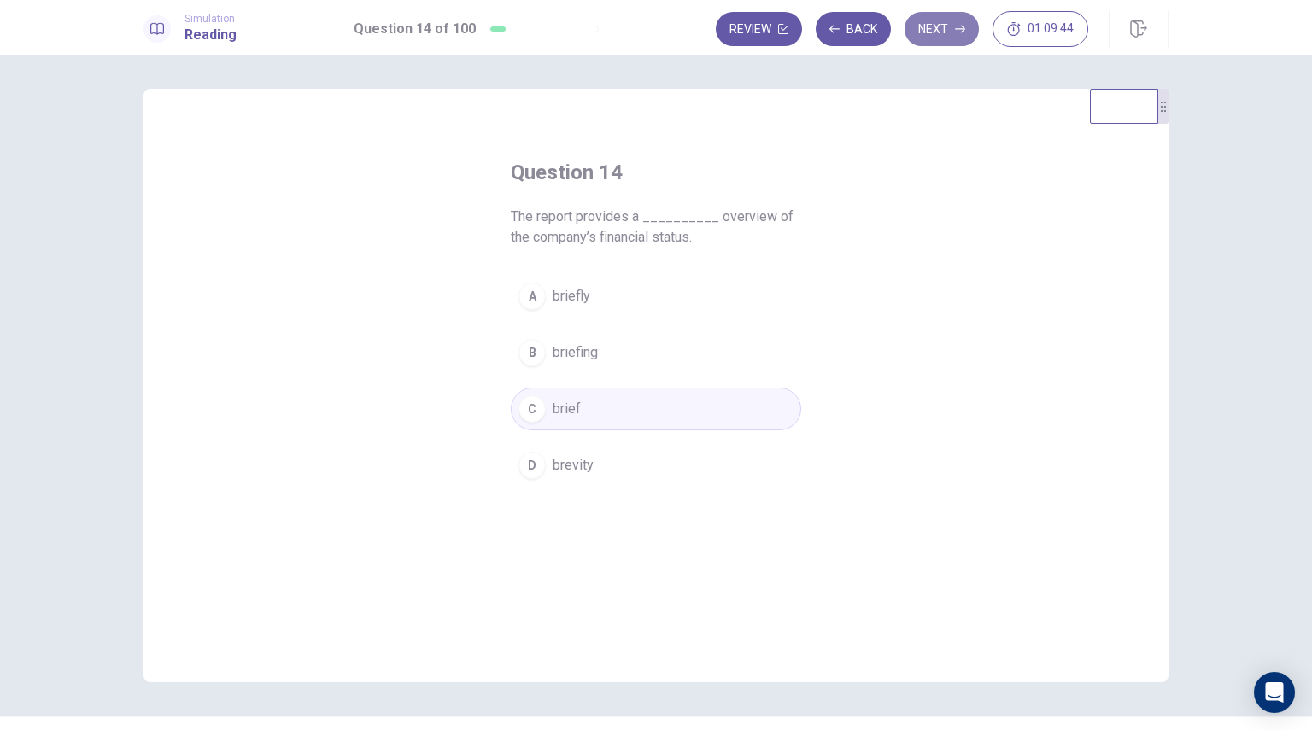
click at [957, 28] on icon "button" at bounding box center [960, 30] width 10 height 8
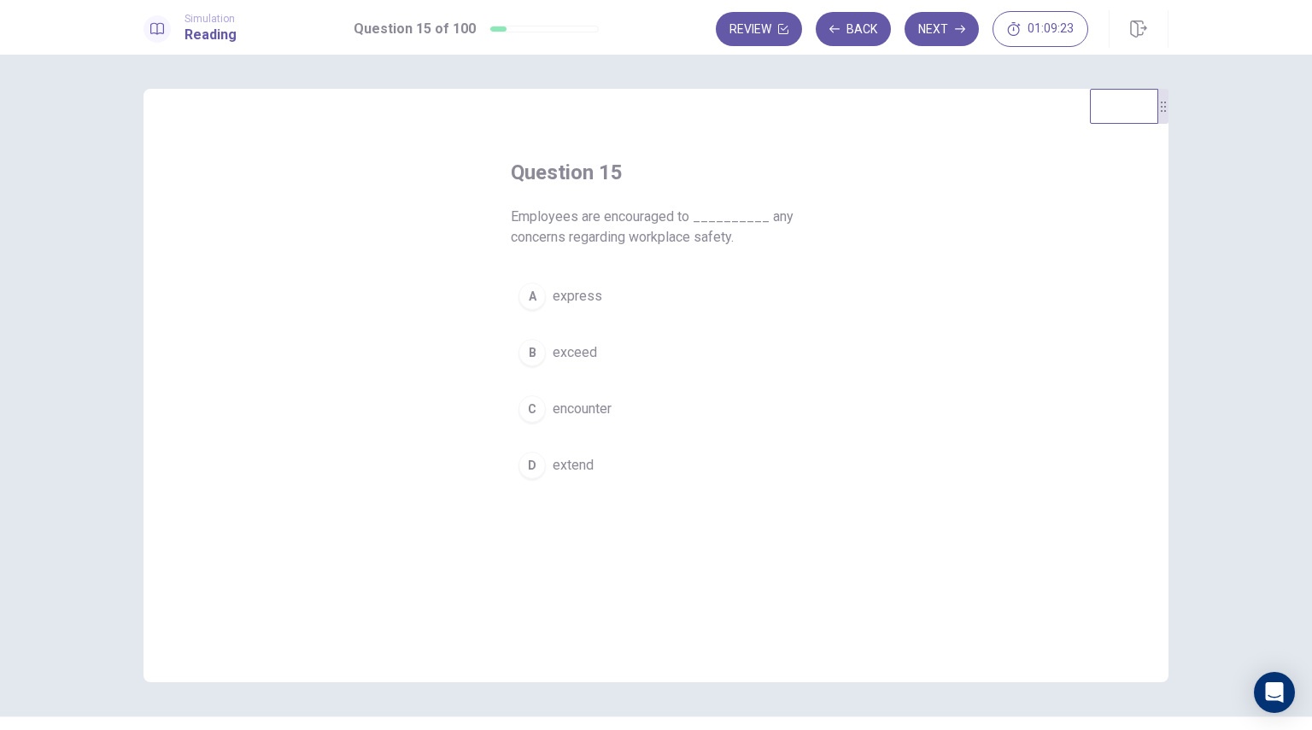
click at [564, 297] on span "express" at bounding box center [578, 296] width 50 height 20
click at [962, 28] on icon "button" at bounding box center [960, 30] width 10 height 8
click at [548, 348] on button "B creative" at bounding box center [656, 352] width 290 height 43
click at [957, 33] on icon "button" at bounding box center [960, 29] width 10 height 10
click at [580, 380] on span "inform" at bounding box center [572, 373] width 38 height 20
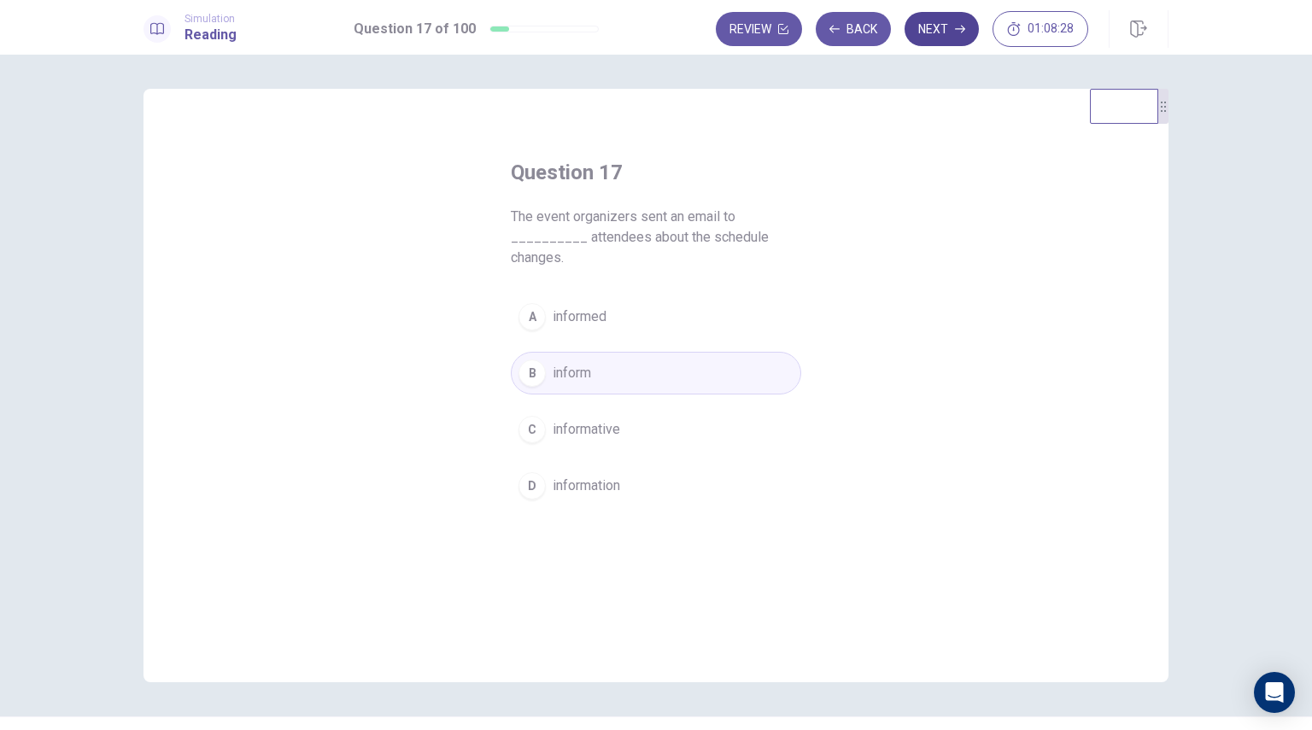
click at [971, 27] on button "Next" at bounding box center [942, 29] width 74 height 34
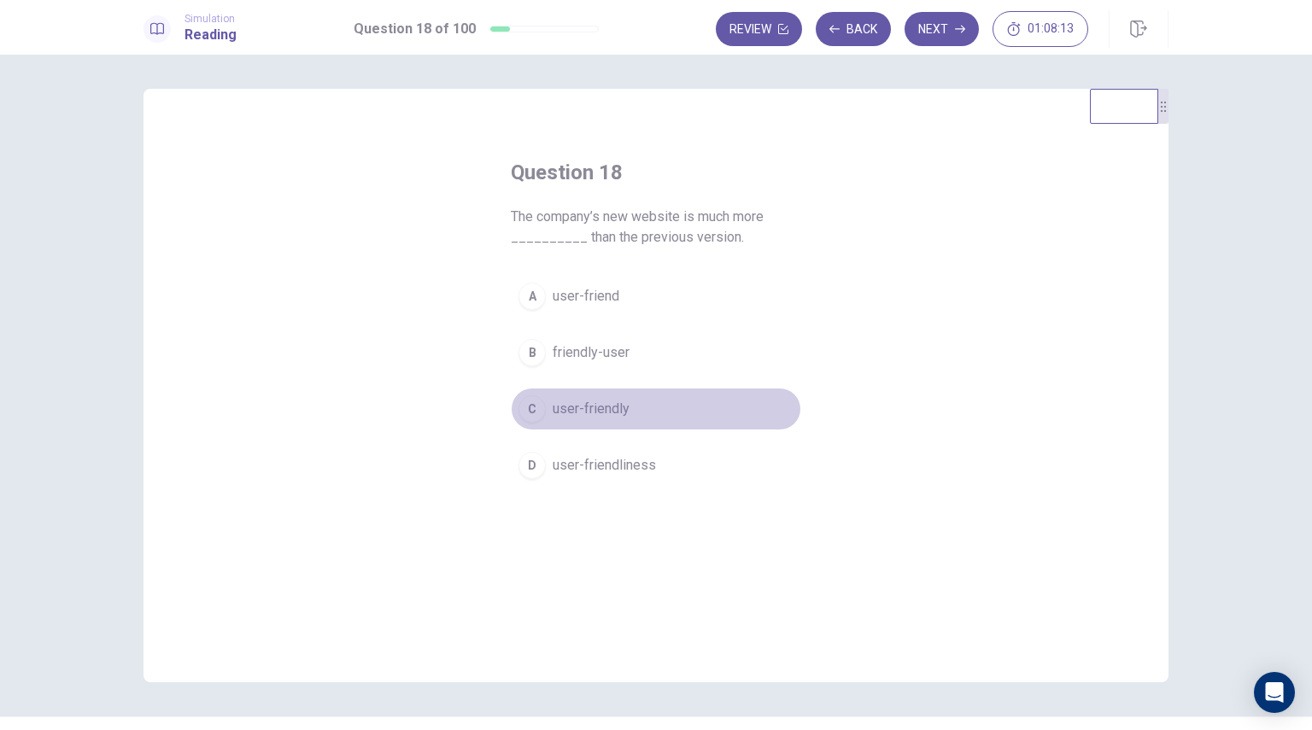
click at [558, 413] on span "user-friendly" at bounding box center [591, 409] width 77 height 20
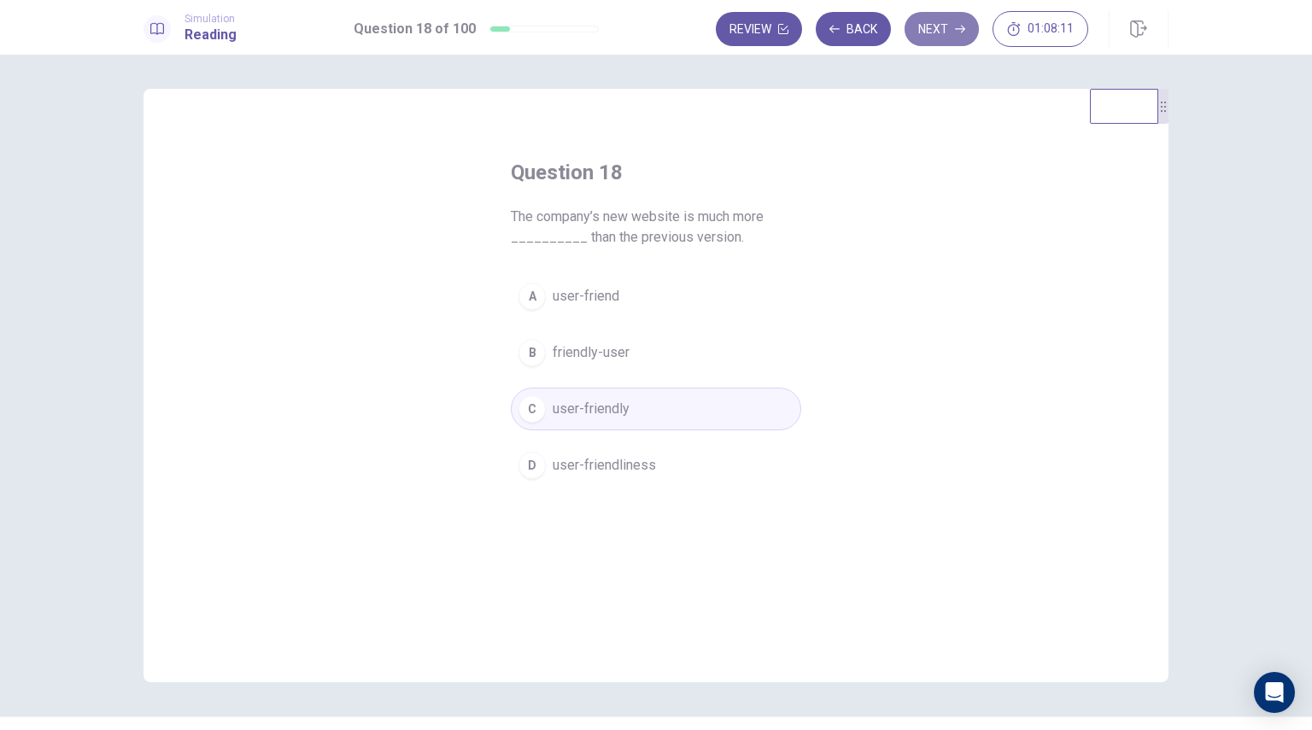
click at [957, 23] on button "Next" at bounding box center [942, 29] width 74 height 34
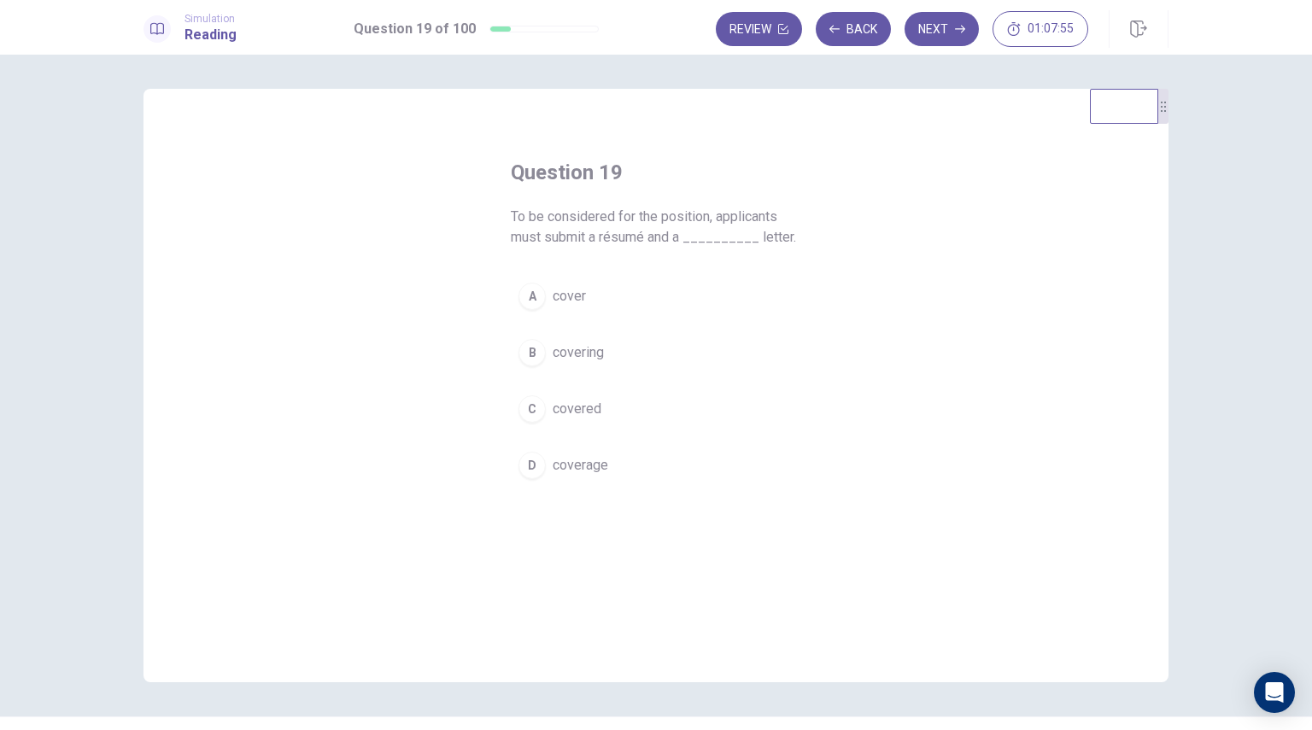
click at [553, 296] on span "cover" at bounding box center [569, 296] width 33 height 20
click at [957, 37] on button "Next" at bounding box center [942, 29] width 74 height 34
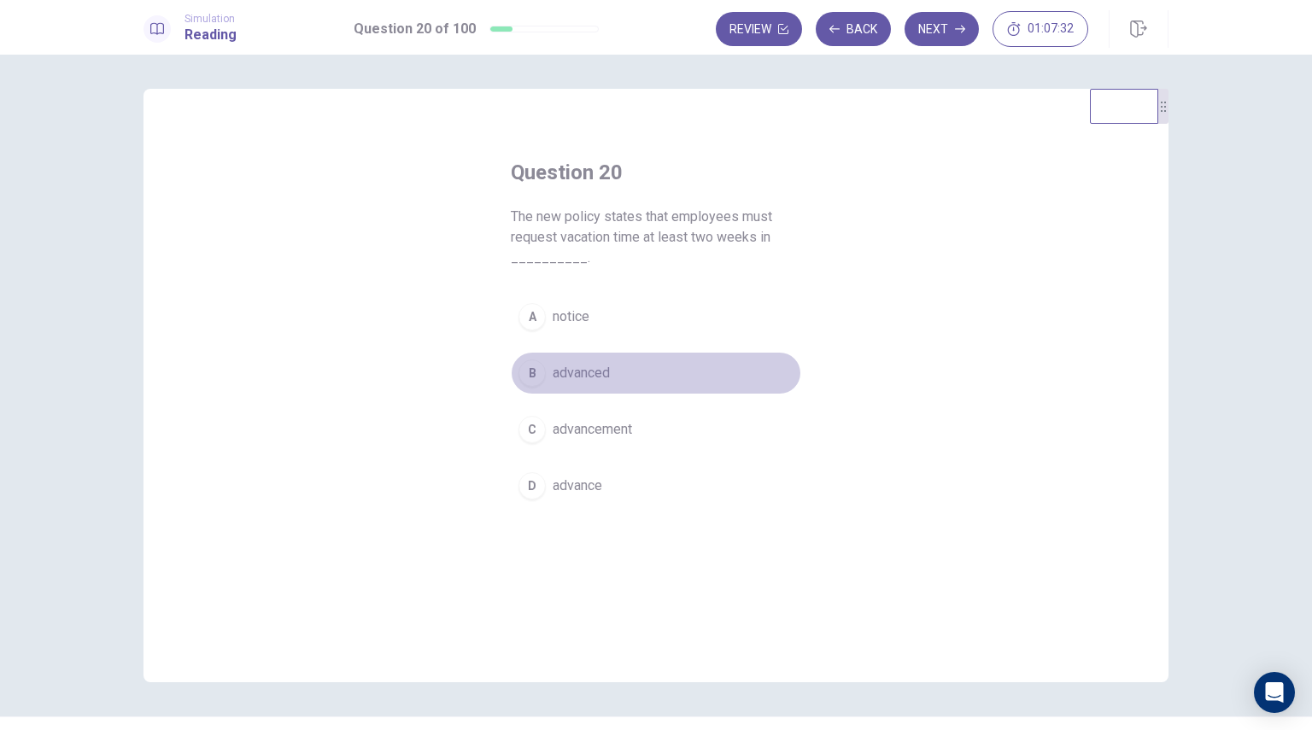
click at [571, 378] on span "advanced" at bounding box center [581, 373] width 57 height 20
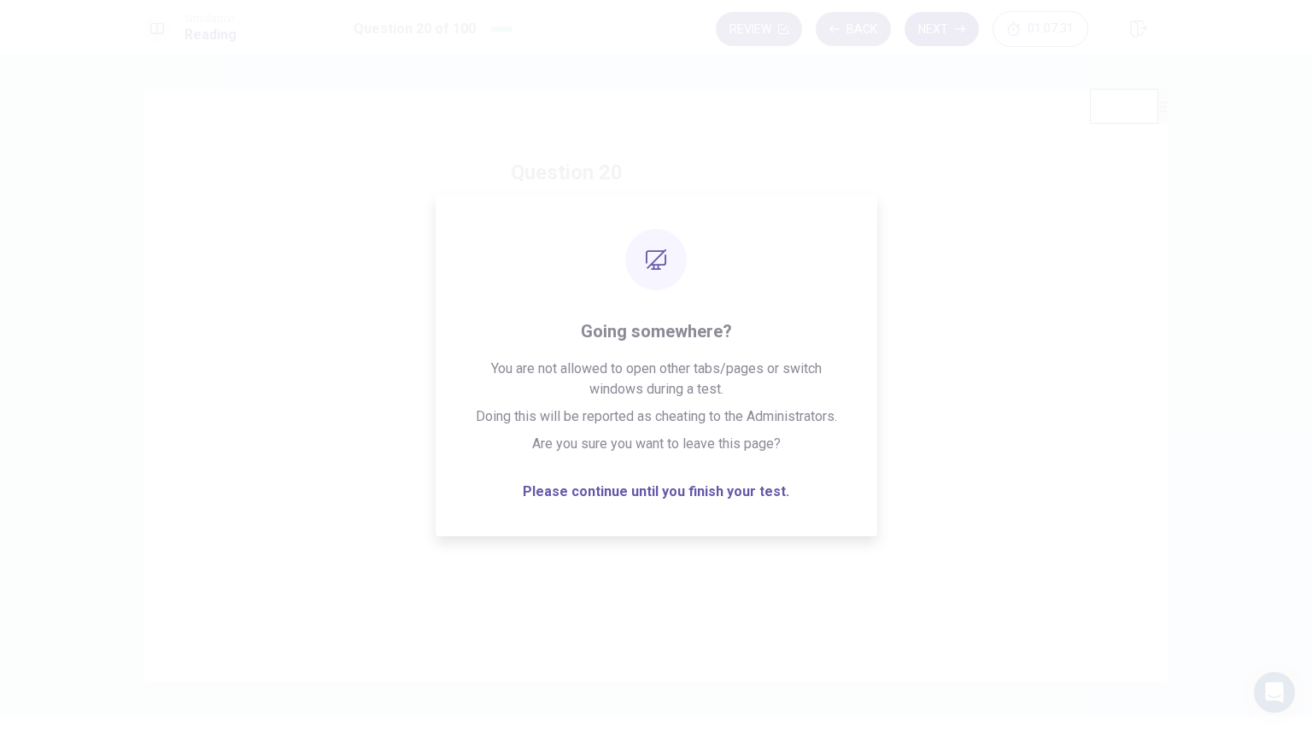
click at [929, 20] on button "Next" at bounding box center [942, 29] width 74 height 34
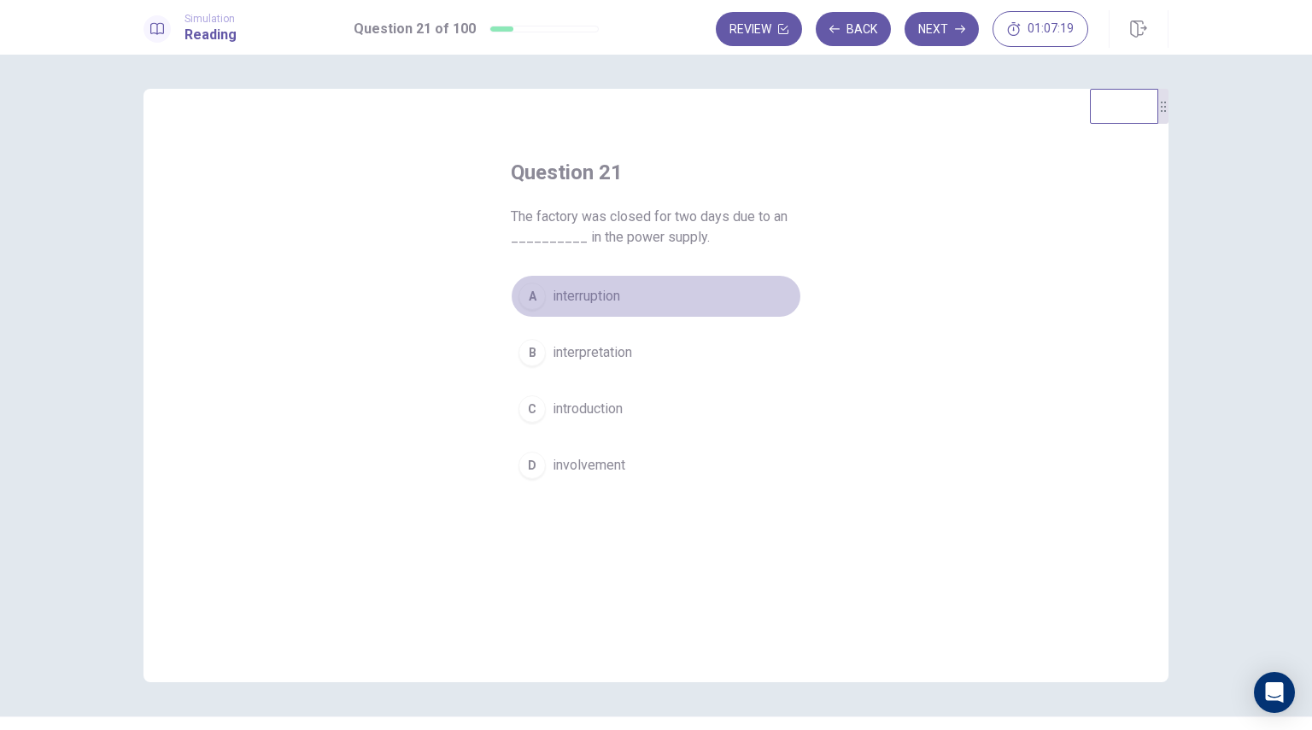
click at [530, 291] on div "A" at bounding box center [531, 296] width 27 height 27
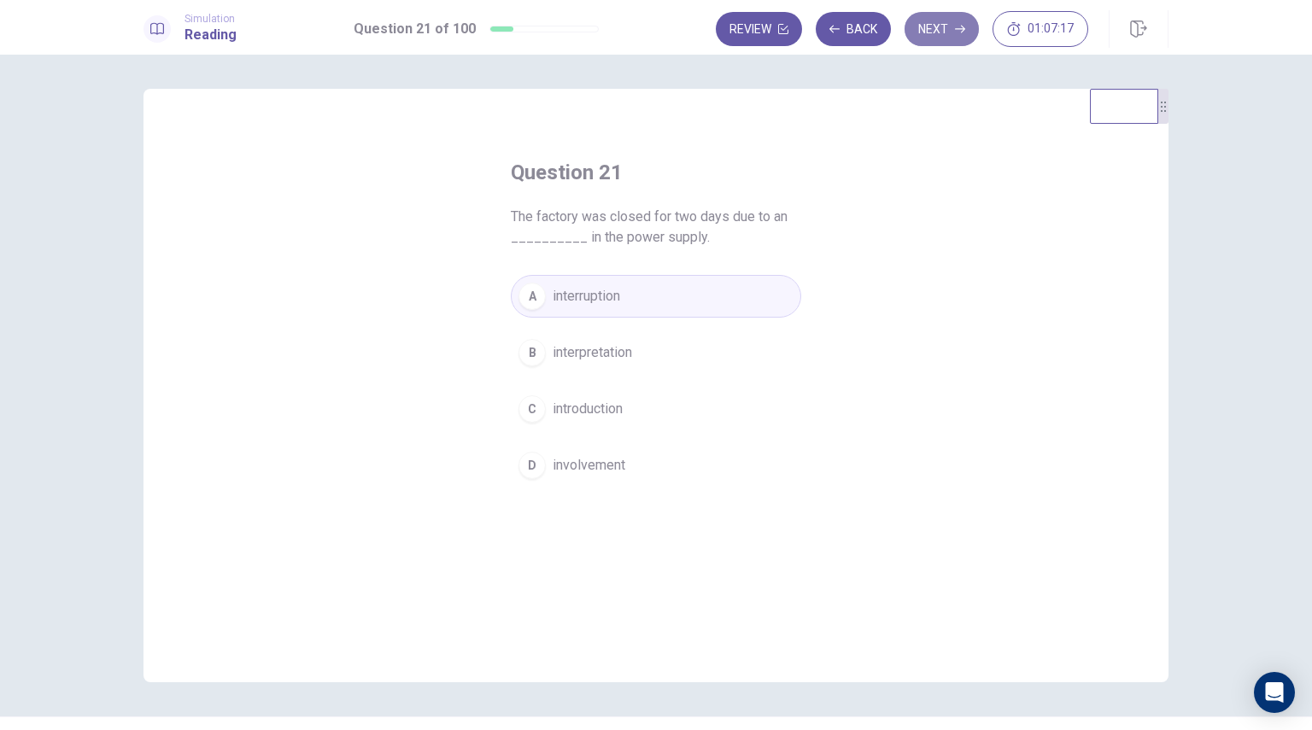
click at [943, 25] on button "Next" at bounding box center [942, 29] width 74 height 34
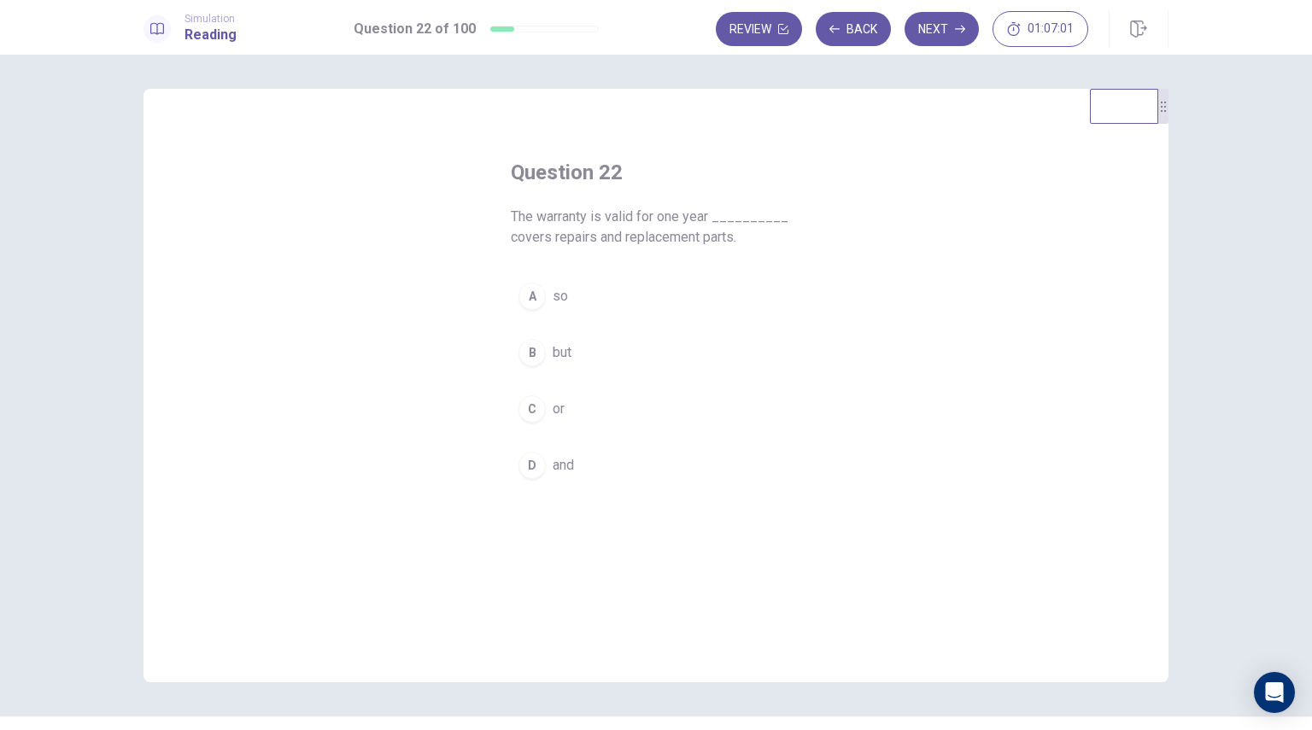
click at [533, 297] on div "A" at bounding box center [531, 296] width 27 height 27
click at [953, 30] on button "Next" at bounding box center [942, 29] width 74 height 34
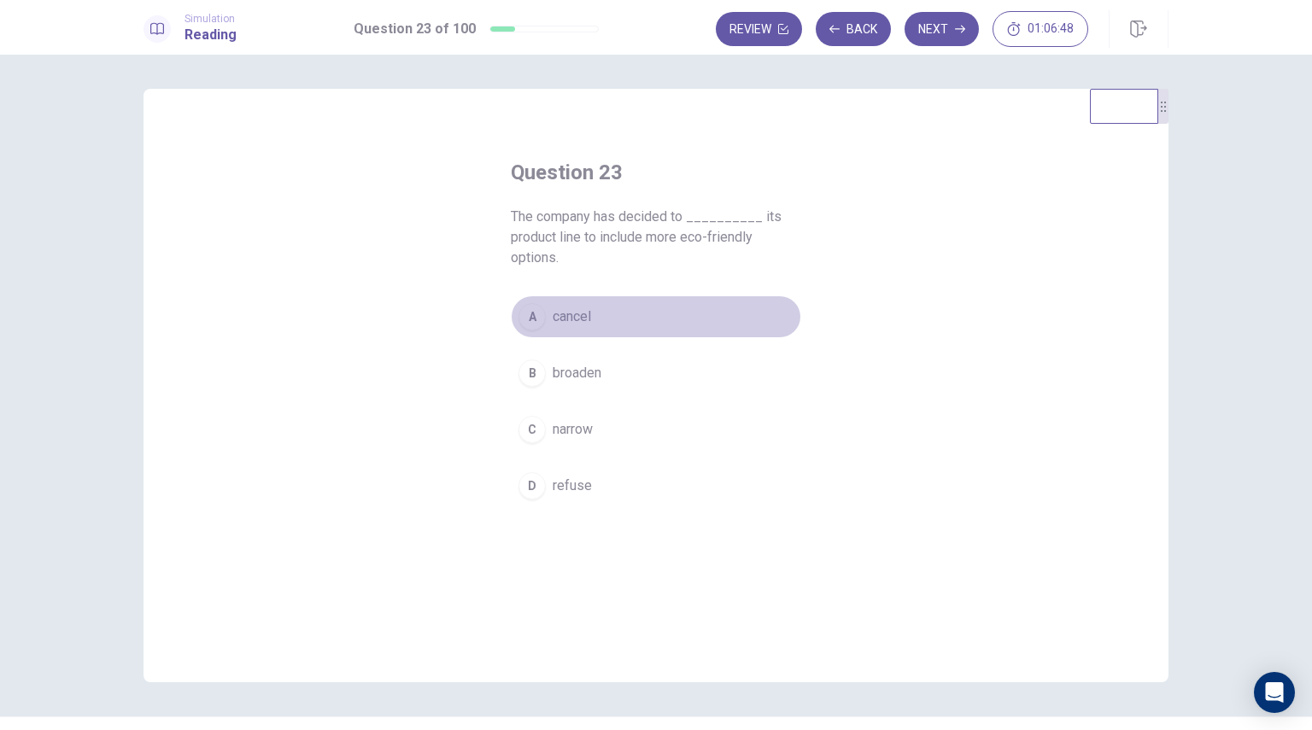
click at [564, 324] on span "cancel" at bounding box center [572, 317] width 38 height 20
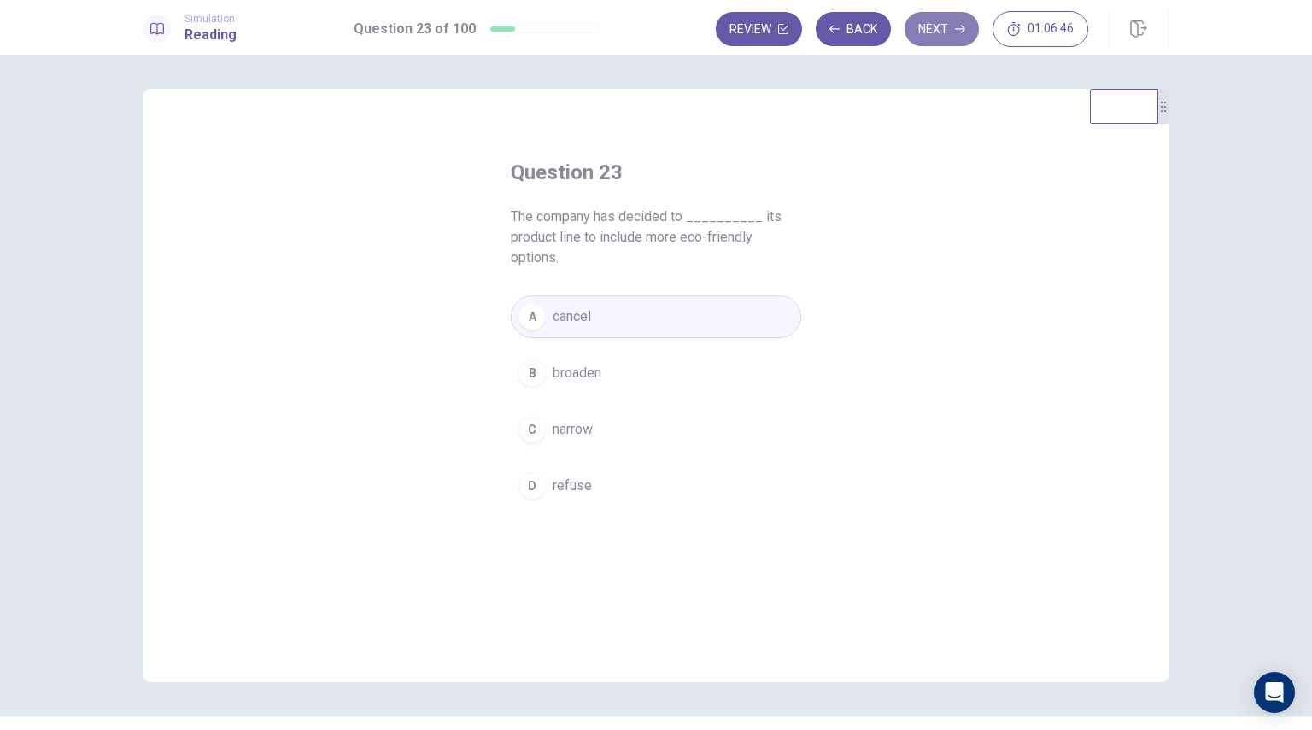
click at [935, 40] on button "Next" at bounding box center [942, 29] width 74 height 34
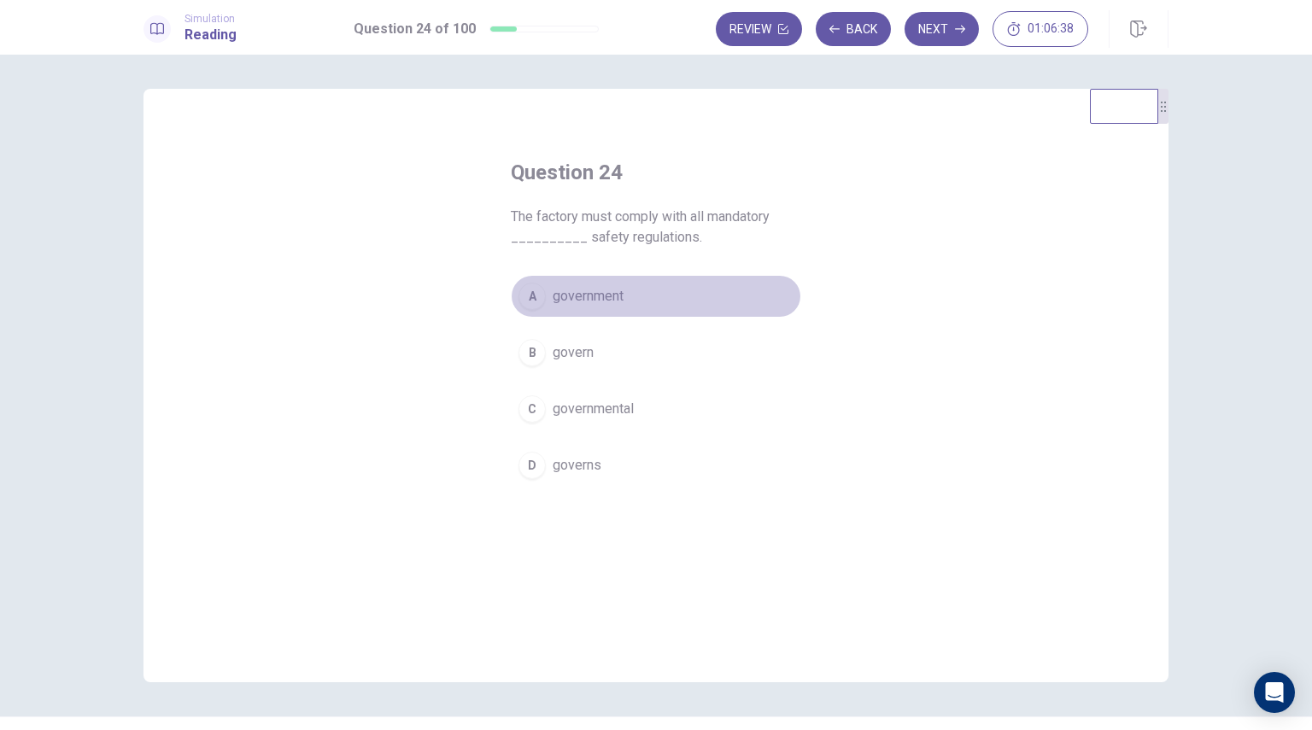
click at [580, 296] on span "government" at bounding box center [588, 296] width 71 height 20
click at [953, 23] on button "Next" at bounding box center [942, 29] width 74 height 34
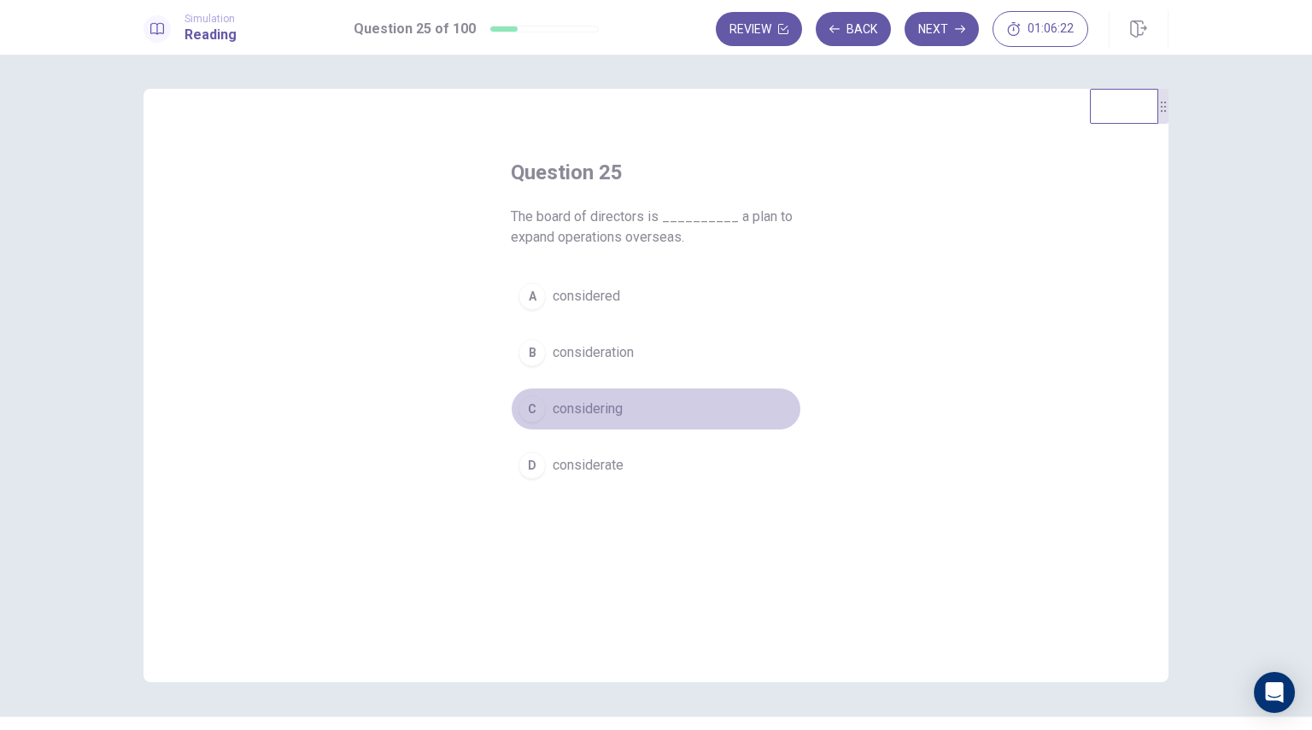
click at [594, 413] on span "considering" at bounding box center [588, 409] width 70 height 20
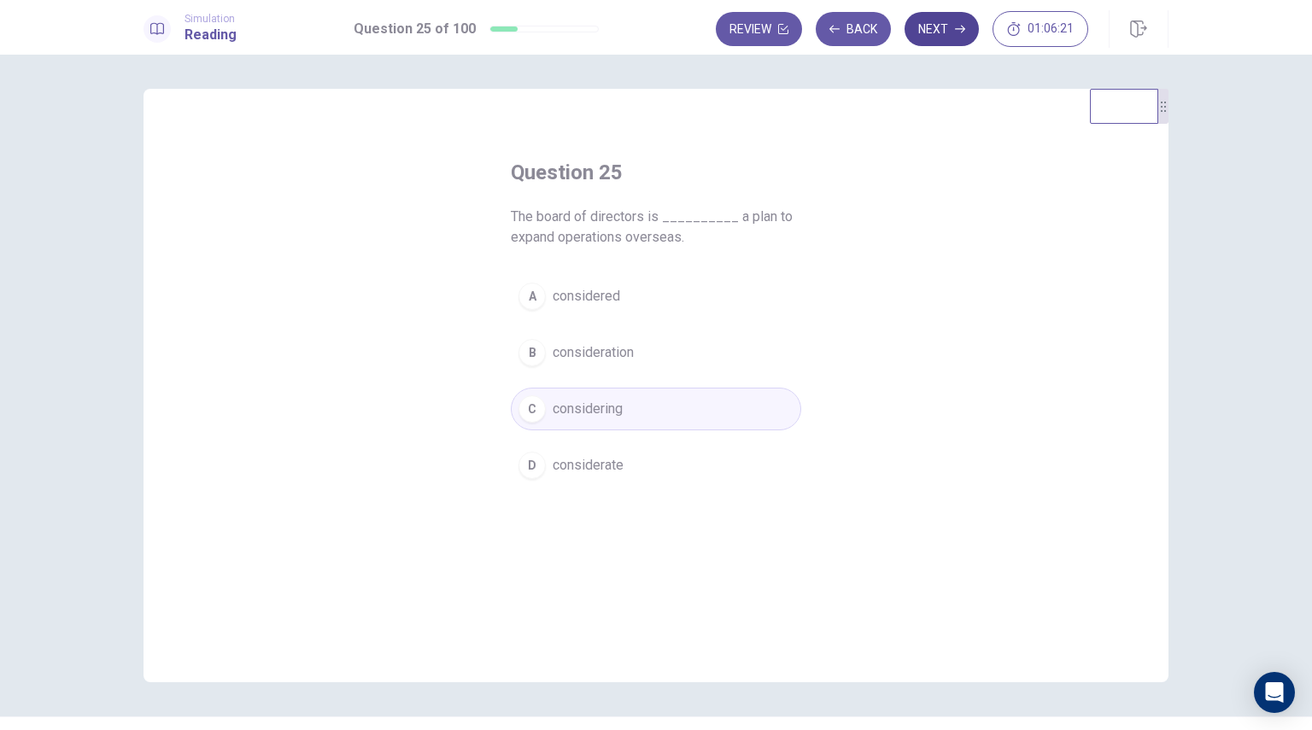
click at [935, 30] on button "Next" at bounding box center [942, 29] width 74 height 34
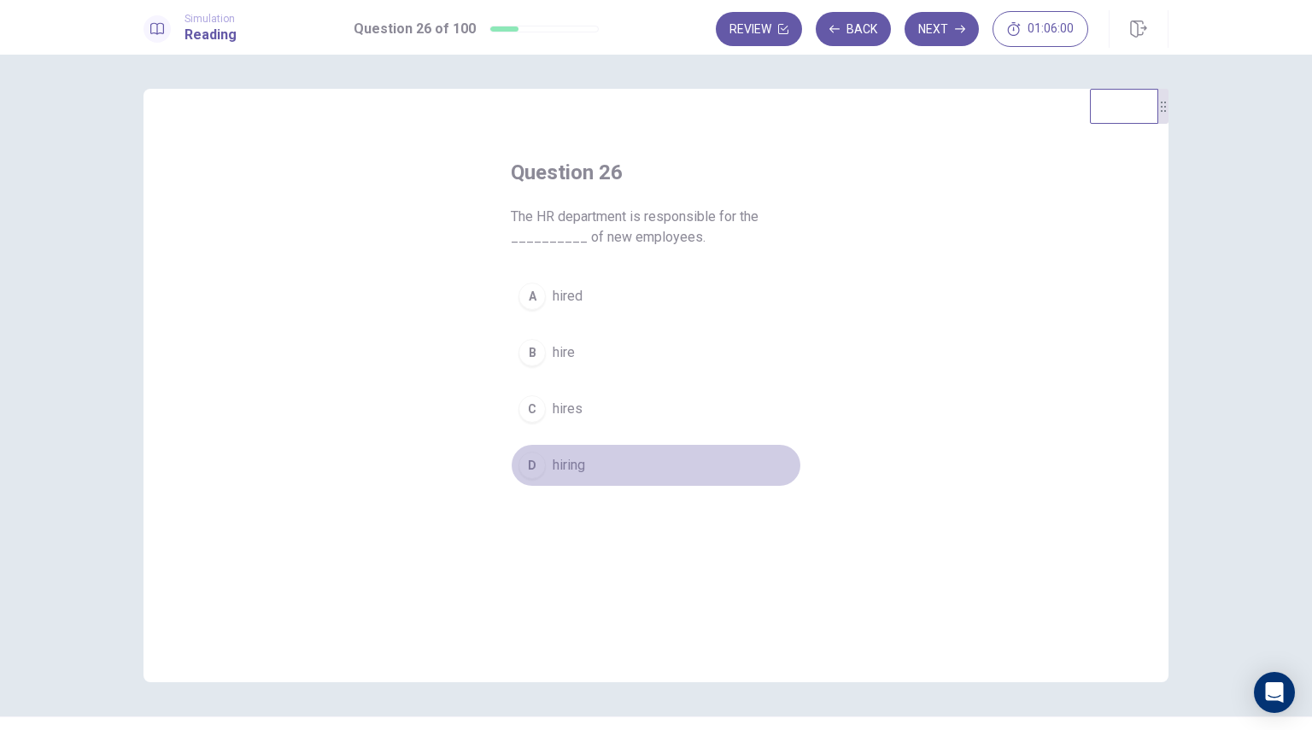
click at [532, 471] on div "D" at bounding box center [531, 465] width 27 height 27
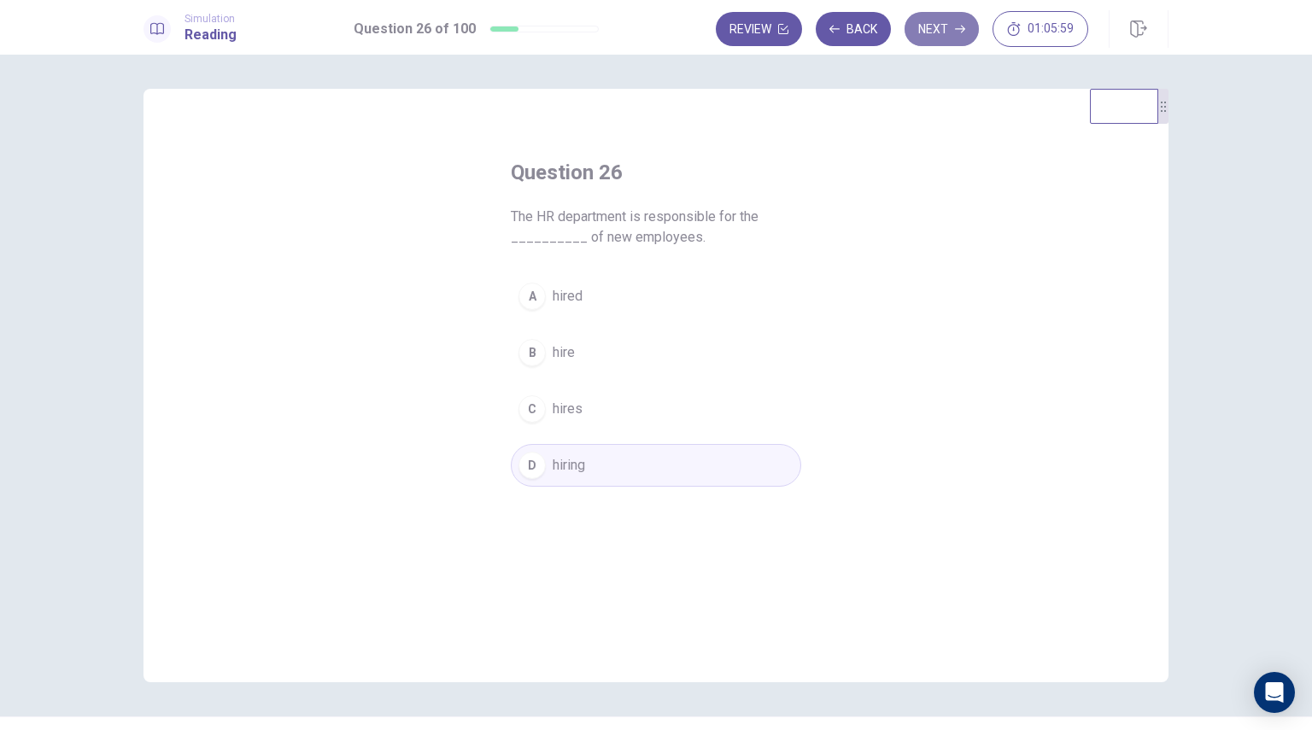
click at [930, 38] on button "Next" at bounding box center [942, 29] width 74 height 34
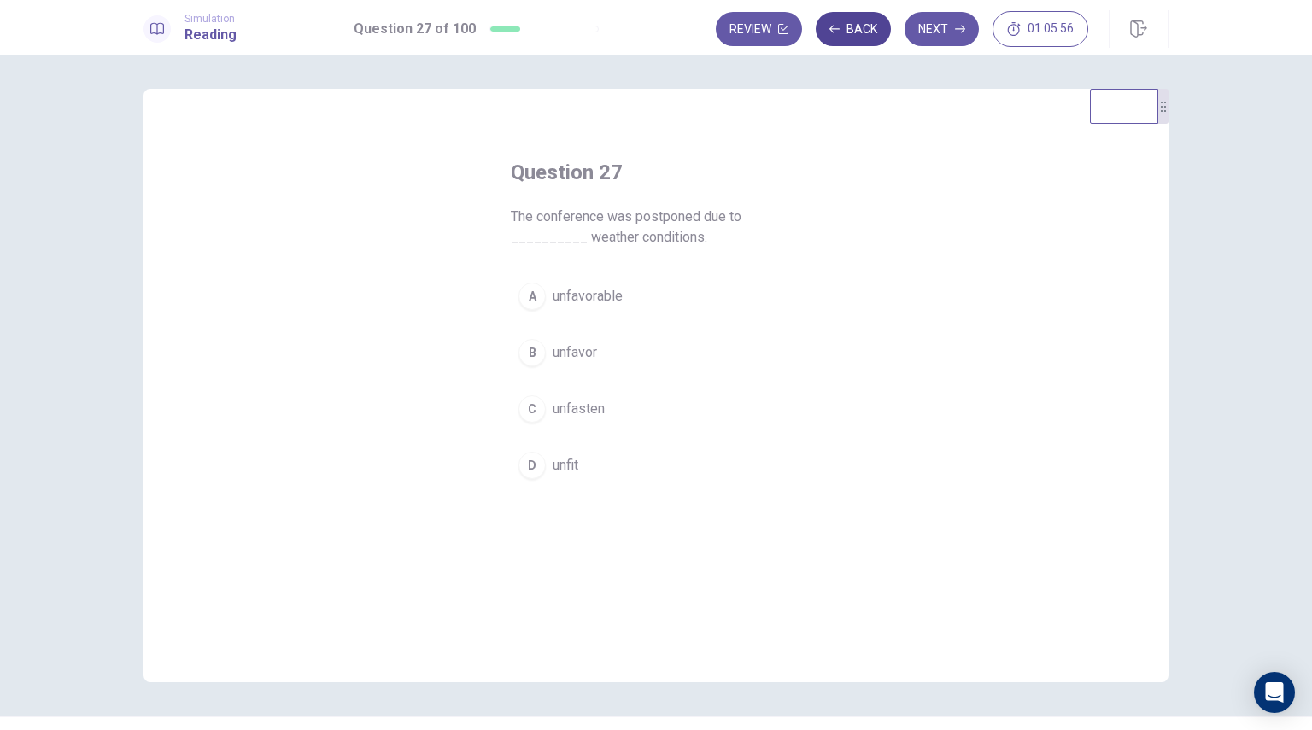
click at [875, 36] on button "Back" at bounding box center [853, 29] width 75 height 34
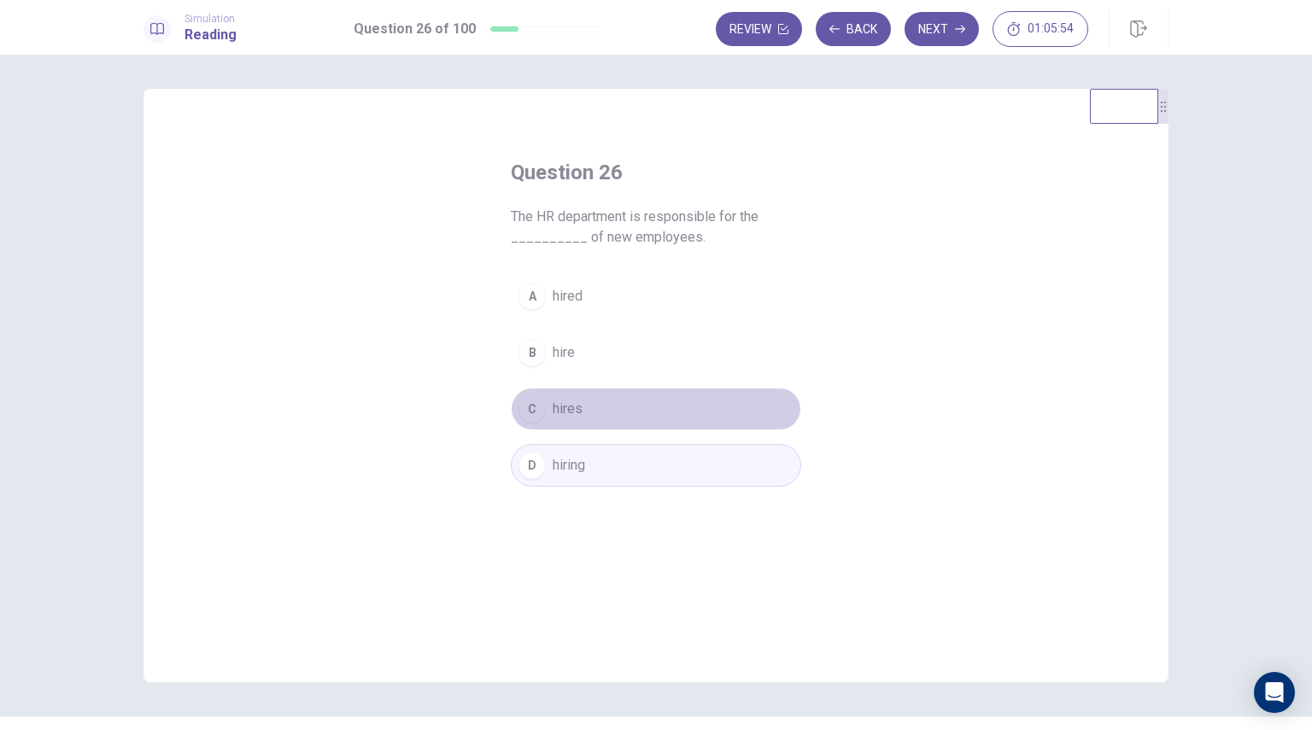
click at [556, 396] on button "C hires" at bounding box center [656, 409] width 290 height 43
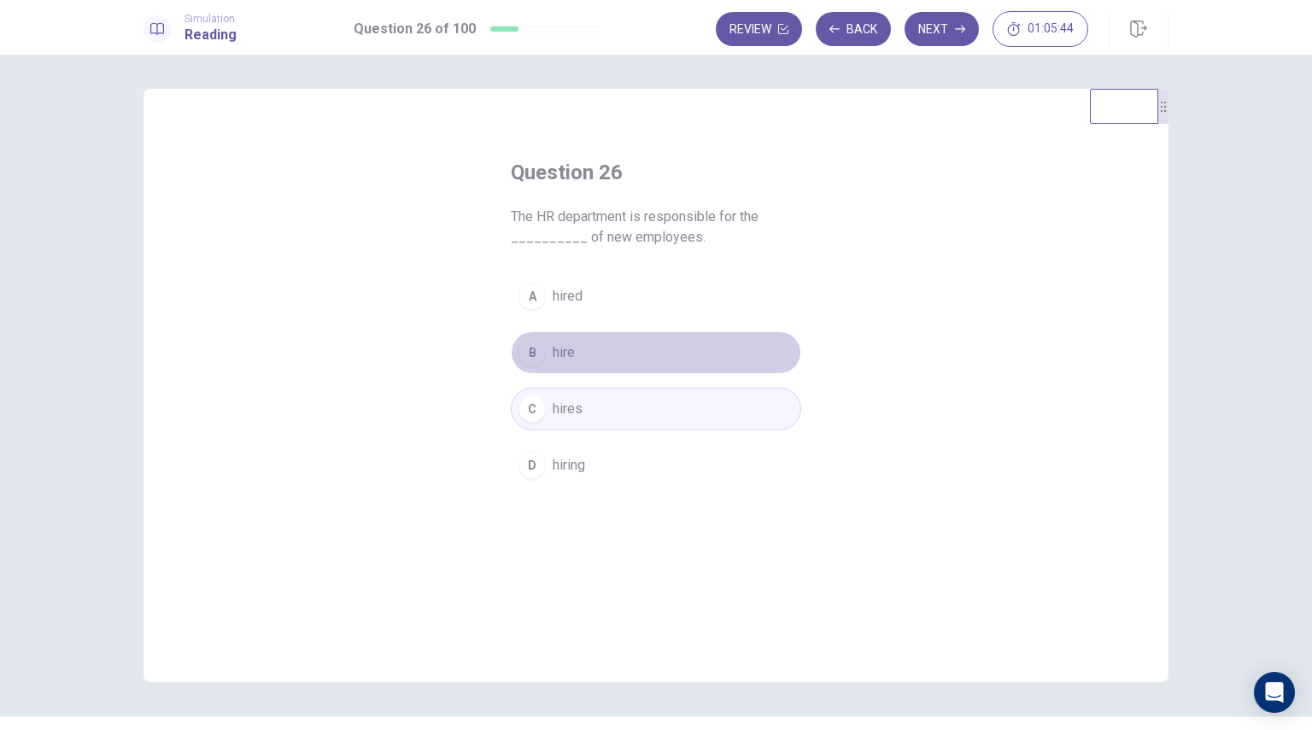
click at [567, 351] on span "hire" at bounding box center [564, 353] width 22 height 20
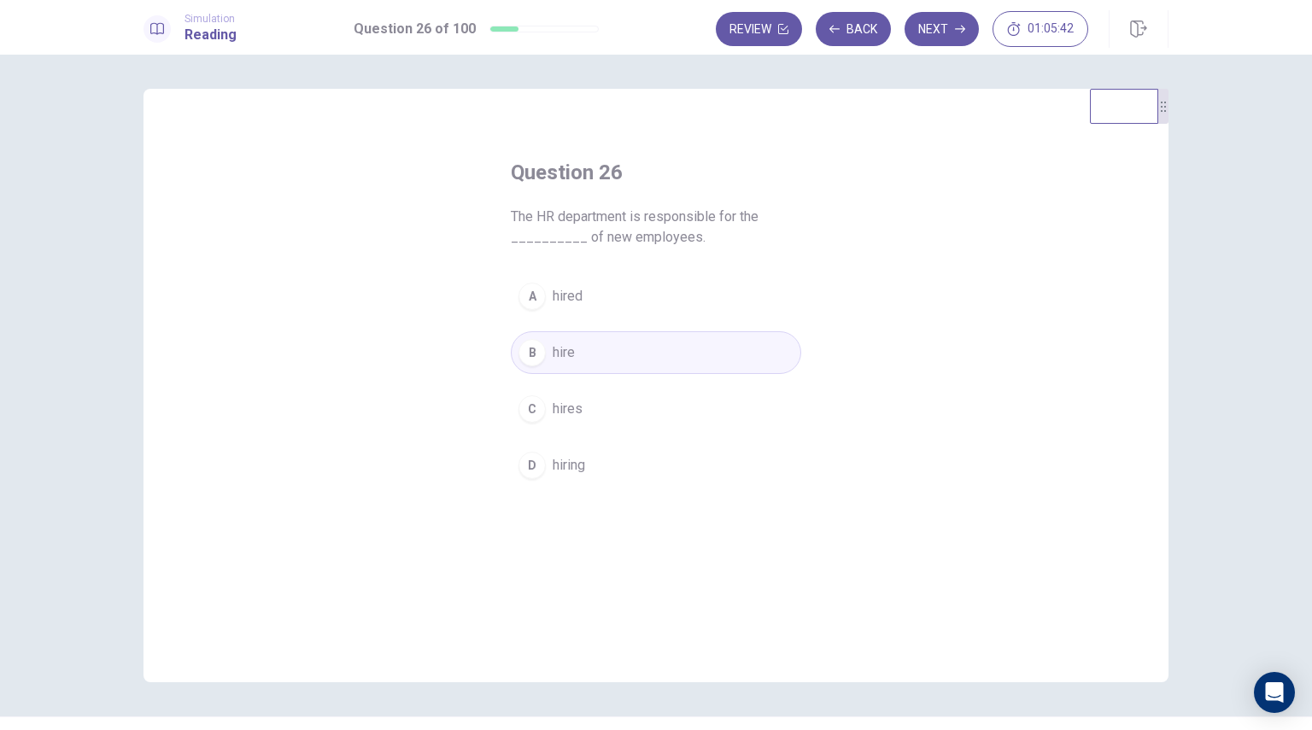
click at [563, 409] on span "hires" at bounding box center [568, 409] width 30 height 20
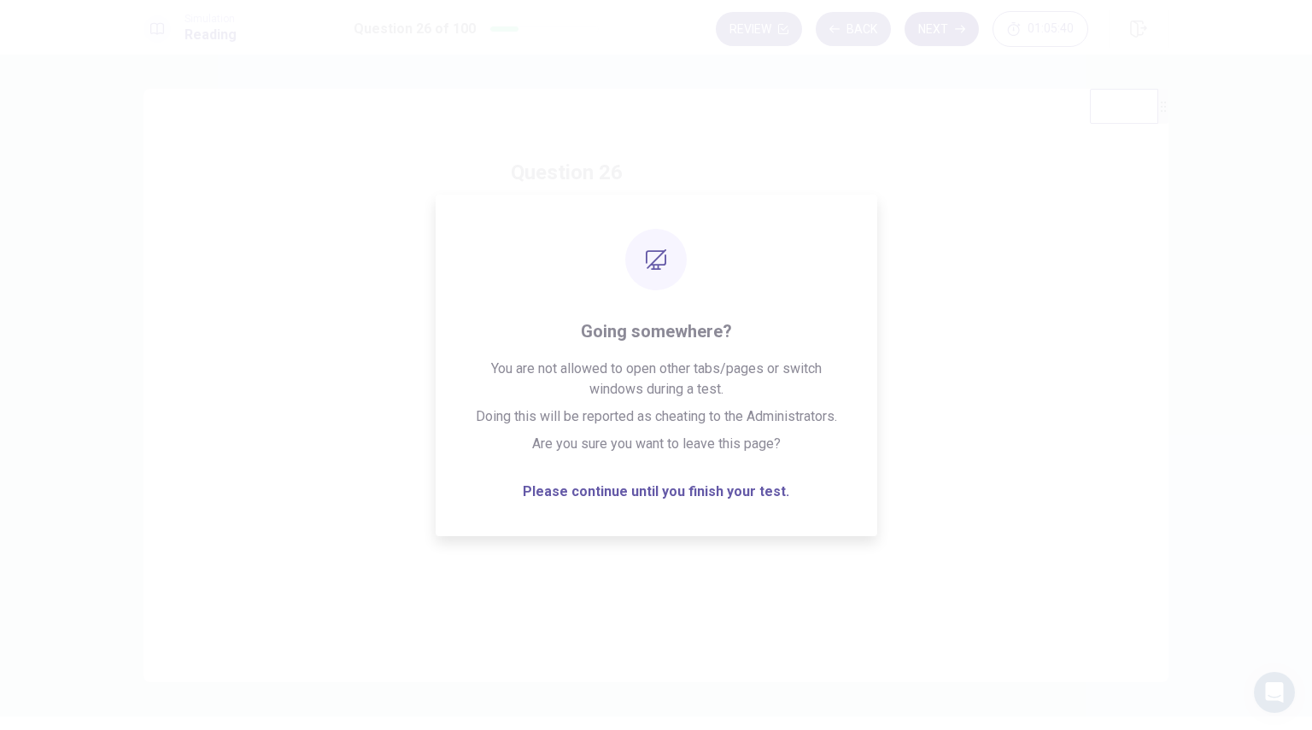
click at [929, 15] on button "Next" at bounding box center [942, 29] width 74 height 34
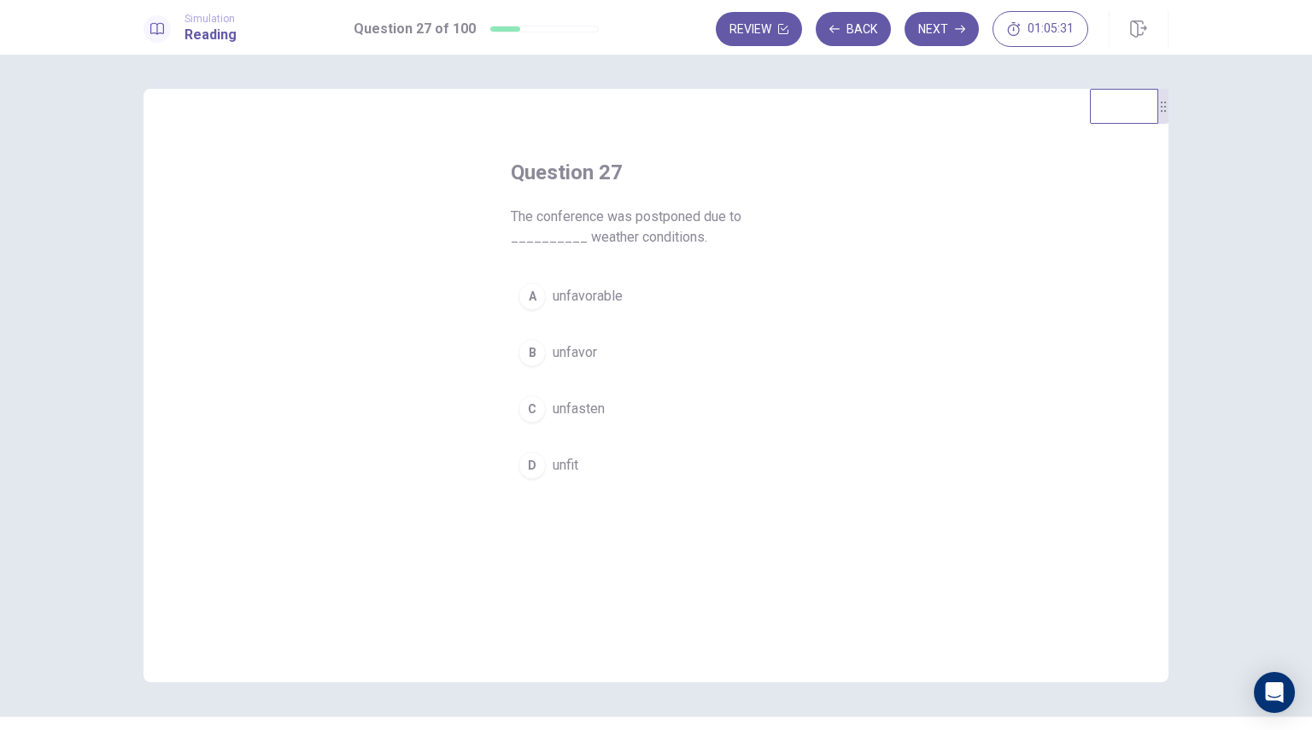
click at [598, 283] on button "A unfavorable" at bounding box center [656, 296] width 290 height 43
click at [921, 44] on button "Next" at bounding box center [942, 29] width 74 height 34
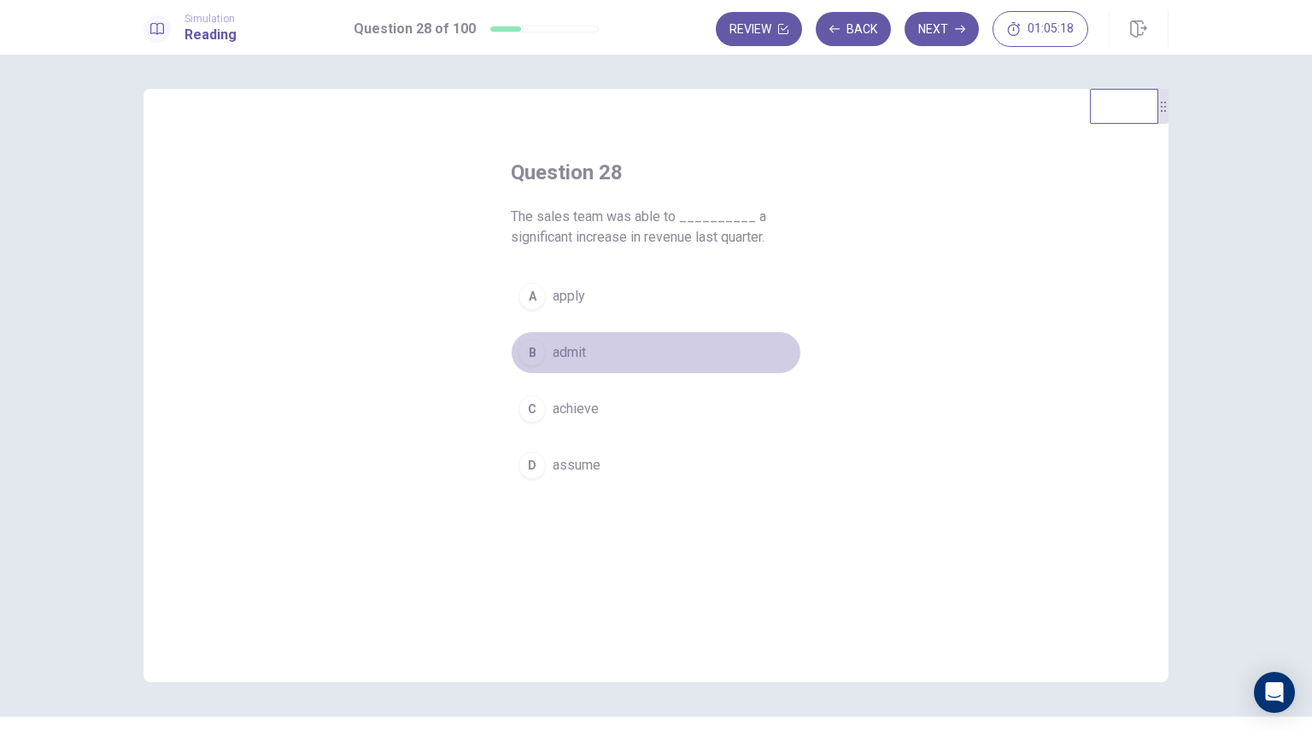
click at [563, 355] on span "admit" at bounding box center [569, 353] width 33 height 20
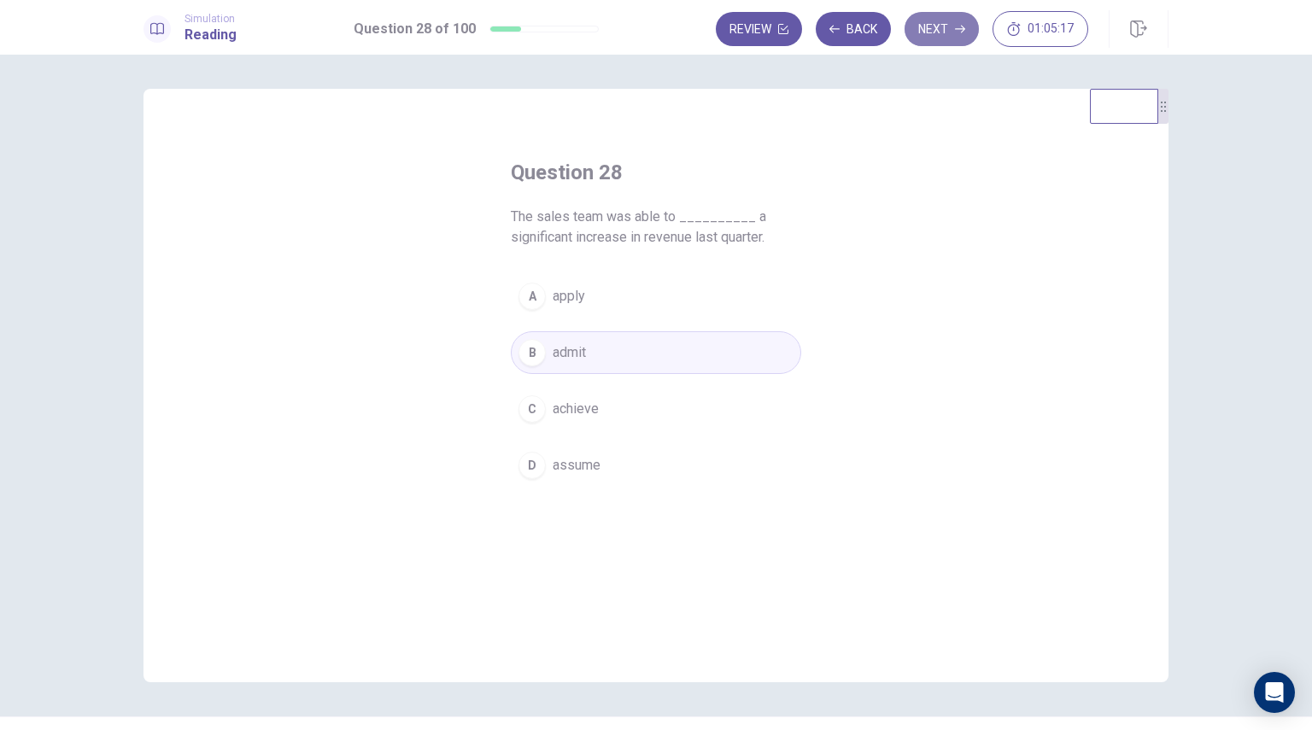
click at [949, 35] on button "Next" at bounding box center [942, 29] width 74 height 34
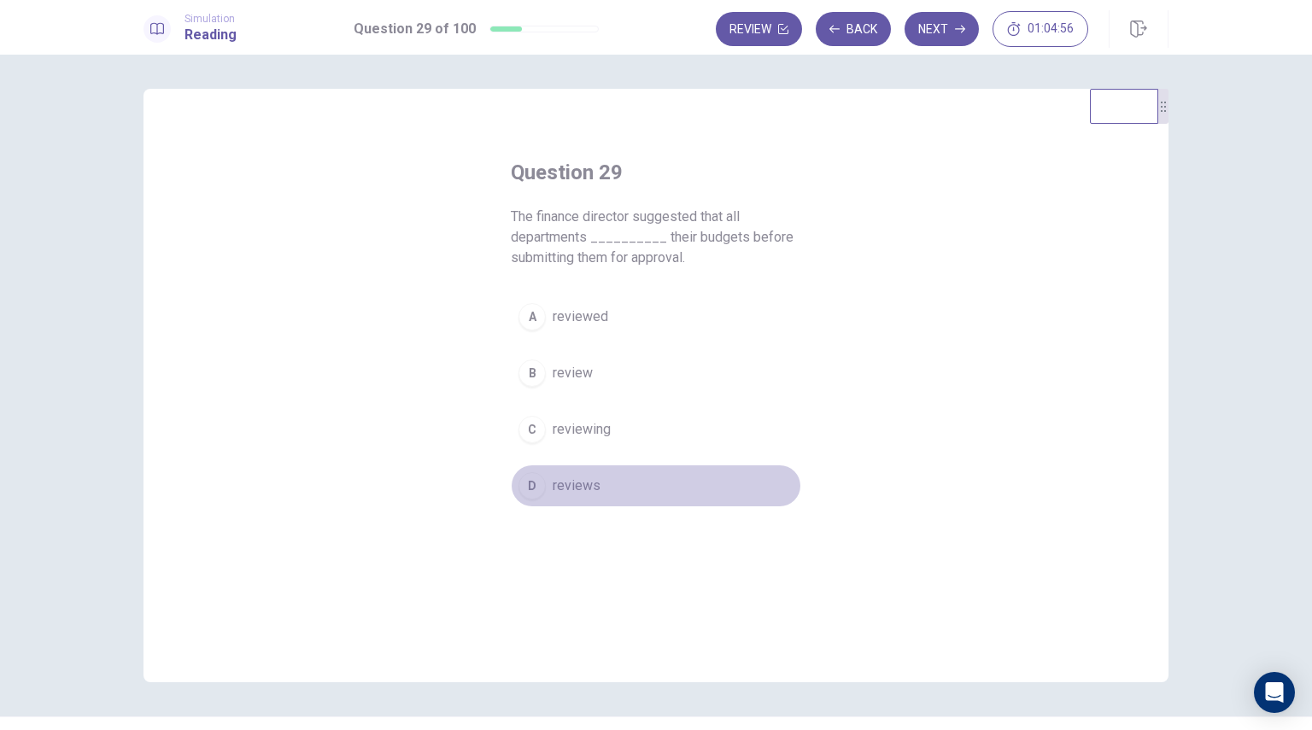
click at [579, 486] on span "reviews" at bounding box center [577, 486] width 48 height 20
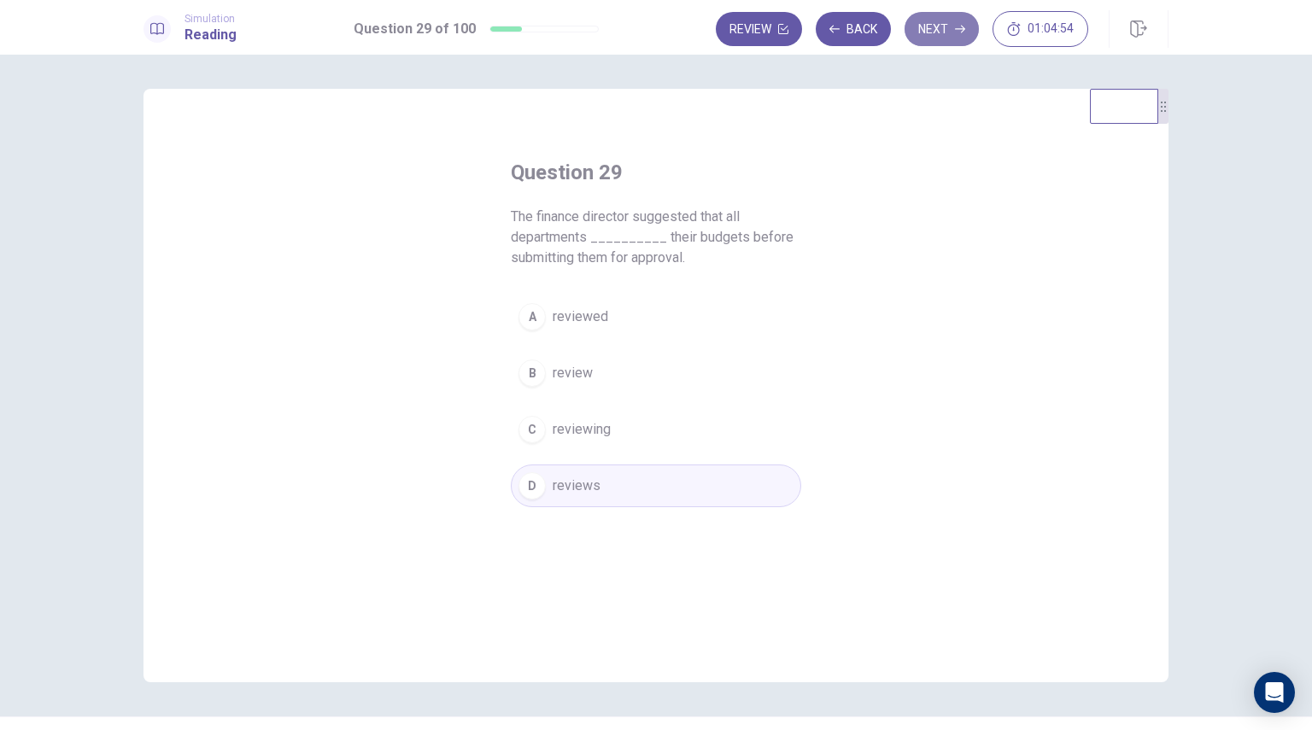
click at [949, 33] on button "Next" at bounding box center [942, 29] width 74 height 34
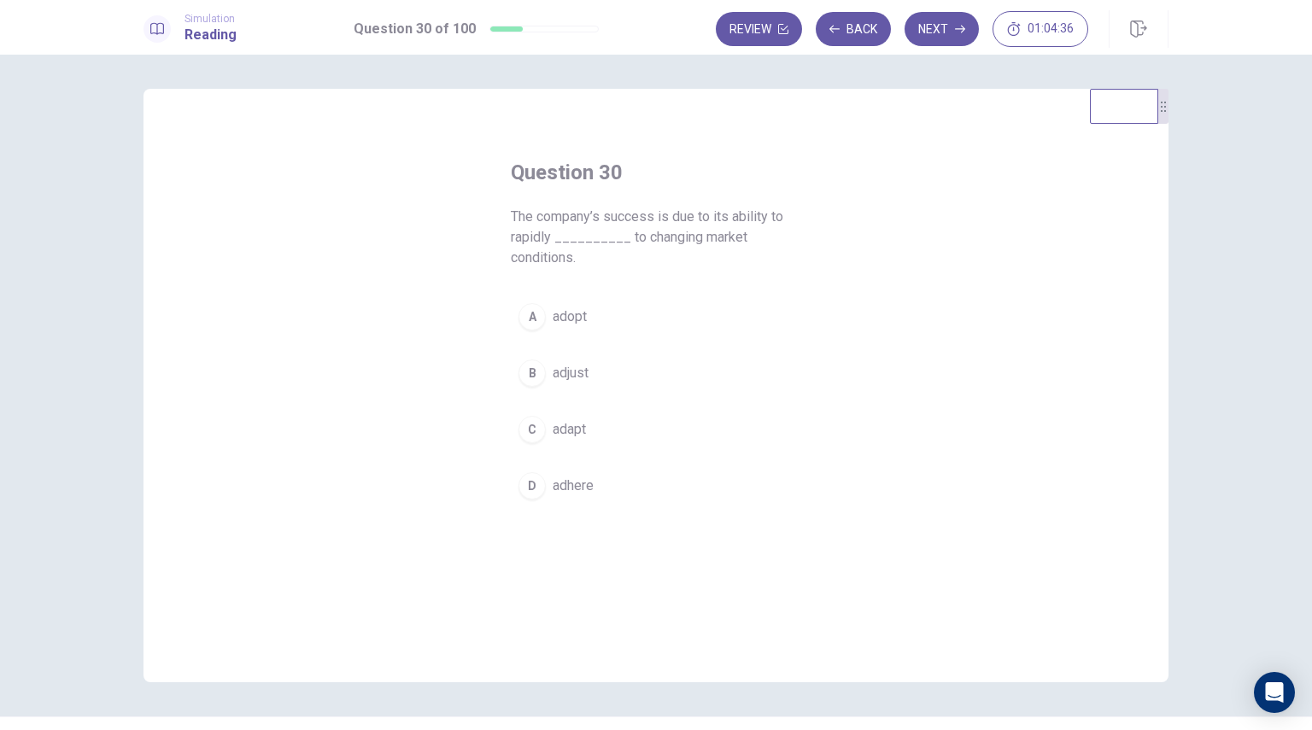
click at [577, 430] on span "adapt" at bounding box center [569, 429] width 33 height 20
click at [959, 27] on icon "button" at bounding box center [960, 29] width 10 height 10
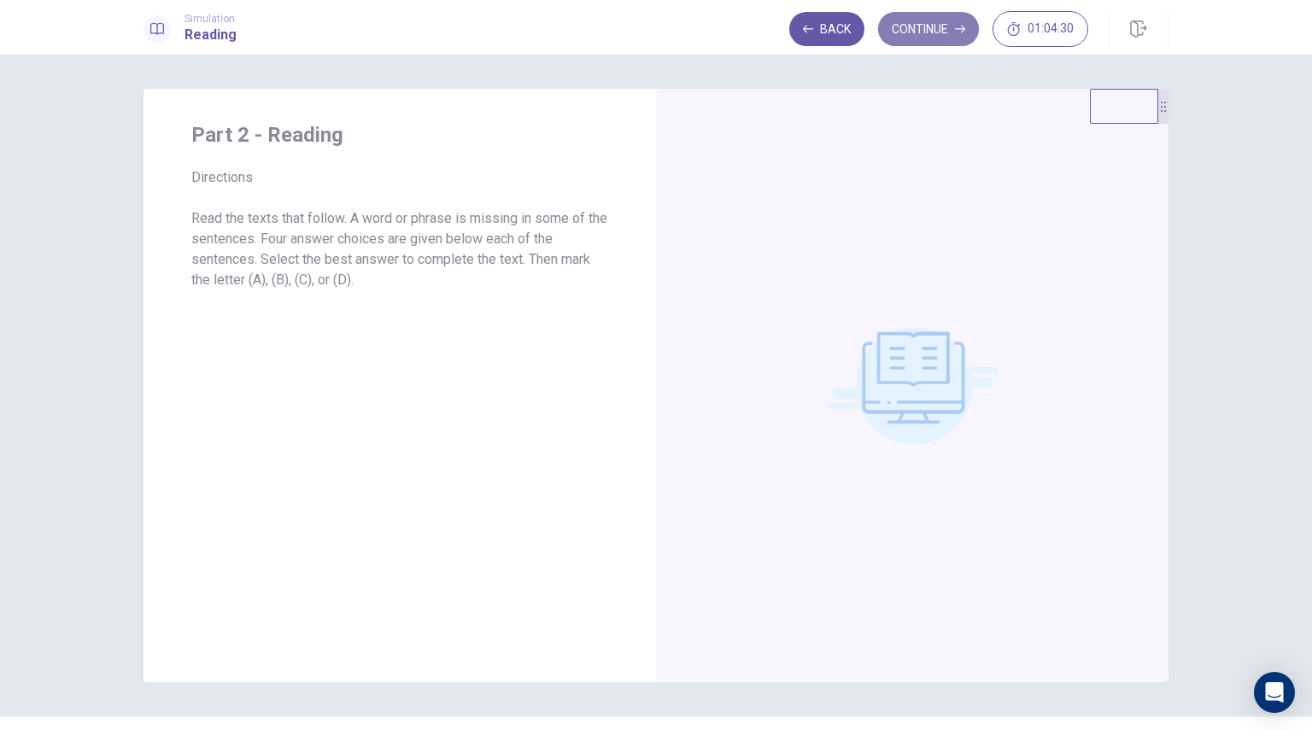
click at [923, 20] on button "Continue" at bounding box center [928, 29] width 101 height 34
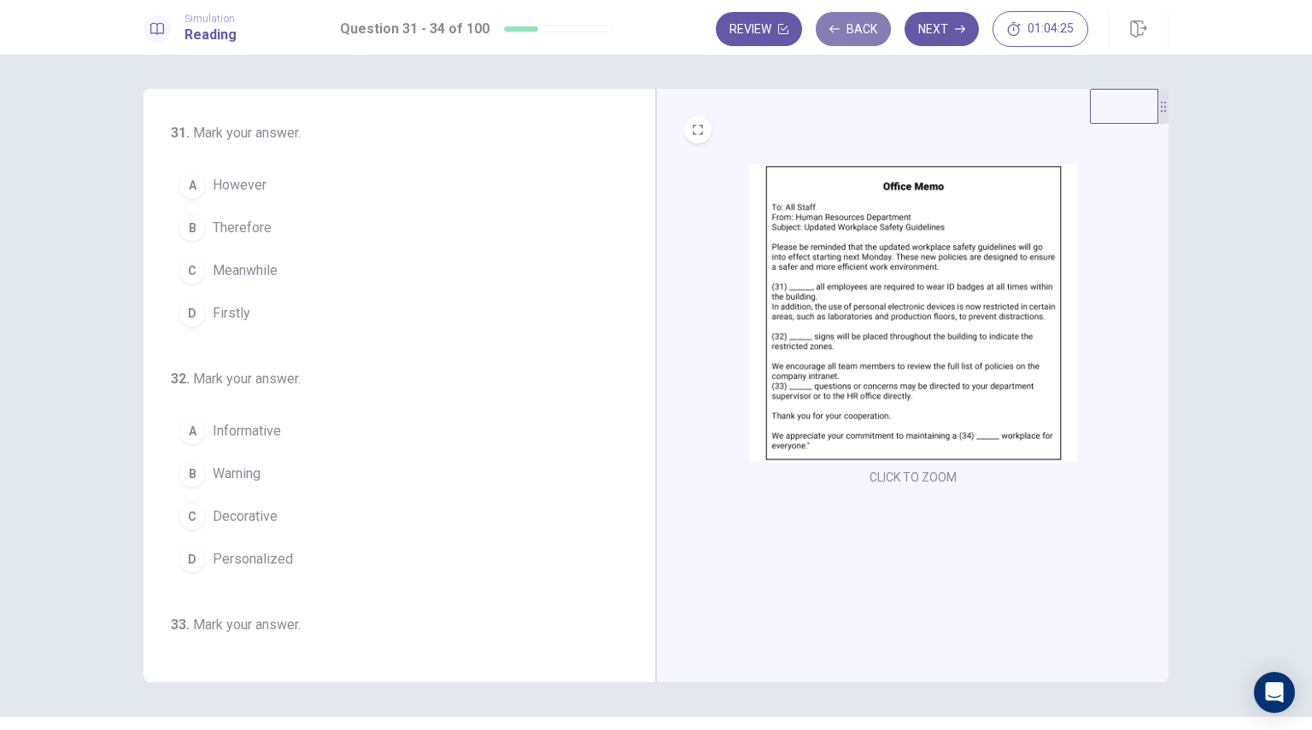
click at [840, 32] on button "Back" at bounding box center [853, 29] width 75 height 34
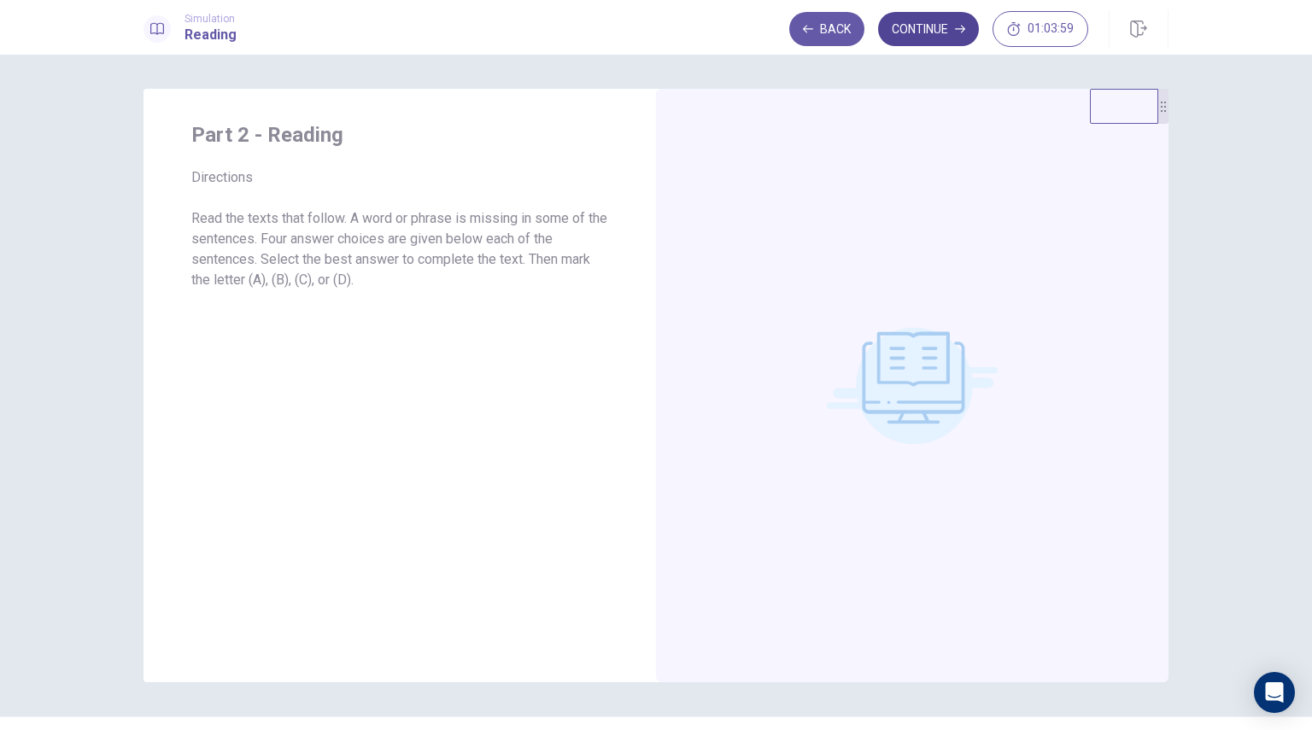
click at [918, 38] on button "Continue" at bounding box center [928, 29] width 101 height 34
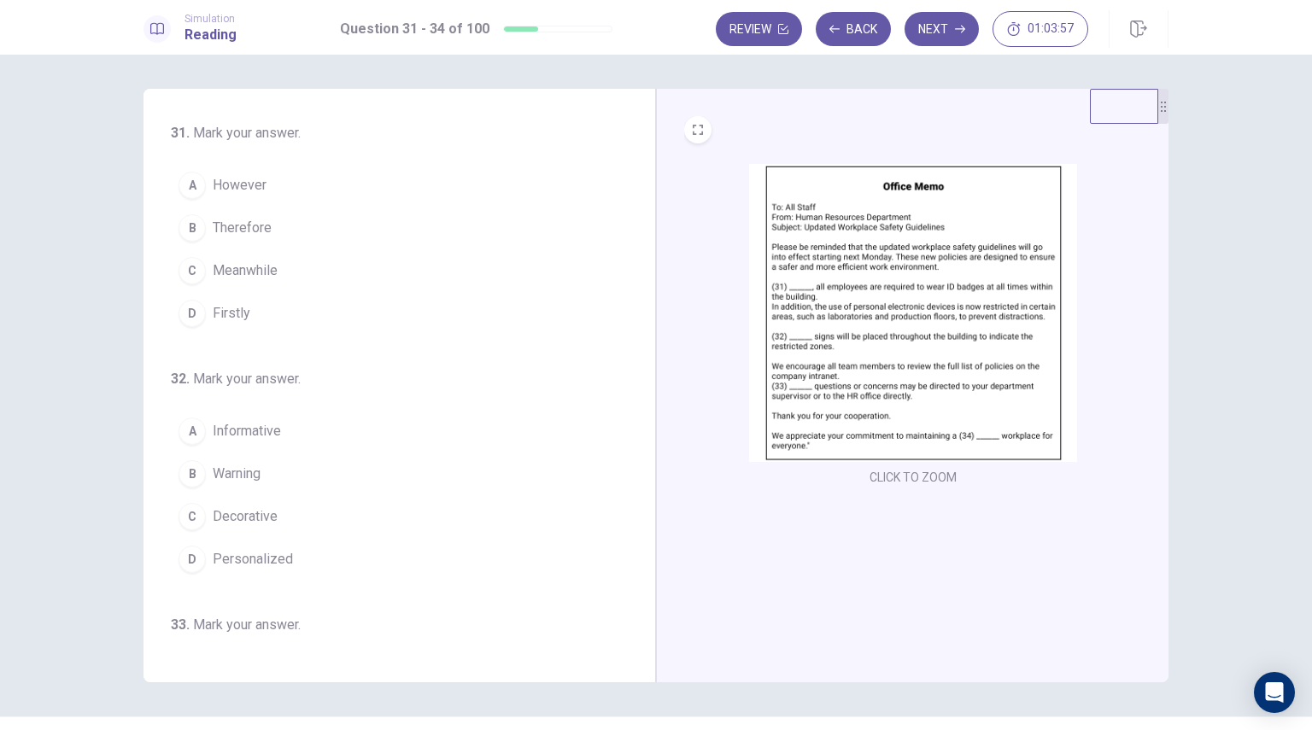
click at [1002, 248] on img at bounding box center [913, 313] width 328 height 298
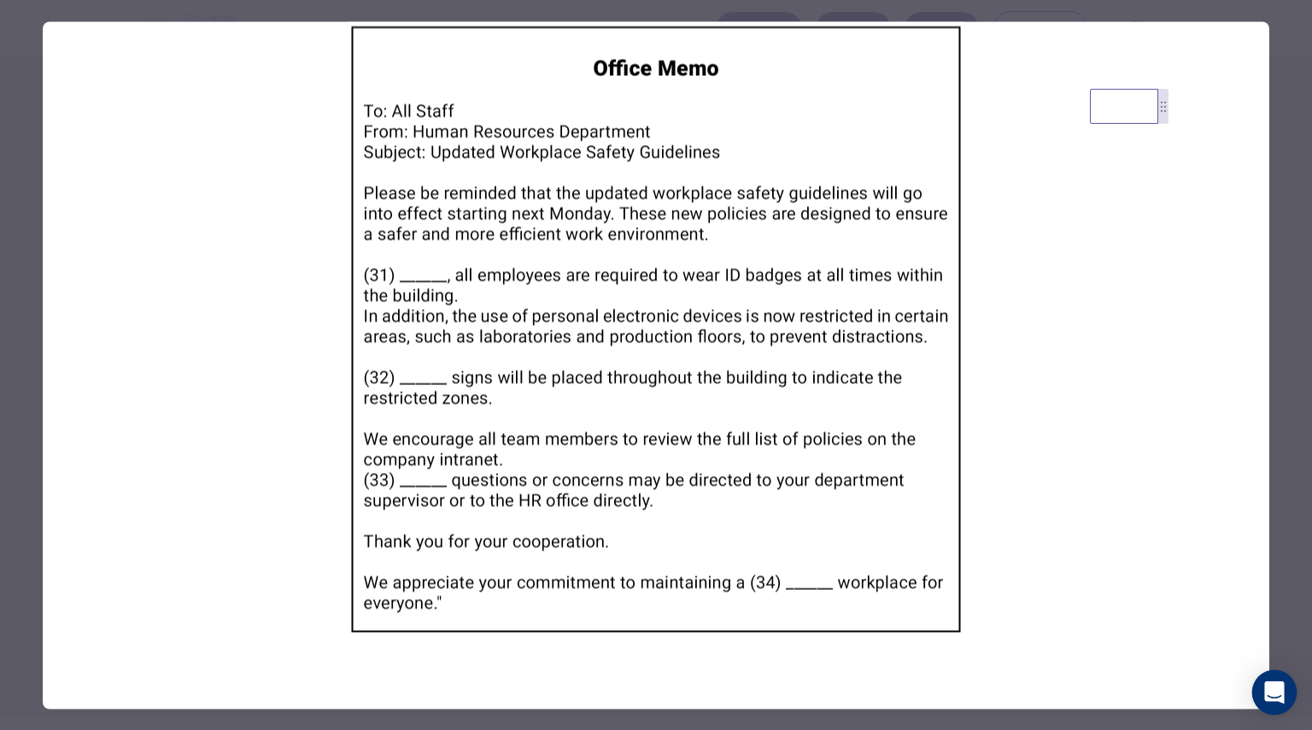
click at [1291, 688] on div "Open Intercom Messenger" at bounding box center [1274, 692] width 45 height 45
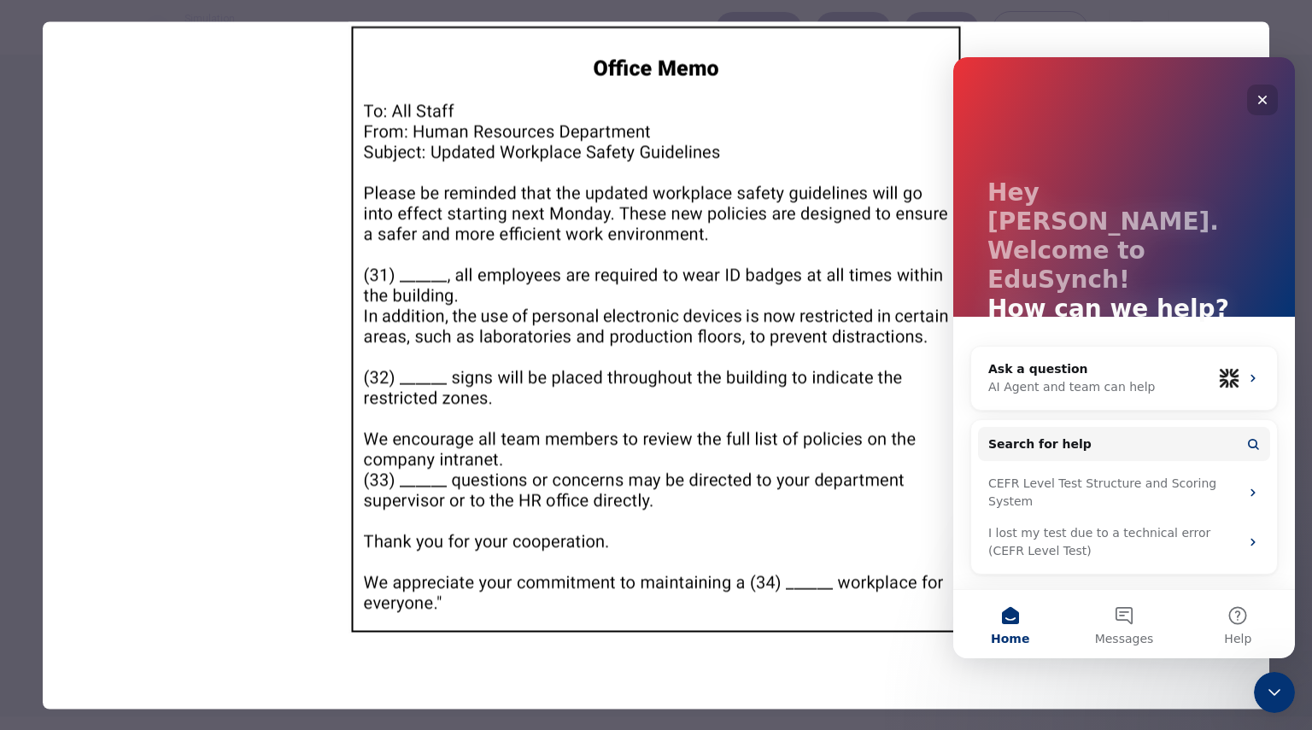
click at [1265, 102] on icon "Close" at bounding box center [1262, 100] width 9 height 9
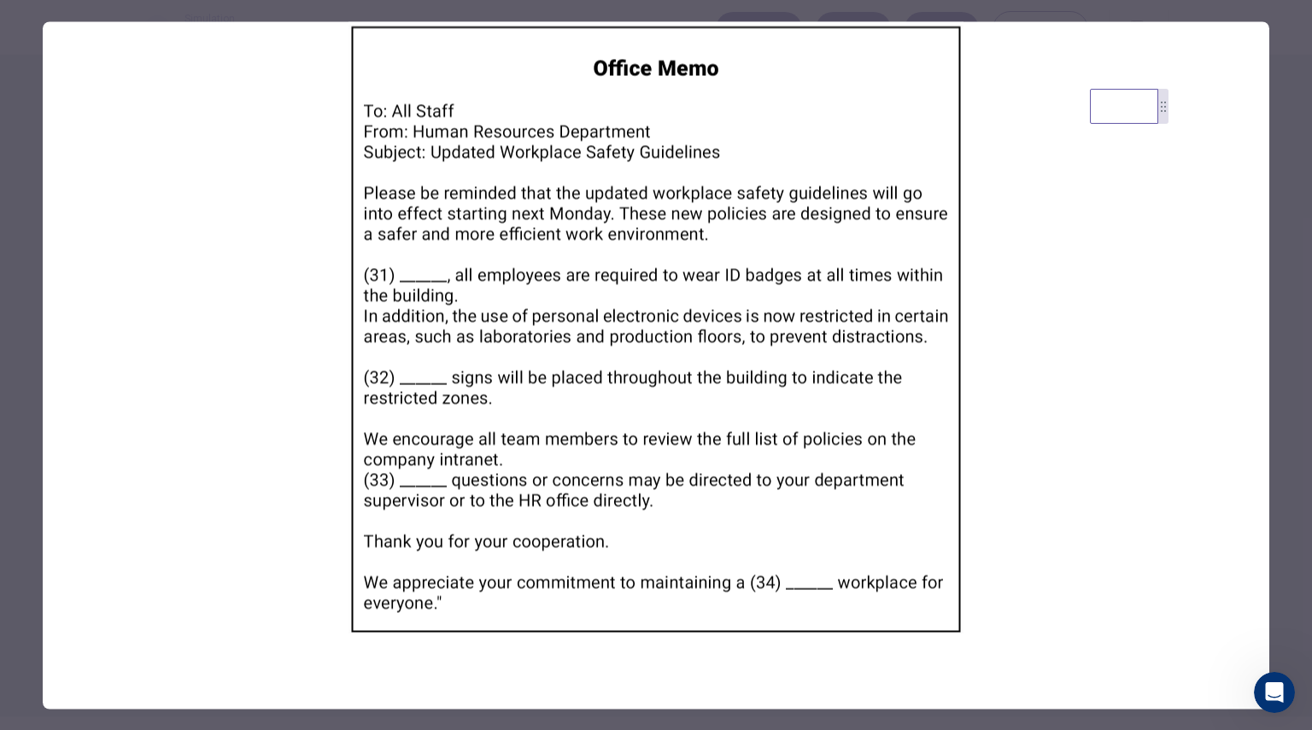
click at [413, 324] on img at bounding box center [656, 328] width 1227 height 615
drag, startPoint x: 1069, startPoint y: 108, endPoint x: 1102, endPoint y: 115, distance: 33.2
click at [1072, 108] on img at bounding box center [656, 328] width 1227 height 615
click at [1289, 182] on div at bounding box center [656, 365] width 1312 height 730
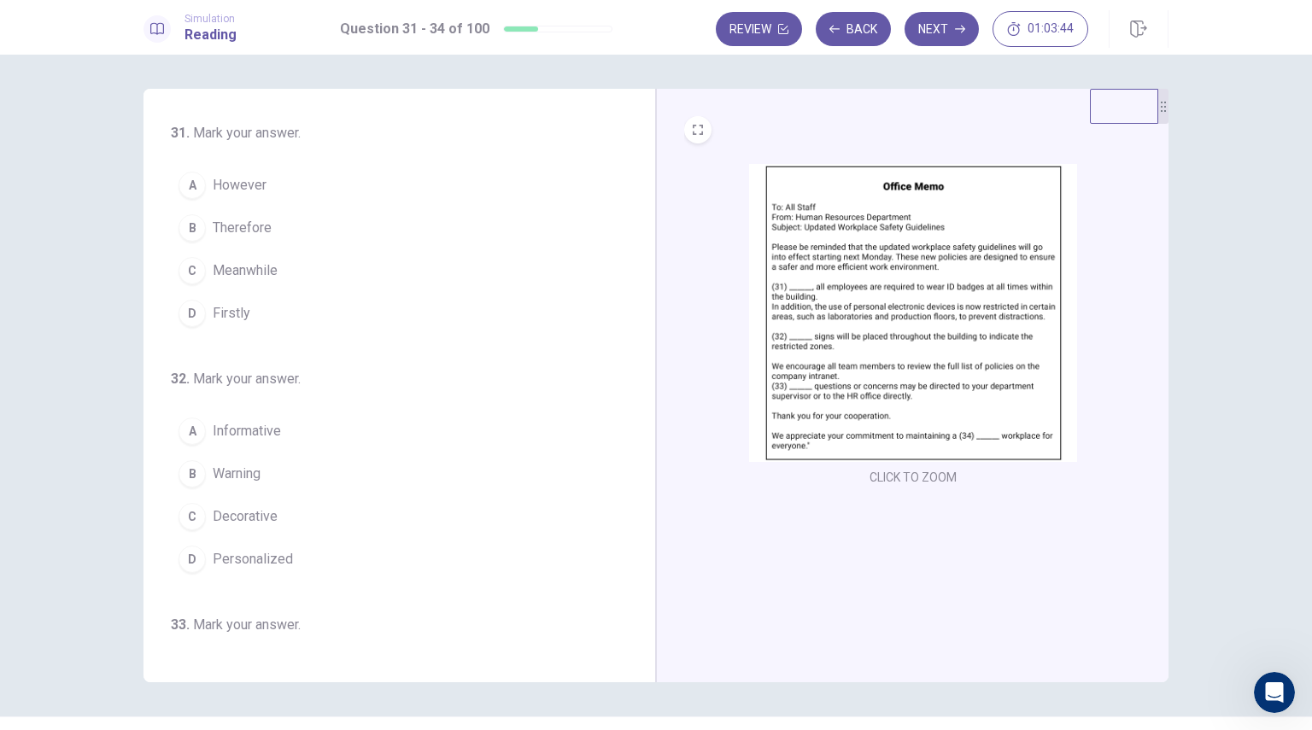
click at [1024, 316] on img at bounding box center [913, 313] width 328 height 298
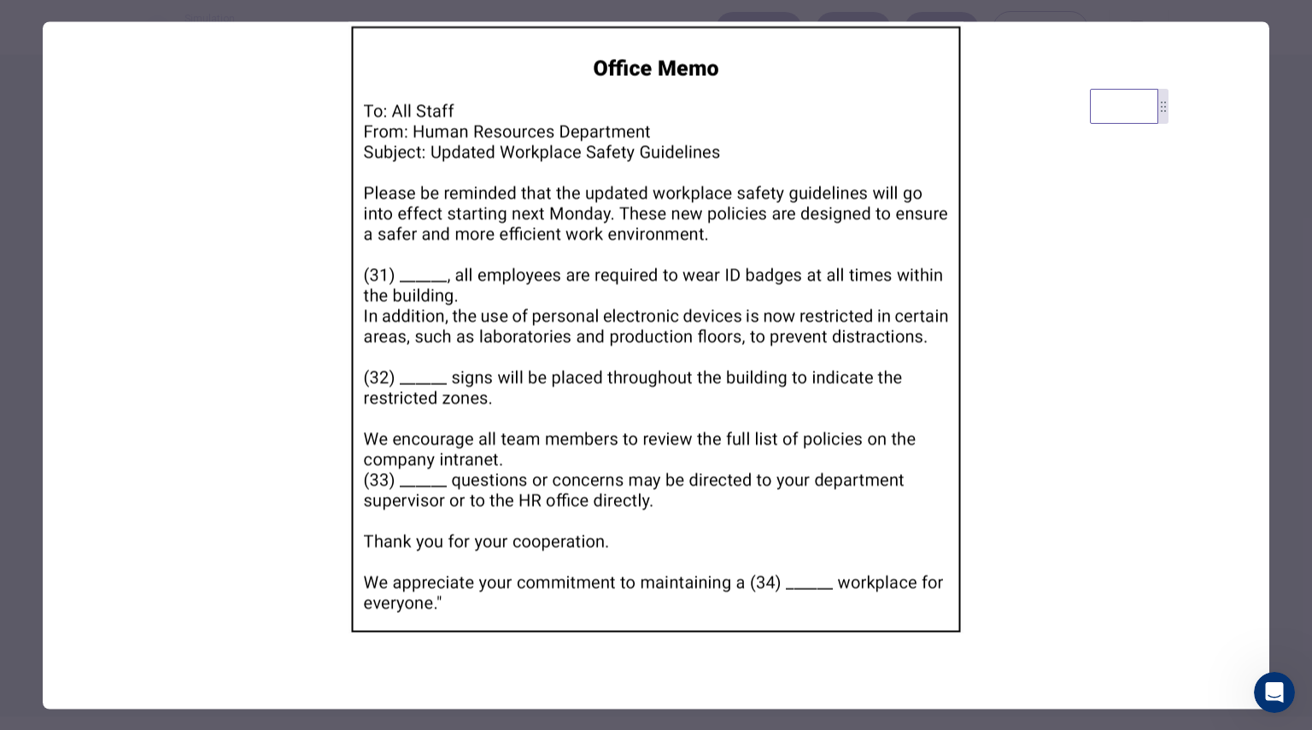
click at [1301, 111] on div at bounding box center [656, 365] width 1312 height 730
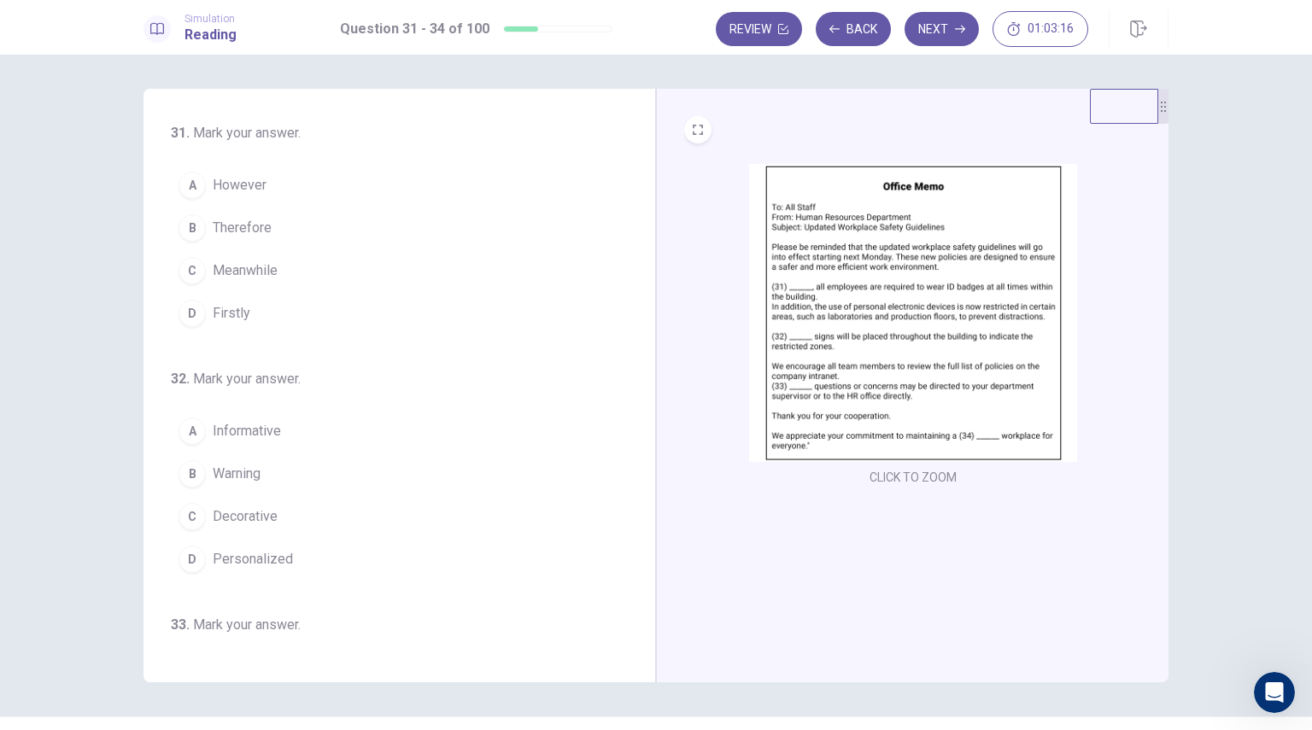
click at [940, 252] on img at bounding box center [913, 313] width 328 height 298
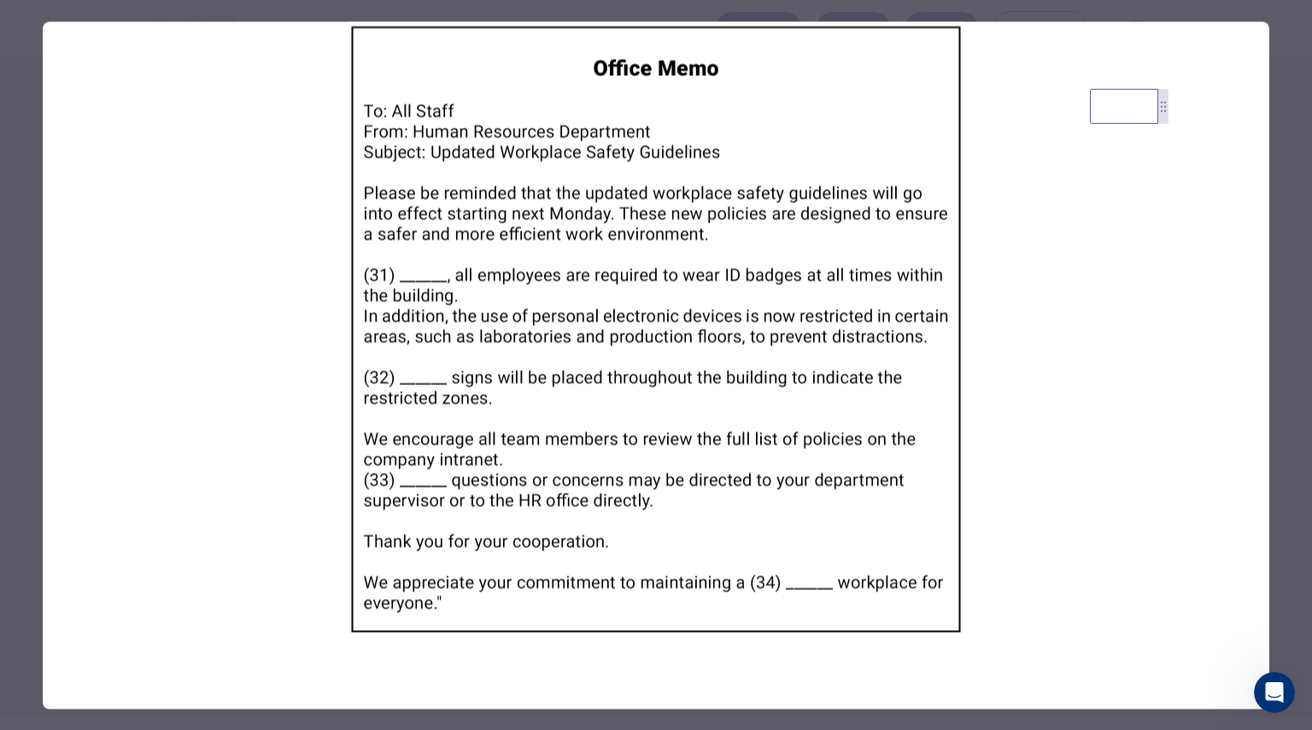
click at [1290, 165] on div at bounding box center [656, 365] width 1312 height 730
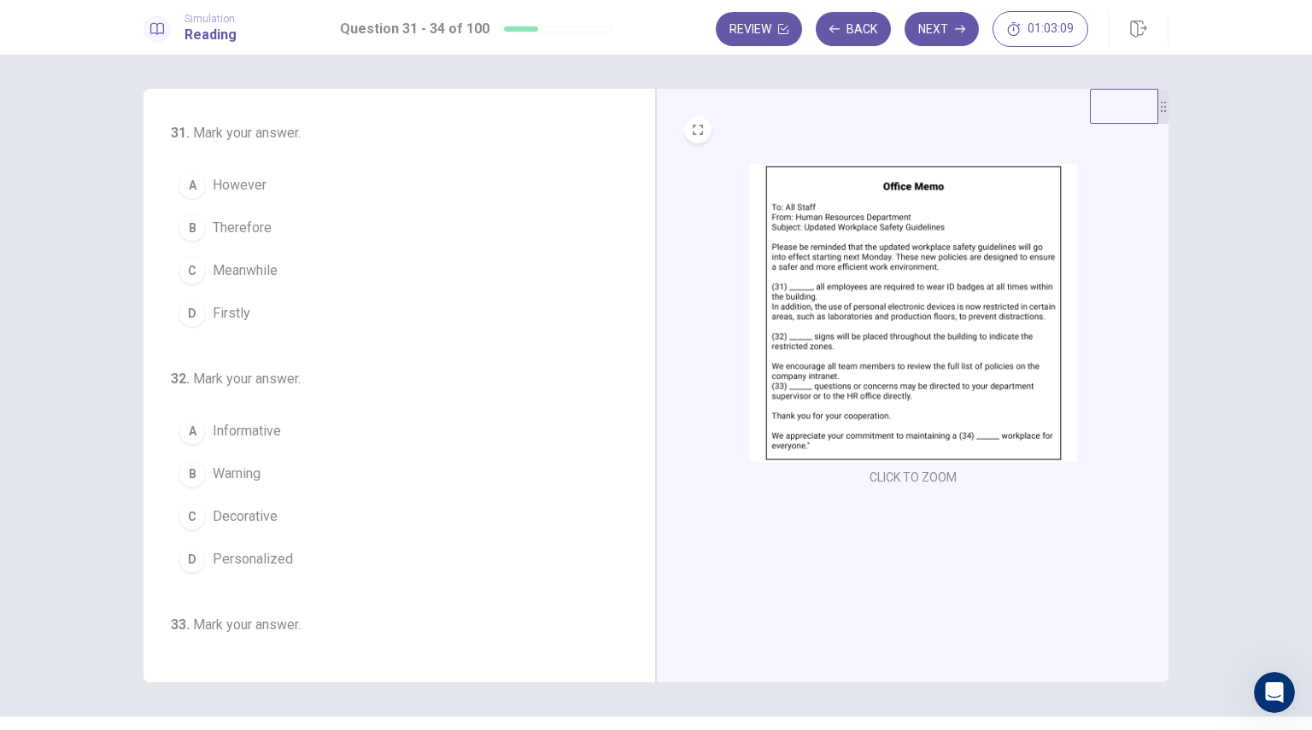
click at [229, 225] on span "Therefore" at bounding box center [242, 228] width 59 height 20
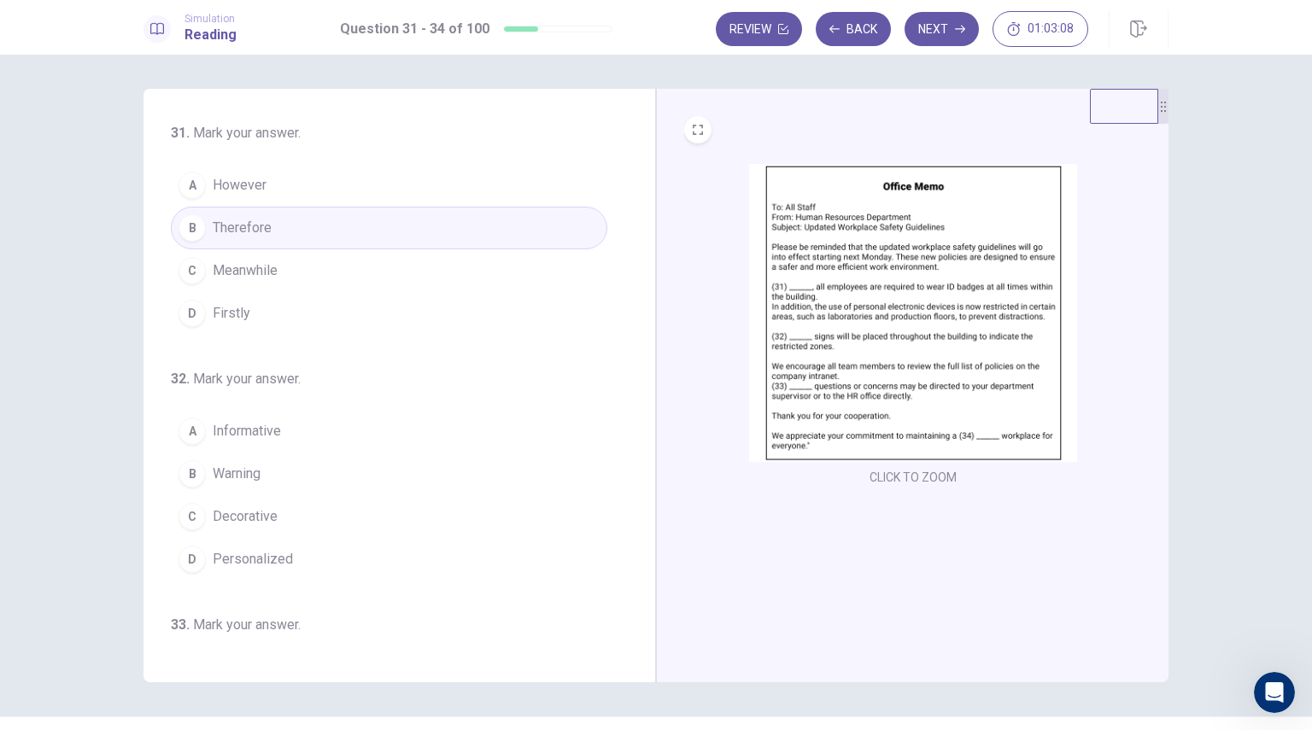
click at [803, 340] on img at bounding box center [913, 313] width 328 height 298
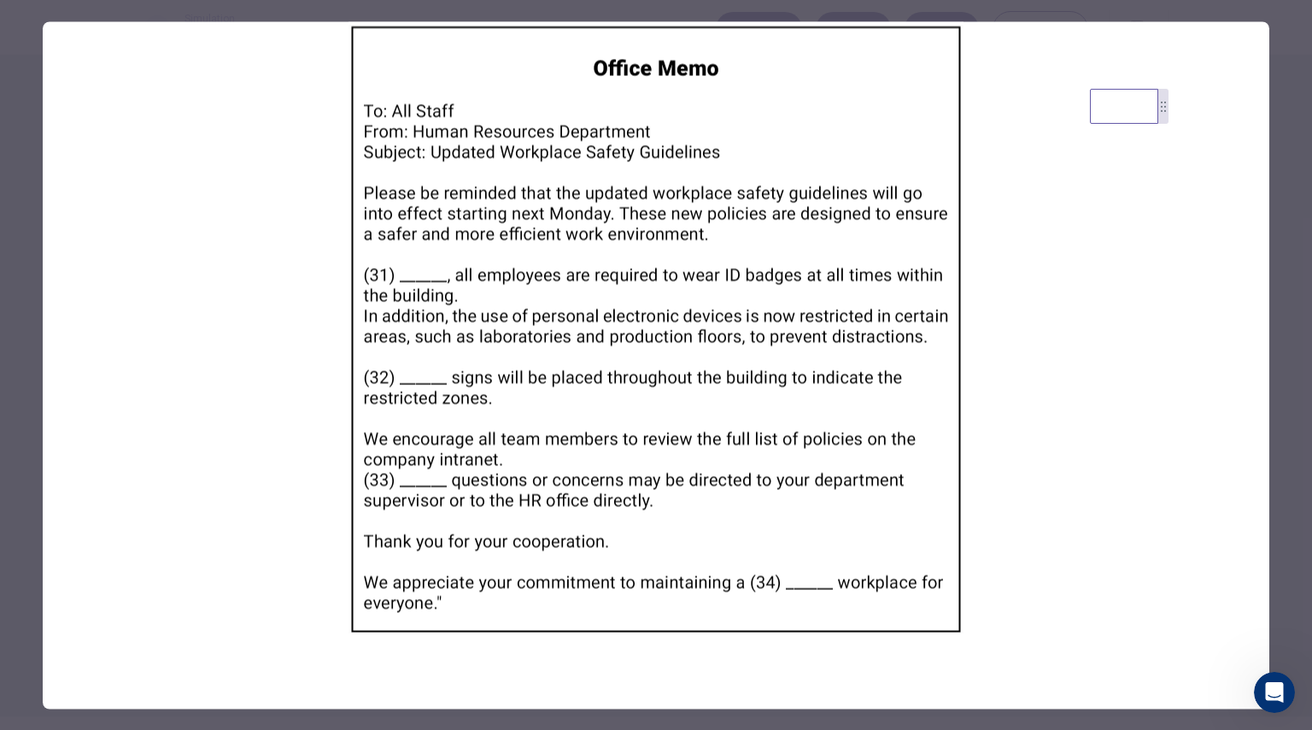
click at [1295, 162] on div at bounding box center [656, 365] width 1312 height 730
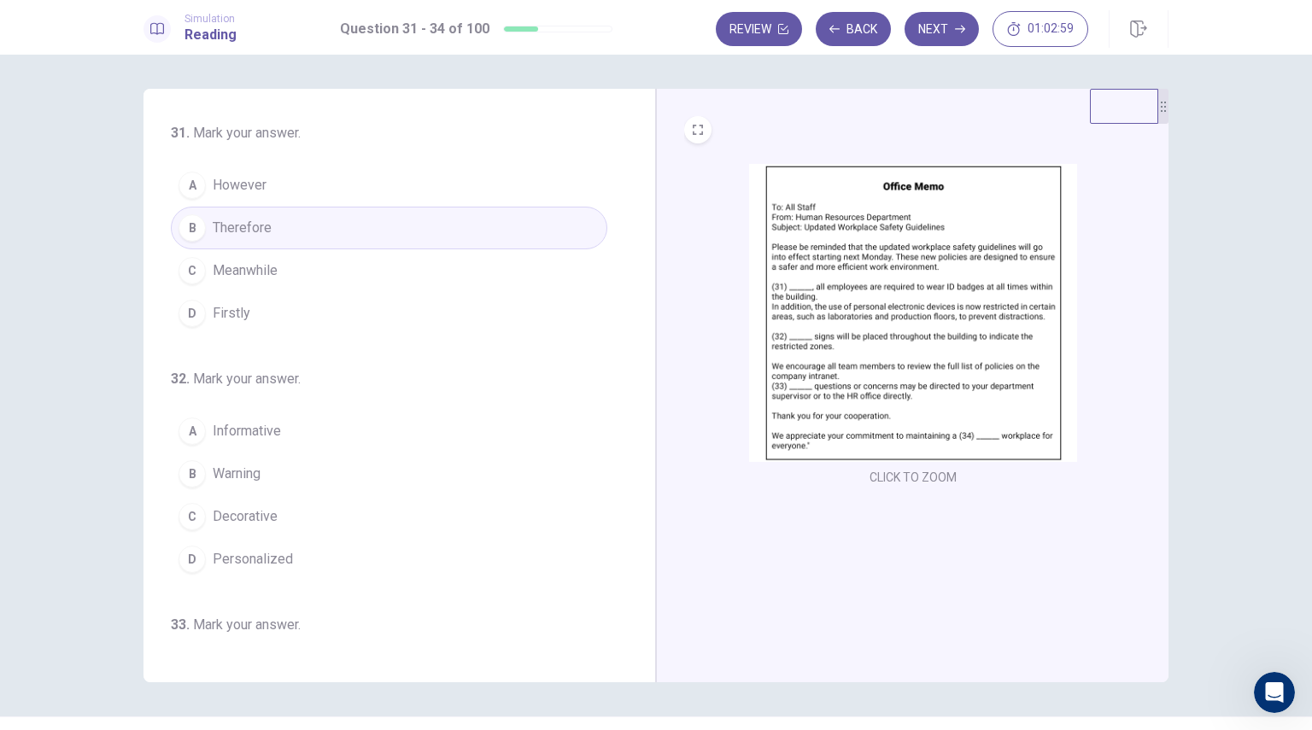
scroll to position [85, 0]
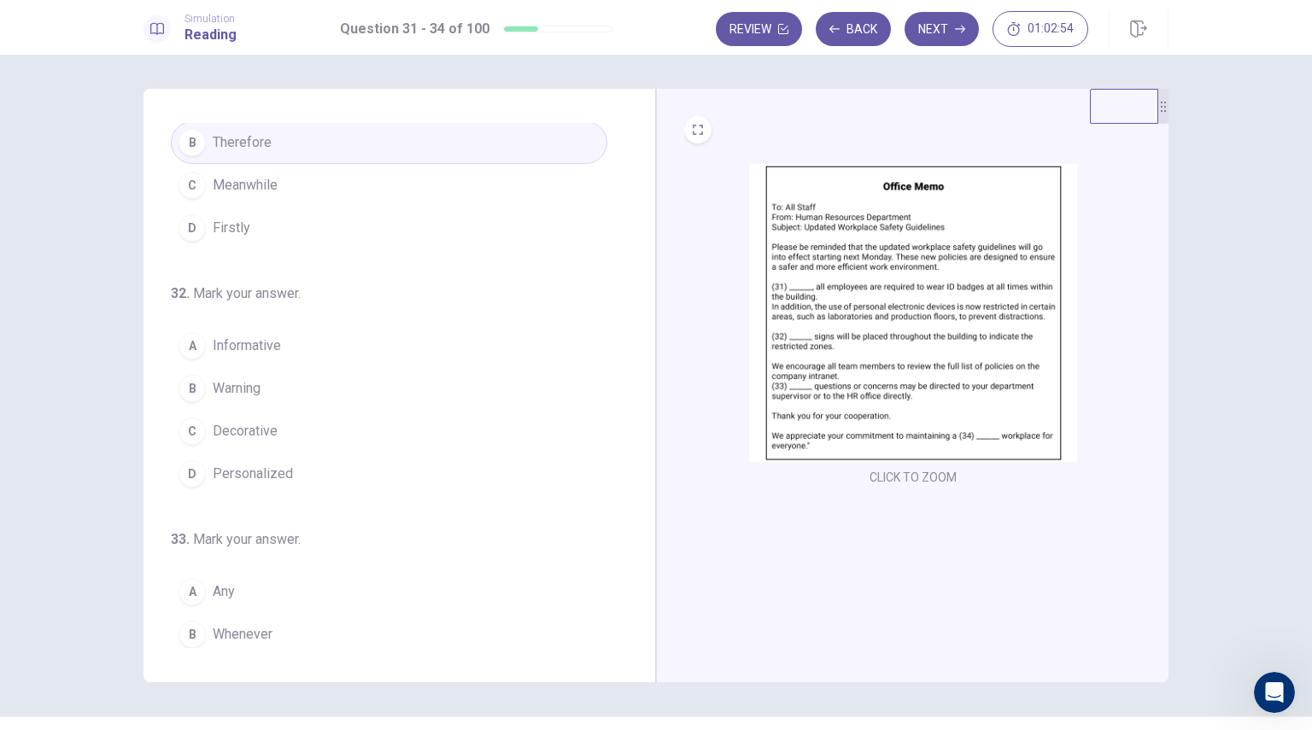
click at [836, 300] on img at bounding box center [913, 313] width 328 height 298
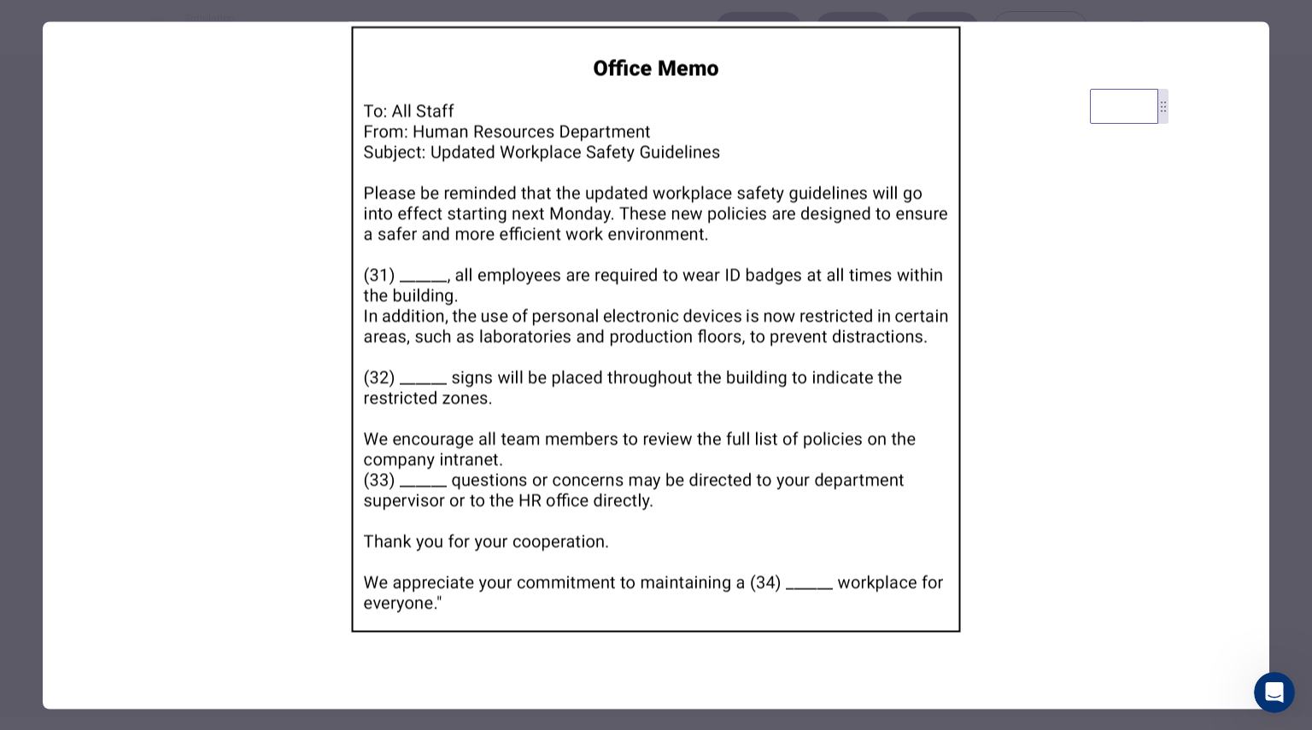
click at [1305, 245] on div at bounding box center [656, 365] width 1312 height 730
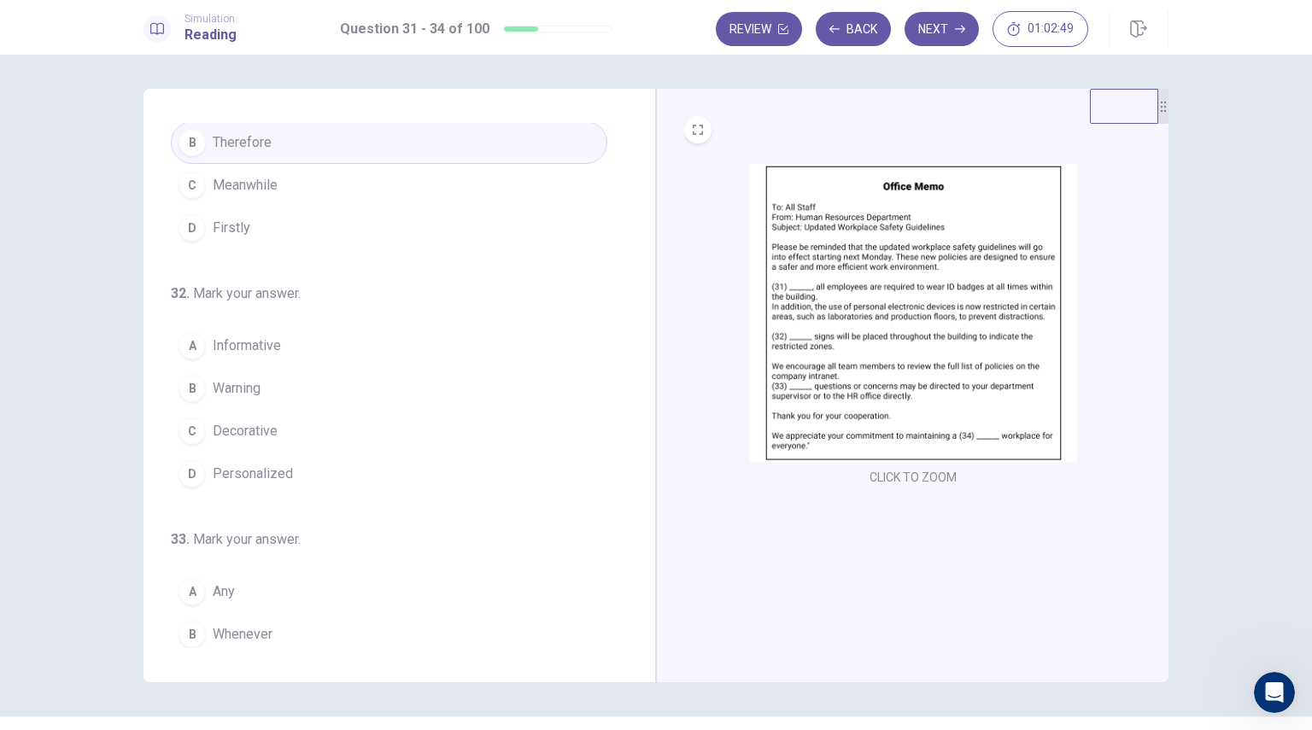
click at [247, 347] on span "Informative" at bounding box center [247, 346] width 68 height 20
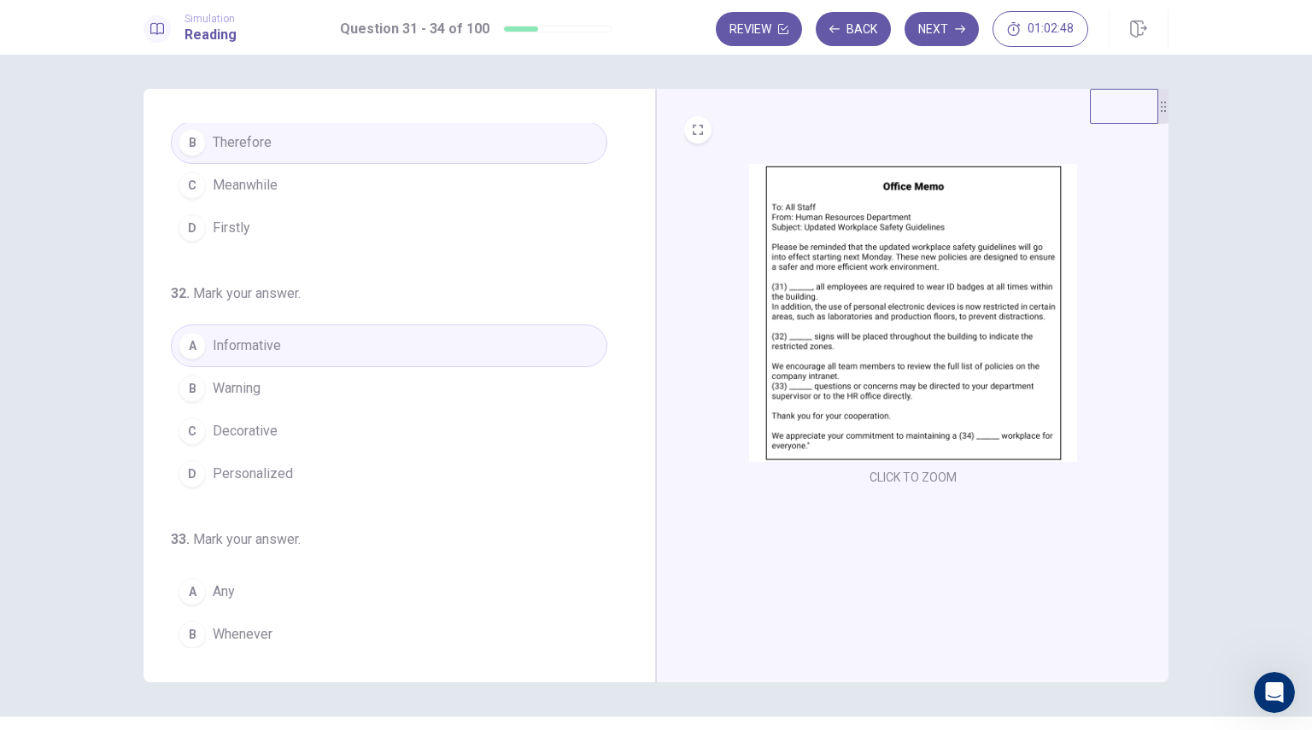
click at [834, 388] on img at bounding box center [913, 313] width 328 height 298
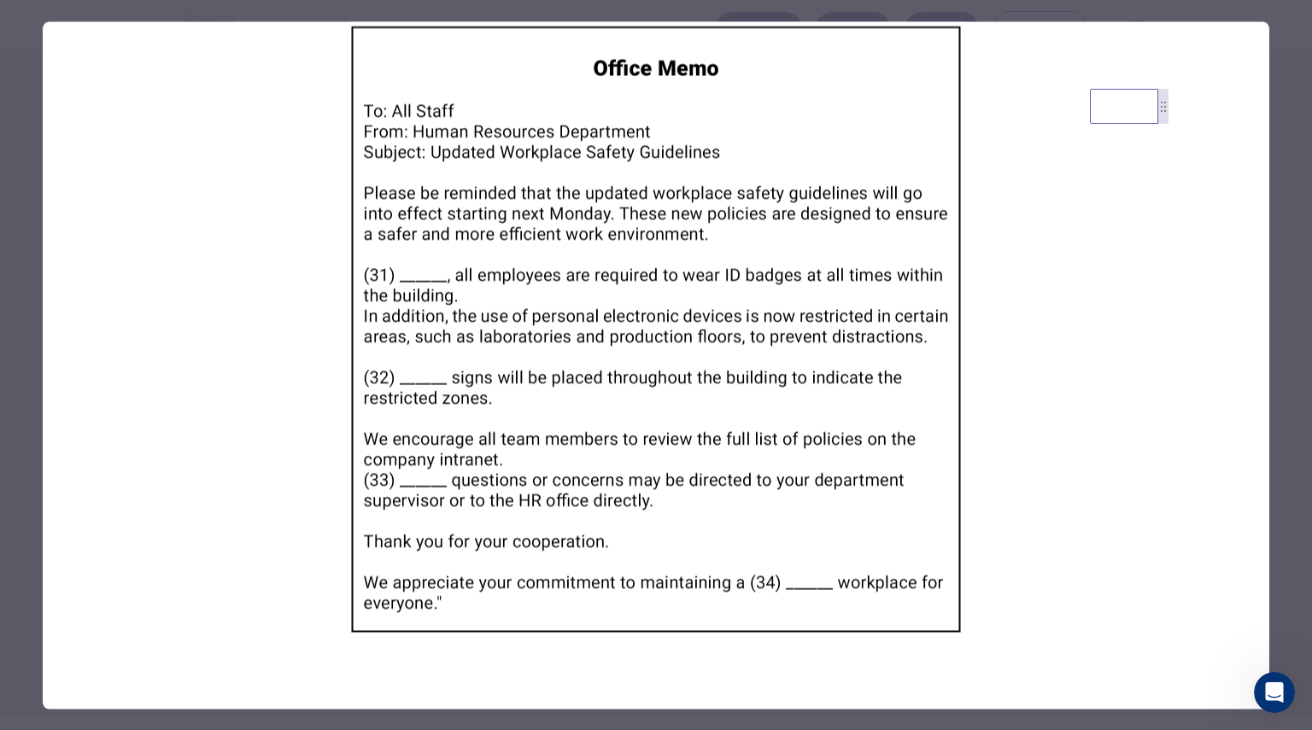
click at [1295, 331] on div at bounding box center [656, 365] width 1312 height 730
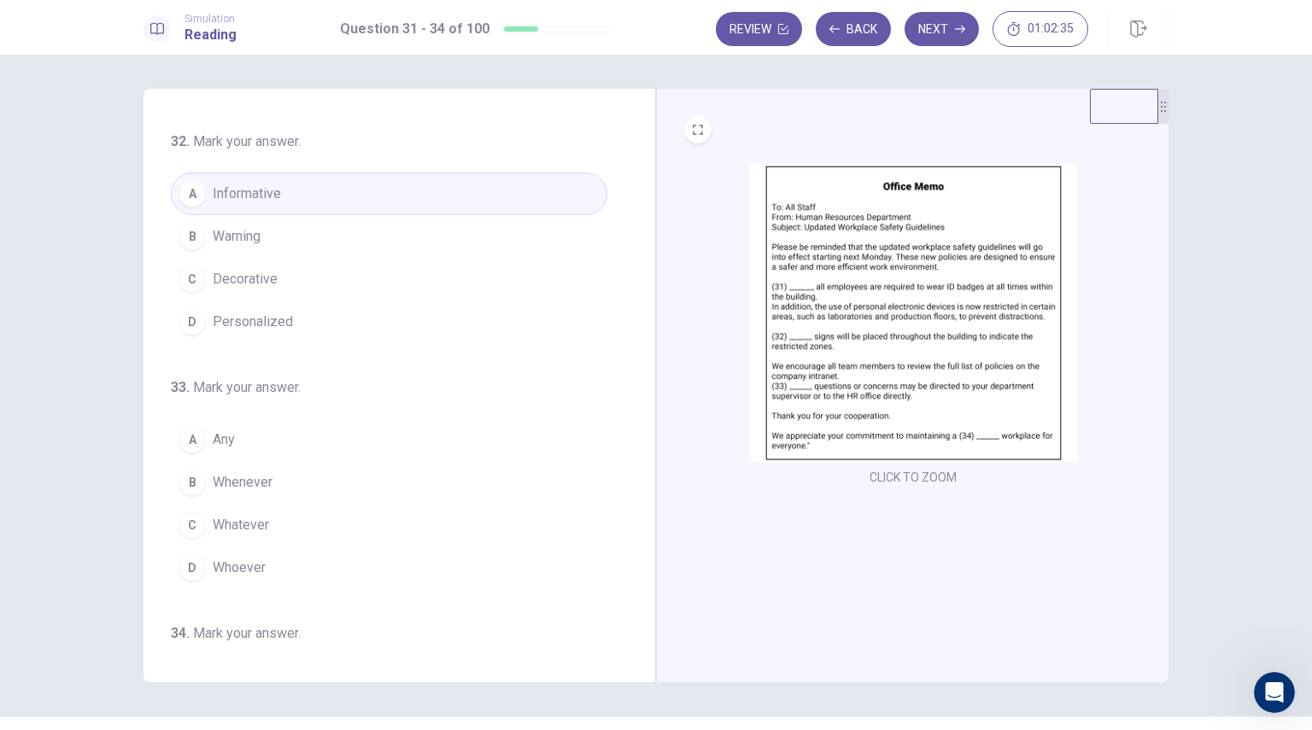
scroll to position [256, 0]
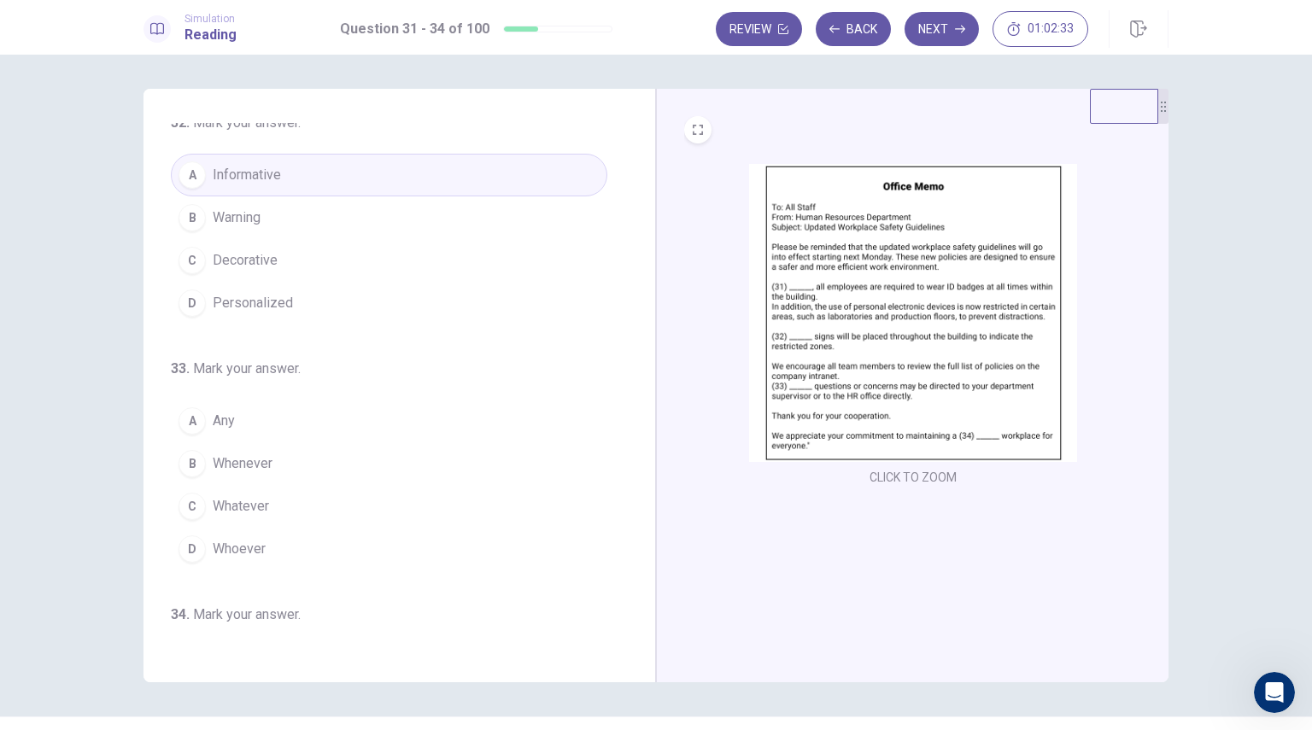
click at [233, 402] on button "A Any" at bounding box center [389, 421] width 436 height 43
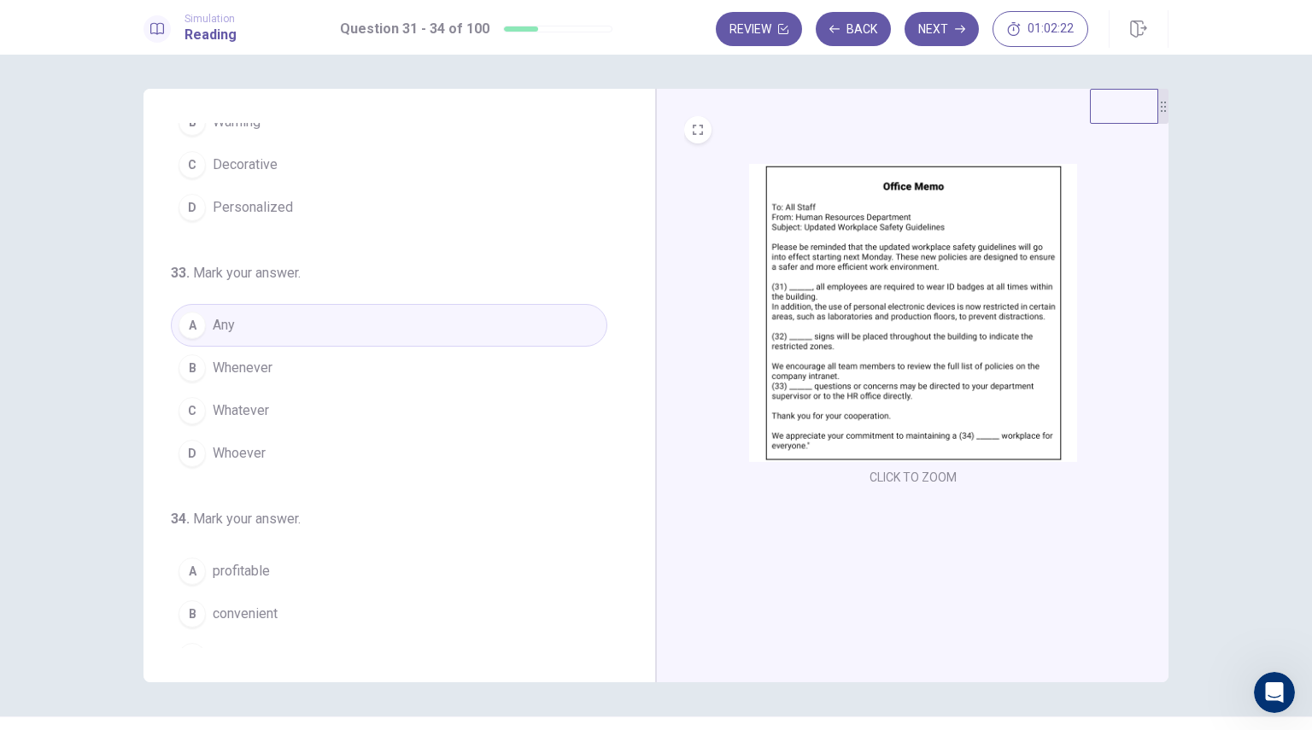
scroll to position [419, 0]
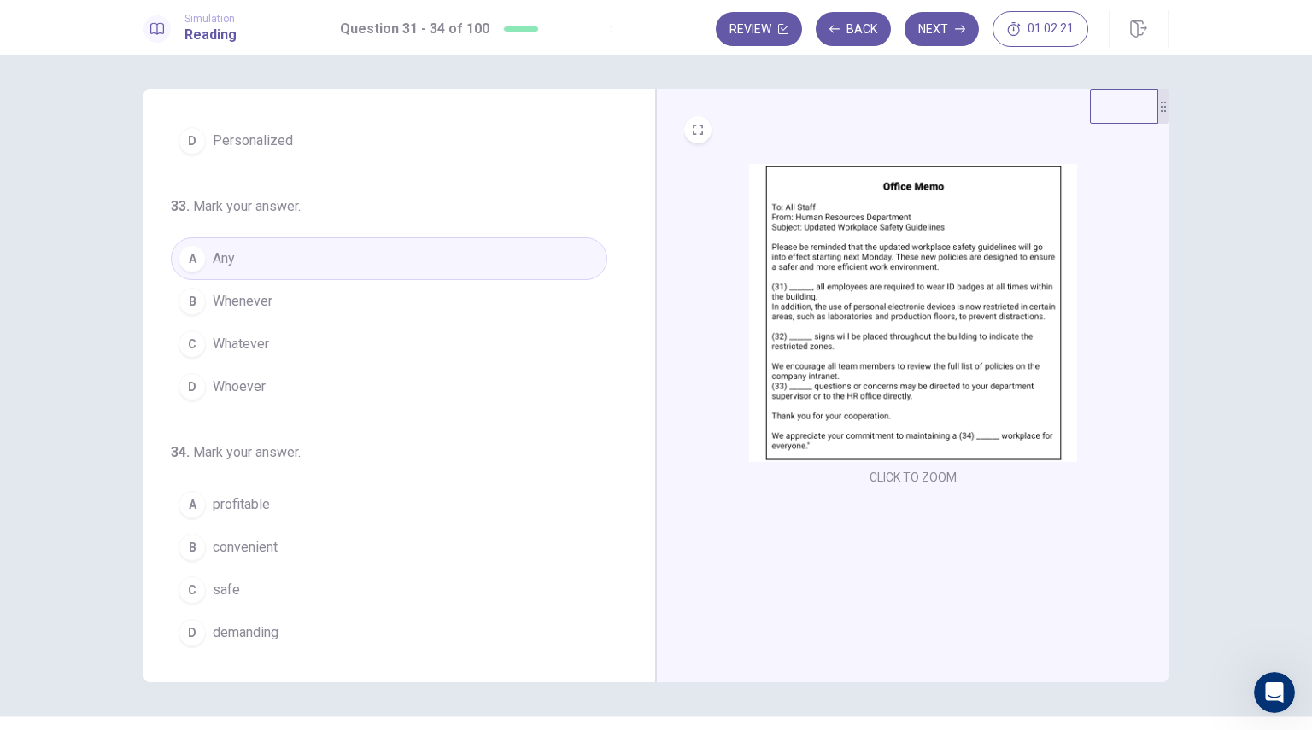
click at [892, 377] on img at bounding box center [913, 313] width 328 height 298
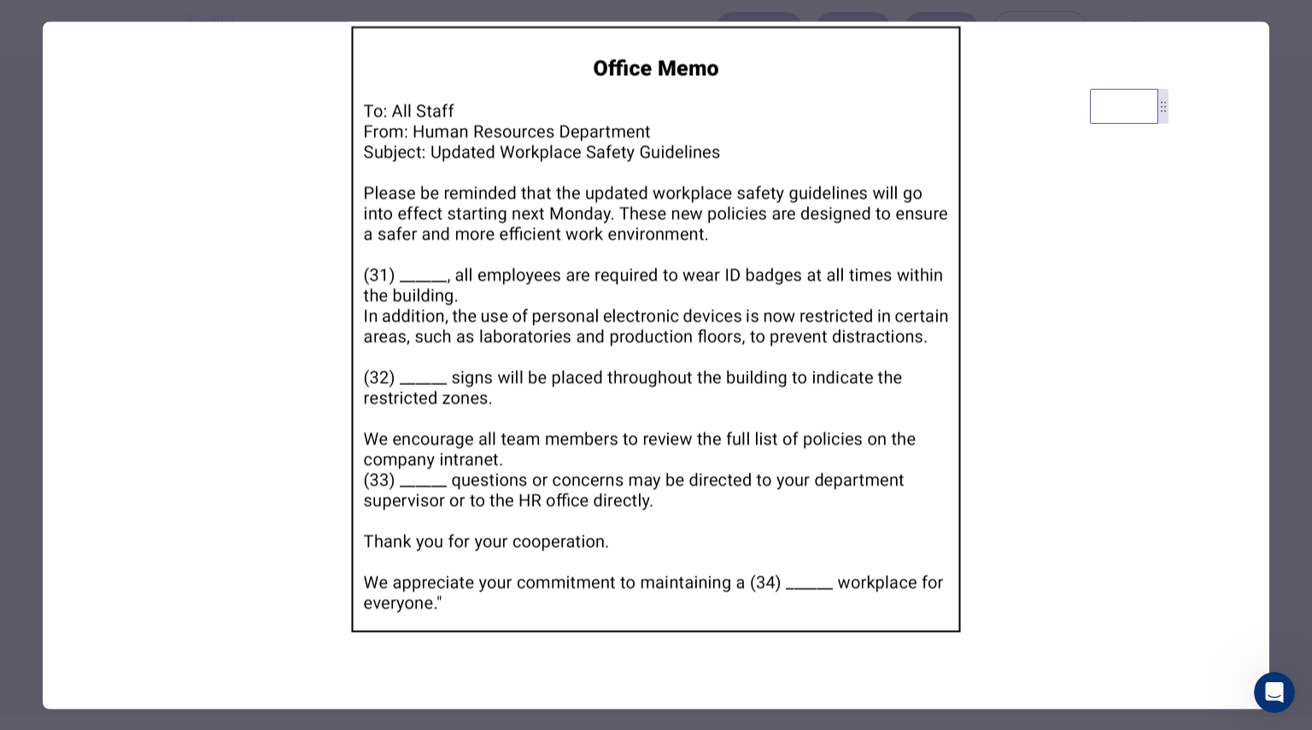
click at [1309, 477] on div at bounding box center [656, 365] width 1312 height 730
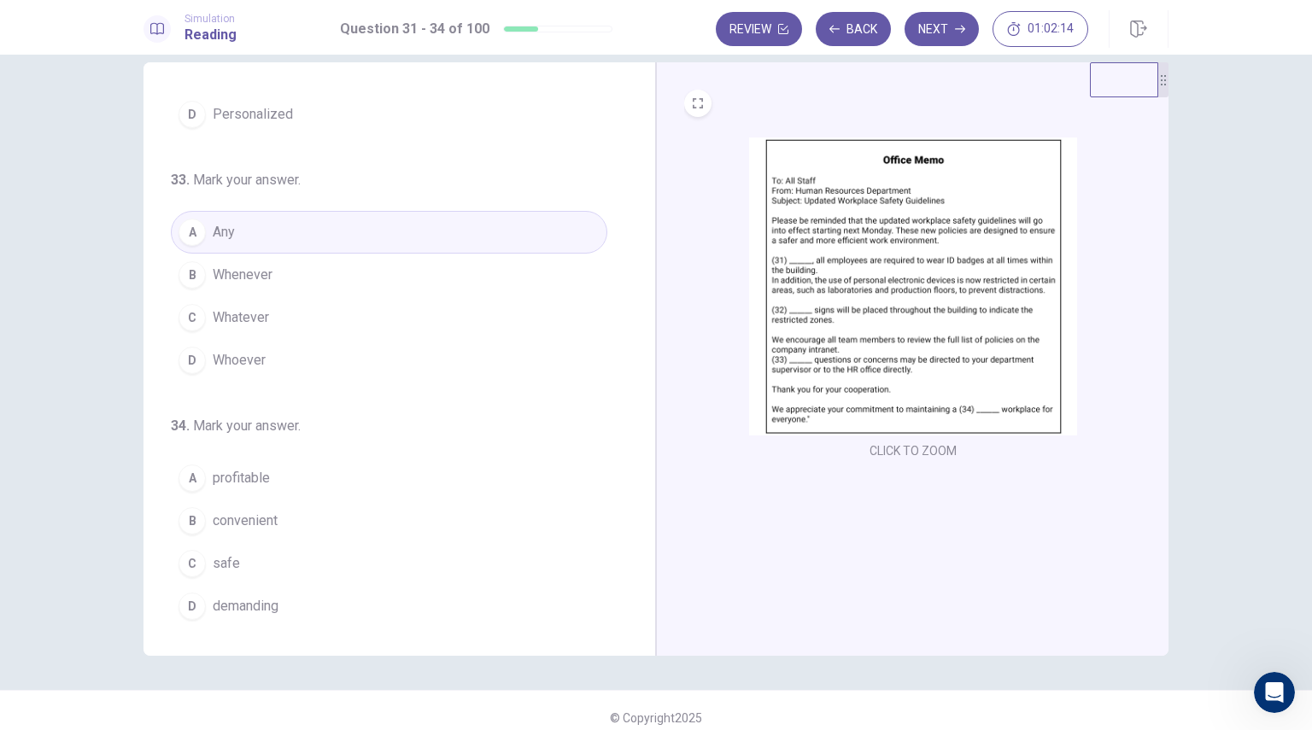
scroll to position [41, 0]
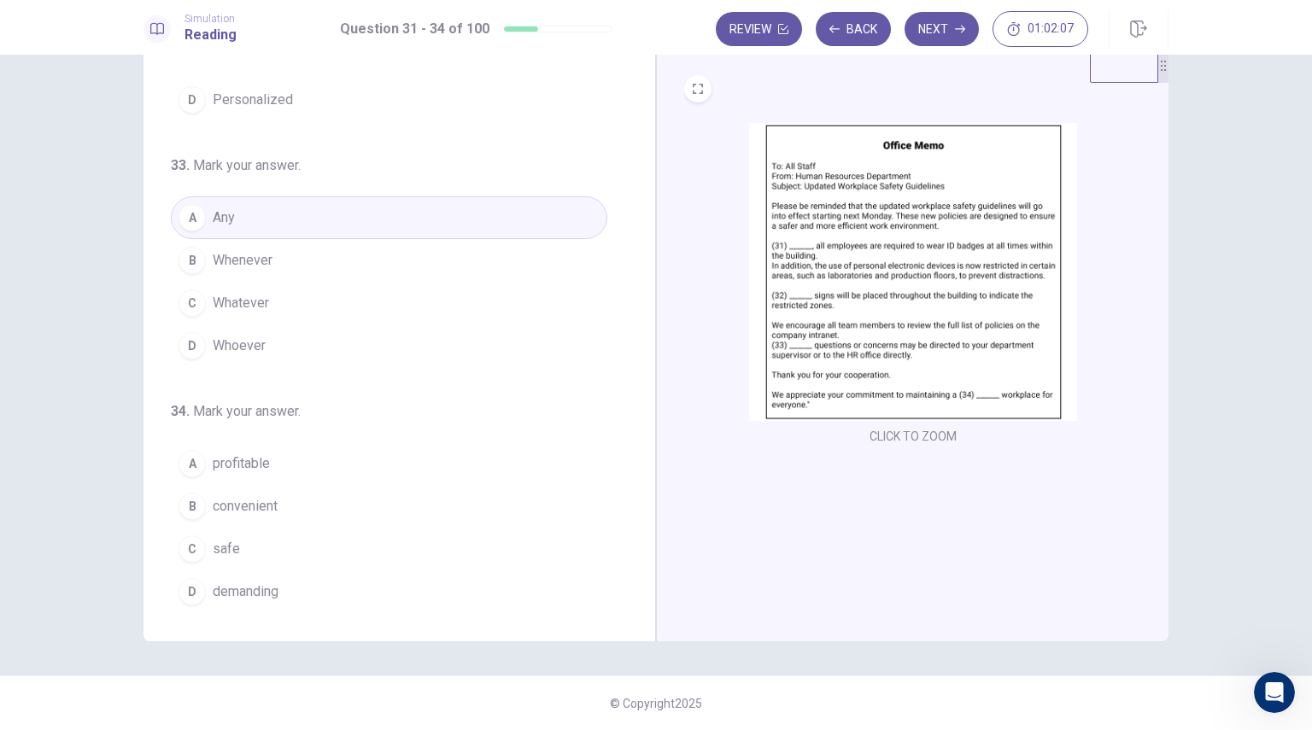
click at [239, 501] on span "convenient" at bounding box center [245, 506] width 65 height 20
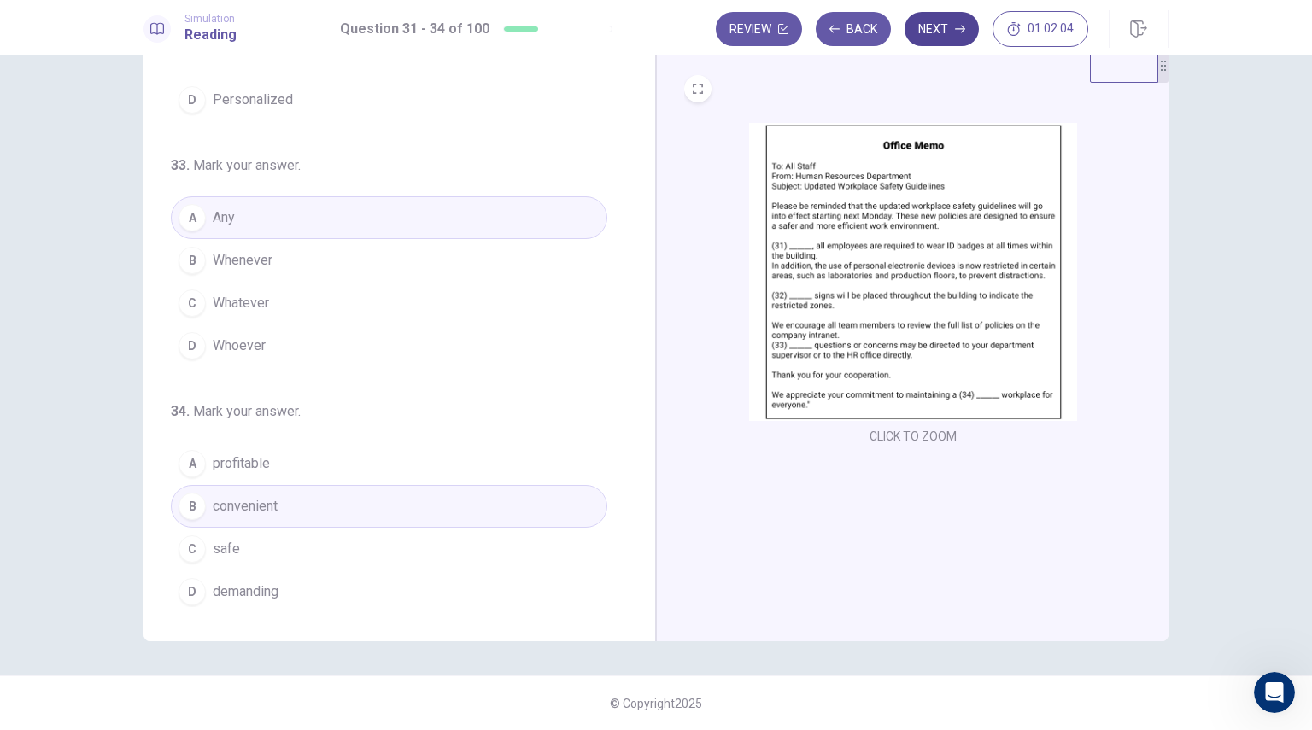
click at [934, 33] on button "Next" at bounding box center [942, 29] width 74 height 34
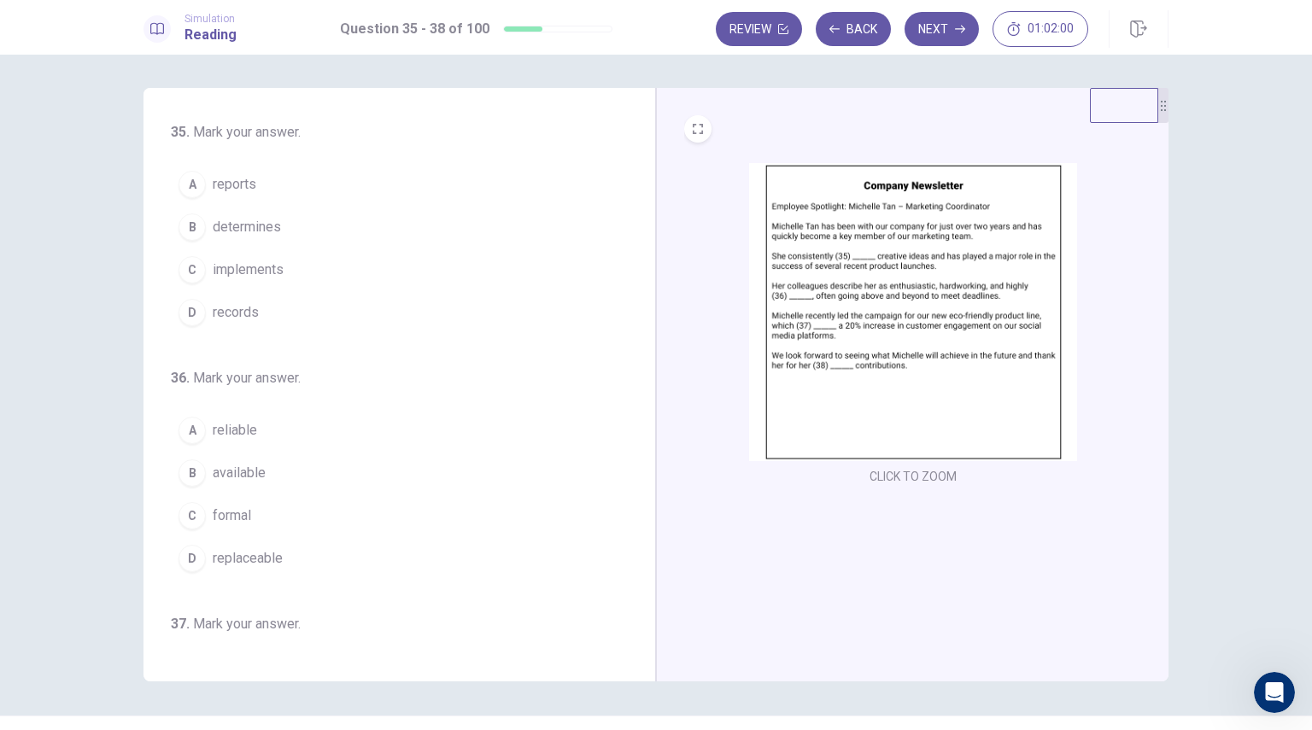
scroll to position [0, 0]
click at [922, 208] on img at bounding box center [913, 313] width 328 height 298
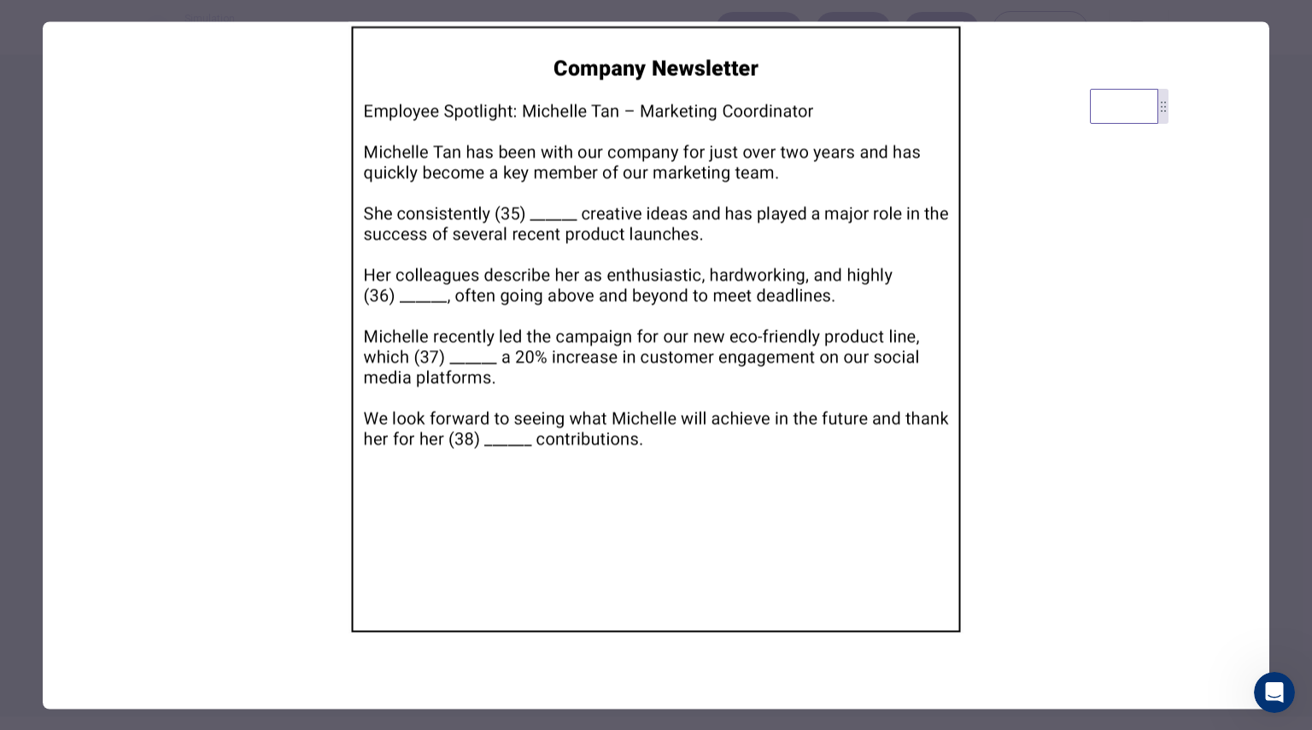
click at [1288, 229] on div at bounding box center [656, 365] width 1312 height 730
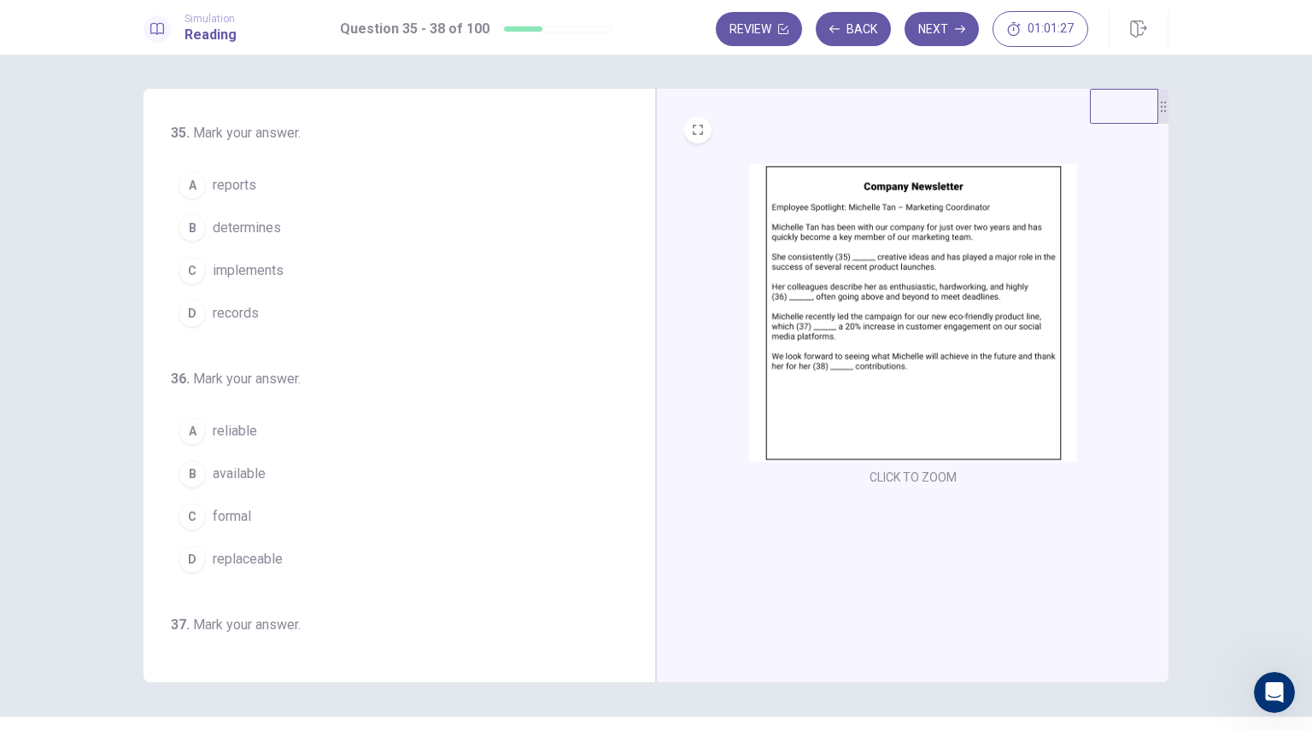
click at [212, 281] on button "C implements" at bounding box center [389, 270] width 436 height 43
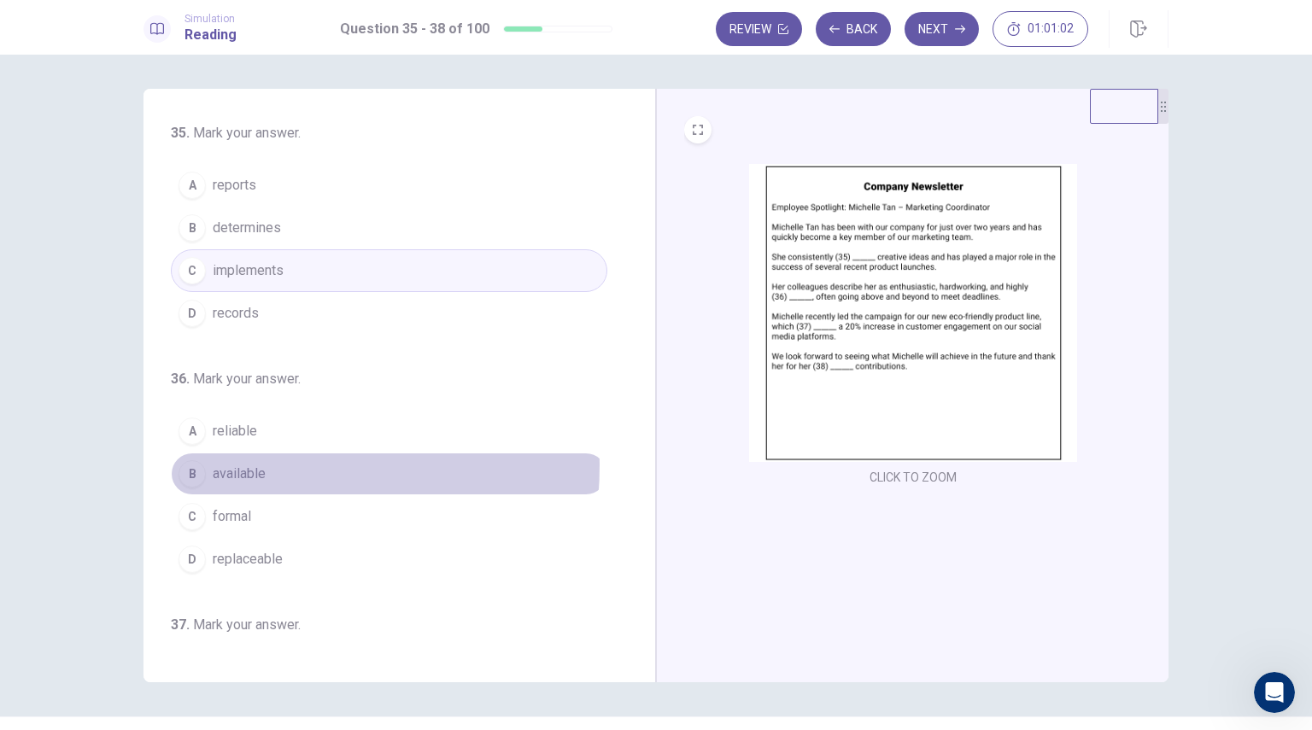
click at [221, 464] on span "available" at bounding box center [239, 474] width 53 height 20
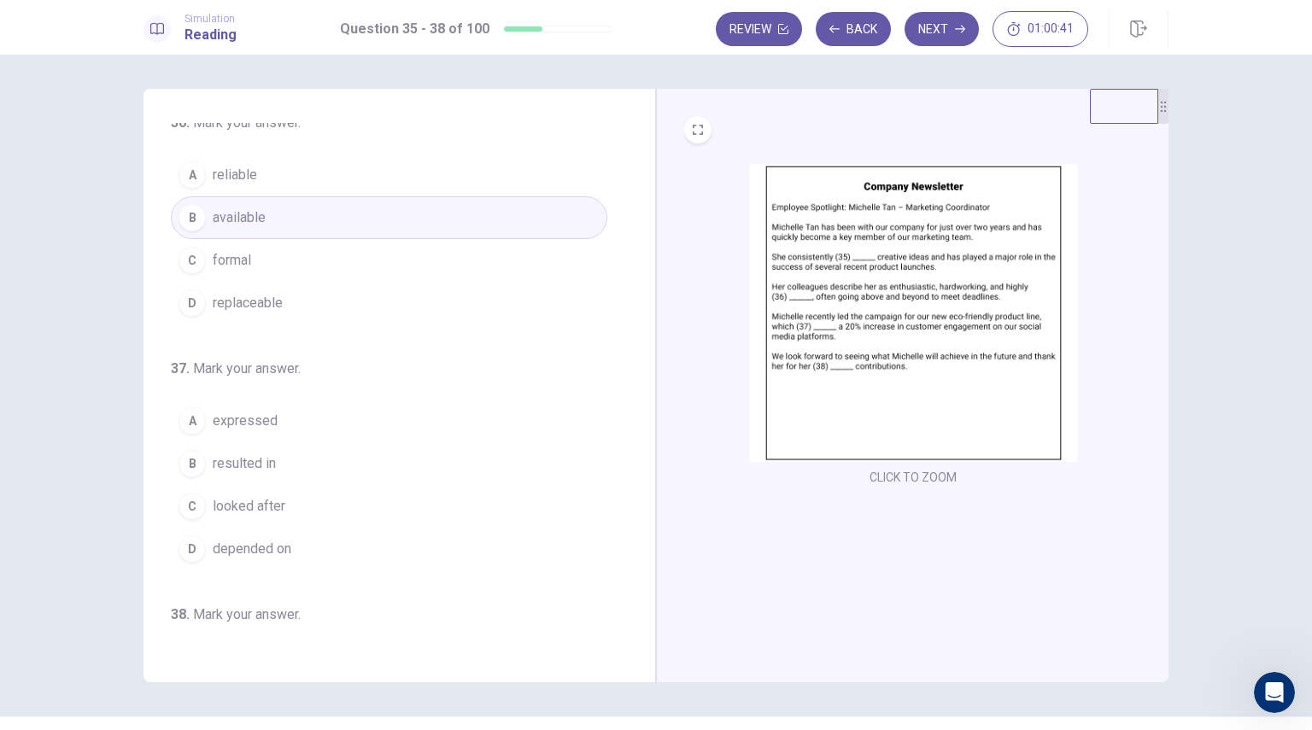
scroll to position [342, 0]
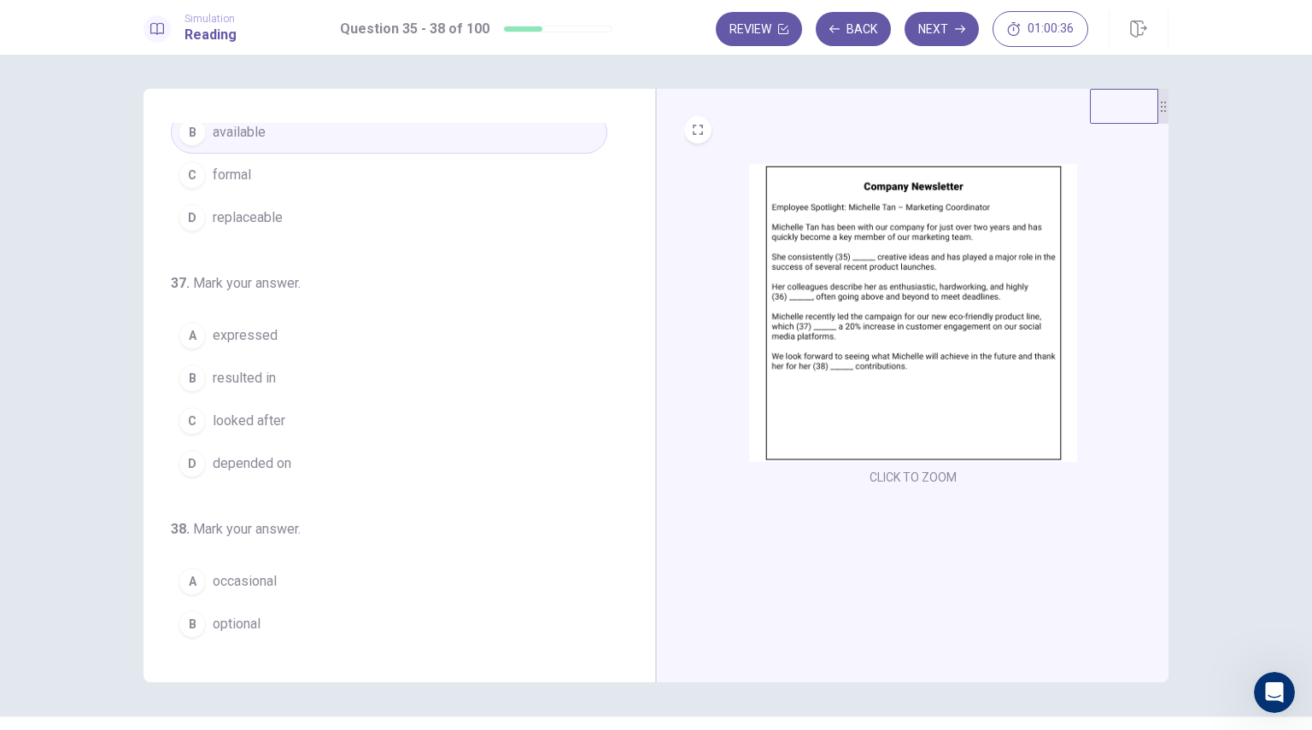
click at [243, 388] on button "B resulted in" at bounding box center [389, 378] width 436 height 43
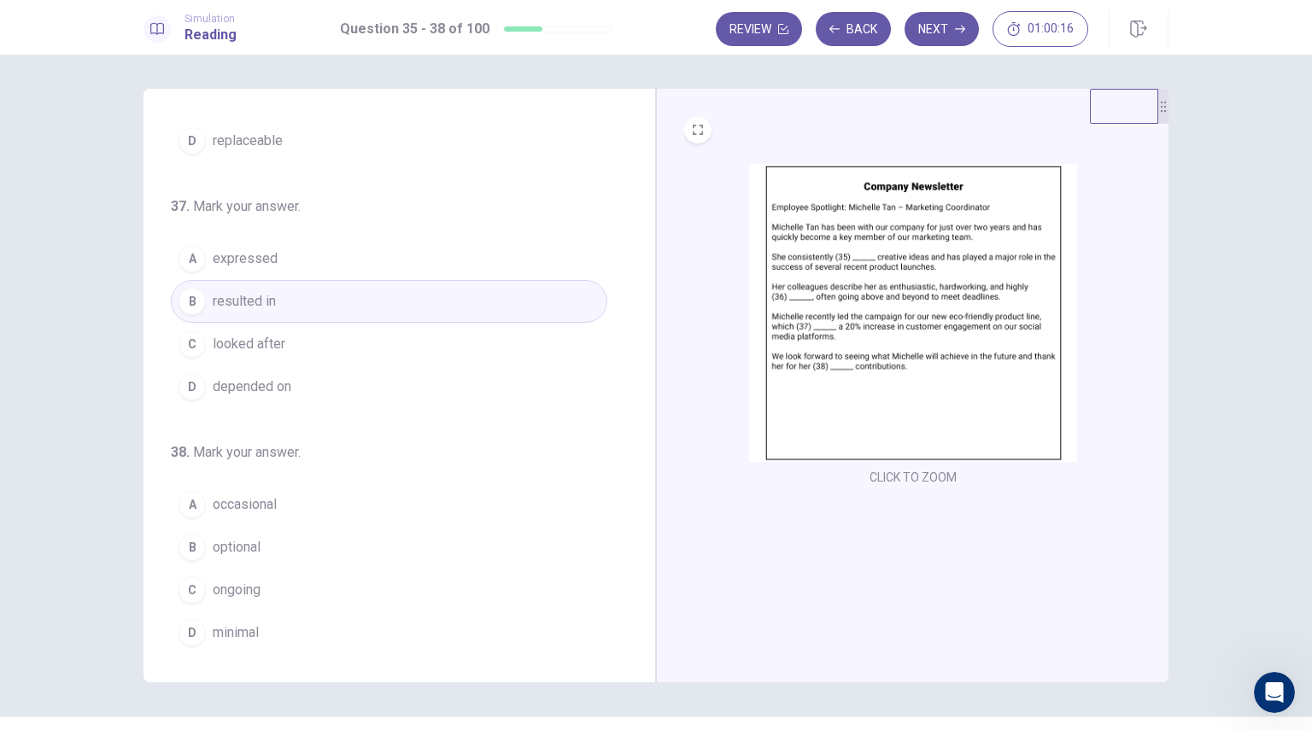
scroll to position [41, 0]
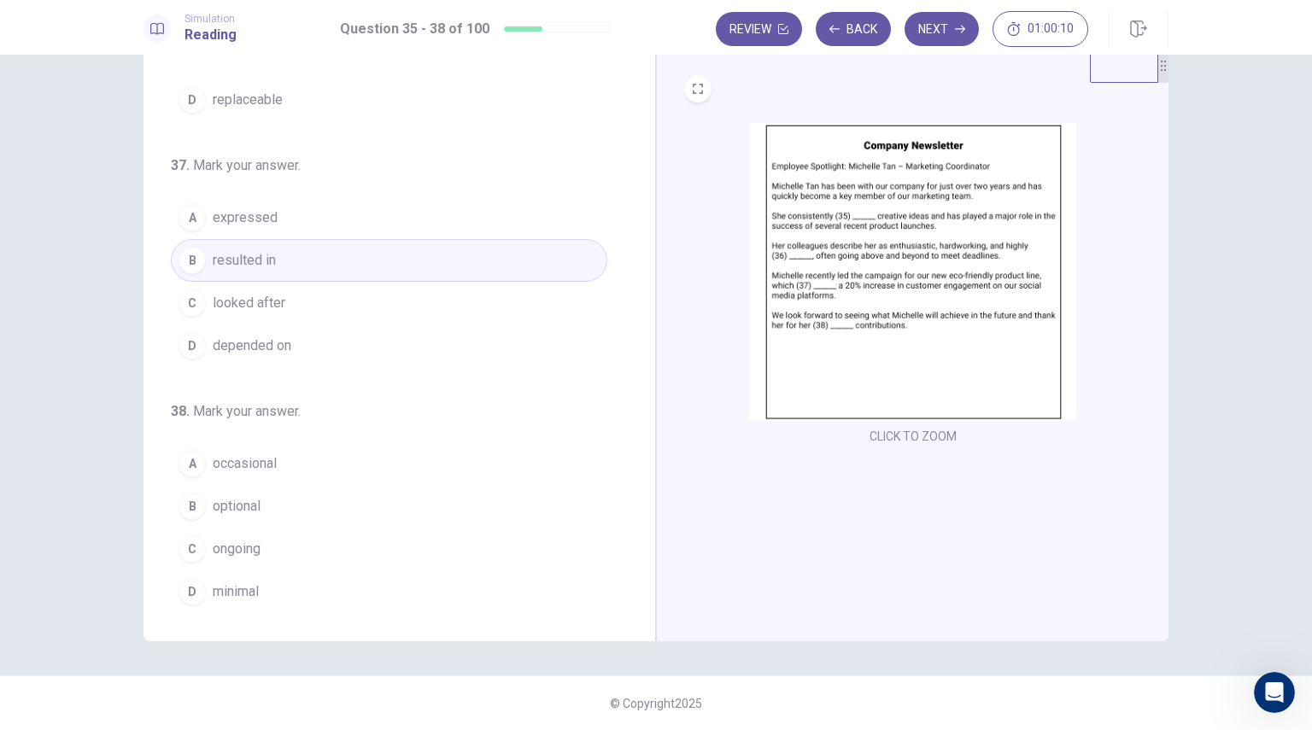
click at [237, 548] on span "ongoing" at bounding box center [237, 549] width 48 height 20
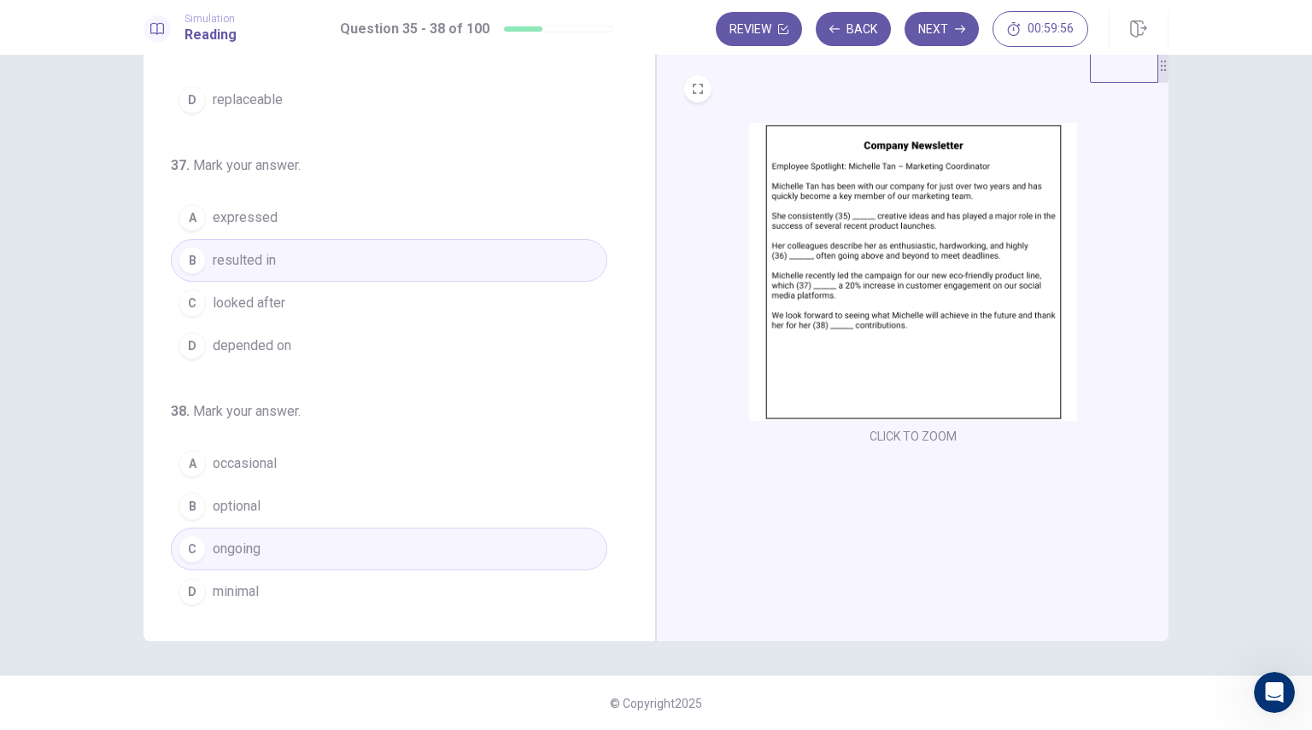
scroll to position [0, 0]
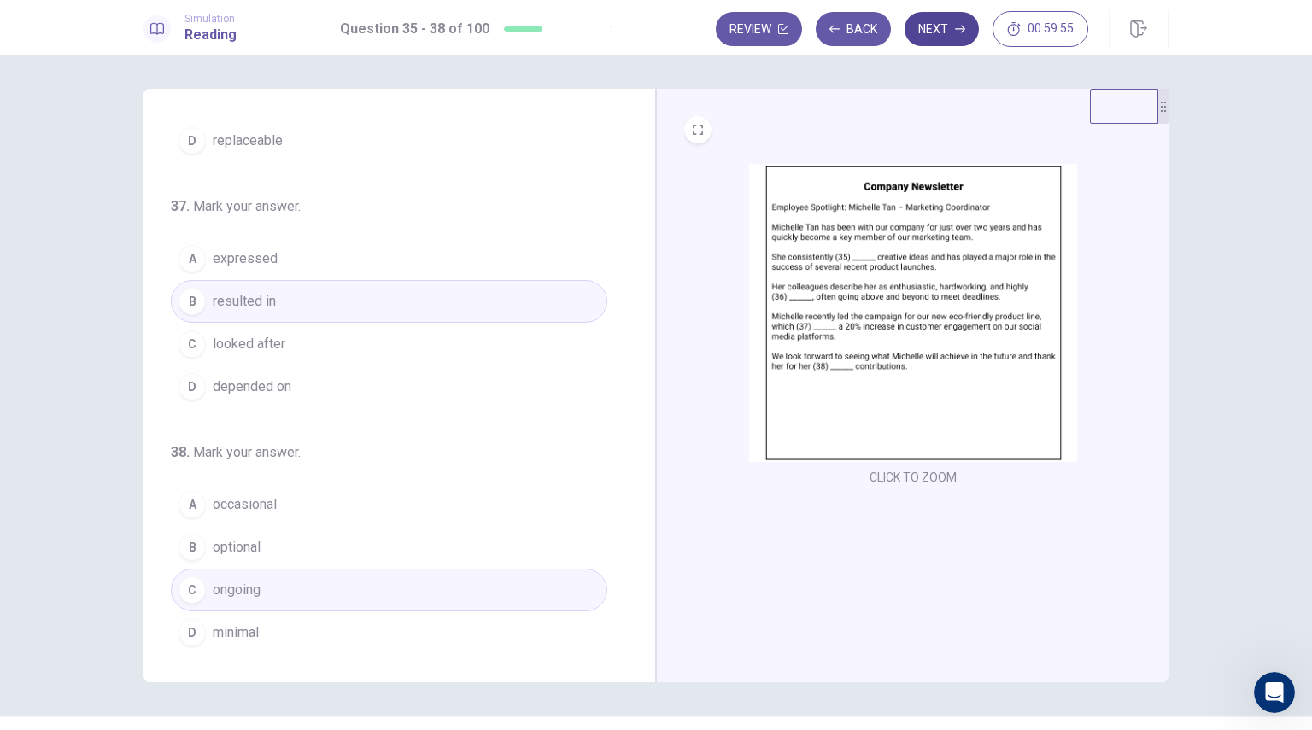
click at [945, 43] on button "Next" at bounding box center [942, 29] width 74 height 34
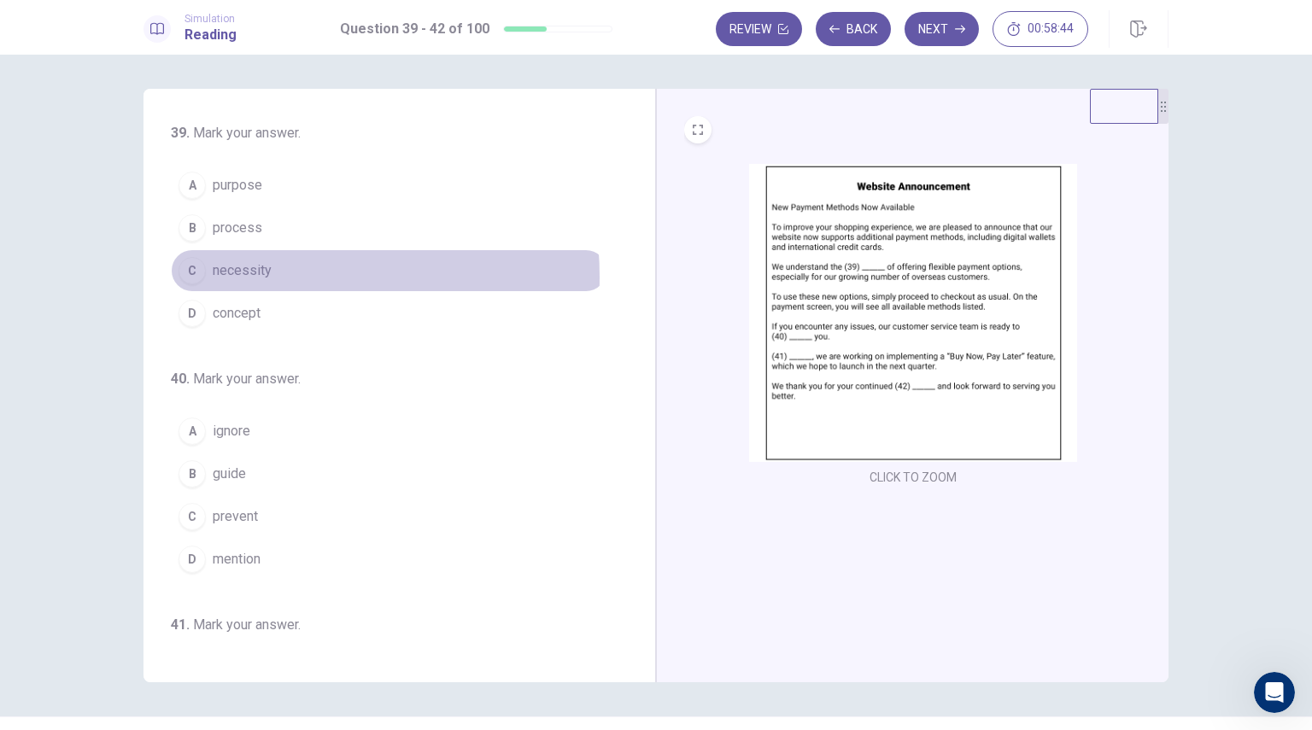
click at [252, 276] on span "necessity" at bounding box center [242, 271] width 59 height 20
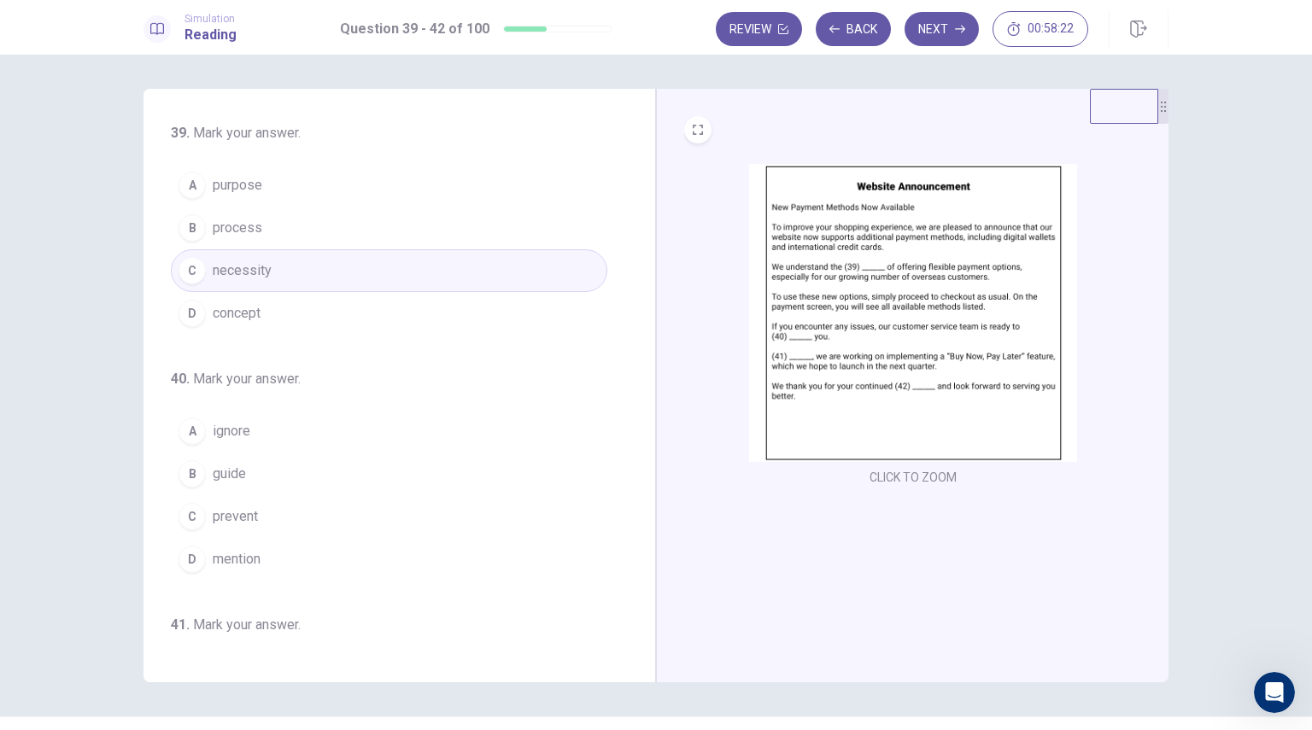
scroll to position [85, 0]
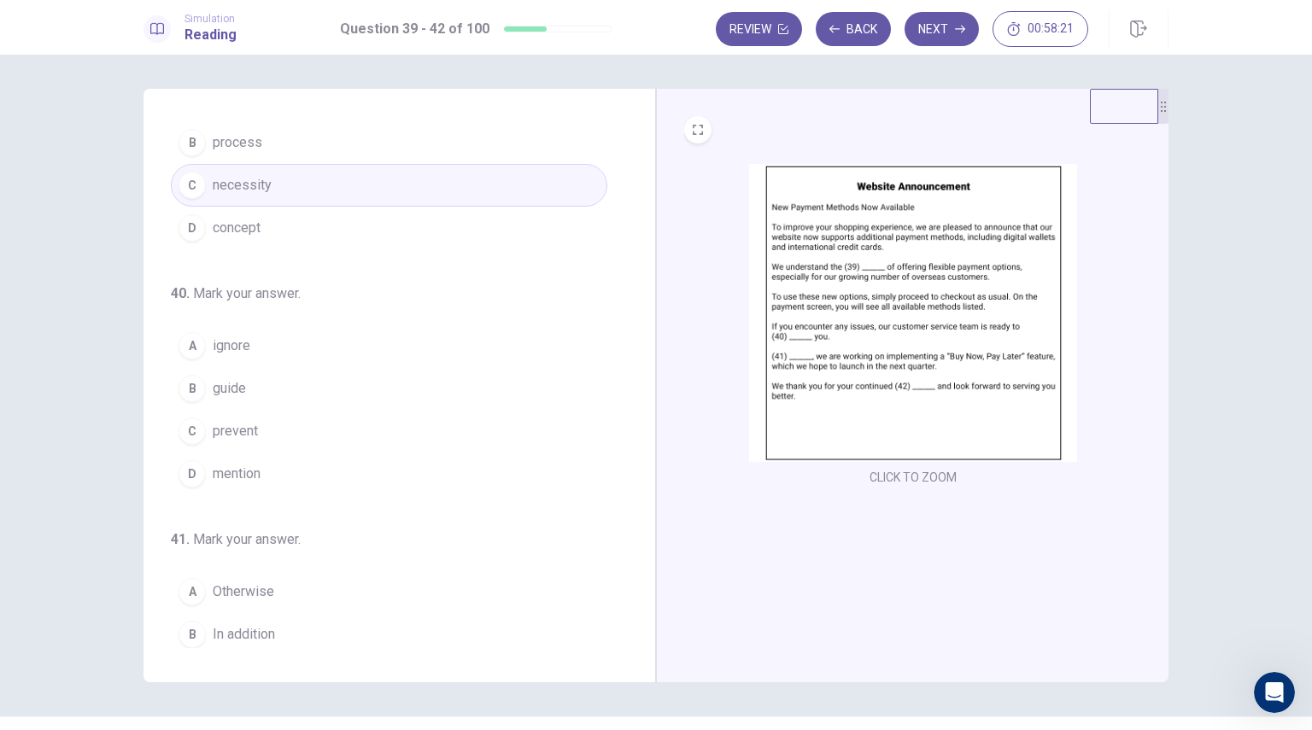
click at [248, 385] on button "B guide" at bounding box center [389, 388] width 436 height 43
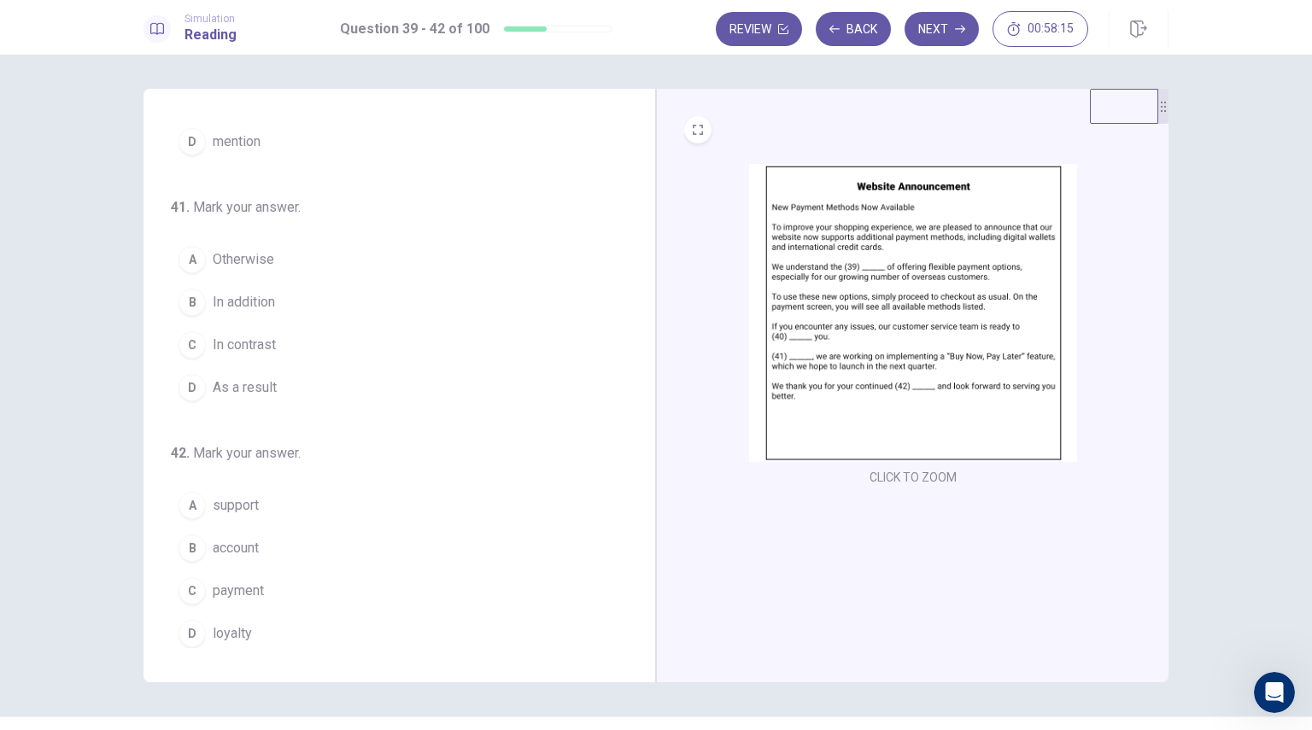
scroll to position [419, 0]
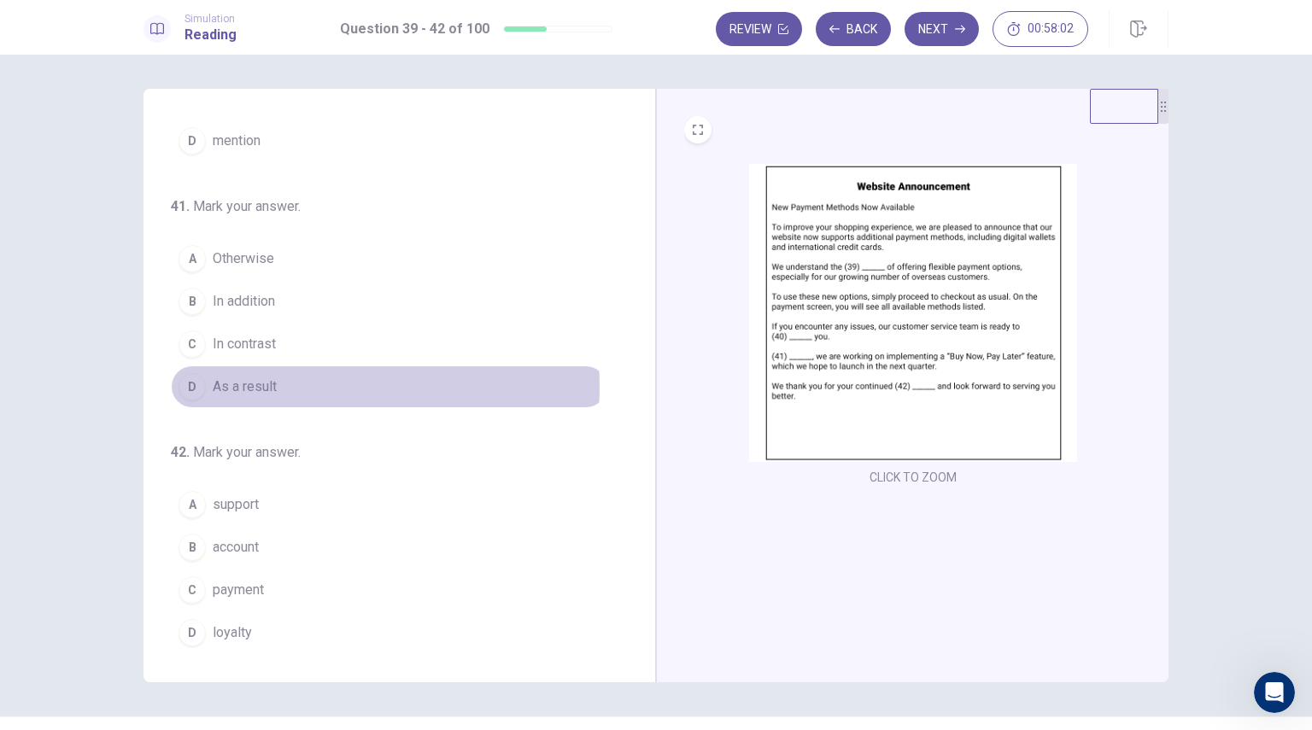
click at [282, 383] on button "D As a result" at bounding box center [389, 387] width 436 height 43
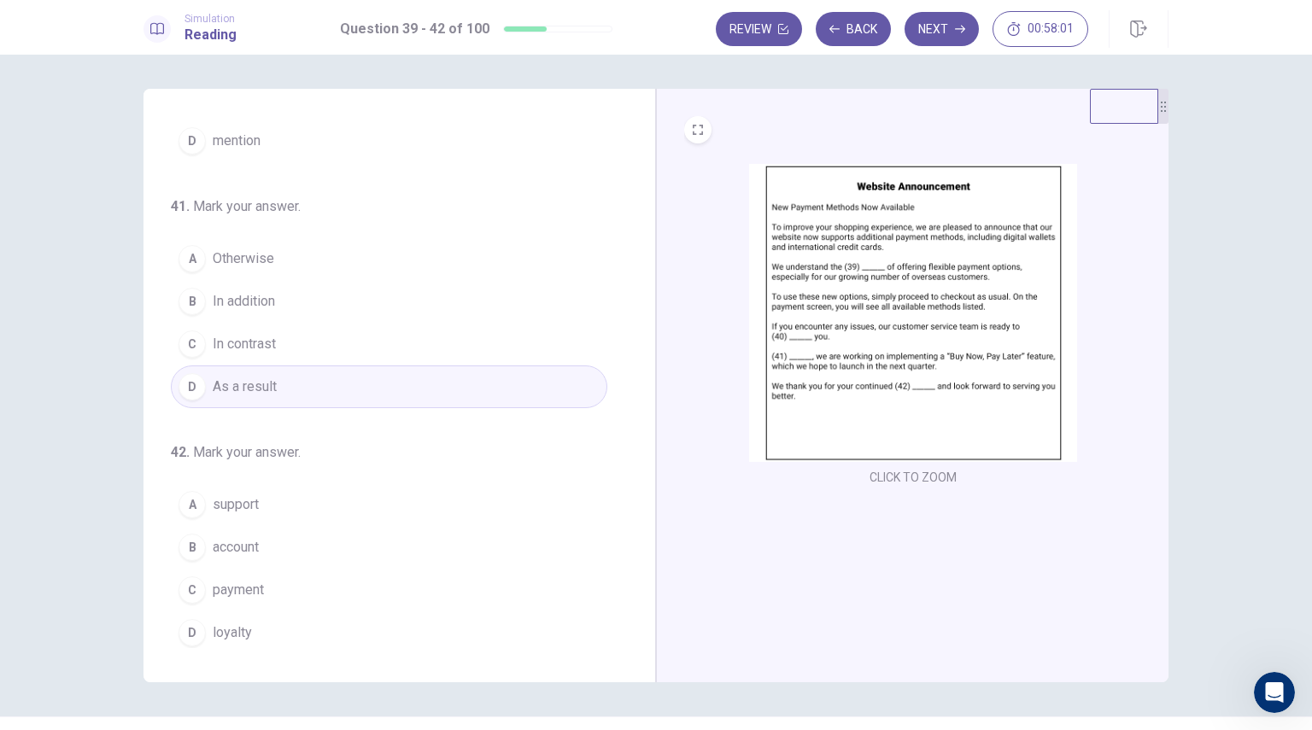
scroll to position [41, 0]
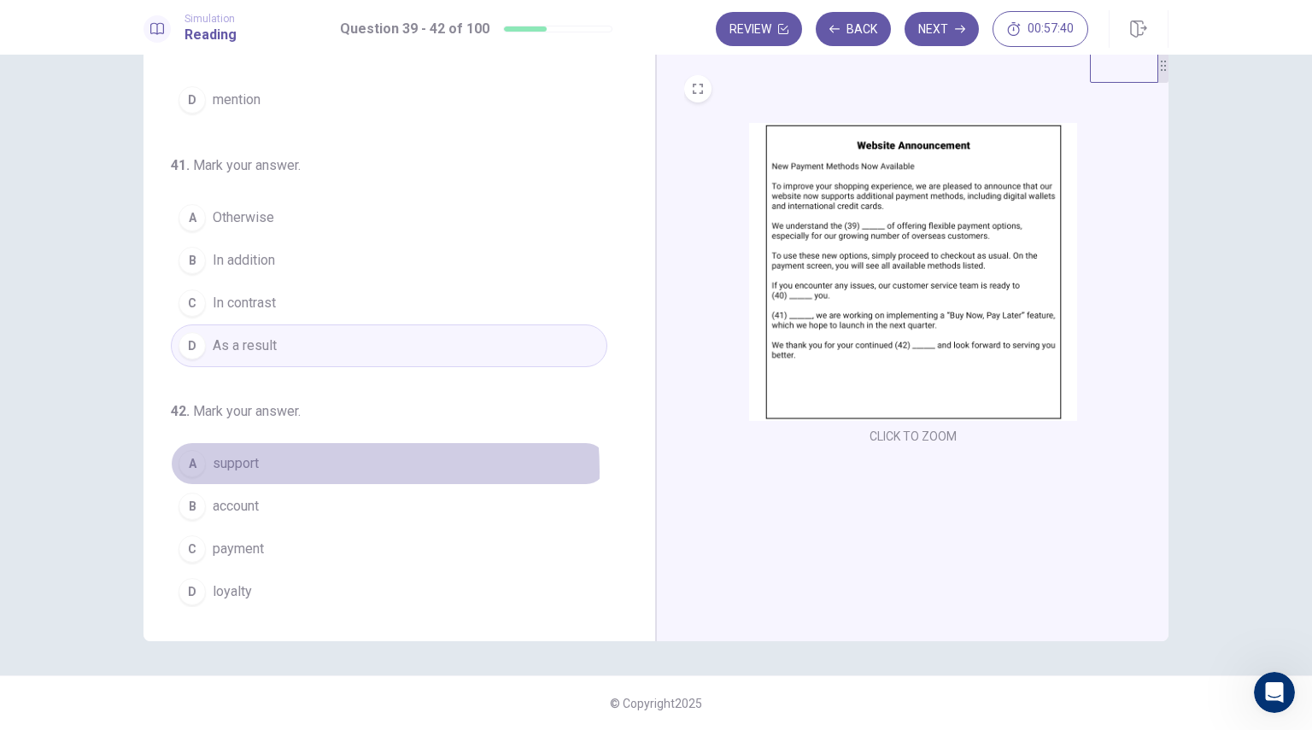
click at [253, 467] on span "support" at bounding box center [236, 464] width 46 height 20
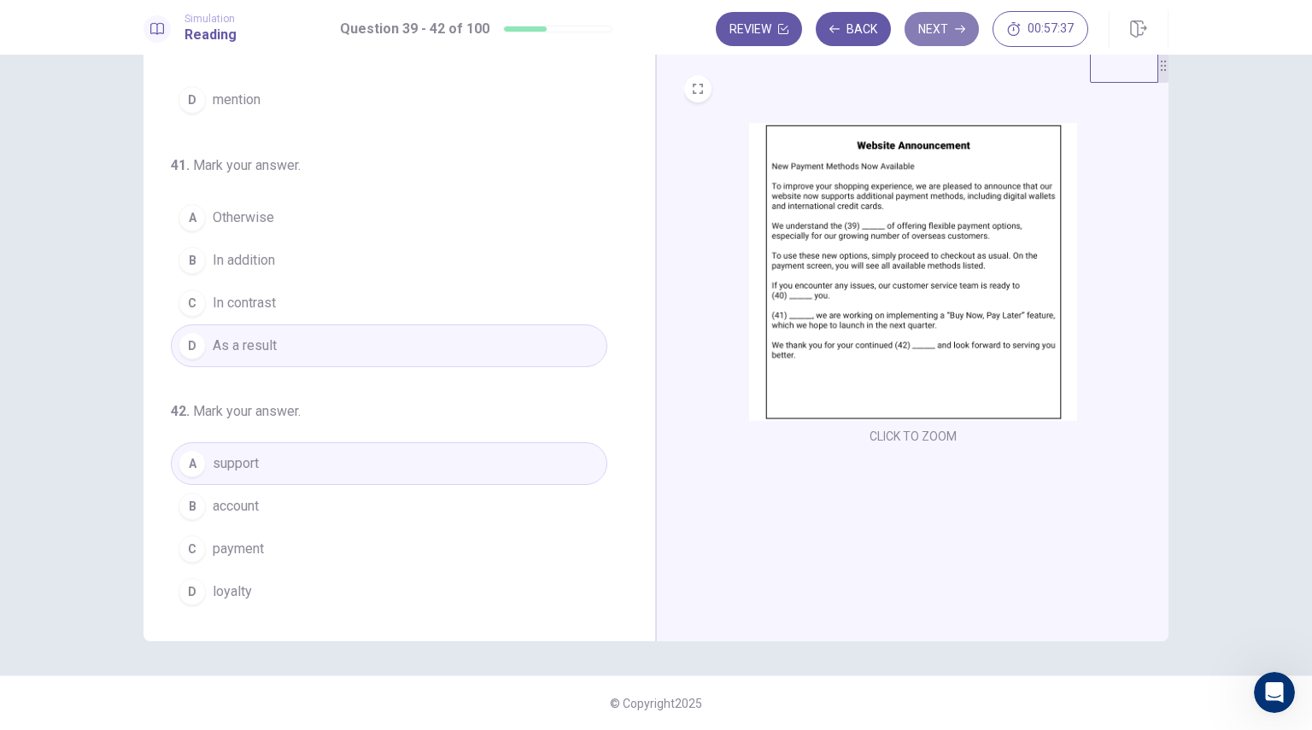
click at [938, 28] on button "Next" at bounding box center [942, 29] width 74 height 34
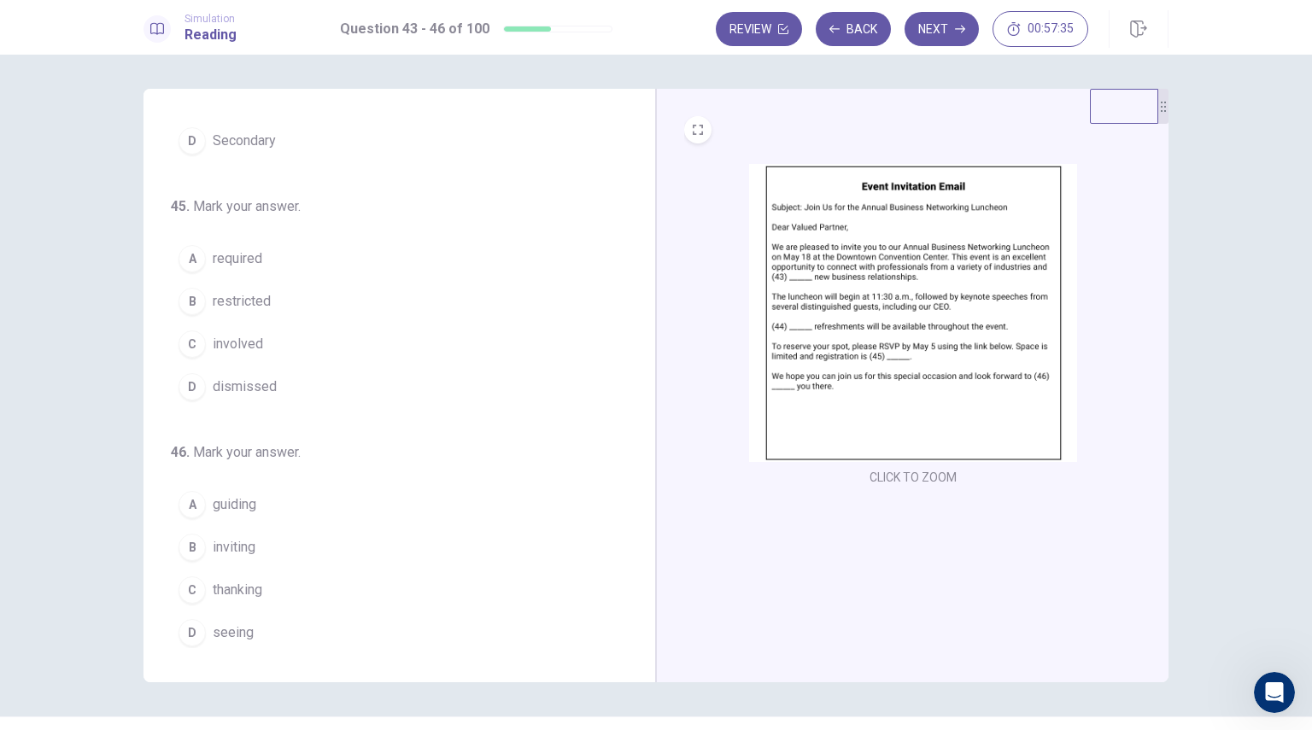
scroll to position [0, 0]
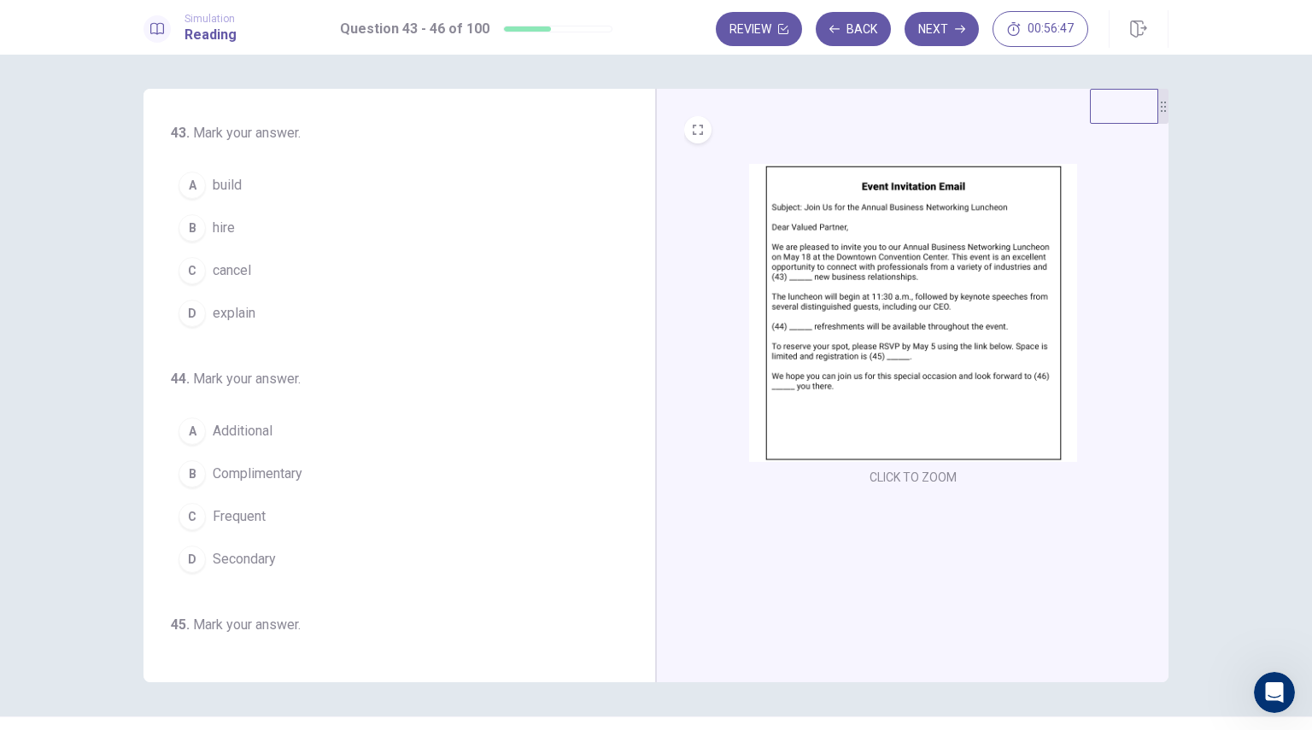
click at [234, 180] on span "build" at bounding box center [227, 185] width 29 height 20
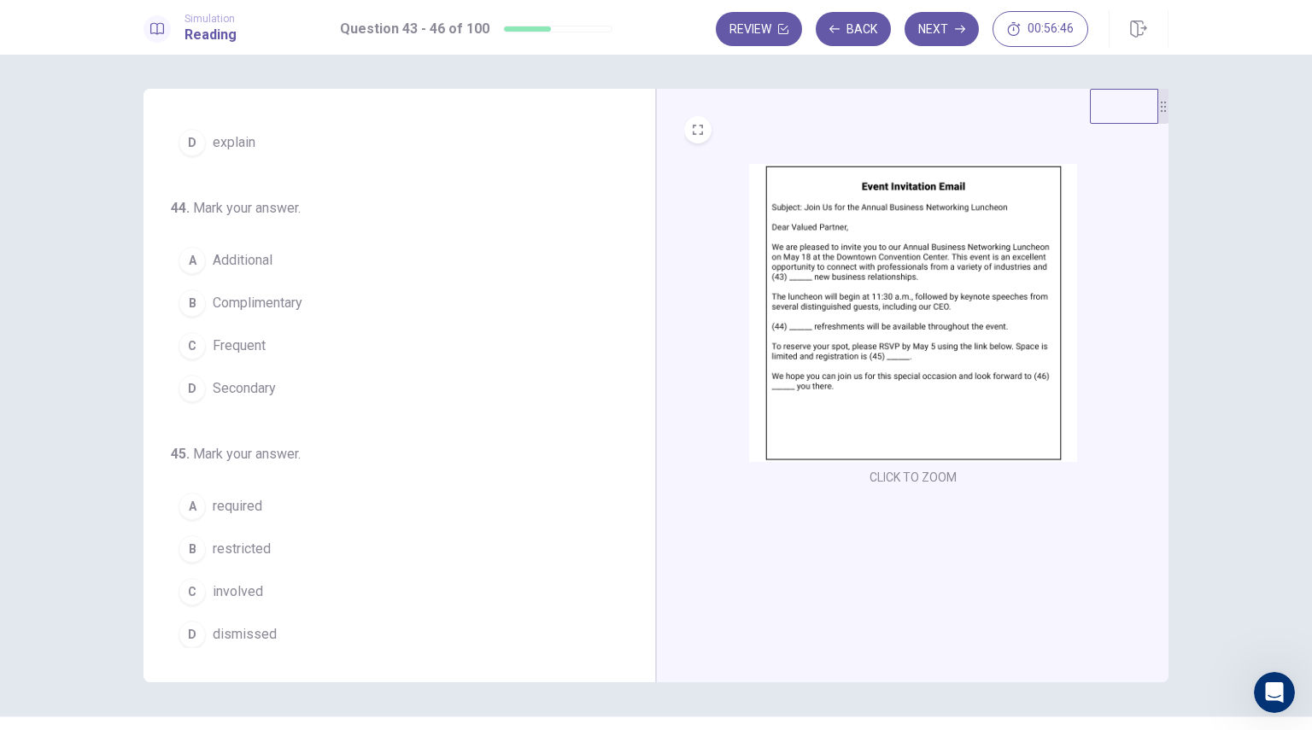
scroll to position [41, 0]
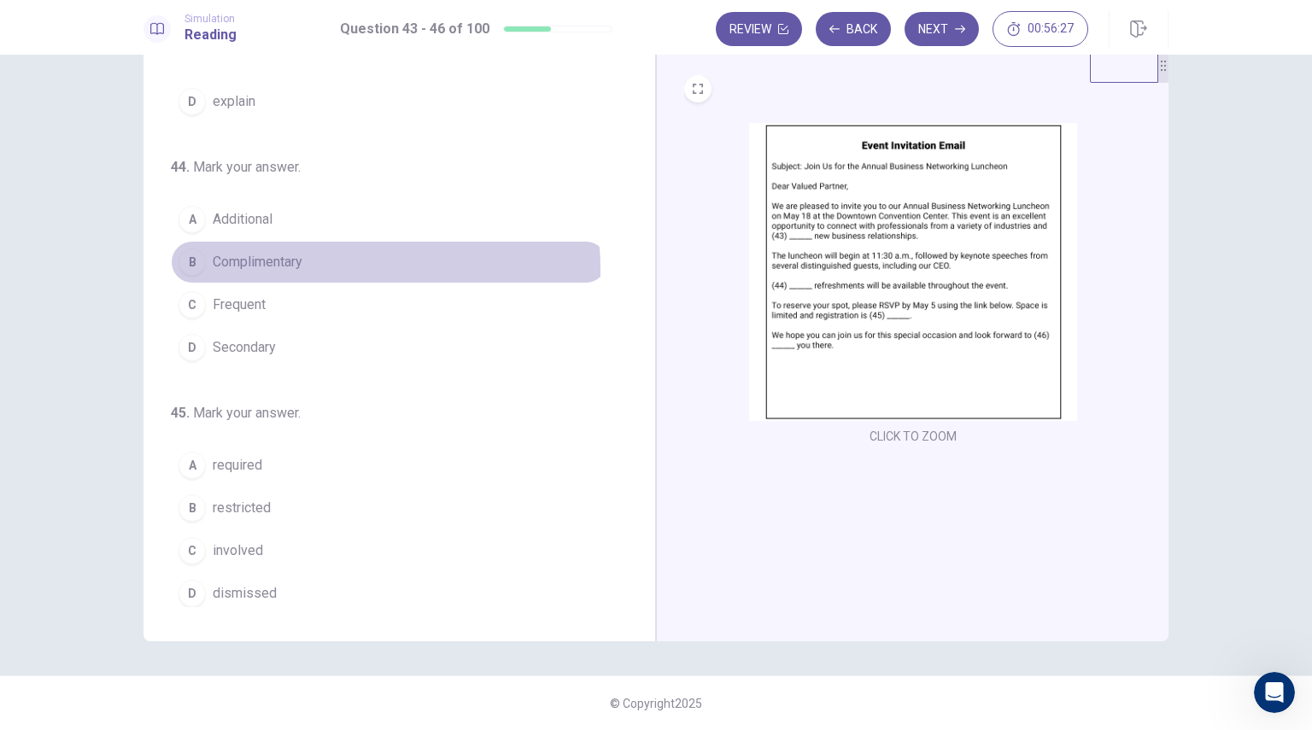
click at [286, 269] on span "Complimentary" at bounding box center [258, 262] width 90 height 20
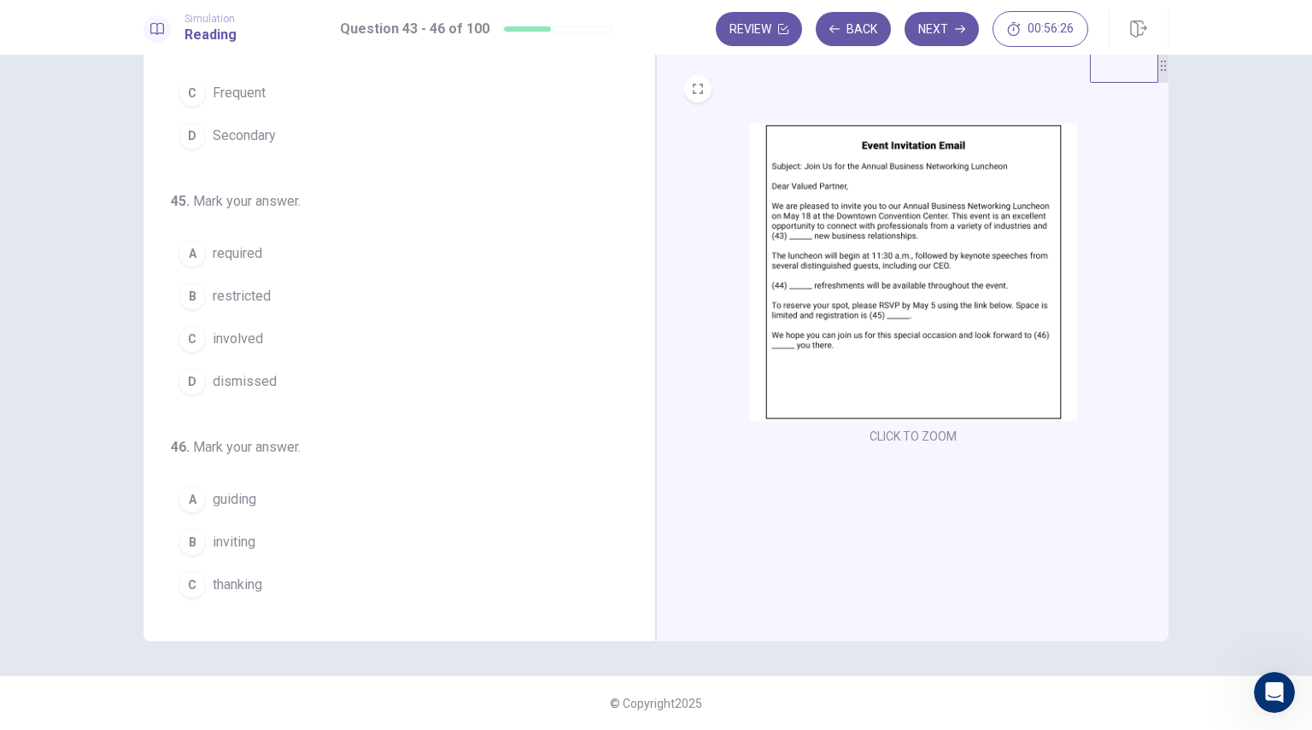
scroll to position [419, 0]
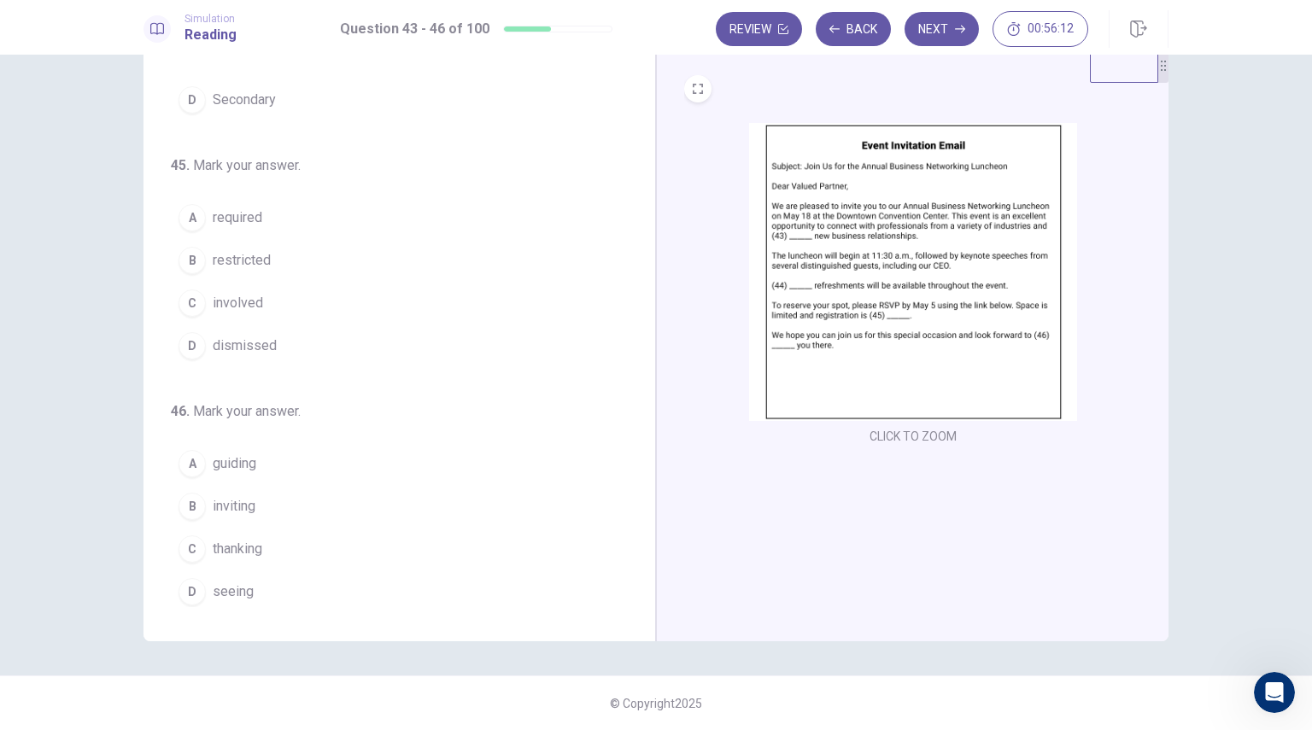
click at [256, 215] on span "required" at bounding box center [238, 218] width 50 height 20
click at [245, 582] on span "seeing" at bounding box center [233, 592] width 41 height 20
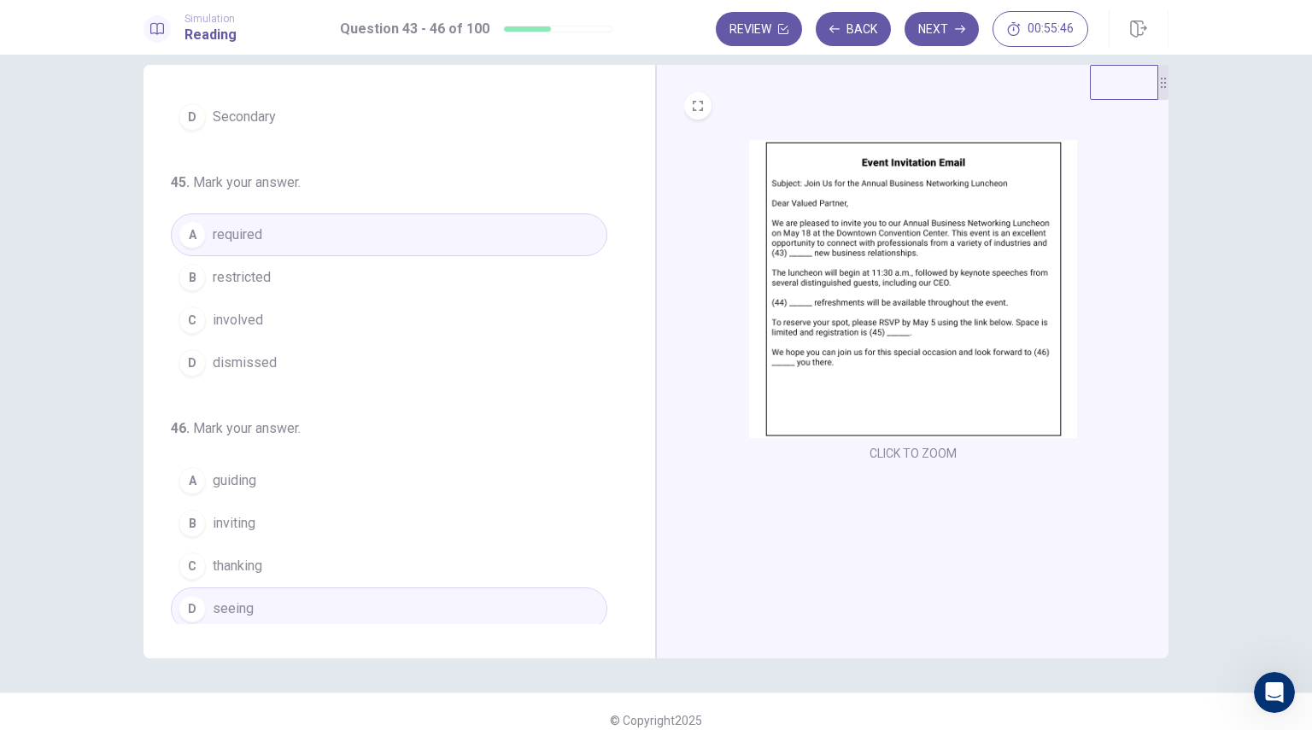
scroll to position [0, 0]
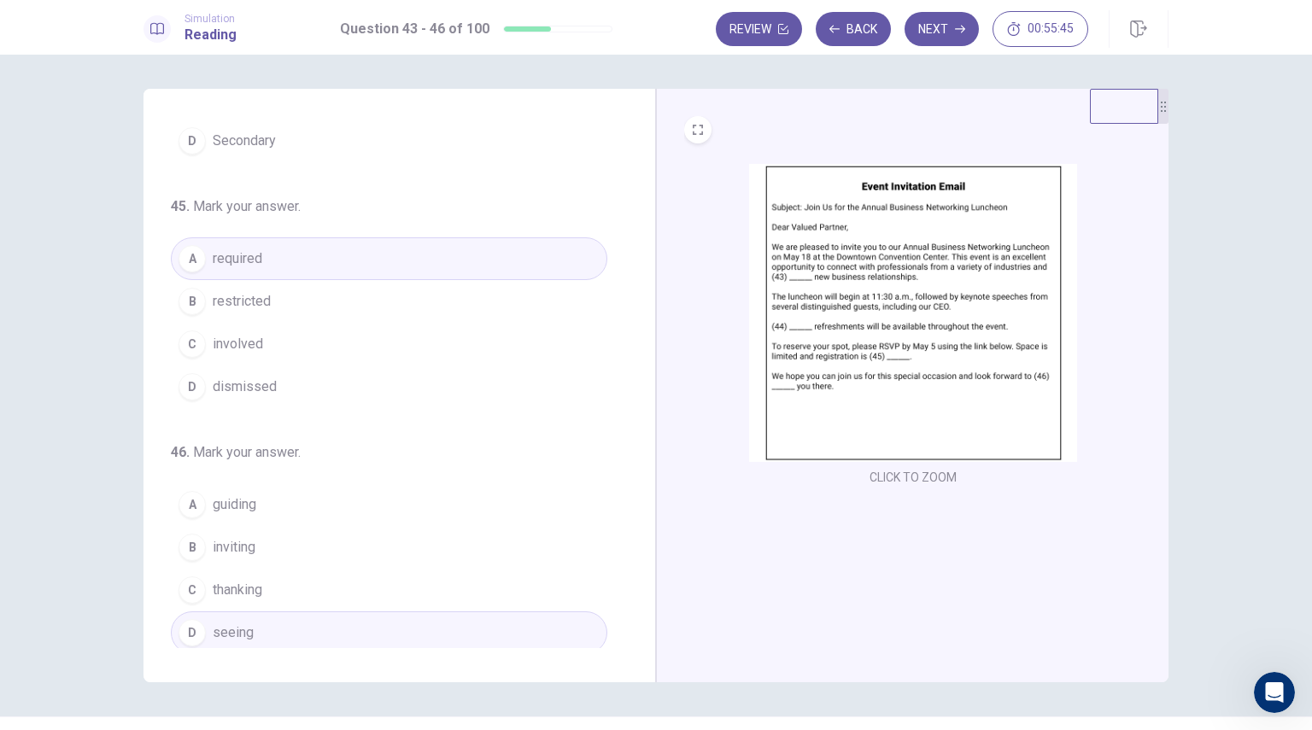
click at [946, 32] on button "Next" at bounding box center [942, 29] width 74 height 34
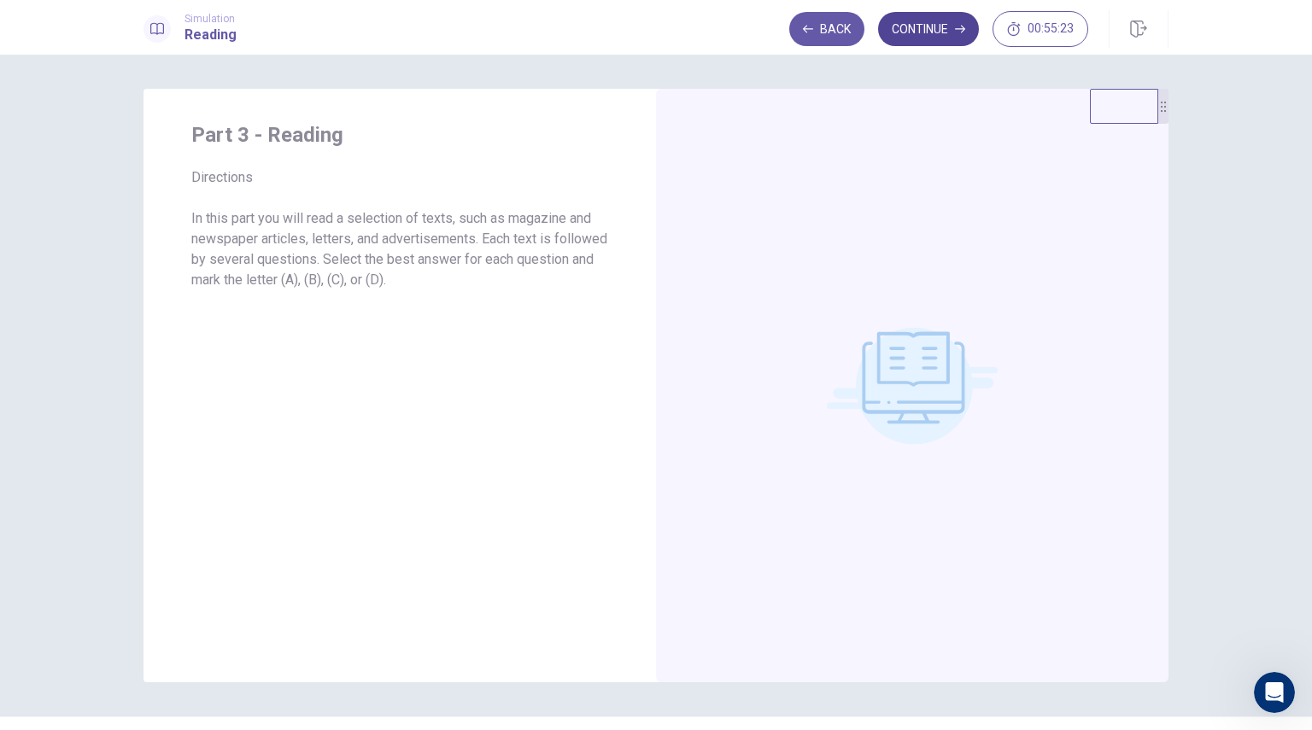
click at [912, 35] on button "Continue" at bounding box center [928, 29] width 101 height 34
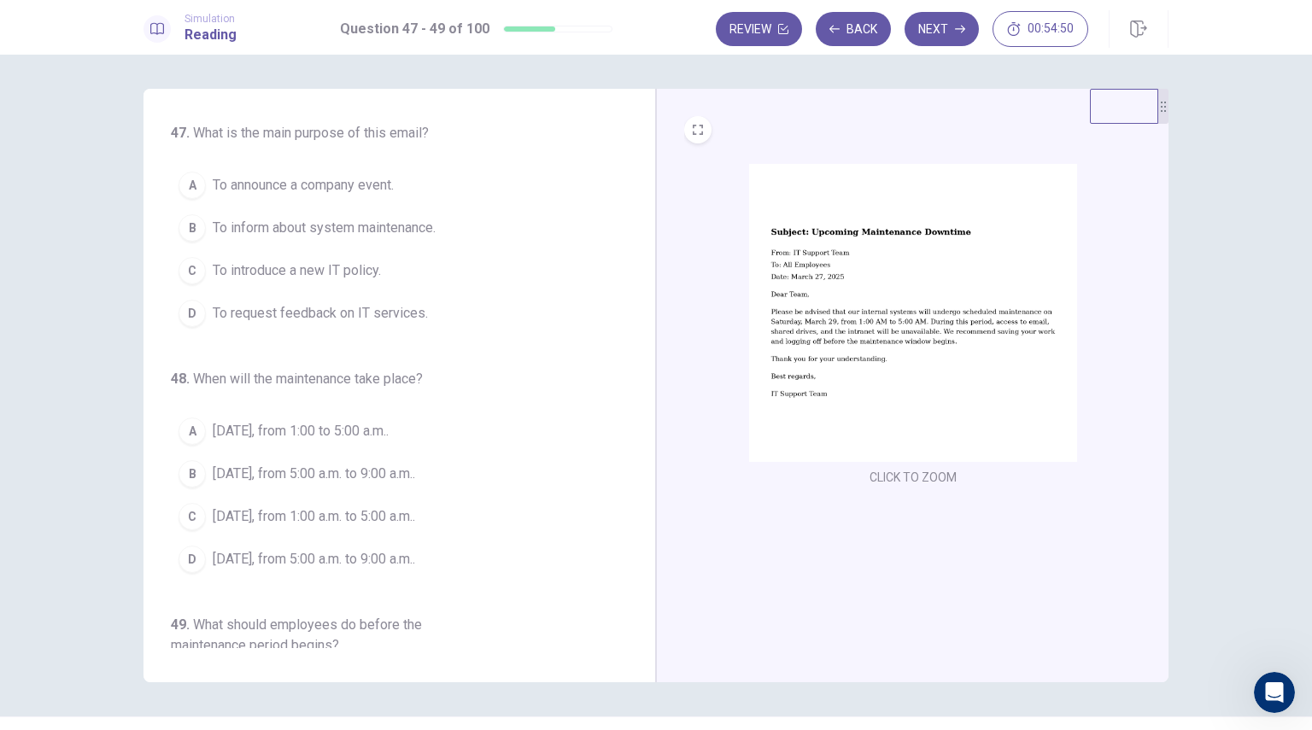
click at [920, 325] on img at bounding box center [913, 313] width 328 height 298
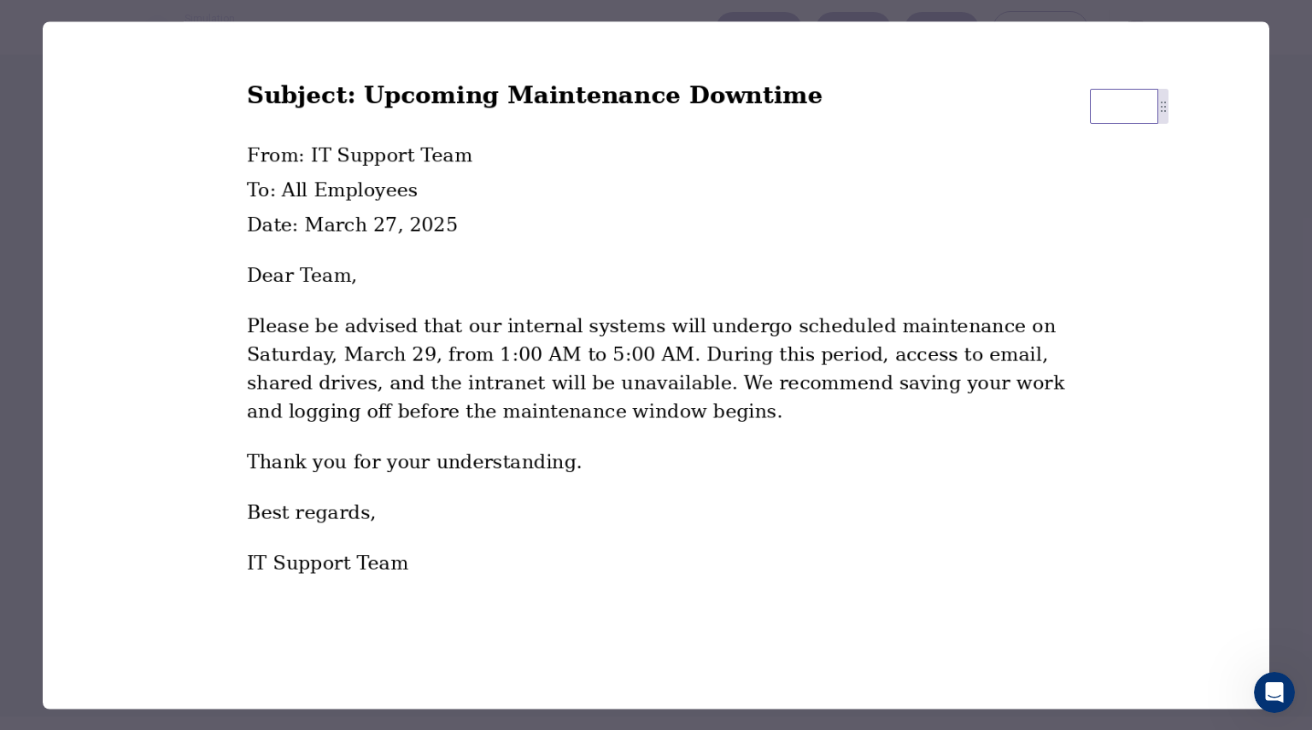
click at [1295, 525] on div at bounding box center [656, 365] width 1312 height 730
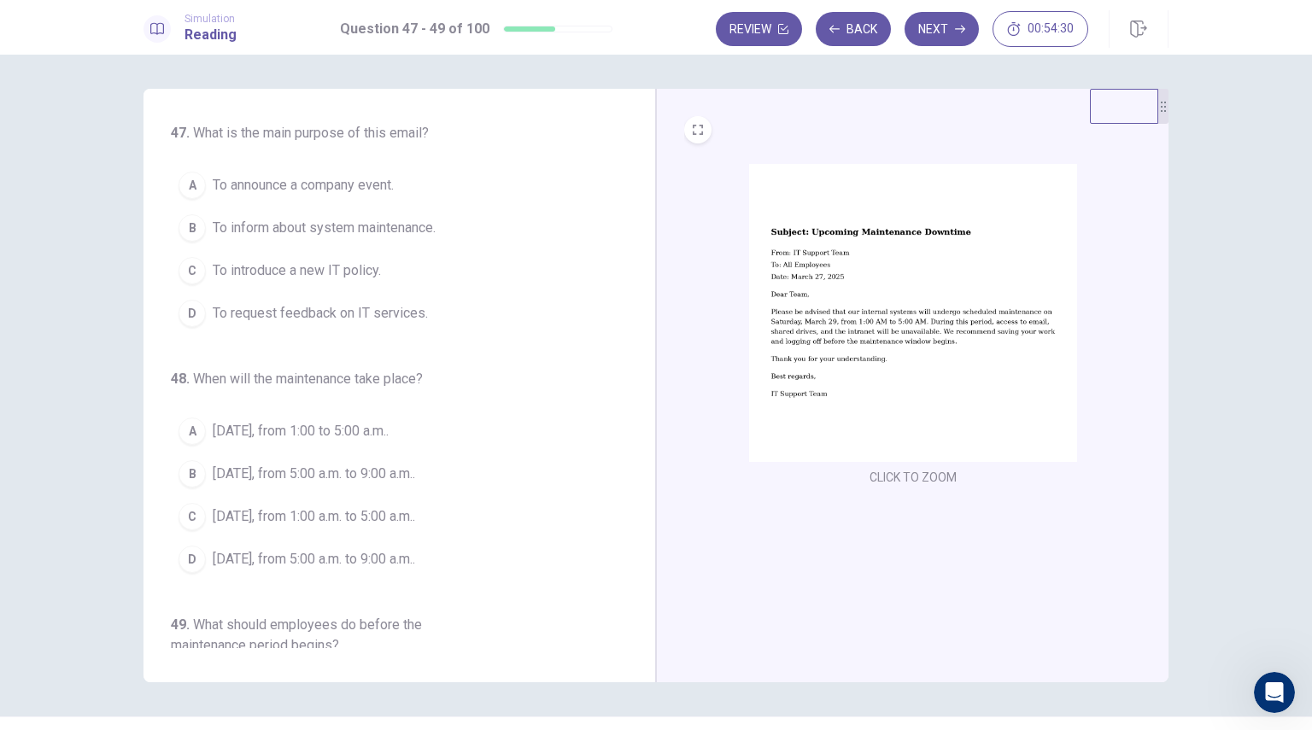
click at [264, 230] on span "To inform about system maintenance." at bounding box center [324, 228] width 223 height 20
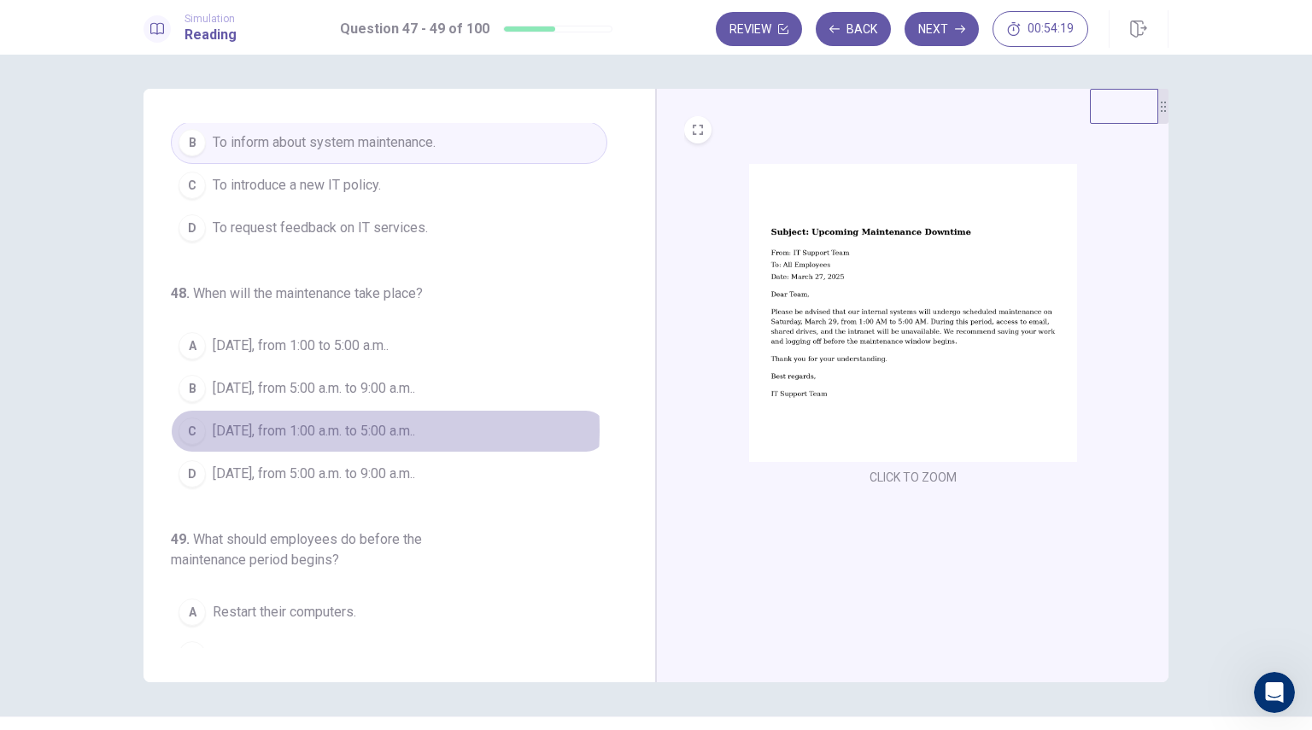
click at [278, 427] on span "[DATE], from 1:00 a.m. to 5:00 a.m.." at bounding box center [314, 431] width 202 height 20
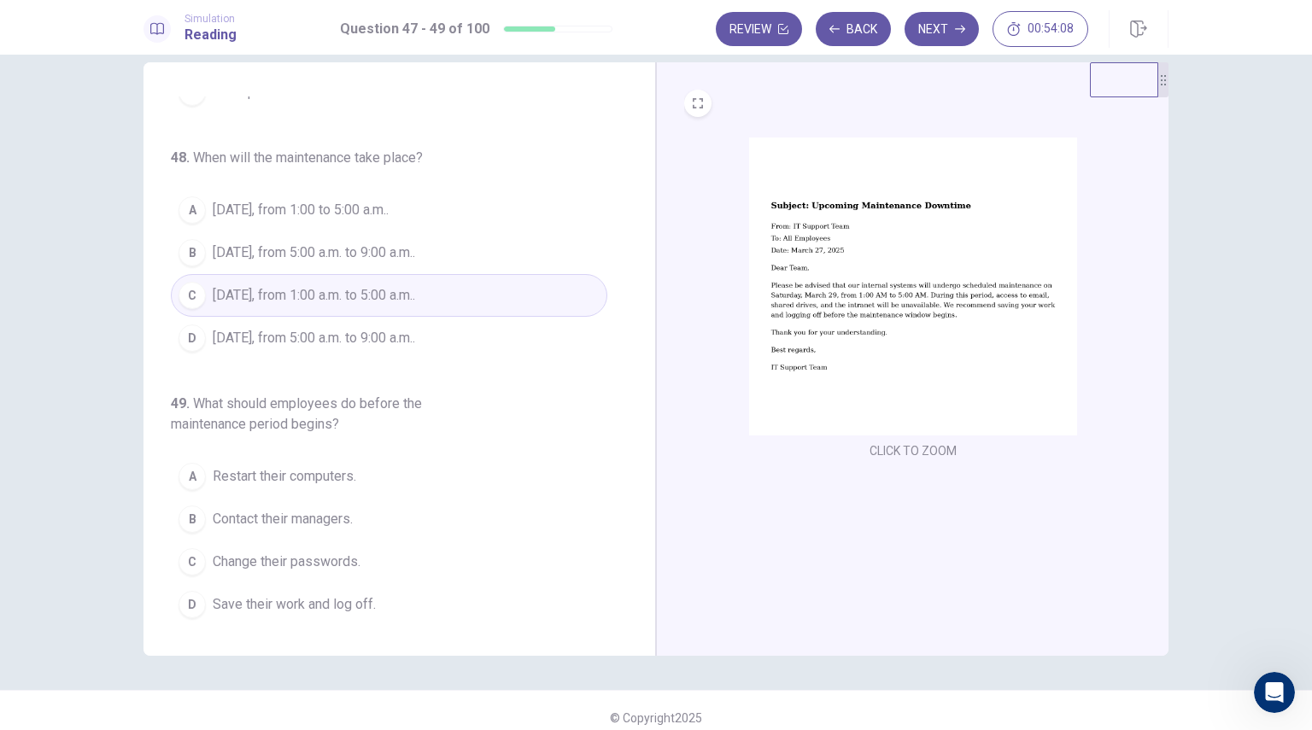
scroll to position [41, 0]
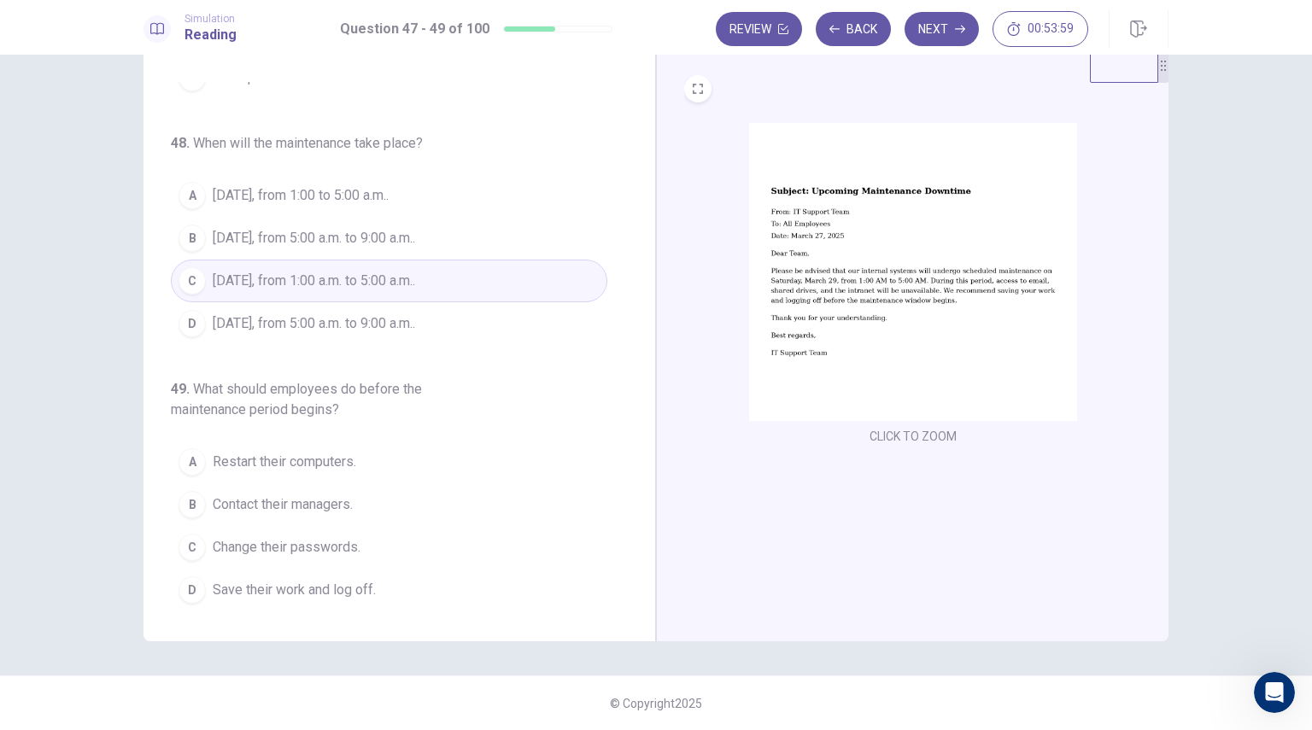
click at [339, 583] on span "Save their work and log off." at bounding box center [294, 590] width 163 height 20
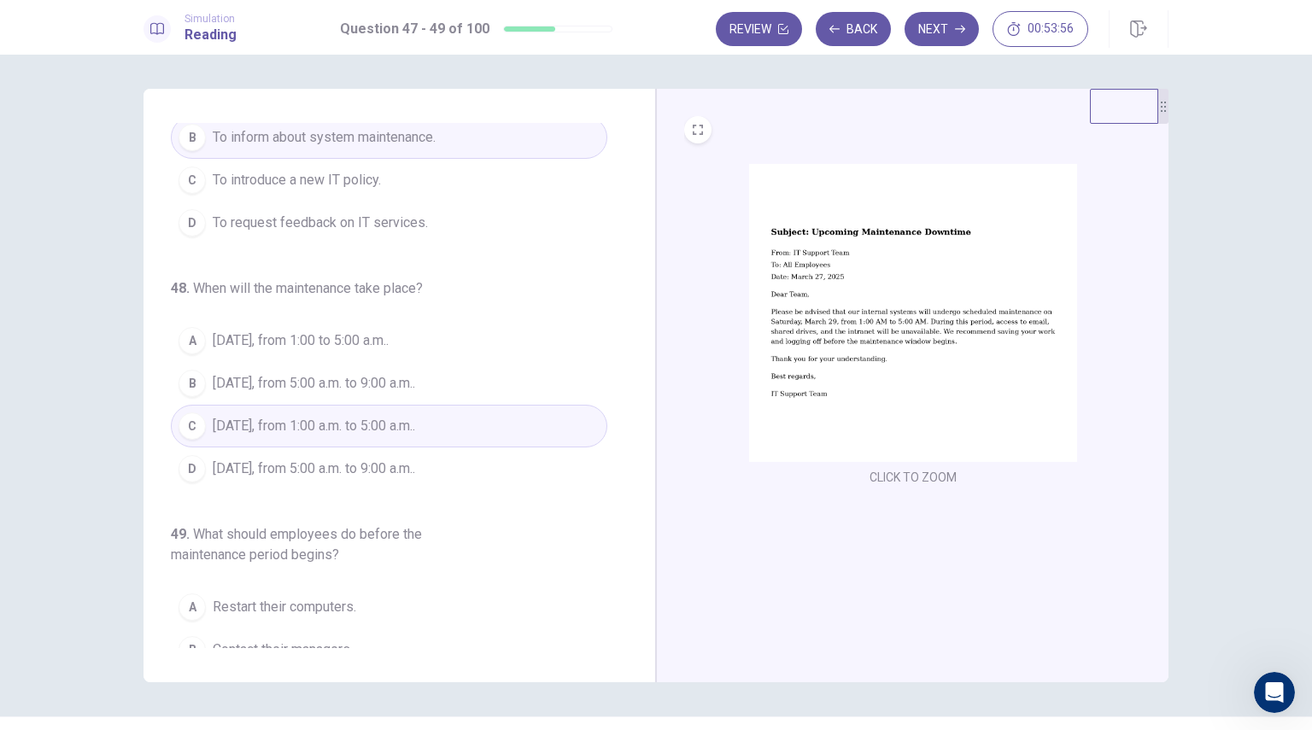
scroll to position [24, 0]
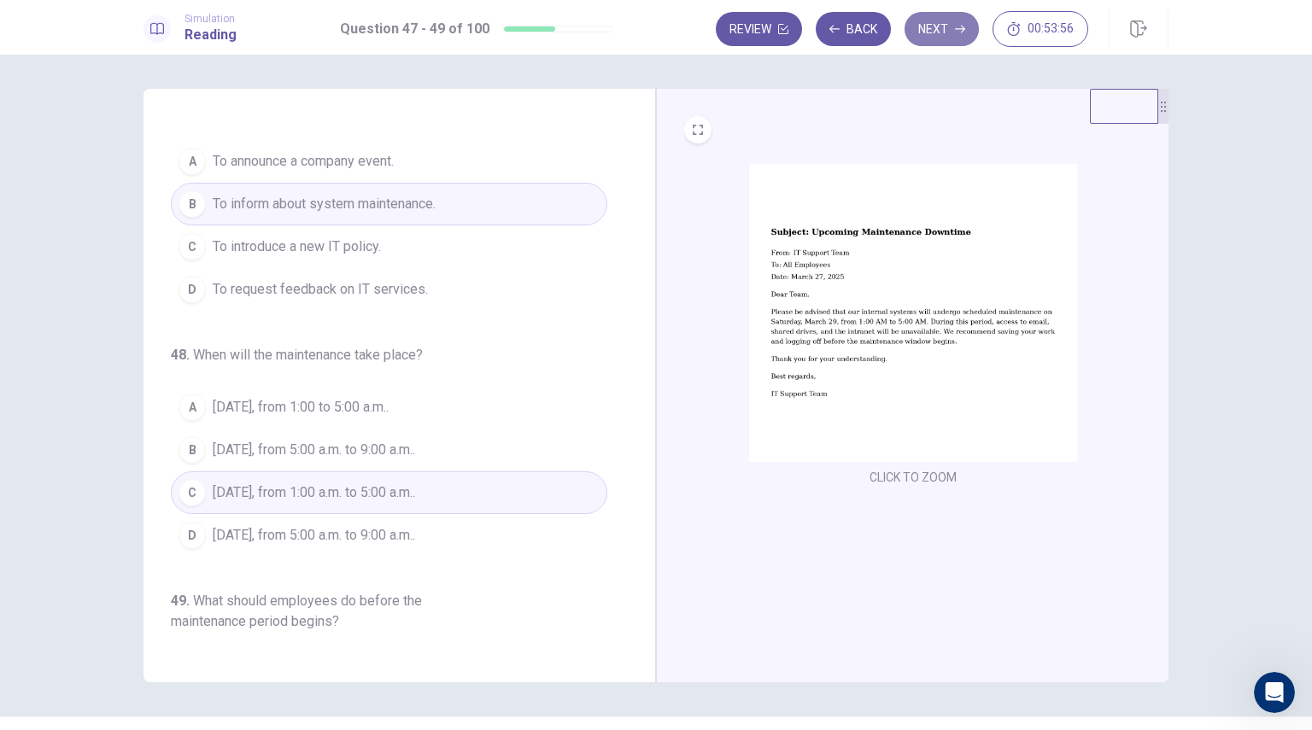
click at [940, 35] on button "Next" at bounding box center [942, 29] width 74 height 34
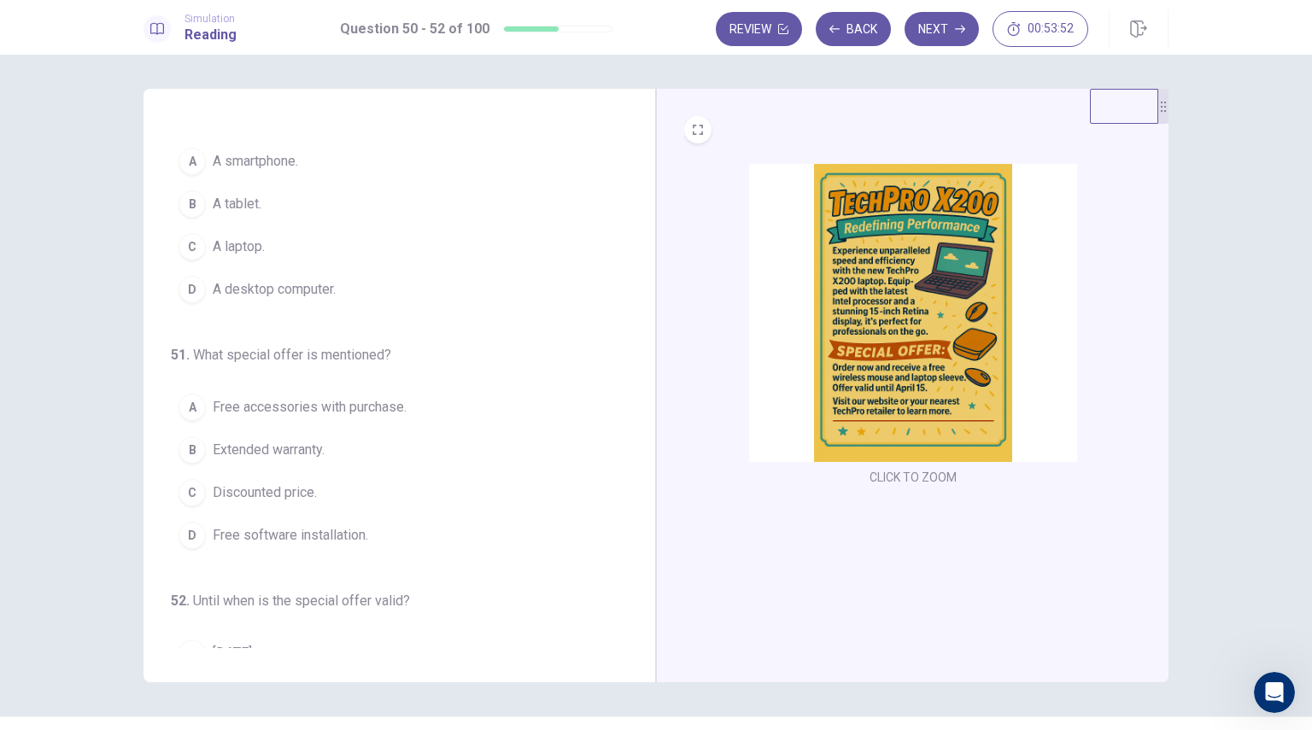
click at [864, 316] on img at bounding box center [913, 313] width 328 height 298
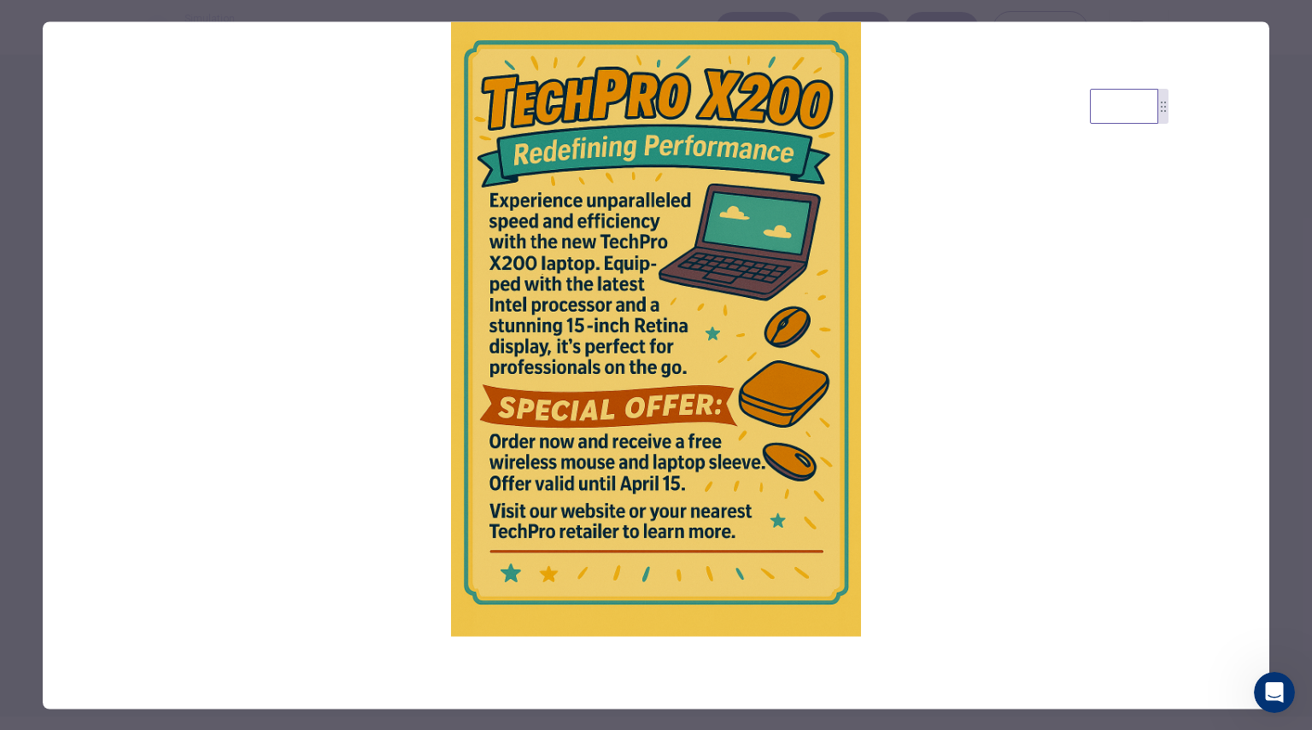
click at [919, 389] on img at bounding box center [656, 328] width 1227 height 615
click at [1296, 351] on div at bounding box center [656, 365] width 1312 height 730
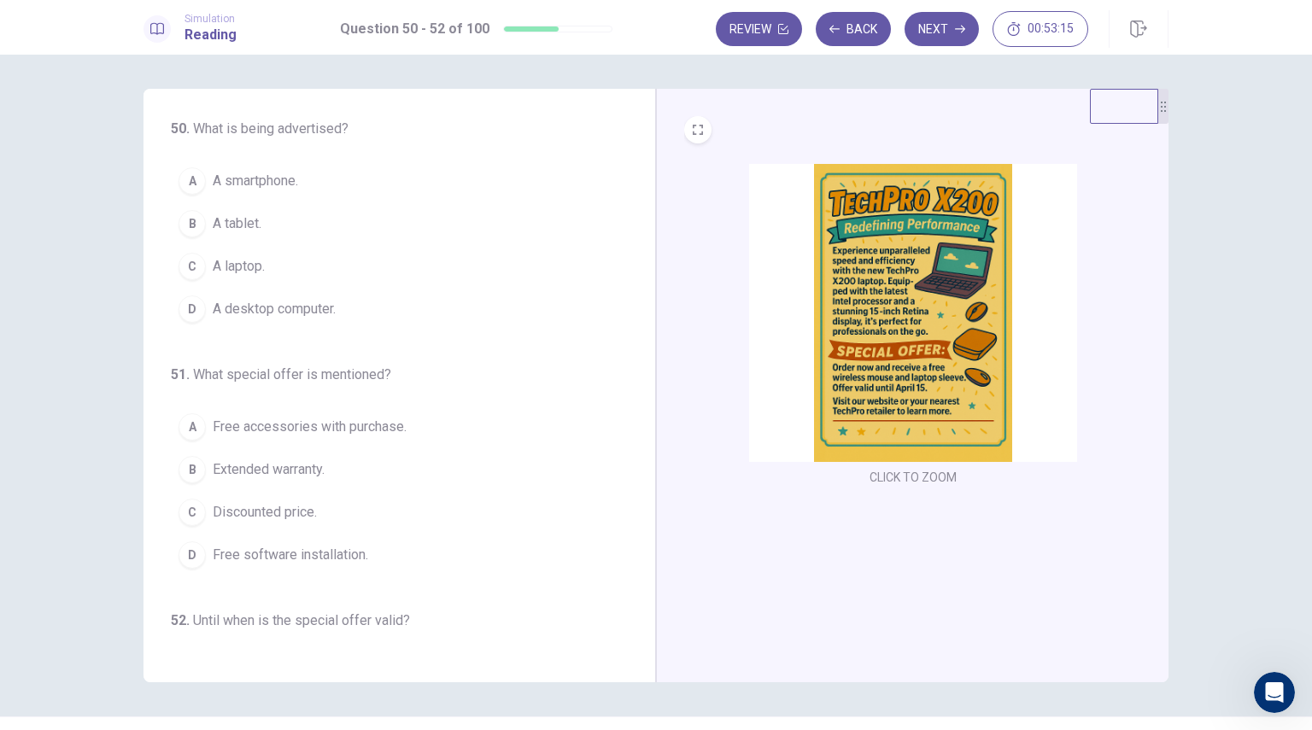
scroll to position [0, 0]
click at [243, 272] on span "A laptop." at bounding box center [239, 271] width 52 height 20
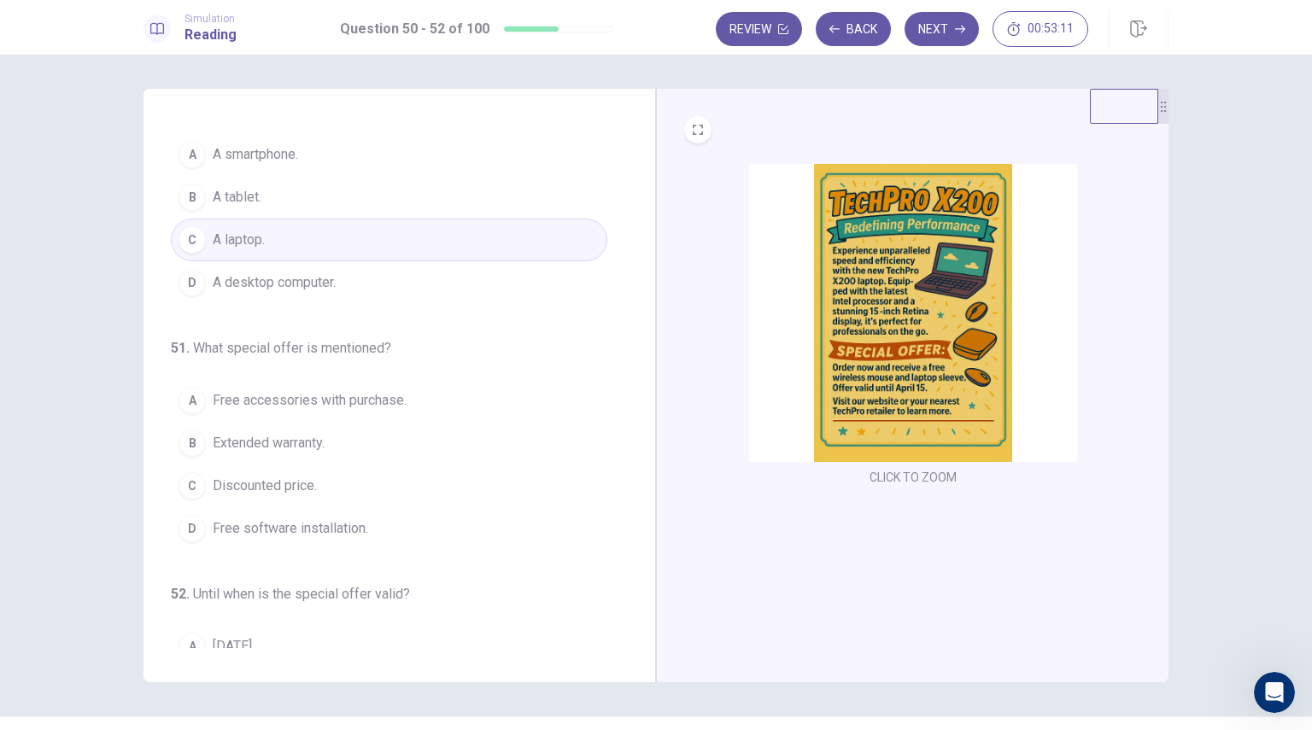
scroll to position [85, 0]
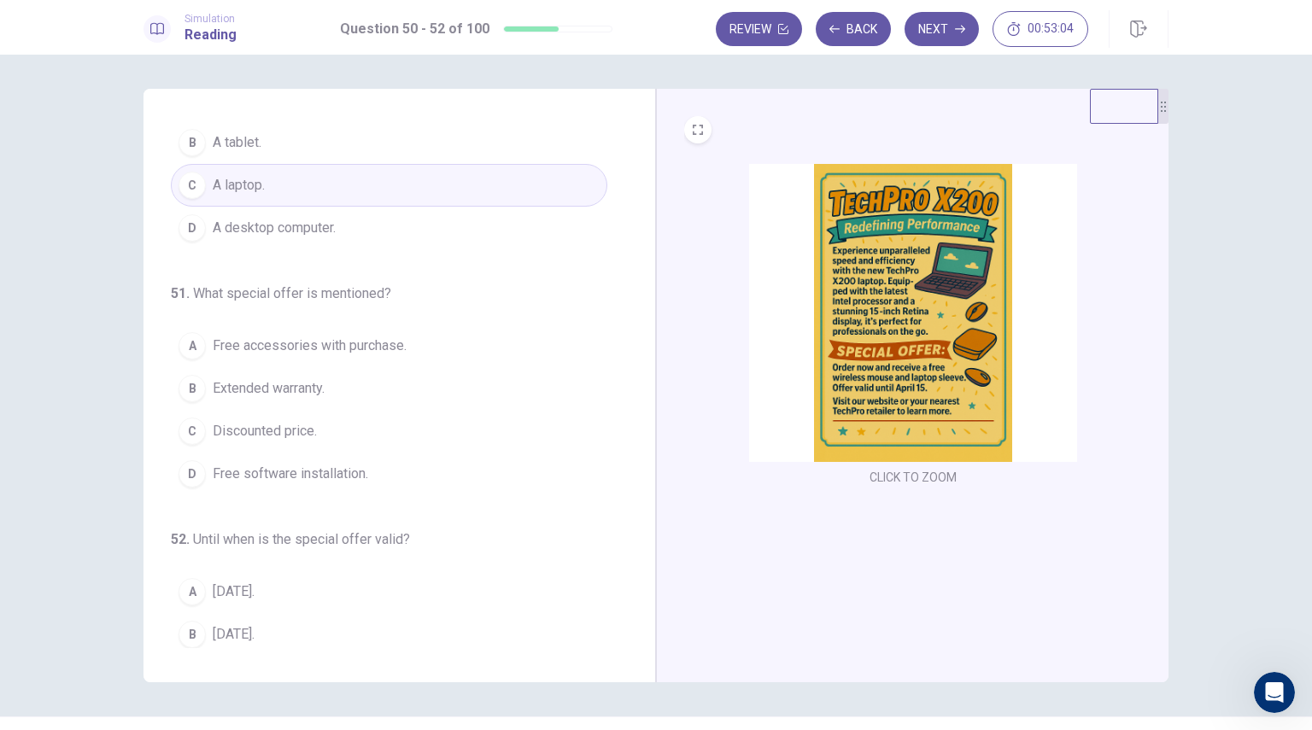
click at [246, 345] on span "Free accessories with purchase." at bounding box center [310, 346] width 194 height 20
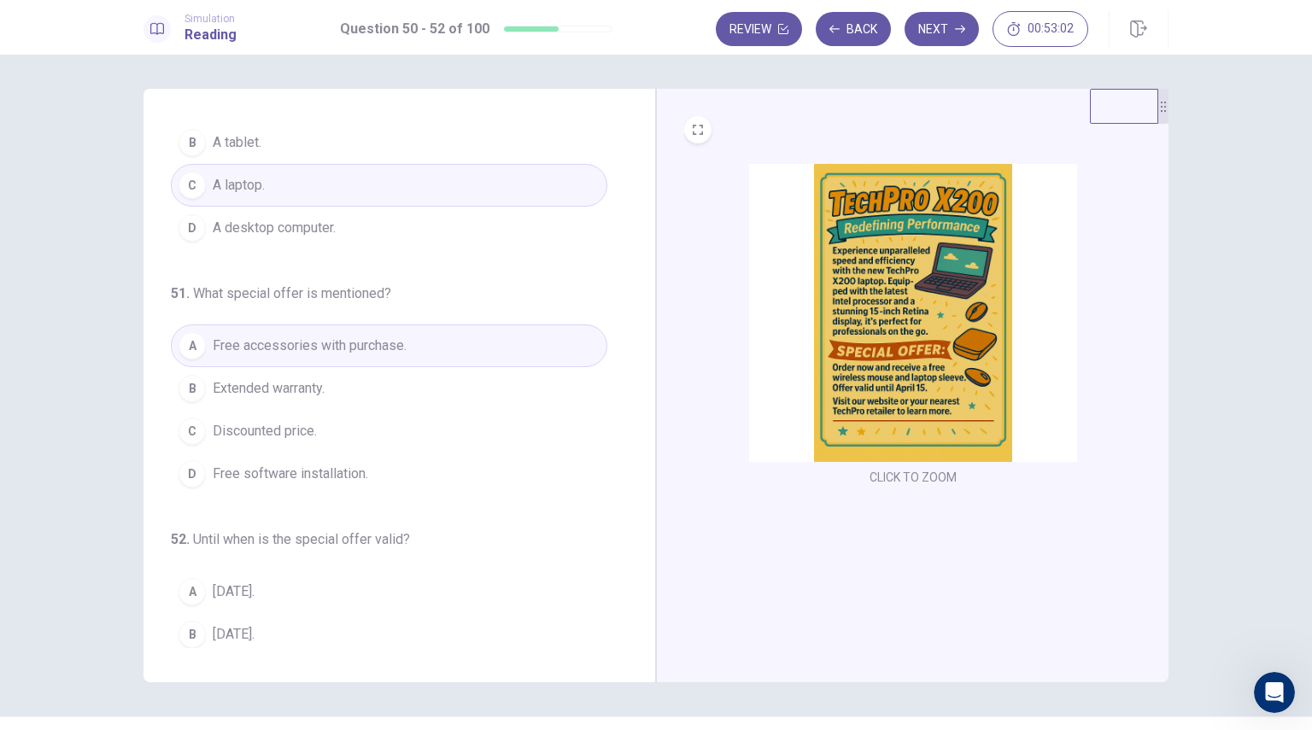
scroll to position [174, 0]
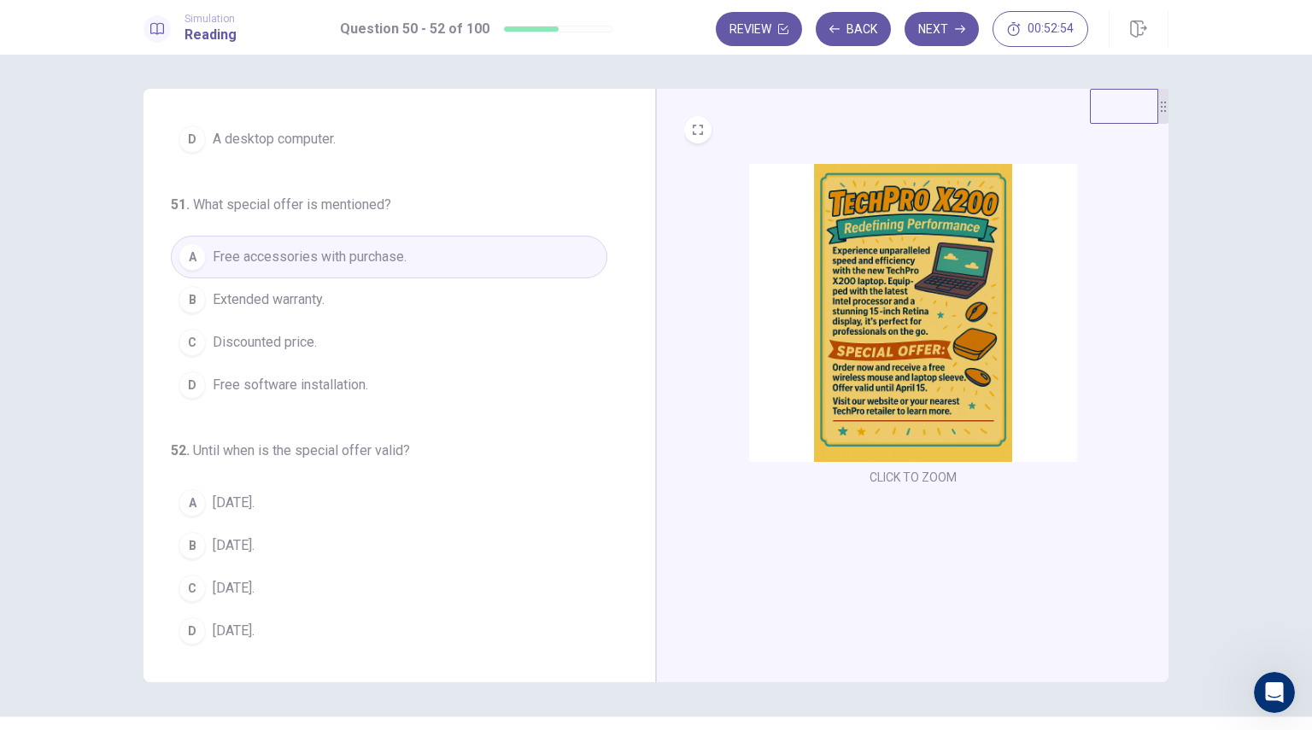
drag, startPoint x: 229, startPoint y: 584, endPoint x: 250, endPoint y: 583, distance: 21.4
click at [229, 583] on span "[DATE]." at bounding box center [234, 588] width 42 height 20
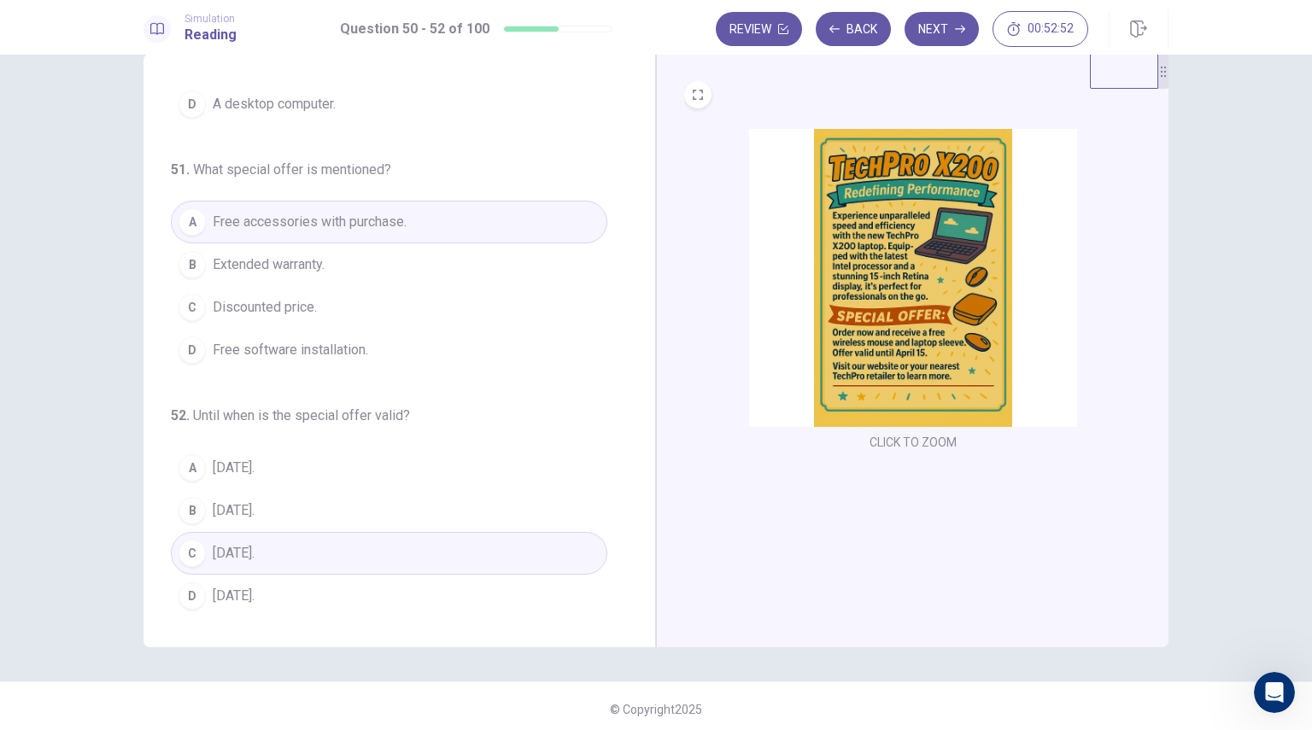
scroll to position [41, 0]
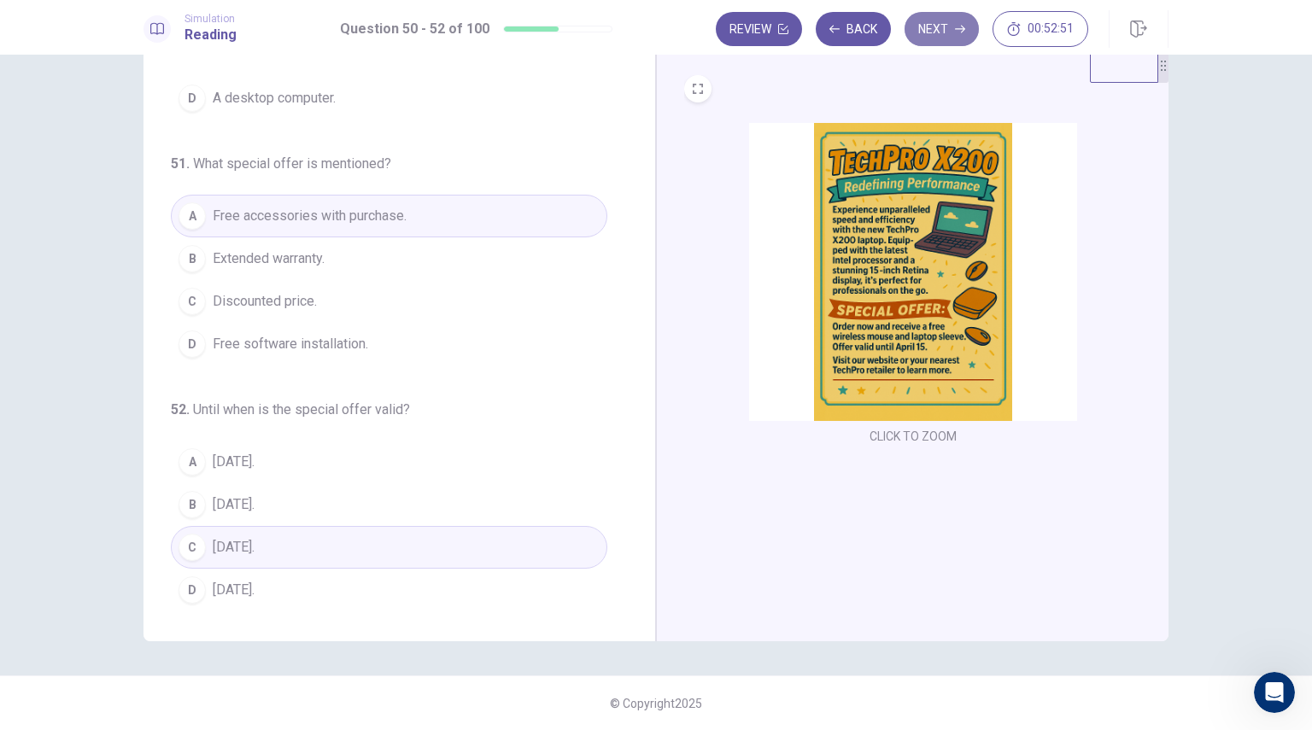
click at [934, 32] on button "Next" at bounding box center [942, 29] width 74 height 34
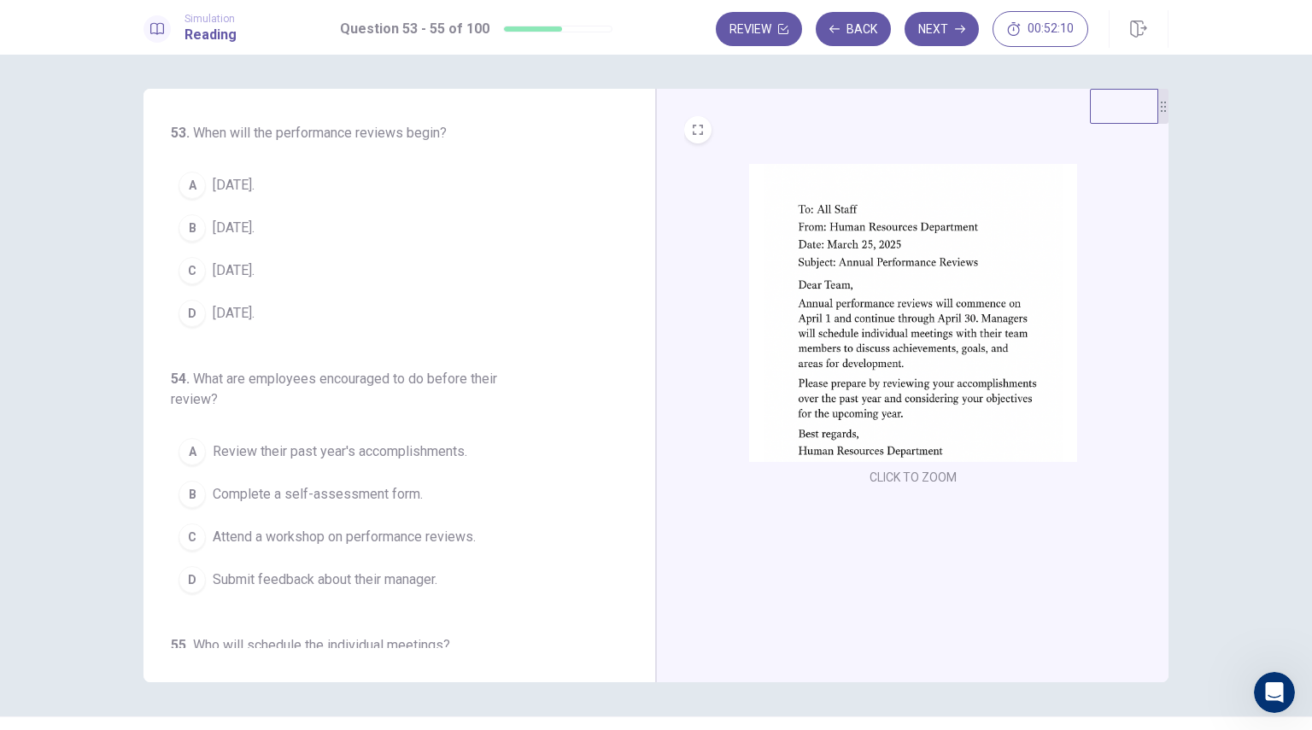
scroll to position [0, 0]
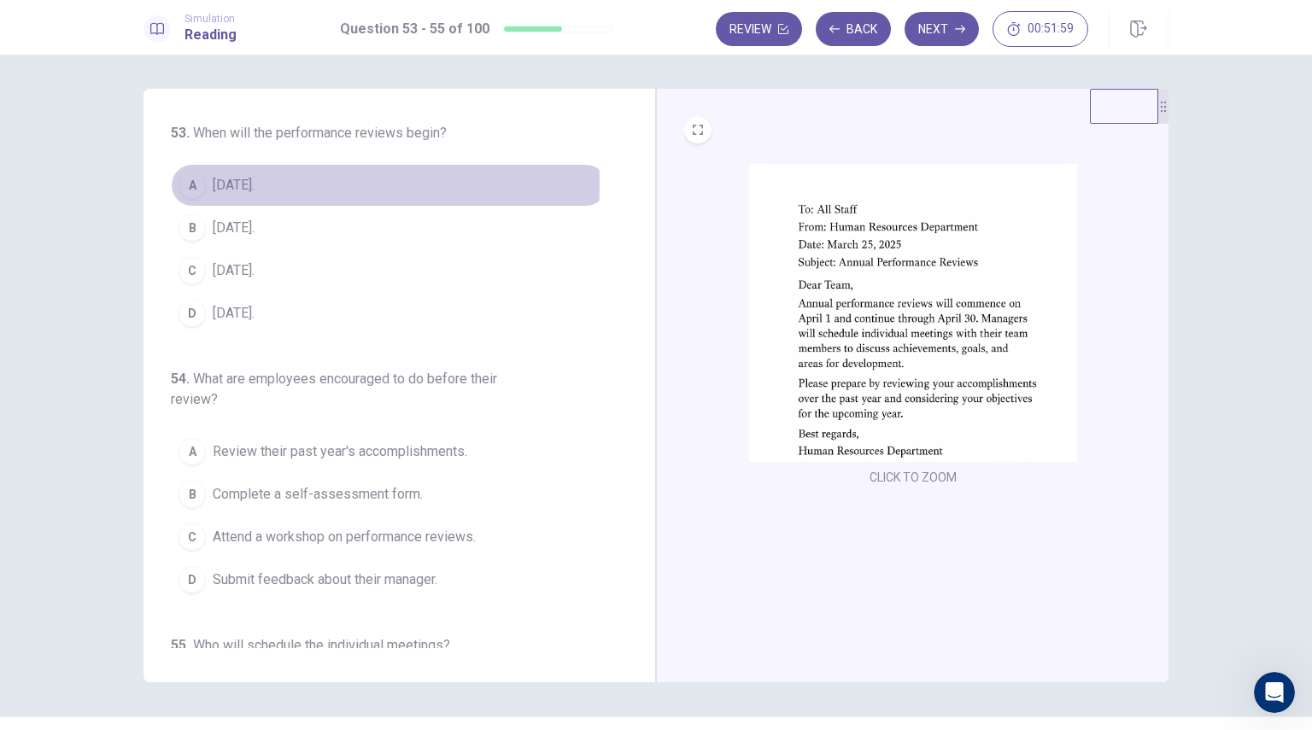
click at [220, 184] on span "[DATE]." at bounding box center [234, 185] width 42 height 20
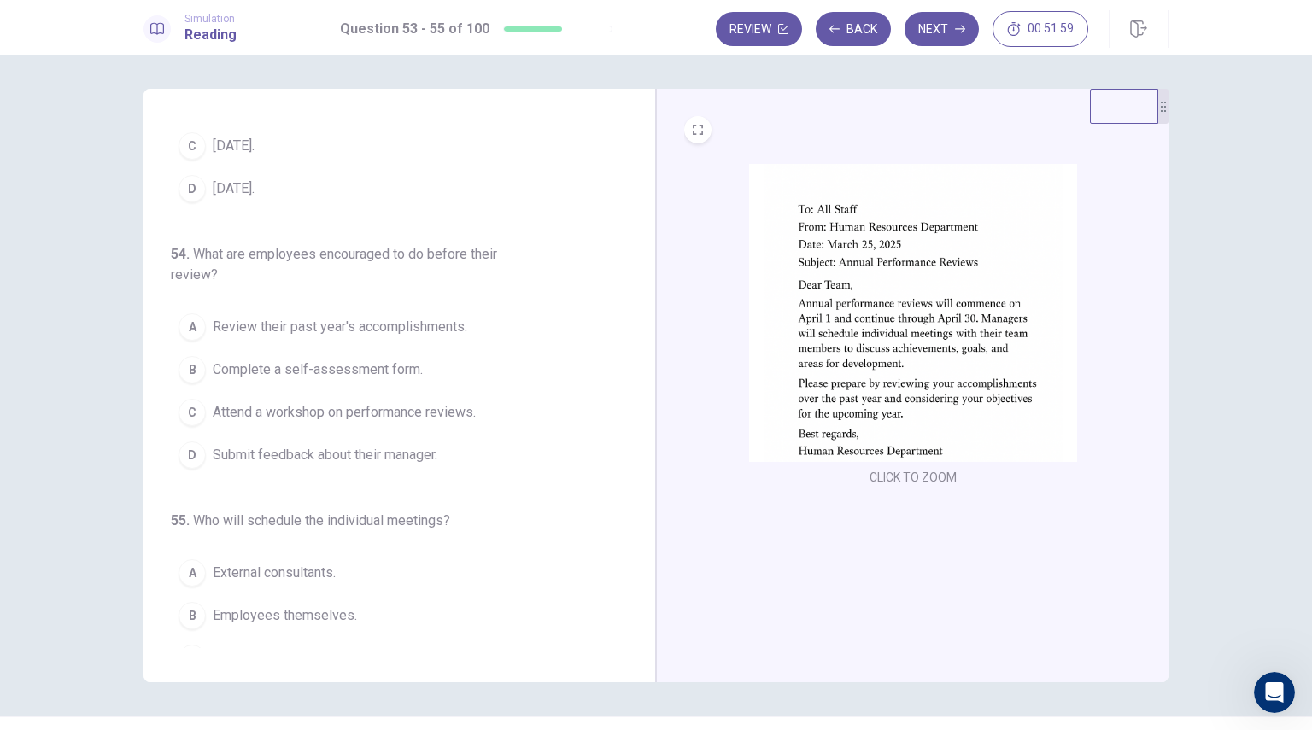
scroll to position [171, 0]
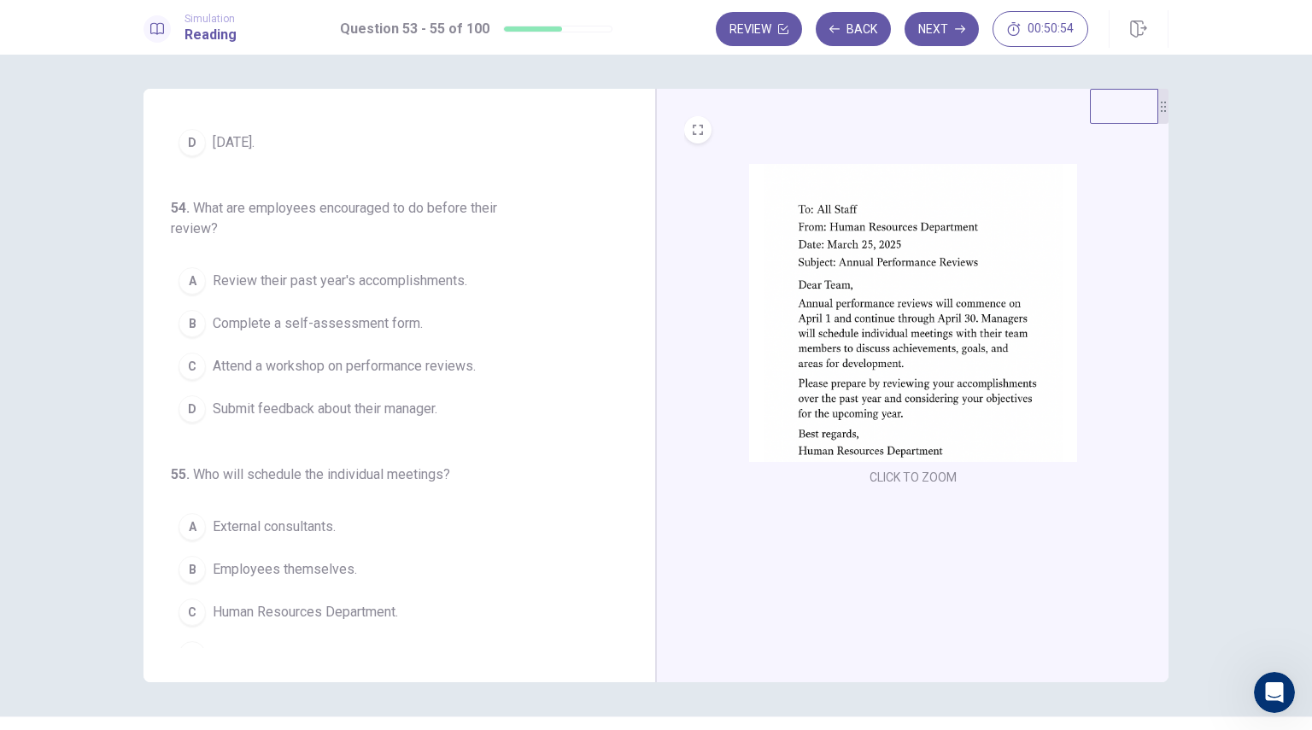
click at [416, 278] on span "Review their past year's accomplishments." at bounding box center [340, 281] width 255 height 20
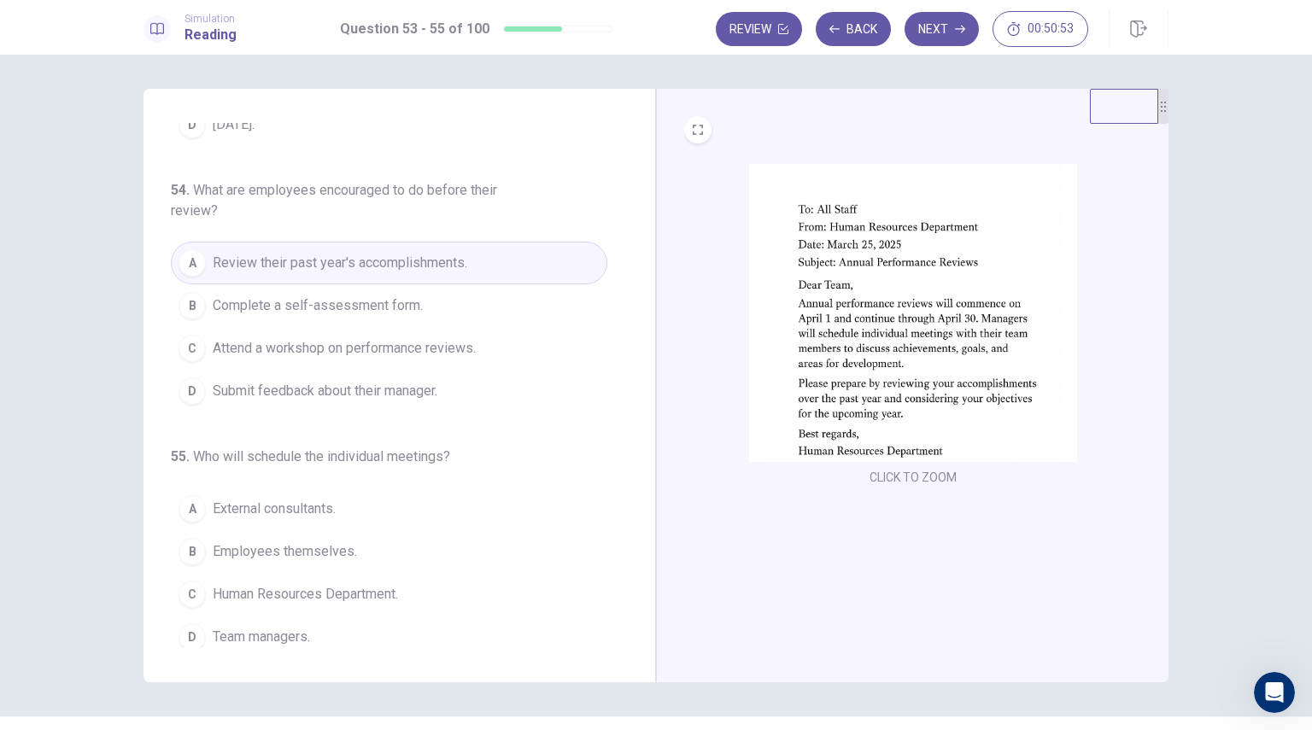
scroll to position [195, 0]
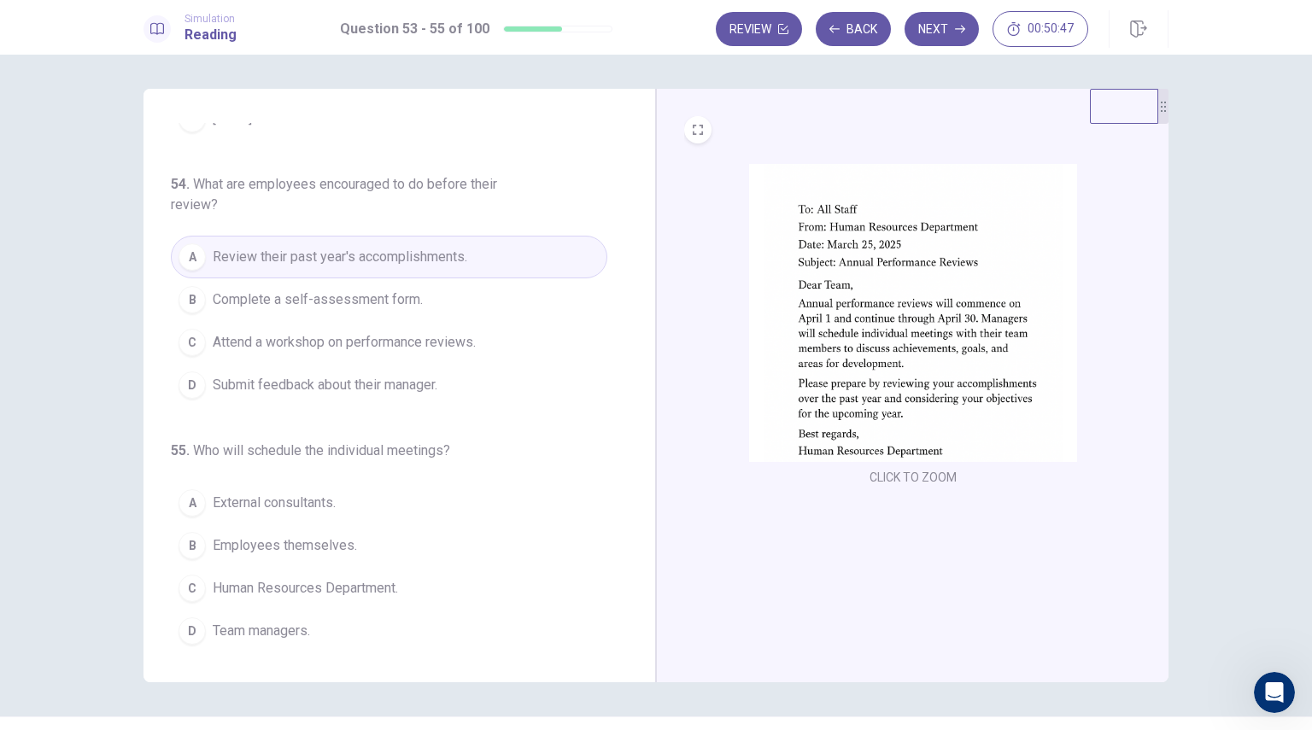
click at [256, 631] on span "Team managers." at bounding box center [261, 631] width 97 height 20
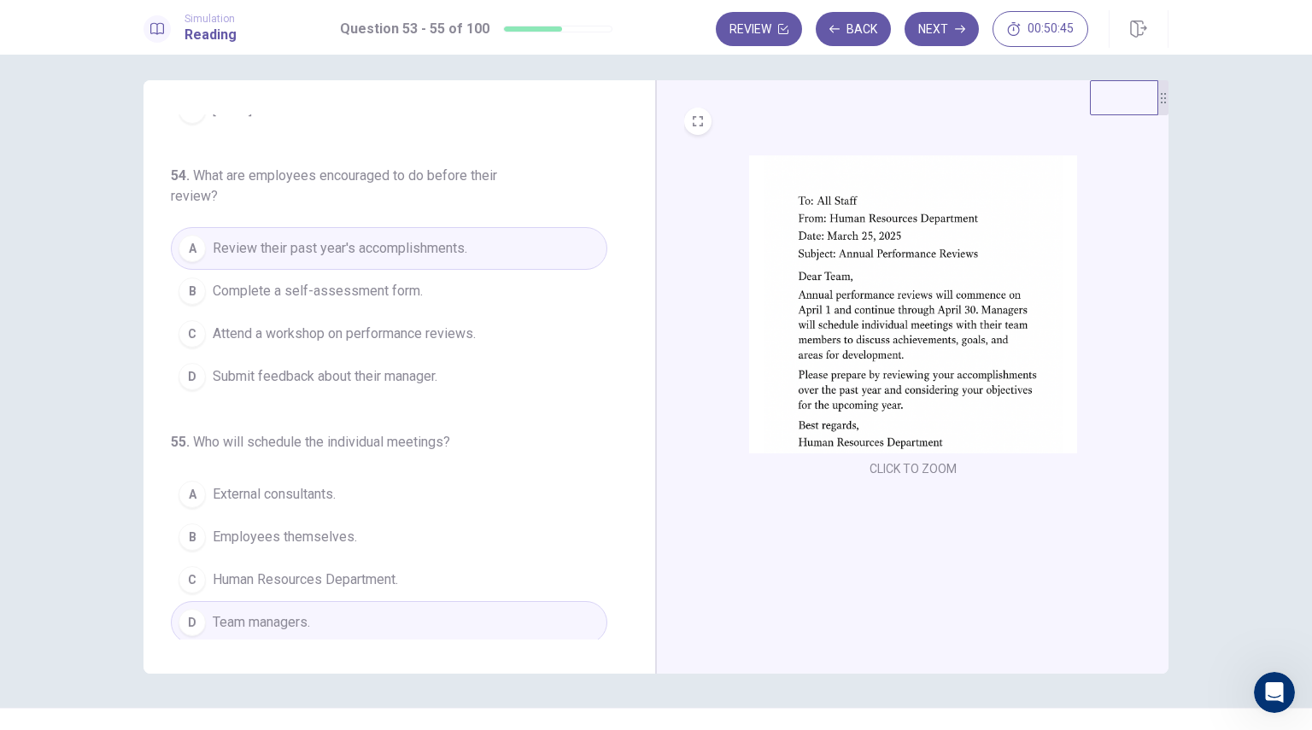
scroll to position [0, 0]
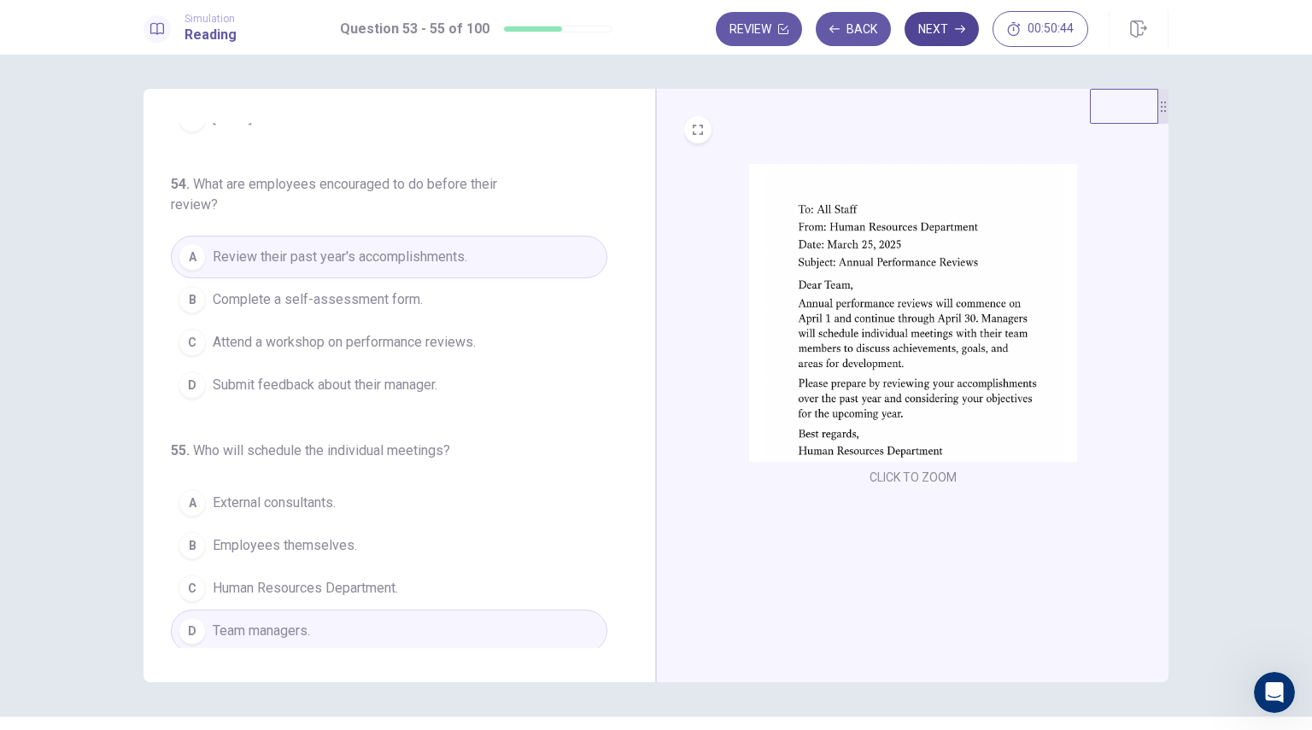
click at [933, 23] on button "Next" at bounding box center [942, 29] width 74 height 34
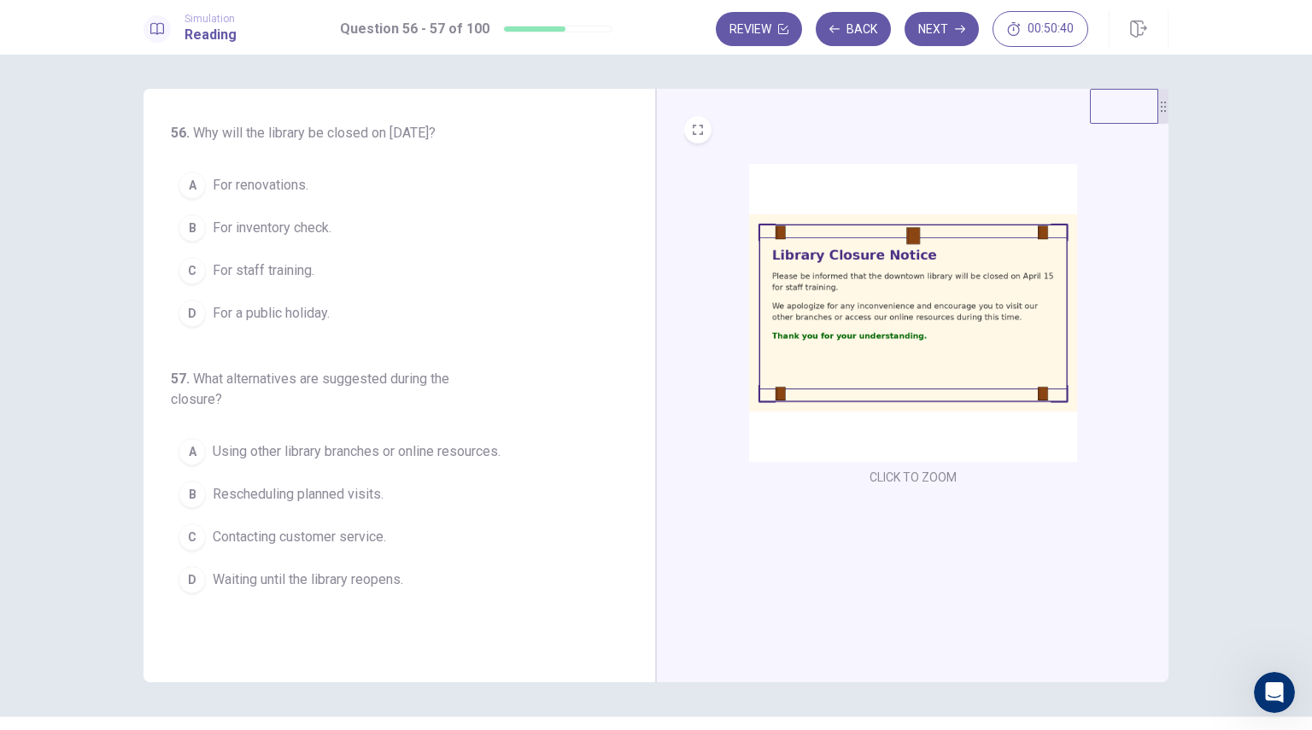
click at [812, 316] on img at bounding box center [913, 313] width 328 height 298
click at [256, 271] on span "For staff training." at bounding box center [264, 271] width 102 height 20
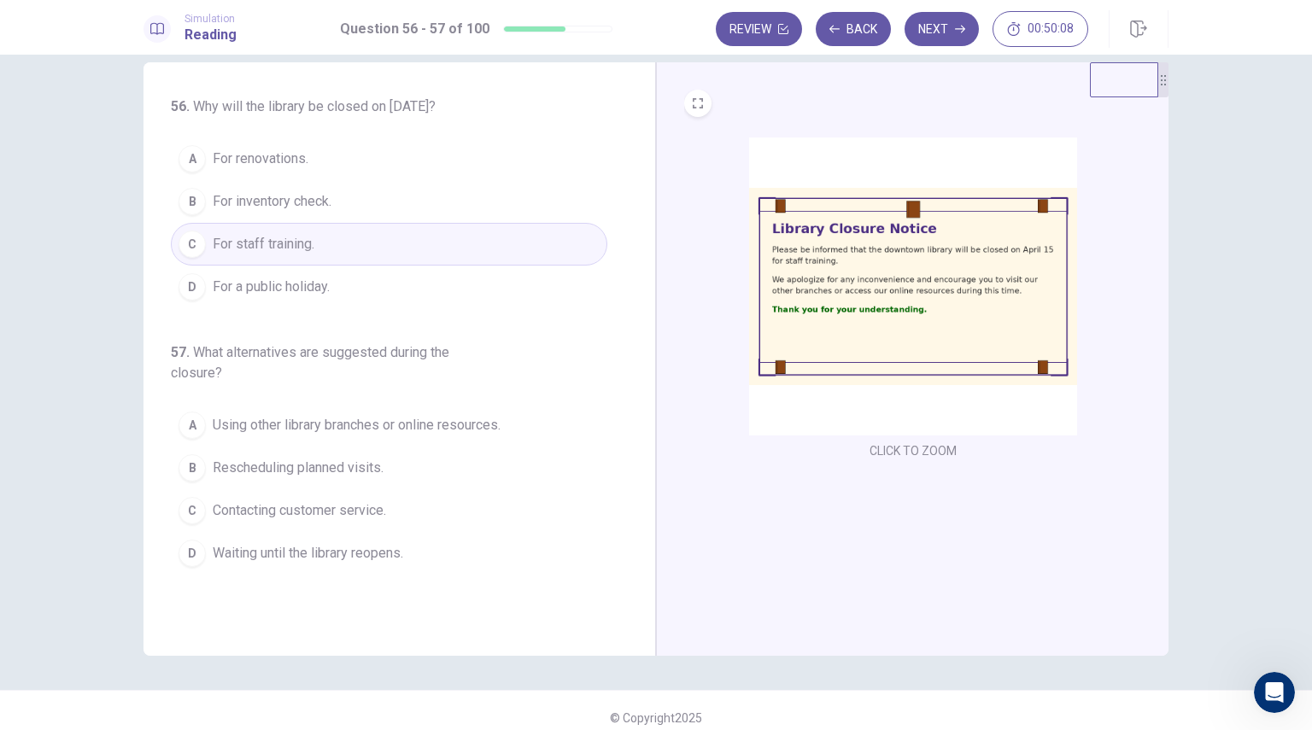
scroll to position [41, 0]
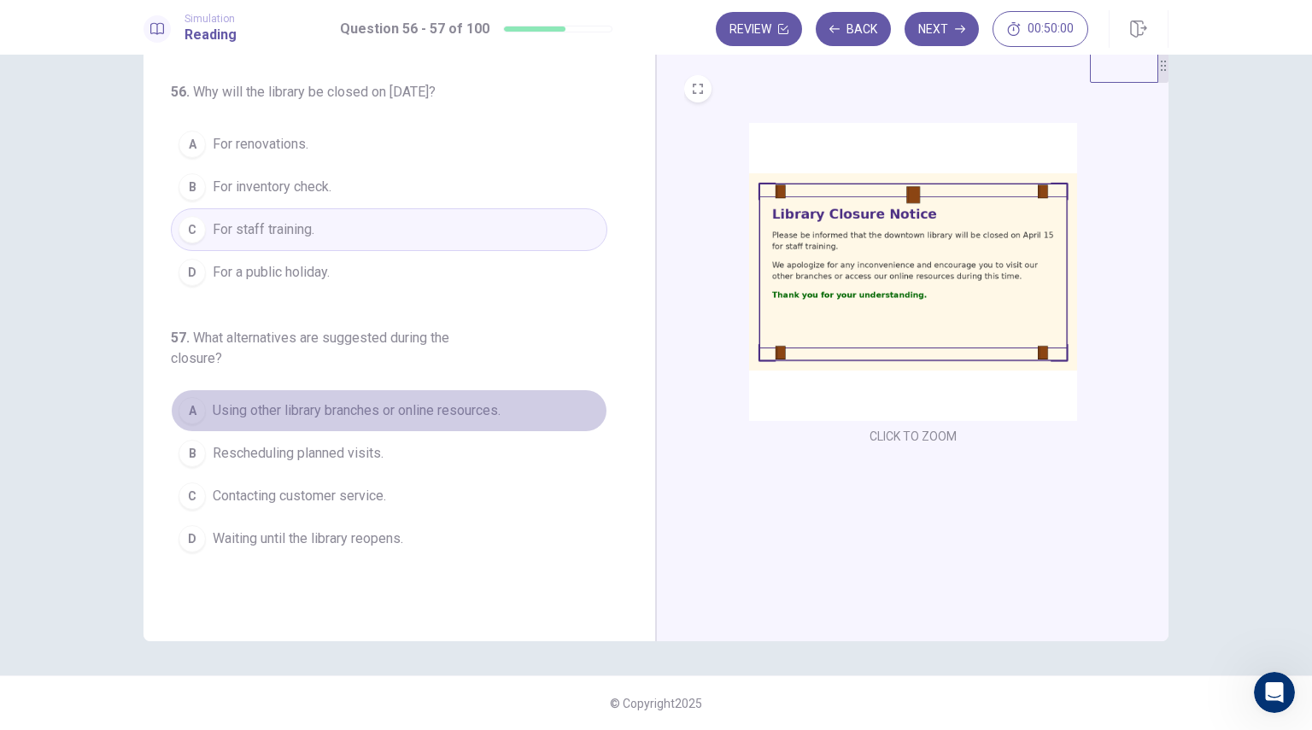
click at [266, 409] on span "Using other library branches or online resources." at bounding box center [357, 411] width 288 height 20
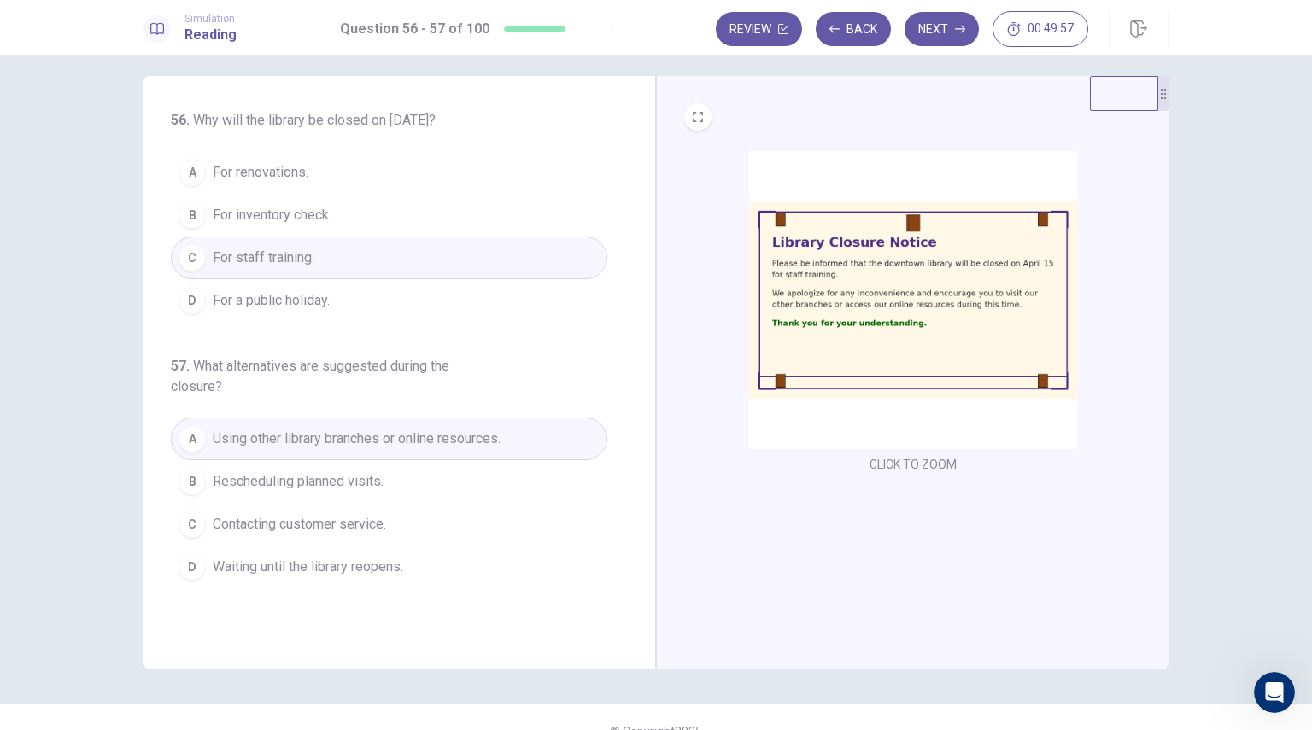
scroll to position [0, 0]
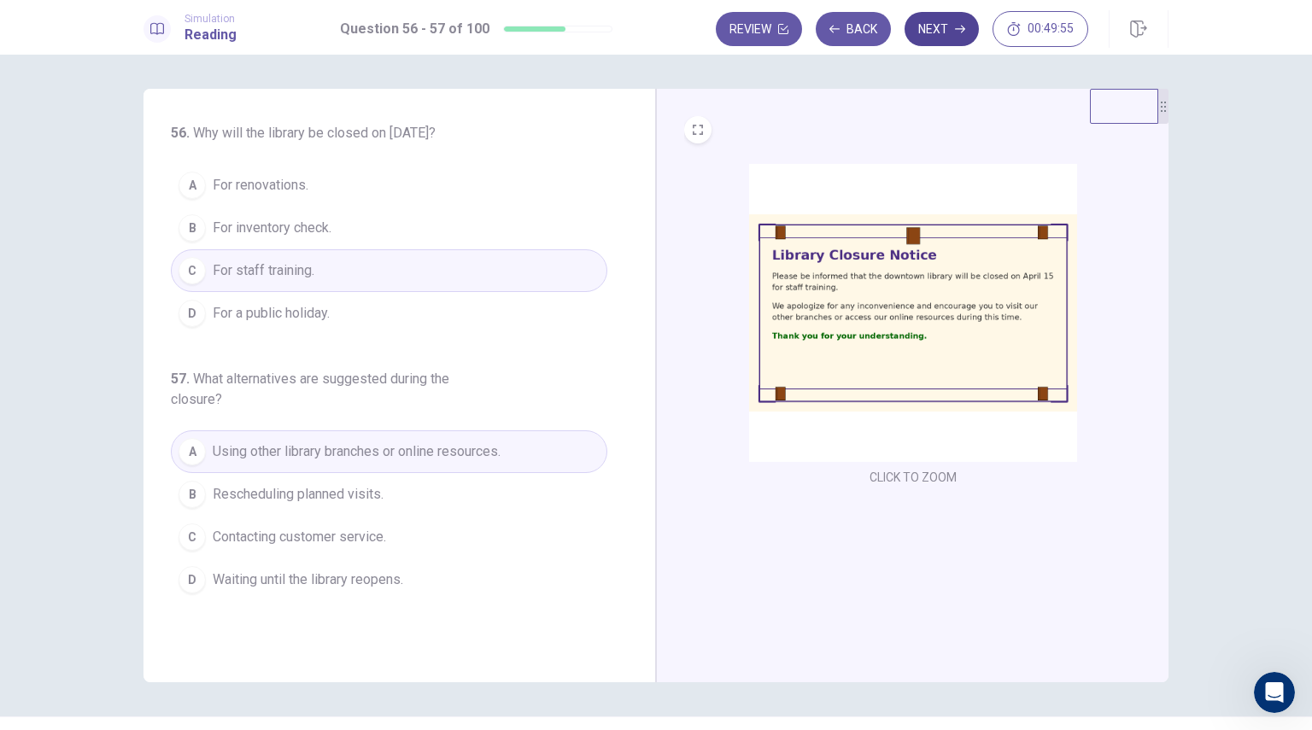
click at [938, 28] on button "Next" at bounding box center [942, 29] width 74 height 34
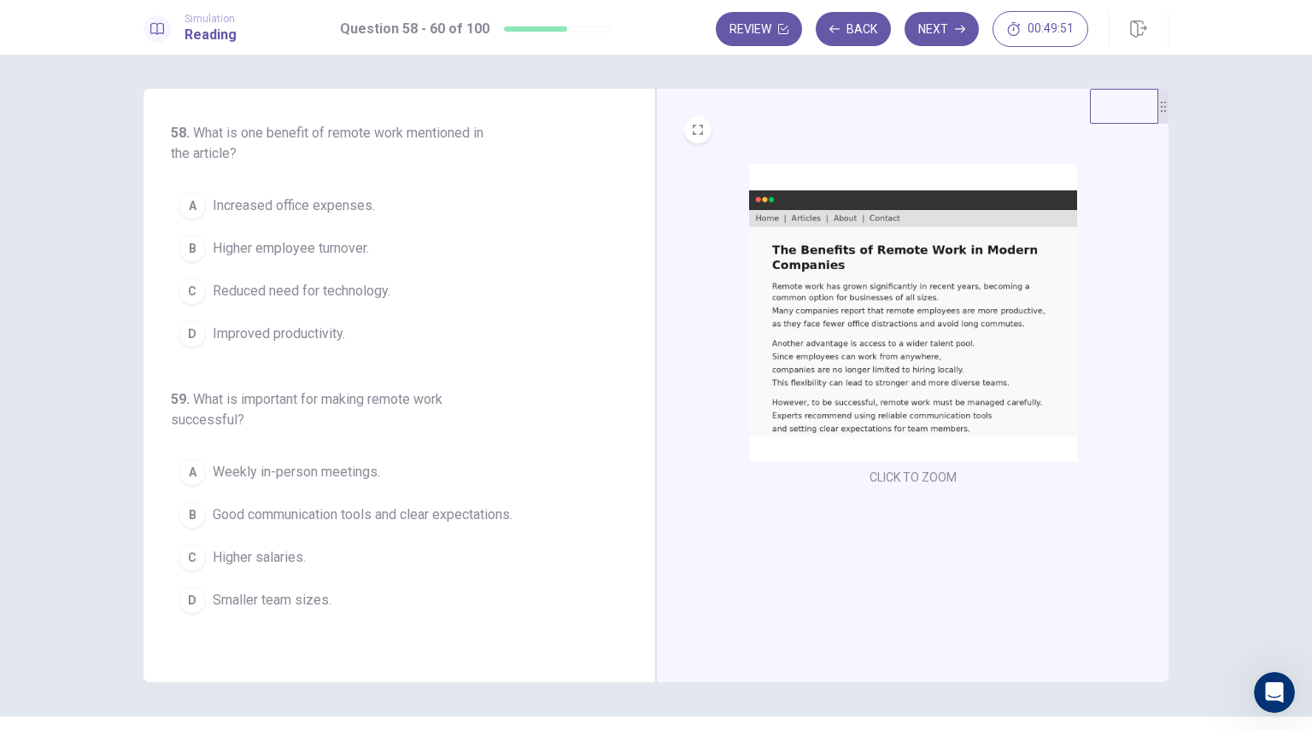
click at [867, 331] on img at bounding box center [913, 313] width 328 height 298
click at [256, 516] on span "Good communication tools and clear expectations." at bounding box center [363, 515] width 300 height 20
click at [243, 331] on span "Improved productivity." at bounding box center [279, 334] width 132 height 20
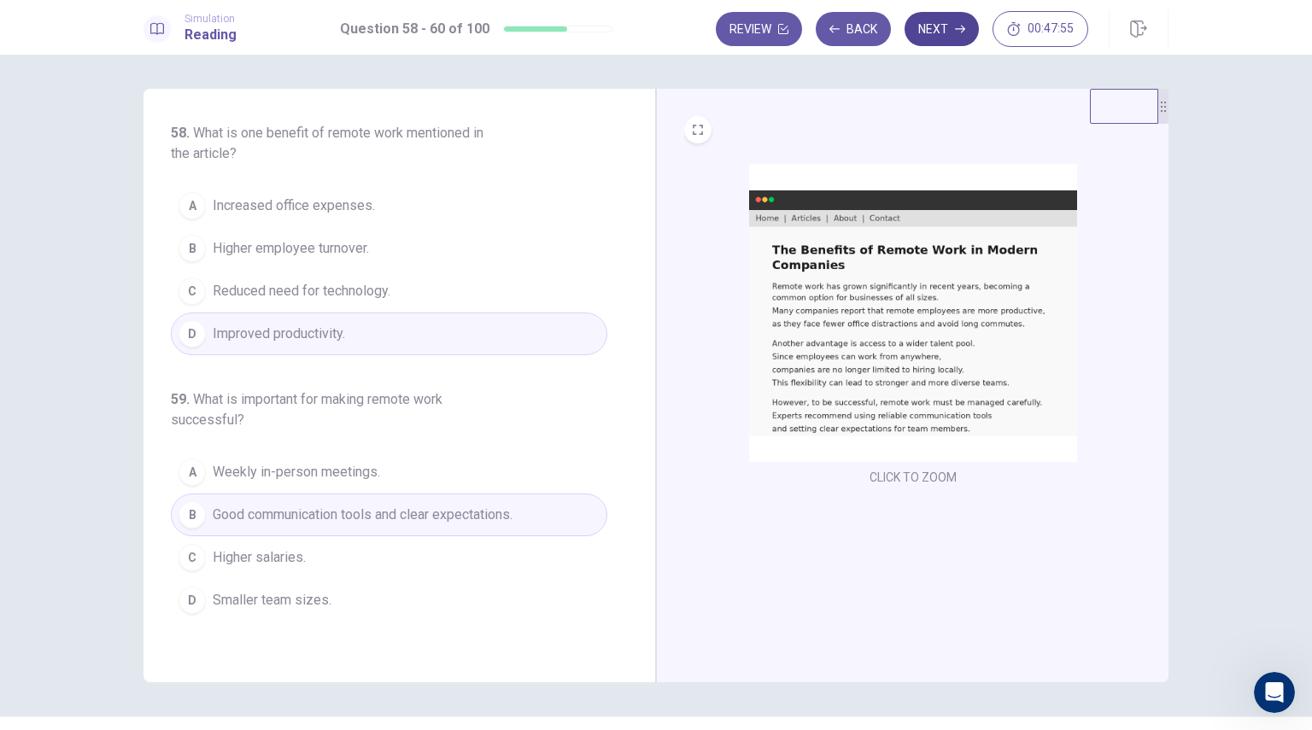
click at [955, 29] on icon "button" at bounding box center [960, 29] width 10 height 10
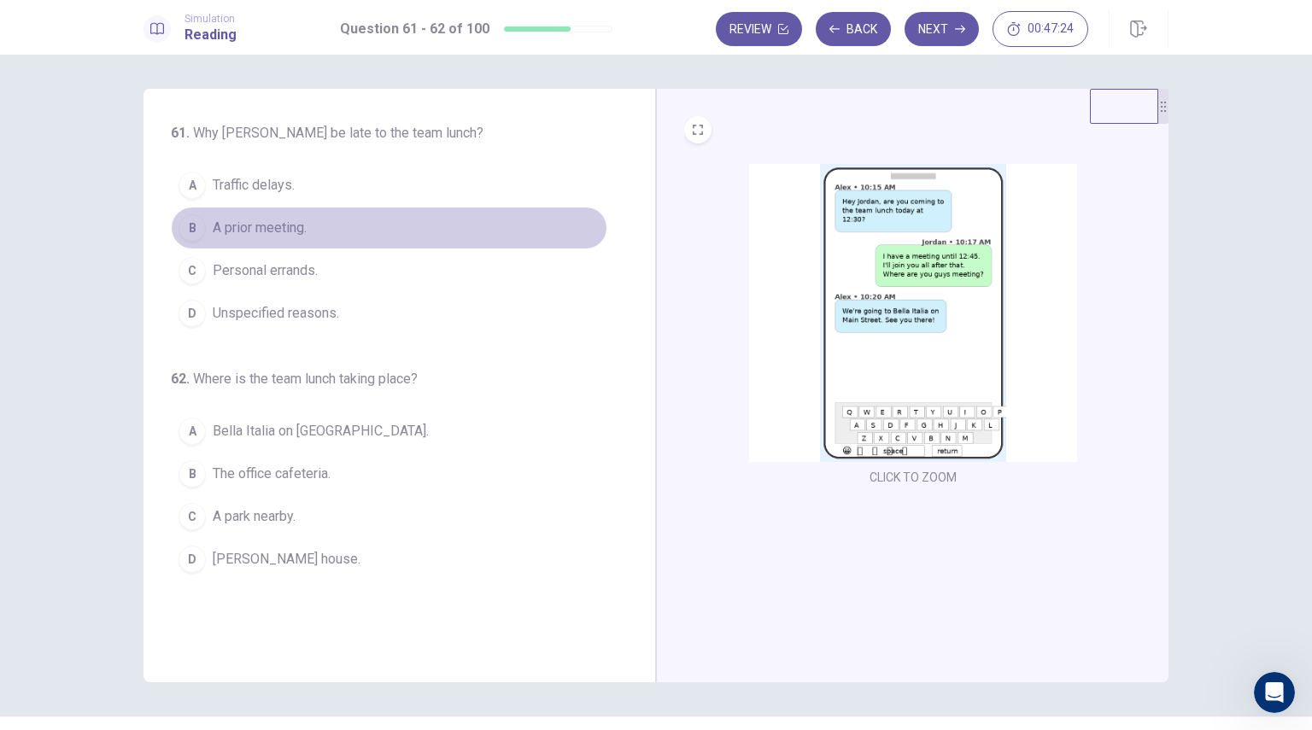
click at [296, 227] on span "A prior meeting." at bounding box center [260, 228] width 94 height 20
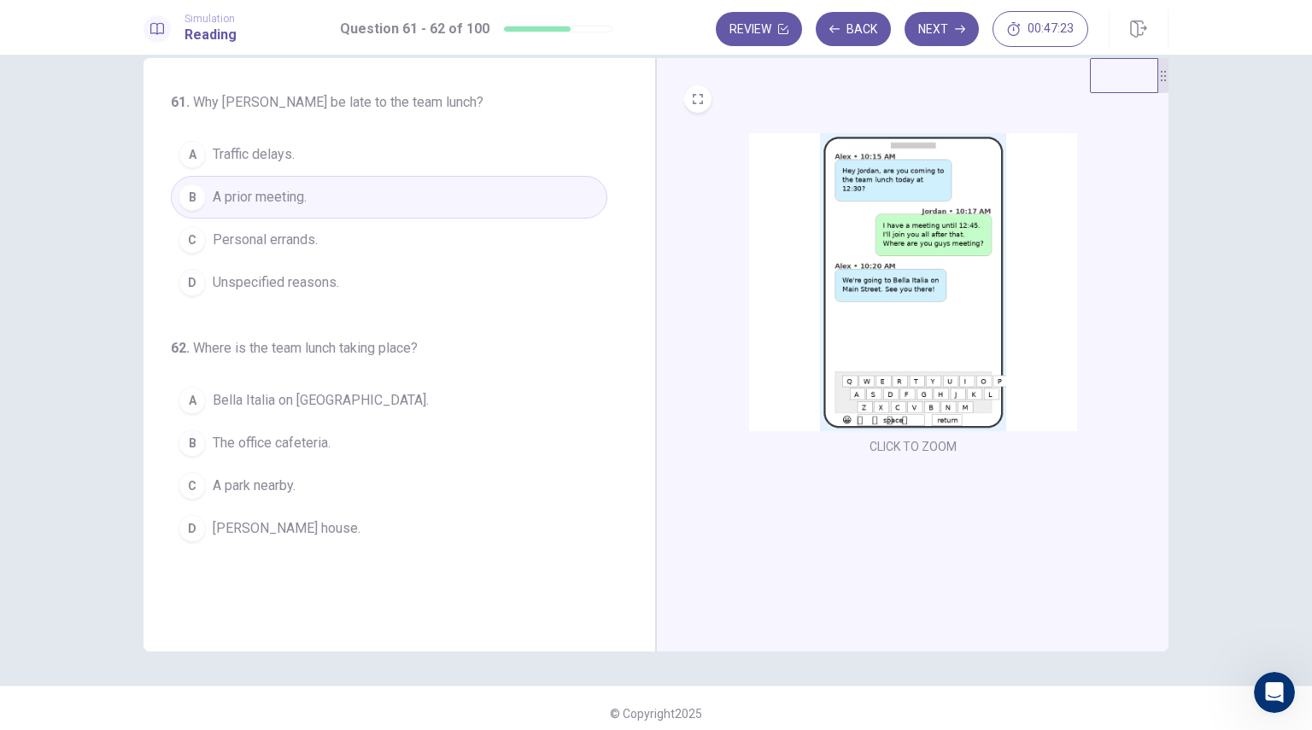
scroll to position [41, 0]
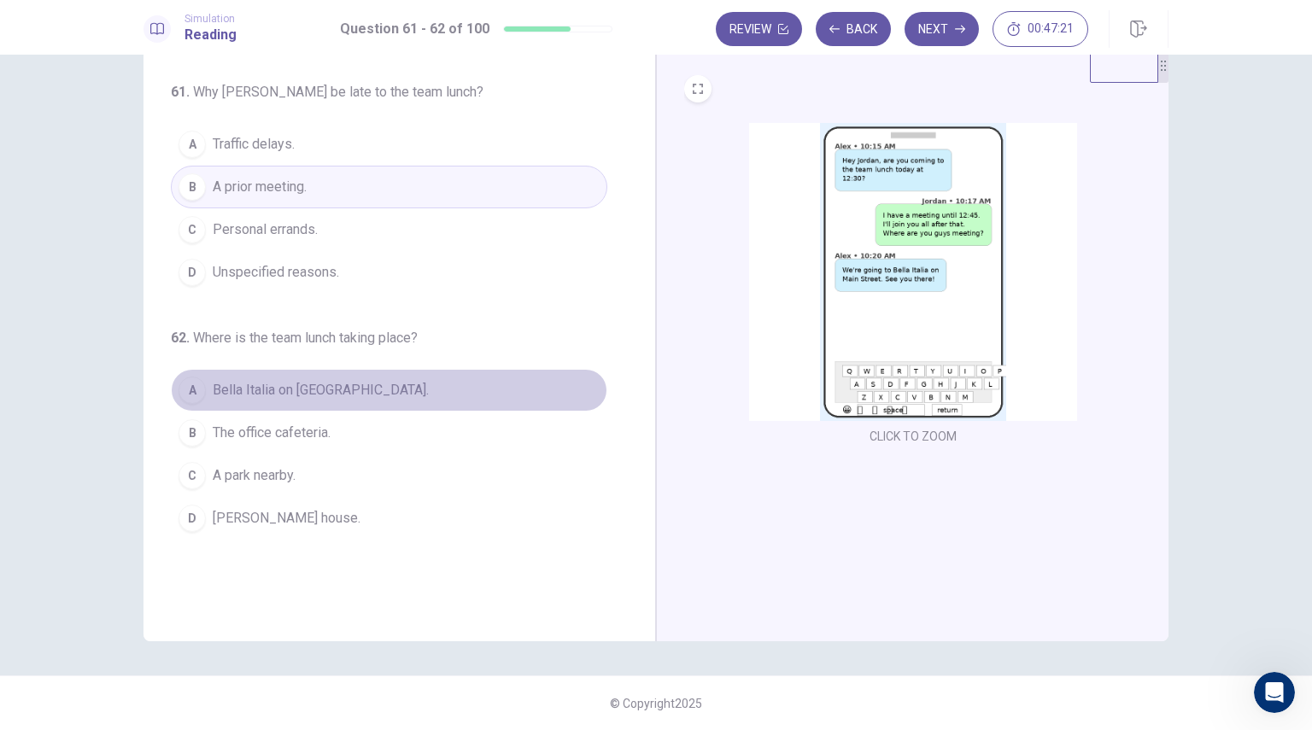
click at [289, 398] on span "Bella Italia on [GEOGRAPHIC_DATA]." at bounding box center [321, 390] width 216 height 20
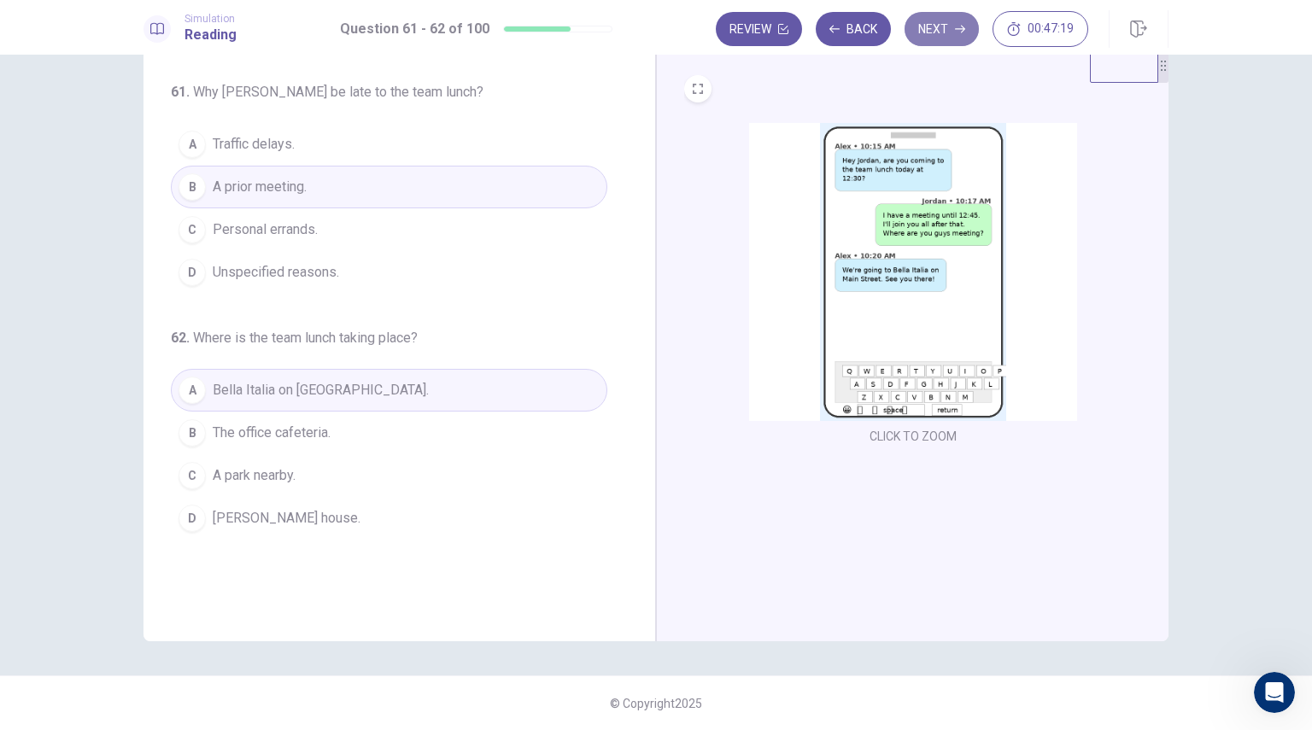
click at [935, 15] on button "Next" at bounding box center [942, 29] width 74 height 34
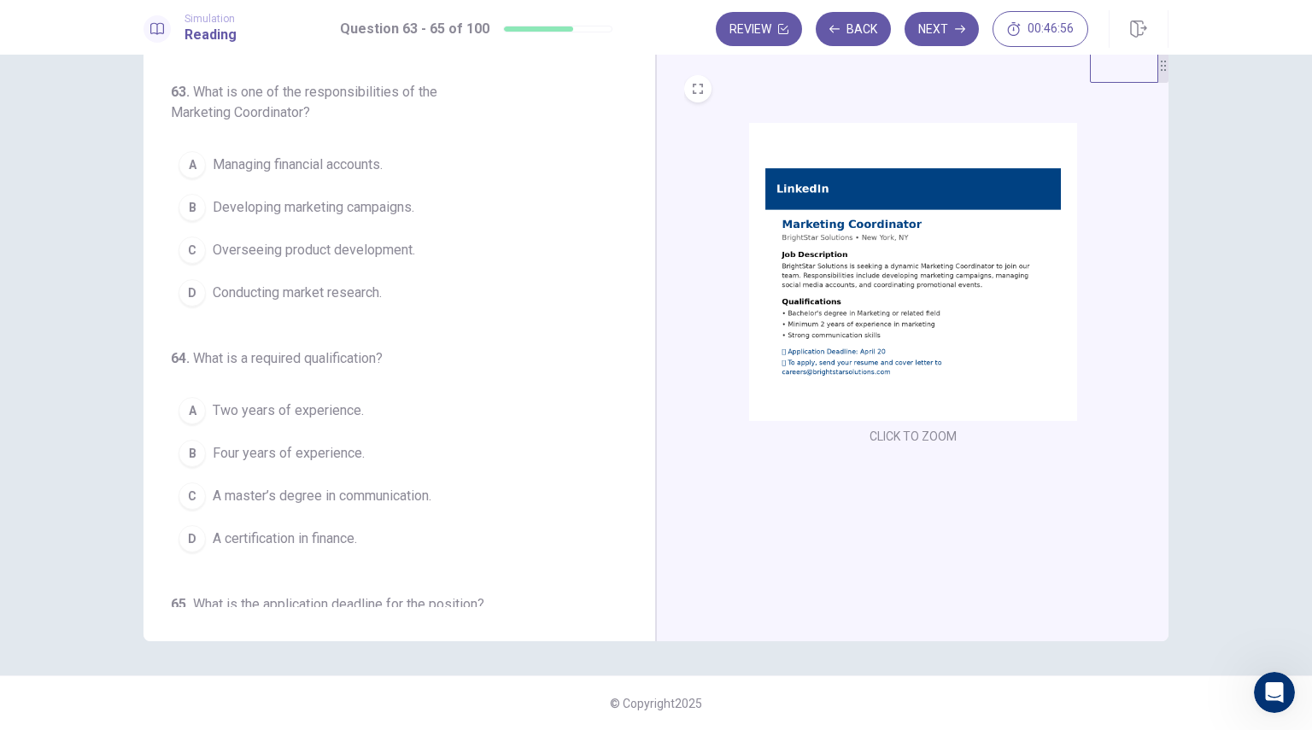
scroll to position [0, 0]
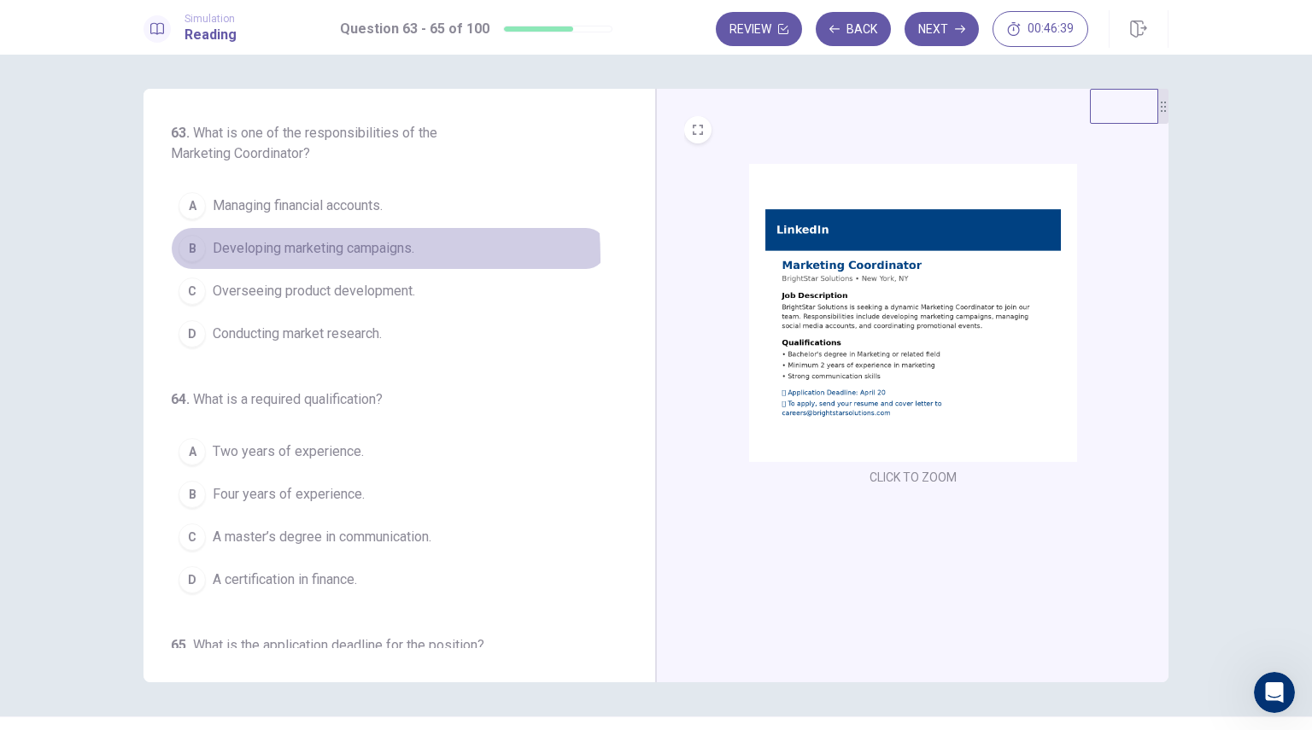
click at [221, 258] on span "Developing marketing campaigns." at bounding box center [314, 248] width 202 height 20
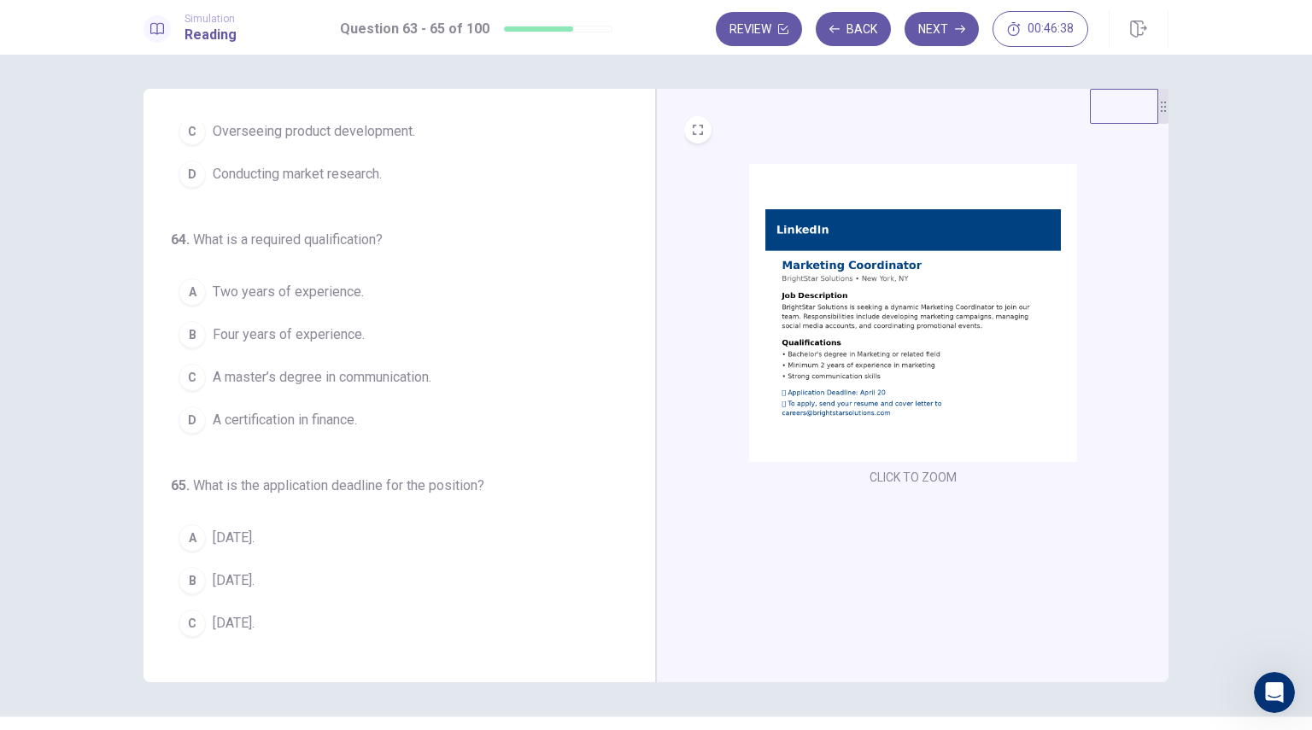
scroll to position [171, 0]
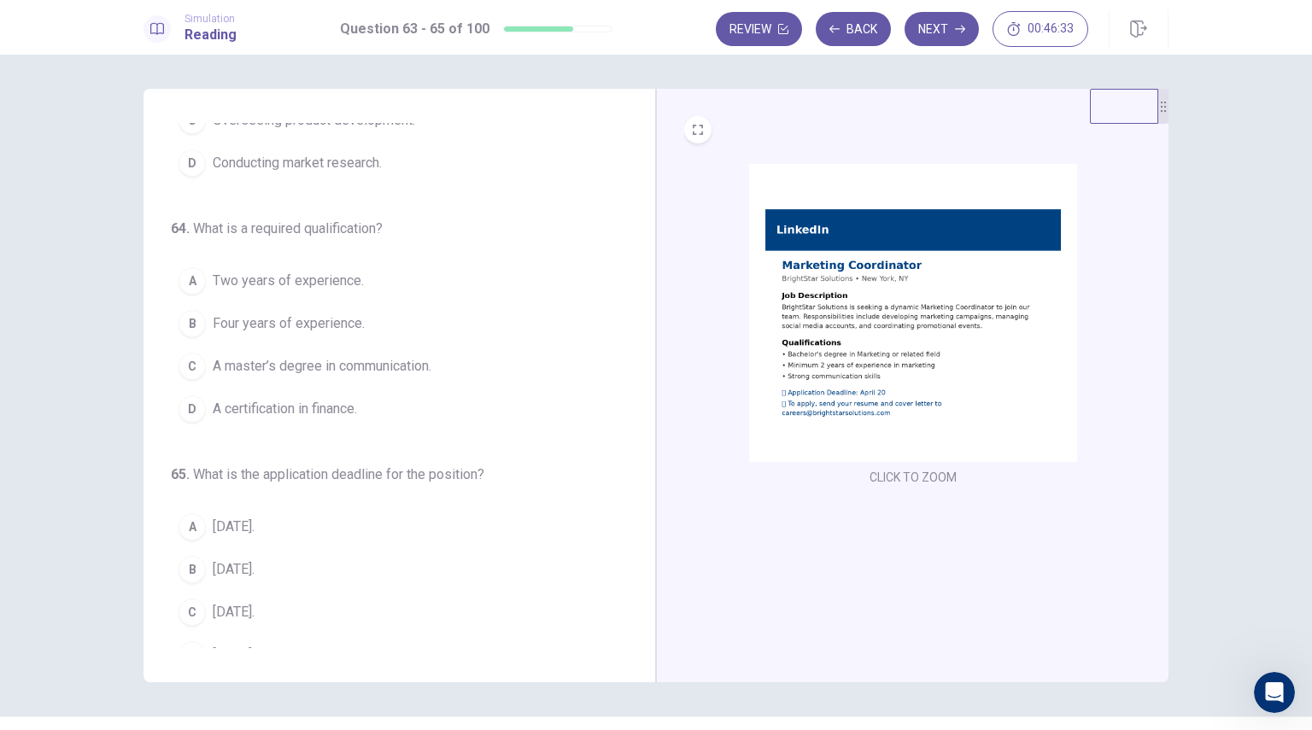
click at [265, 287] on span "Two years of experience." at bounding box center [288, 281] width 151 height 20
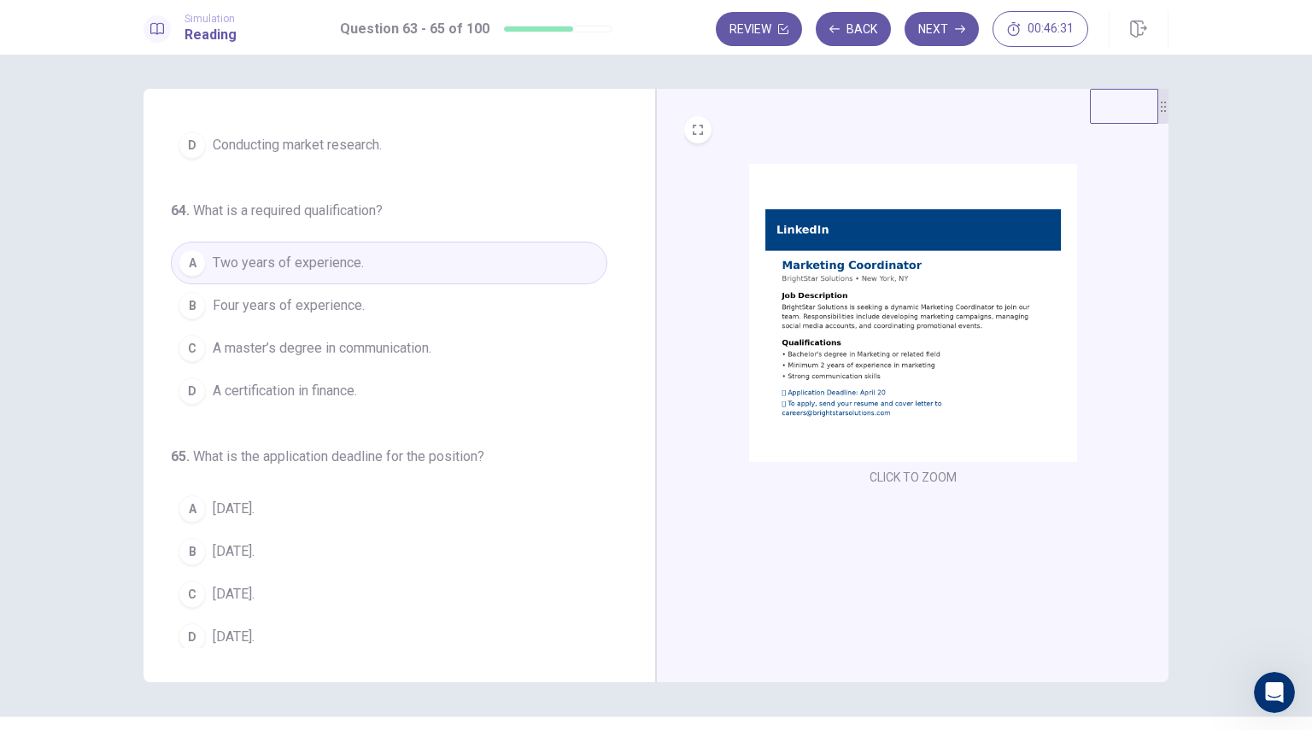
scroll to position [195, 0]
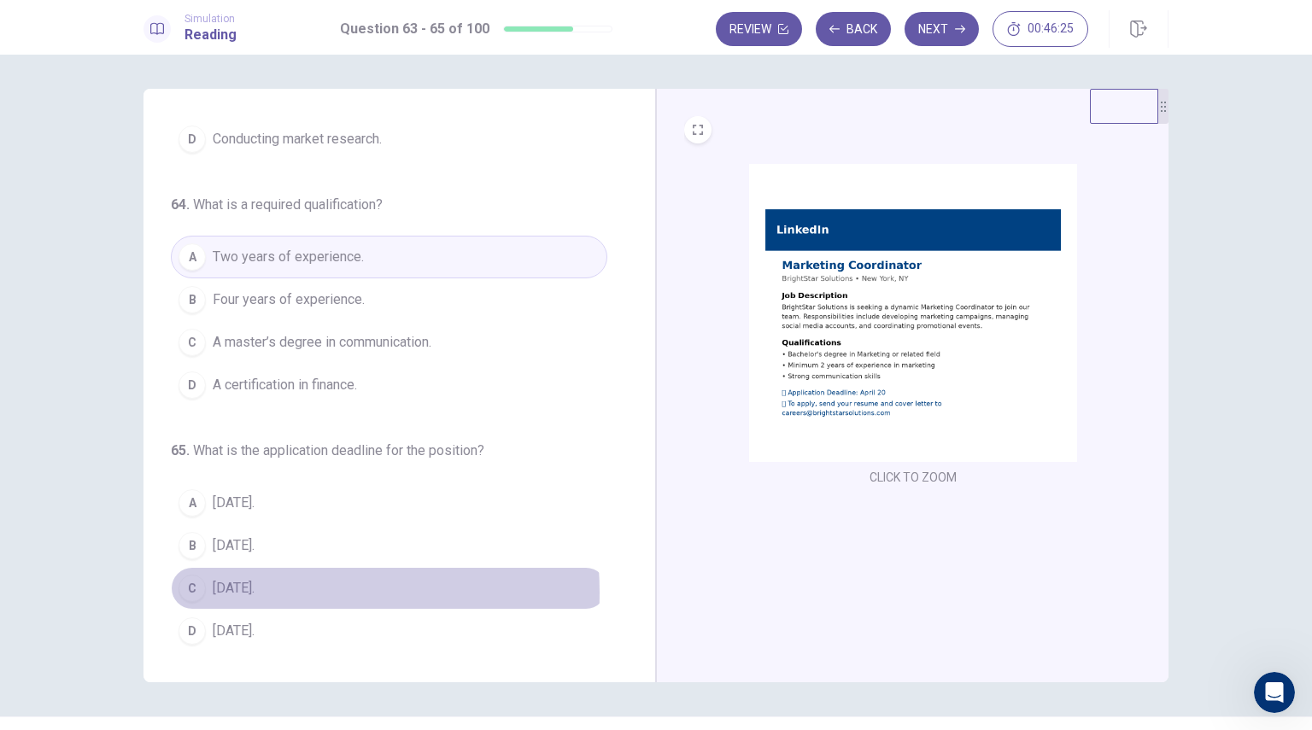
click at [243, 589] on span "[DATE]." at bounding box center [234, 588] width 42 height 20
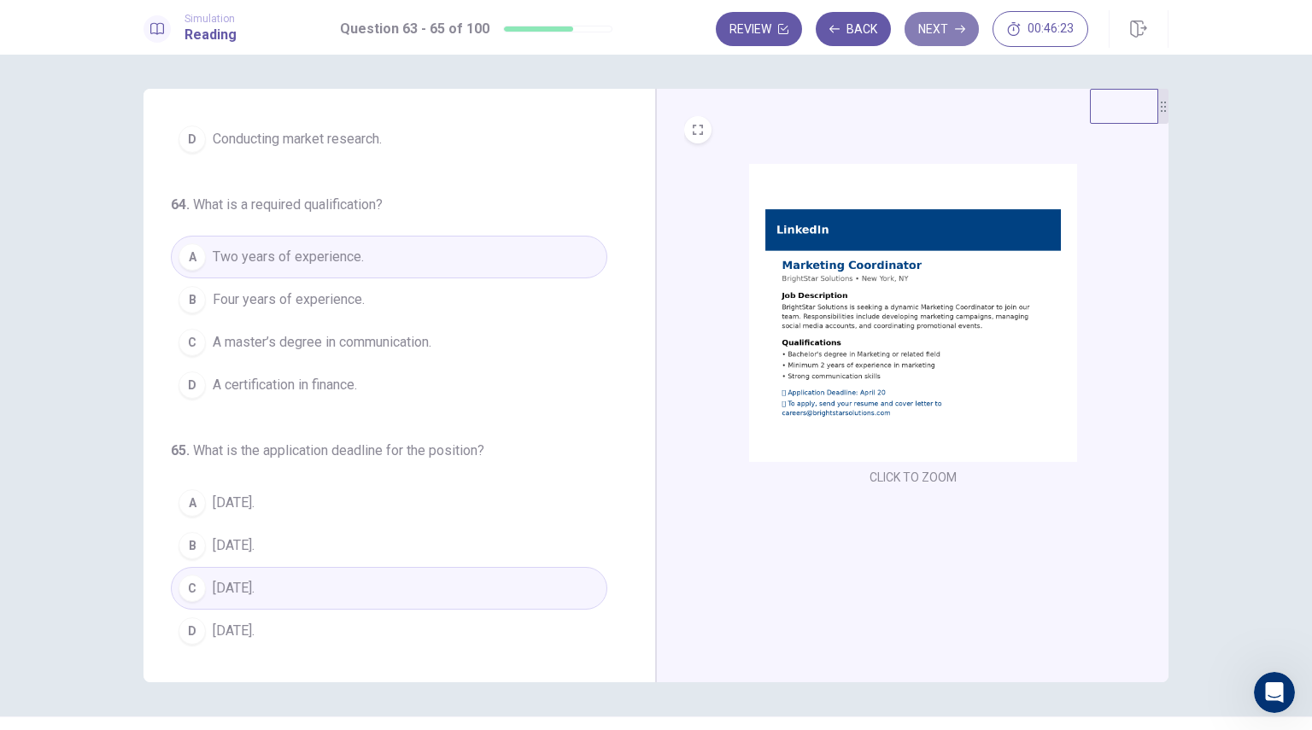
click at [953, 23] on button "Next" at bounding box center [942, 29] width 74 height 34
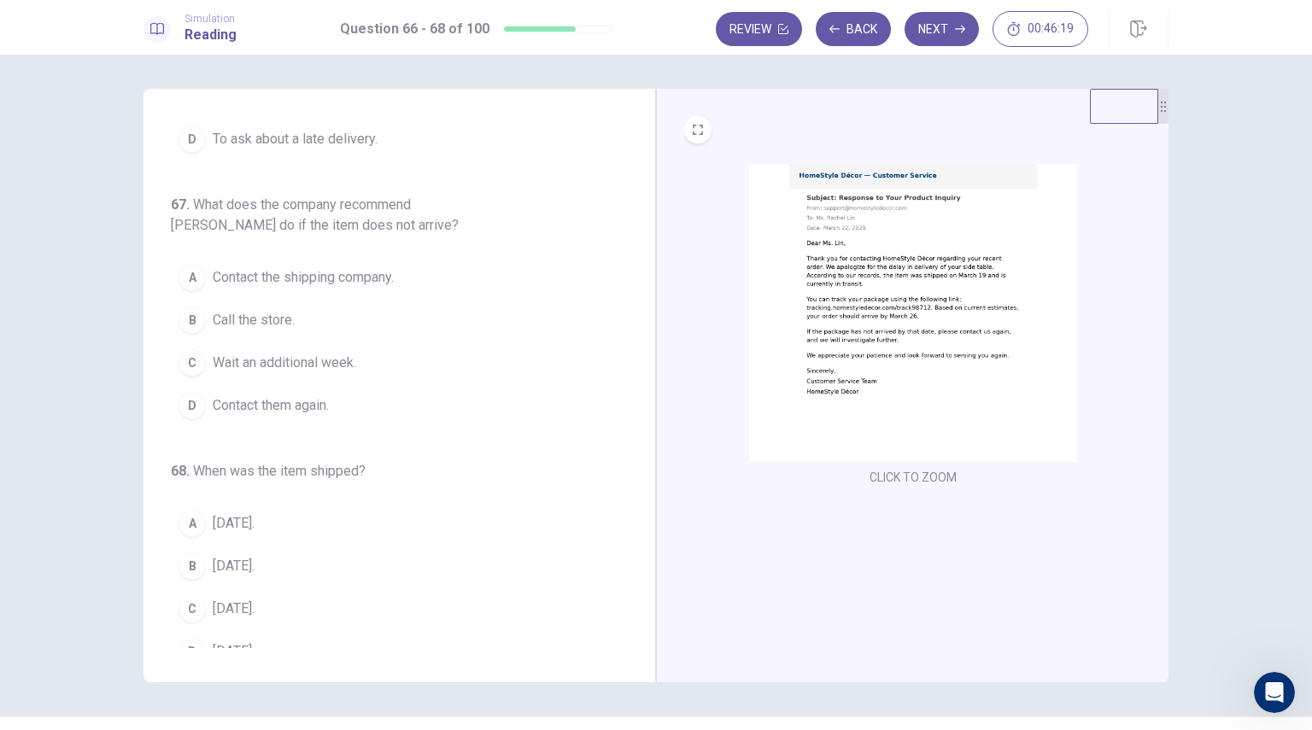
scroll to position [0, 0]
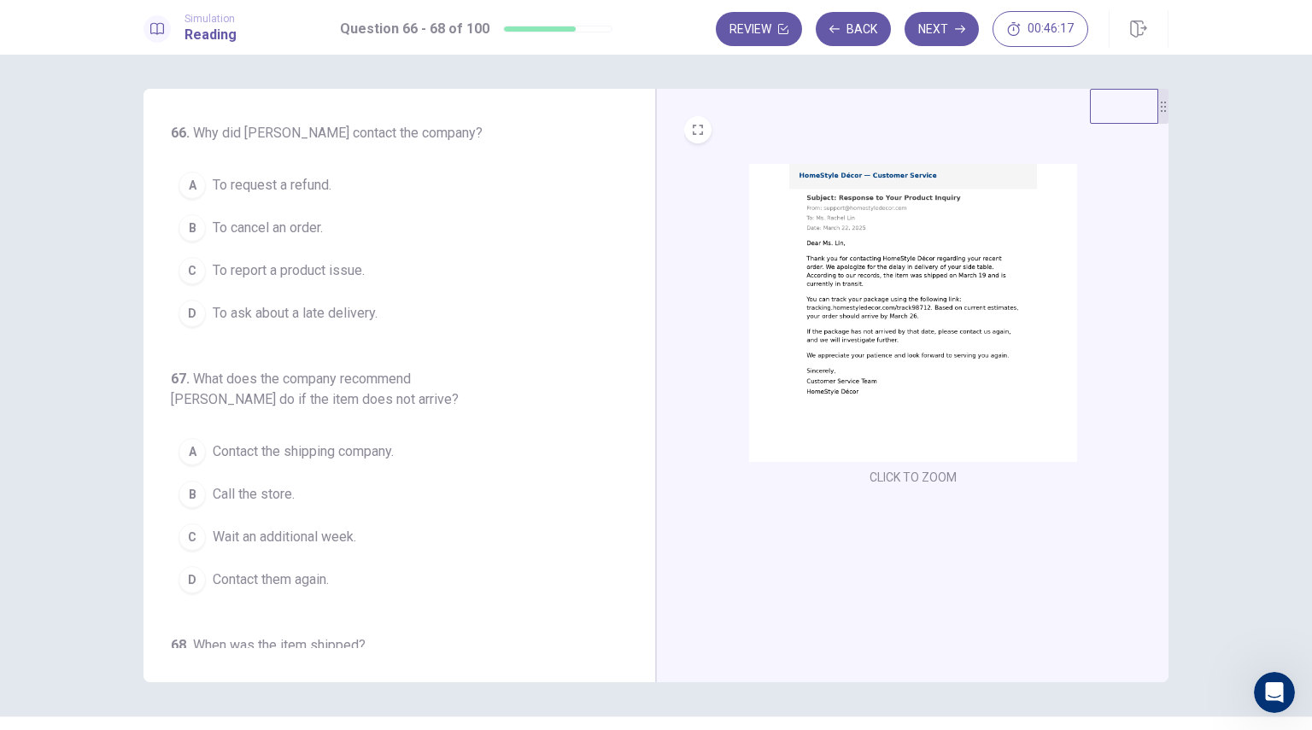
click at [909, 296] on img at bounding box center [913, 313] width 328 height 298
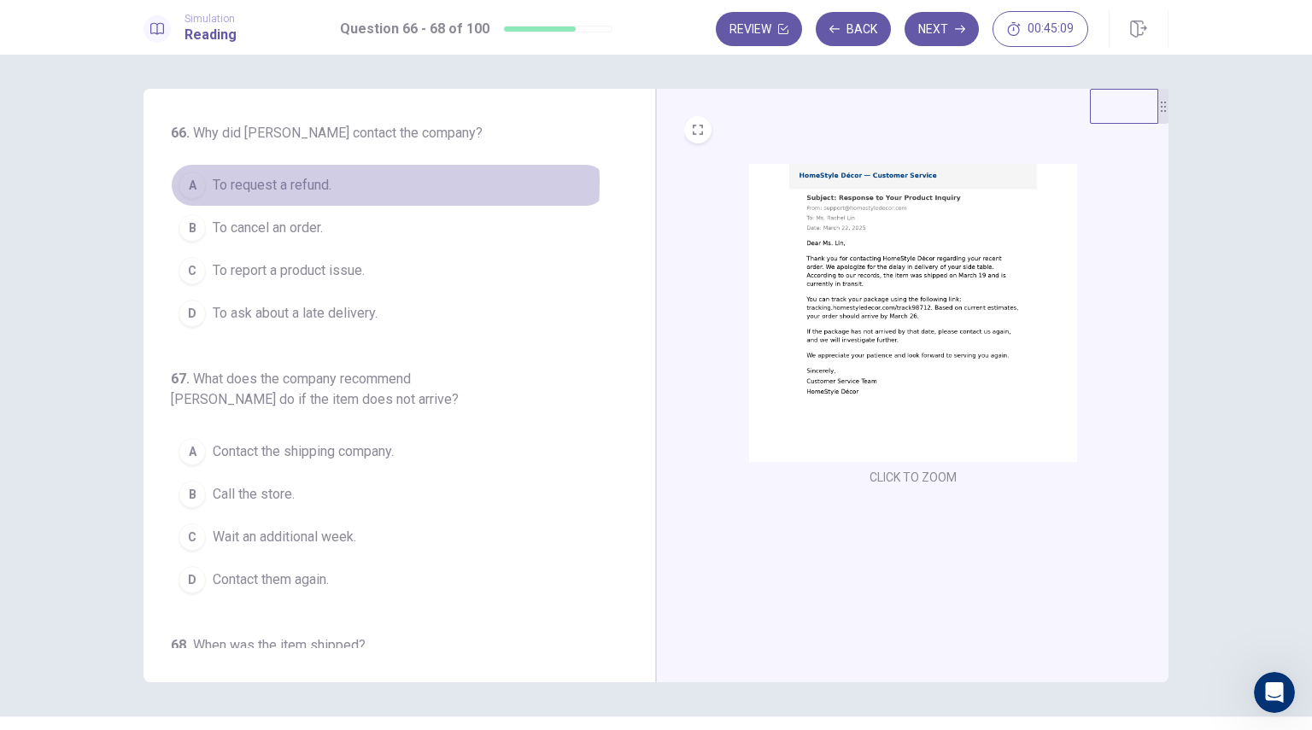
click at [283, 184] on span "To request a refund." at bounding box center [272, 185] width 119 height 20
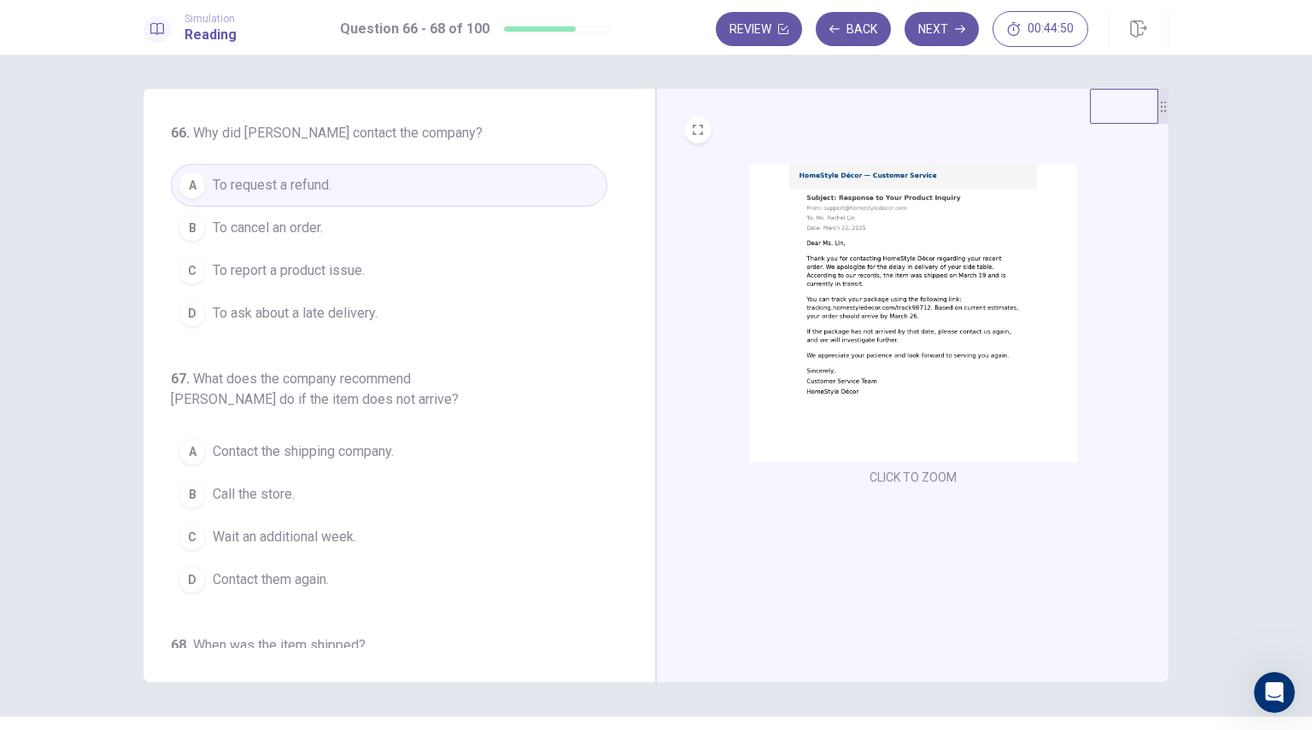
scroll to position [85, 0]
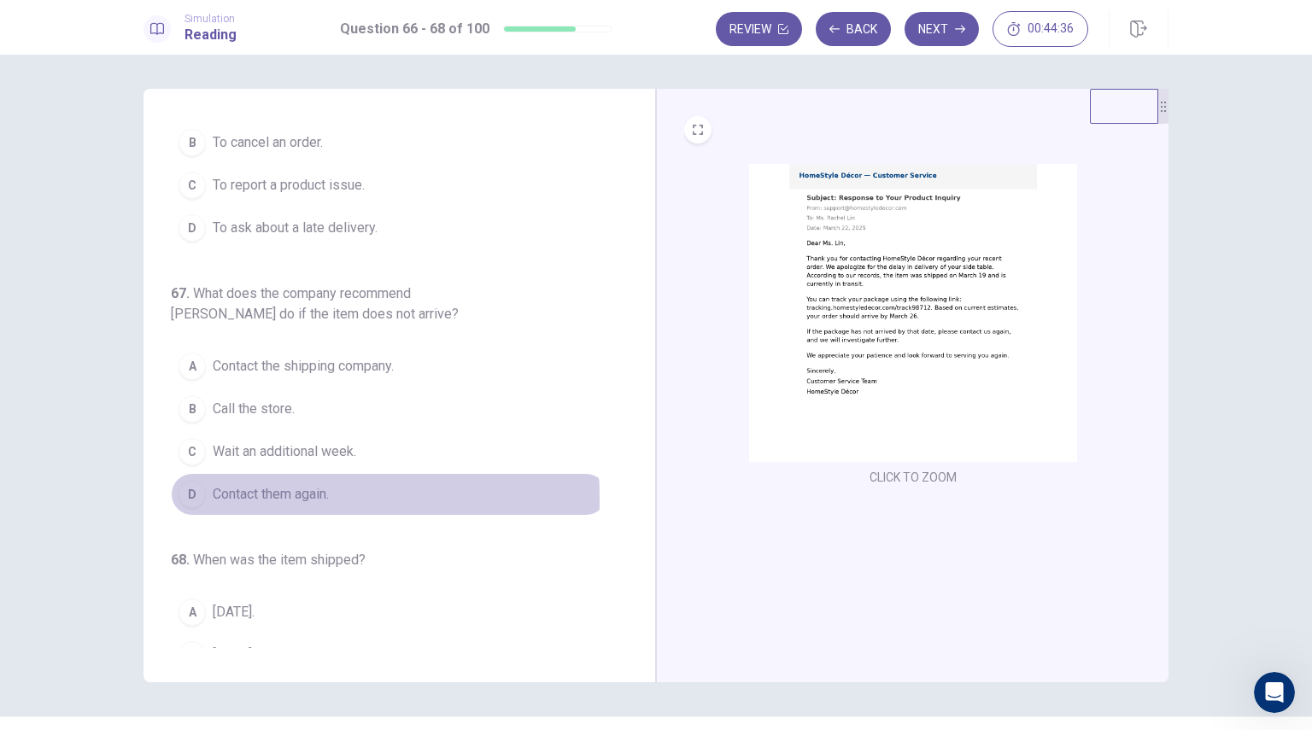
click at [218, 496] on span "Contact them again." at bounding box center [271, 494] width 116 height 20
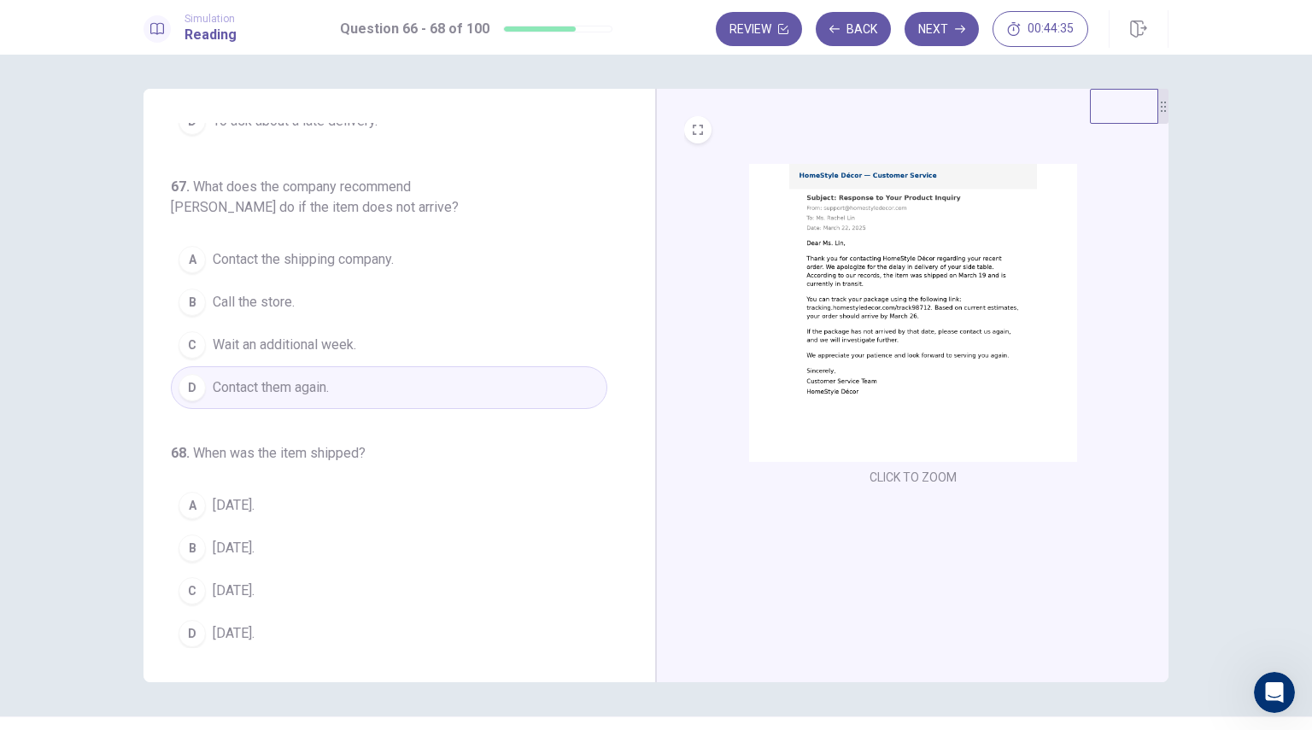
scroll to position [195, 0]
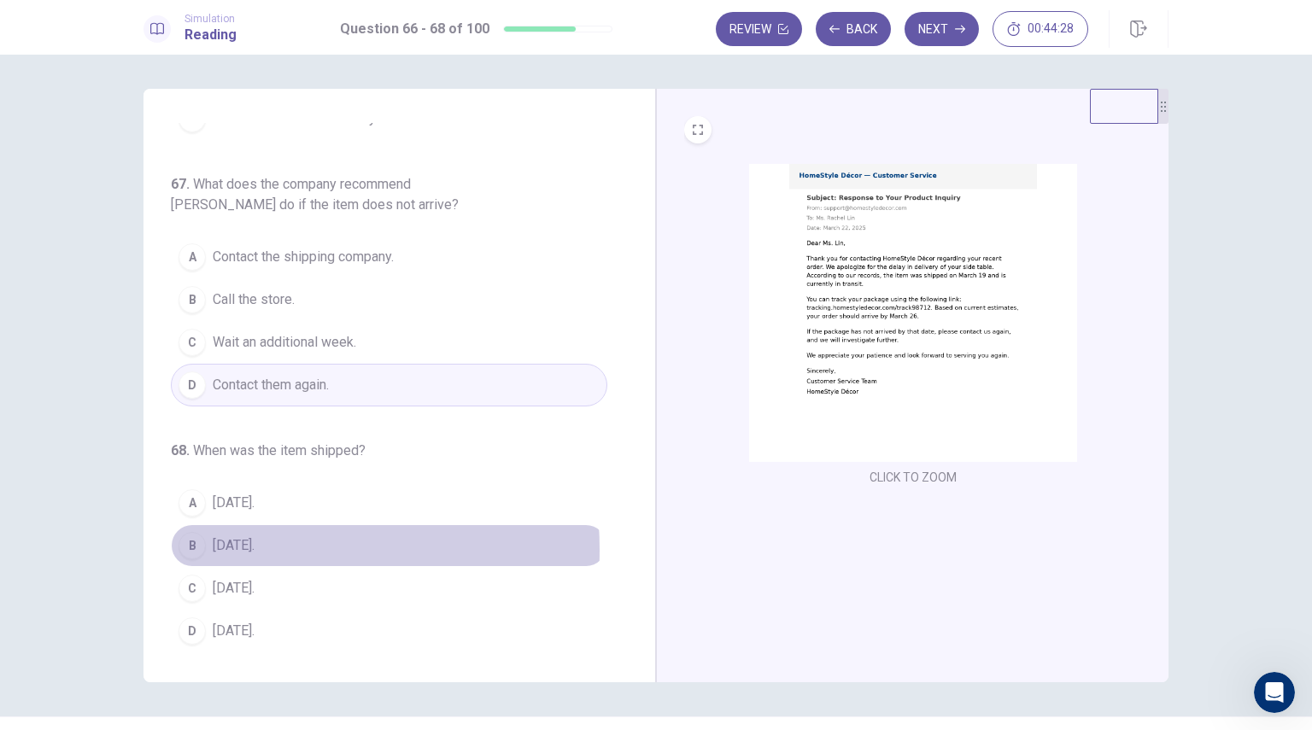
click at [217, 547] on span "[DATE]." at bounding box center [234, 546] width 42 height 20
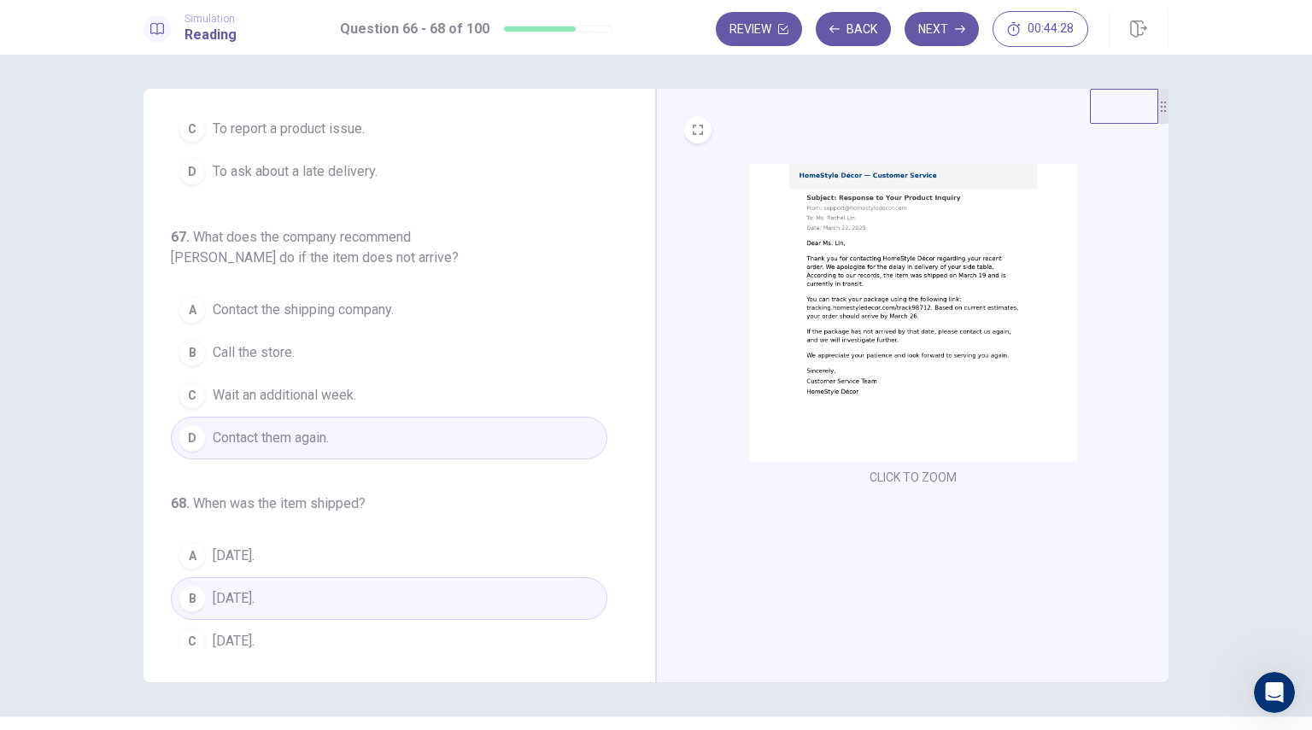
scroll to position [0, 0]
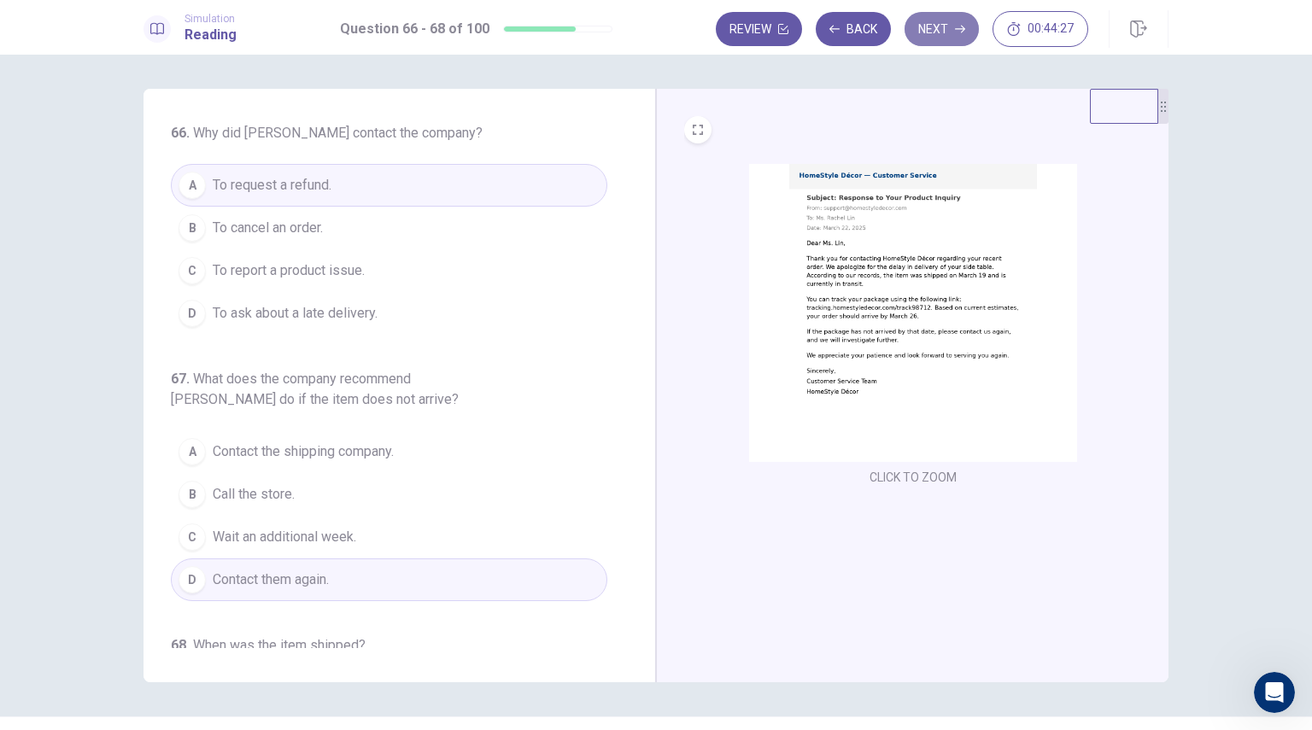
click at [933, 20] on button "Next" at bounding box center [942, 29] width 74 height 34
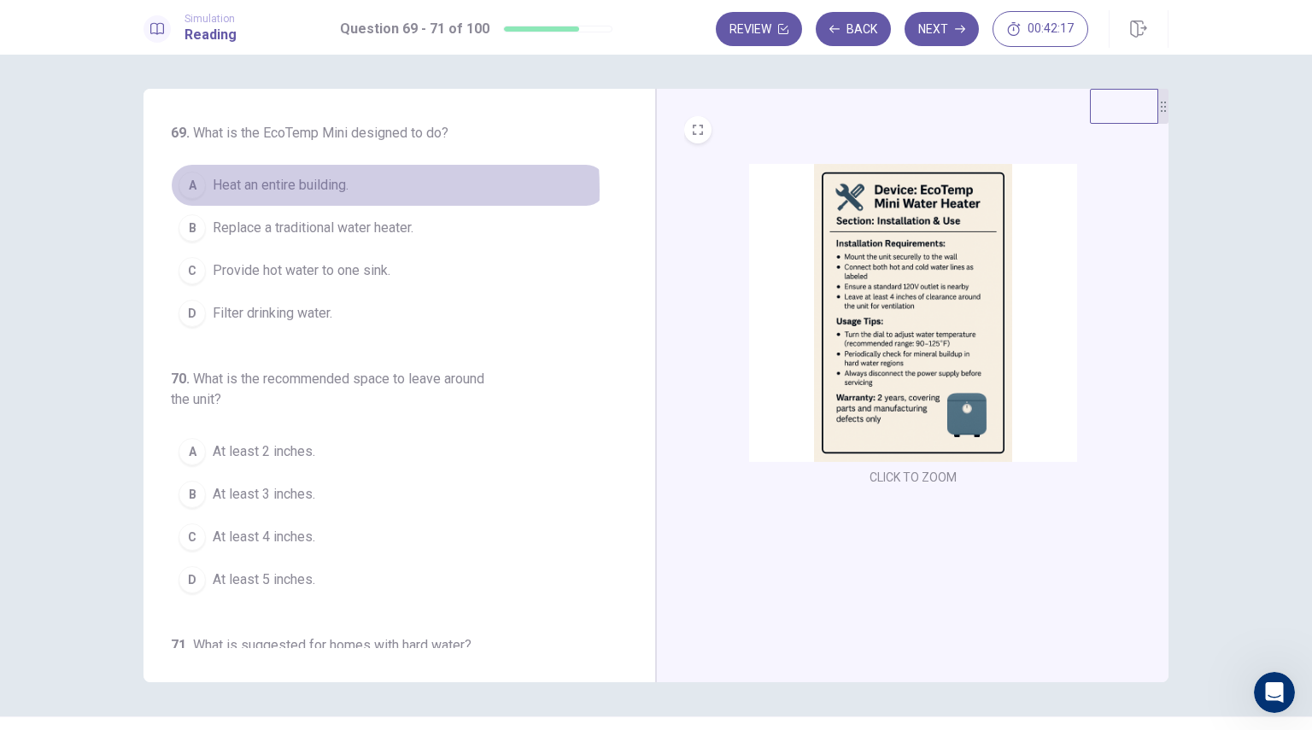
click at [242, 190] on span "Heat an entire building." at bounding box center [281, 185] width 136 height 20
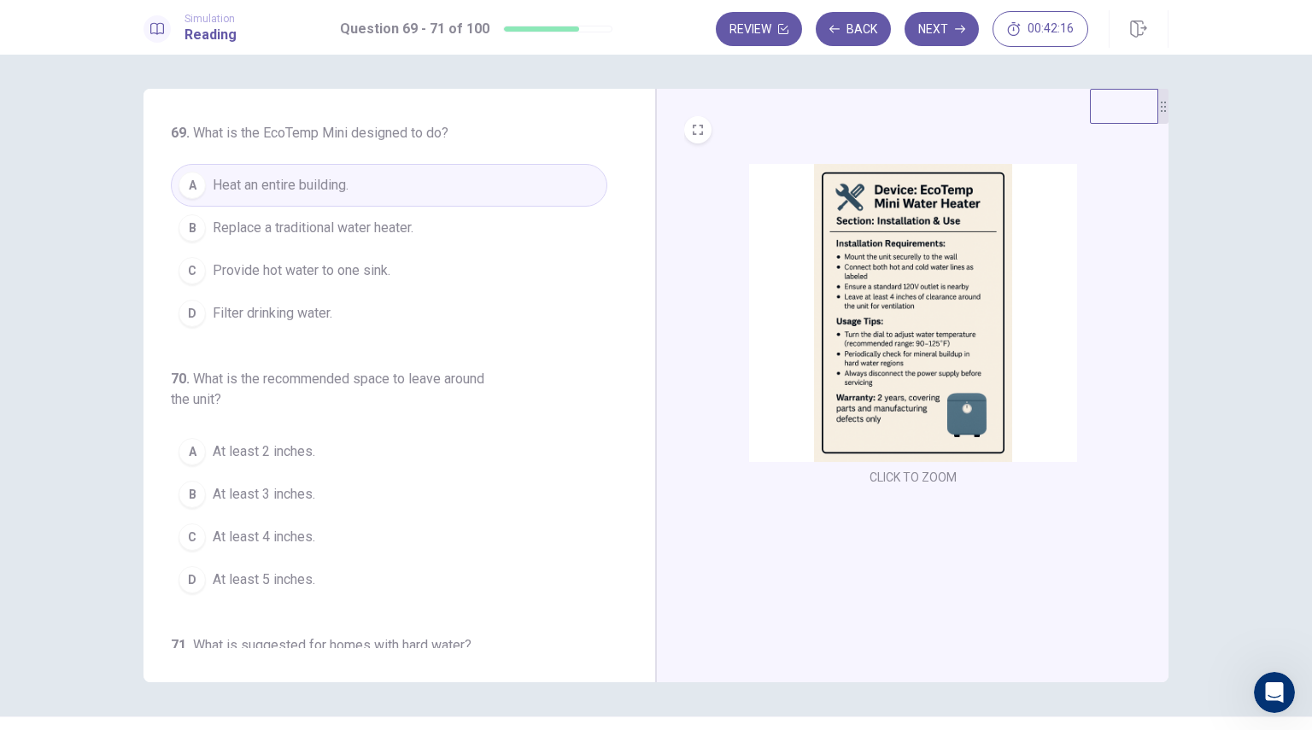
click at [249, 232] on span "Replace a traditional water heater." at bounding box center [313, 228] width 201 height 20
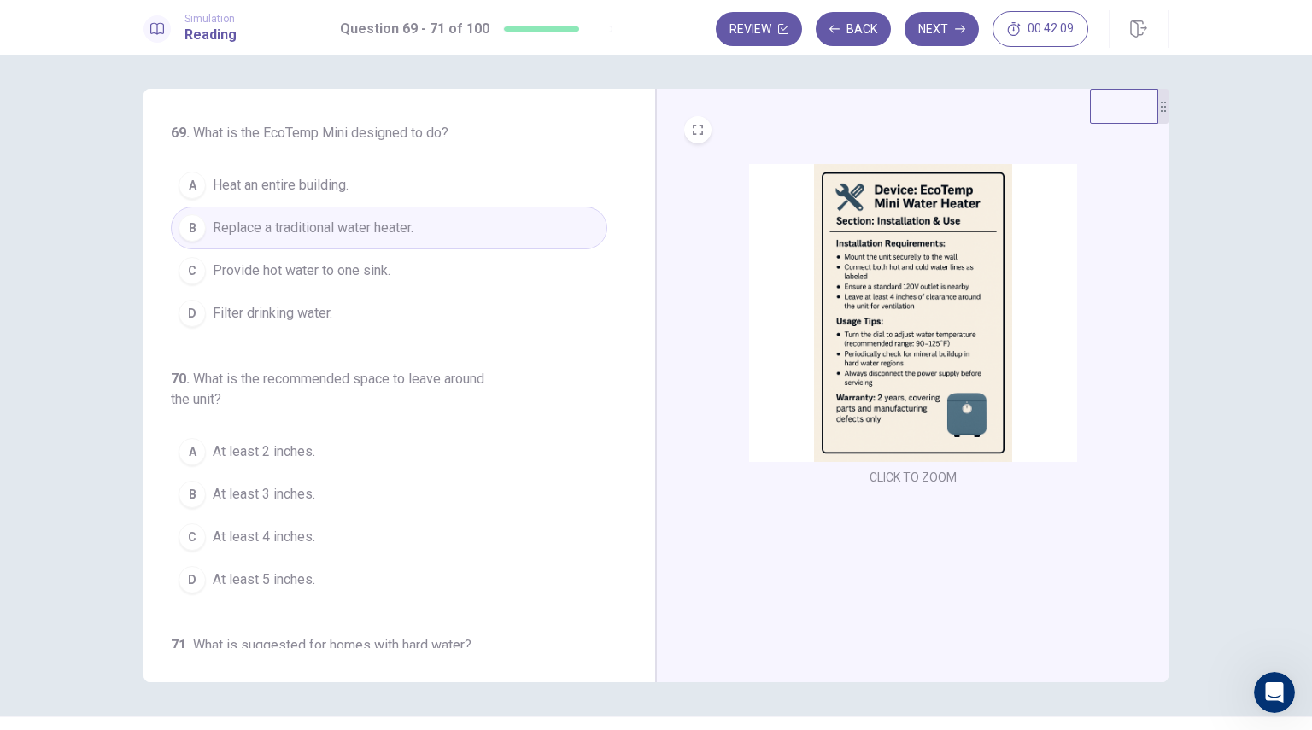
click at [278, 524] on button "C At least 4 inches." at bounding box center [389, 537] width 436 height 43
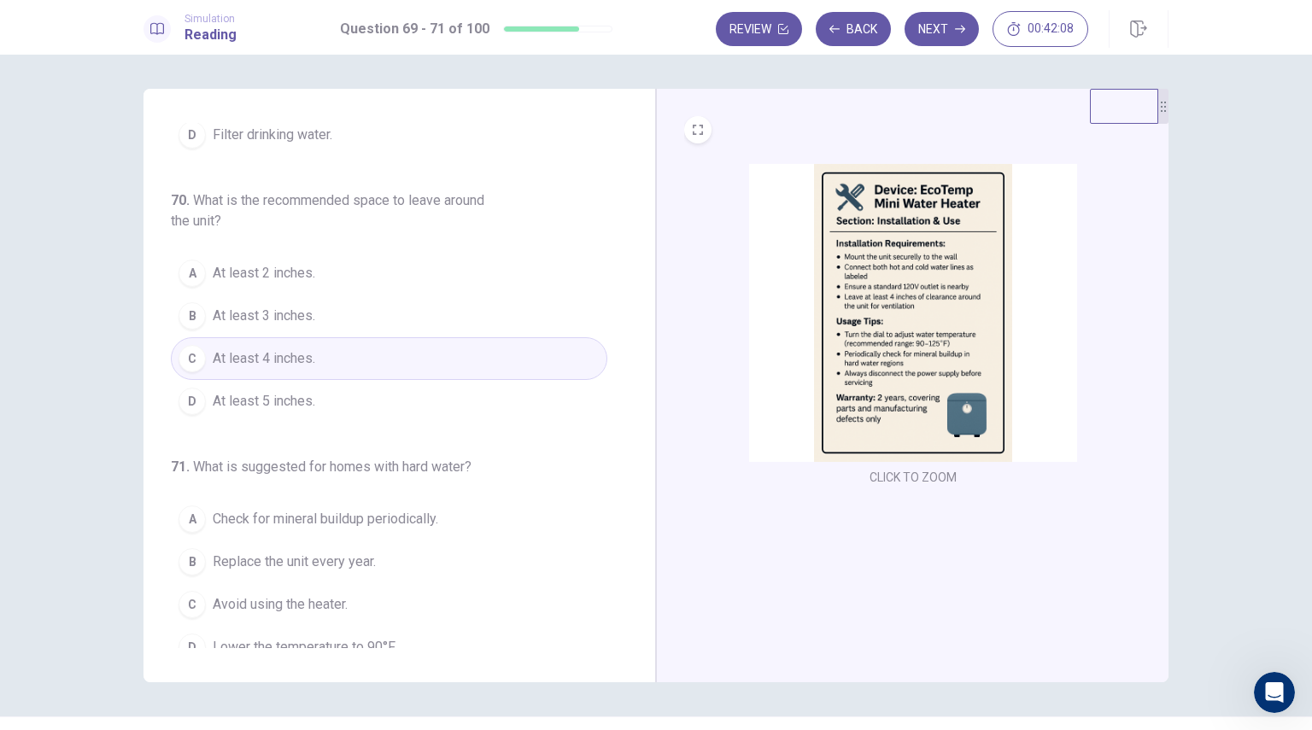
scroll to position [195, 0]
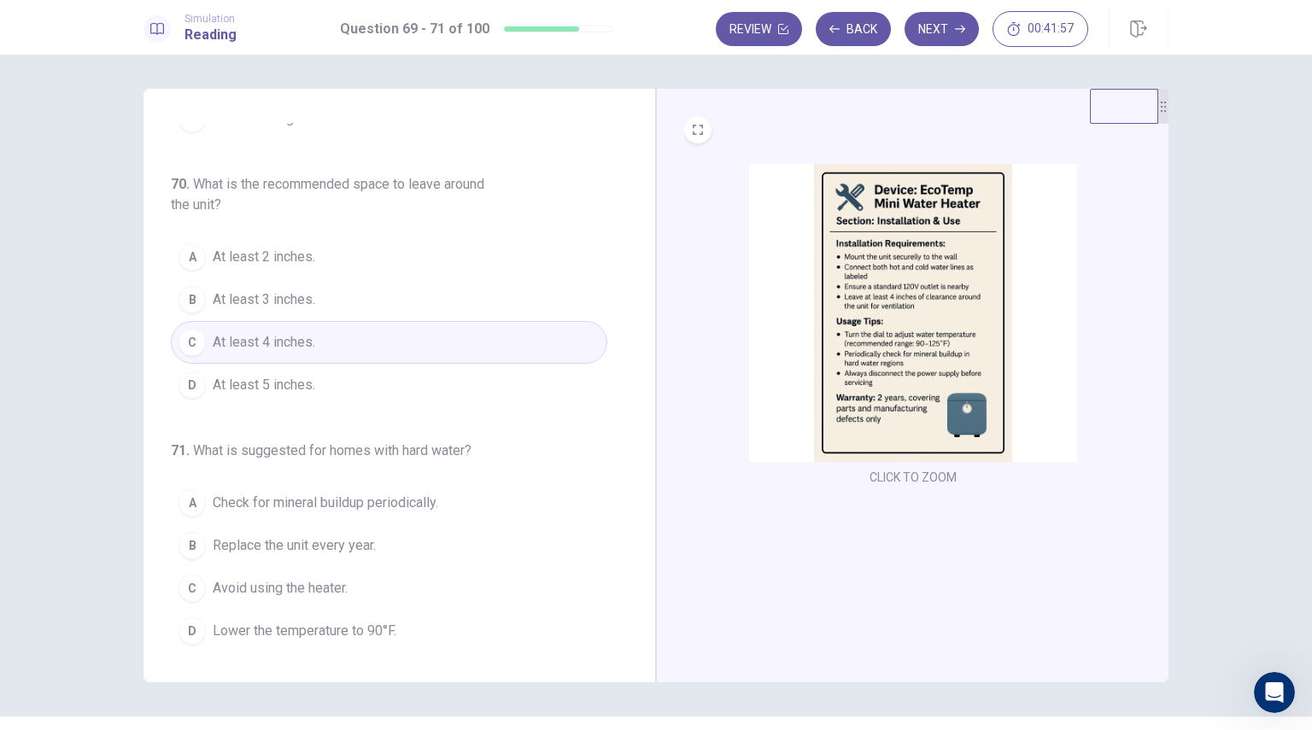
click at [343, 507] on span "Check for mineral buildup periodically." at bounding box center [325, 503] width 225 height 20
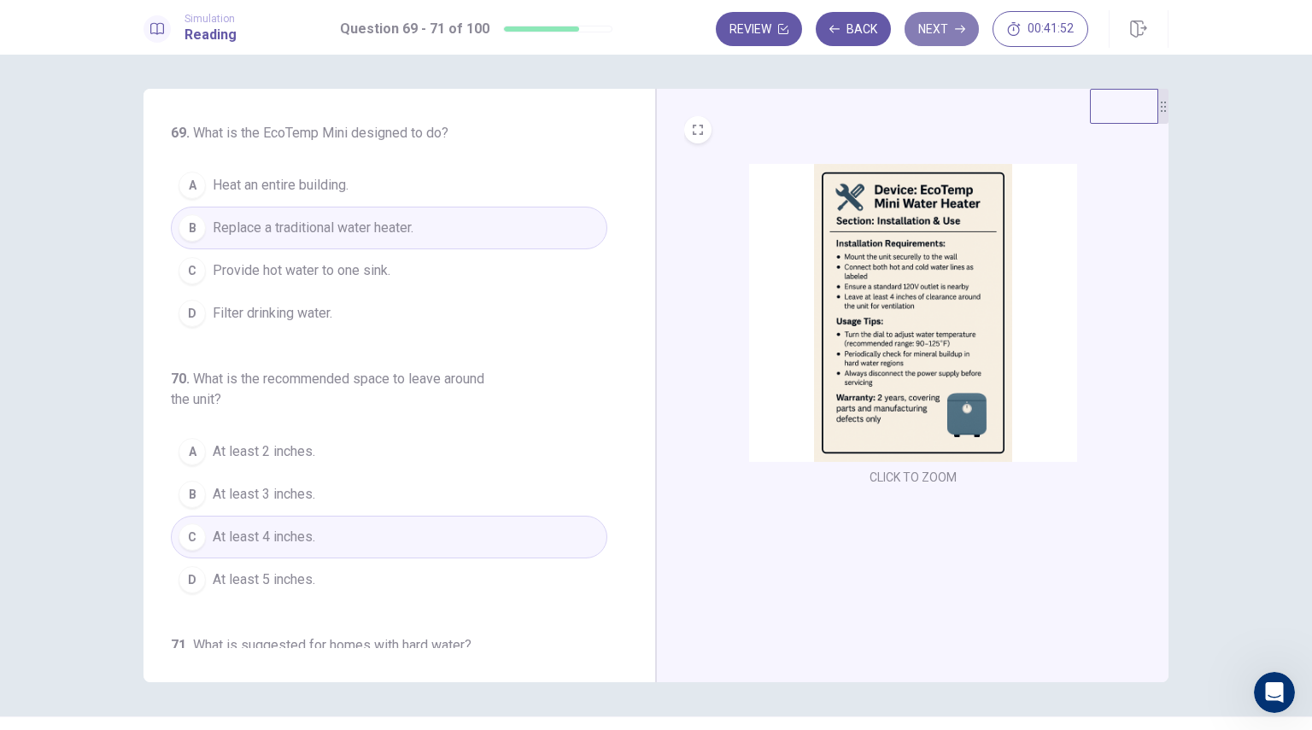
click at [951, 33] on button "Next" at bounding box center [942, 29] width 74 height 34
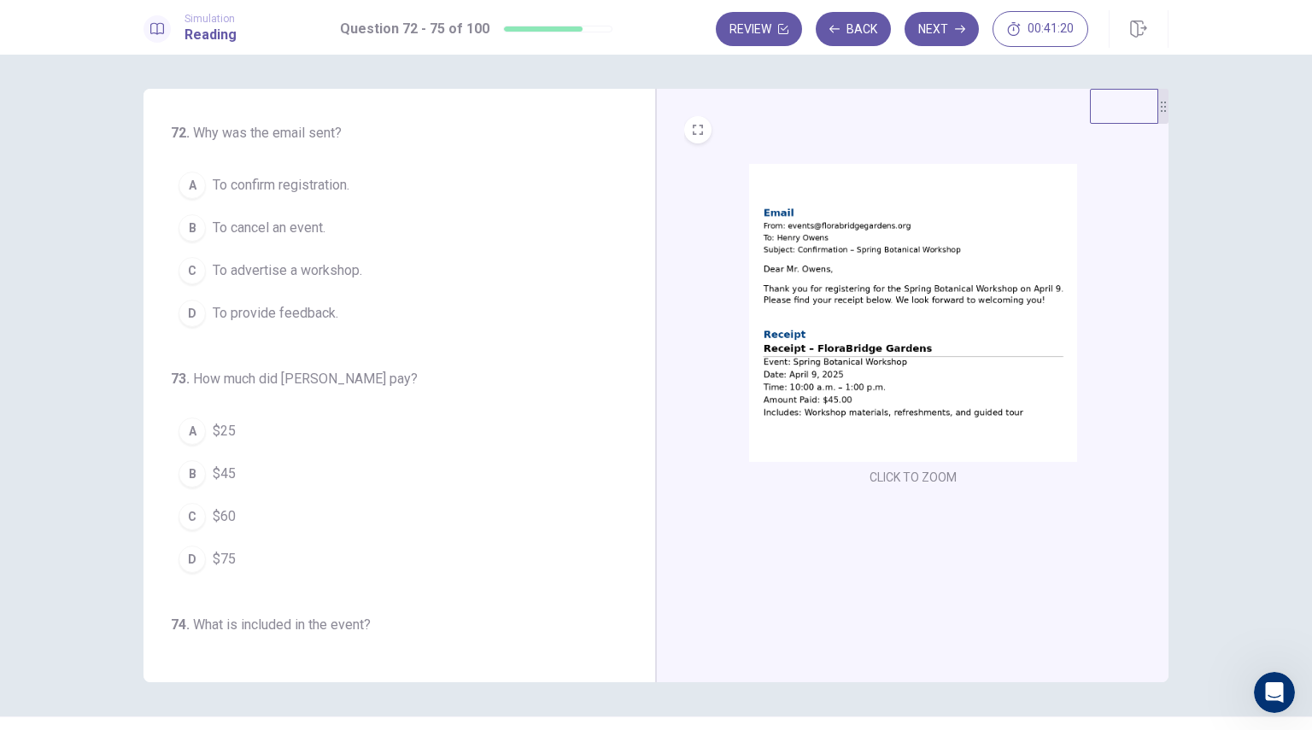
click at [295, 190] on span "To confirm registration." at bounding box center [281, 185] width 137 height 20
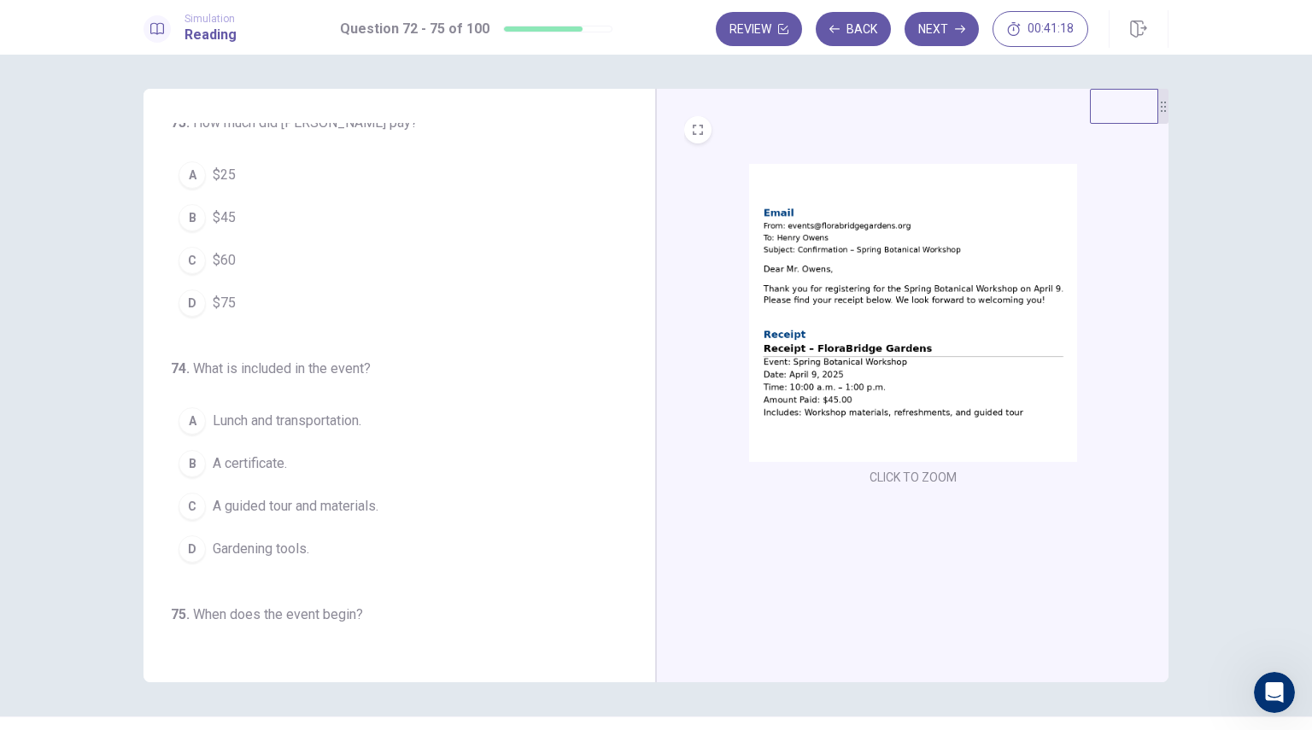
scroll to position [171, 0]
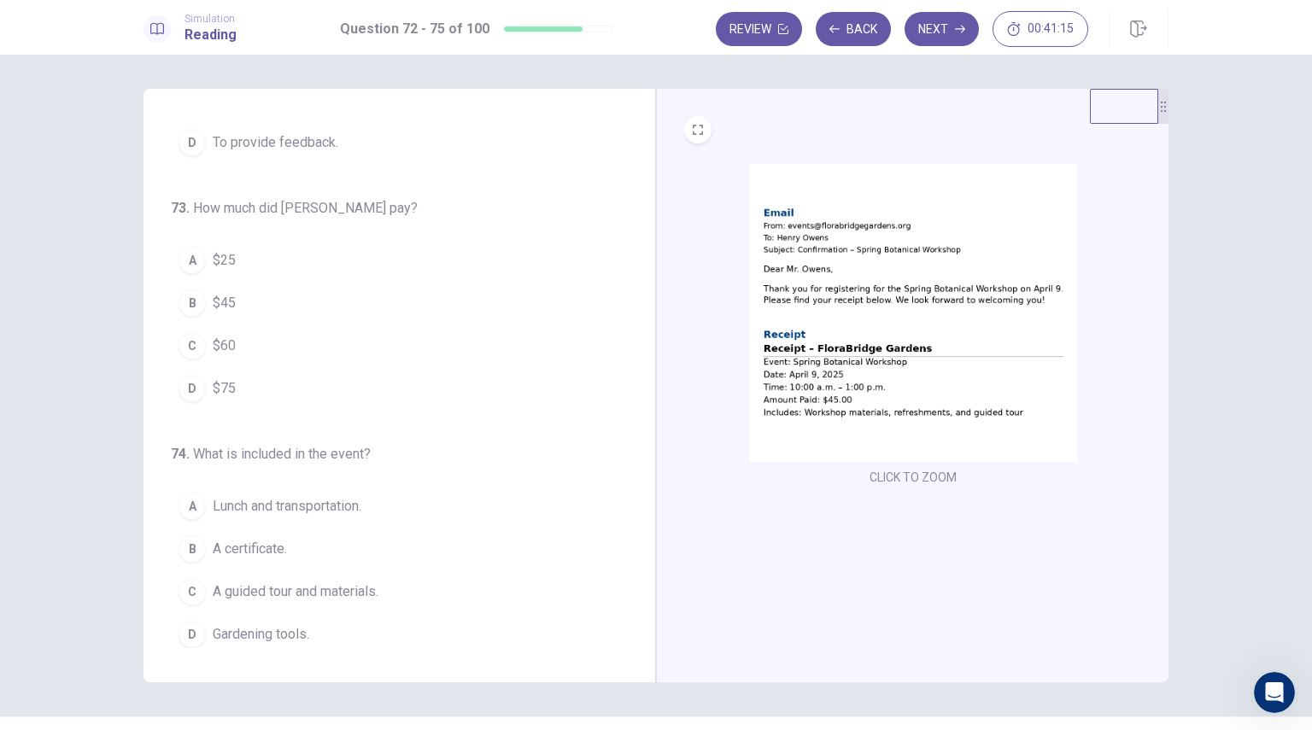
click at [229, 293] on span "$45" at bounding box center [224, 303] width 23 height 20
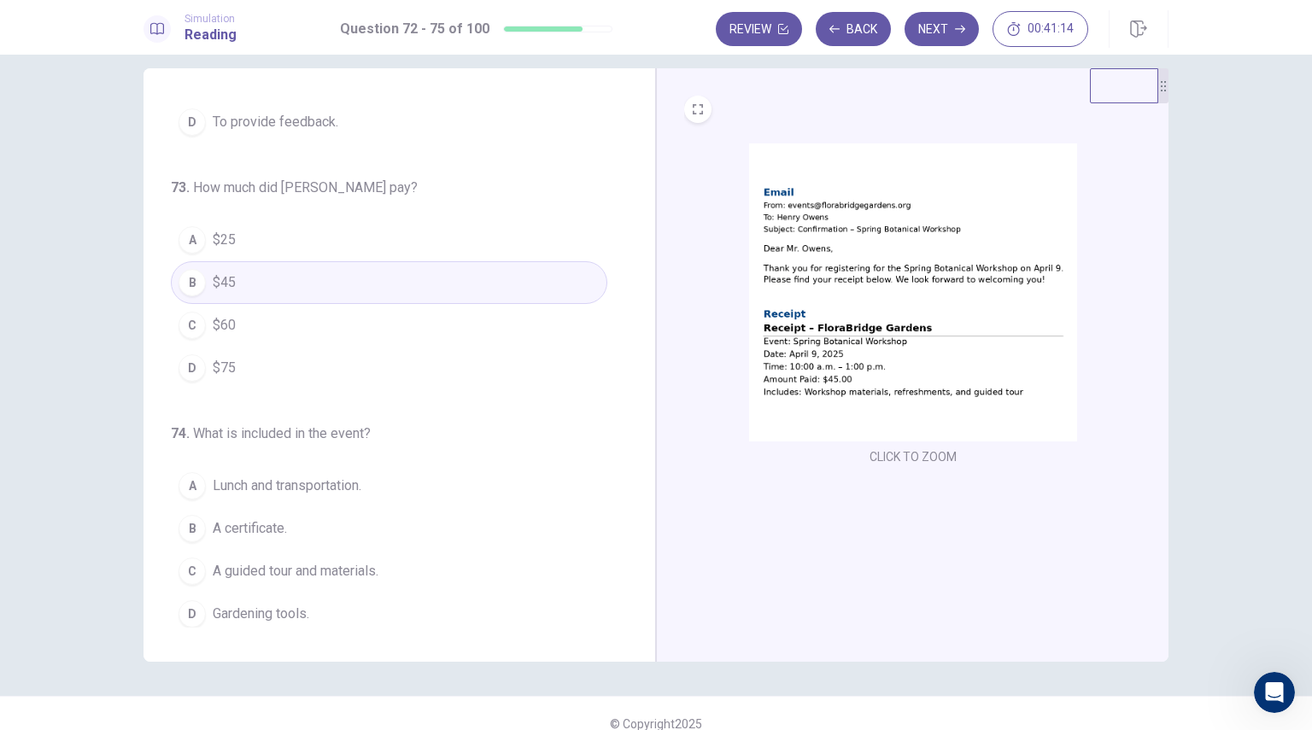
scroll to position [41, 0]
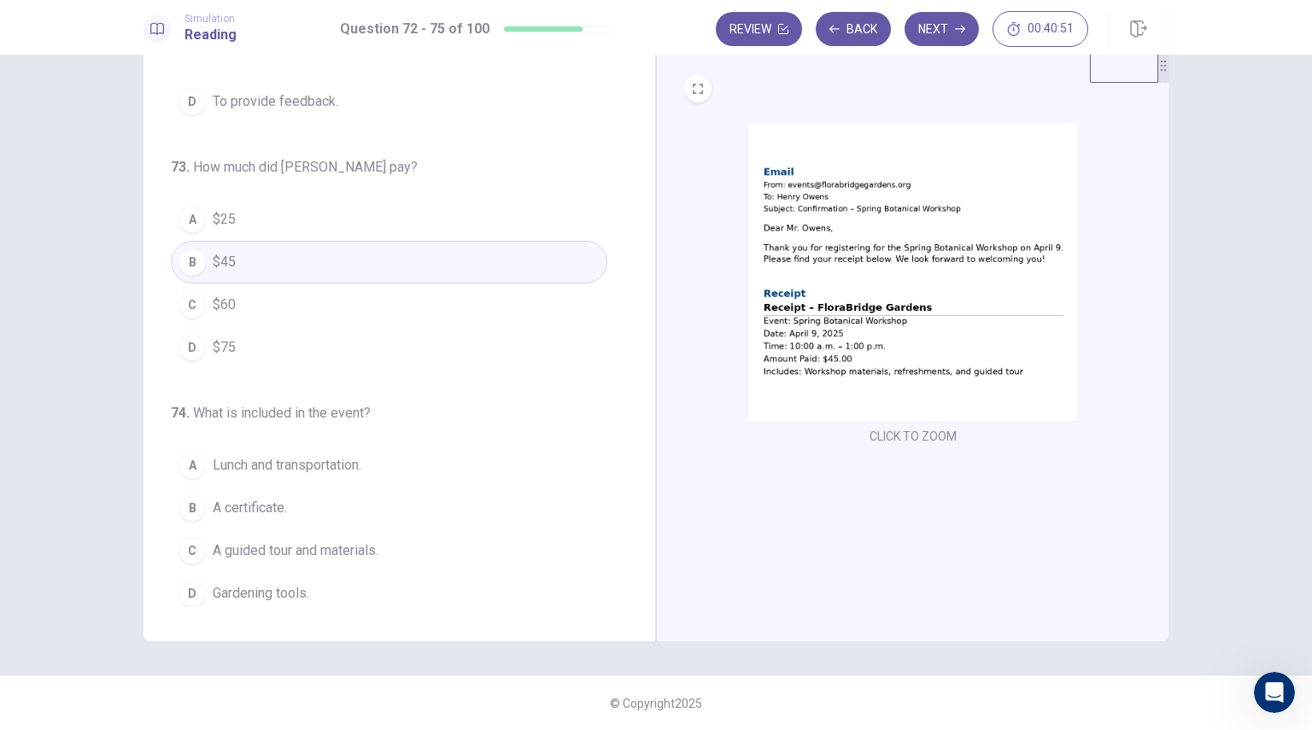
click at [337, 557] on span "A guided tour and materials." at bounding box center [296, 551] width 166 height 20
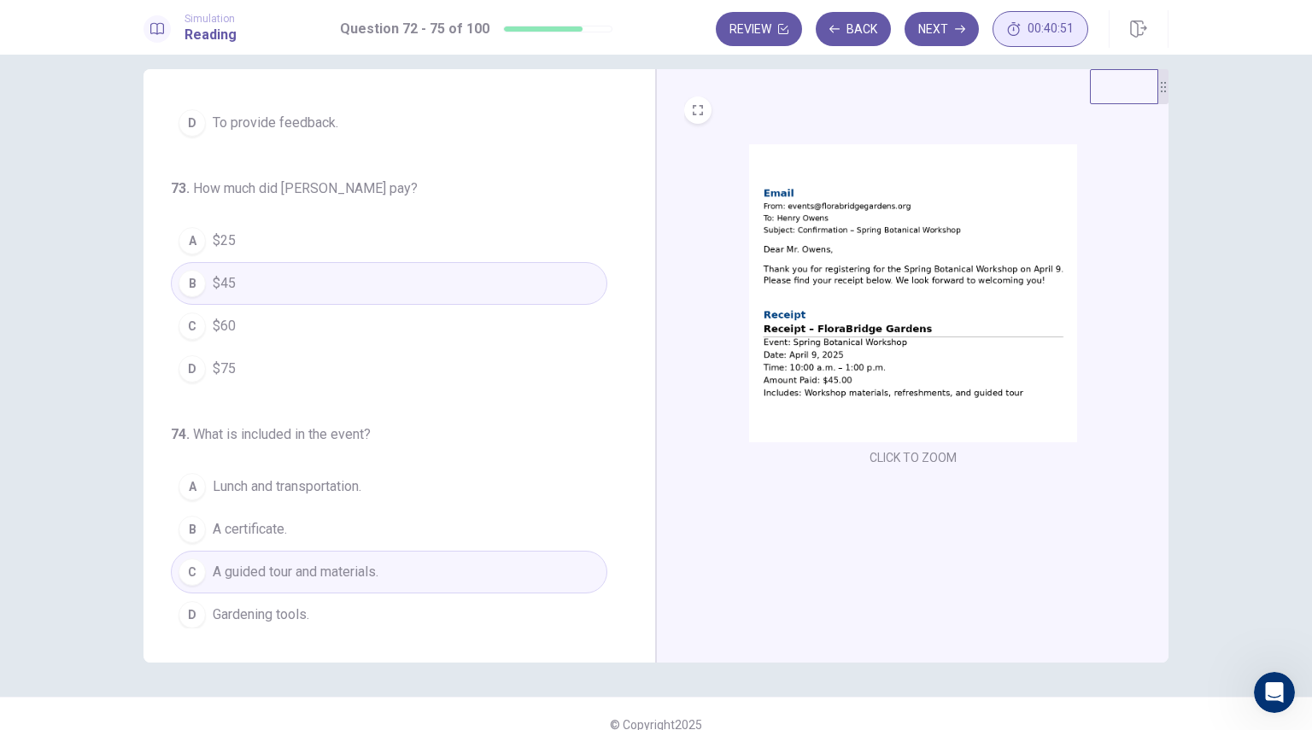
scroll to position [0, 0]
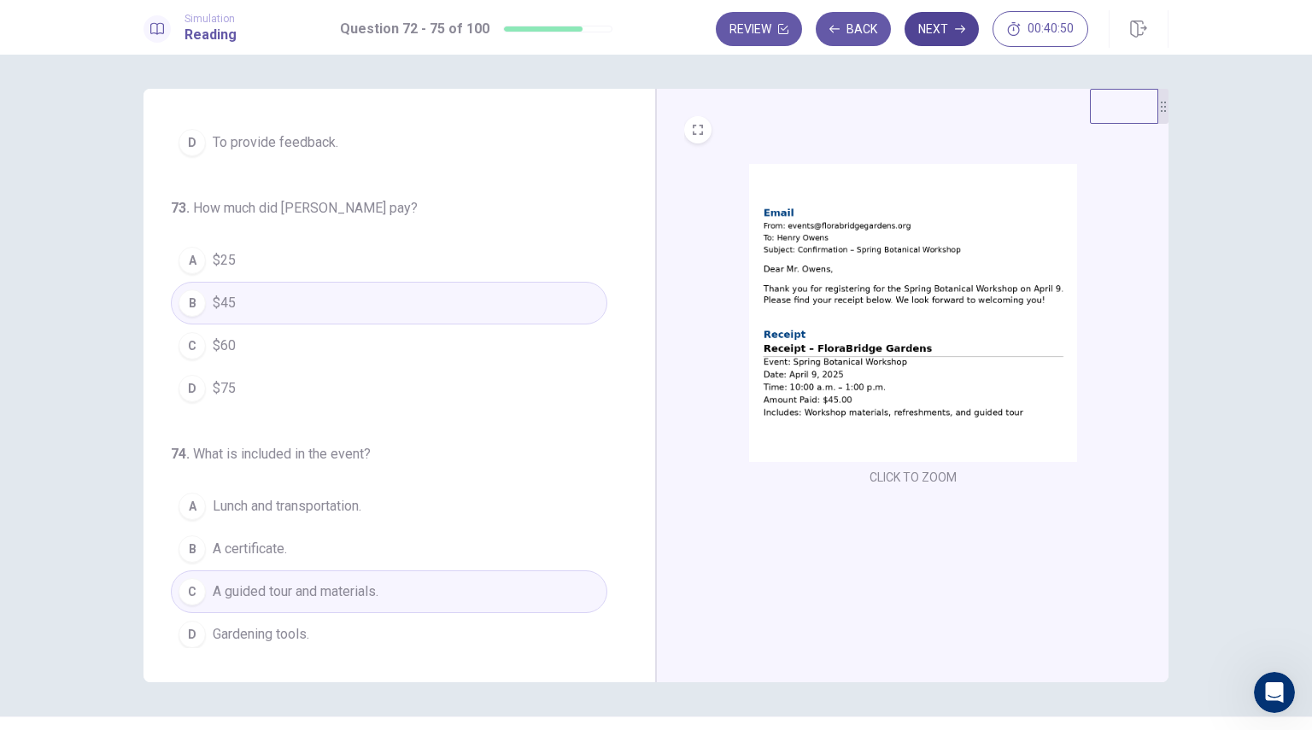
click at [923, 23] on button "Next" at bounding box center [942, 29] width 74 height 34
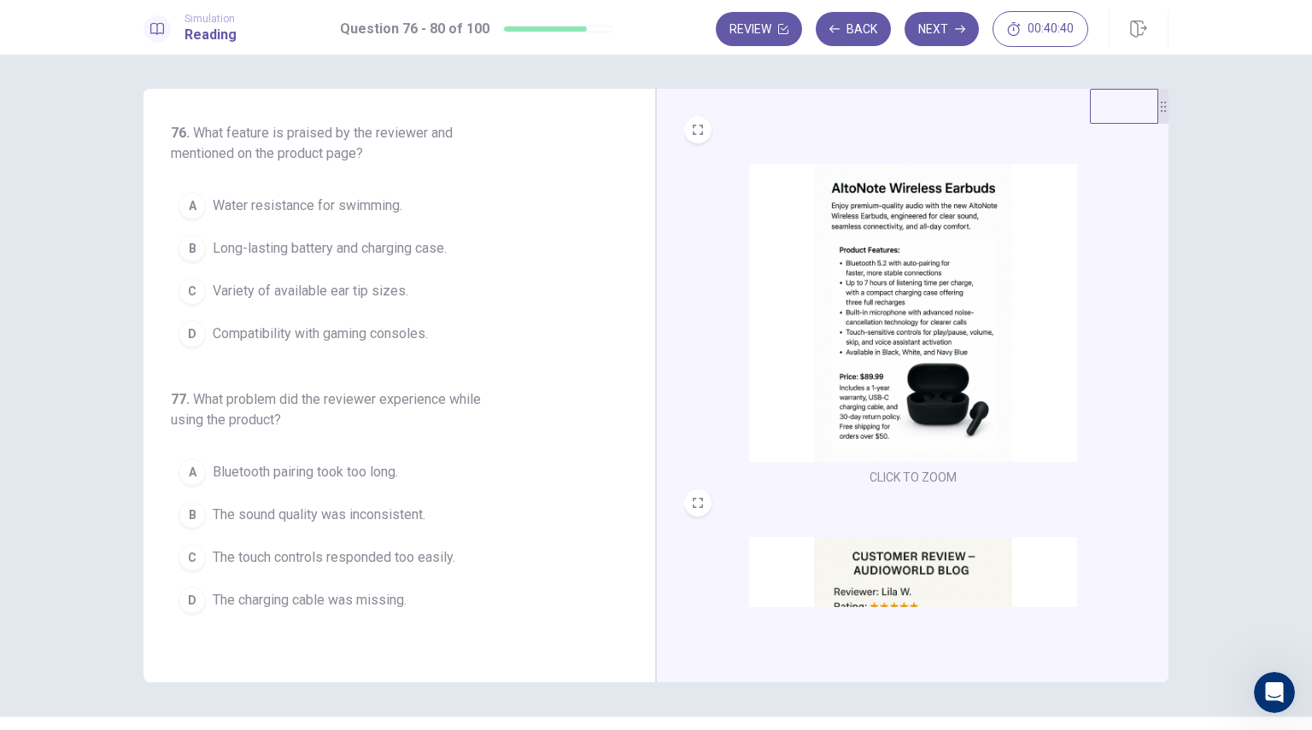
click at [829, 319] on img at bounding box center [913, 313] width 328 height 298
click at [851, 319] on img at bounding box center [913, 313] width 328 height 298
click at [831, 326] on img at bounding box center [913, 313] width 328 height 298
click at [310, 249] on span "Long-lasting battery and charging case." at bounding box center [330, 248] width 234 height 20
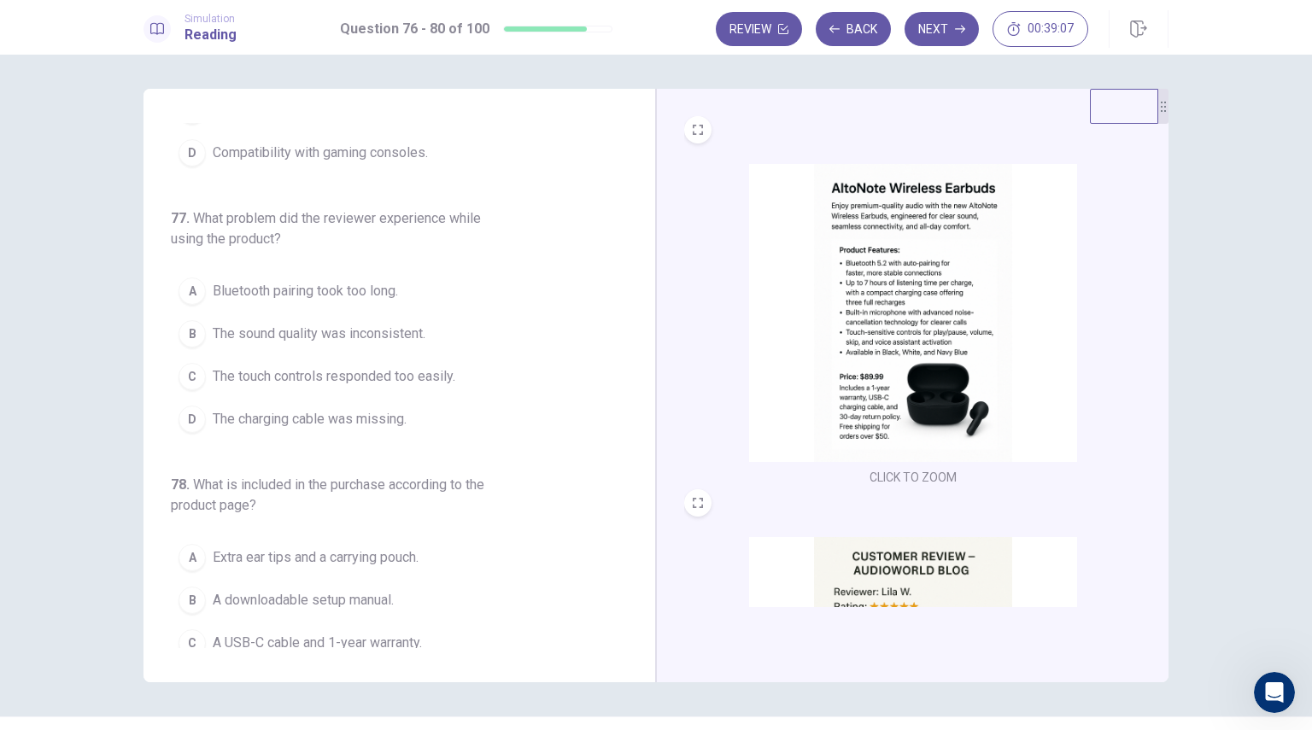
scroll to position [171, 0]
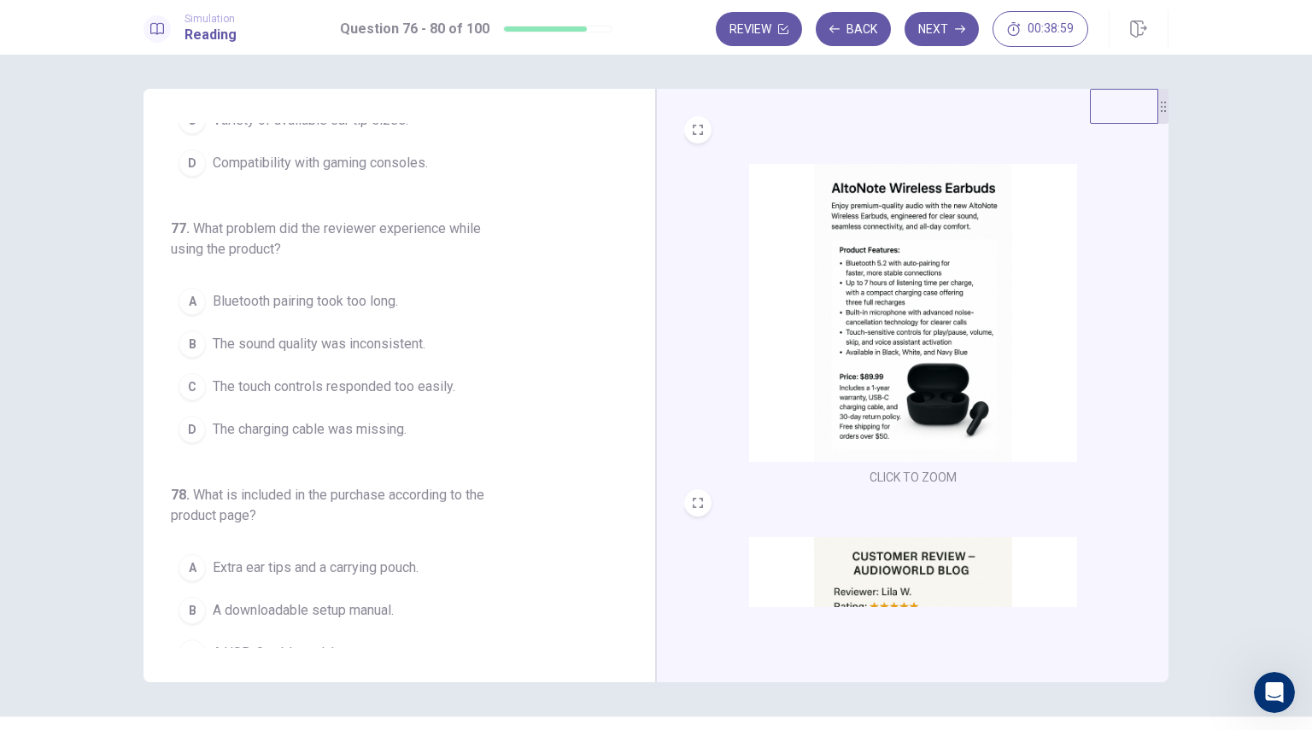
click at [847, 270] on img at bounding box center [913, 313] width 328 height 298
click at [960, 567] on img at bounding box center [913, 686] width 328 height 298
click at [242, 389] on span "The touch controls responded too easily." at bounding box center [334, 387] width 243 height 20
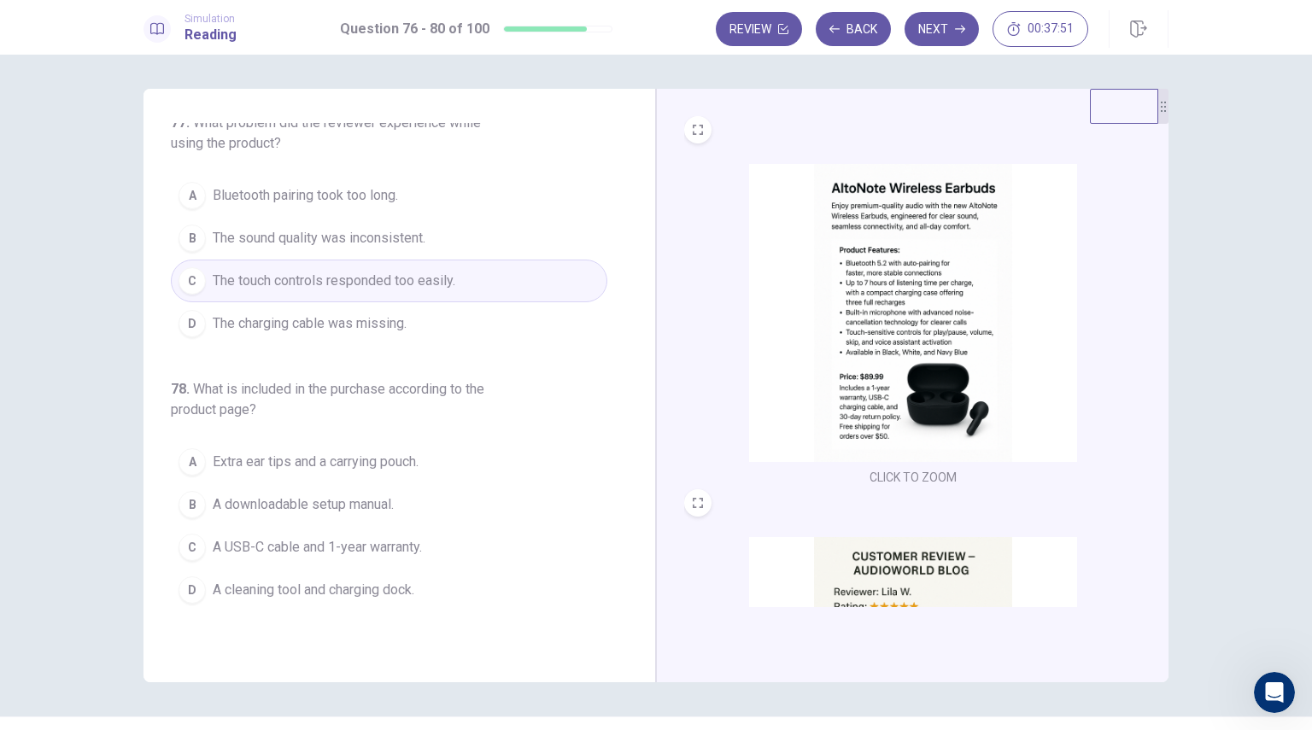
scroll to position [427, 0]
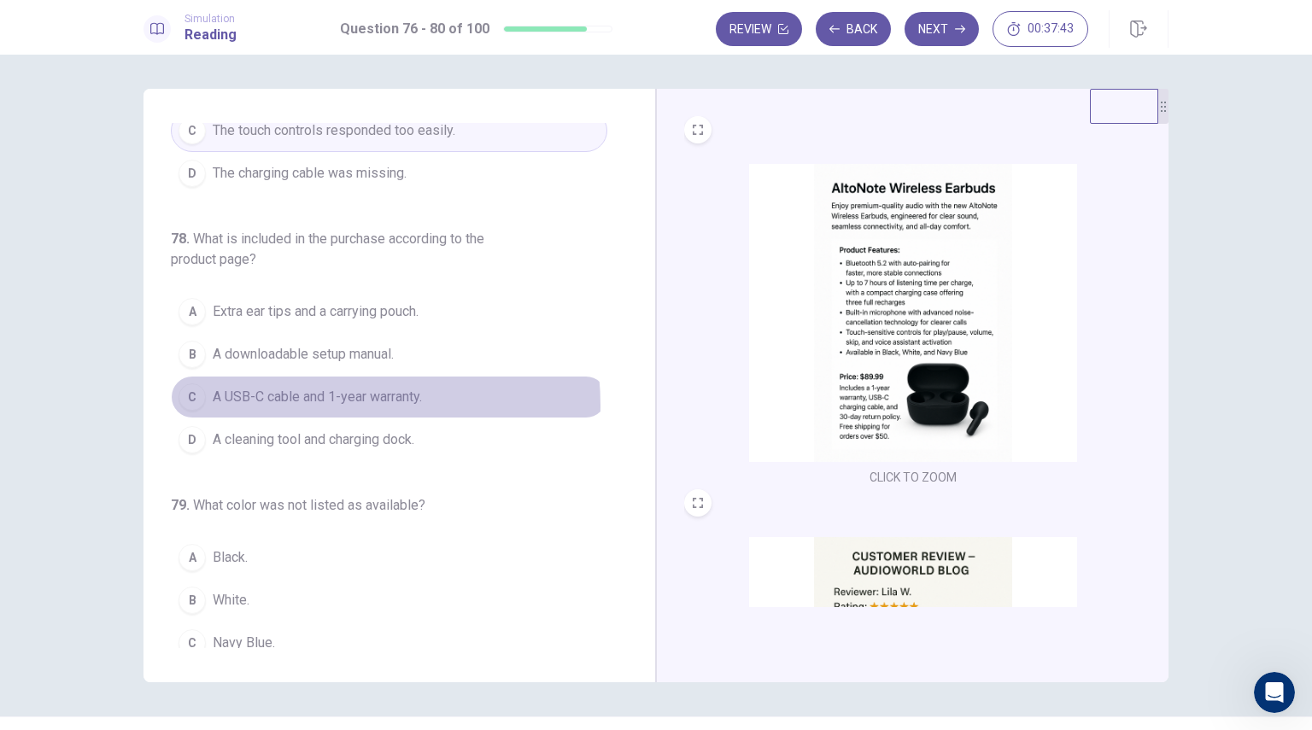
click at [303, 402] on span "A USB-C cable and 1-year warranty." at bounding box center [317, 397] width 209 height 20
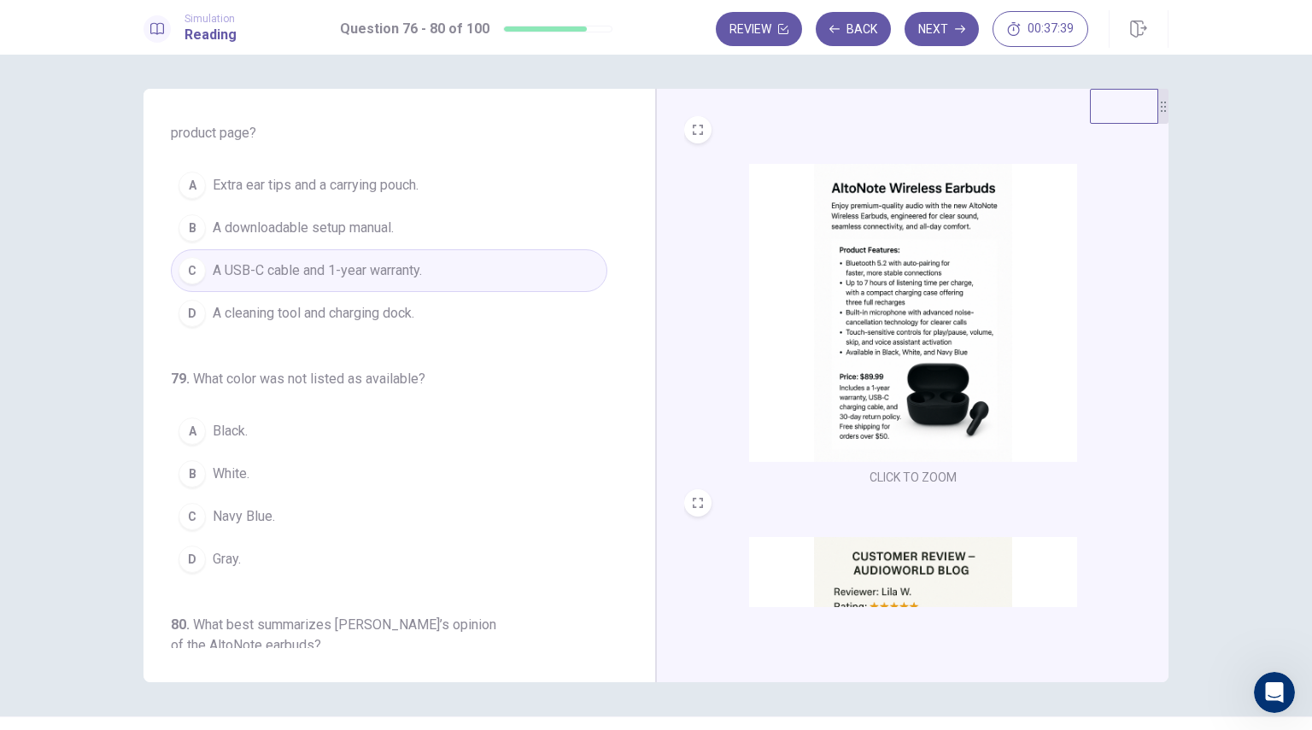
scroll to position [598, 0]
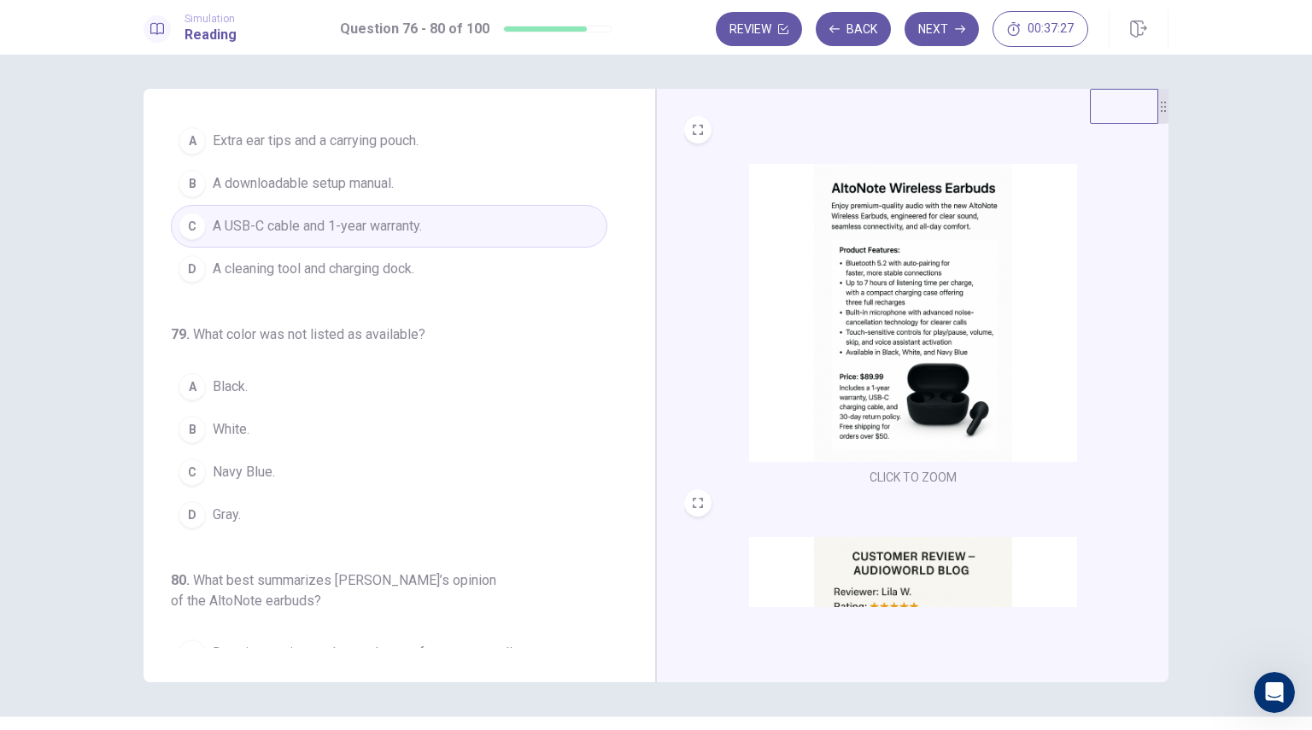
click at [220, 387] on span "Black." at bounding box center [230, 387] width 35 height 20
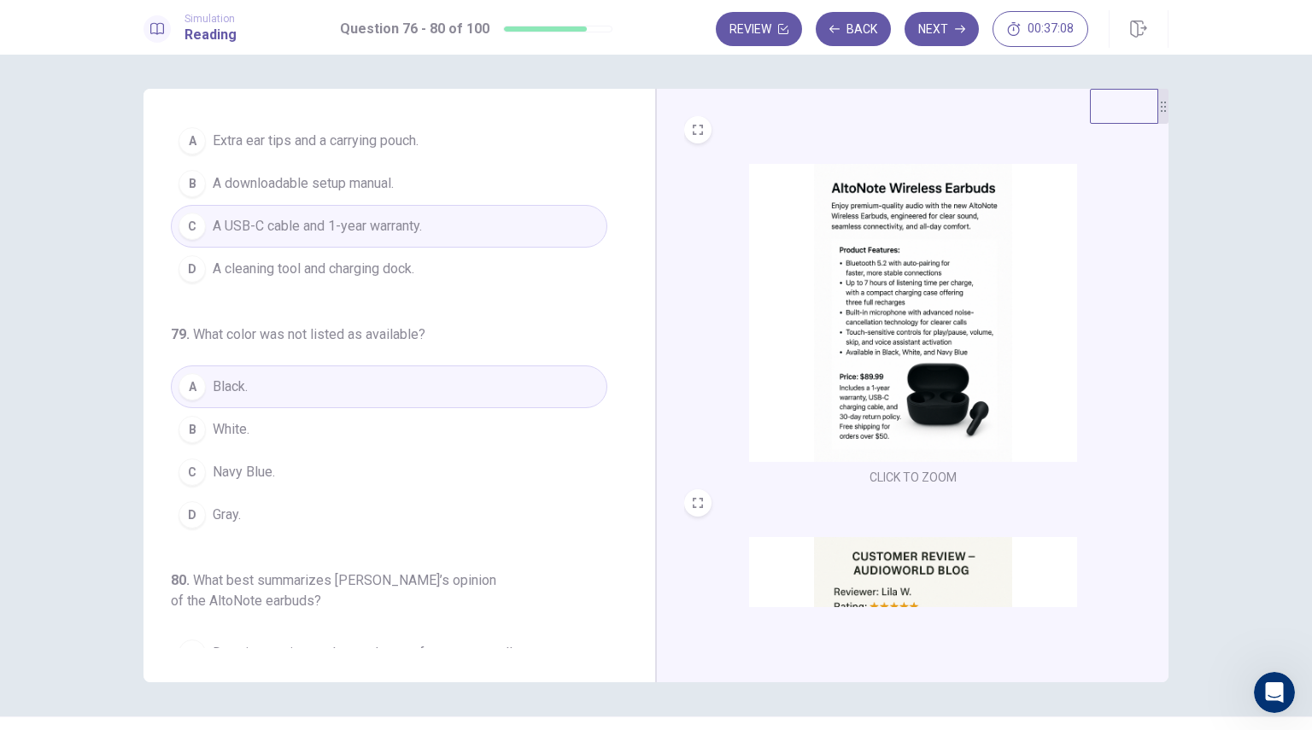
click at [219, 511] on span "Gray." at bounding box center [227, 515] width 28 height 20
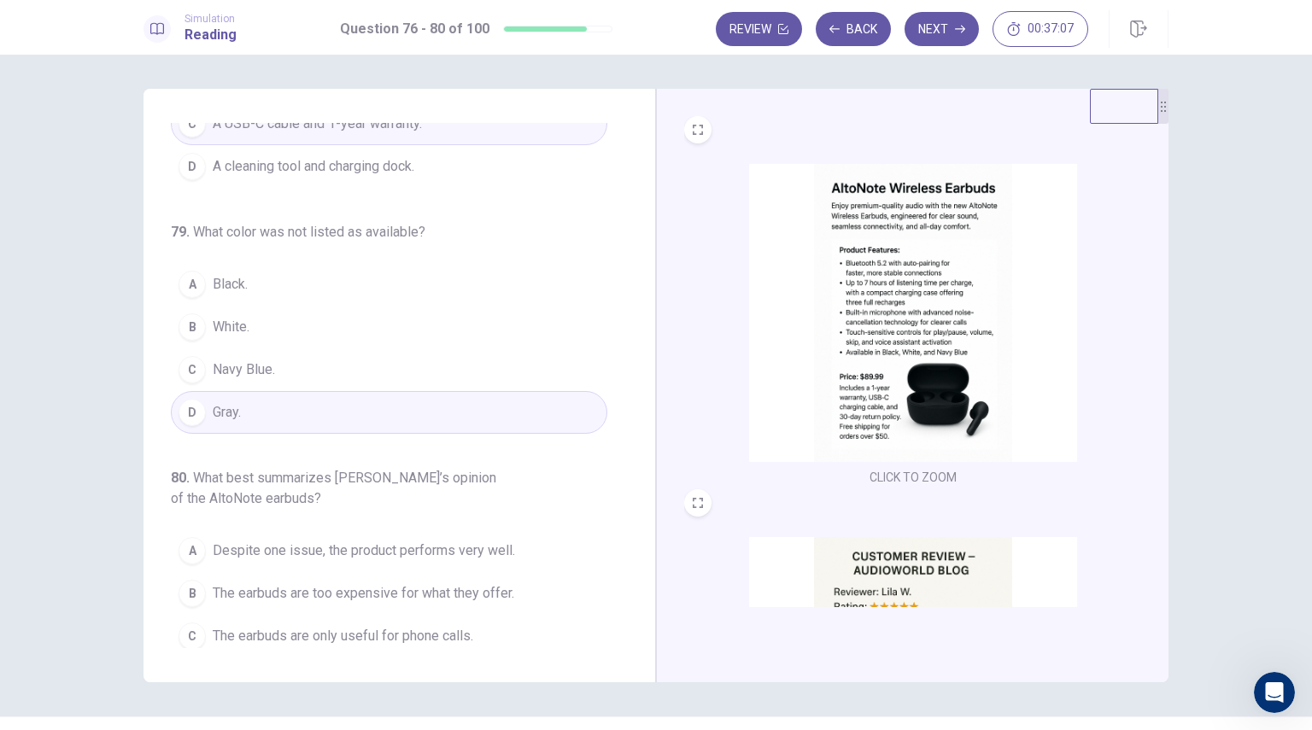
scroll to position [745, 0]
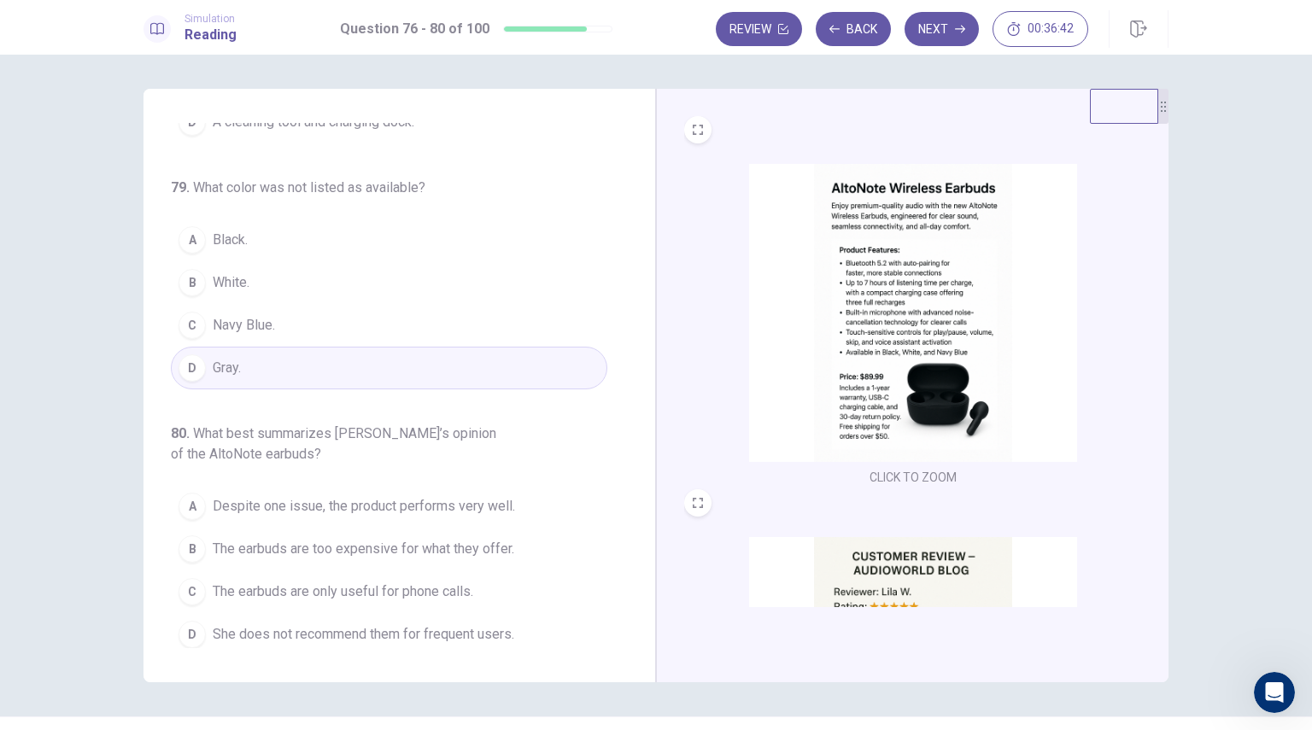
click at [864, 569] on img at bounding box center [913, 686] width 328 height 298
click at [332, 501] on span "Despite one issue, the product performs very well." at bounding box center [364, 506] width 302 height 20
click at [982, 586] on img at bounding box center [913, 686] width 328 height 298
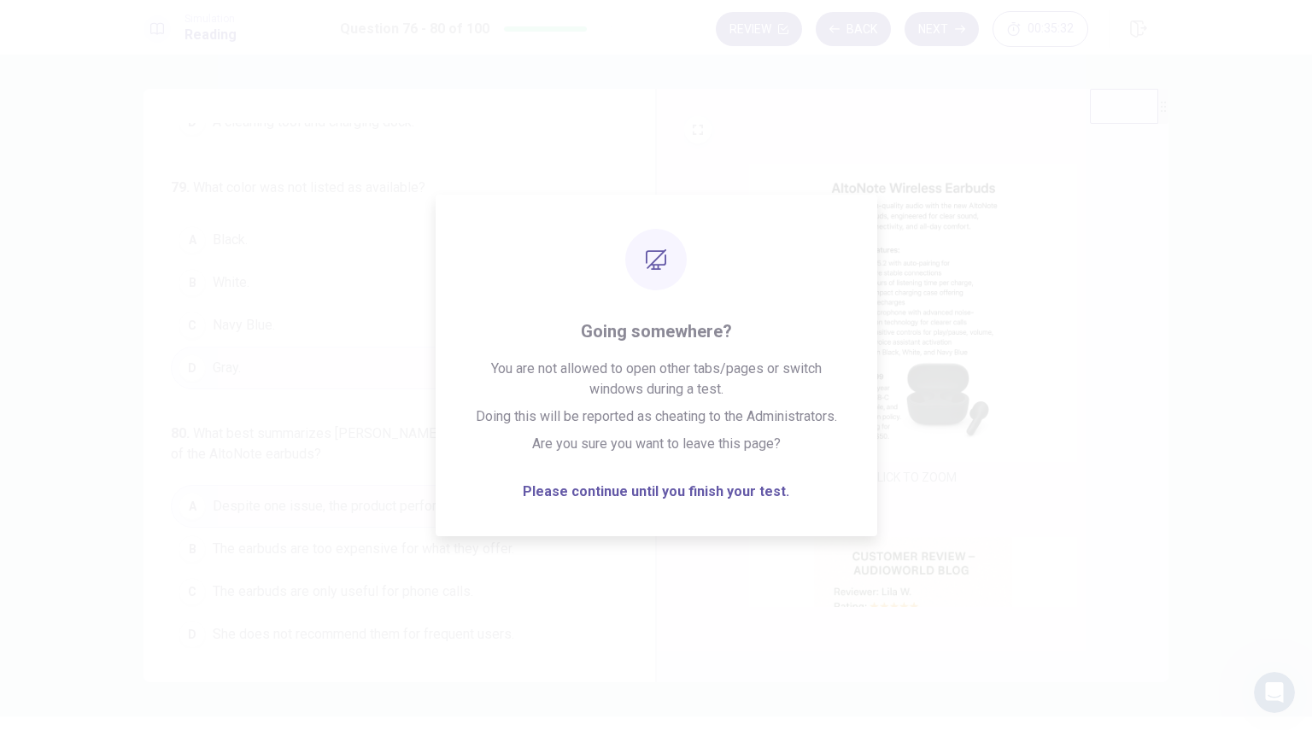
click at [956, 19] on button "Next" at bounding box center [942, 29] width 74 height 34
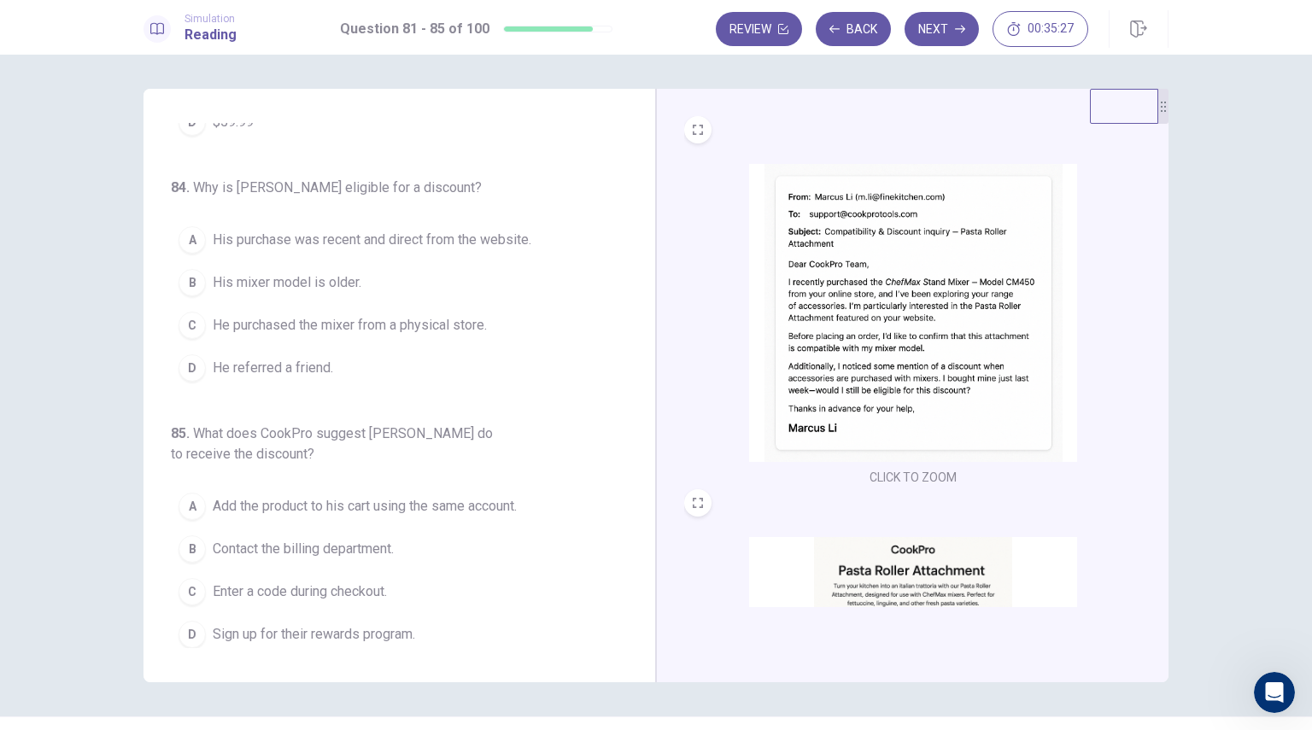
click at [897, 253] on img at bounding box center [913, 313] width 328 height 298
click at [909, 568] on img at bounding box center [913, 686] width 328 height 298
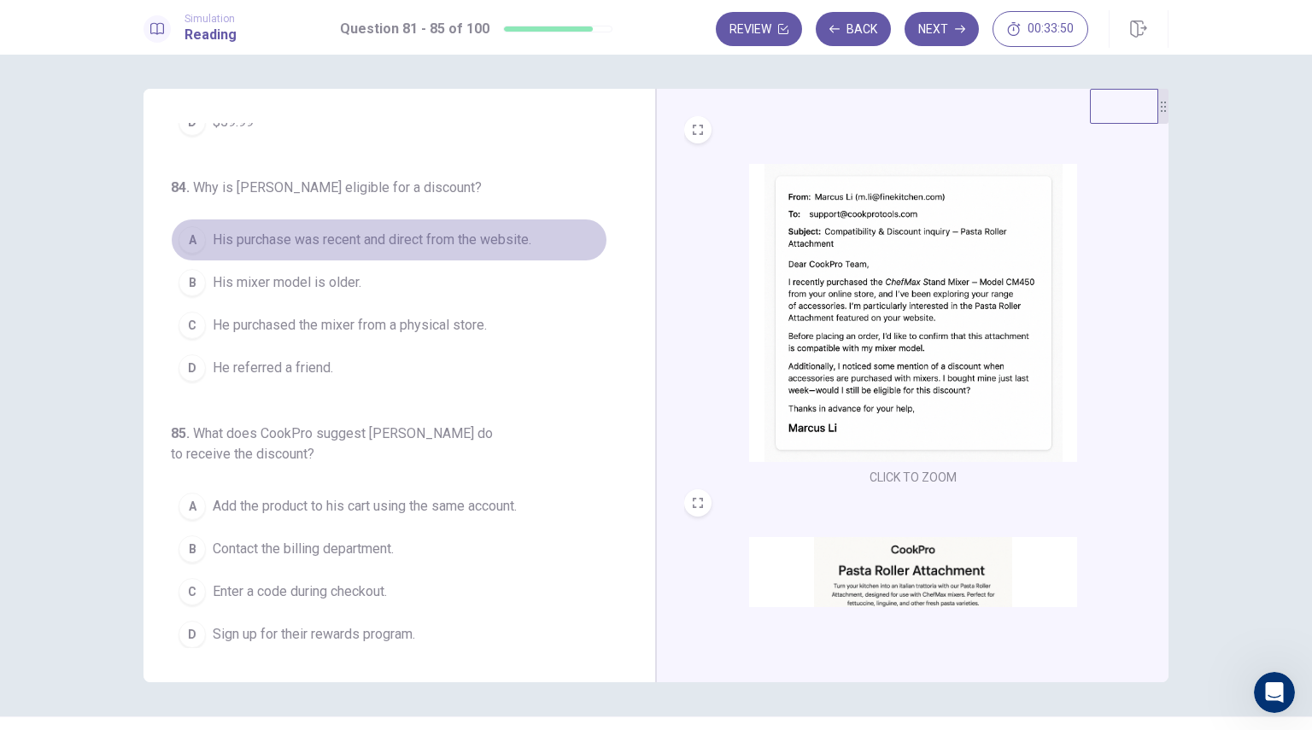
click at [452, 236] on span "His purchase was recent and direct from the website." at bounding box center [372, 240] width 319 height 20
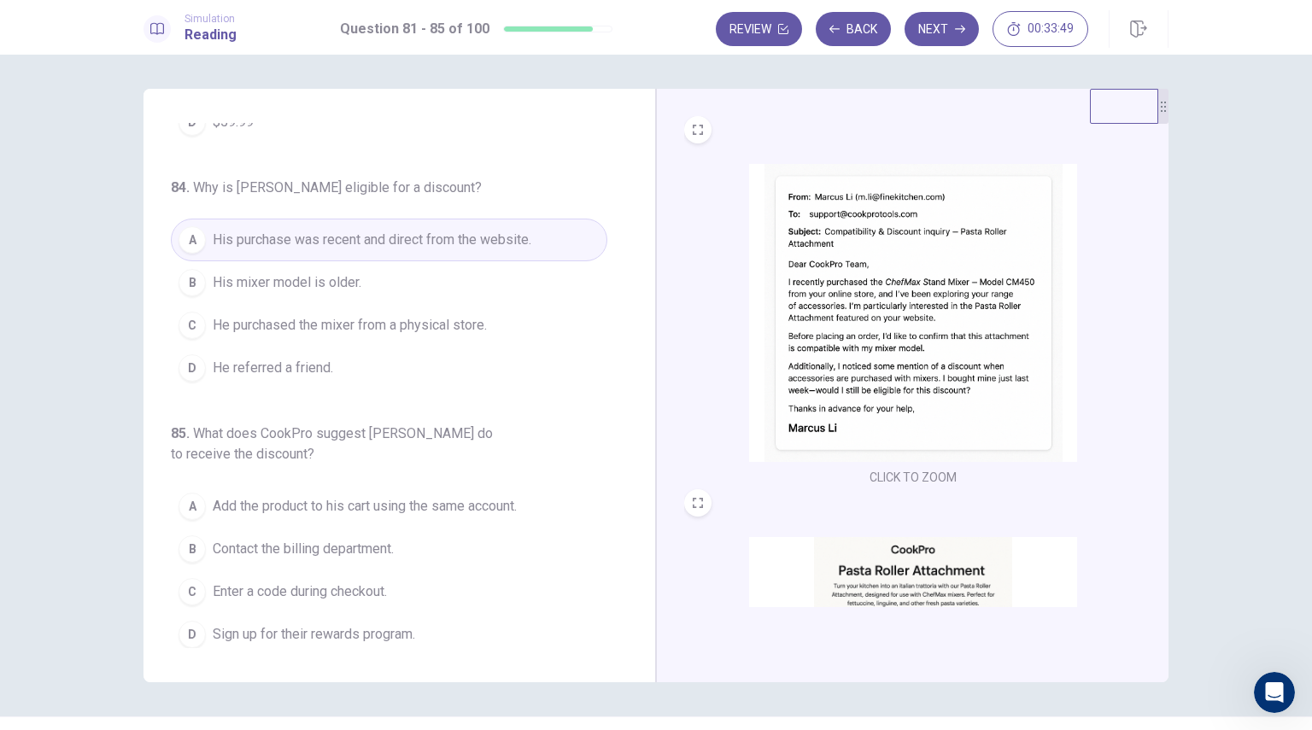
scroll to position [41, 0]
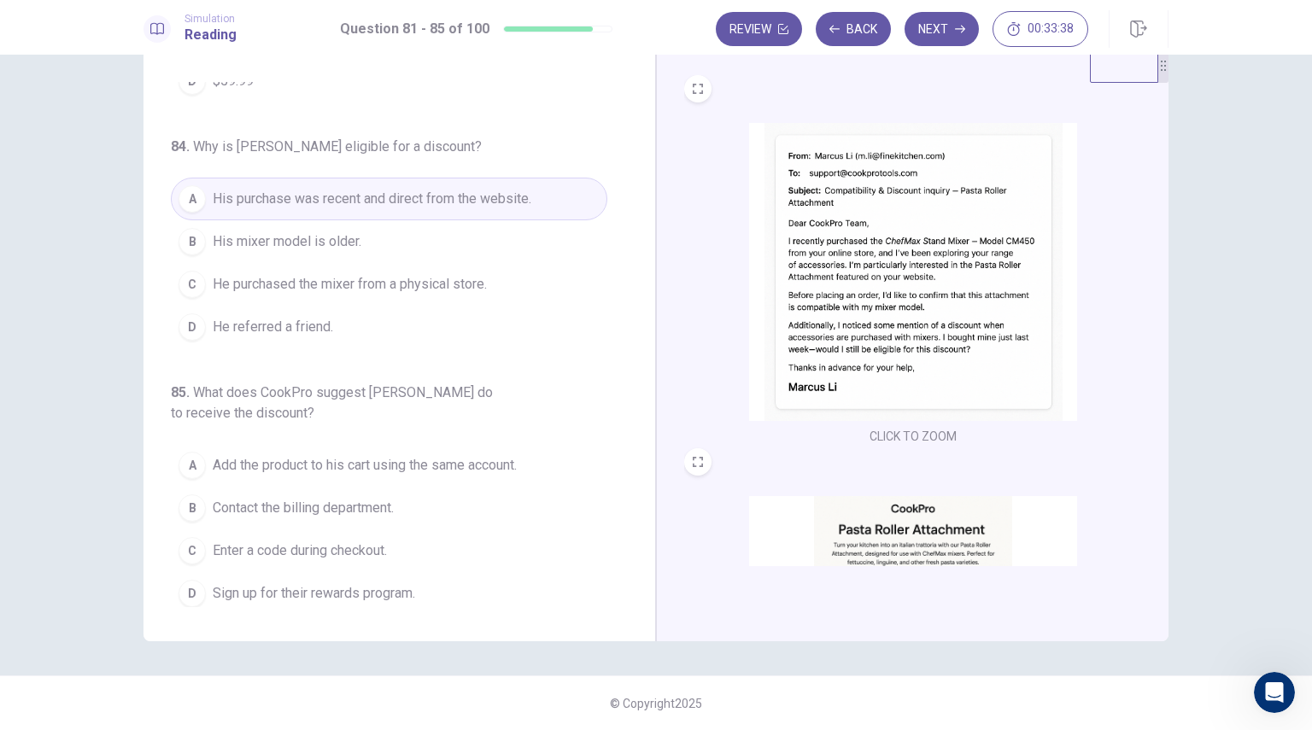
click at [875, 585] on div "CLICK TO ZOOM CLICK TO ZOOM" at bounding box center [912, 345] width 512 height 594
click at [878, 552] on img at bounding box center [913, 645] width 328 height 298
click at [309, 588] on span "Sign up for their rewards program." at bounding box center [314, 593] width 202 height 20
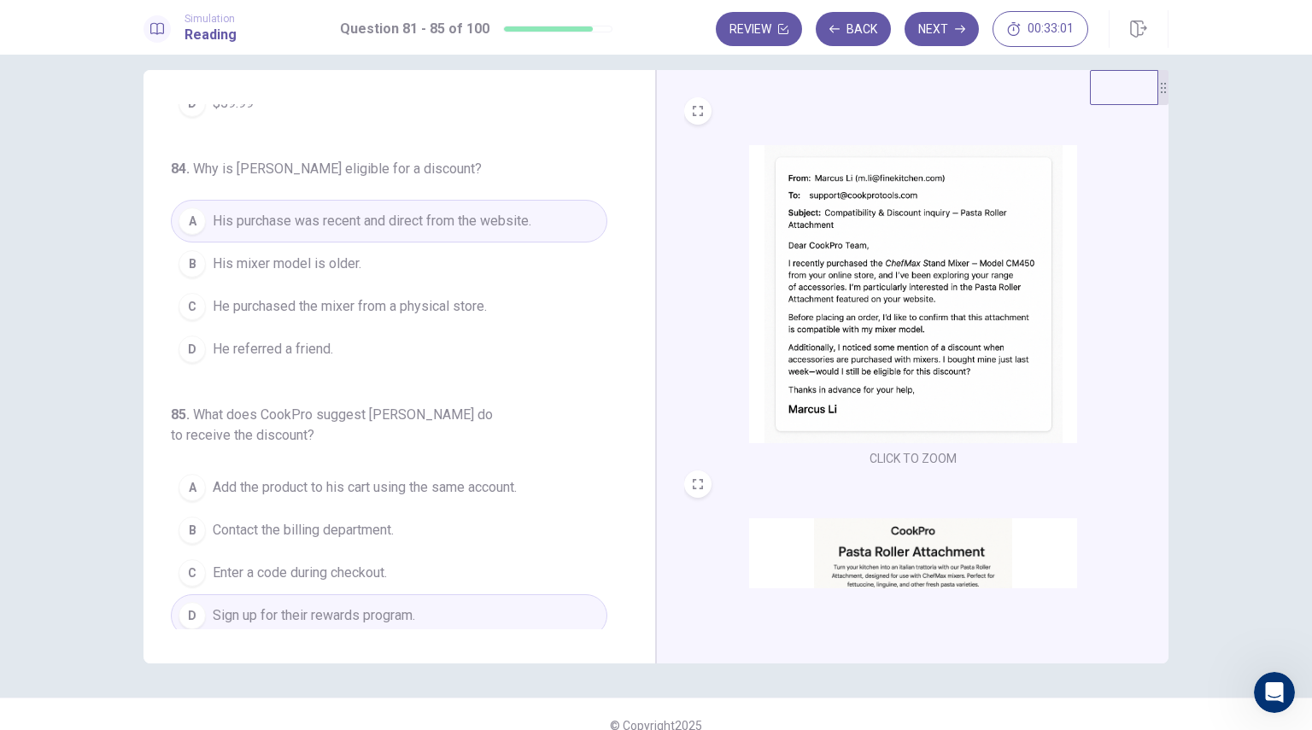
scroll to position [0, 0]
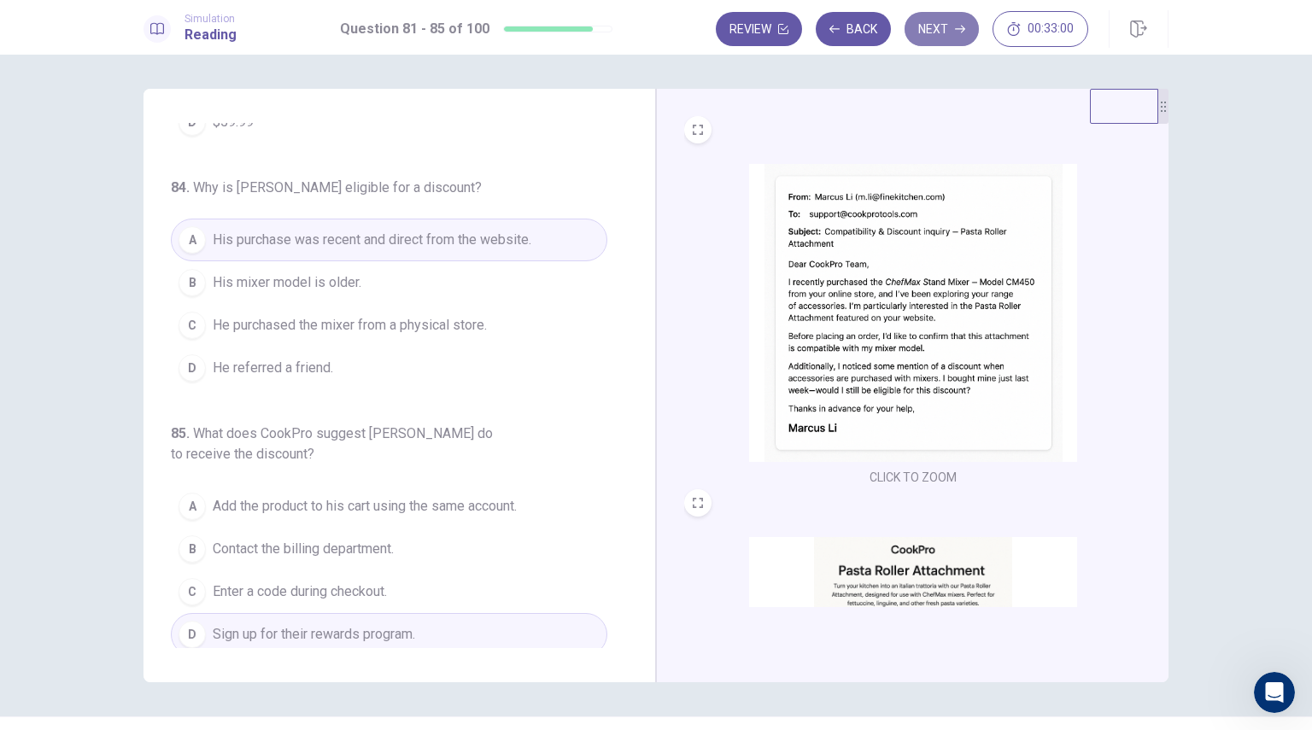
click at [943, 29] on button "Next" at bounding box center [942, 29] width 74 height 34
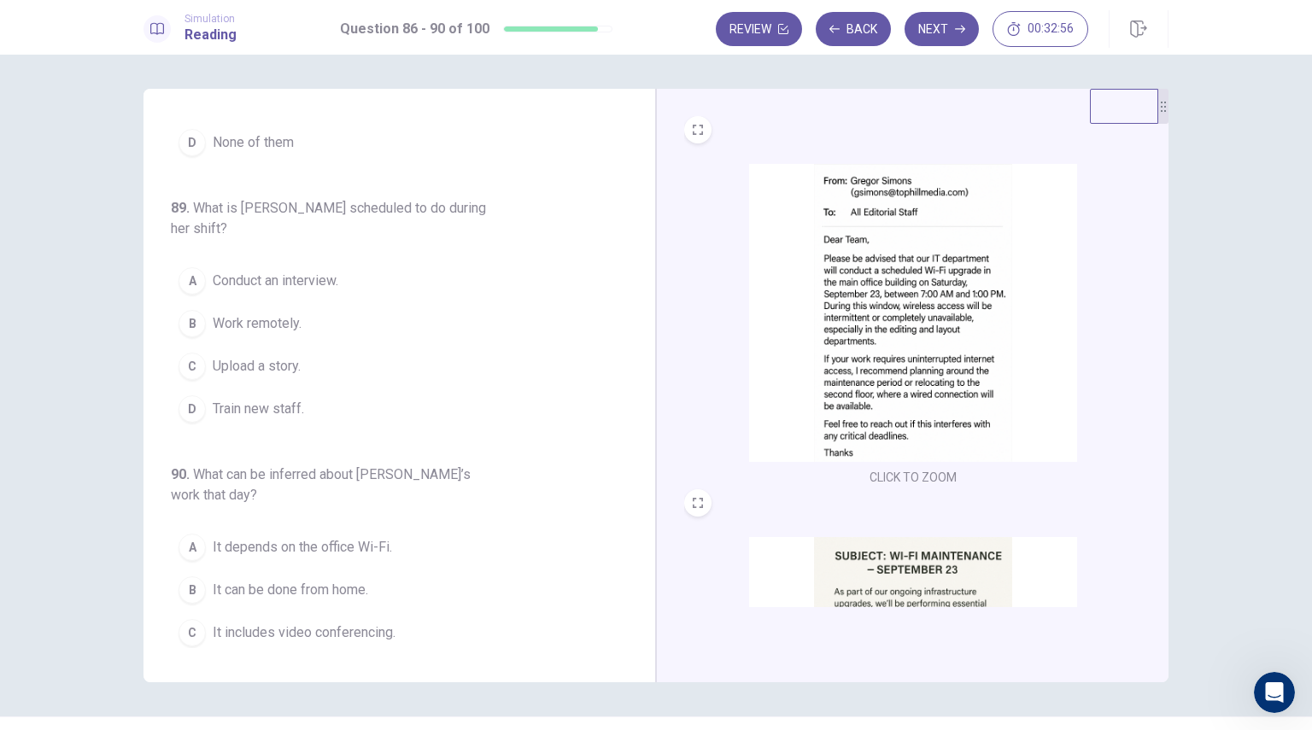
click at [885, 332] on img at bounding box center [913, 313] width 328 height 298
click at [877, 588] on img at bounding box center [913, 686] width 328 height 298
click at [905, 601] on img at bounding box center [913, 686] width 328 height 298
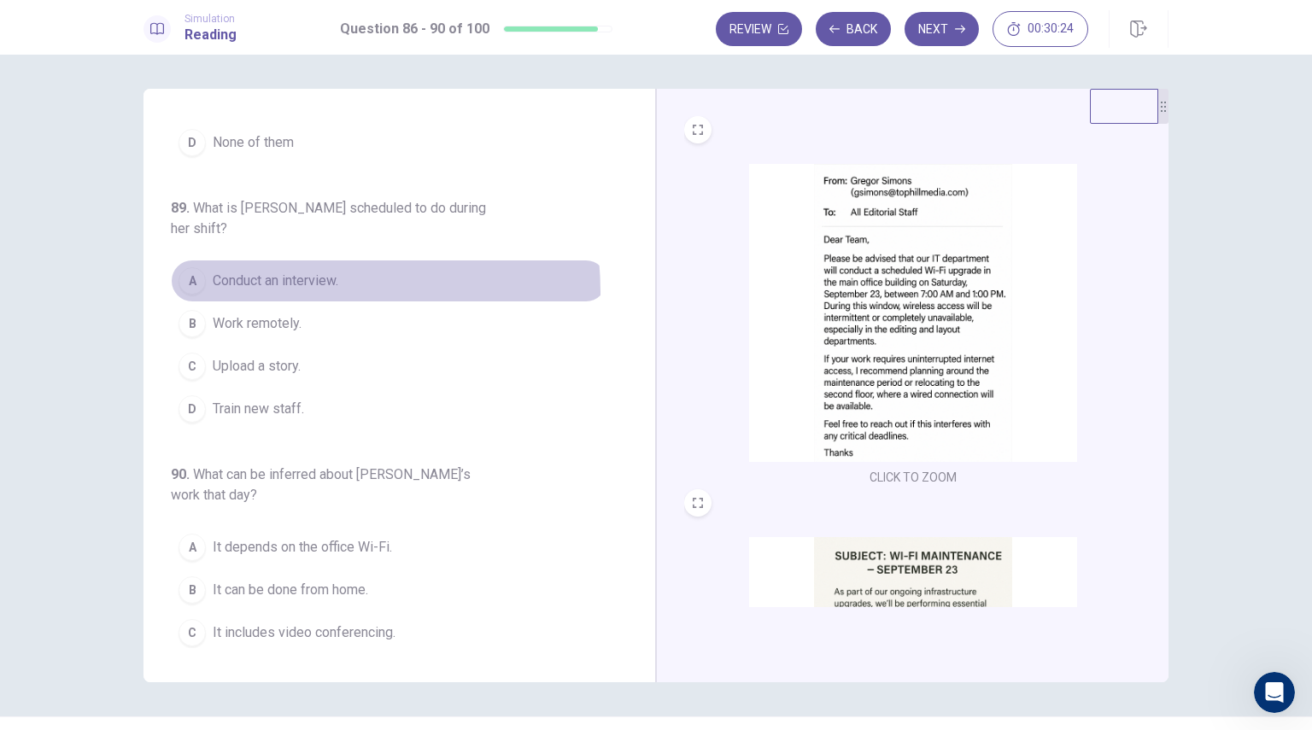
click at [261, 260] on button "A Conduct an interview." at bounding box center [389, 281] width 436 height 43
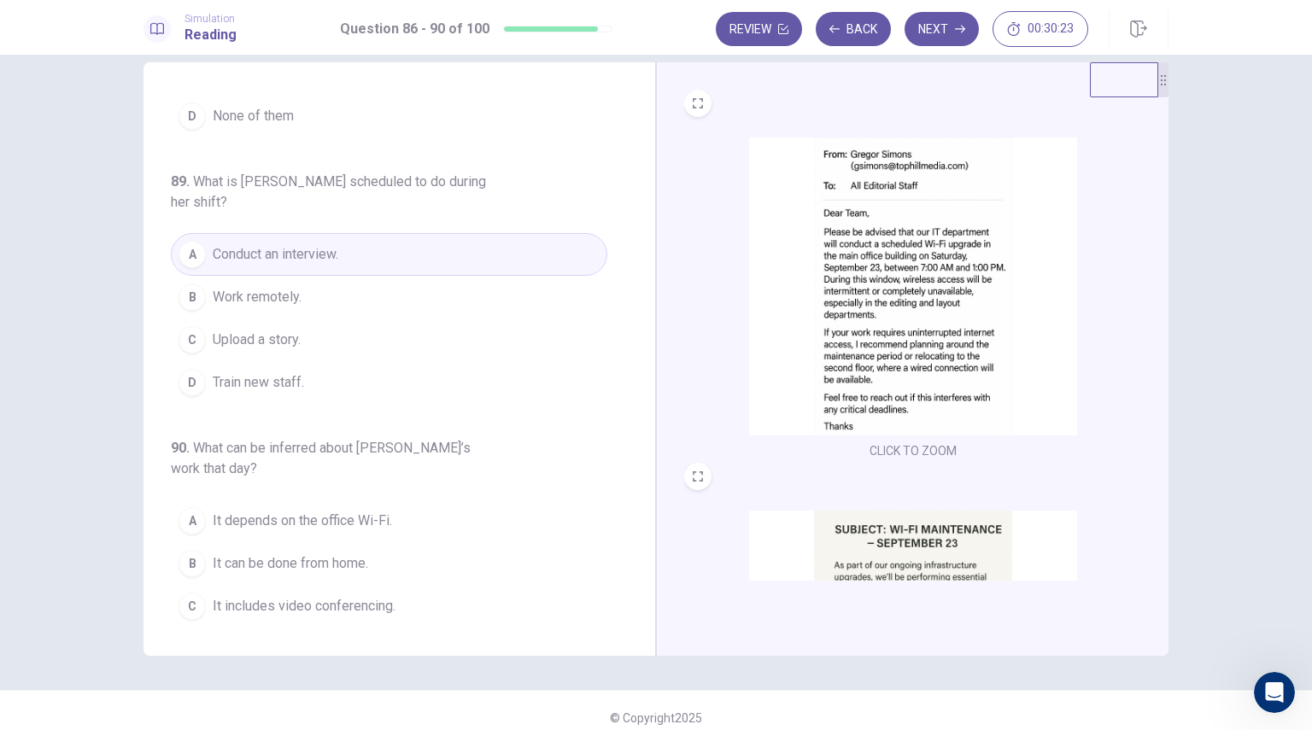
scroll to position [41, 0]
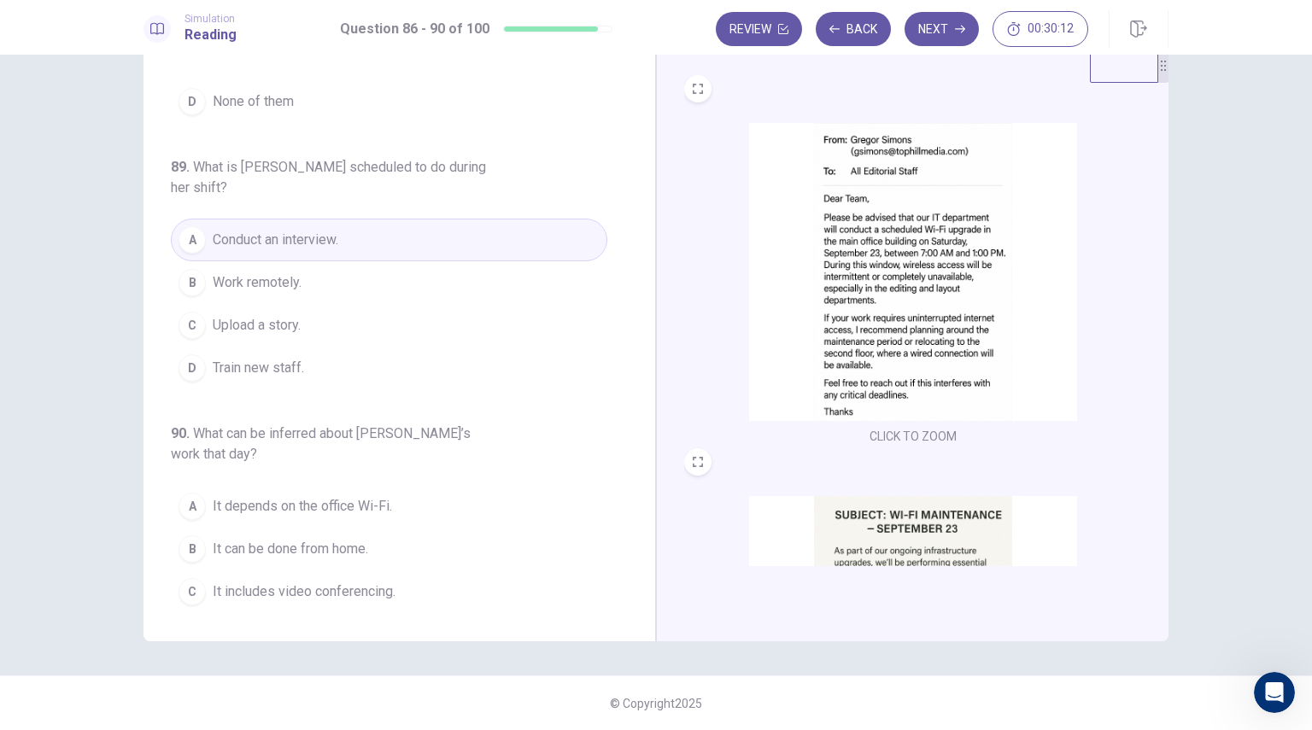
click at [895, 539] on img at bounding box center [913, 645] width 328 height 298
click at [865, 376] on img at bounding box center [913, 272] width 328 height 298
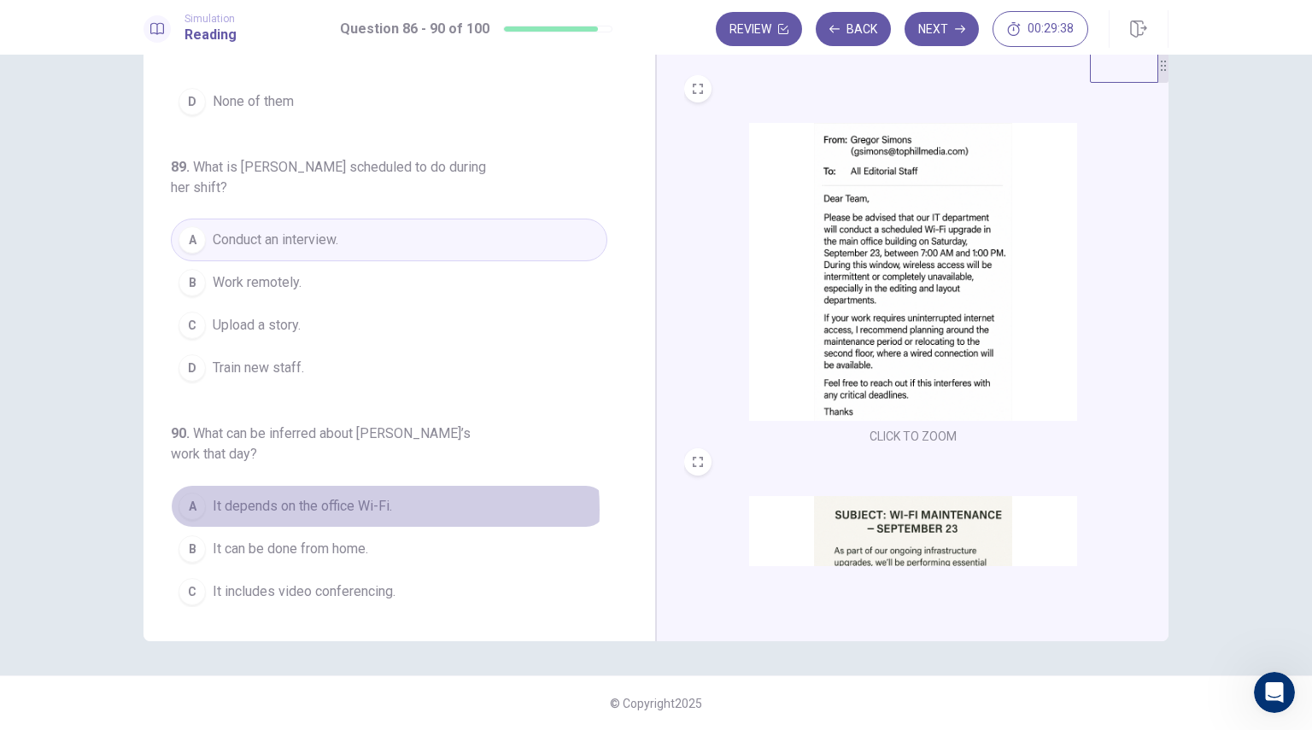
click at [337, 496] on span "It depends on the office Wi-Fi." at bounding box center [302, 506] width 179 height 20
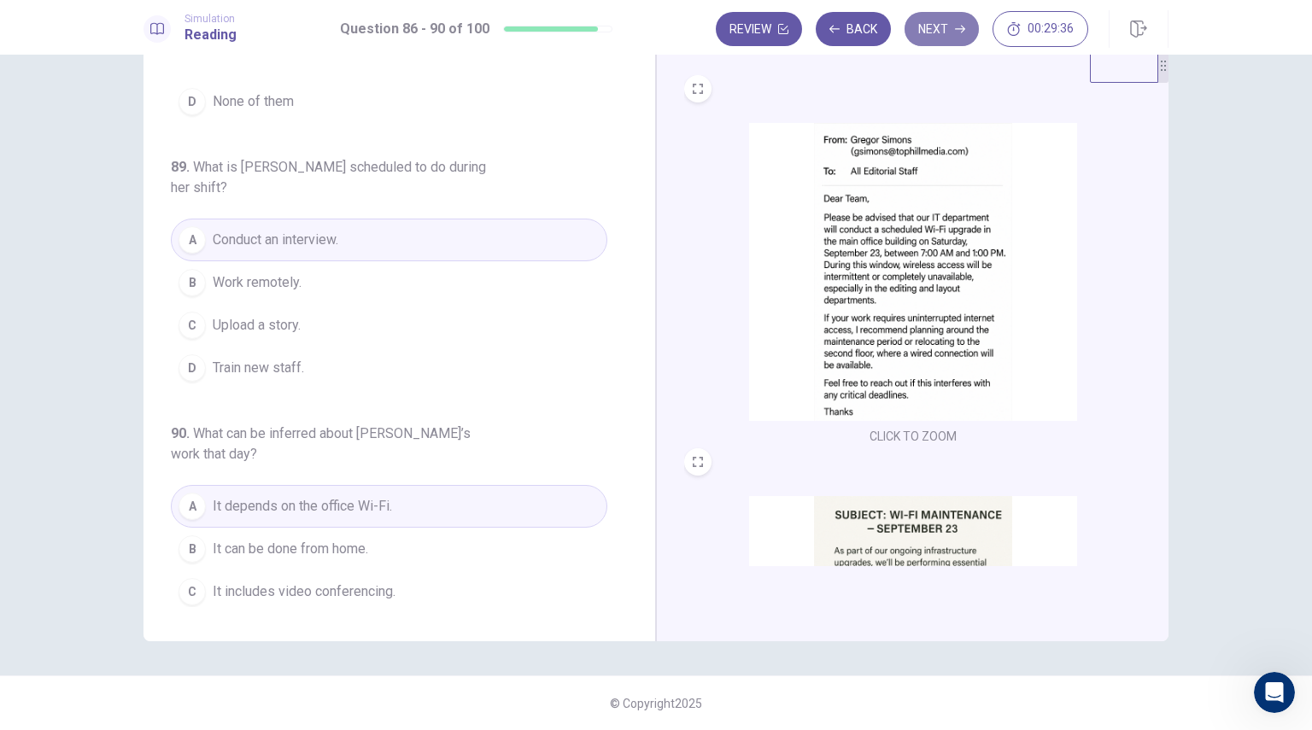
click at [951, 30] on button "Next" at bounding box center [942, 29] width 74 height 34
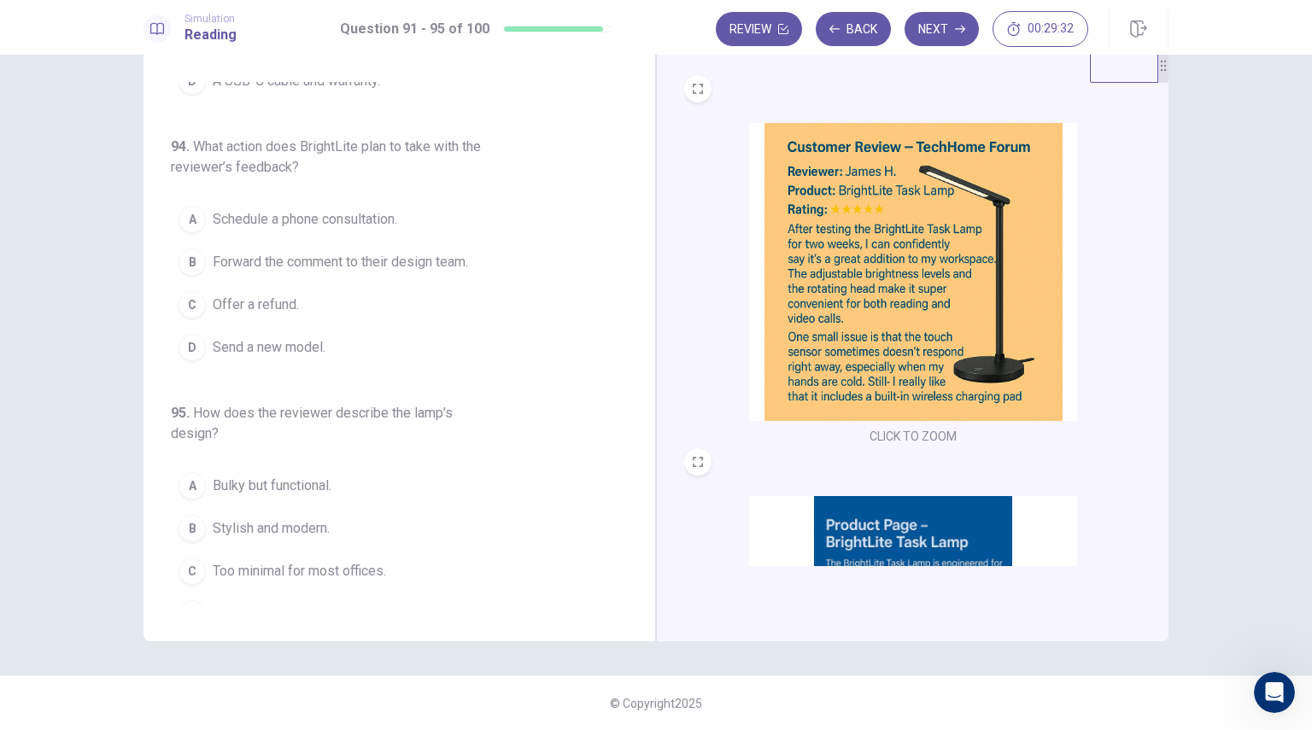
click at [852, 219] on img at bounding box center [913, 272] width 328 height 298
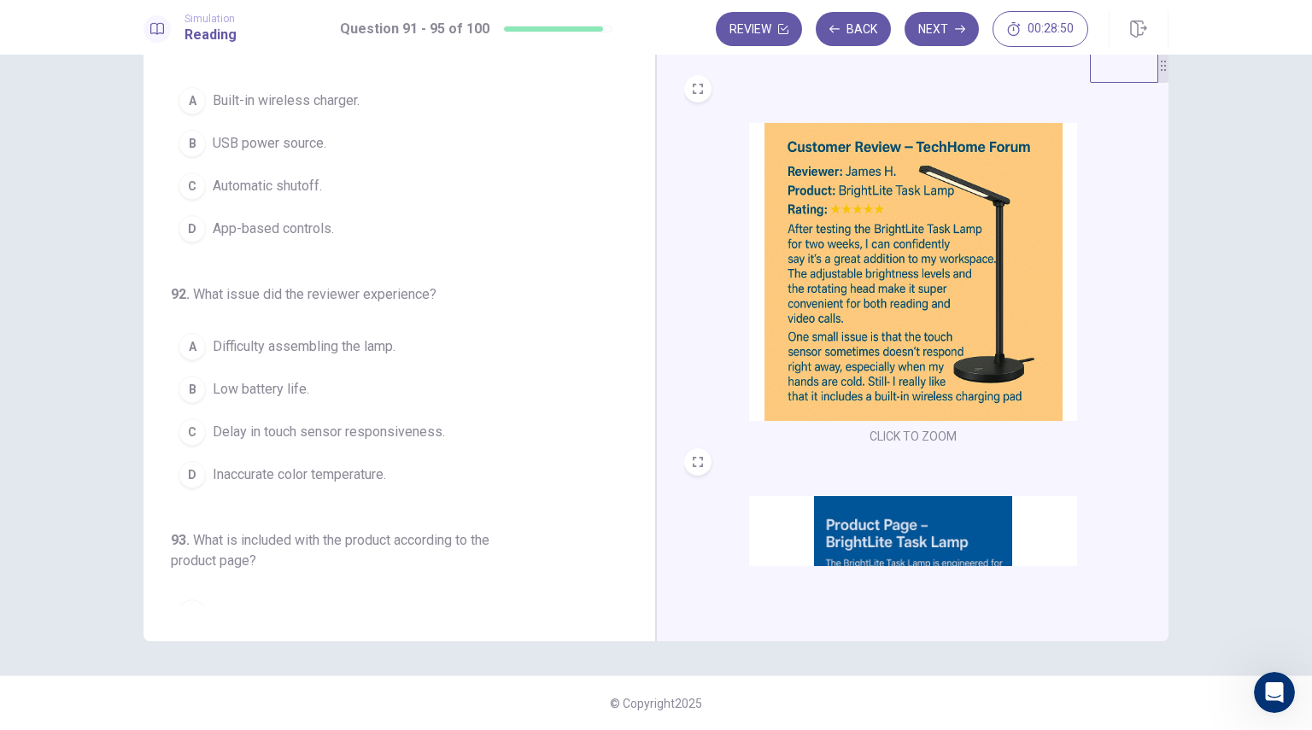
scroll to position [0, 0]
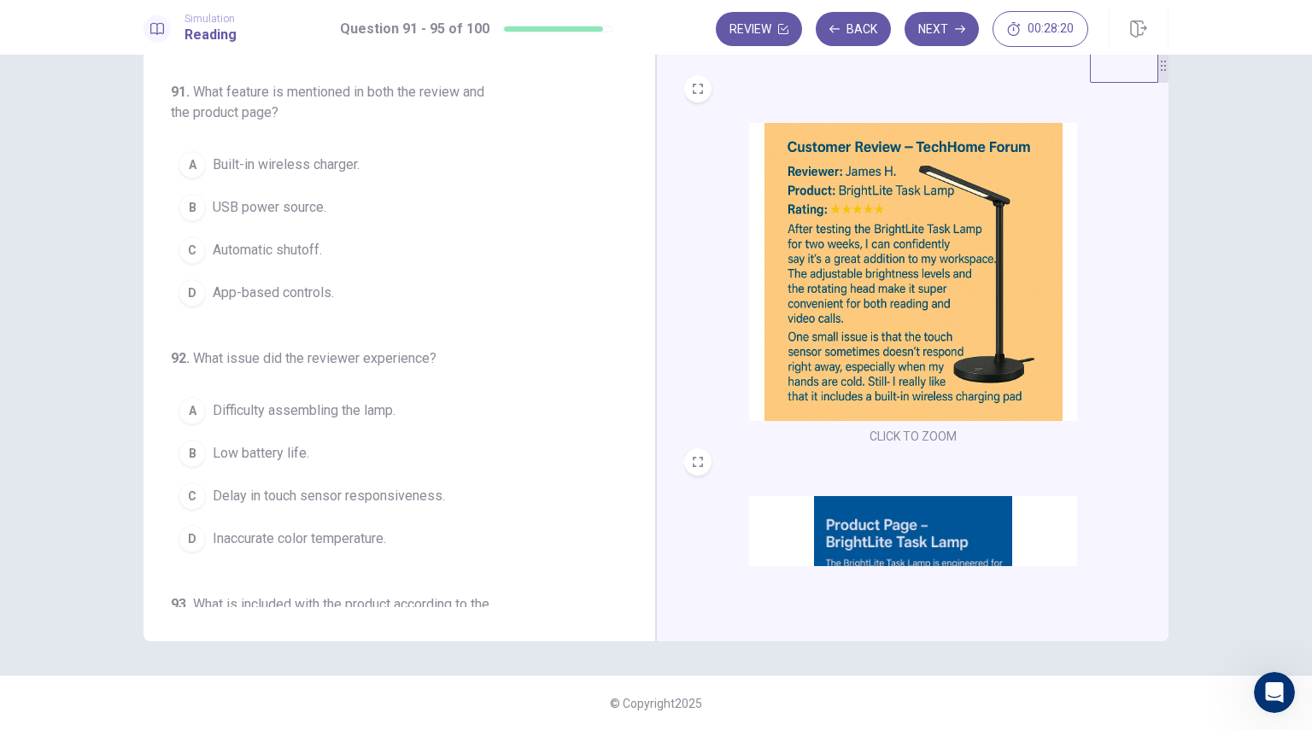
click at [320, 289] on span "App-based controls." at bounding box center [273, 293] width 121 height 20
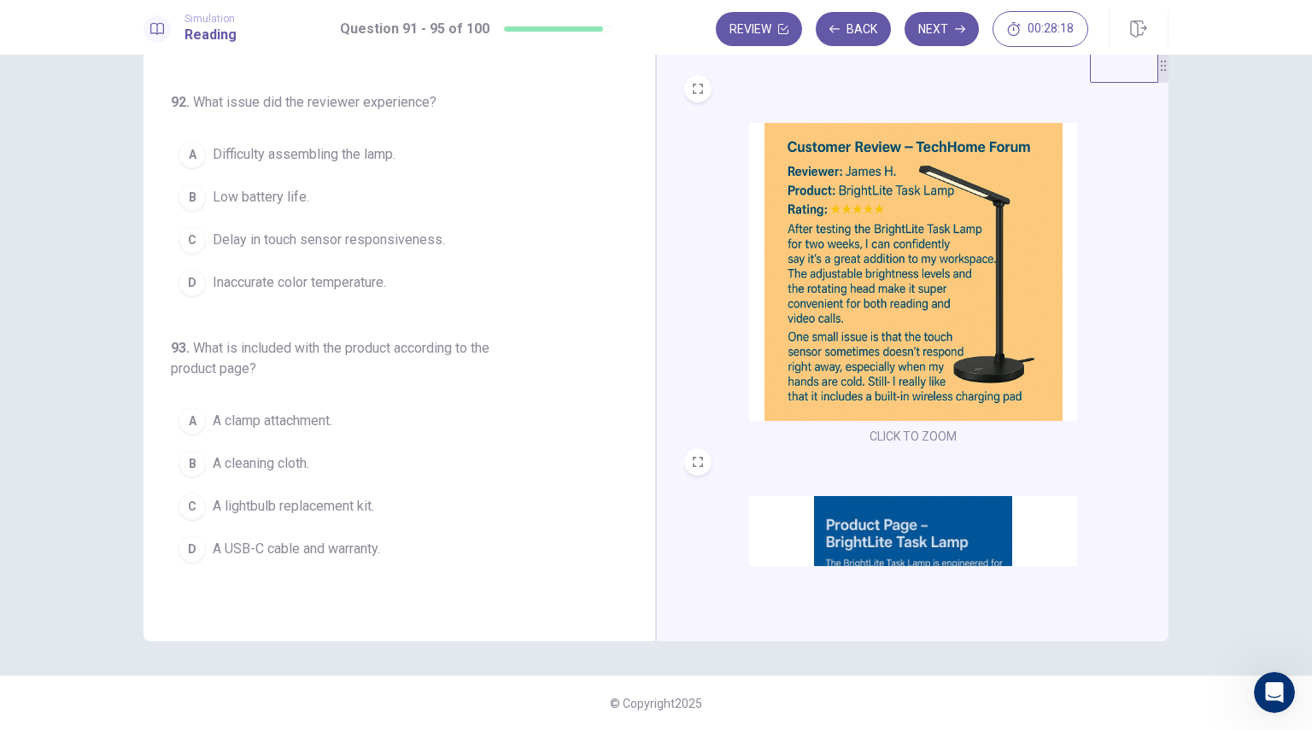
scroll to position [171, 0]
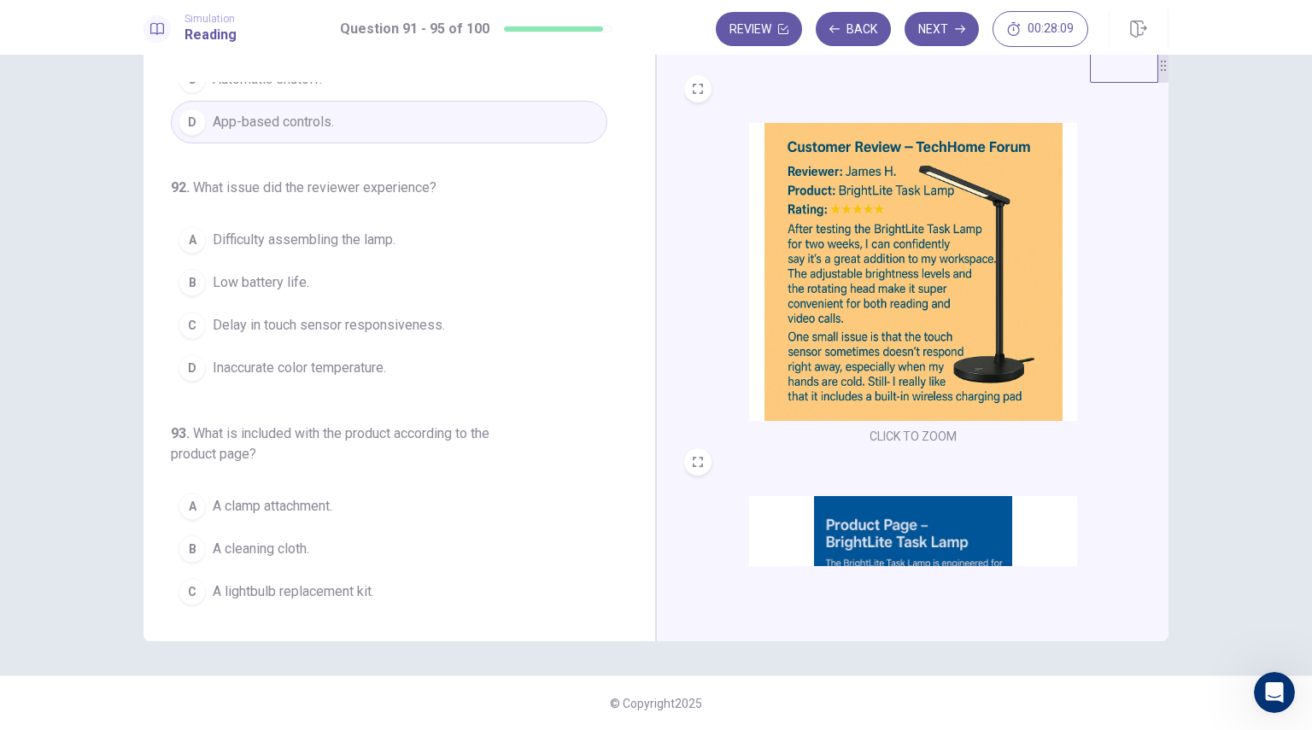
click at [325, 326] on span "Delay in touch sensor responsiveness." at bounding box center [329, 325] width 232 height 20
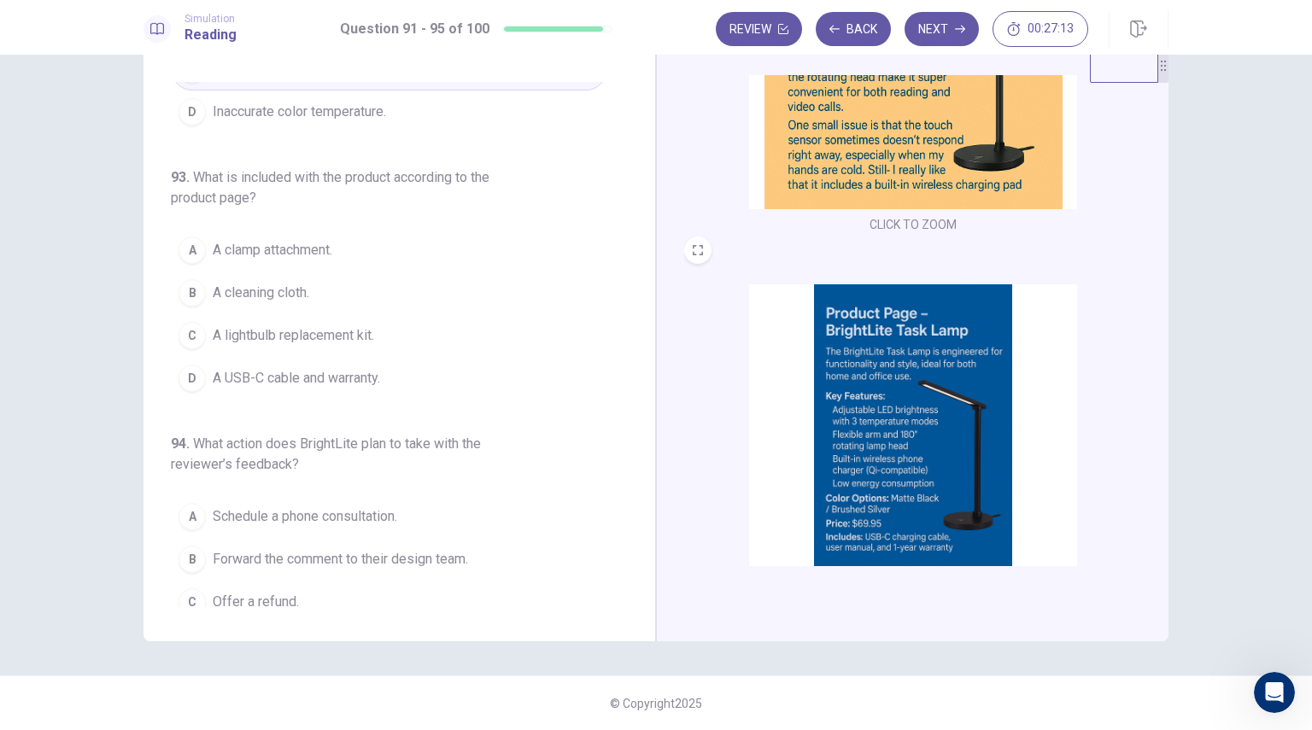
scroll to position [256, 0]
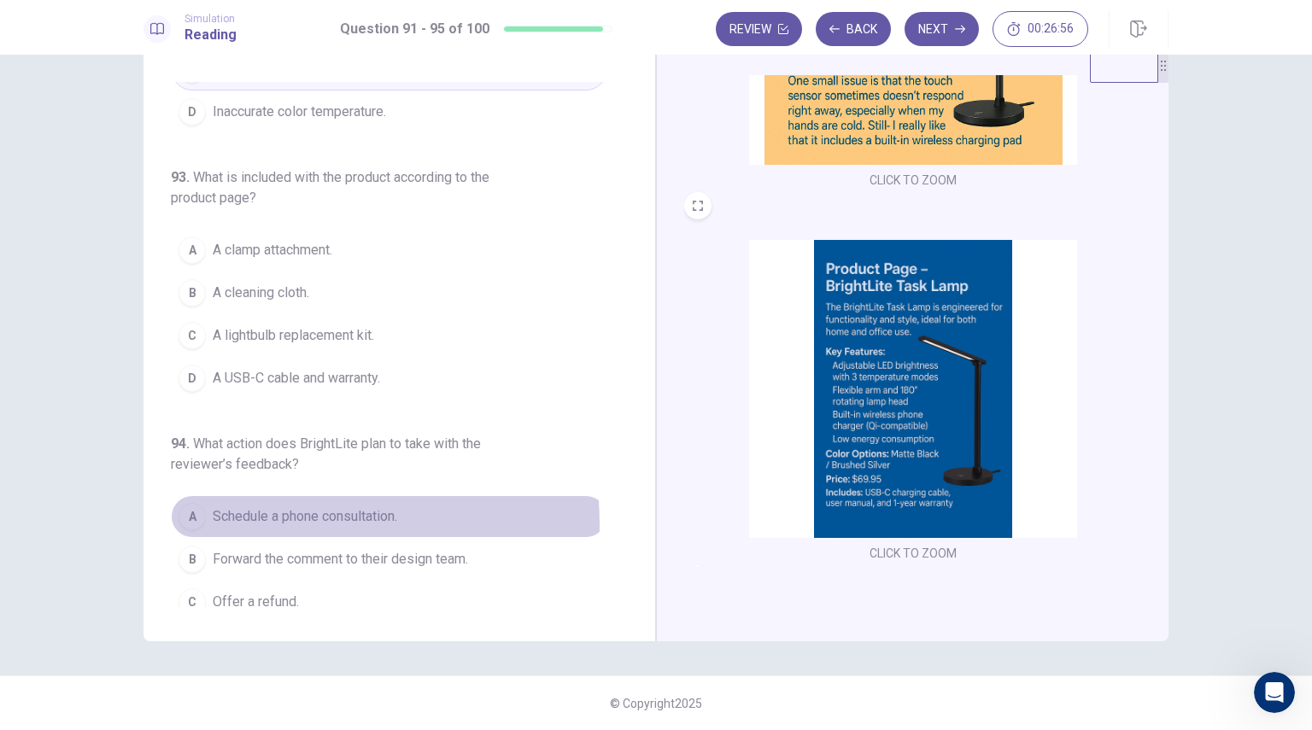
click at [241, 521] on span "Schedule a phone consultation." at bounding box center [305, 516] width 184 height 20
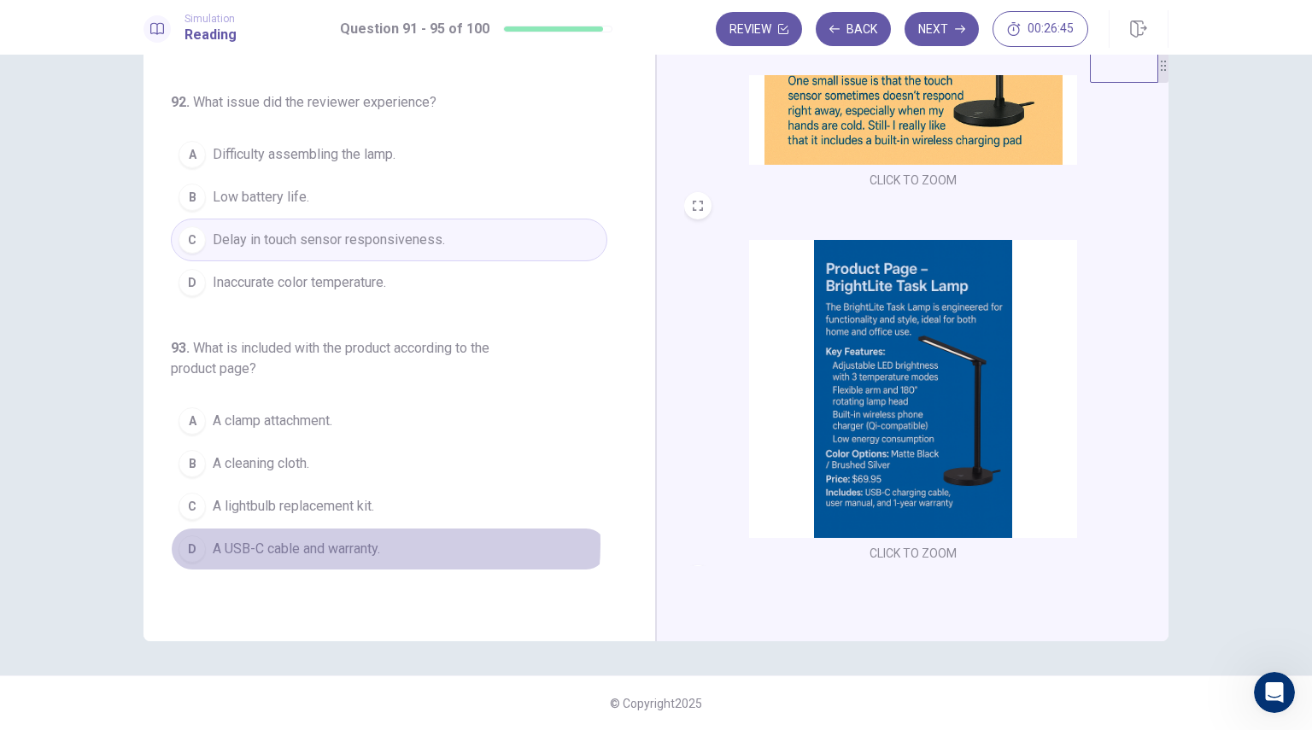
click at [343, 540] on span "A USB-C cable and warranty." at bounding box center [296, 549] width 167 height 20
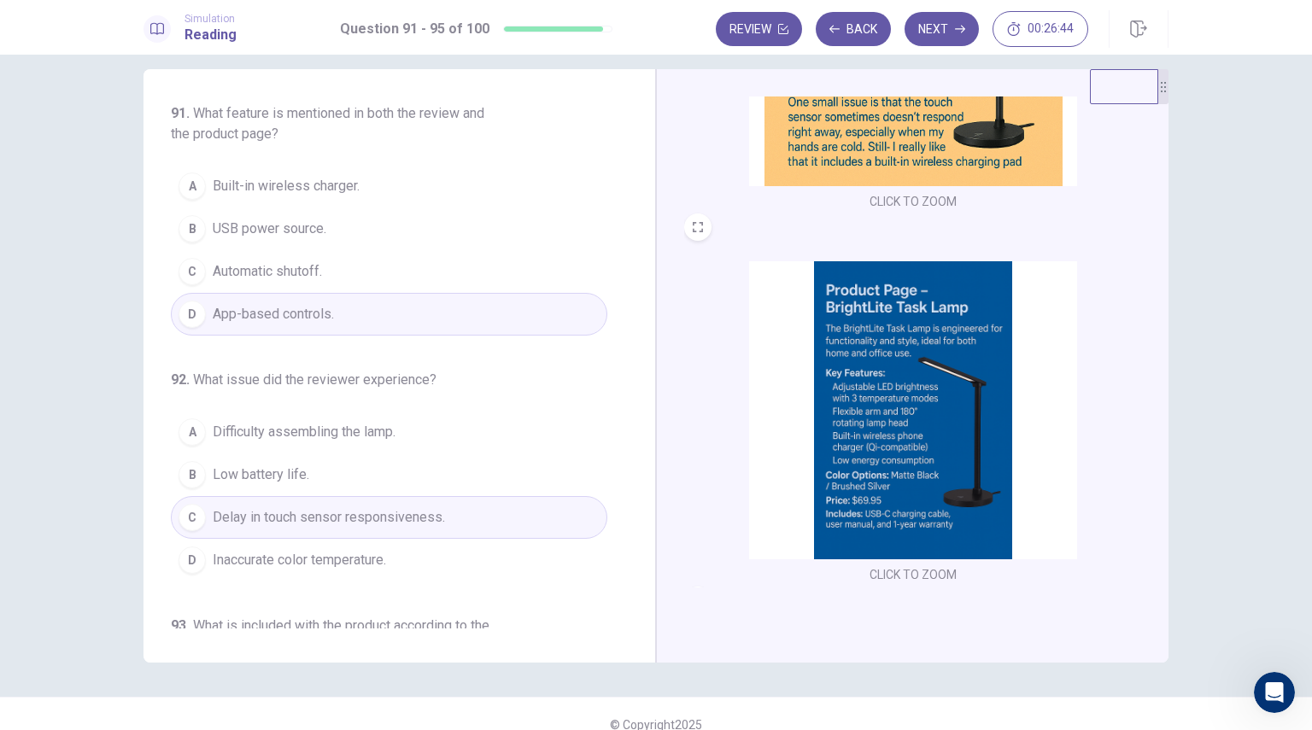
scroll to position [0, 0]
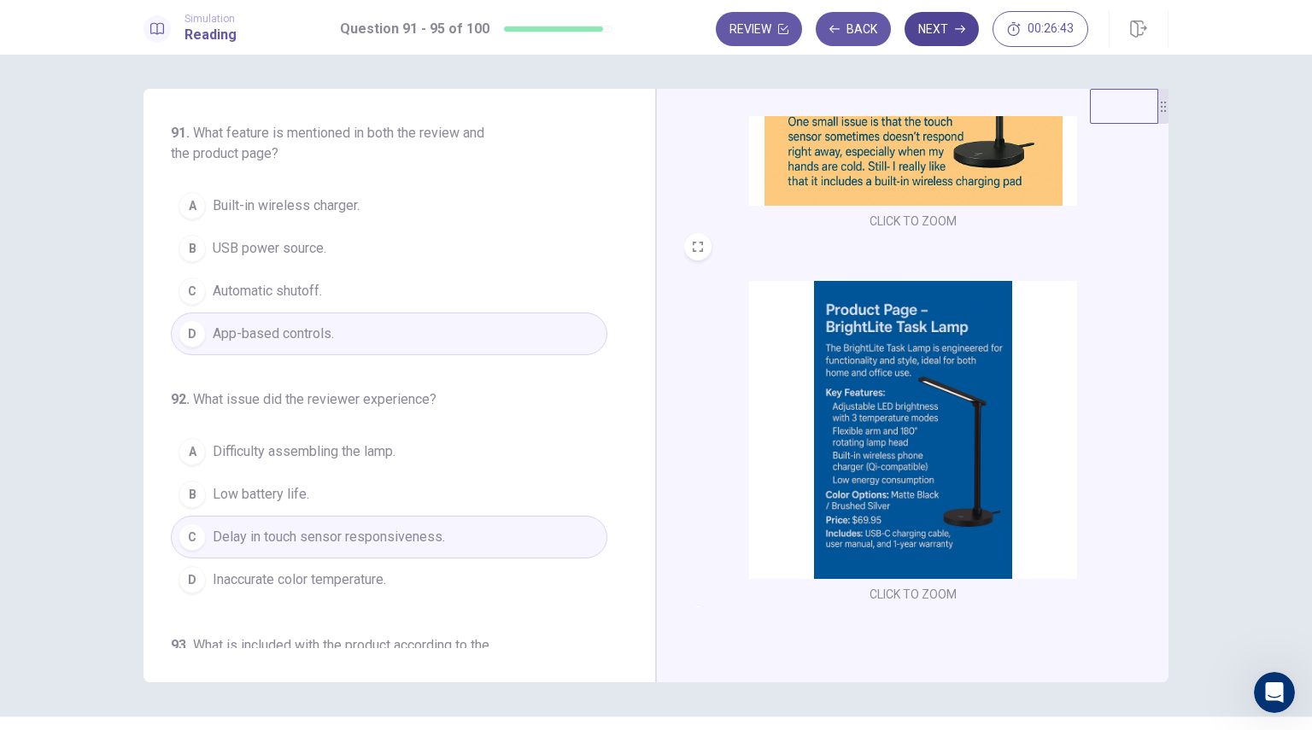
click at [935, 42] on button "Next" at bounding box center [942, 29] width 74 height 34
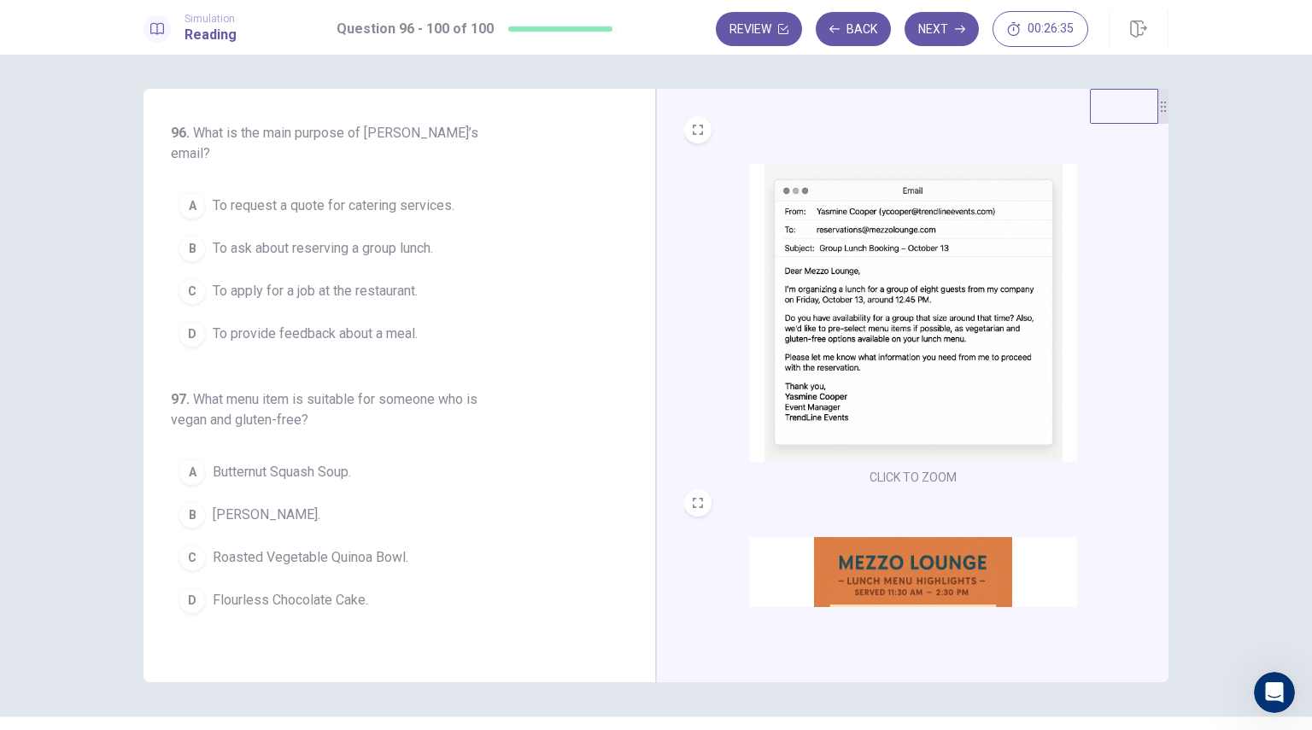
click at [895, 288] on img at bounding box center [913, 313] width 328 height 298
click at [875, 570] on img at bounding box center [913, 686] width 328 height 298
click at [331, 238] on span "To ask about reserving a group lunch." at bounding box center [323, 248] width 220 height 20
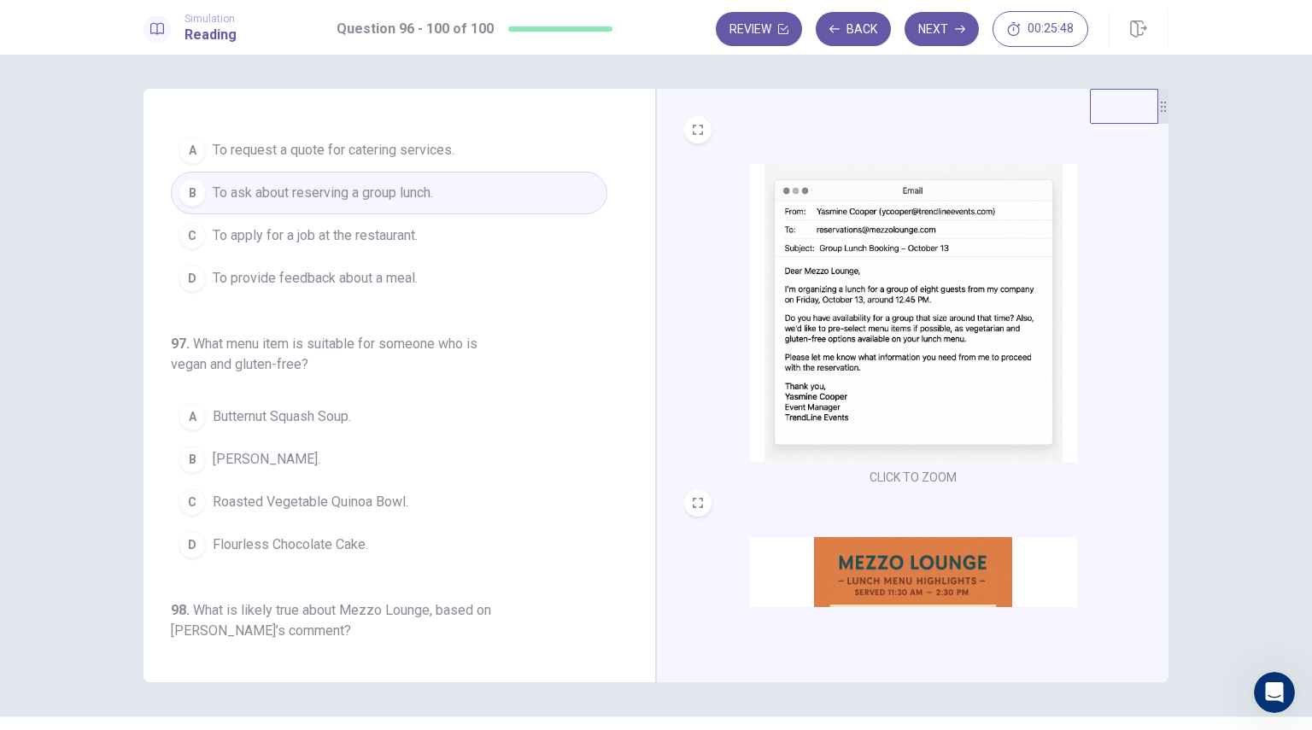
scroll to position [171, 0]
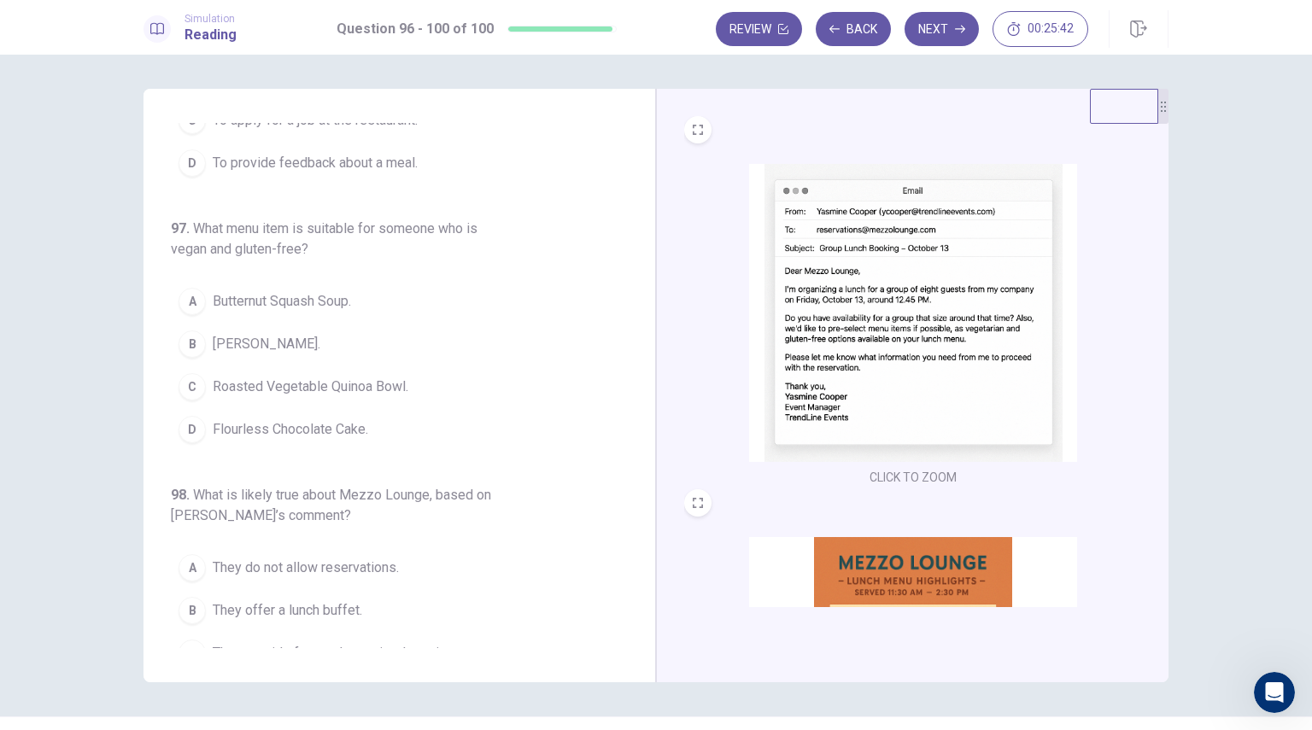
click at [853, 567] on img at bounding box center [913, 686] width 328 height 298
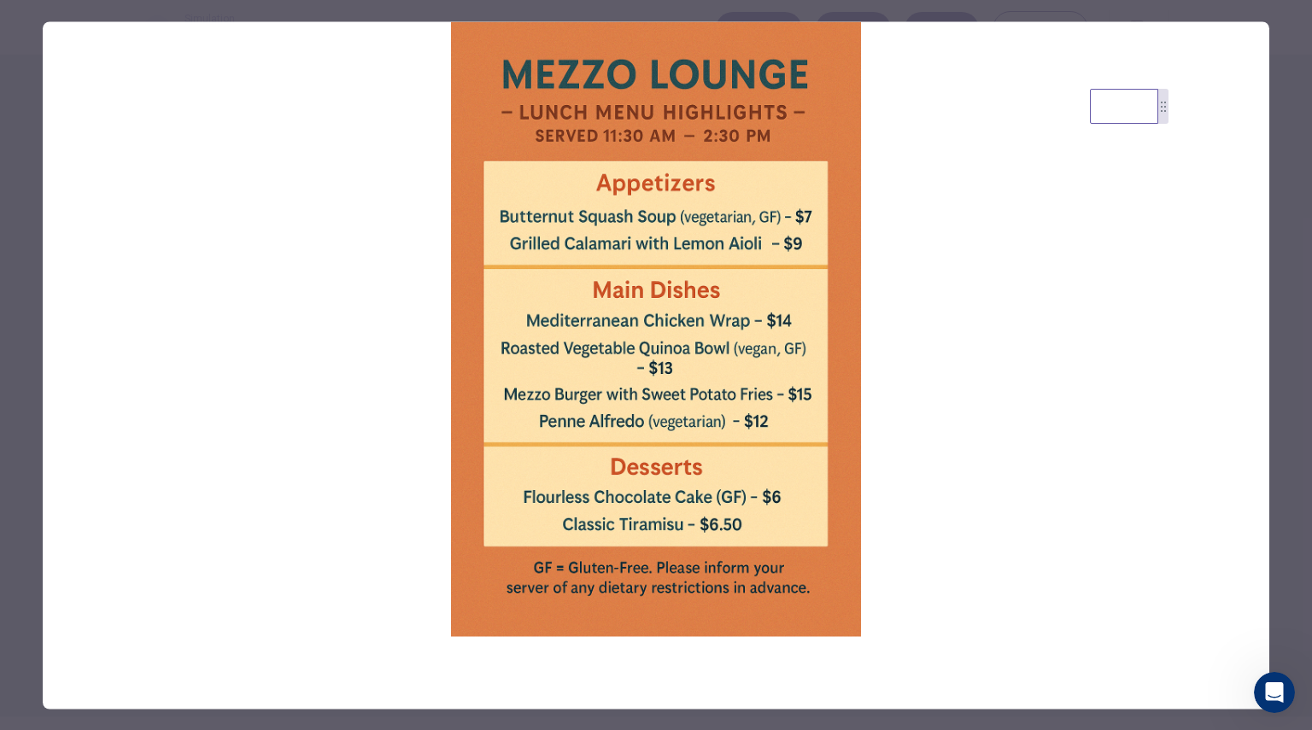
click at [1291, 451] on div at bounding box center [656, 365] width 1312 height 730
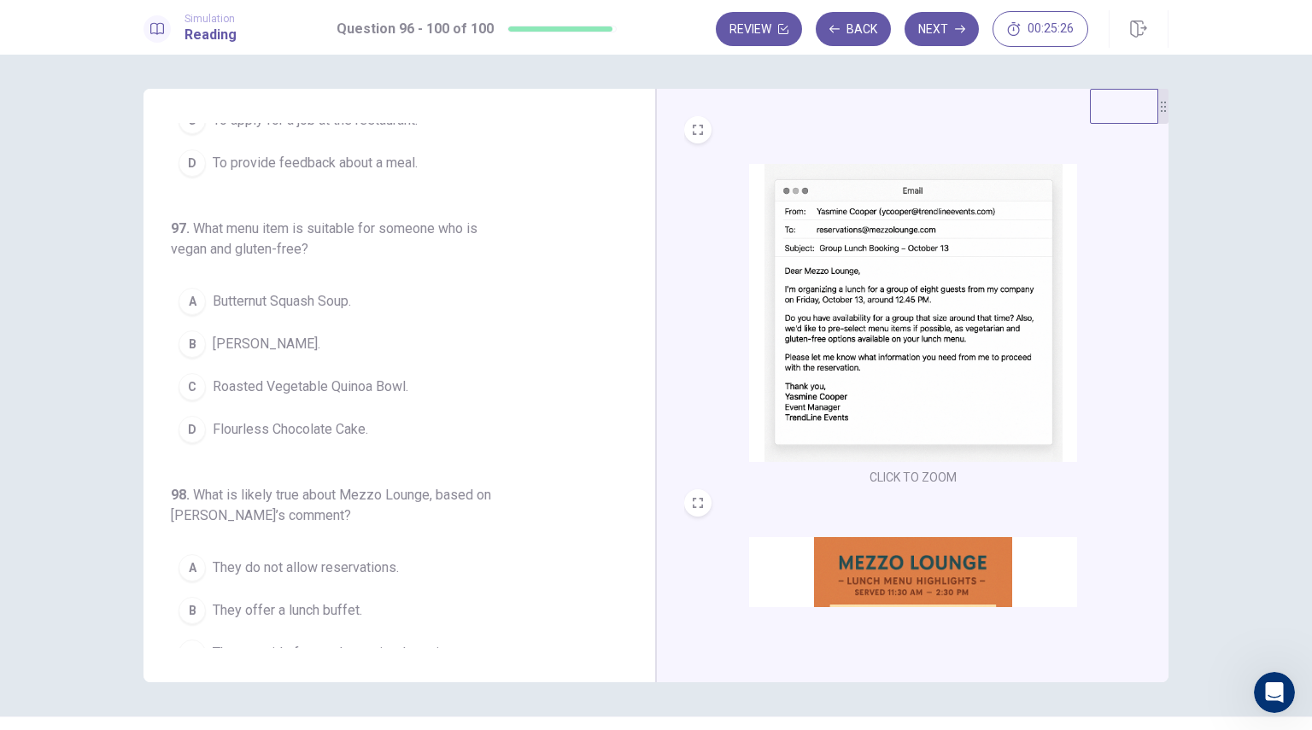
click at [871, 565] on img at bounding box center [913, 686] width 328 height 298
click at [296, 291] on span "Butternut Squash Soup." at bounding box center [282, 301] width 138 height 20
click at [922, 578] on img at bounding box center [913, 686] width 328 height 298
click at [944, 581] on img at bounding box center [913, 686] width 328 height 298
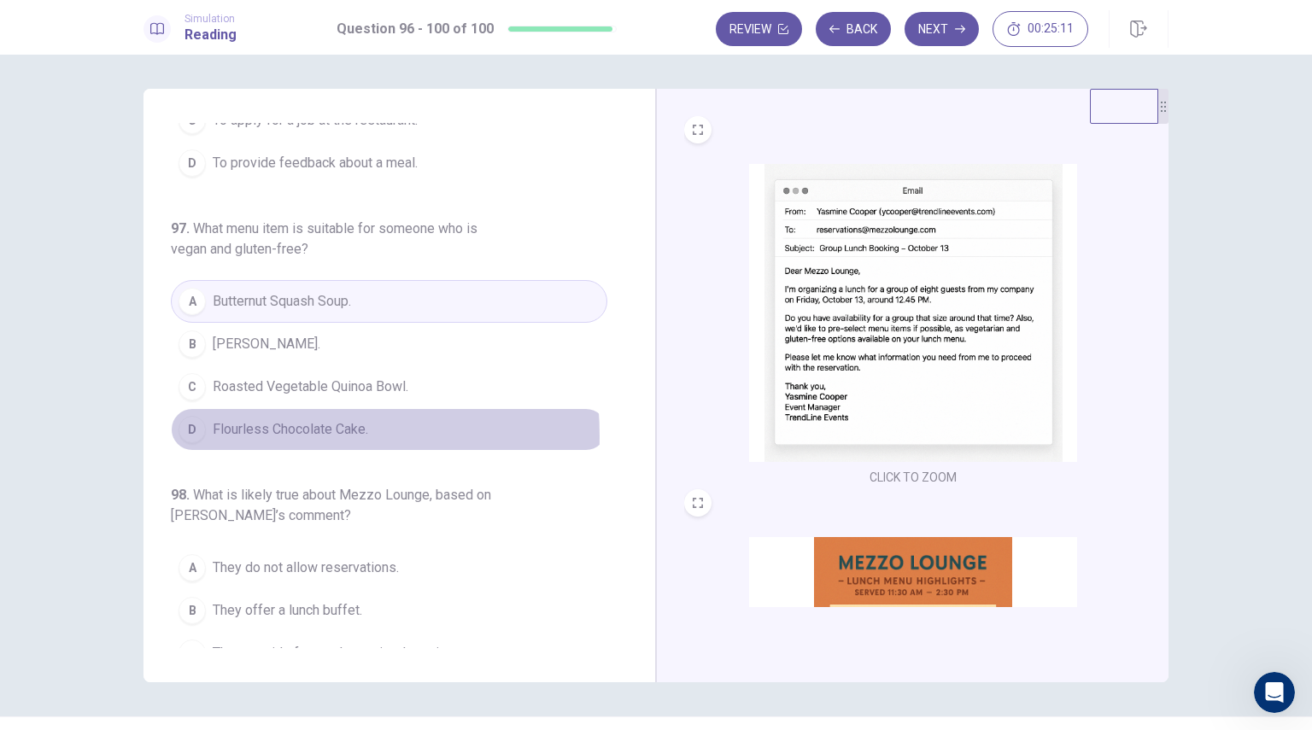
click at [221, 419] on span "Flourless Chocolate Cake." at bounding box center [290, 429] width 155 height 20
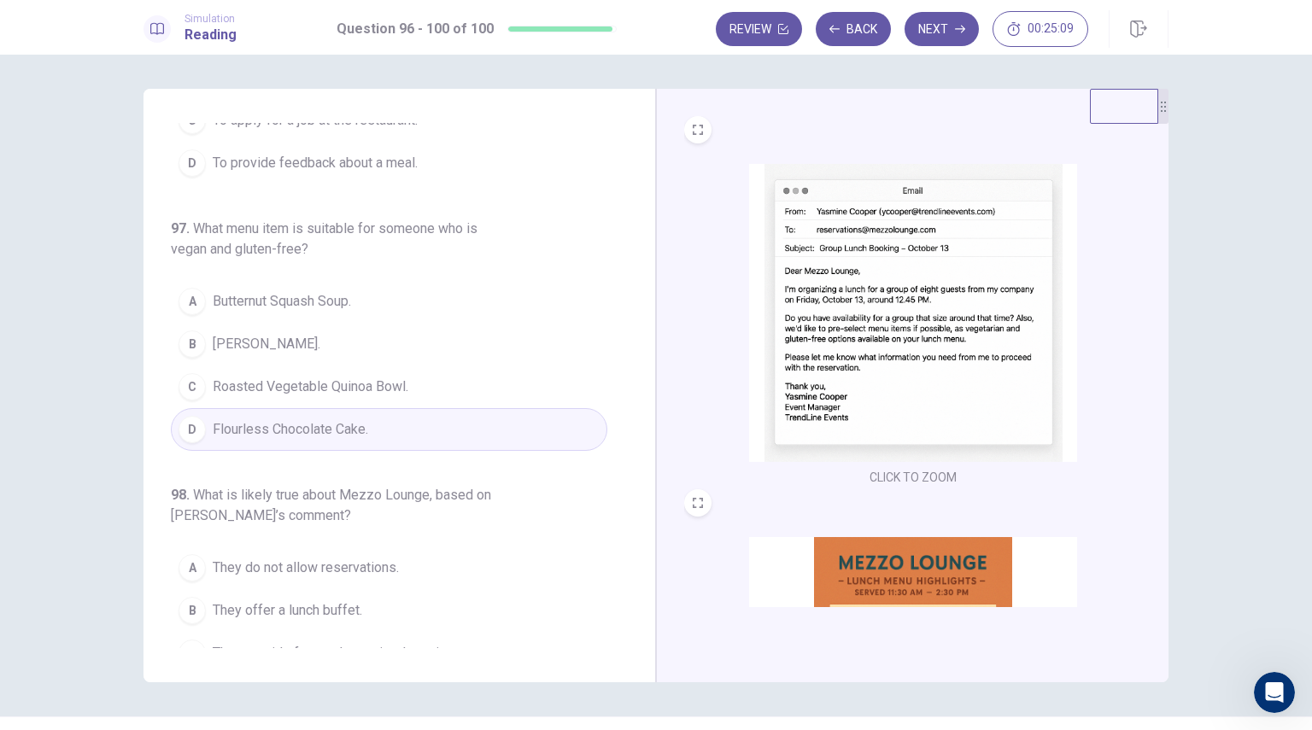
click at [306, 291] on span "Butternut Squash Soup." at bounding box center [282, 301] width 138 height 20
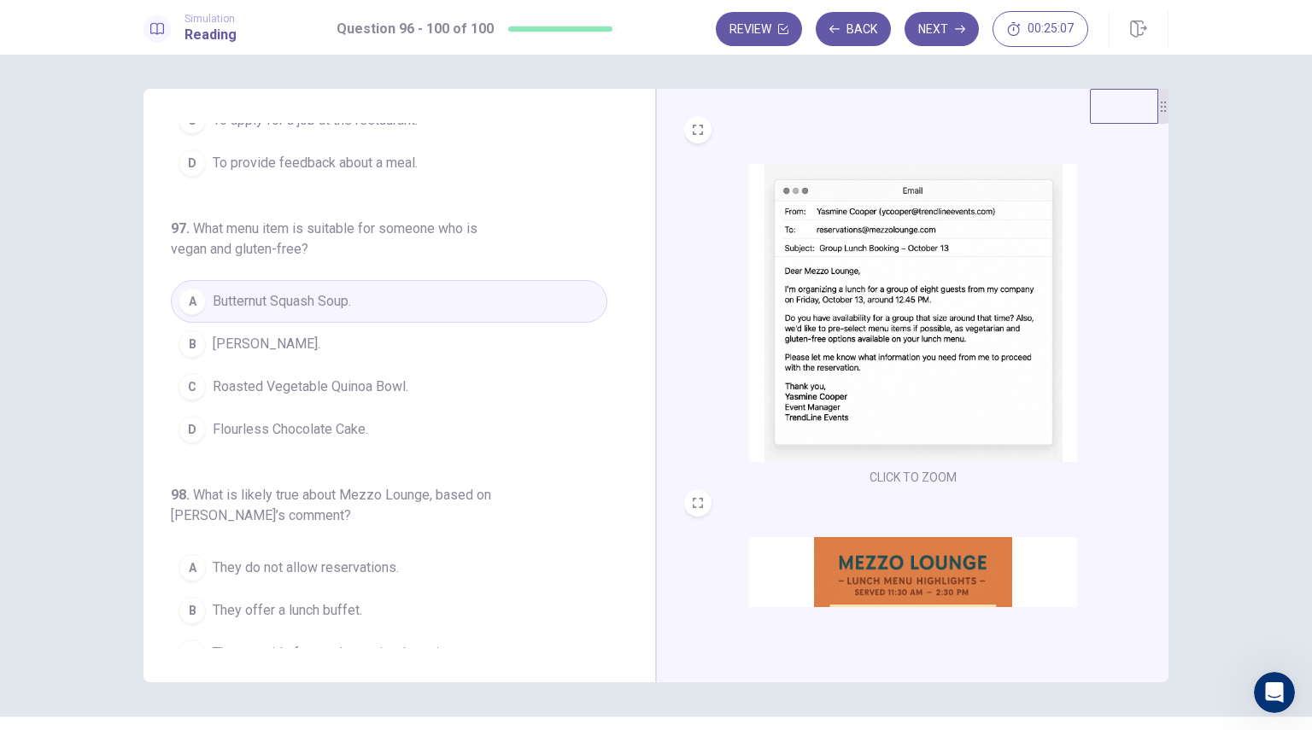
click at [877, 586] on img at bounding box center [913, 686] width 328 height 298
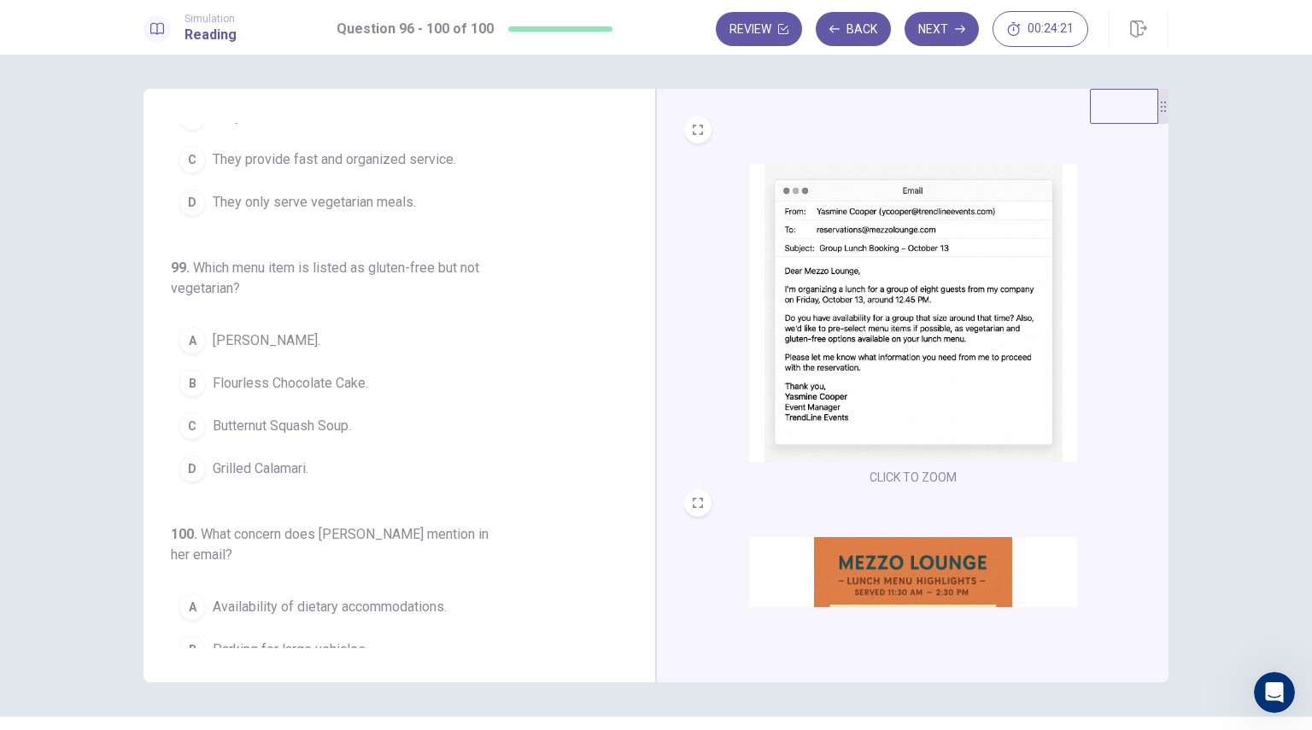
scroll to position [683, 0]
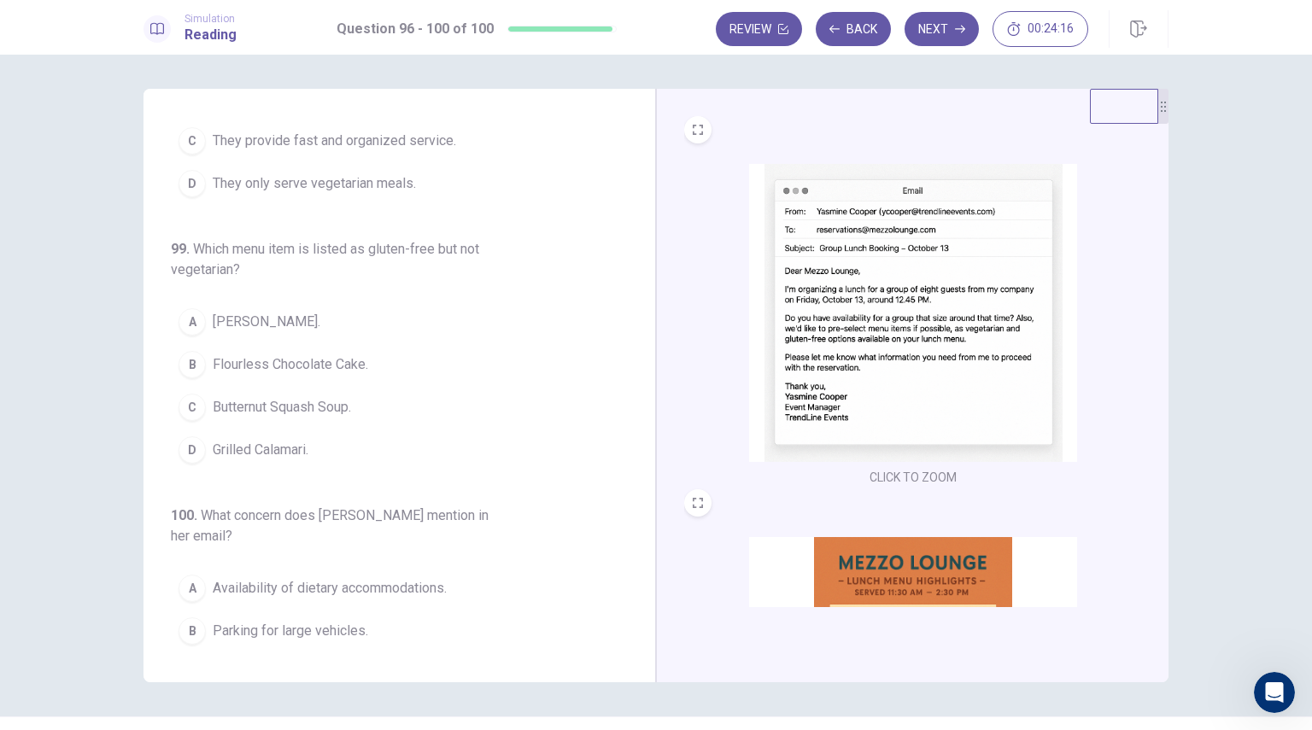
click at [289, 312] on span "[PERSON_NAME]." at bounding box center [267, 322] width 108 height 20
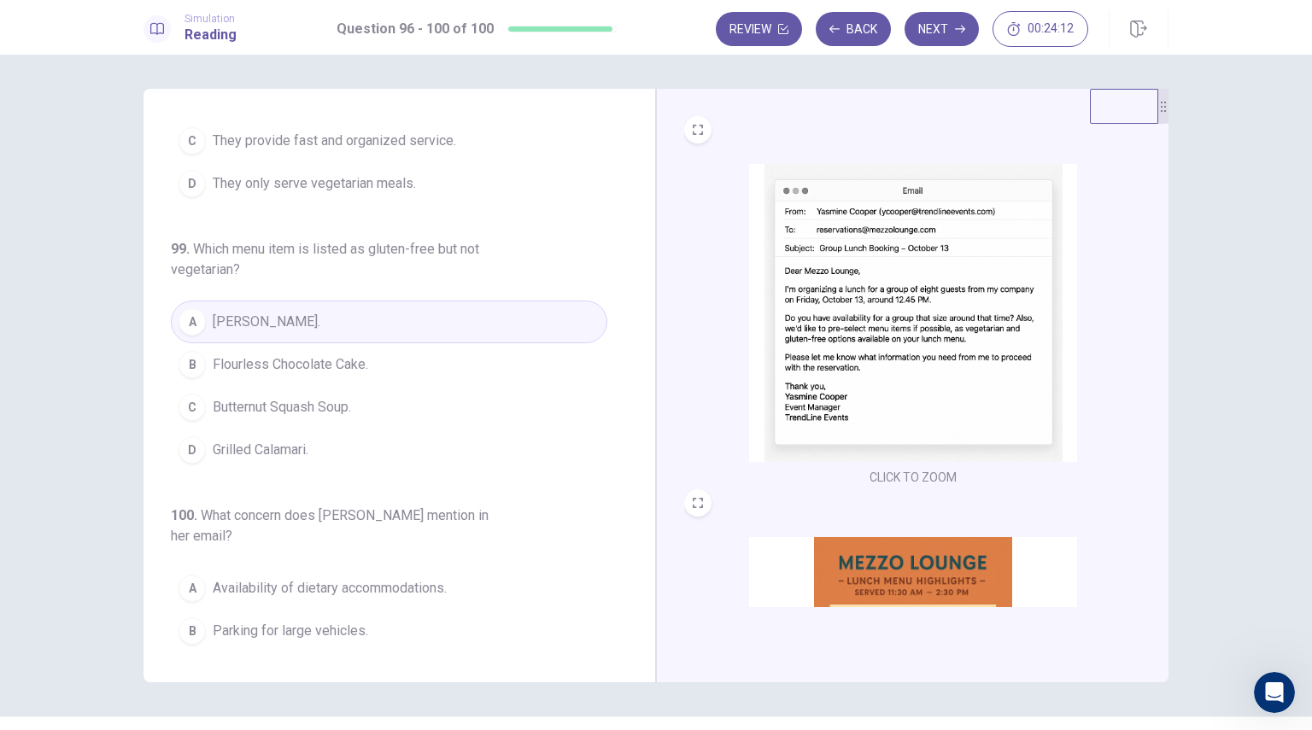
click at [846, 563] on img at bounding box center [913, 686] width 328 height 298
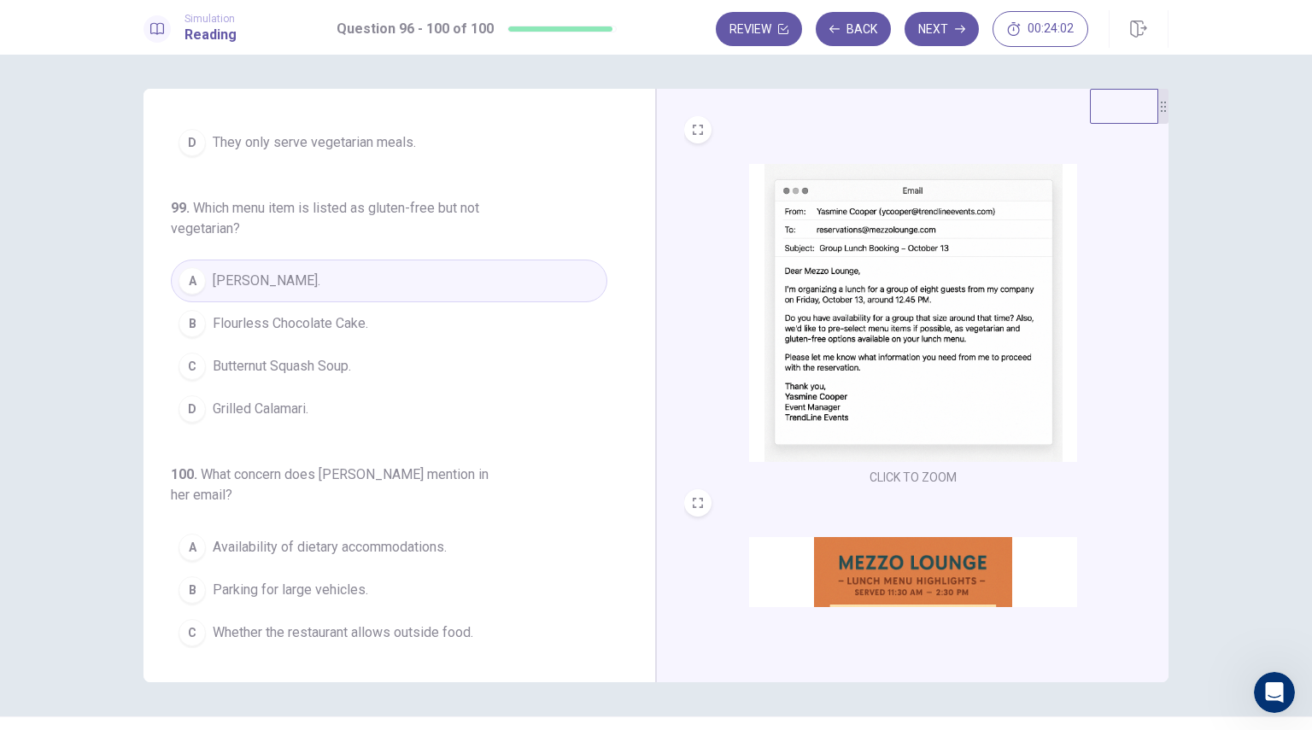
scroll to position [745, 0]
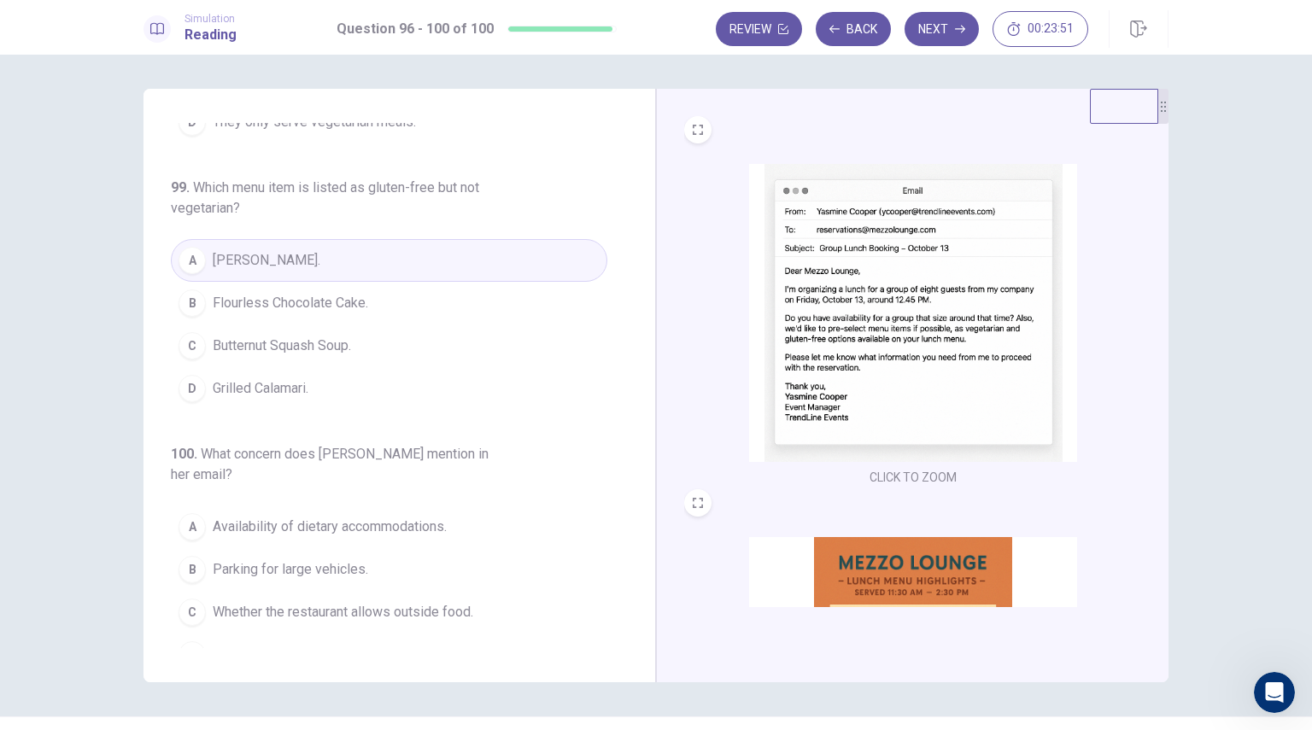
click at [395, 645] on span "How long it takes to prepare meals." at bounding box center [319, 655] width 212 height 20
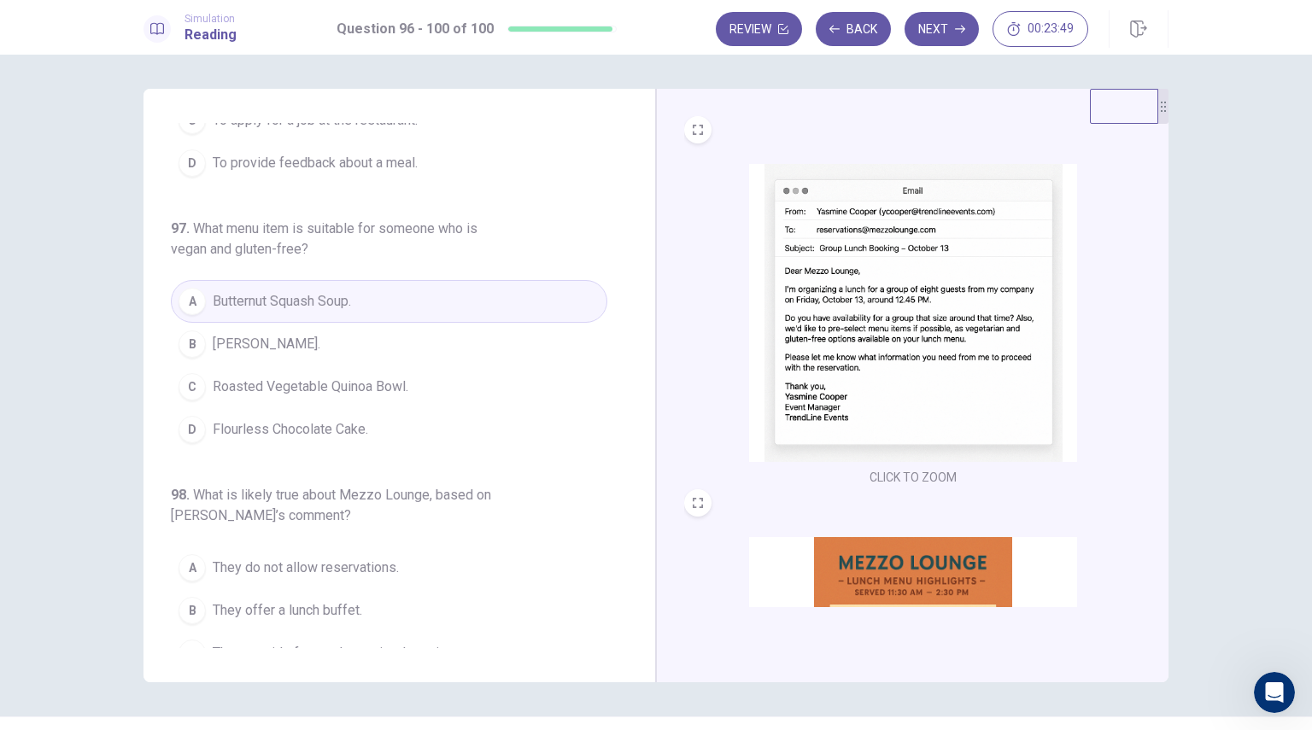
scroll to position [427, 0]
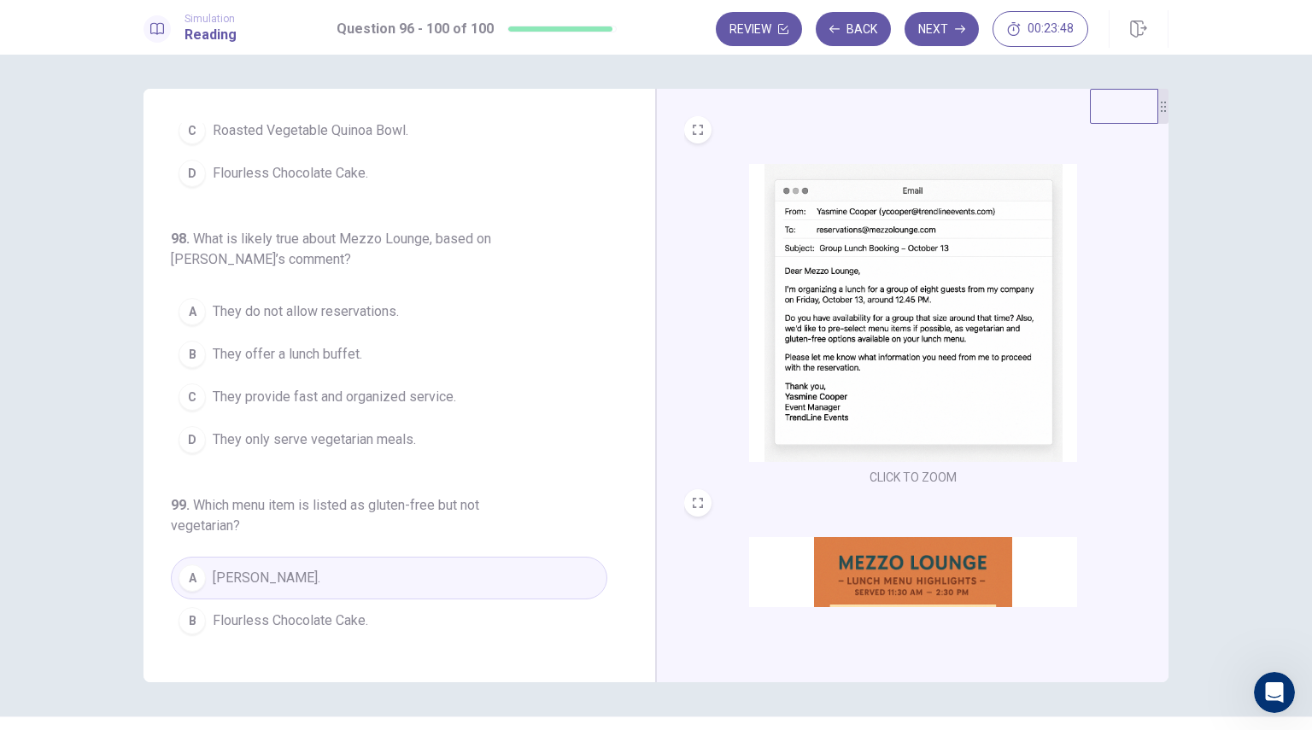
click at [359, 387] on span "They provide fast and organized service." at bounding box center [334, 397] width 243 height 20
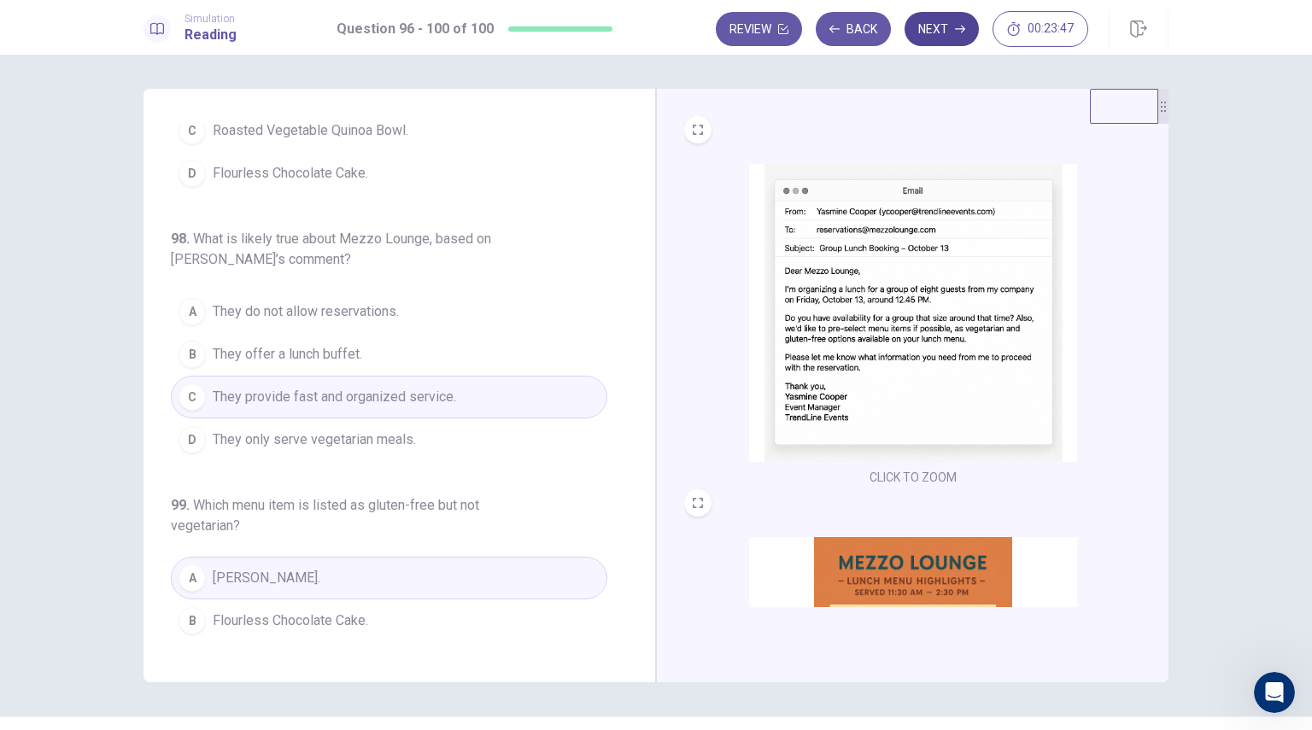
click at [936, 40] on button "Next" at bounding box center [942, 29] width 74 height 34
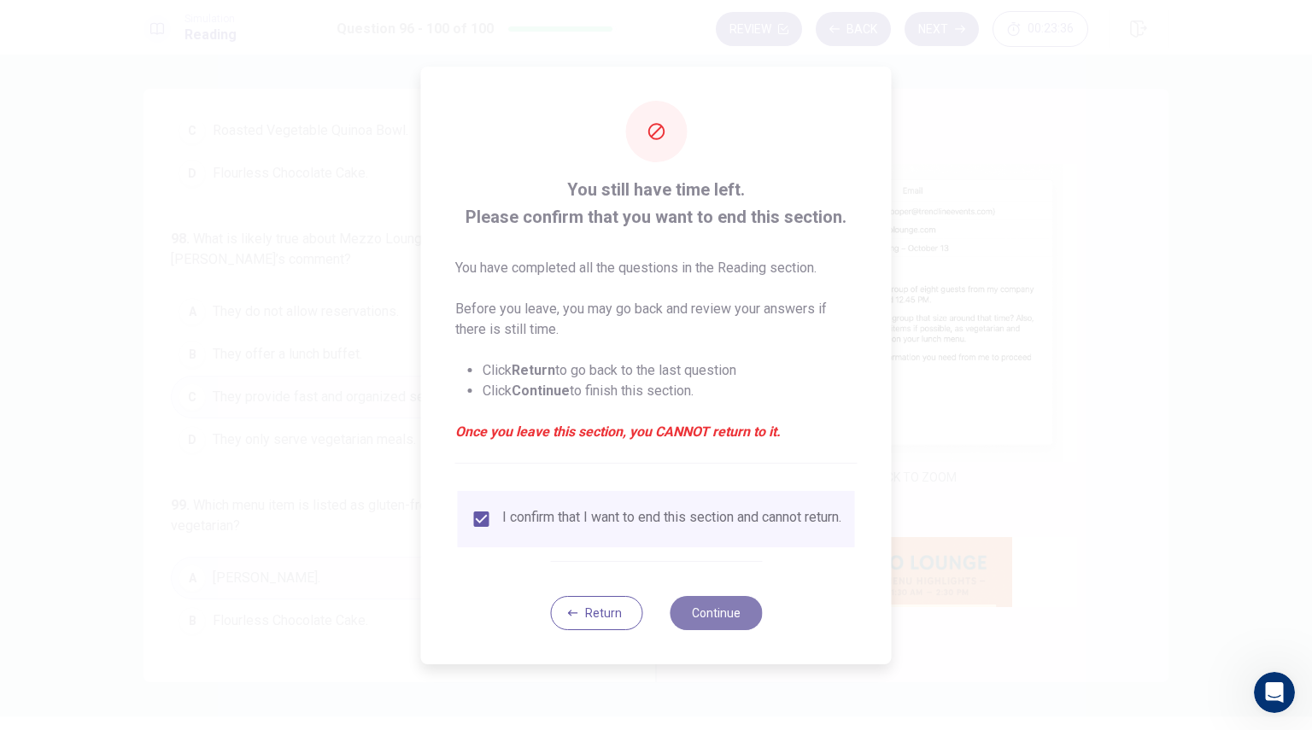
click at [727, 622] on button "Continue" at bounding box center [716, 613] width 92 height 34
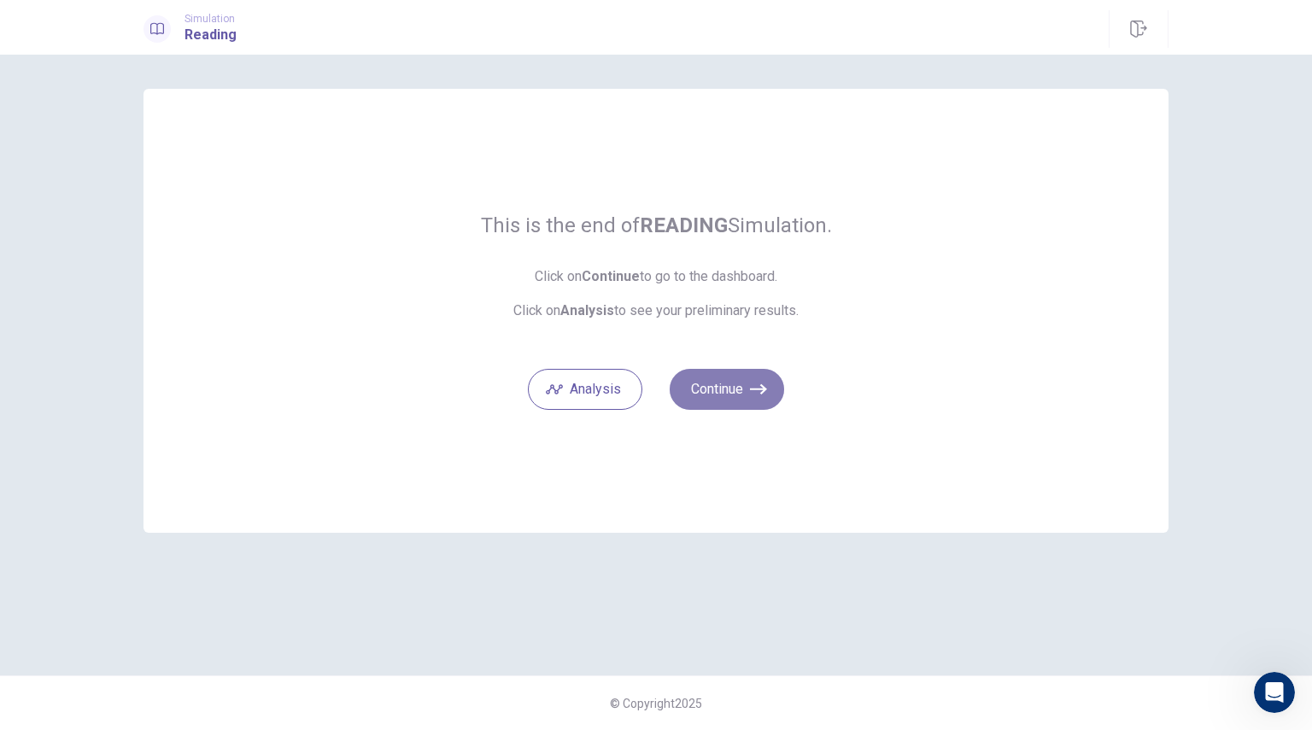
click at [740, 389] on button "Continue" at bounding box center [727, 389] width 114 height 41
